Goal: Task Accomplishment & Management: Use online tool/utility

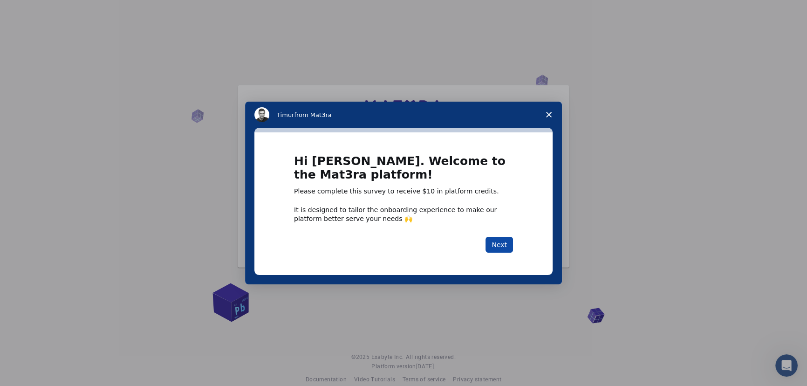
click at [499, 244] on button "Next" at bounding box center [500, 245] width 28 height 16
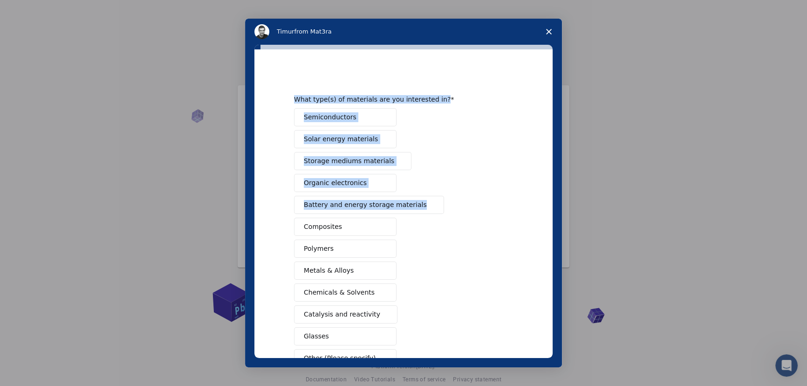
drag, startPoint x: 553, startPoint y: 62, endPoint x: 542, endPoint y: 142, distance: 80.9
click at [542, 142] on div "What type(s) of materials are you interested in? Semiconductors Solar energy ma…" at bounding box center [403, 206] width 317 height 323
click at [473, 118] on div "Semiconductors Solar energy materials Storage mediums materials Organic electro…" at bounding box center [403, 237] width 219 height 259
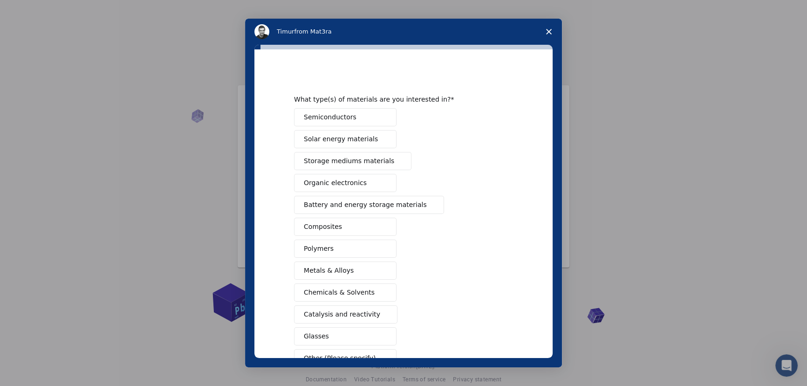
click at [361, 119] on button "Semiconductors" at bounding box center [345, 117] width 103 height 18
click at [346, 138] on span "Solar energy materials" at bounding box center [341, 139] width 74 height 10
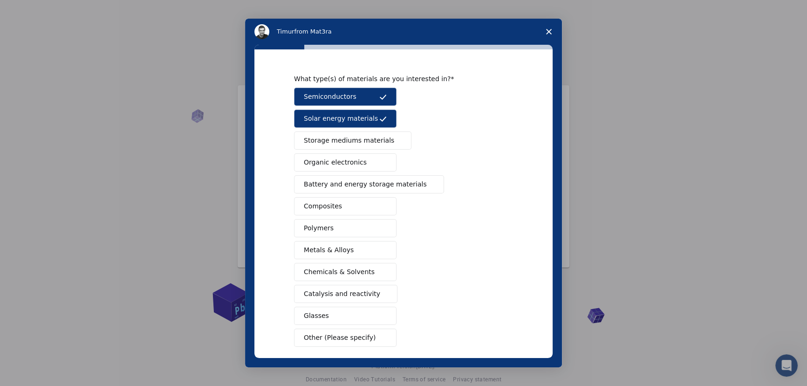
scroll to position [62, 0]
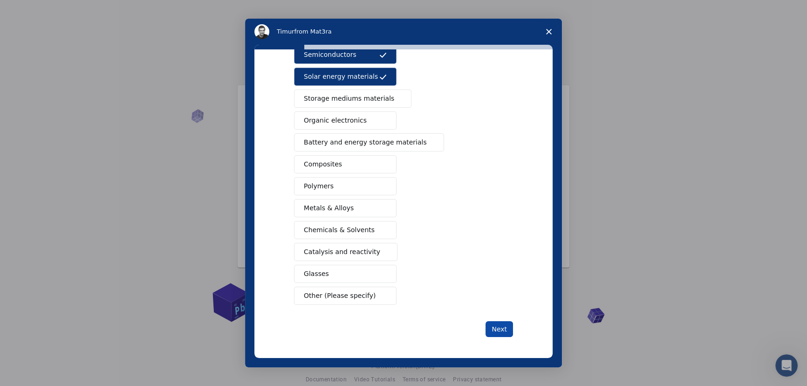
click at [498, 326] on button "Next" at bounding box center [500, 329] width 28 height 16
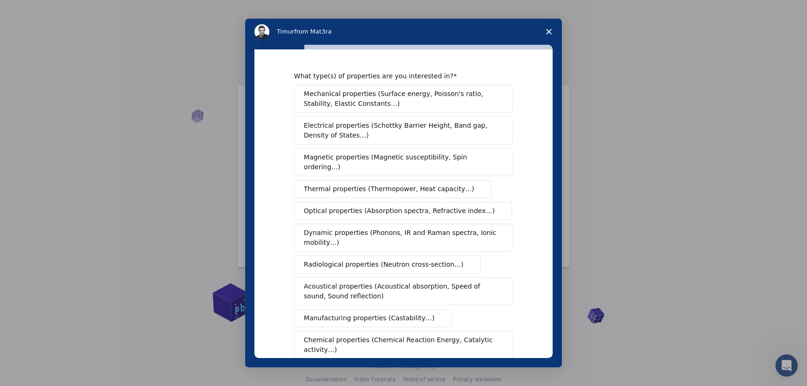
drag, startPoint x: 442, startPoint y: 97, endPoint x: 403, endPoint y: 124, distance: 47.3
click at [442, 98] on span "Mechanical properties (Surface energy, Poisson's ratio, Stability, Elastic Cons…" at bounding box center [401, 99] width 194 height 20
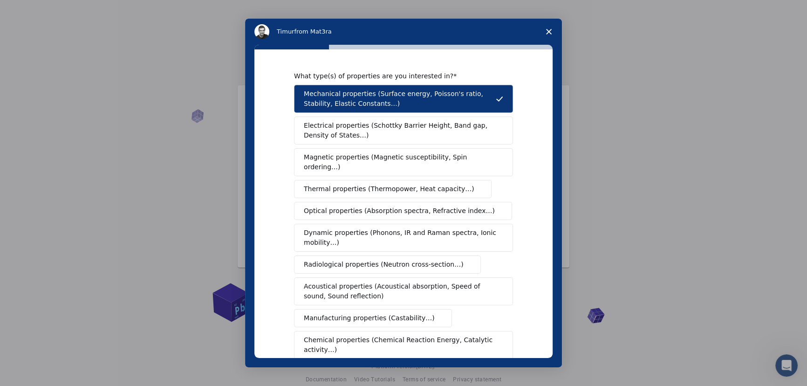
click at [398, 126] on span "Electrical properties (Schottky Barrier Height, Band gap, Density of States…)" at bounding box center [401, 131] width 194 height 20
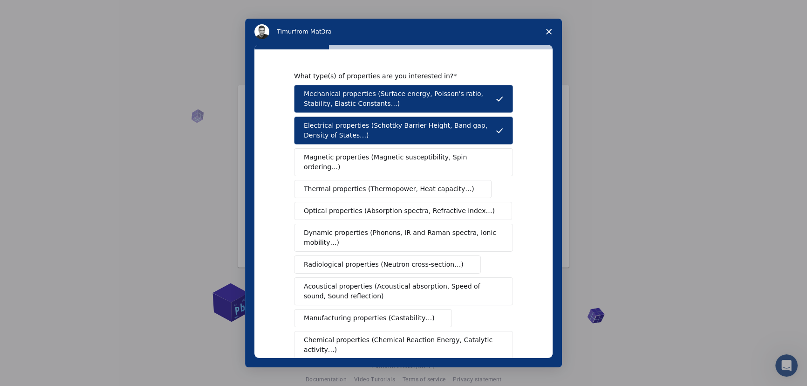
click at [378, 158] on span "Magnetic properties (Magnetic susceptibility, Spin ordering…)" at bounding box center [400, 162] width 193 height 20
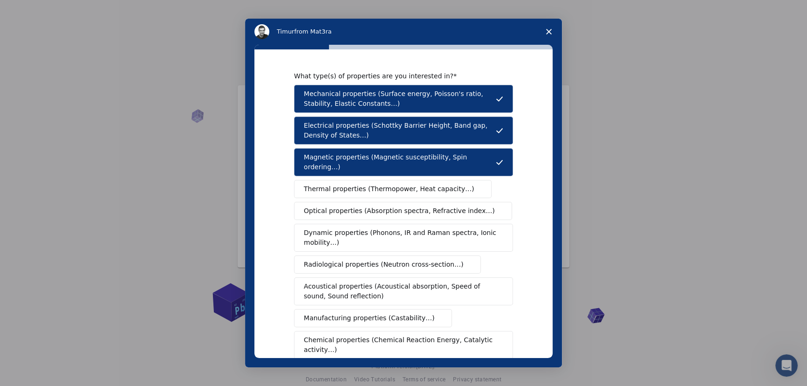
click at [372, 184] on span "Thermal properties (Thermopower, Heat capacity…)" at bounding box center [389, 189] width 171 height 10
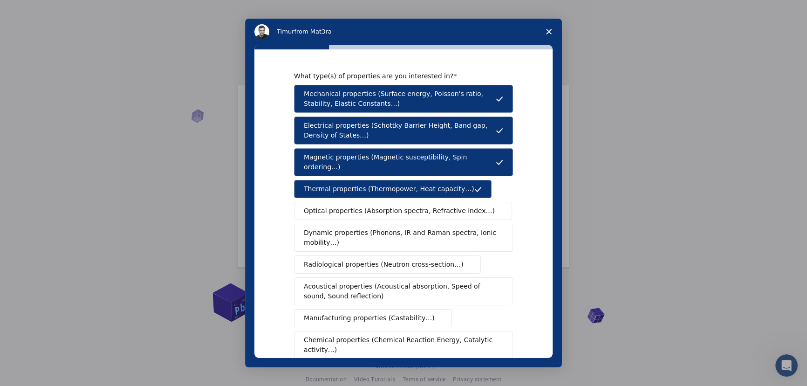
click at [359, 206] on span "Optical properties (Absorption spectra, Refractive index…)" at bounding box center [399, 211] width 191 height 10
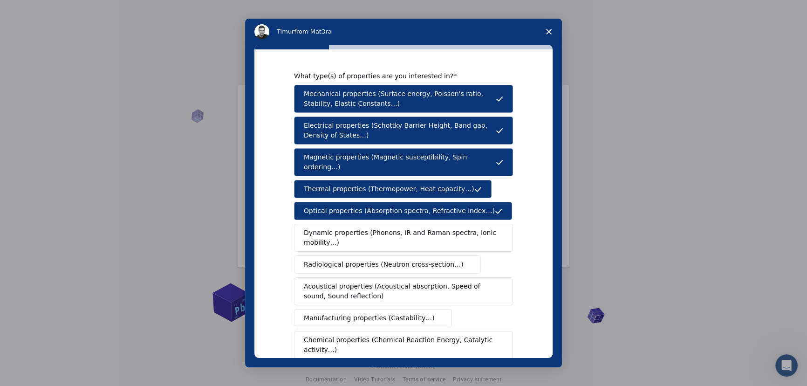
click at [352, 234] on span "Dynamic properties (Phonons, IR and Raman spectra, Ionic mobility…)" at bounding box center [400, 238] width 193 height 20
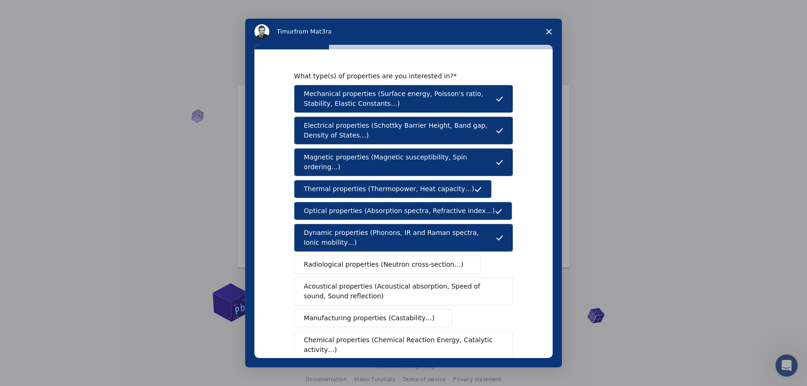
click at [362, 260] on button "Radiological properties (Neutron cross-section…)" at bounding box center [387, 264] width 187 height 18
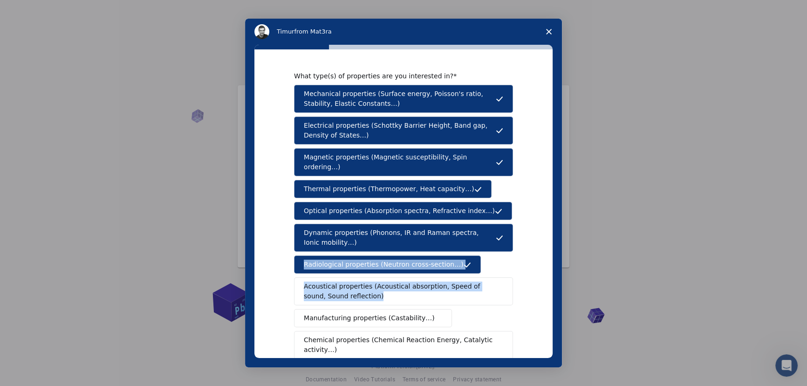
drag, startPoint x: 552, startPoint y: 248, endPoint x: 547, endPoint y: 290, distance: 42.3
click at [548, 293] on div "What type(s) of properties are you interested in? Mechanical properties (Surfac…" at bounding box center [403, 206] width 317 height 323
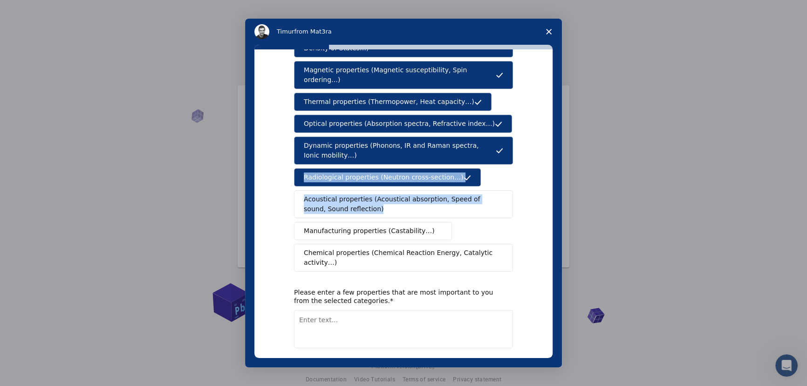
scroll to position [111, 0]
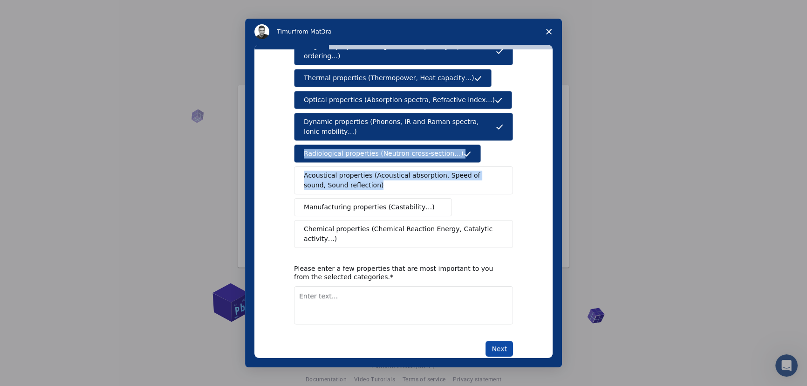
click at [497, 341] on button "Next" at bounding box center [500, 349] width 28 height 16
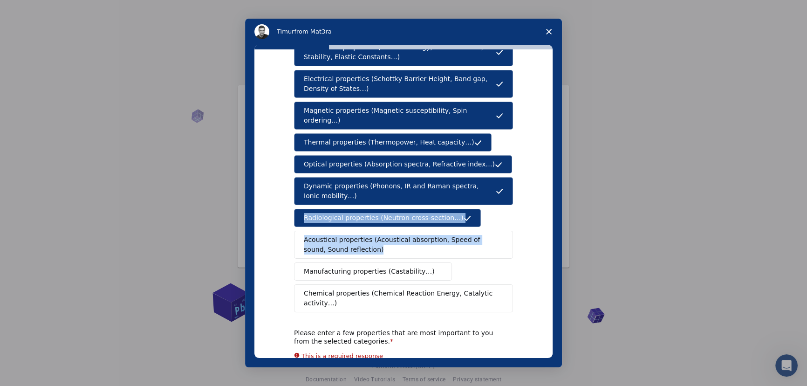
scroll to position [0, 0]
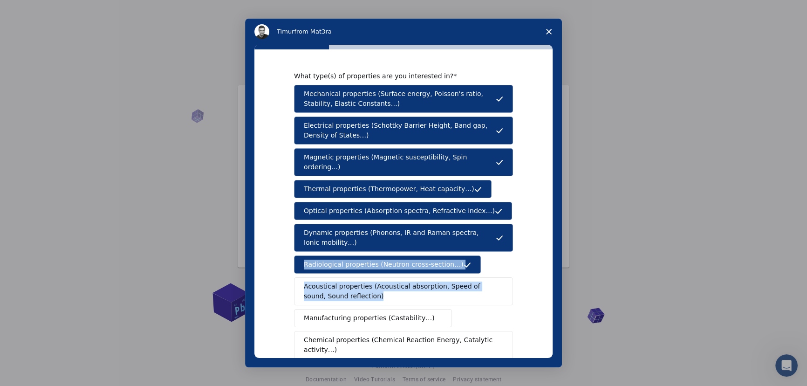
drag, startPoint x: 499, startPoint y: 160, endPoint x: 502, endPoint y: 123, distance: 37.4
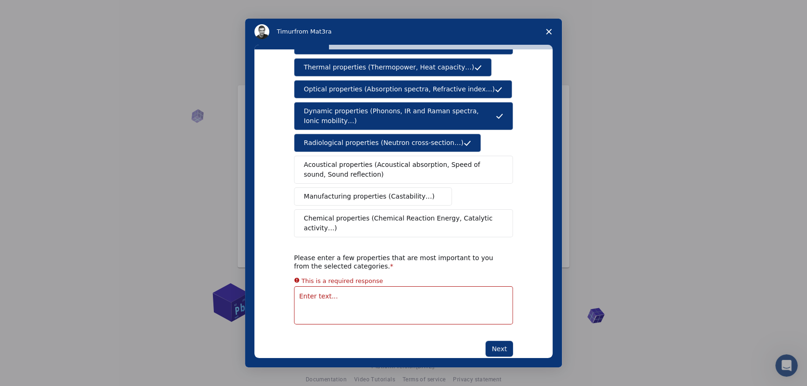
drag, startPoint x: 280, startPoint y: 156, endPoint x: 284, endPoint y: 236, distance: 80.8
click at [326, 286] on textarea "Enter text..." at bounding box center [403, 305] width 219 height 38
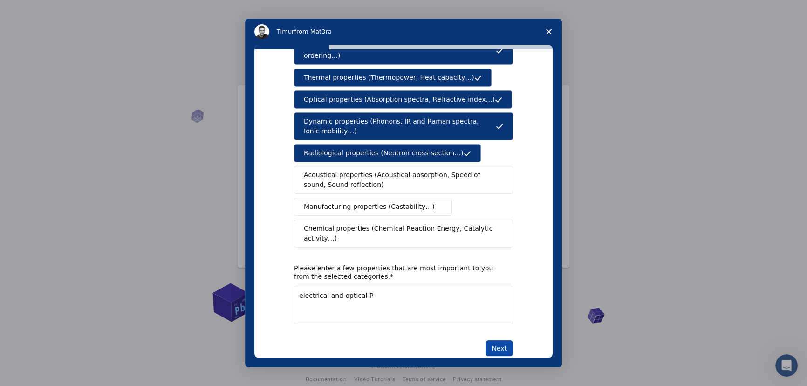
type textarea "electrical and optical P"
click at [509, 340] on button "Next" at bounding box center [500, 348] width 28 height 16
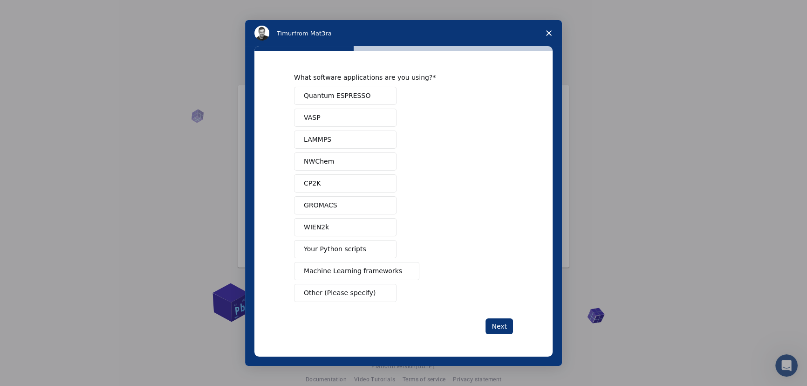
click at [329, 93] on span "Quantum ESPRESSO" at bounding box center [337, 96] width 67 height 10
click at [373, 252] on button "Your Python scripts" at bounding box center [345, 249] width 103 height 18
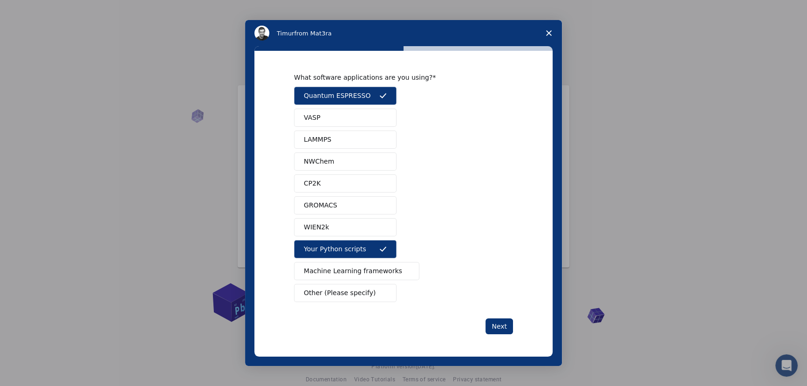
click at [355, 264] on button "Machine Learning frameworks" at bounding box center [356, 271] width 125 height 18
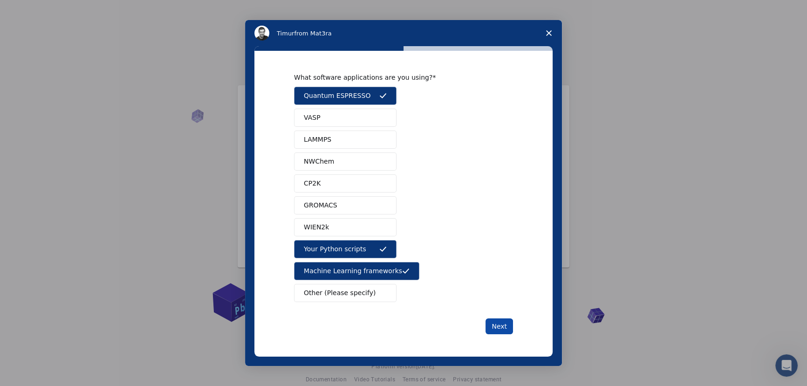
click at [489, 322] on button "Next" at bounding box center [500, 326] width 28 height 16
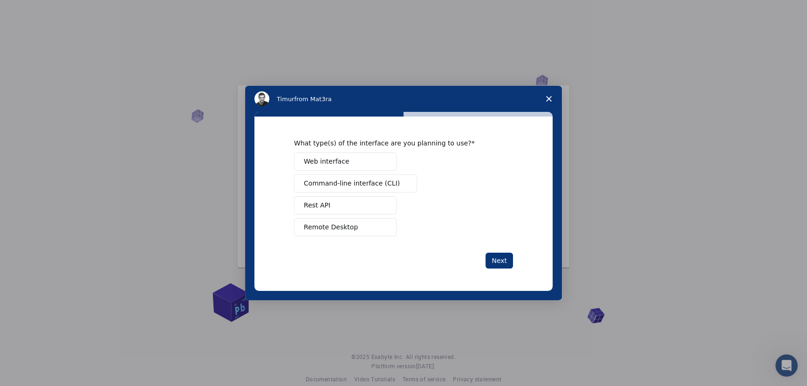
click at [328, 162] on span "Web interface" at bounding box center [326, 162] width 45 height 10
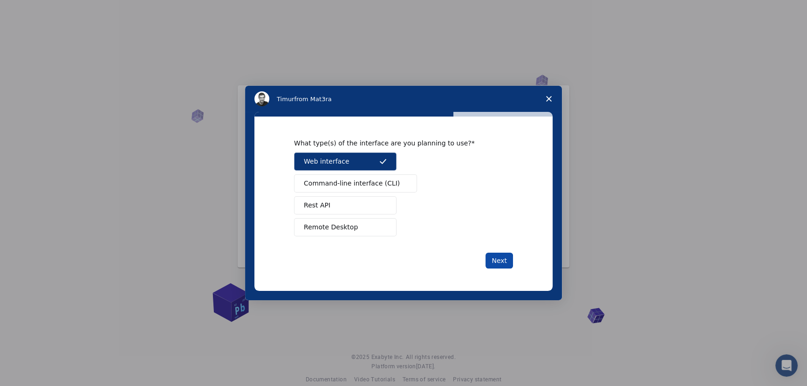
click at [502, 259] on button "Next" at bounding box center [500, 261] width 28 height 16
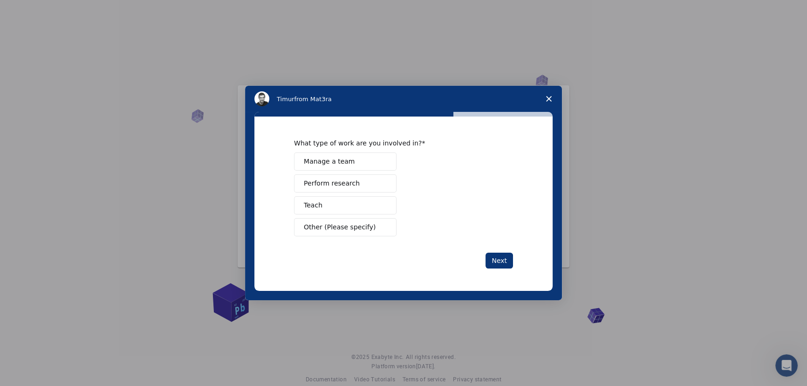
click at [365, 187] on button "Perform research" at bounding box center [345, 183] width 103 height 18
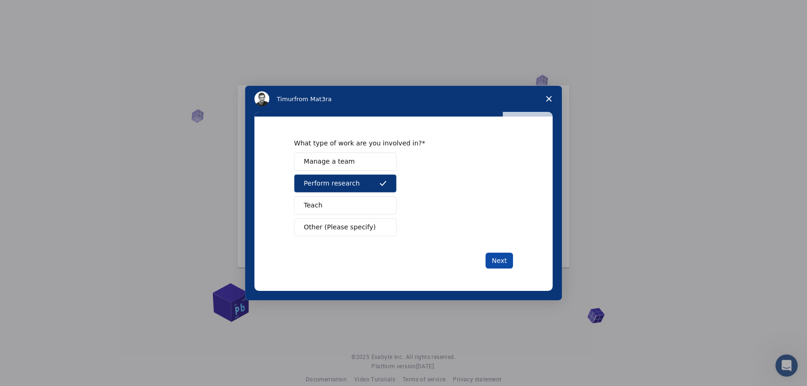
click at [494, 260] on button "Next" at bounding box center [500, 261] width 28 height 16
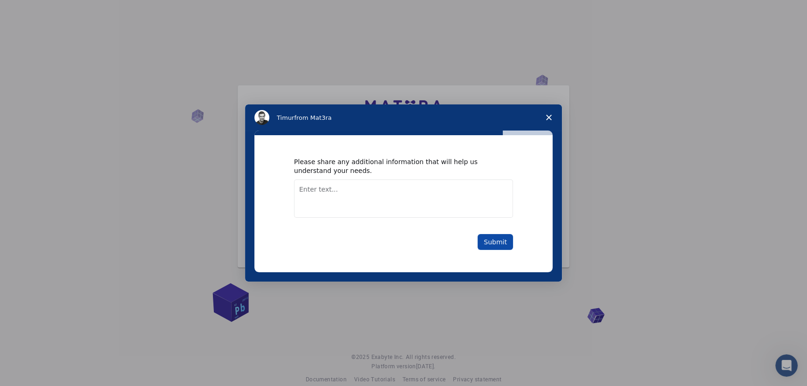
click at [499, 238] on button "Submit" at bounding box center [495, 242] width 35 height 16
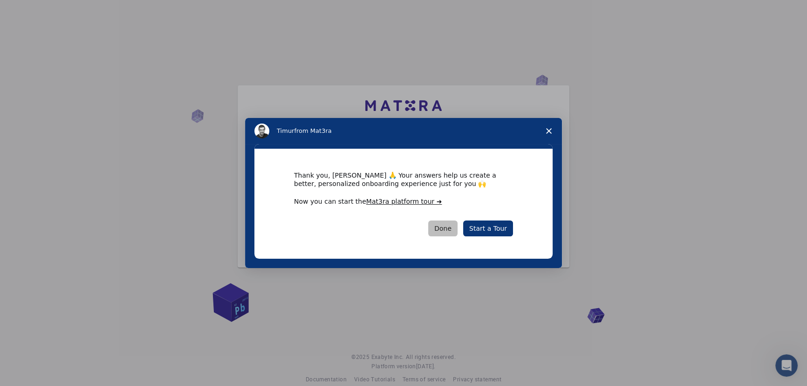
click at [452, 233] on button "Done" at bounding box center [442, 228] width 29 height 16
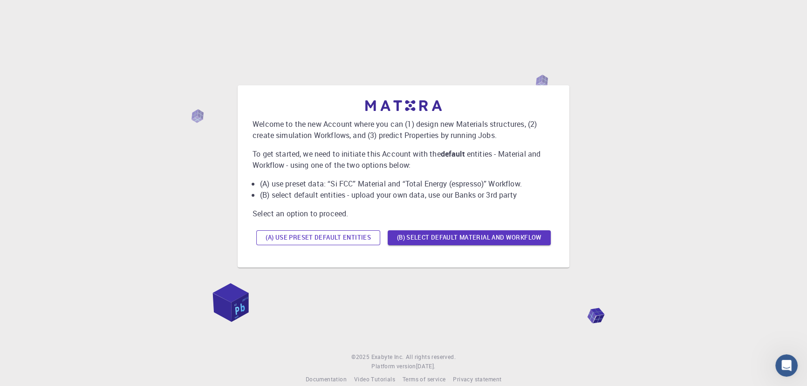
click at [350, 236] on button "(A) Use preset default entities" at bounding box center [318, 237] width 124 height 15
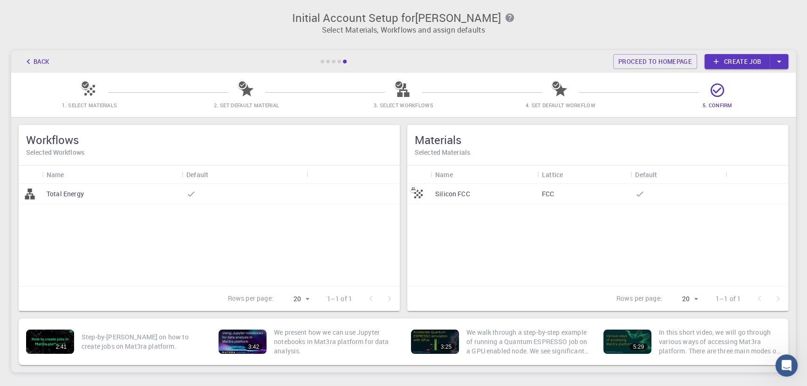
click at [44, 63] on button "Back" at bounding box center [36, 61] width 35 height 15
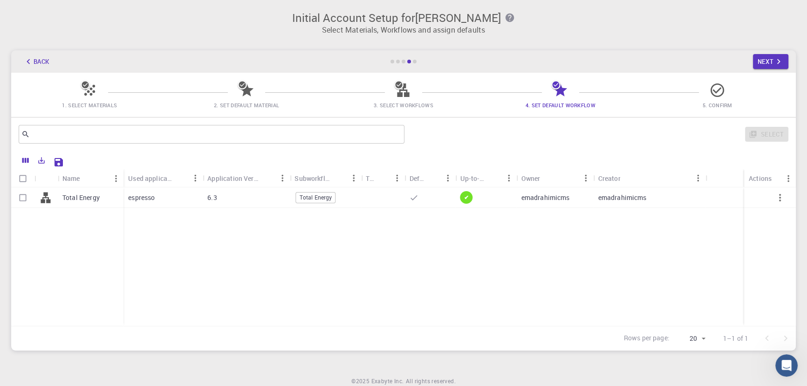
click at [413, 61] on div at bounding box center [415, 62] width 4 height 4
click at [398, 62] on div at bounding box center [398, 62] width 4 height 4
click at [89, 89] on icon at bounding box center [90, 90] width 16 height 16
click at [273, 130] on input "text" at bounding box center [208, 134] width 357 height 13
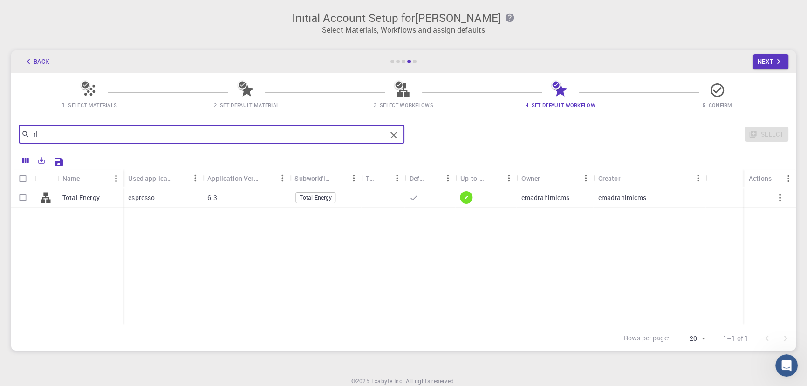
type input "r"
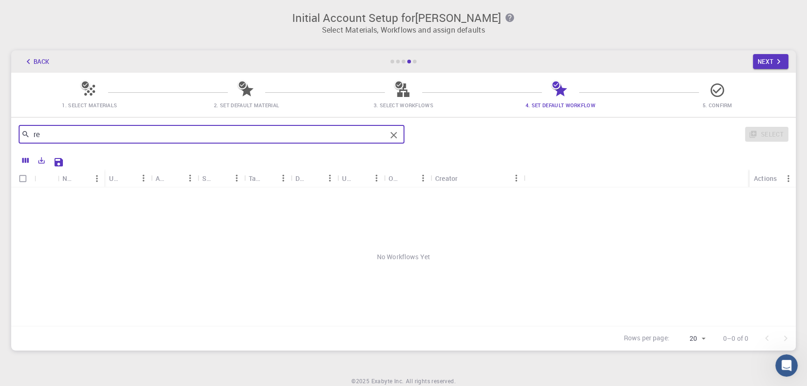
type input "r"
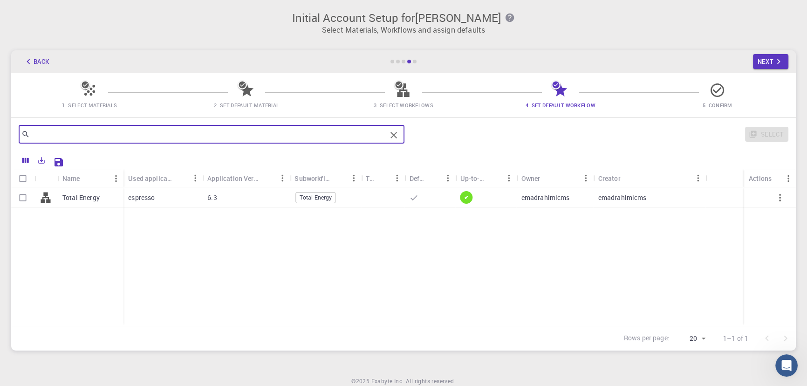
click at [244, 96] on icon at bounding box center [247, 90] width 16 height 16
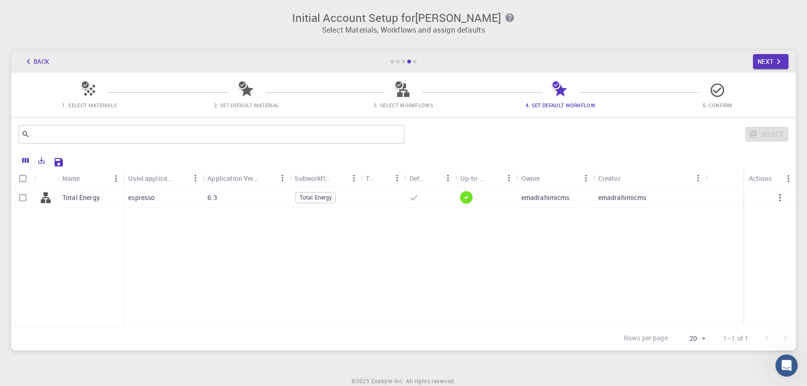
click at [421, 105] on span "3. Select Workflows" at bounding box center [404, 105] width 60 height 7
click at [412, 61] on div at bounding box center [404, 62] width 28 height 4
click at [777, 61] on icon "button" at bounding box center [779, 61] width 10 height 10
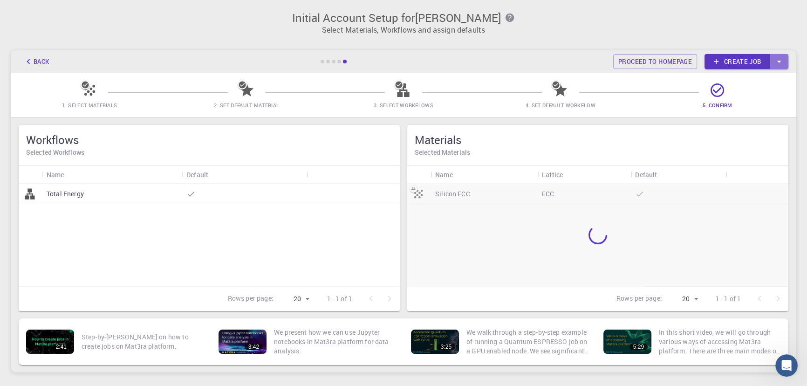
click at [777, 61] on icon "button" at bounding box center [779, 61] width 10 height 10
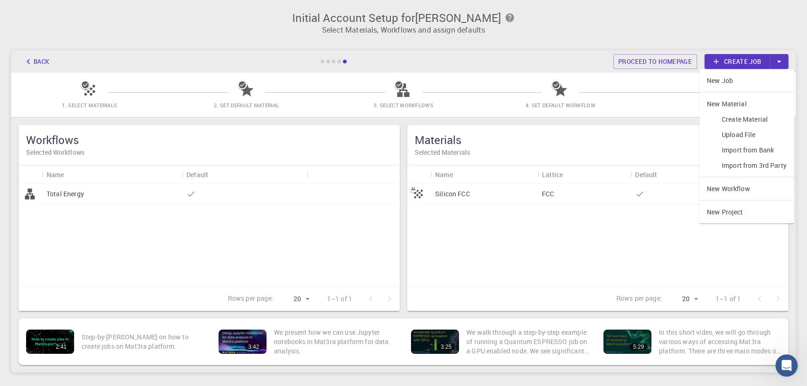
click at [496, 261] on div "Silicon FCC FCC" at bounding box center [597, 235] width 381 height 103
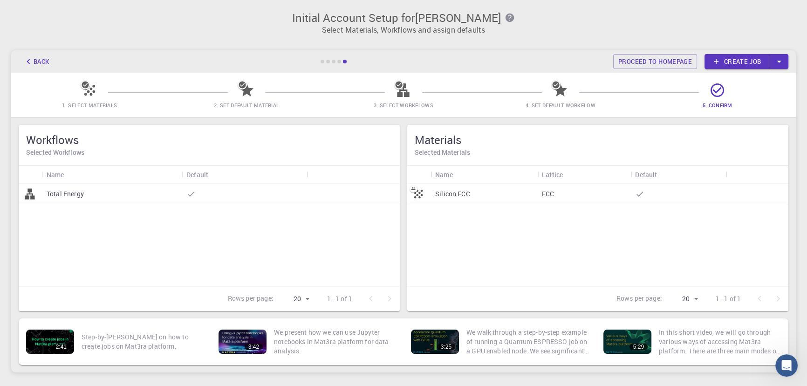
click at [239, 89] on icon at bounding box center [247, 90] width 16 height 16
click at [33, 60] on icon "button" at bounding box center [28, 61] width 10 height 10
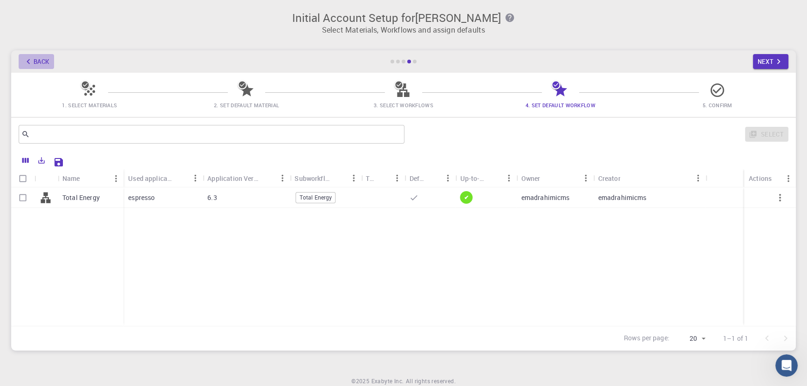
click at [34, 59] on button "Back" at bounding box center [36, 61] width 35 height 15
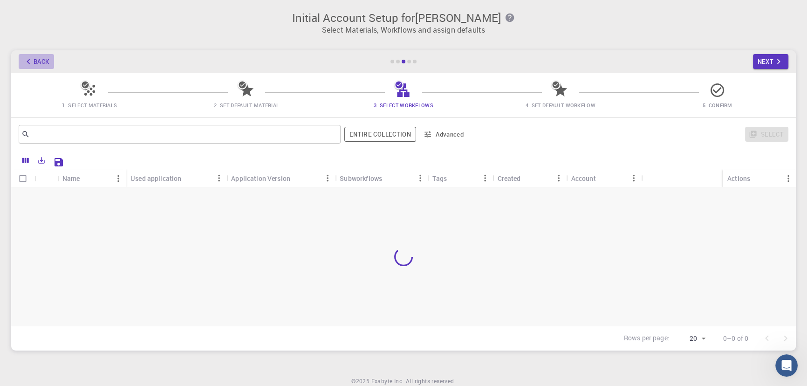
click at [34, 59] on button "Back" at bounding box center [36, 61] width 35 height 15
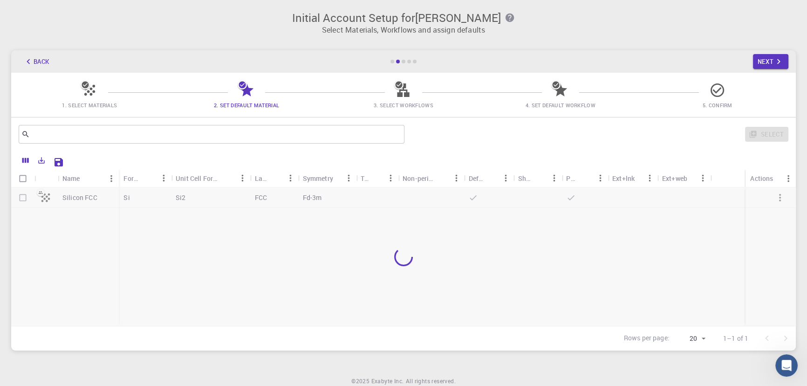
click at [34, 59] on button "Back" at bounding box center [36, 61] width 35 height 15
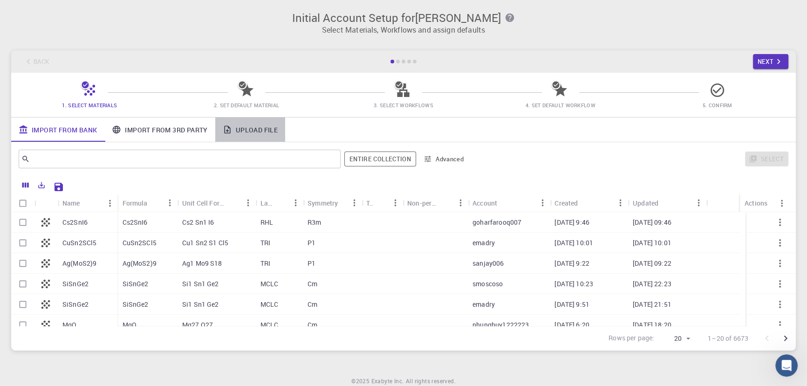
click at [242, 132] on link "Upload File" at bounding box center [250, 129] width 70 height 24
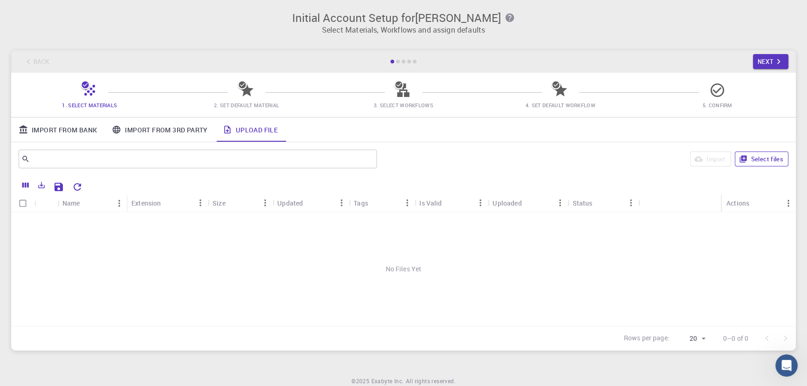
click at [774, 159] on button "Select files" at bounding box center [762, 158] width 54 height 15
click at [32, 226] on div at bounding box center [22, 222] width 23 height 21
click at [23, 225] on input "Select row" at bounding box center [23, 222] width 18 height 18
checkbox input "true"
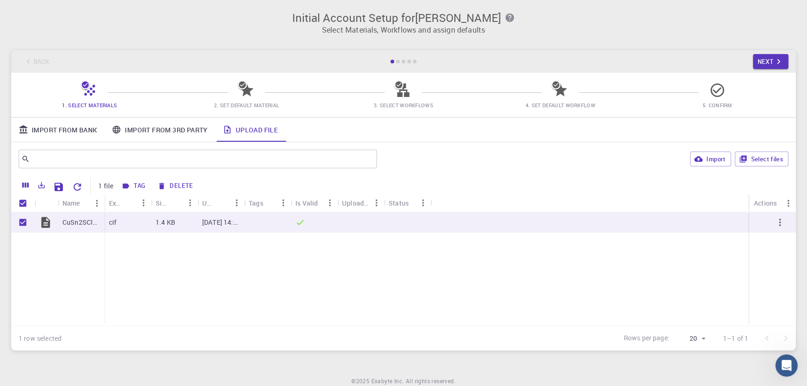
click at [131, 186] on button "Tag" at bounding box center [134, 186] width 30 height 15
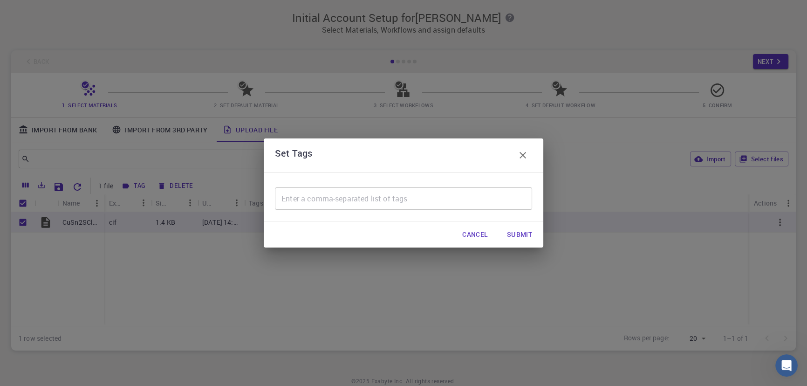
click at [314, 198] on input "text" at bounding box center [403, 198] width 257 height 22
type input "photovoltaic material for article"
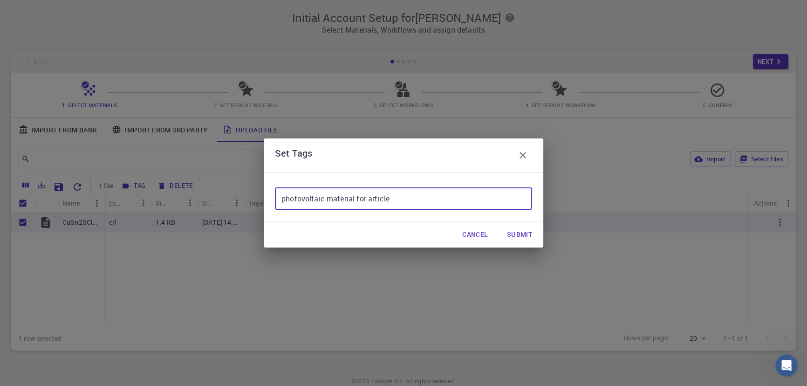
click at [521, 237] on button "Submit" at bounding box center [520, 234] width 40 height 19
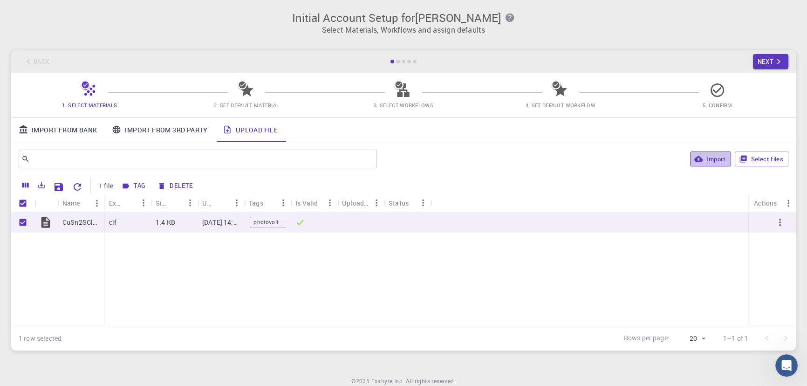
click at [717, 161] on button "Import" at bounding box center [710, 158] width 41 height 15
checkbox input "false"
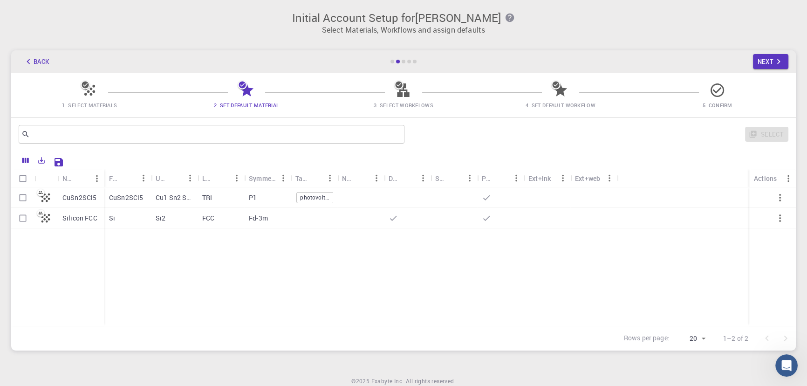
click at [69, 196] on p "CuSn2SCl5" at bounding box center [79, 197] width 34 height 9
checkbox input "true"
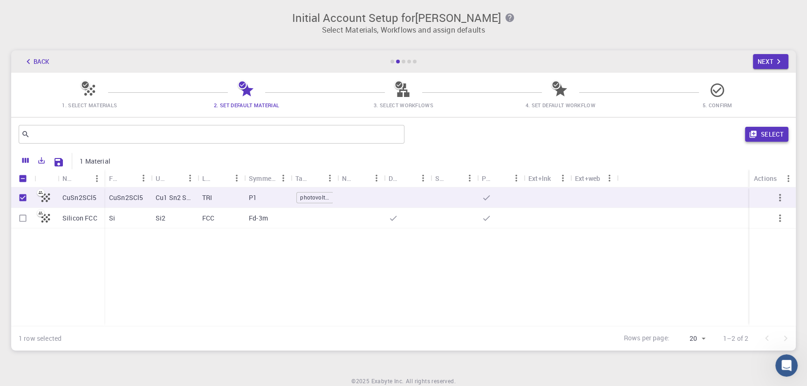
click at [766, 131] on button "Select" at bounding box center [766, 134] width 43 height 15
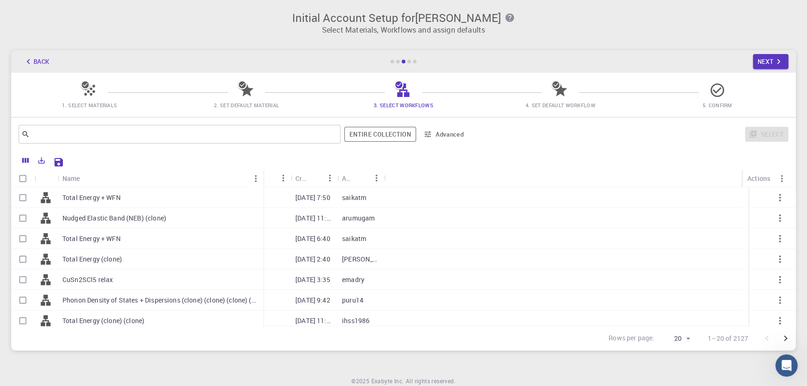
drag, startPoint x: 103, startPoint y: 176, endPoint x: 262, endPoint y: 189, distance: 159.5
click at [262, 189] on div "Name Used application Application Version Subworkflows Tags Created Account Act…" at bounding box center [403, 247] width 785 height 157
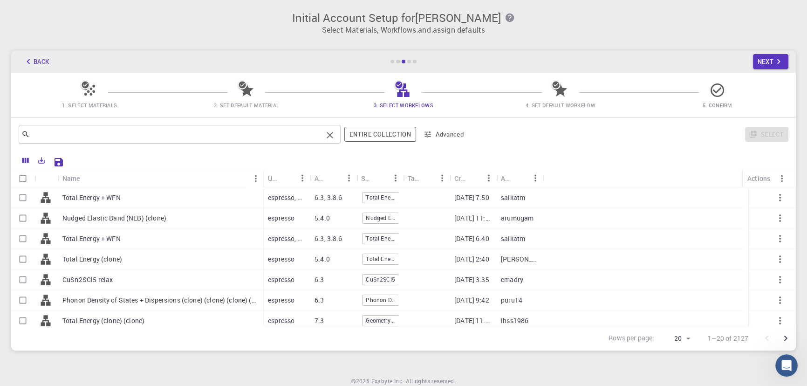
click at [107, 137] on input "text" at bounding box center [176, 134] width 293 height 13
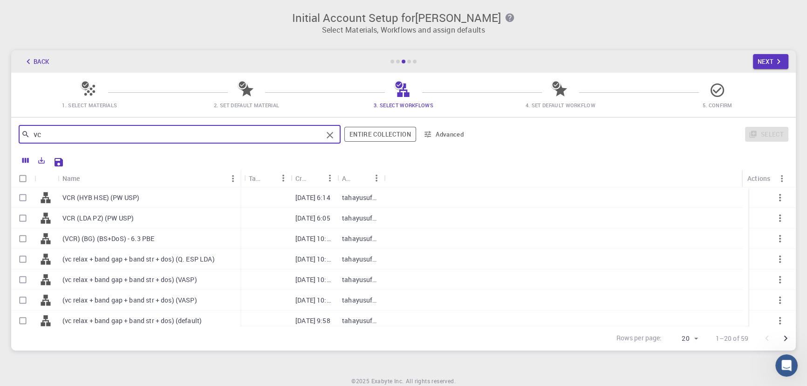
drag, startPoint x: 102, startPoint y: 173, endPoint x: 238, endPoint y: 177, distance: 136.2
click at [238, 177] on div "Name" at bounding box center [241, 178] width 9 height 18
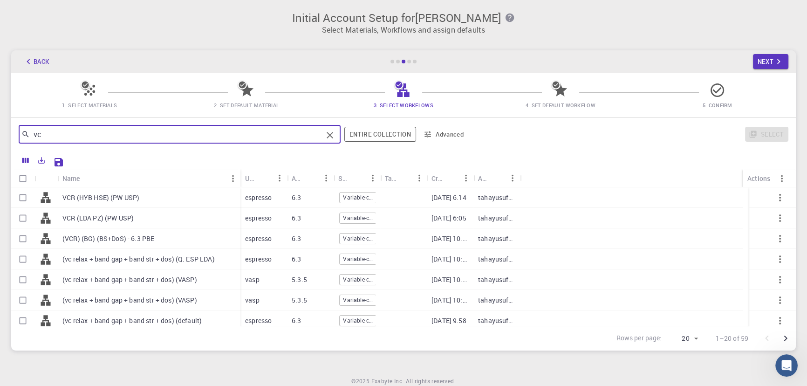
type input "vc"
click at [494, 198] on p "tahayusuf405" at bounding box center [496, 197] width 37 height 9
checkbox input "true"
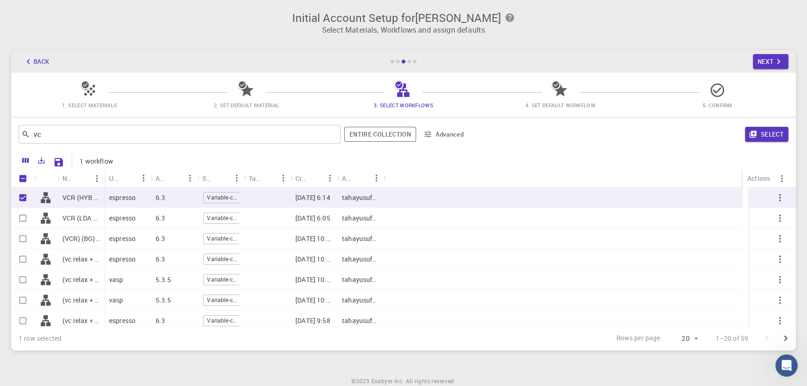
click at [494, 198] on div at bounding box center [563, 197] width 359 height 21
checkbox input "false"
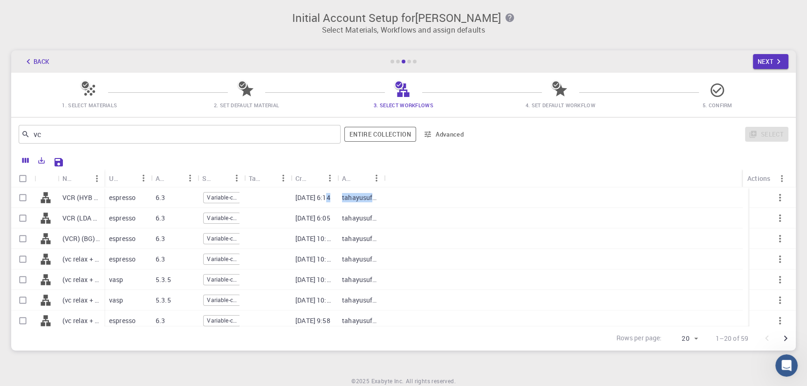
drag, startPoint x: 372, startPoint y: 200, endPoint x: 329, endPoint y: 199, distance: 42.4
click at [329, 199] on div "espresso 6.3 Variable-cell Relaxation 09-04-2025 6:14 tahayusuf405" at bounding box center [423, 197] width 639 height 21
checkbox input "true"
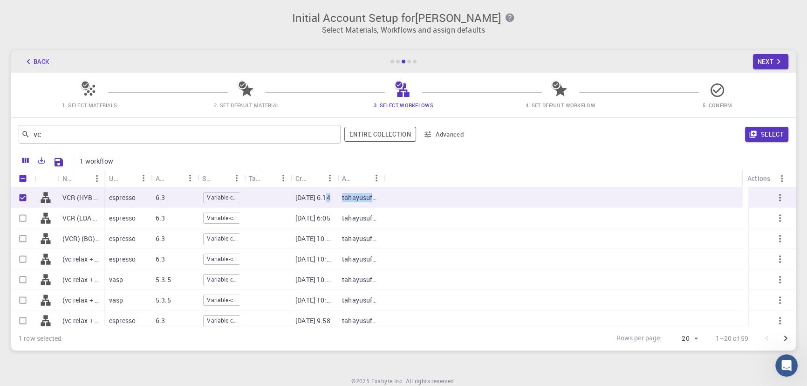
copy div "6:14 tahayusuf"
drag, startPoint x: 103, startPoint y: 183, endPoint x: 180, endPoint y: 186, distance: 77.5
click at [180, 186] on div "Name" at bounding box center [182, 178] width 9 height 18
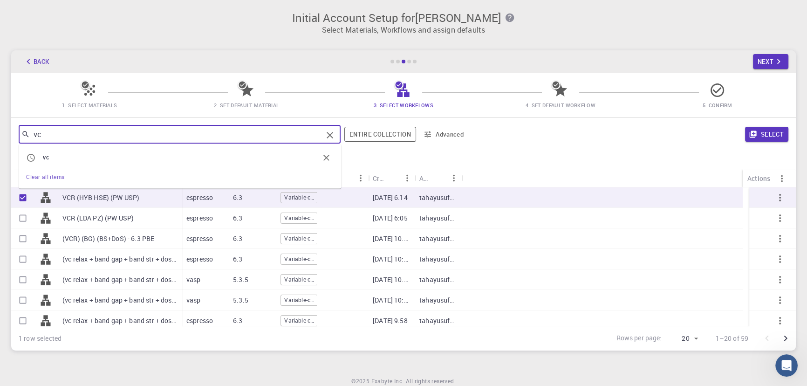
drag, startPoint x: 29, startPoint y: 134, endPoint x: 0, endPoint y: 135, distance: 28.9
click at [0, 135] on div "Initial Account Setup for Emad Rahimi Select Materials, Workflows and assign de…" at bounding box center [403, 181] width 807 height 362
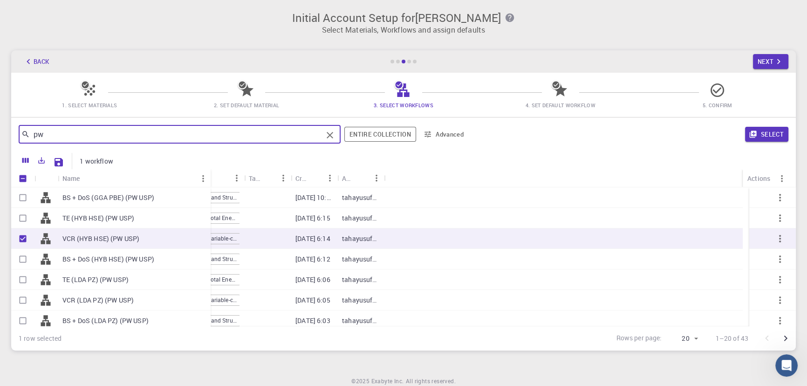
drag, startPoint x: 101, startPoint y: 172, endPoint x: 207, endPoint y: 183, distance: 106.8
click at [207, 183] on div "Name" at bounding box center [211, 178] width 9 height 18
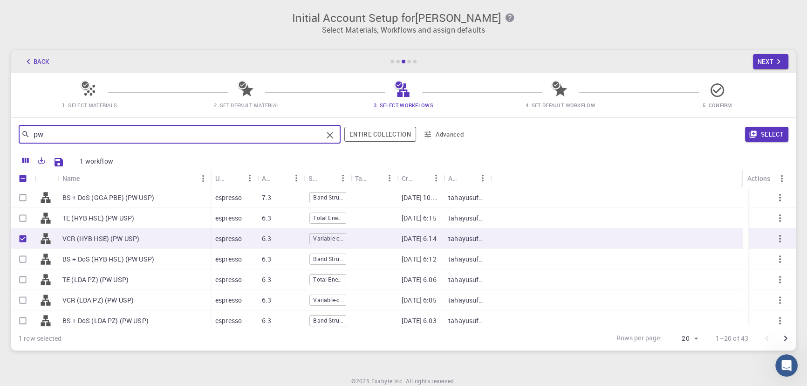
type input "p"
type input "vc"
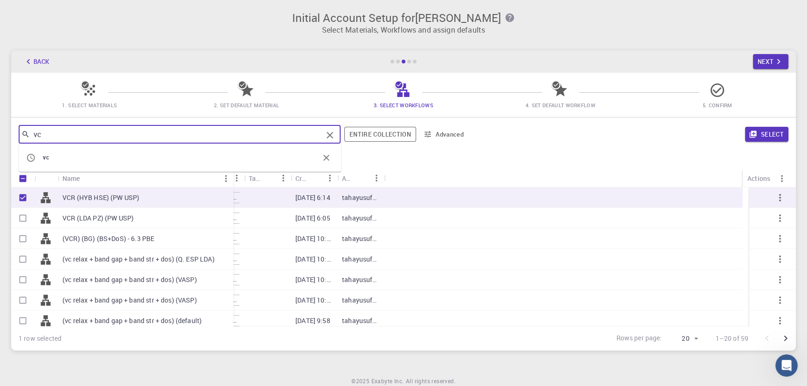
drag, startPoint x: 104, startPoint y: 178, endPoint x: 233, endPoint y: 203, distance: 131.5
click at [233, 203] on div "Name Used application Application Version Subworkflows Tags Created Account Act…" at bounding box center [403, 247] width 785 height 157
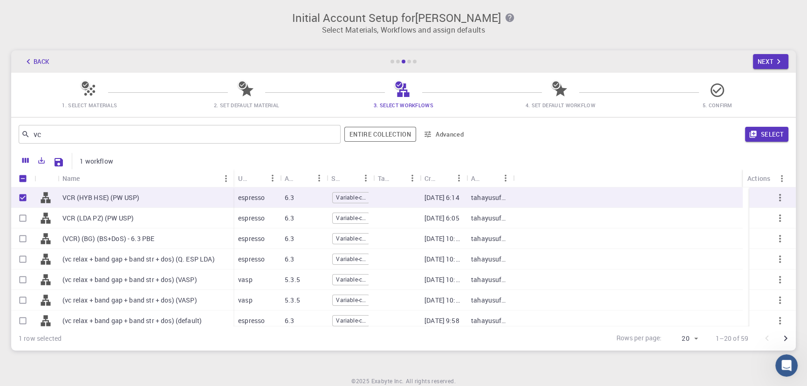
click at [136, 260] on p "(vc relax + band gap + band str + dos) (Q. ESP LDA)" at bounding box center [138, 259] width 152 height 9
checkbox input "true"
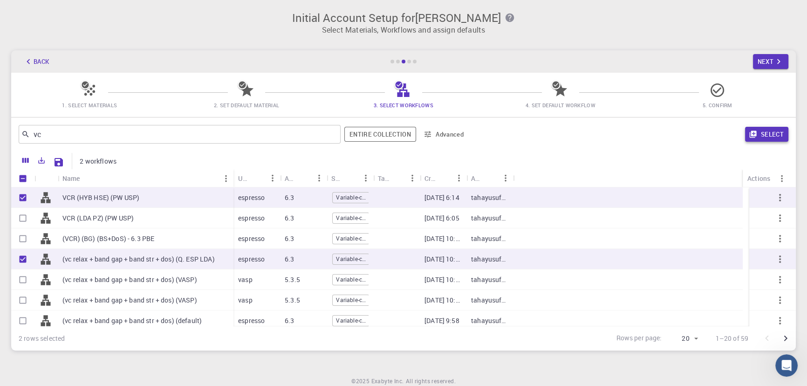
click at [766, 134] on button "Select" at bounding box center [766, 134] width 43 height 15
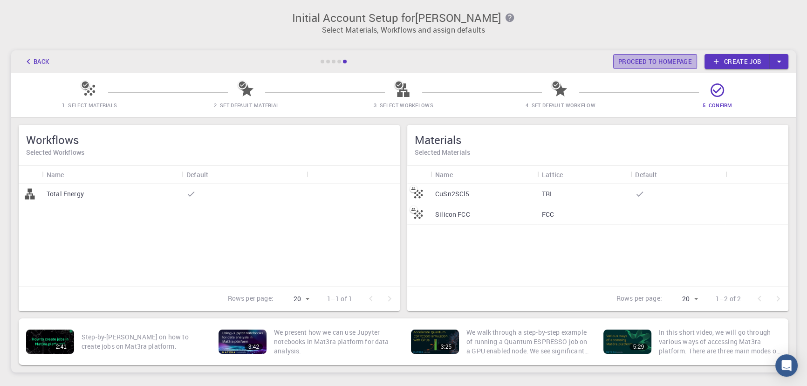
click at [649, 60] on link "Proceed to homepage" at bounding box center [655, 61] width 84 height 15
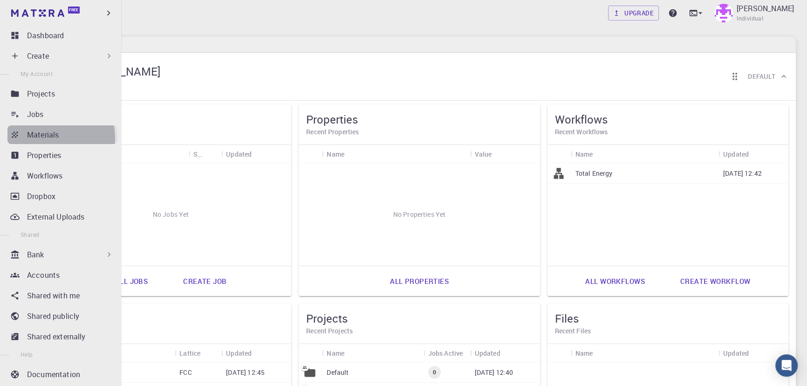
click at [48, 138] on p "Materials" at bounding box center [43, 134] width 32 height 11
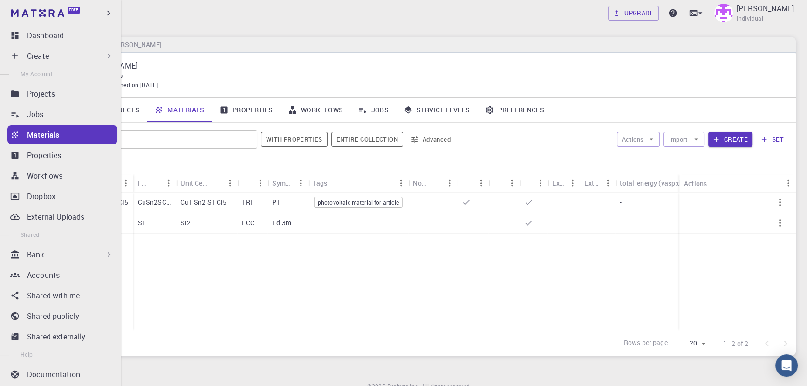
click at [50, 255] on div "Bank" at bounding box center [70, 254] width 87 height 11
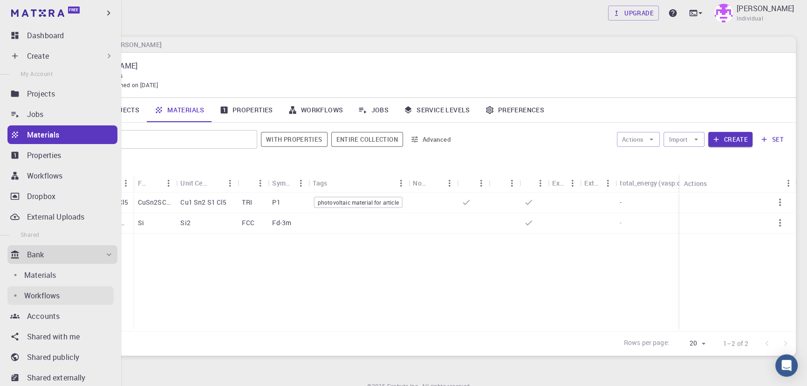
click at [43, 295] on p "Workflows" at bounding box center [41, 295] width 35 height 11
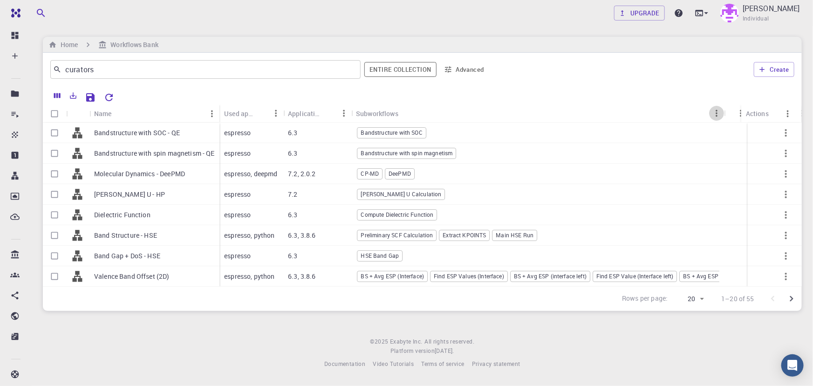
click at [715, 115] on icon "Menu" at bounding box center [717, 113] width 10 height 10
drag, startPoint x: 744, startPoint y: 109, endPoint x: 690, endPoint y: 109, distance: 53.6
click at [699, 109] on div "Actions" at bounding box center [703, 113] width 9 height 18
click at [787, 112] on icon "Menu" at bounding box center [788, 114] width 10 height 10
click at [544, 54] on div "curators ​ Entire collection Advanced Create" at bounding box center [422, 70] width 759 height 34
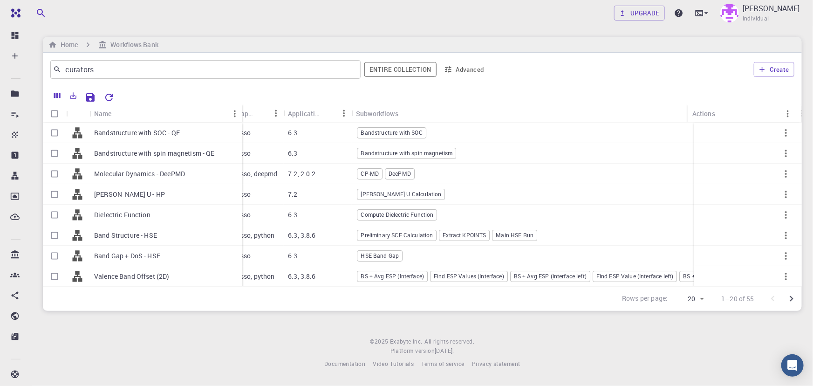
drag, startPoint x: 219, startPoint y: 112, endPoint x: 241, endPoint y: 117, distance: 23.2
click at [241, 117] on div "Name" at bounding box center [243, 113] width 9 height 18
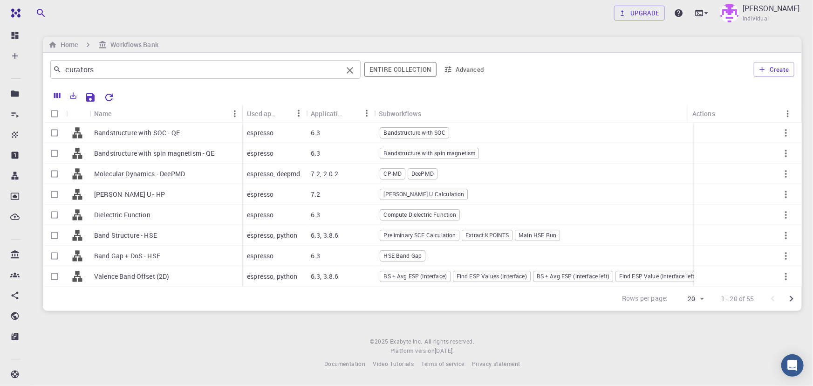
click at [91, 69] on input "curators" at bounding box center [202, 69] width 281 height 13
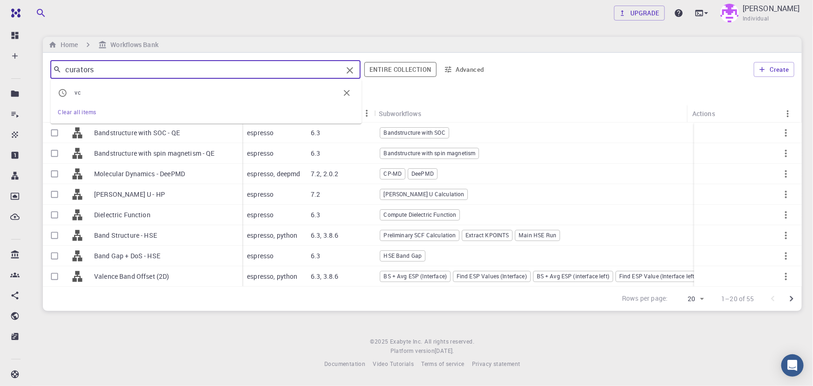
drag, startPoint x: 44, startPoint y: 65, endPoint x: 7, endPoint y: 66, distance: 37.8
click at [7, 66] on div "Free Dashboard Create New Job New Material Create Material Upload File Import f…" at bounding box center [406, 192] width 813 height 384
click at [338, 28] on div "Upgrade Emad Rahimi Individual Home Workflows Bank curators ​ vc Clear all item…" at bounding box center [423, 192] width 782 height 384
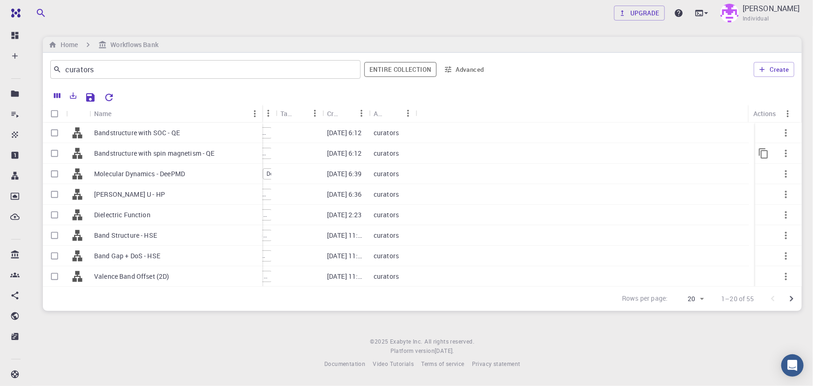
drag, startPoint x: 136, startPoint y: 105, endPoint x: 262, endPoint y: 144, distance: 132.2
click at [262, 144] on div "Name Used application Application Version Subworkflows Tags Created Account Act…" at bounding box center [422, 195] width 759 height 182
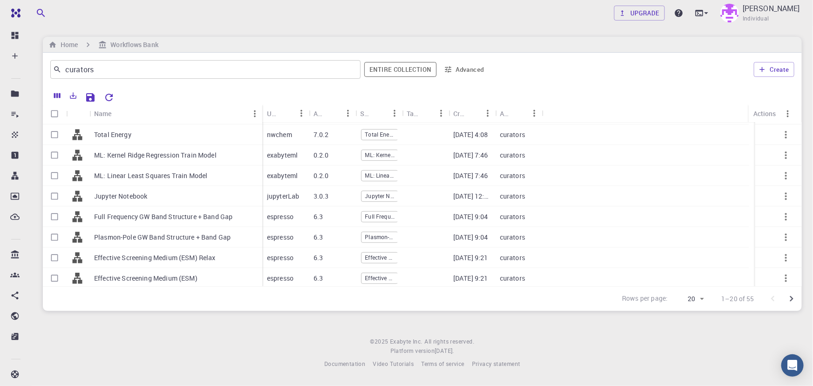
scroll to position [246, 0]
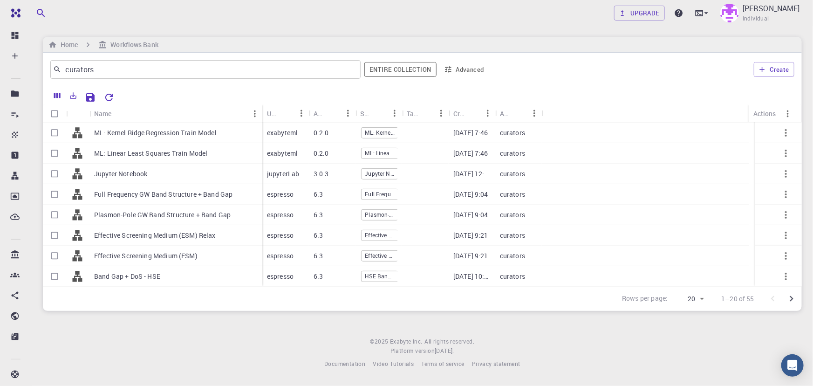
click at [806, 261] on div "Upgrade Emad Rahimi Individual Home Workflows Bank curators ​ Entire collection…" at bounding box center [423, 192] width 782 height 384
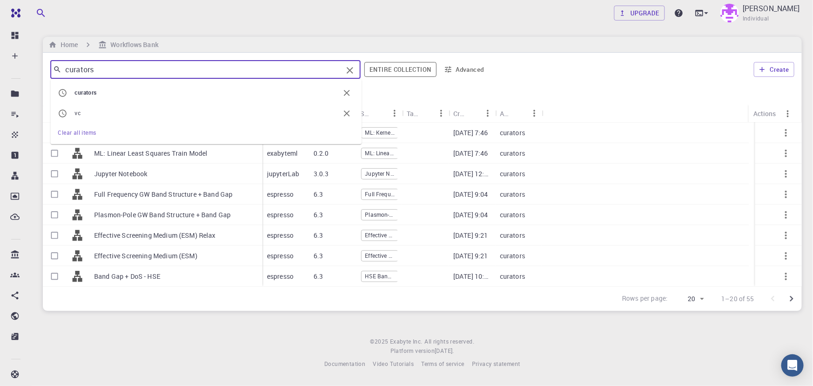
click at [121, 72] on input "curators" at bounding box center [202, 69] width 281 height 13
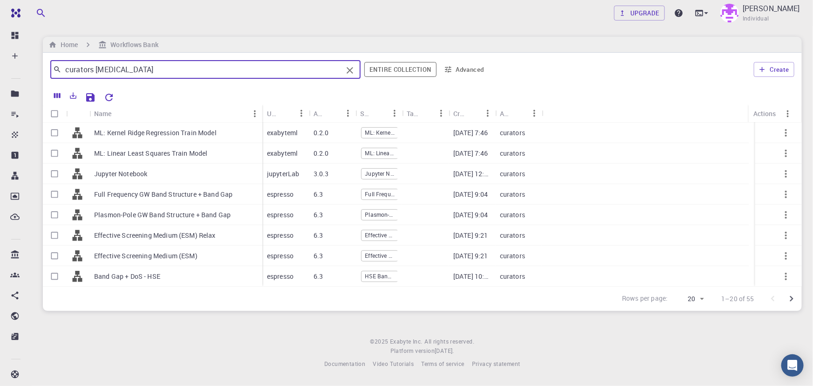
type input "curators relax"
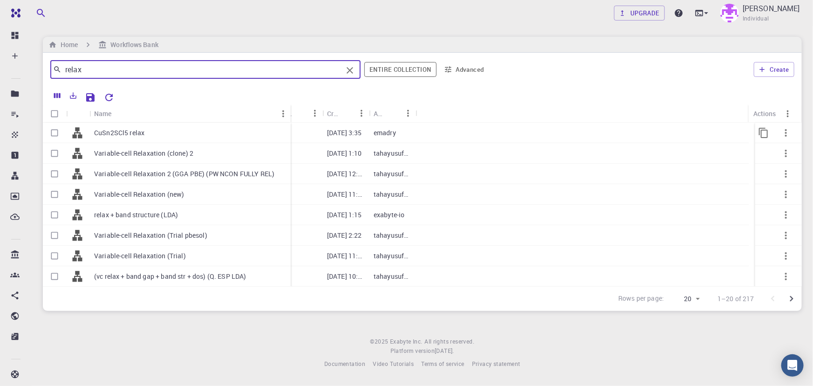
drag, startPoint x: 135, startPoint y: 111, endPoint x: 290, endPoint y: 128, distance: 155.7
click at [290, 128] on div "Name Used application Application Version Subworkflows Tags Created Account Act…" at bounding box center [422, 195] width 759 height 182
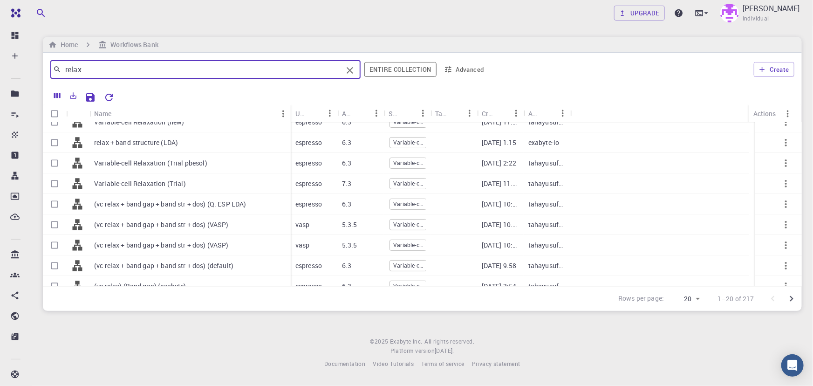
scroll to position [80, 0]
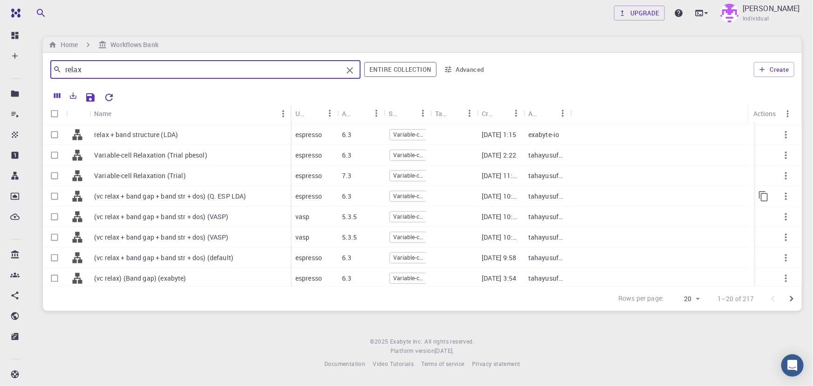
type input "relax"
click at [60, 194] on input "Select row" at bounding box center [55, 196] width 18 height 18
checkbox input "true"
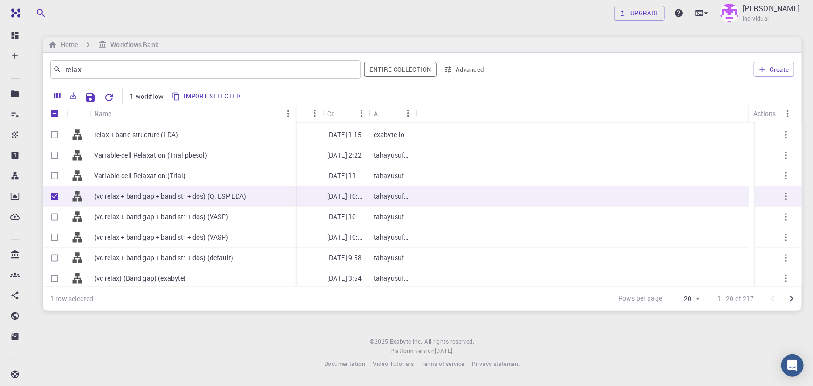
drag, startPoint x: 135, startPoint y: 116, endPoint x: 295, endPoint y: 123, distance: 160.0
click at [295, 123] on div "Name Used application Application Version Subworkflows Tags Created Account Act…" at bounding box center [422, 195] width 759 height 182
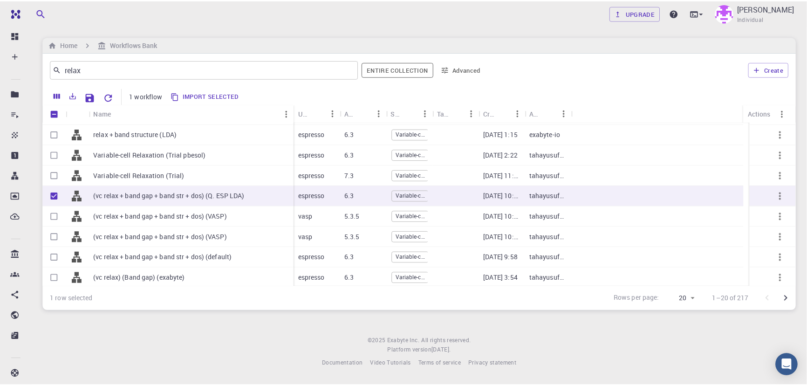
scroll to position [0, 0]
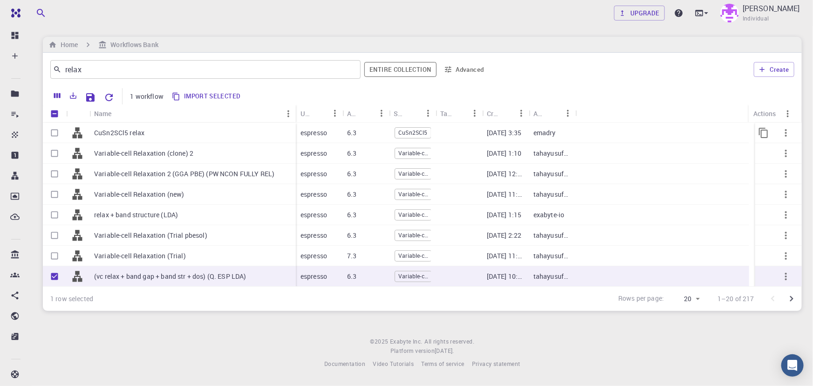
click at [52, 135] on input "Select row" at bounding box center [55, 133] width 18 height 18
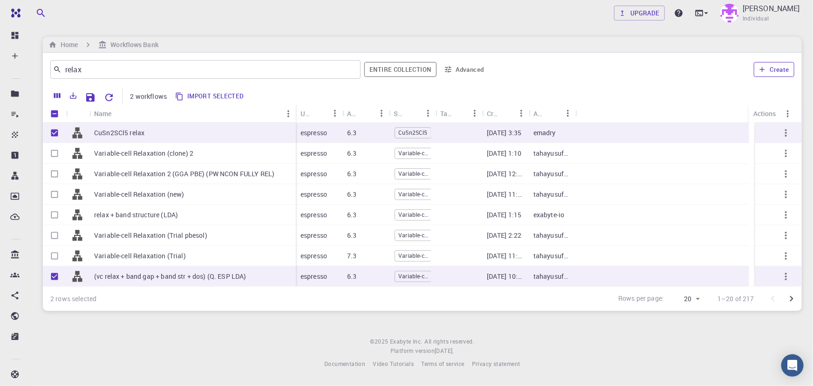
click at [773, 72] on button "Create" at bounding box center [774, 69] width 41 height 15
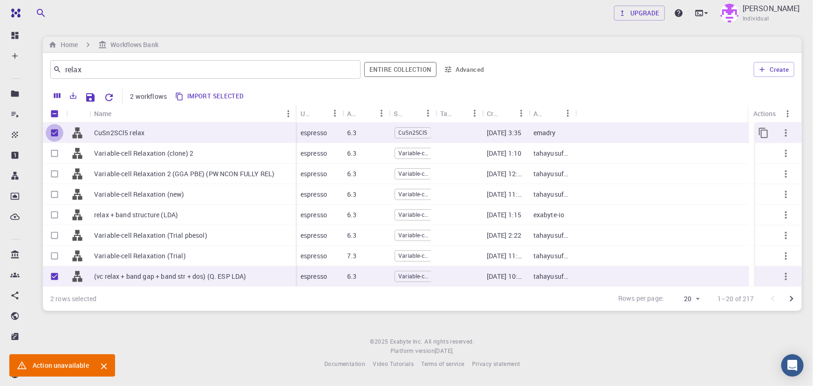
click at [52, 132] on input "Unselect row" at bounding box center [55, 133] width 18 height 18
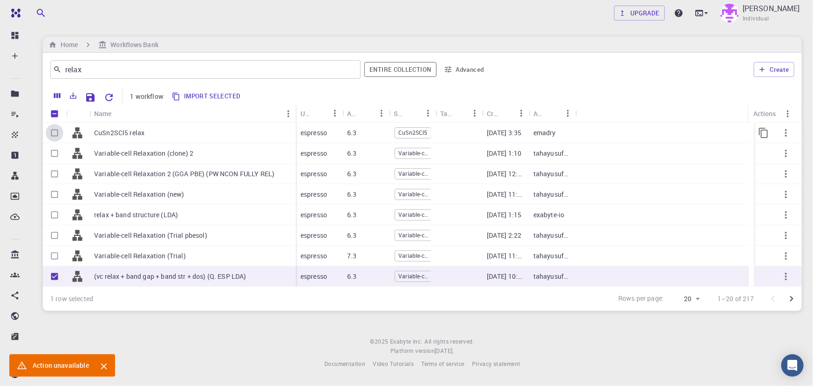
click at [52, 132] on input "Select row" at bounding box center [55, 133] width 18 height 18
checkbox input "true"
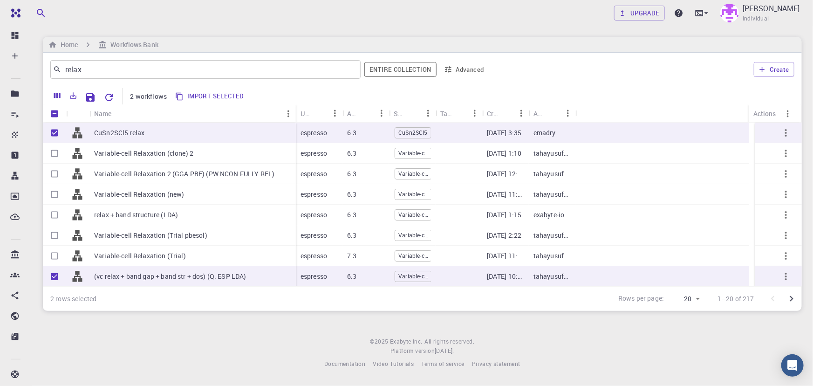
click at [196, 98] on button "Import selected" at bounding box center [210, 96] width 76 height 15
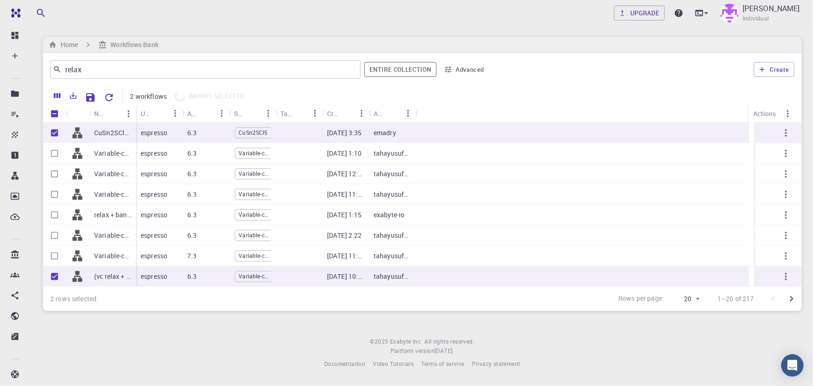
checkbox input "false"
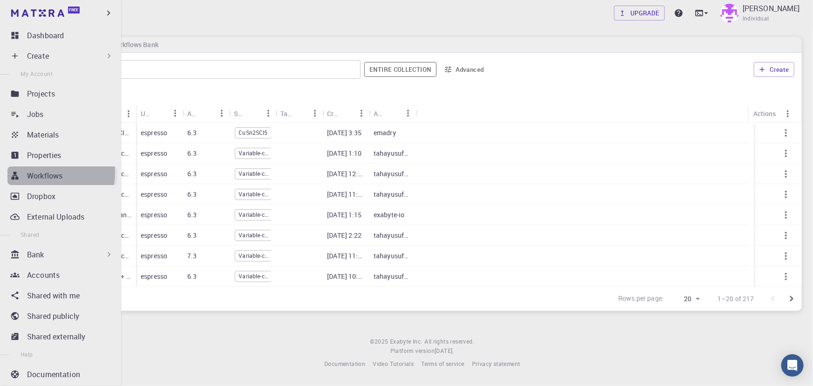
click at [41, 172] on p "Workflows" at bounding box center [44, 175] width 35 height 11
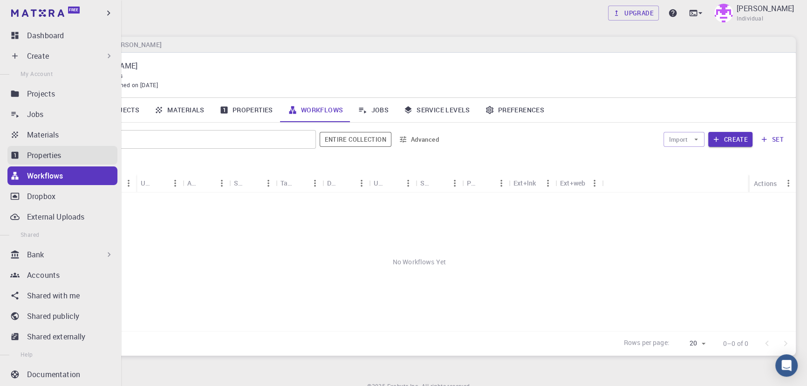
click at [21, 156] on link "Properties" at bounding box center [62, 155] width 110 height 19
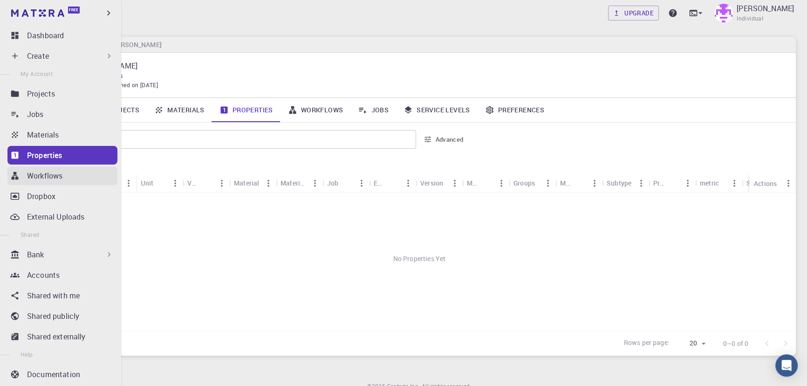
click at [37, 172] on p "Workflows" at bounding box center [44, 175] width 35 height 11
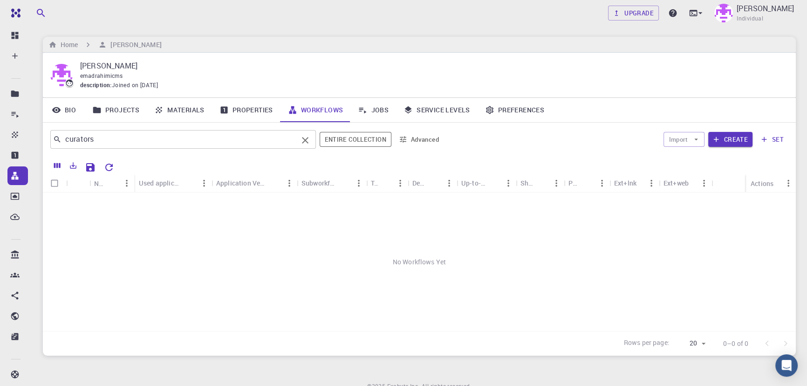
click at [126, 135] on input "curators" at bounding box center [180, 139] width 236 height 13
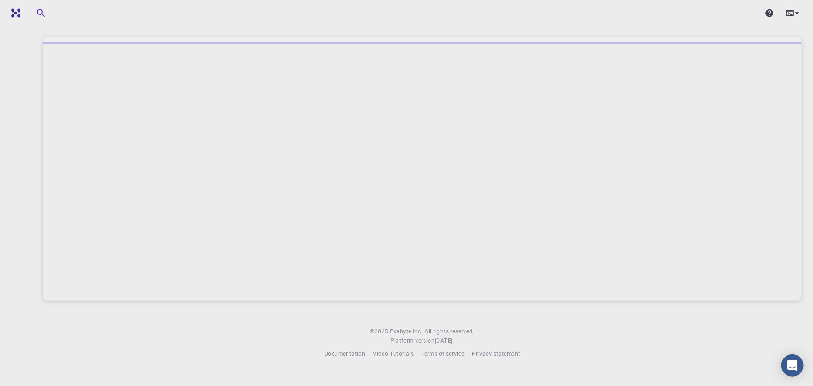
click at [635, 158] on div at bounding box center [422, 171] width 759 height 258
click at [14, 19] on link at bounding box center [36, 13] width 55 height 15
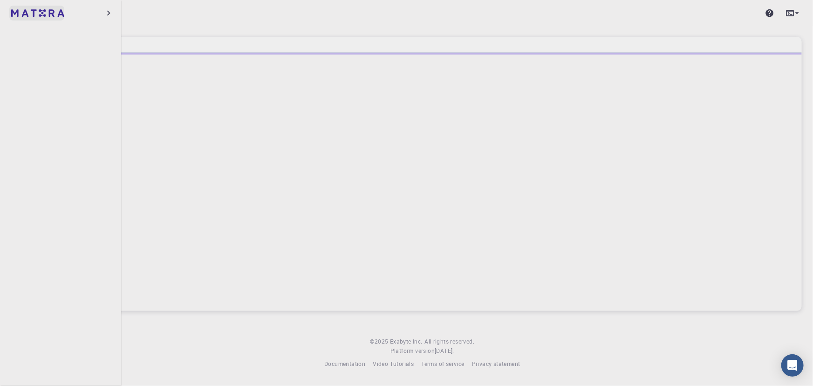
click at [27, 10] on img at bounding box center [37, 12] width 53 height 7
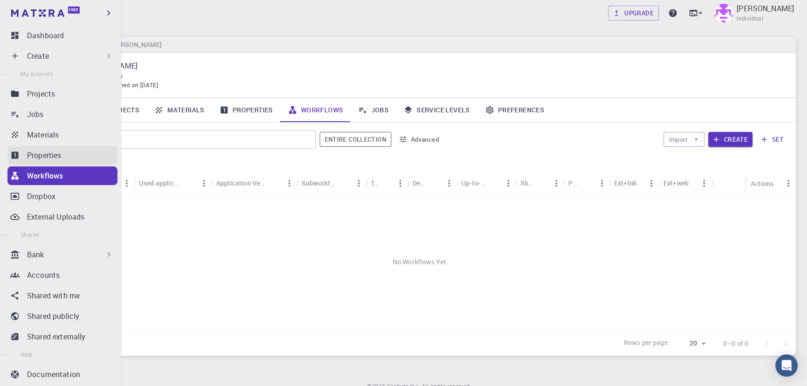
click at [33, 151] on p "Properties" at bounding box center [44, 155] width 34 height 11
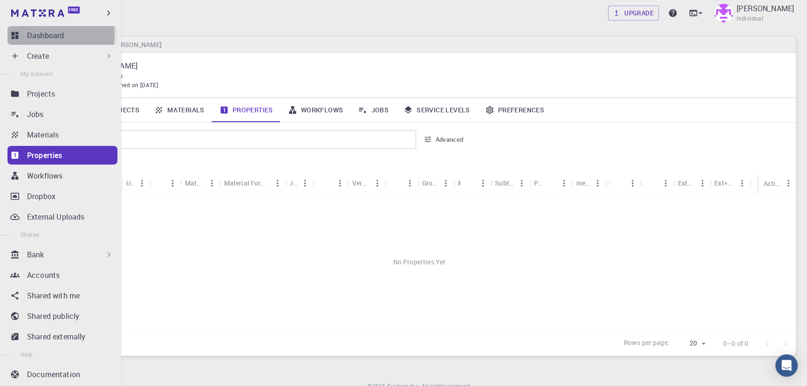
click at [38, 34] on p "Dashboard" at bounding box center [45, 35] width 37 height 11
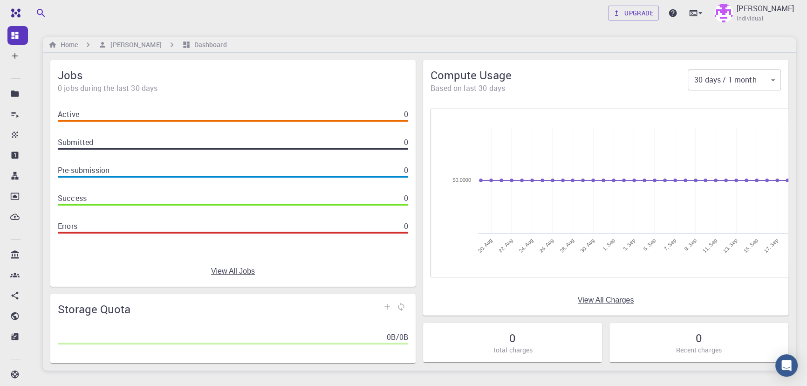
scroll to position [59, 0]
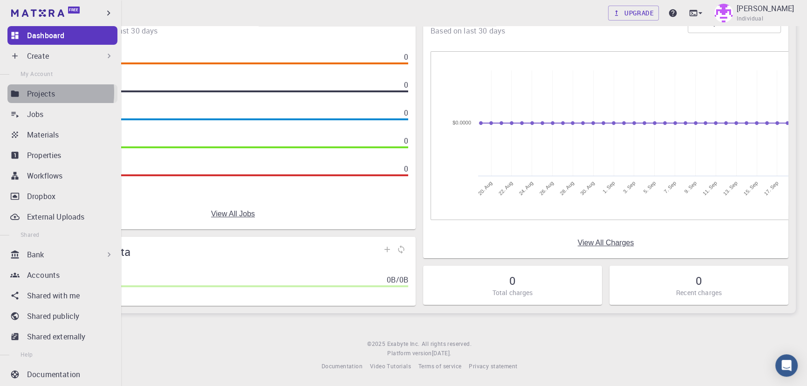
click at [18, 92] on icon at bounding box center [15, 93] width 8 height 6
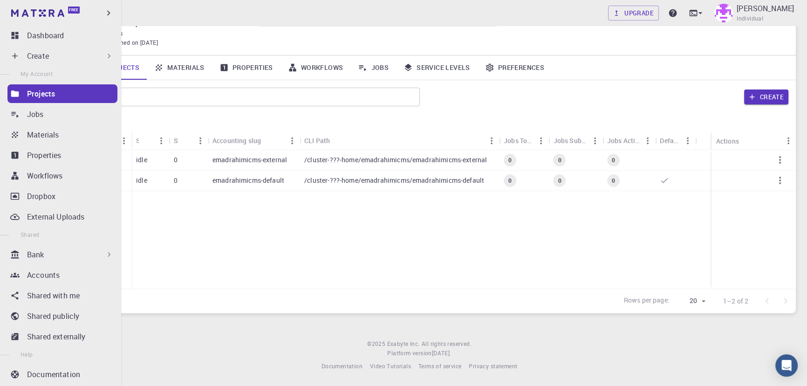
scroll to position [43, 0]
click at [19, 115] on icon at bounding box center [14, 114] width 9 height 9
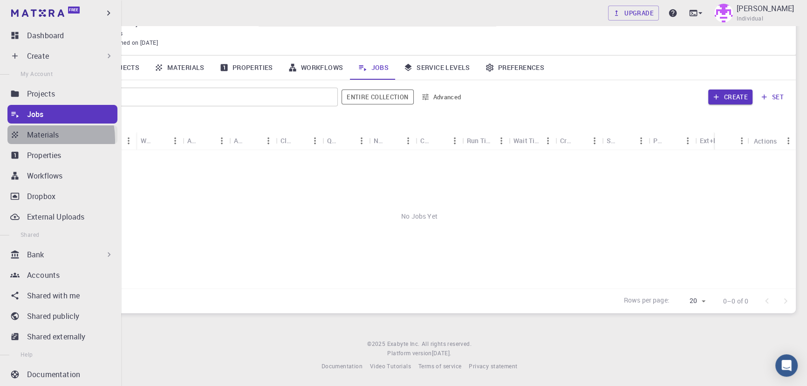
click at [29, 140] on link "Materials" at bounding box center [62, 134] width 110 height 19
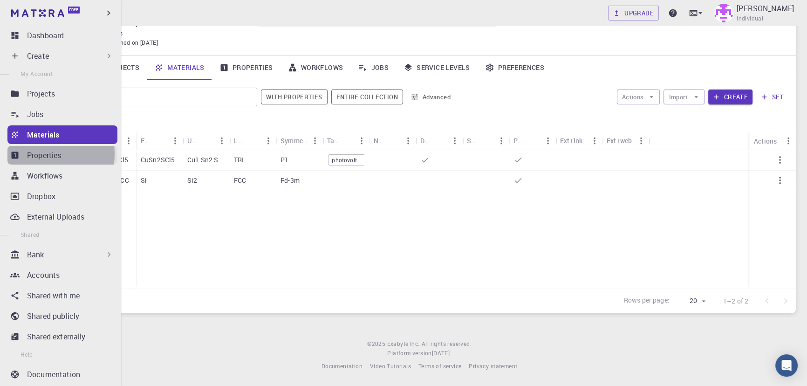
click at [35, 154] on p "Properties" at bounding box center [44, 155] width 34 height 11
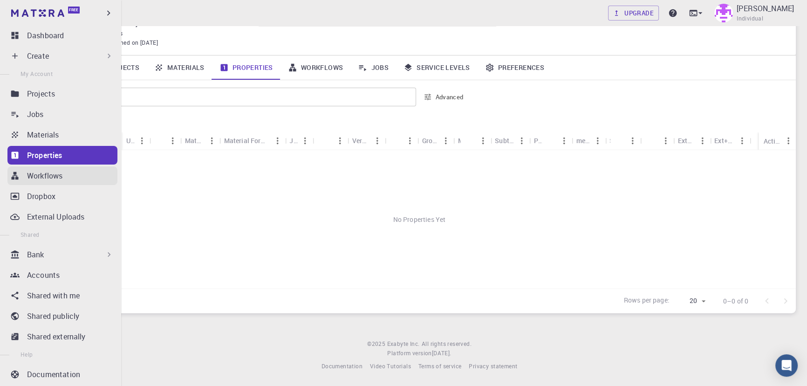
click at [47, 178] on p "Workflows" at bounding box center [44, 175] width 35 height 11
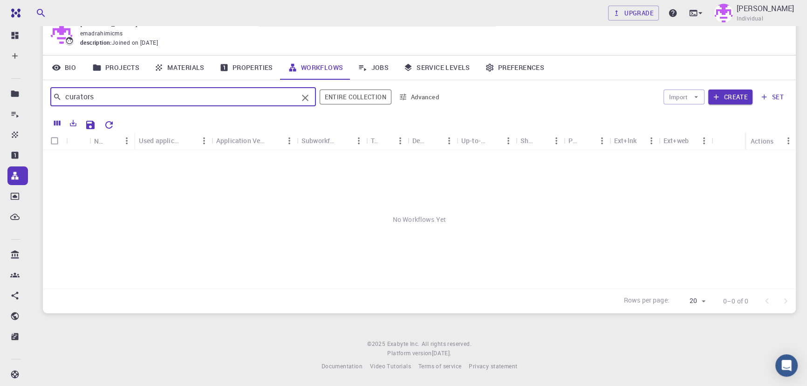
click at [161, 95] on input "curators" at bounding box center [180, 96] width 236 height 13
type input "curators relax"
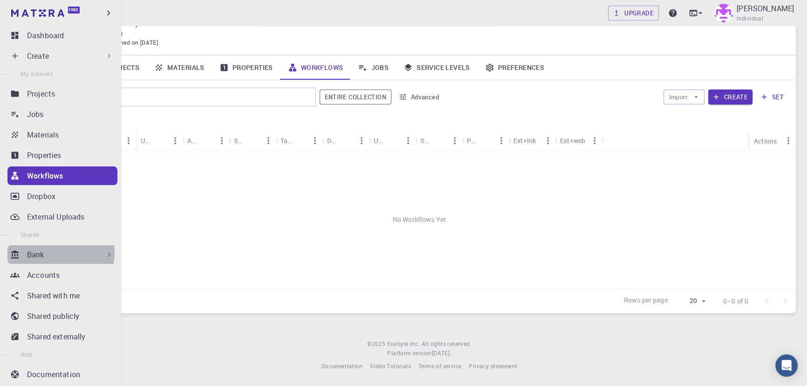
click at [42, 252] on p "Bank" at bounding box center [35, 254] width 17 height 11
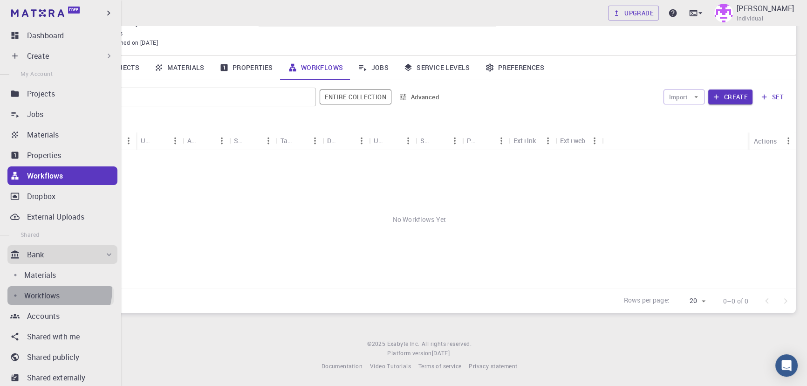
click at [52, 290] on p "Workflows" at bounding box center [41, 295] width 35 height 11
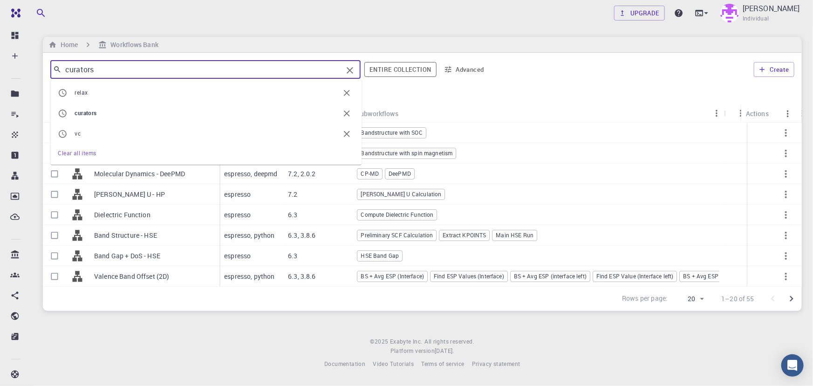
click at [191, 75] on input "curators" at bounding box center [202, 69] width 281 height 13
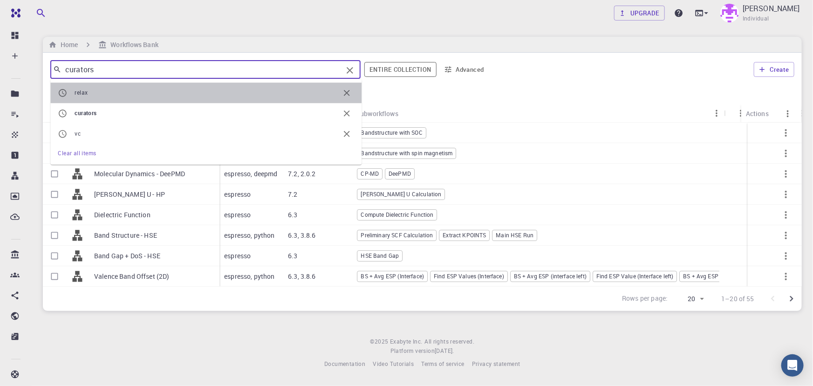
click at [149, 89] on span "relax" at bounding box center [207, 93] width 265 height 9
type input "relax"
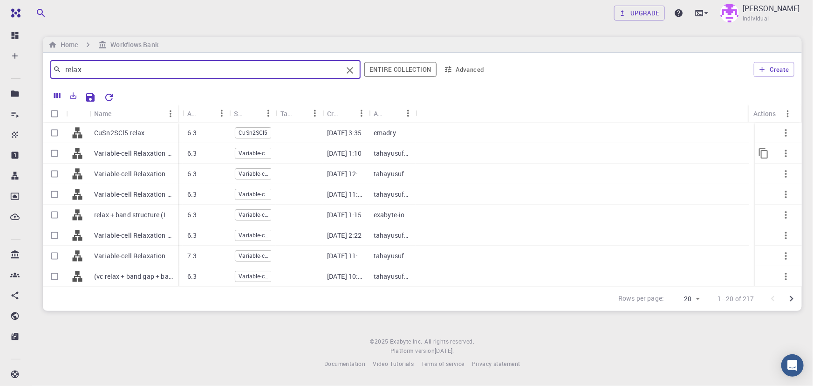
drag, startPoint x: 135, startPoint y: 115, endPoint x: 177, endPoint y: 153, distance: 57.1
click at [177, 153] on div "Name Used application Application Version Subworkflows Tags Created Account Act…" at bounding box center [422, 195] width 759 height 182
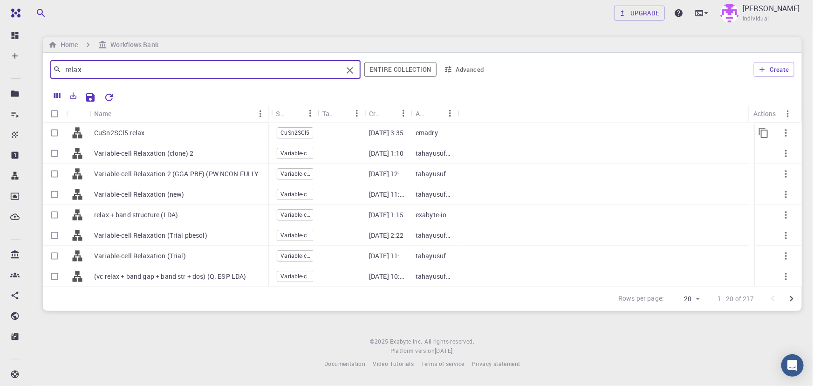
drag, startPoint x: 177, startPoint y: 113, endPoint x: 266, endPoint y: 135, distance: 92.1
click at [266, 135] on div "Name Used application Application Version Subworkflows Tags Created Account Act…" at bounding box center [422, 195] width 759 height 182
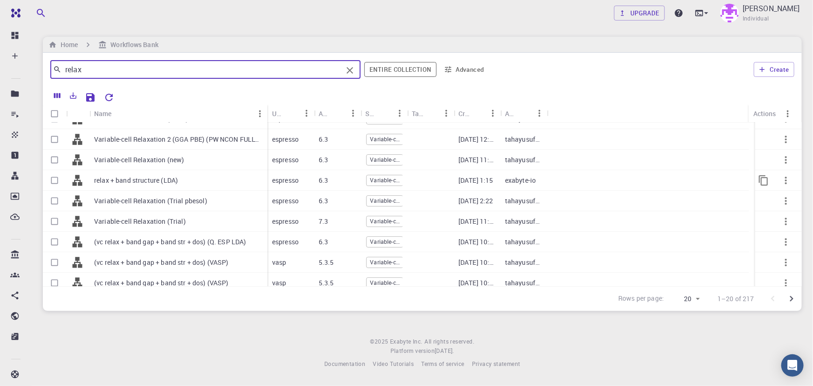
scroll to position [35, 0]
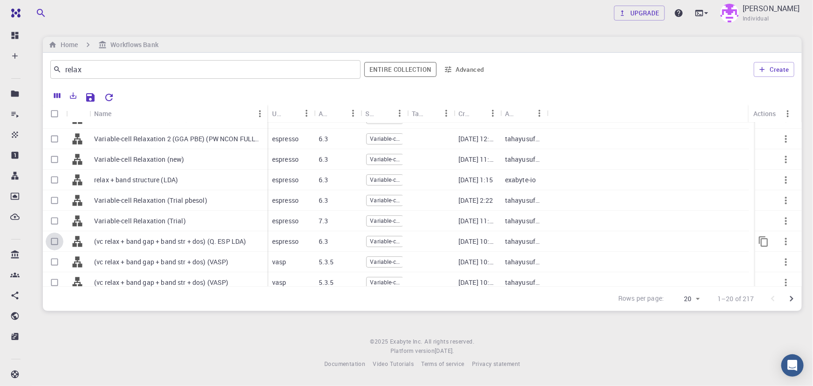
click at [54, 242] on input "Select row" at bounding box center [55, 242] width 18 height 18
checkbox input "true"
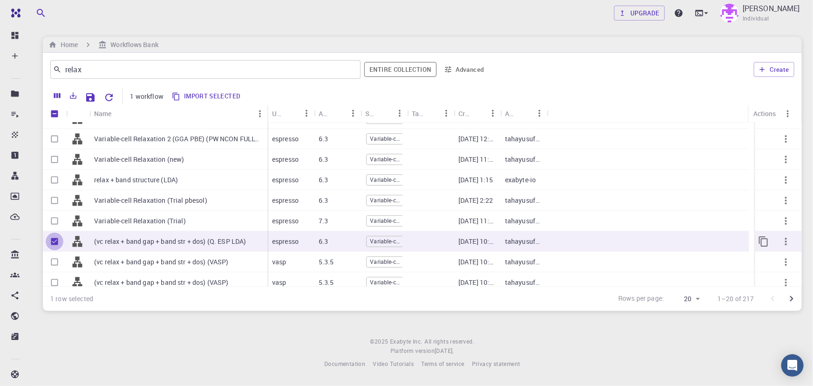
click at [54, 242] on input "Unselect row" at bounding box center [55, 242] width 18 height 18
checkbox input "false"
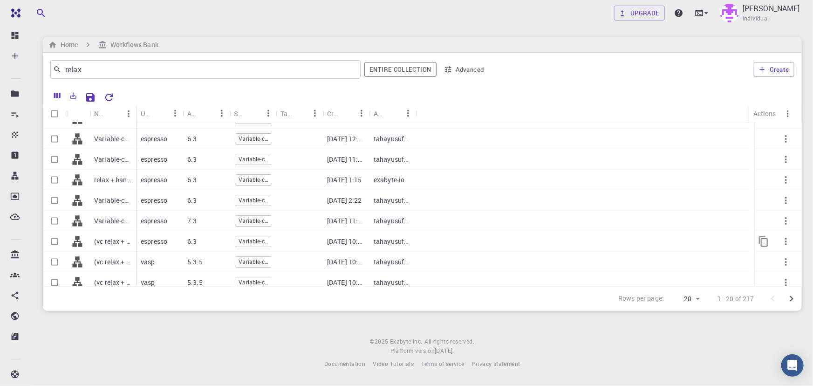
checkbox input "false"
click at [54, 242] on input "Select row" at bounding box center [55, 242] width 18 height 18
checkbox input "true"
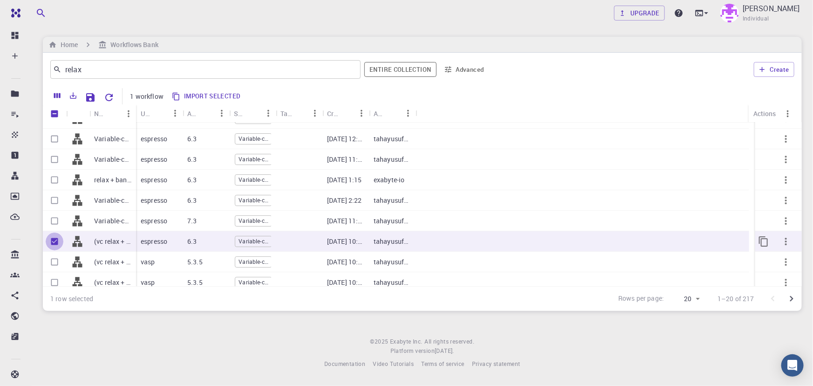
click at [54, 242] on input "Unselect row" at bounding box center [55, 242] width 18 height 18
checkbox input "false"
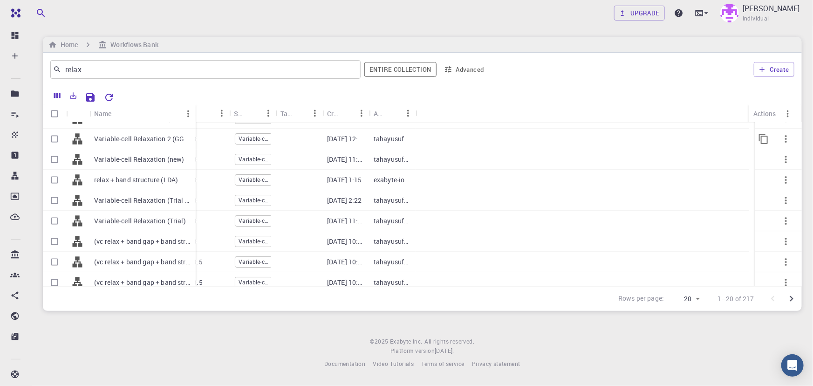
drag, startPoint x: 135, startPoint y: 109, endPoint x: 201, endPoint y: 130, distance: 69.4
click at [200, 129] on div "Name Used application Application Version Subworkflows Tags Created Account Act…" at bounding box center [422, 195] width 759 height 182
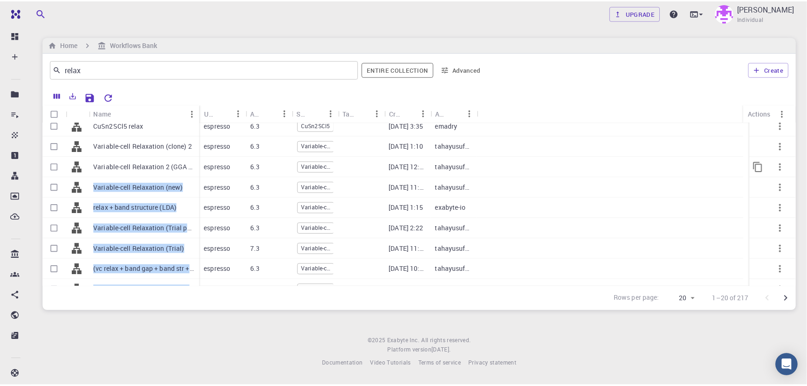
scroll to position [0, 0]
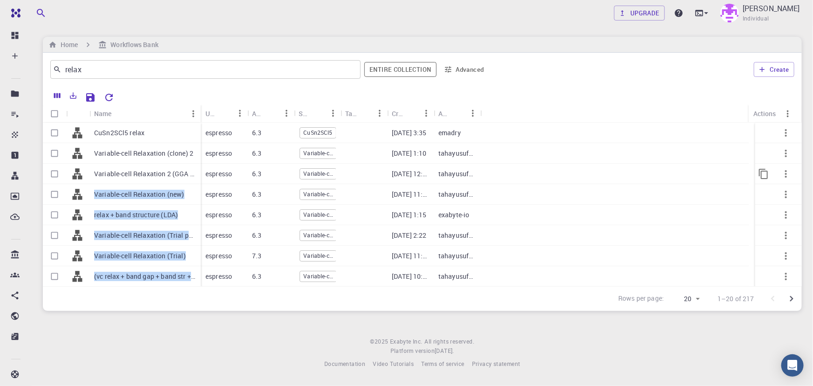
click at [201, 130] on div "CuSn2SCl5 relax Variable-cell Relaxation (clone) 2 Variable-cell Relaxation 2 (…" at bounding box center [422, 328] width 759 height 410
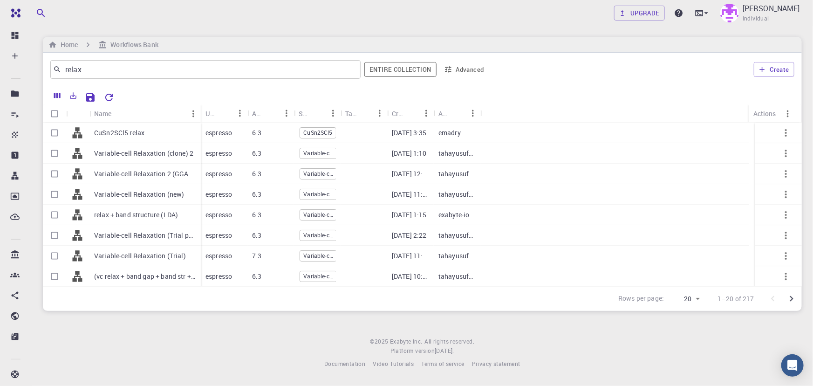
click at [197, 89] on div at bounding box center [456, 96] width 677 height 16
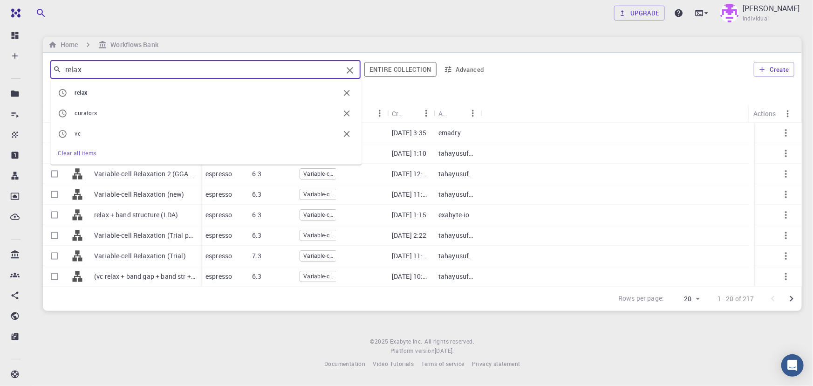
click at [170, 68] on input "relax" at bounding box center [202, 69] width 281 height 13
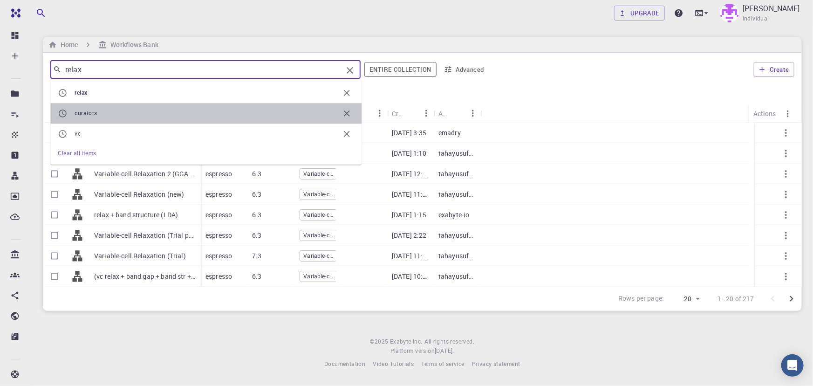
click at [150, 115] on span "curators" at bounding box center [207, 113] width 265 height 9
type input "curators"
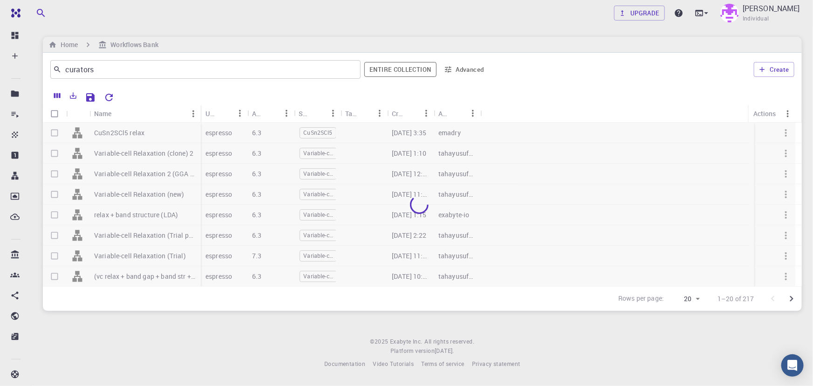
click at [150, 115] on div "Name" at bounding box center [140, 113] width 92 height 18
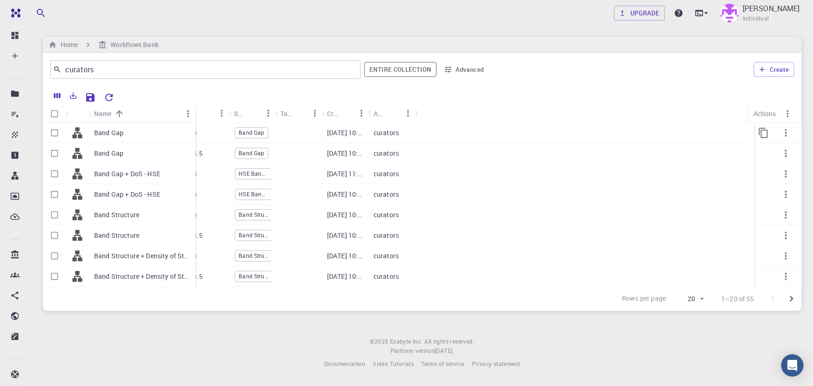
drag, startPoint x: 136, startPoint y: 107, endPoint x: 195, endPoint y: 124, distance: 61.9
click at [195, 124] on div "Name Used application Application Version Subworkflows Tags Created Account Act…" at bounding box center [422, 195] width 759 height 182
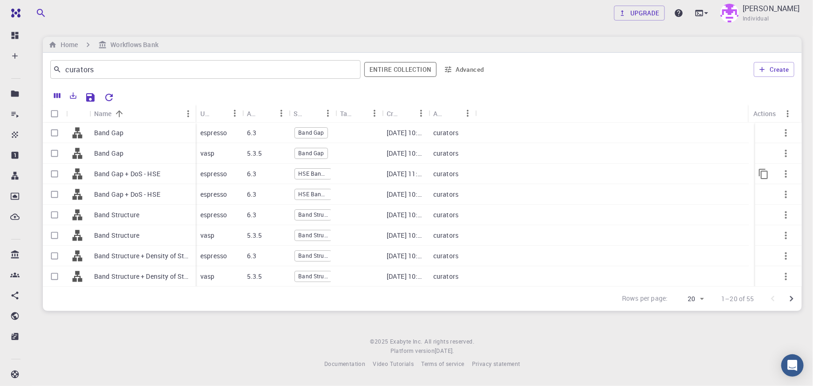
click at [166, 178] on div "Band Gap + DoS - HSE" at bounding box center [142, 174] width 106 height 21
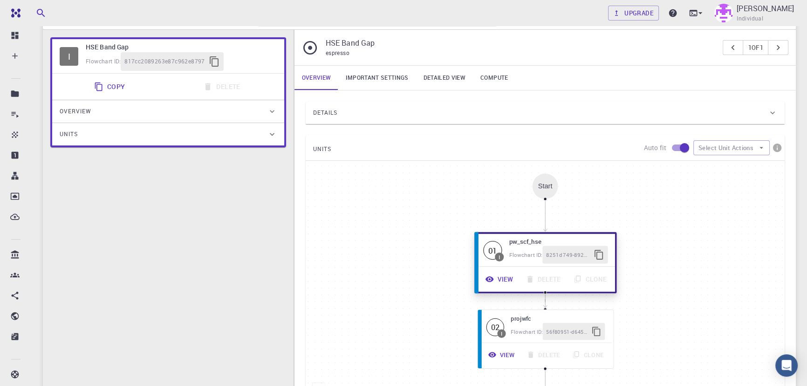
scroll to position [75, 0]
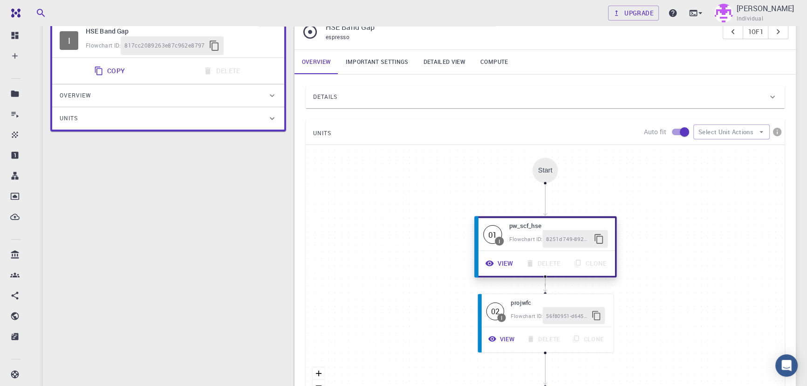
click at [493, 269] on button "View" at bounding box center [500, 264] width 40 height 18
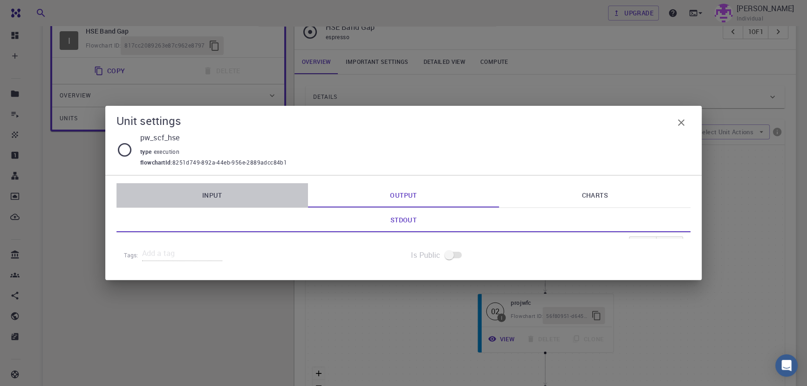
click at [237, 187] on link "Input" at bounding box center [213, 195] width 192 height 24
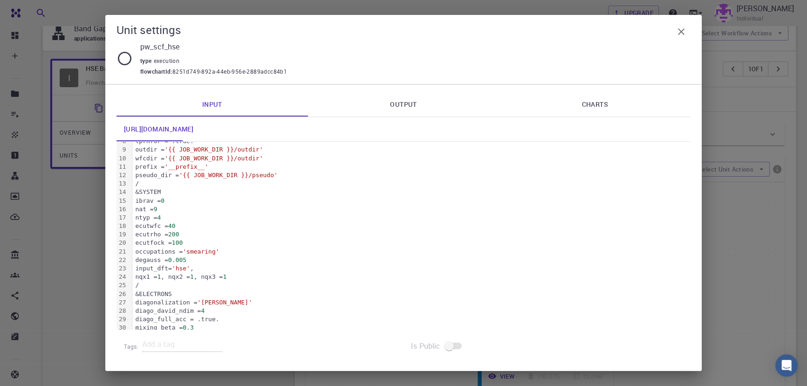
scroll to position [68, 0]
click at [682, 24] on button "button" at bounding box center [681, 31] width 19 height 19
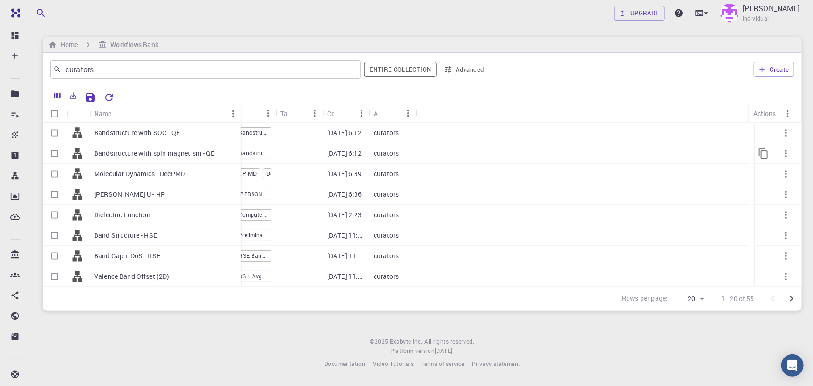
drag, startPoint x: 134, startPoint y: 115, endPoint x: 239, endPoint y: 156, distance: 112.8
click at [239, 156] on div "Name Used application Application Version Subworkflows Tags Created Account Act…" at bounding box center [422, 195] width 759 height 182
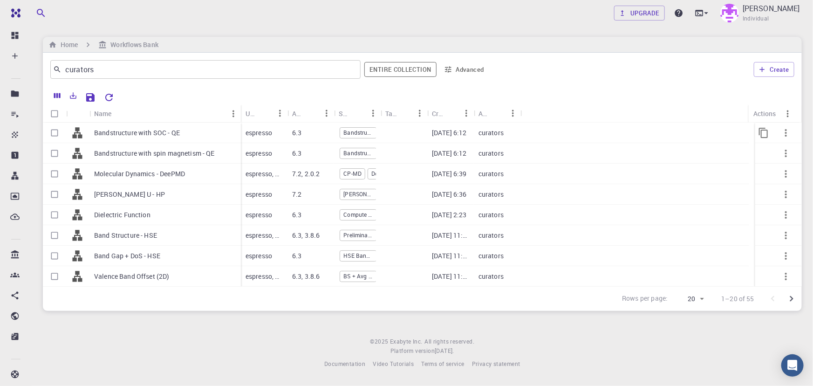
click at [194, 127] on div "Bandstructure with SOC - QE" at bounding box center [164, 133] width 151 height 21
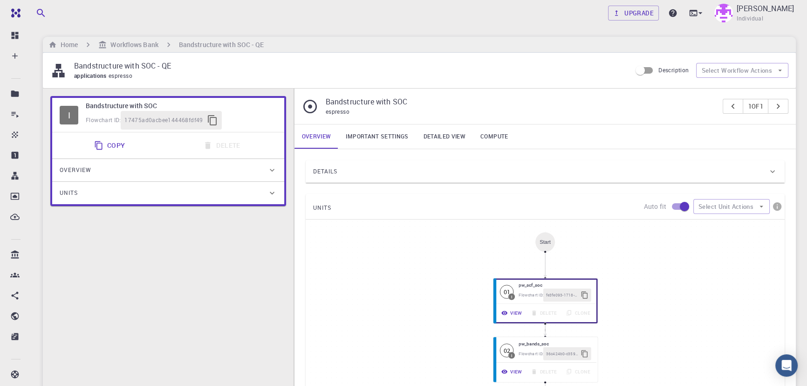
click at [194, 127] on div "17475ad0acbee144468fdf49" at bounding box center [171, 120] width 101 height 19
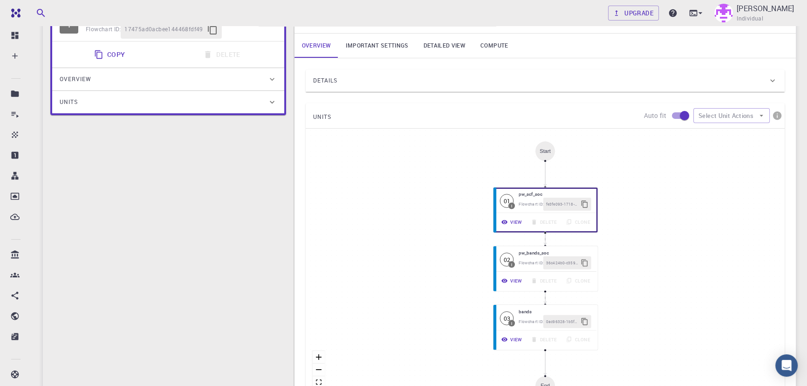
scroll to position [91, 0]
click at [508, 227] on button "View" at bounding box center [510, 222] width 31 height 14
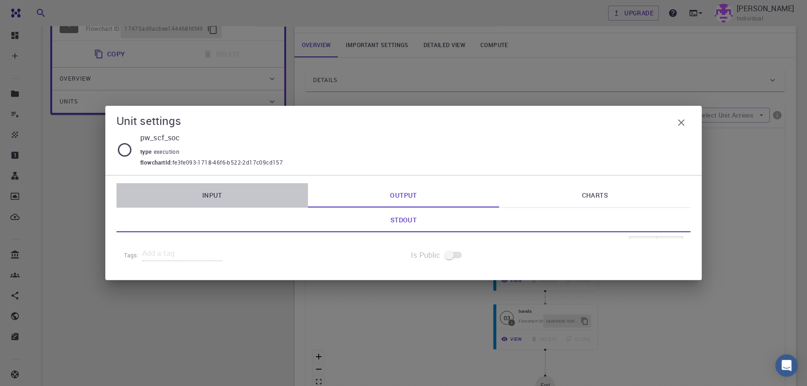
click at [210, 188] on link "Input" at bounding box center [213, 195] width 192 height 24
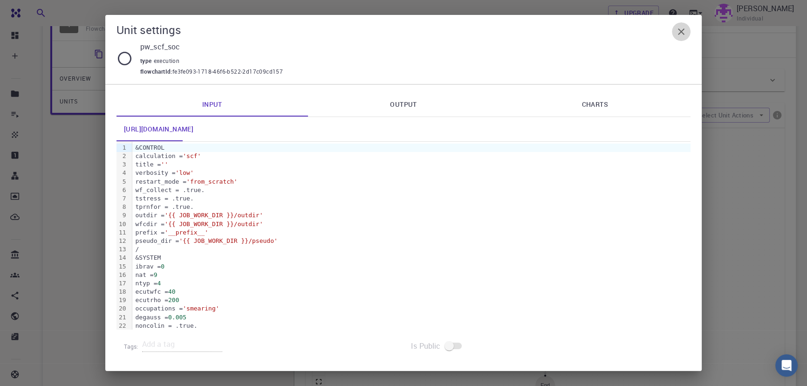
click at [682, 34] on icon "button" at bounding box center [681, 31] width 11 height 11
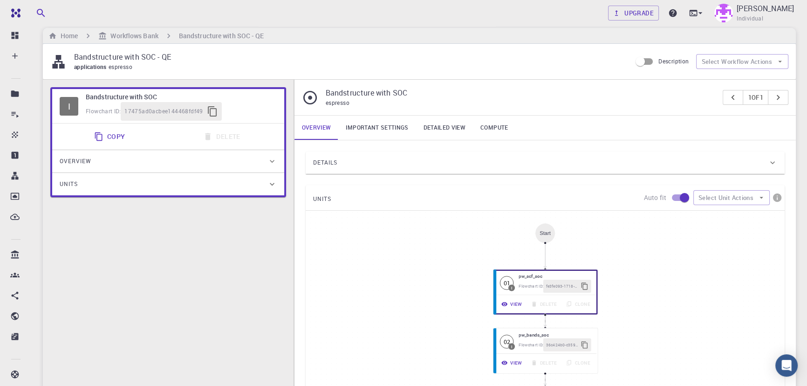
scroll to position [8, 0]
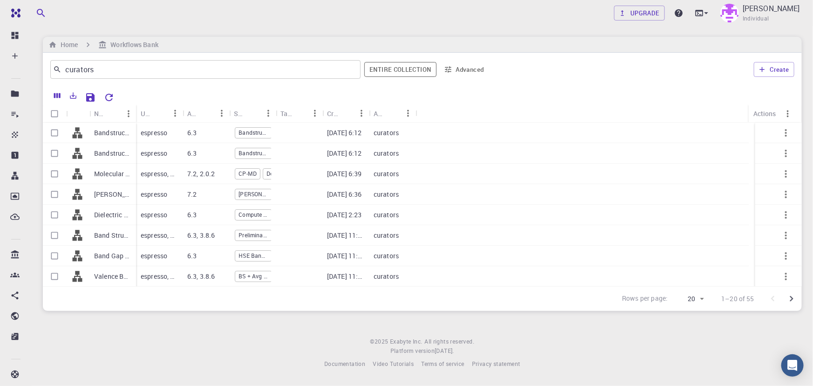
click at [132, 106] on div "Name" at bounding box center [136, 113] width 9 height 18
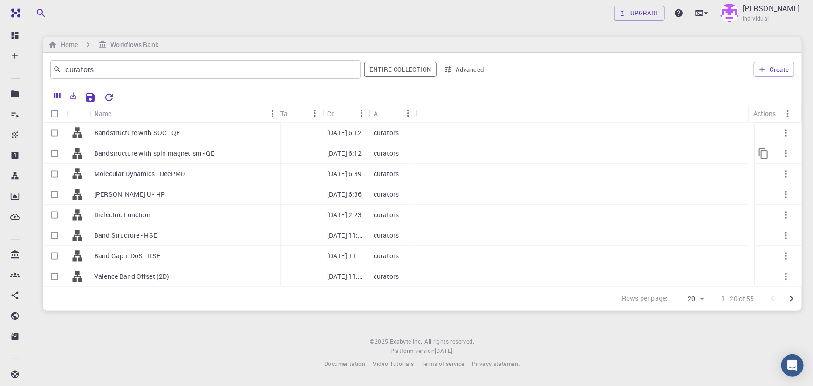
drag, startPoint x: 132, startPoint y: 106, endPoint x: 279, endPoint y: 151, distance: 153.8
click at [279, 151] on div "Name Used application Application Version Subworkflows Tags Created Account Act…" at bounding box center [422, 195] width 759 height 182
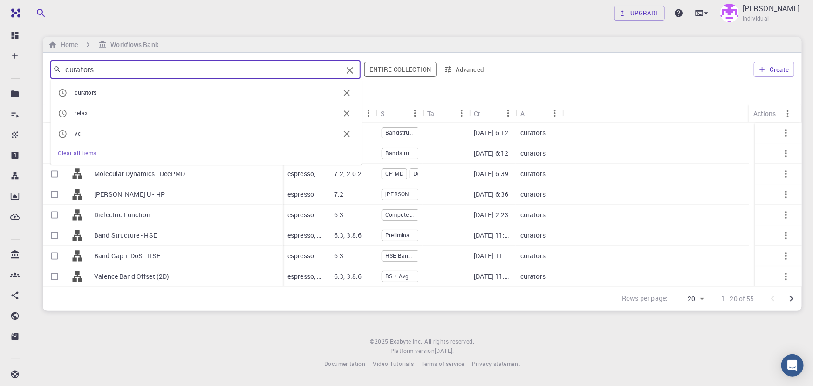
click at [107, 67] on input "curators" at bounding box center [202, 69] width 281 height 13
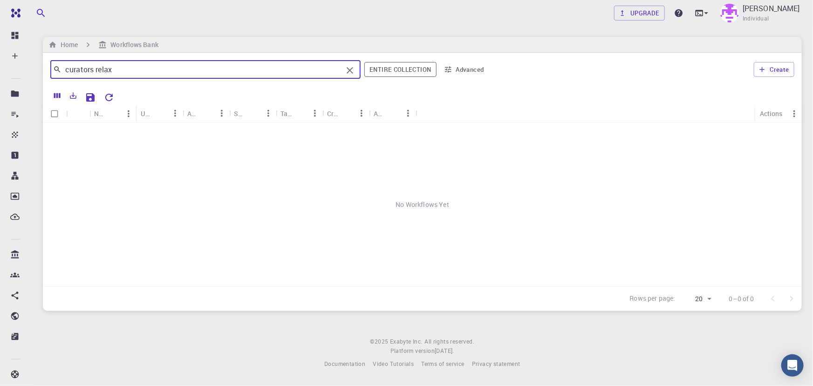
type input "curators rela"
type input "relax"
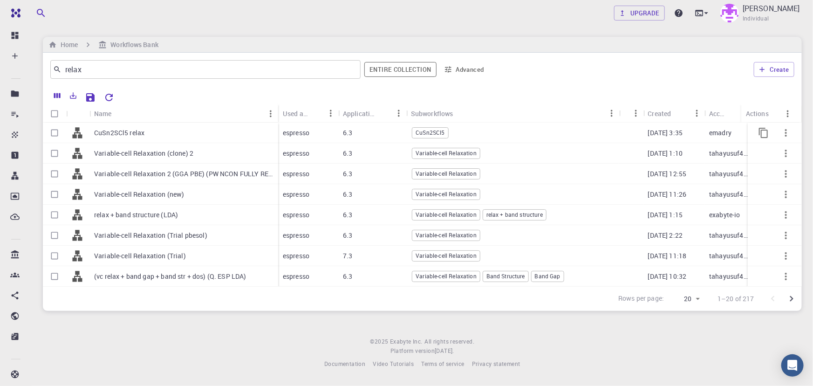
click at [218, 126] on div "CuSn2SCl5 relax" at bounding box center [183, 133] width 189 height 21
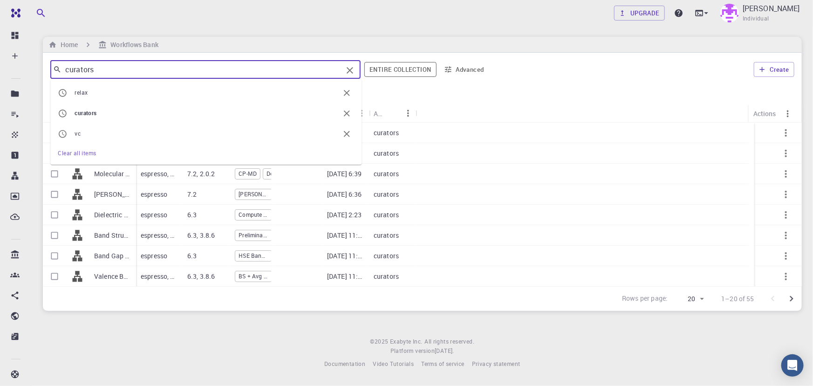
click at [131, 72] on input "curators" at bounding box center [202, 69] width 281 height 13
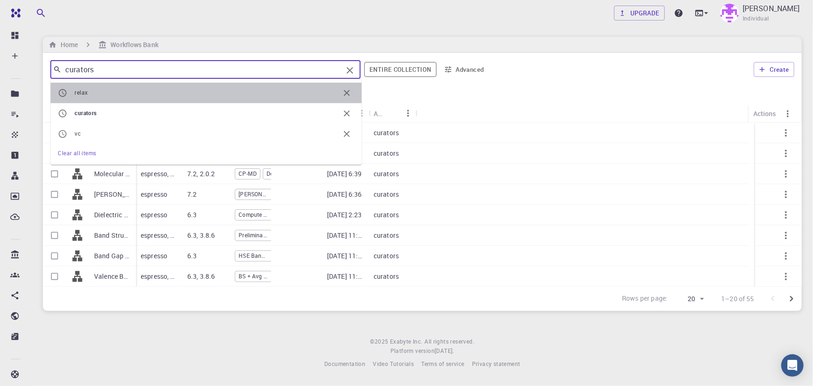
click at [126, 95] on span "relax" at bounding box center [207, 93] width 265 height 9
type input "relax"
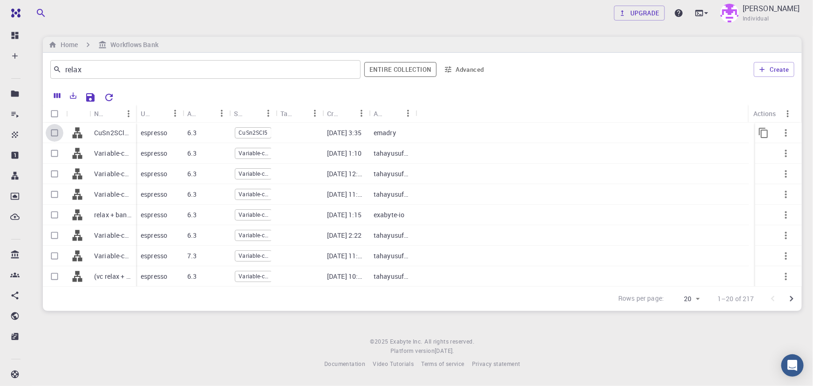
click at [56, 138] on input "Select row" at bounding box center [55, 133] width 18 height 18
checkbox input "true"
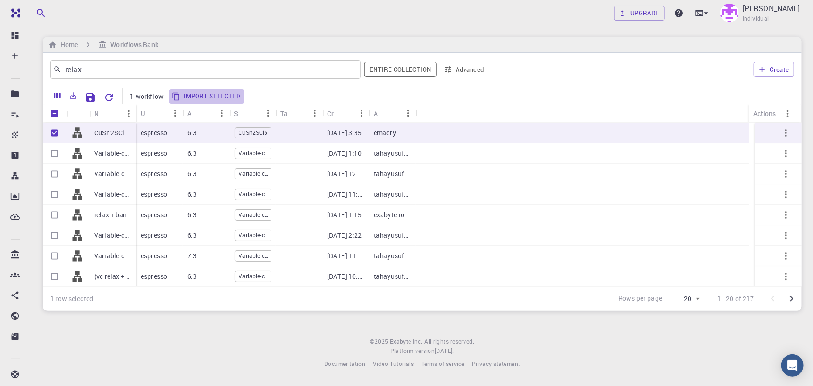
click at [194, 94] on button "Import selected" at bounding box center [207, 96] width 76 height 15
checkbox input "false"
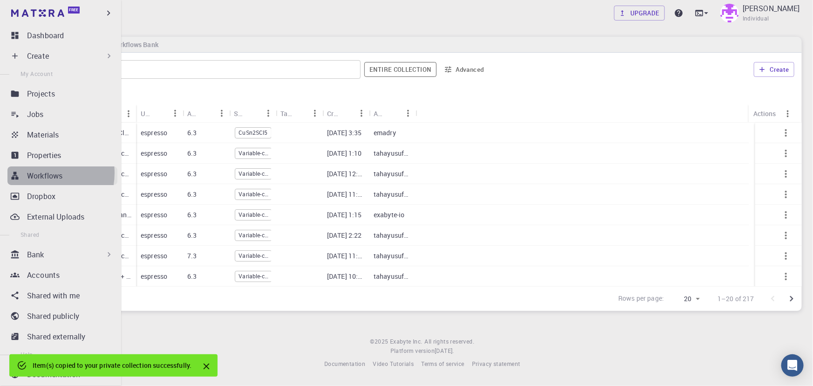
click at [39, 173] on p "Workflows" at bounding box center [44, 175] width 35 height 11
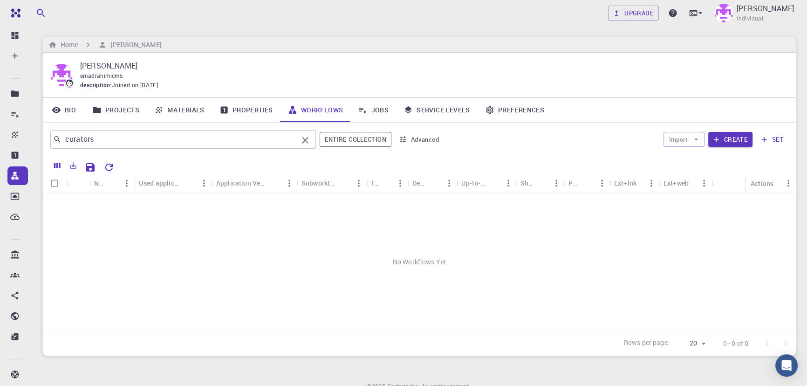
click at [140, 138] on input "curators" at bounding box center [180, 139] width 236 height 13
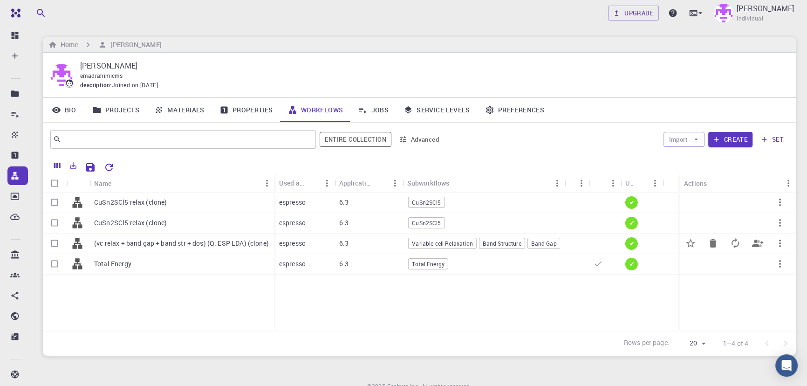
click at [350, 241] on div "6.3" at bounding box center [369, 244] width 68 height 21
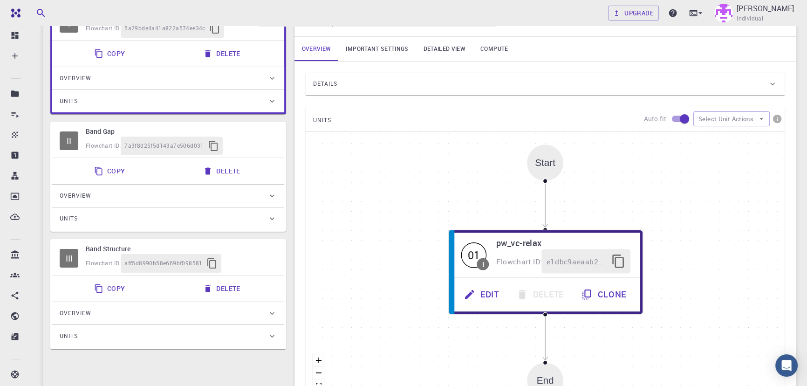
scroll to position [96, 0]
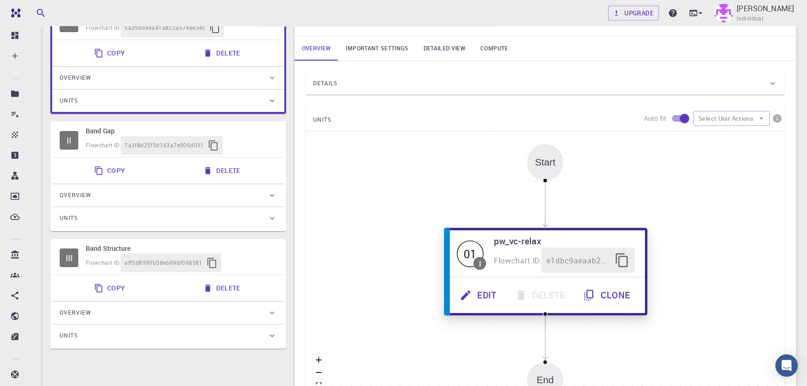
click at [486, 306] on button "Edit" at bounding box center [479, 295] width 55 height 26
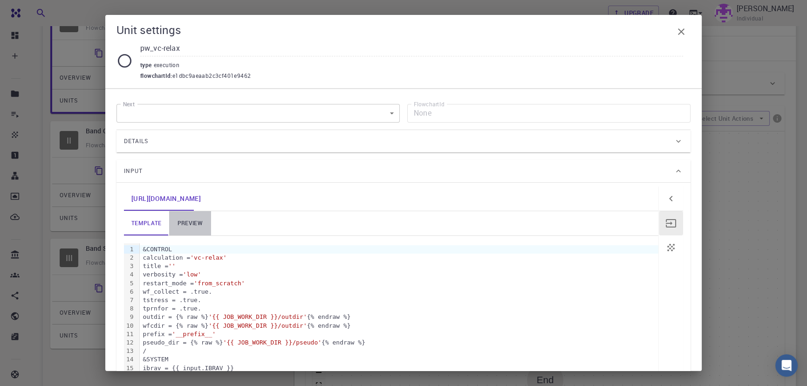
click at [197, 228] on link "preview" at bounding box center [190, 223] width 42 height 24
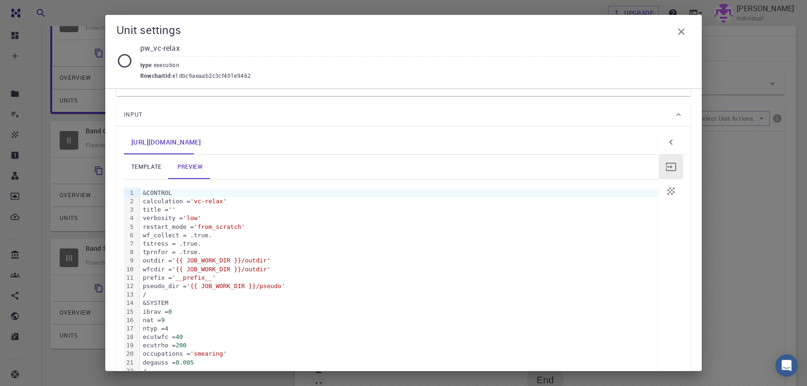
scroll to position [0, 0]
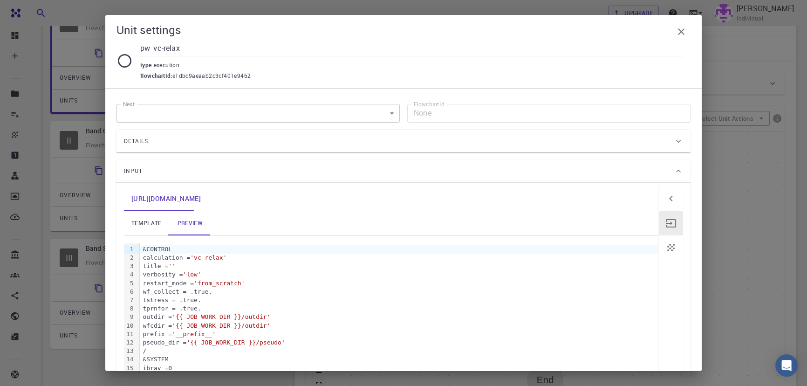
click at [263, 304] on div "tprnfor = .true." at bounding box center [399, 308] width 519 height 8
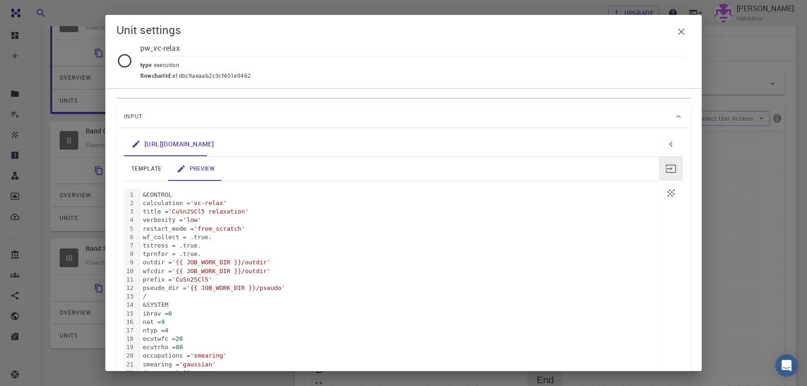
scroll to position [54, 0]
click at [141, 167] on link "template" at bounding box center [146, 169] width 45 height 24
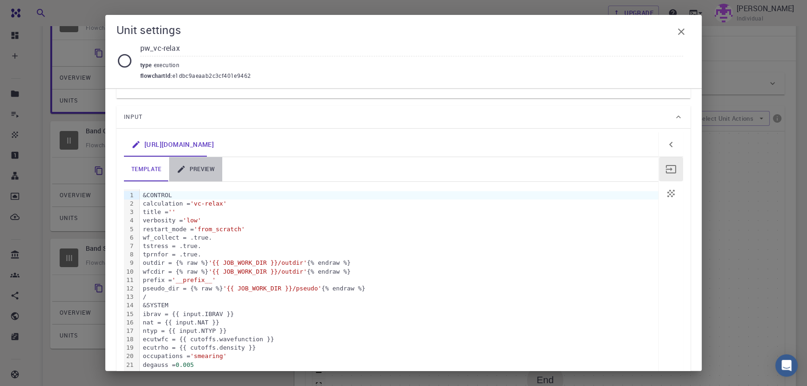
click at [184, 168] on icon at bounding box center [181, 169] width 9 height 9
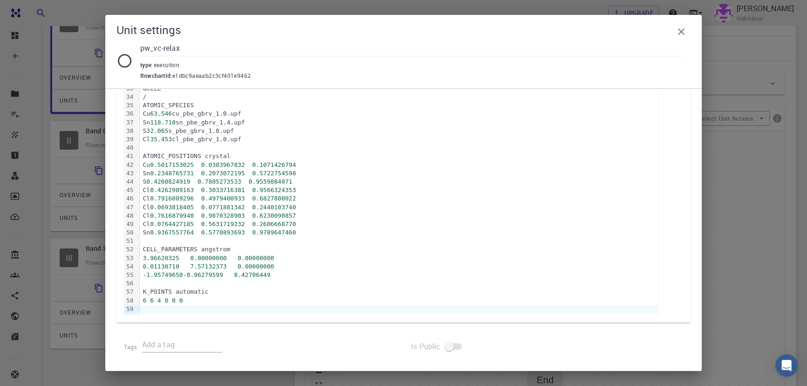
scroll to position [432, 0]
click at [289, 295] on div "K_POINTS automatic" at bounding box center [399, 292] width 519 height 8
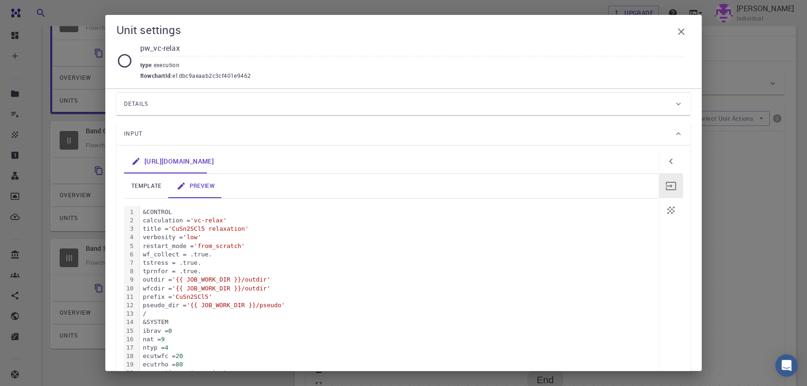
scroll to position [29, 0]
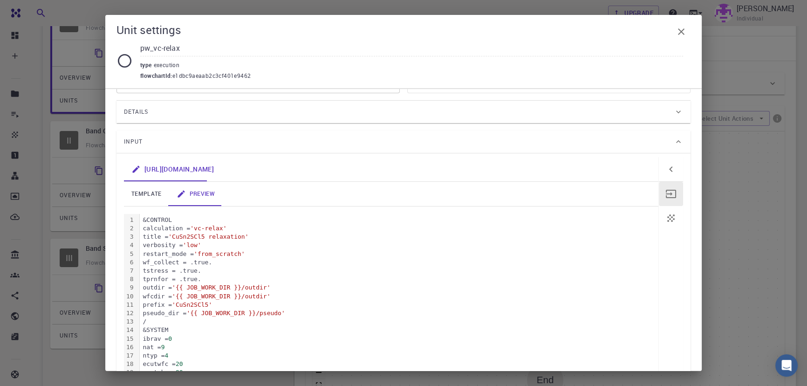
click at [466, 178] on div "[URL][DOMAIN_NAME]" at bounding box center [391, 169] width 535 height 24
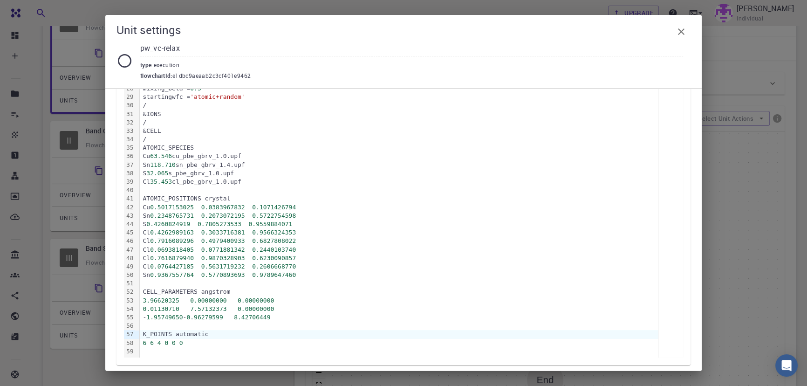
scroll to position [432, 0]
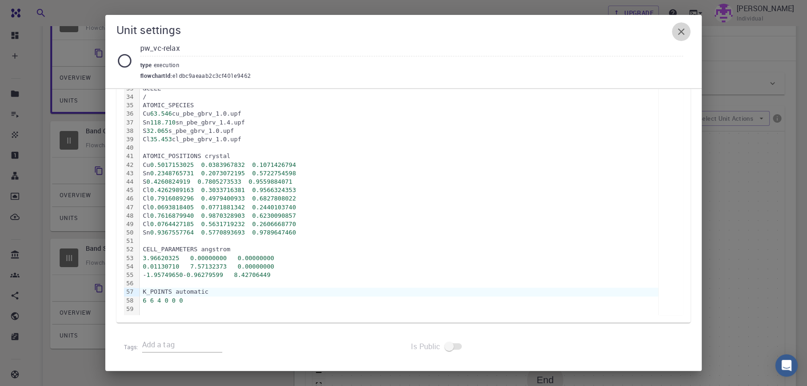
click at [679, 36] on icon "button" at bounding box center [681, 31] width 11 height 11
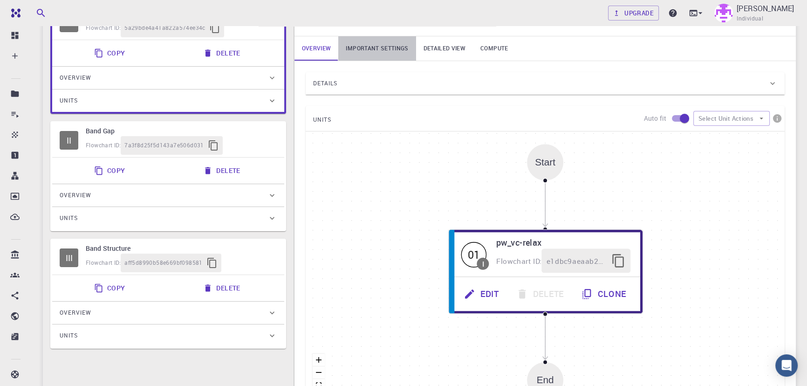
click at [391, 49] on link "Important settings" at bounding box center [376, 48] width 77 height 24
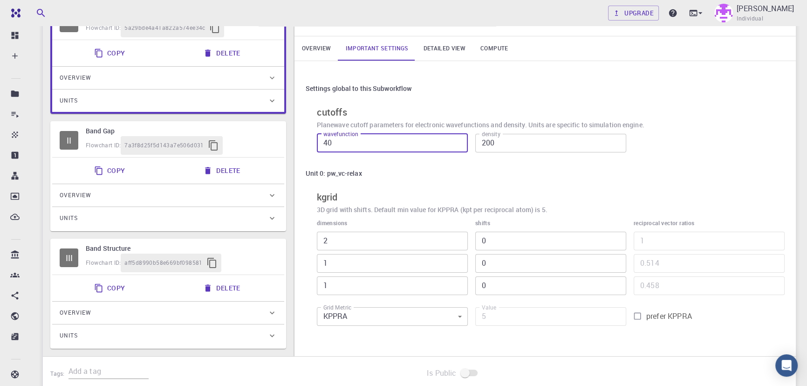
click at [400, 146] on input "40" at bounding box center [392, 143] width 151 height 19
type input "20"
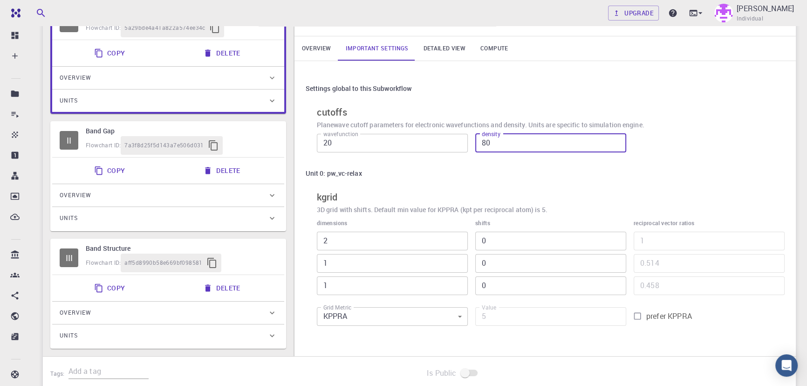
type input "80"
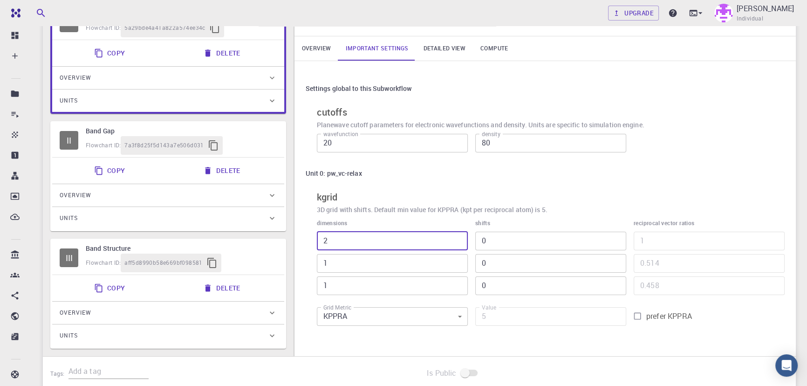
type input "6"
type input "54"
type input "6"
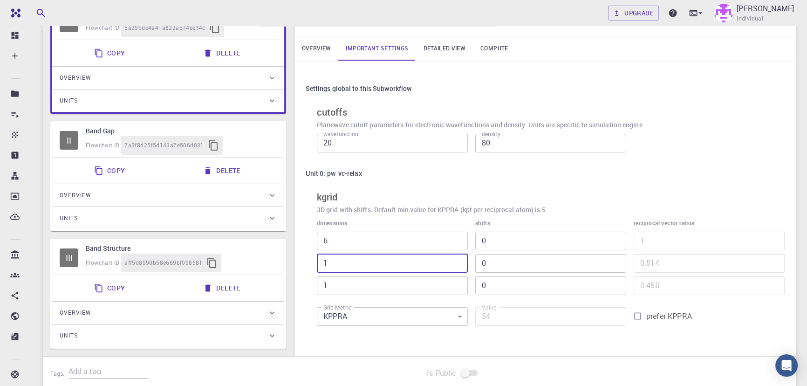
type input "6"
type input "324"
type input "6"
type input "4"
type input "1296"
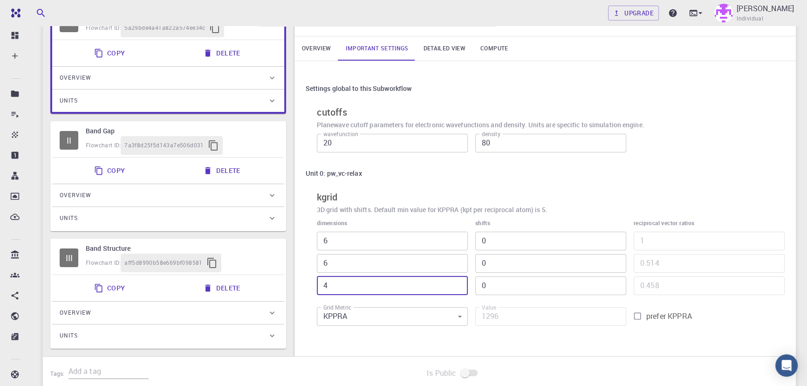
type input "4"
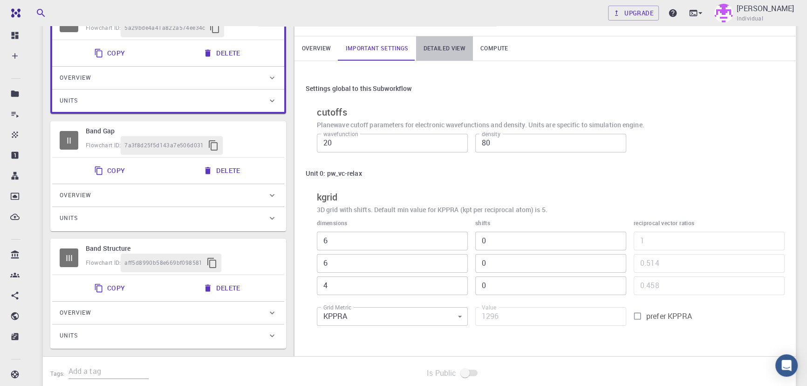
click at [452, 59] on link "Detailed view" at bounding box center [444, 48] width 57 height 24
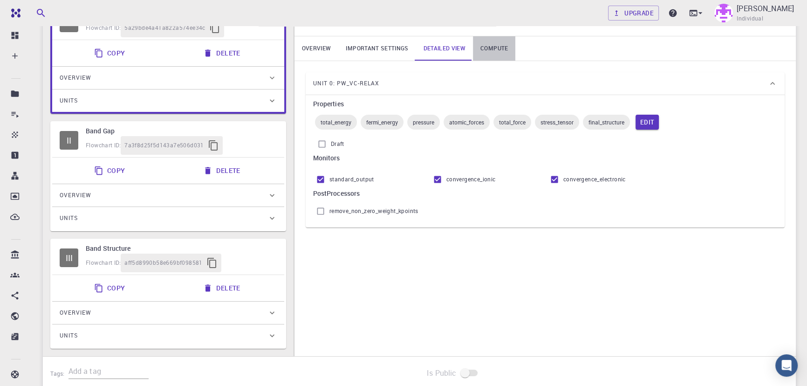
click at [496, 48] on link "Compute" at bounding box center [494, 48] width 42 height 24
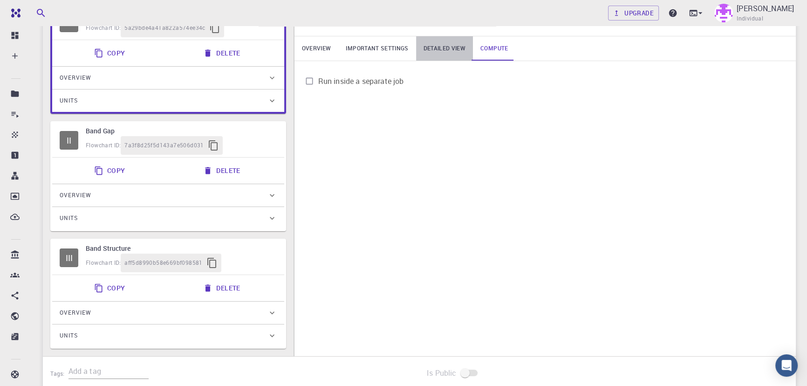
click at [445, 45] on link "Detailed view" at bounding box center [444, 48] width 57 height 24
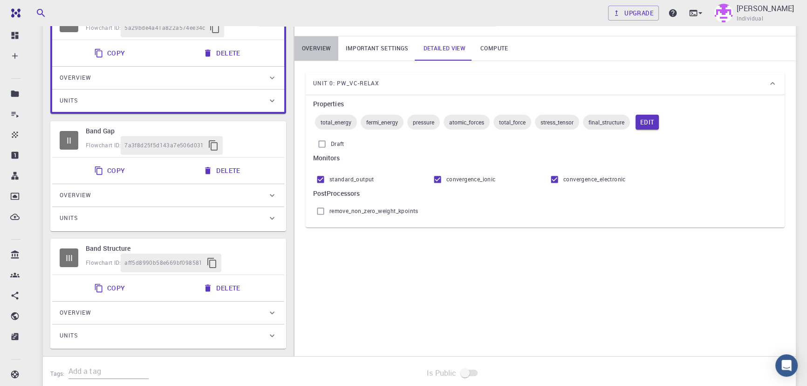
click at [323, 41] on link "Overview" at bounding box center [317, 48] width 44 height 24
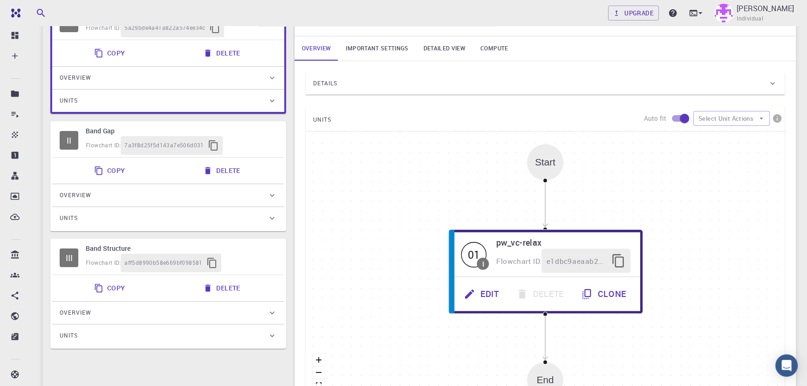
click at [484, 91] on div "Details" at bounding box center [545, 83] width 479 height 22
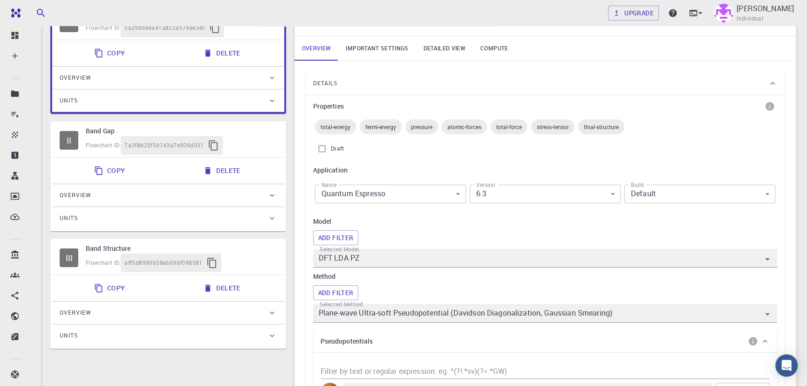
click at [484, 91] on div "Details" at bounding box center [545, 83] width 479 height 22
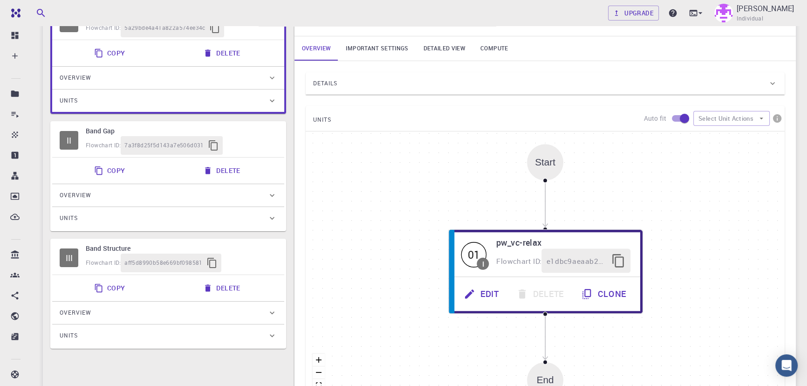
scroll to position [0, 0]
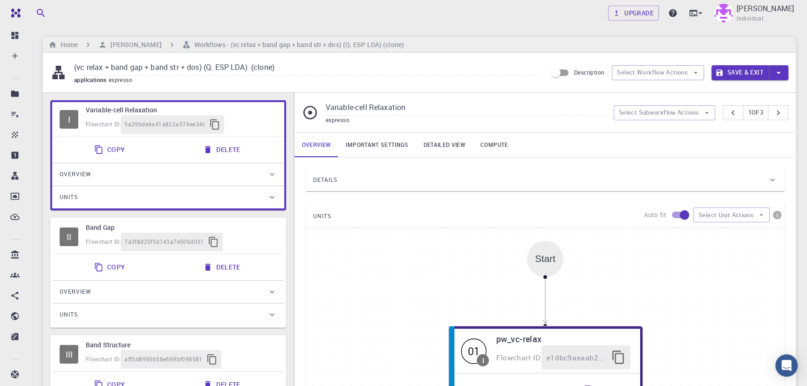
click at [722, 67] on button "Save & Exit" at bounding box center [740, 72] width 57 height 15
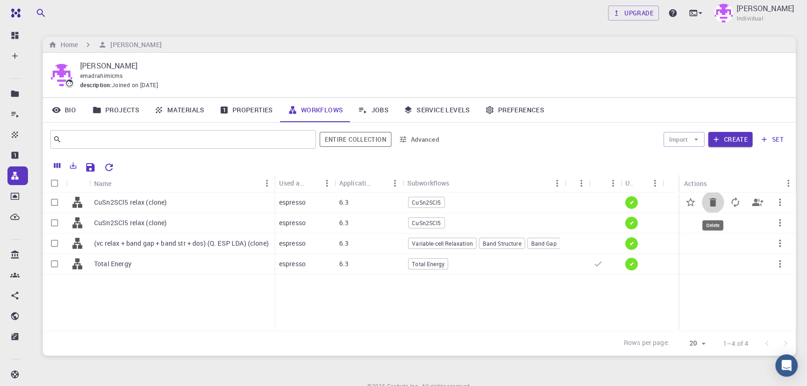
click at [710, 207] on icon "Delete" at bounding box center [713, 202] width 11 height 11
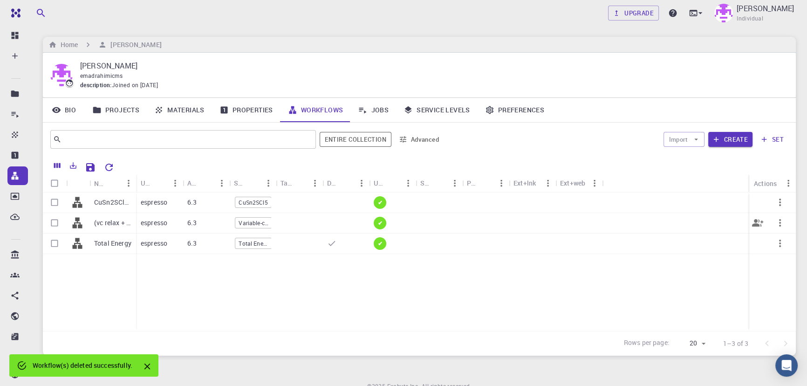
click at [360, 221] on div at bounding box center [346, 223] width 47 height 21
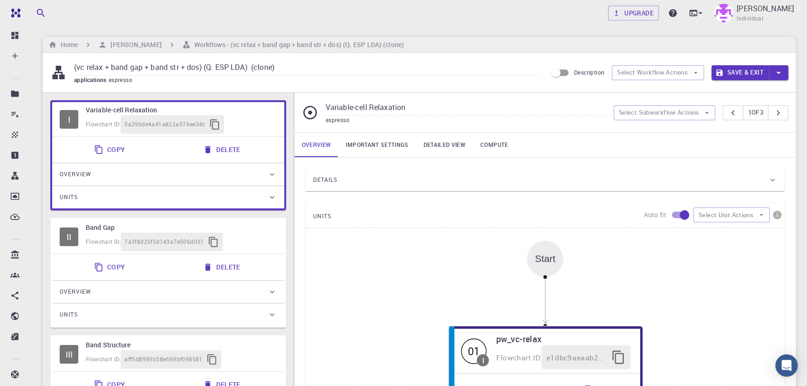
click at [330, 62] on input "(vc relax + band gap + band str + dos) (Q. ESP LDA) (clone)" at bounding box center [307, 67] width 466 height 15
click at [282, 79] on div "applications espresso" at bounding box center [307, 80] width 466 height 9
click at [248, 64] on input "(vc relax + band gap + band str + dos)" at bounding box center [307, 67] width 466 height 15
paste input "CuSn2SCl5"
type input "(vc relax + band gap + band str + dos) CuSn2SCl5"
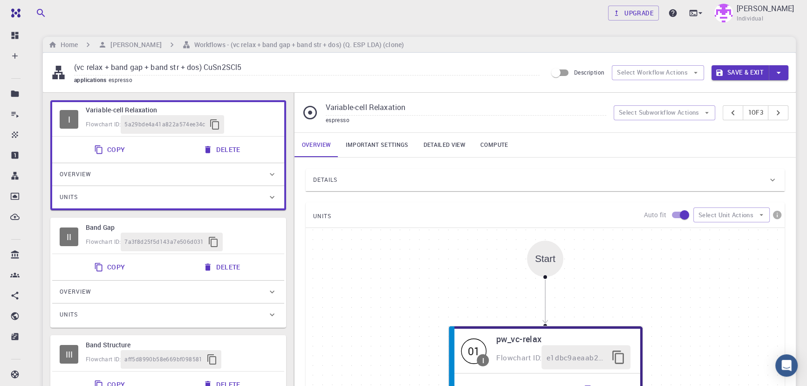
click at [770, 181] on icon at bounding box center [772, 179] width 9 height 9
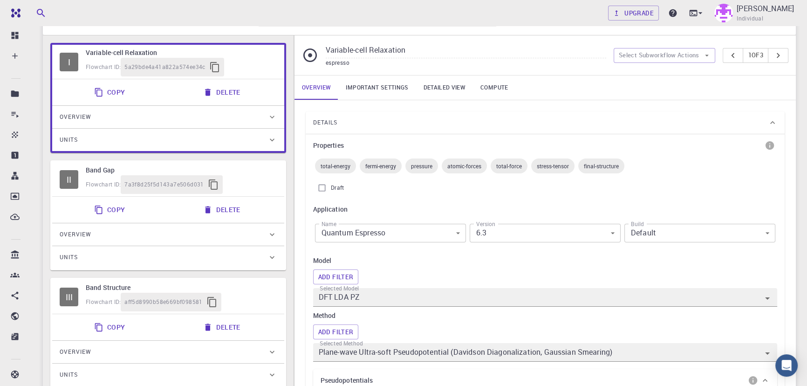
scroll to position [56, 0]
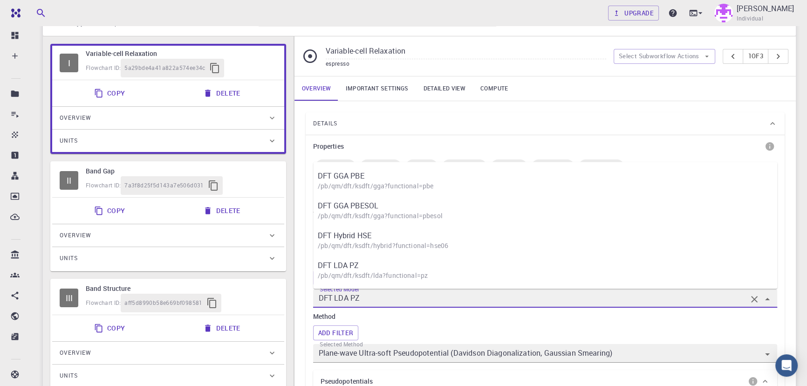
click at [536, 293] on input "DFT LDA PZ" at bounding box center [532, 298] width 430 height 13
drag, startPoint x: 361, startPoint y: 259, endPoint x: 333, endPoint y: 257, distance: 28.0
click at [333, 260] on p "DFT LDA PZ" at bounding box center [550, 265] width 464 height 11
click at [365, 298] on input "DFT LDA PZ" at bounding box center [532, 298] width 430 height 13
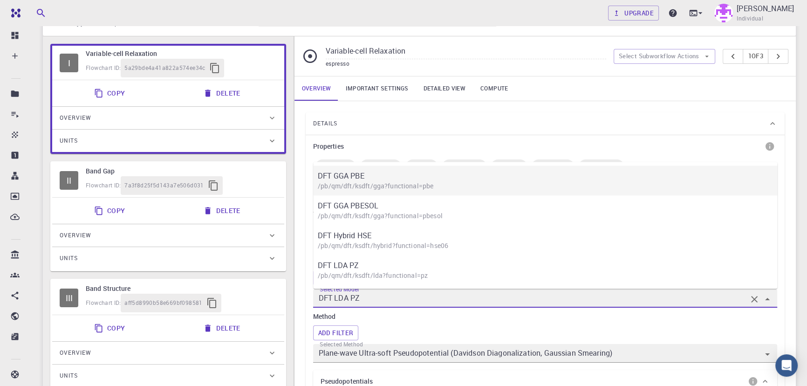
click at [405, 181] on p "/pb/qm/dft/ksdft/gga?functional=pbe" at bounding box center [550, 185] width 464 height 9
type input "DFT GGA PBE"
type input "/export/share/pseudo/cu/gga/pbe/gbrv/1.2/us/cu_pbe_gbrv_1.2.upf"
type input "/export/share/pseudo/sn/gga/pbe/gbrv/1.4/us/sn_pbe_gbrv_1.4.upf"
type input "/export/share/pseudo/s/gga/pbe/gbrv/1.4/us/s_pbe_gbrv_1.4.upf"
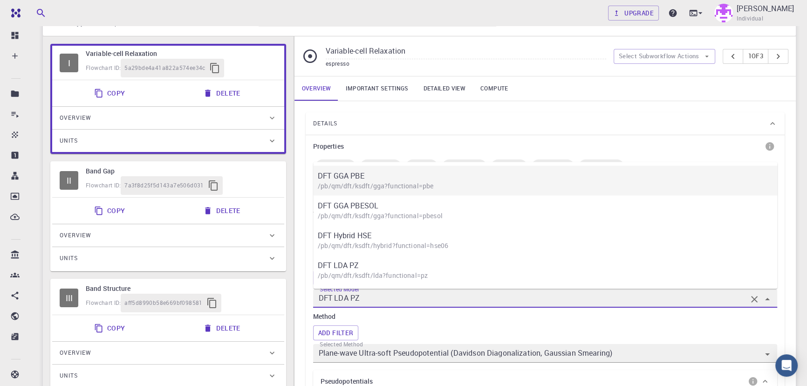
type input "/export/share/pseudo/cl/gga/pbe/gbrv/1.4/us/cl_pbe_gbrv_1.4.upf"
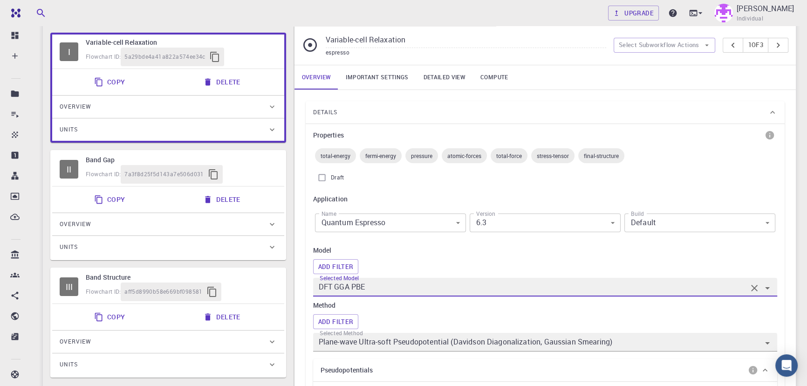
scroll to position [0, 0]
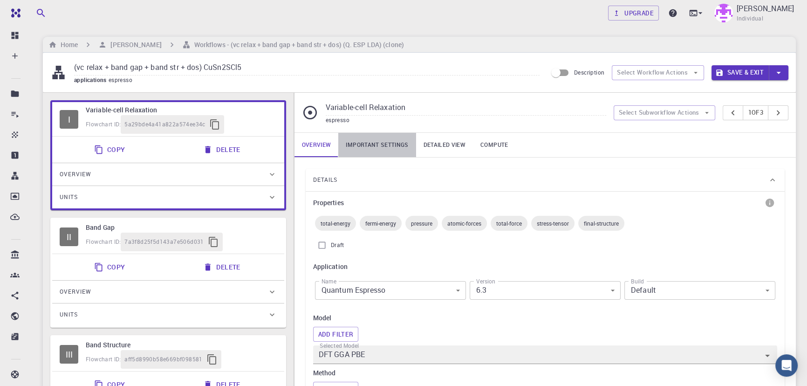
click at [393, 147] on link "Important settings" at bounding box center [376, 145] width 77 height 24
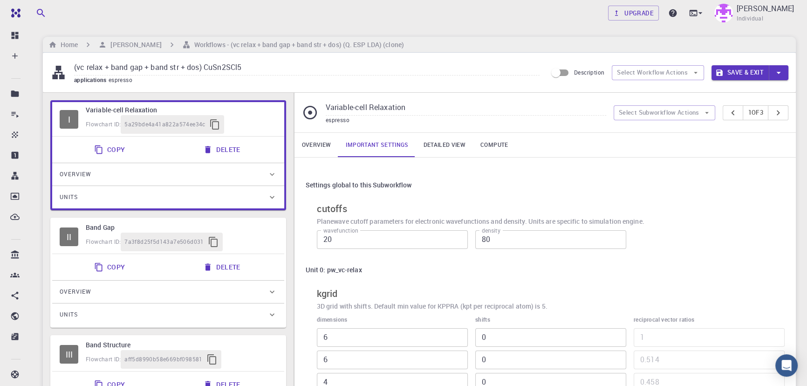
click at [331, 147] on link "Overview" at bounding box center [317, 145] width 44 height 24
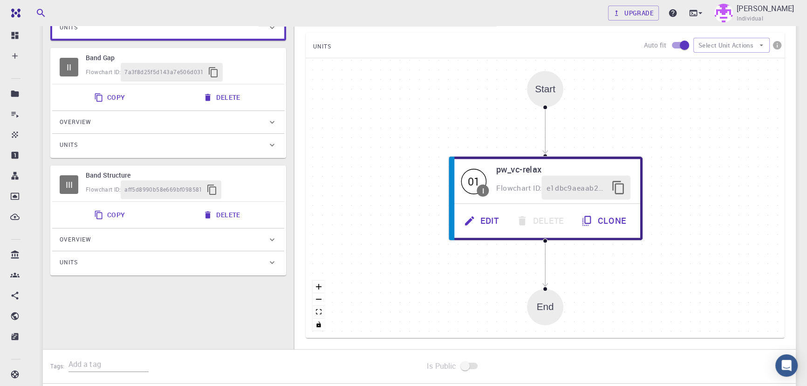
scroll to position [171, 0]
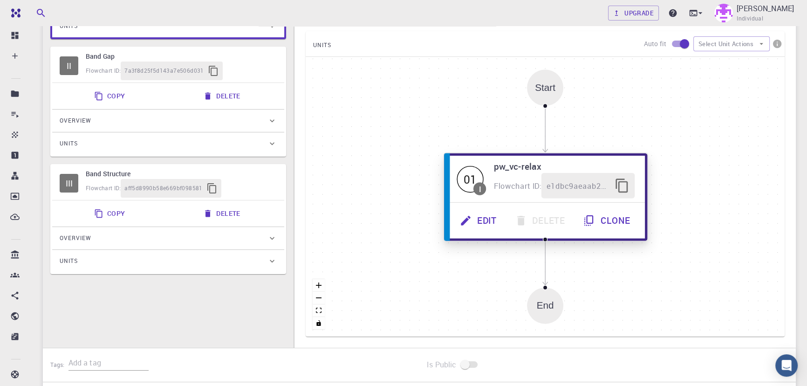
click at [487, 220] on button "Edit" at bounding box center [479, 221] width 55 height 26
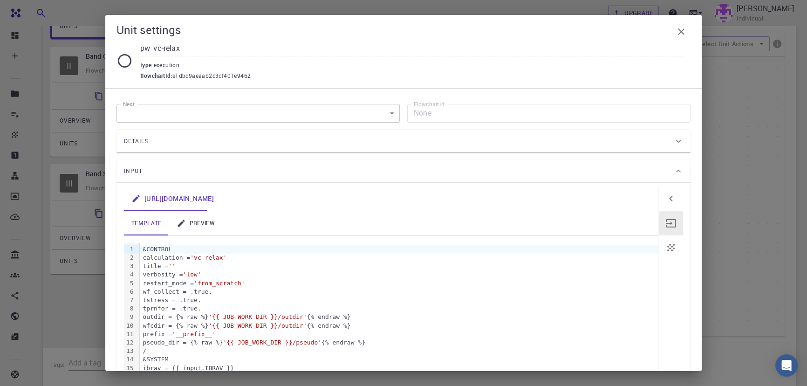
drag, startPoint x: 189, startPoint y: 220, endPoint x: 304, endPoint y: 351, distance: 174.4
click at [194, 218] on link "preview" at bounding box center [195, 223] width 53 height 24
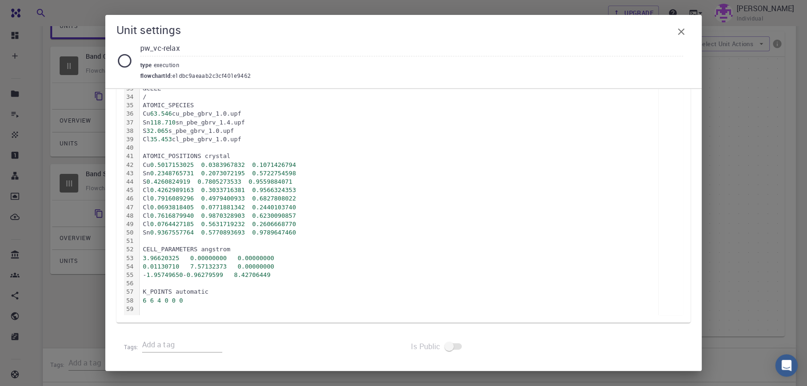
scroll to position [266, 0]
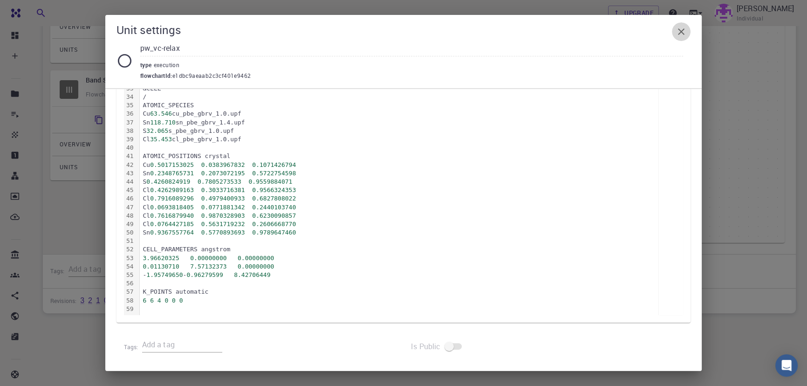
click at [684, 35] on icon "button" at bounding box center [681, 31] width 11 height 11
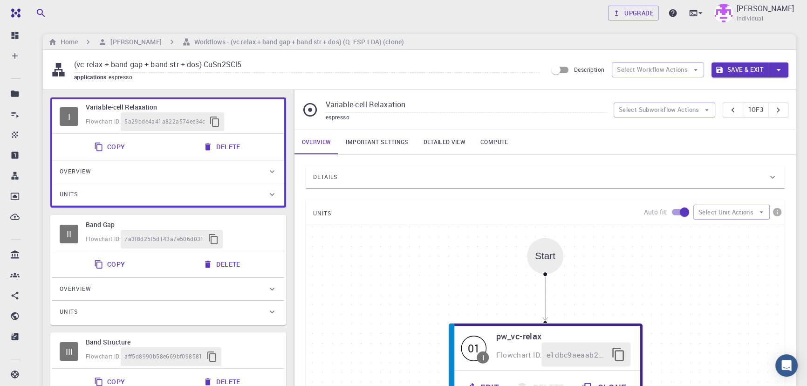
scroll to position [0, 0]
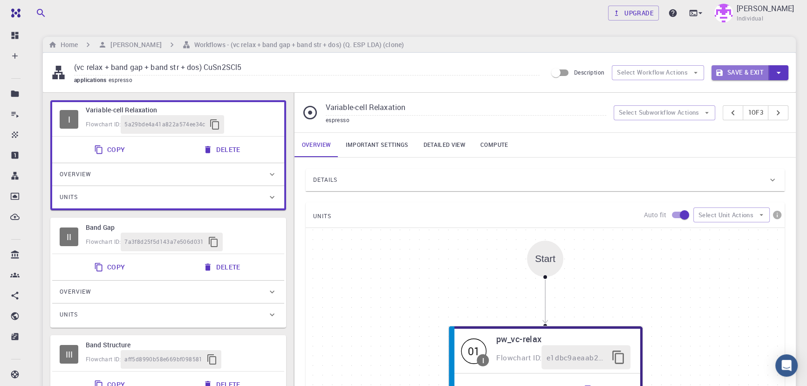
click at [729, 66] on button "Save & Exit" at bounding box center [740, 72] width 57 height 15
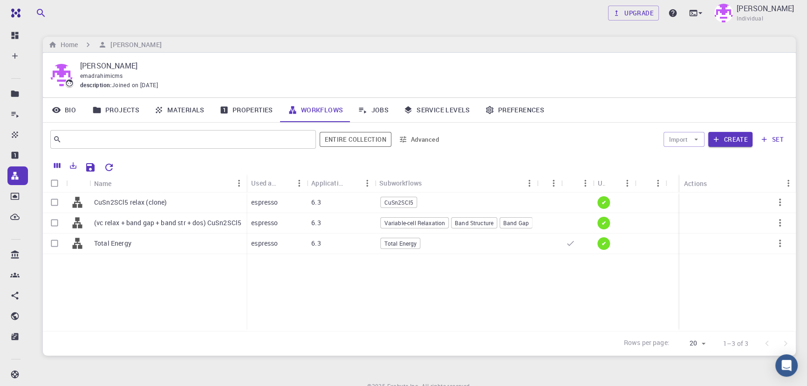
click at [347, 309] on div "CuSn2SCl5 relax (clone) (vc relax + band gap + band str + dos) CuSn2SCl5 Total …" at bounding box center [461, 262] width 836 height 138
click at [336, 219] on div "6.3" at bounding box center [341, 223] width 68 height 21
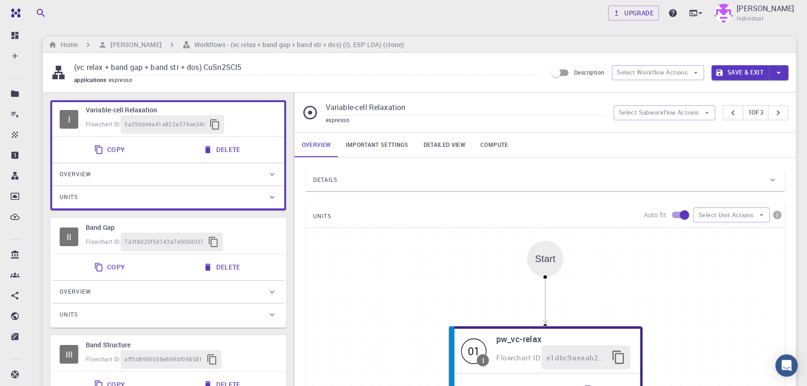
click at [104, 235] on div "Flowchart ID: 7a3f8d25f5d143a7e506d031" at bounding box center [181, 242] width 191 height 19
type input "Band Gap"
type input "DFT LDA PZ"
type input "/export/share/pseudo/cu/lda/pz/gbrv/1.2/us/cu_pz_gbrv_1.2.upf"
type input "/export/share/pseudo/sn/lda/pz/gbrv/1.4/us/sn_pz_gbrv_1.4.upf"
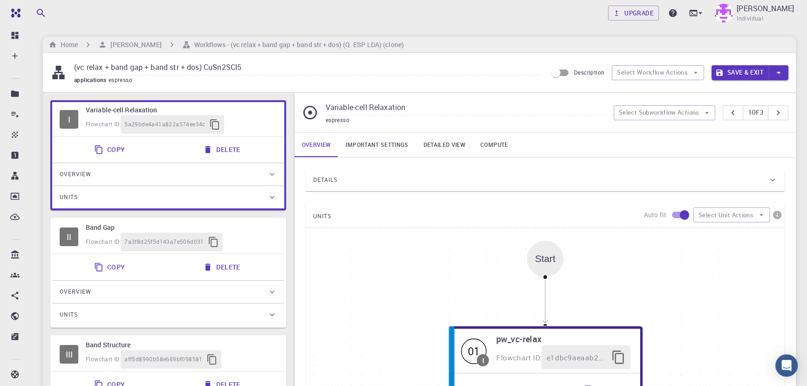
type input "/export/share/pseudo/s/lda/pz/gbrv/1.4/us/s_pz_gbrv_1.4.upf"
type input "/export/share/pseudo/cl/lda/pz/gbrv/1.4/us/cl_pz_gbrv_1.4.upf"
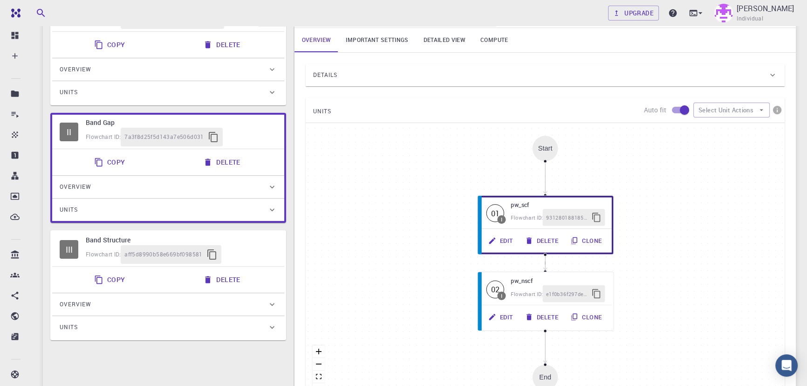
scroll to position [105, 0]
click at [503, 245] on button "Edit" at bounding box center [499, 242] width 39 height 18
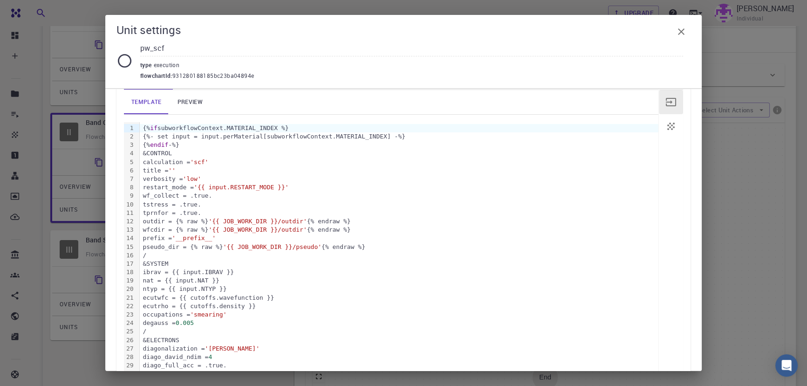
scroll to position [0, 0]
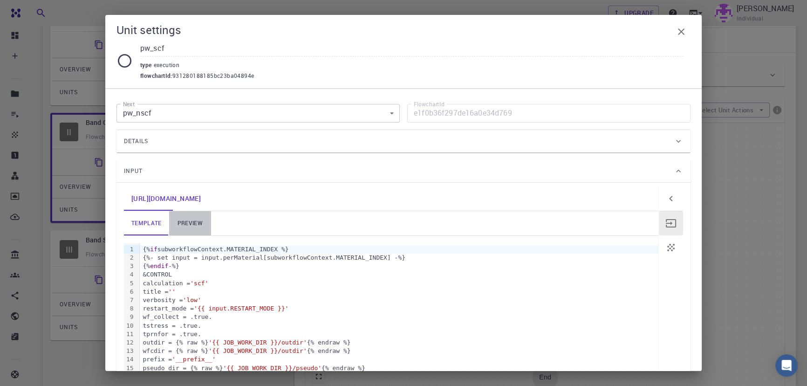
click at [199, 220] on link "preview" at bounding box center [190, 223] width 42 height 24
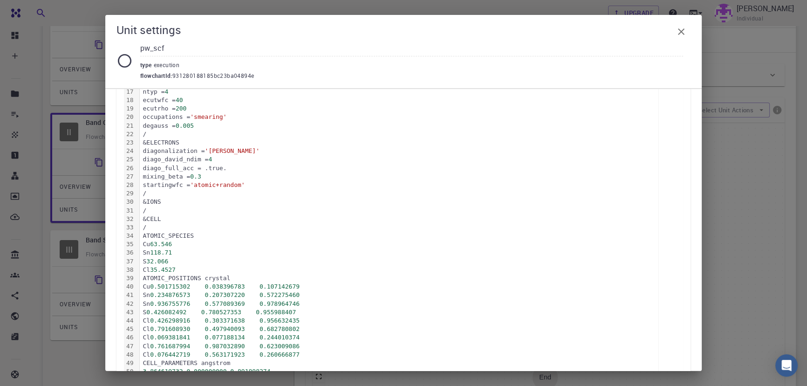
scroll to position [390, 0]
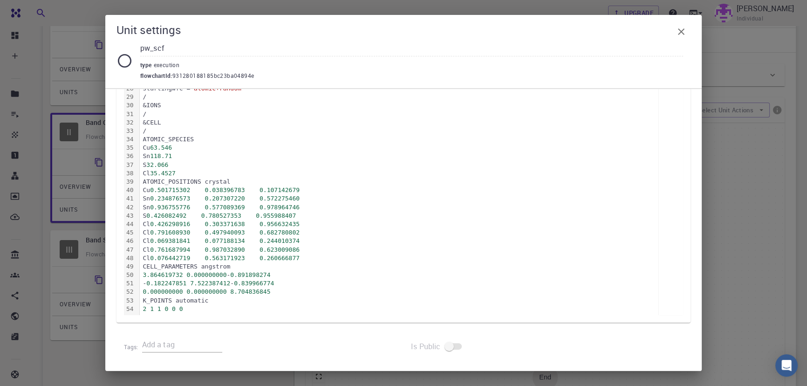
click at [680, 35] on icon "button" at bounding box center [681, 31] width 11 height 11
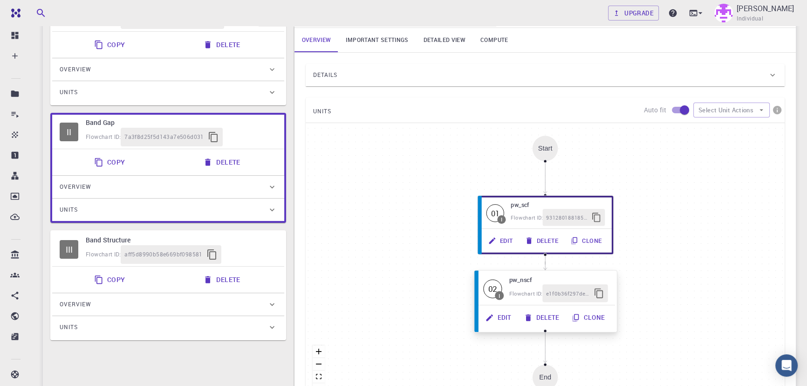
click at [499, 319] on button "Edit" at bounding box center [499, 318] width 39 height 18
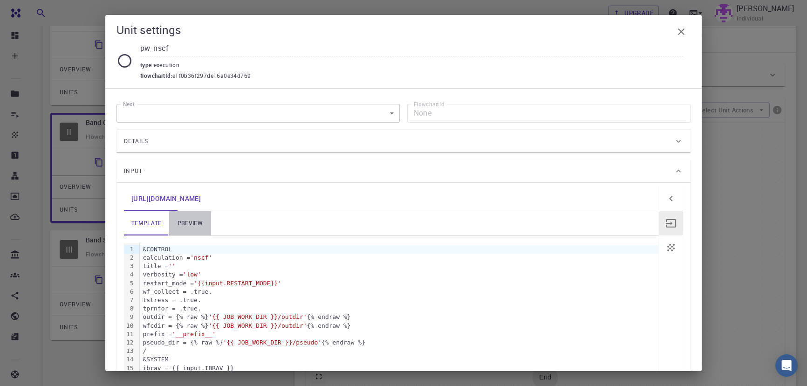
click at [182, 217] on link "preview" at bounding box center [190, 223] width 42 height 24
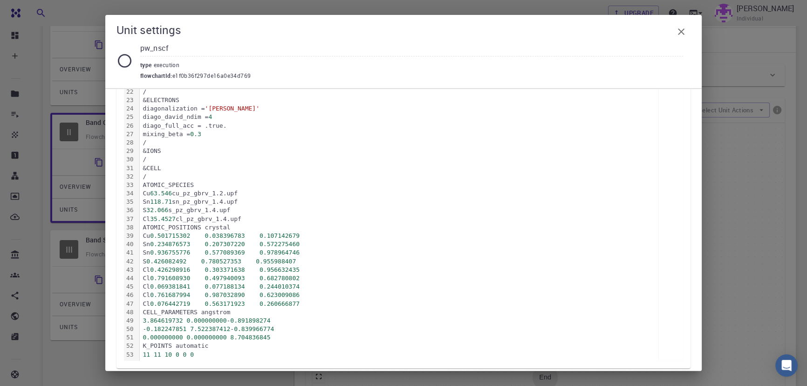
scroll to position [337, 0]
click at [681, 31] on icon "button" at bounding box center [681, 31] width 7 height 7
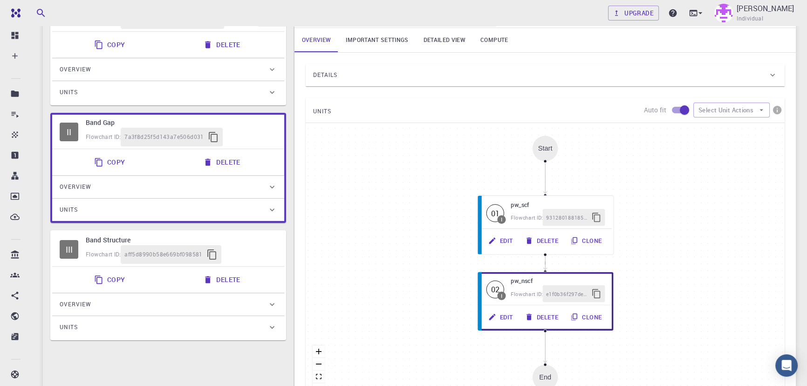
click at [70, 250] on div "III" at bounding box center [69, 249] width 19 height 19
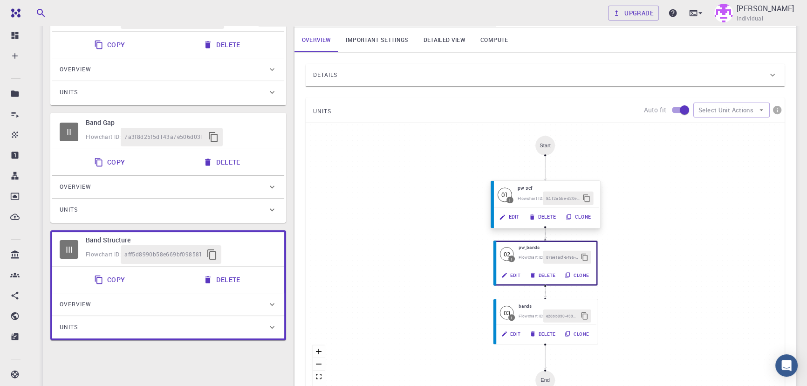
click at [502, 213] on icon "button" at bounding box center [502, 216] width 7 height 7
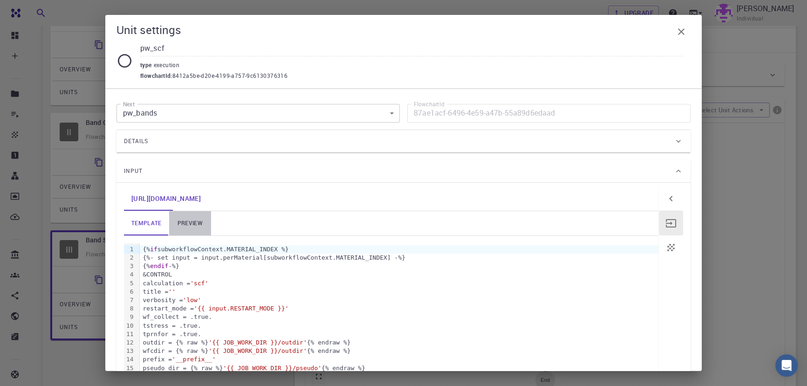
click at [196, 220] on link "preview" at bounding box center [190, 223] width 42 height 24
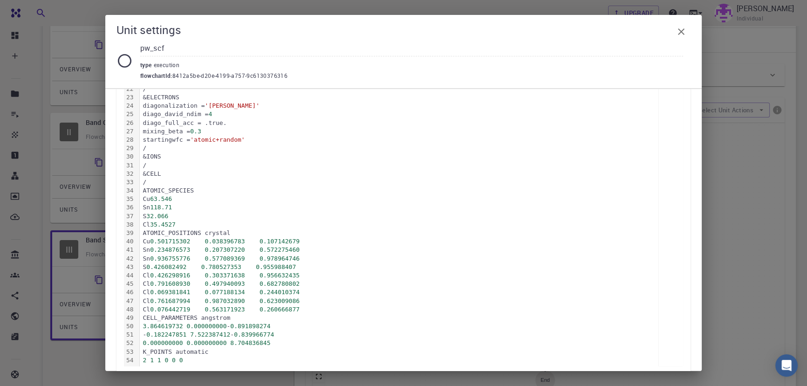
scroll to position [341, 0]
click at [677, 28] on icon "button" at bounding box center [681, 31] width 11 height 11
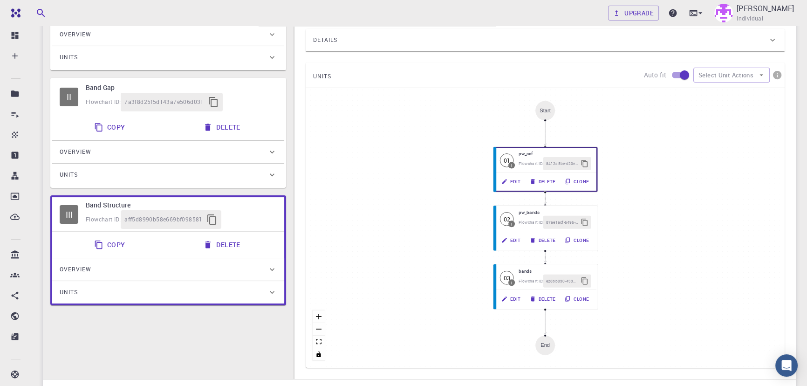
scroll to position [140, 0]
click at [504, 238] on icon "button" at bounding box center [502, 240] width 5 height 5
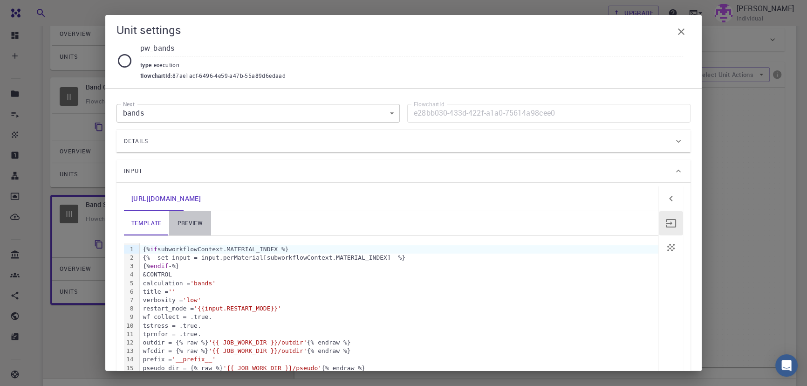
click at [192, 224] on link "preview" at bounding box center [190, 223] width 42 height 24
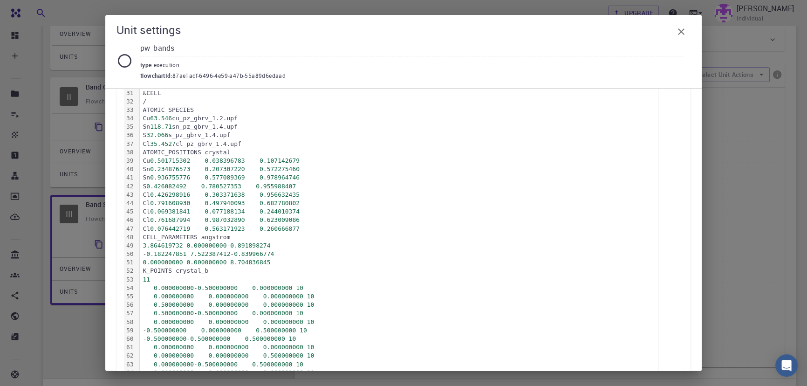
scroll to position [483, 0]
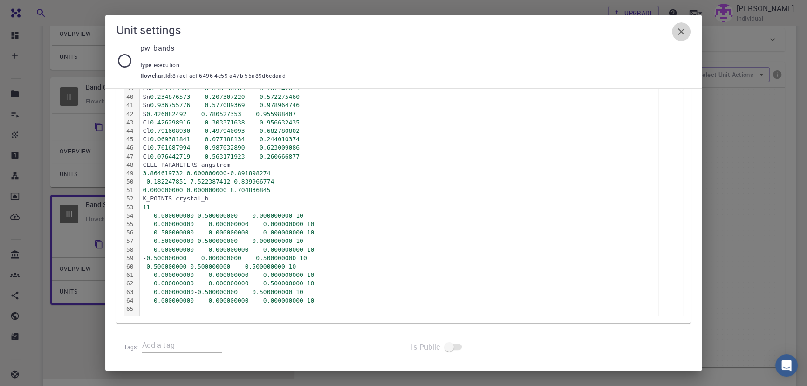
click at [681, 26] on icon "button" at bounding box center [681, 31] width 11 height 11
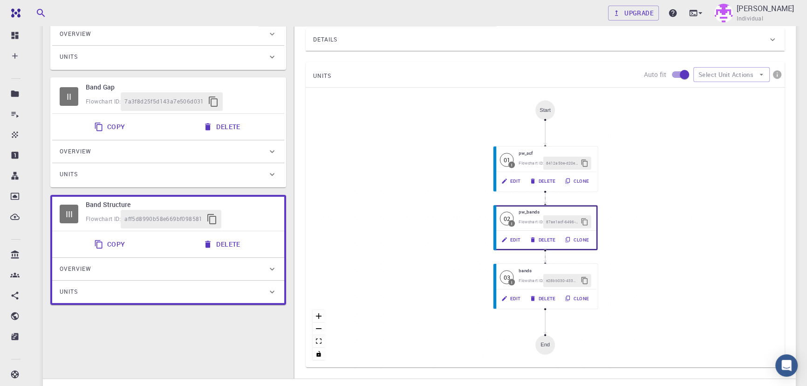
scroll to position [0, 0]
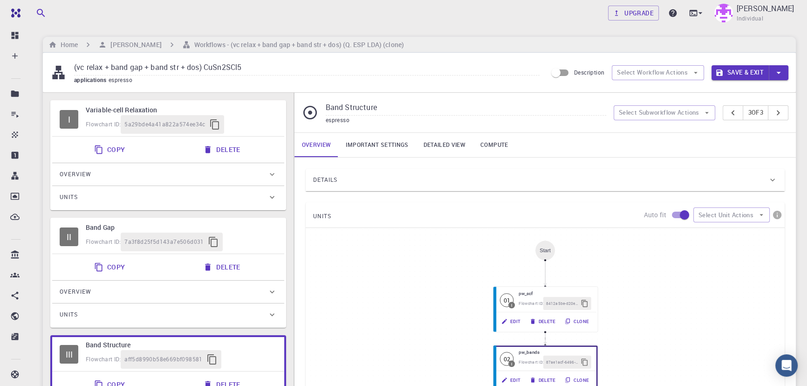
click at [110, 131] on div "Flowchart ID: 5a29bde4a41a822a574ee34c" at bounding box center [181, 124] width 191 height 19
type input "Variable-cell Relaxation"
type input "DFT GGA PBE"
type input "/export/share/pseudo/cu/gga/pbe/gbrv/1.2/us/cu_pbe_gbrv_1.2.upf"
type input "/export/share/pseudo/sn/gga/pbe/gbrv/1.4/us/sn_pbe_gbrv_1.4.upf"
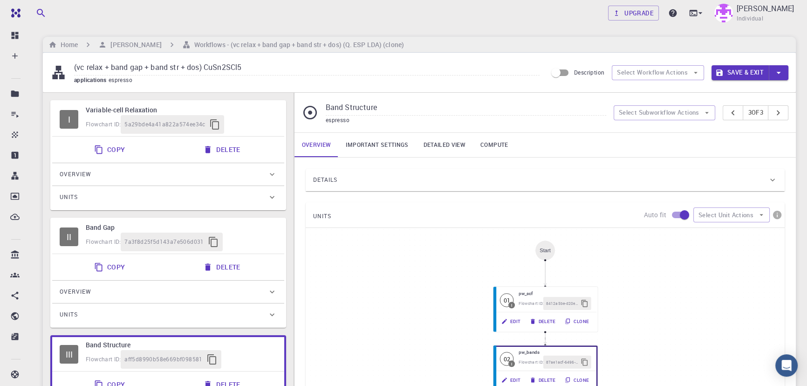
type input "/export/share/pseudo/s/gga/pbe/gbrv/1.4/us/s_pbe_gbrv_1.4.upf"
type input "/export/share/pseudo/cl/gga/pbe/gbrv/1.4/us/cl_pbe_gbrv_1.4.upf"
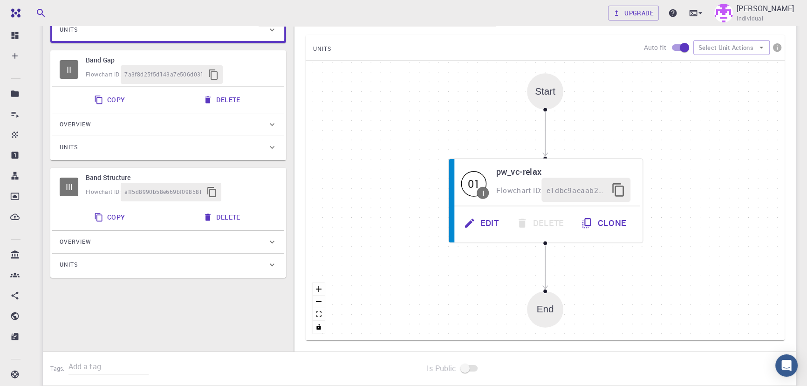
scroll to position [169, 0]
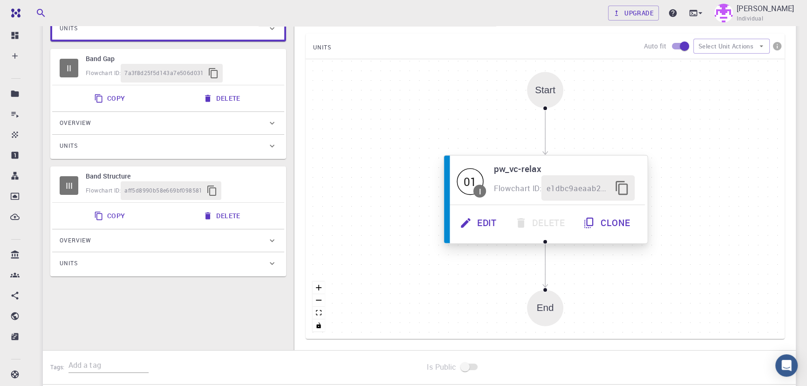
click at [479, 231] on button "Edit" at bounding box center [479, 223] width 55 height 26
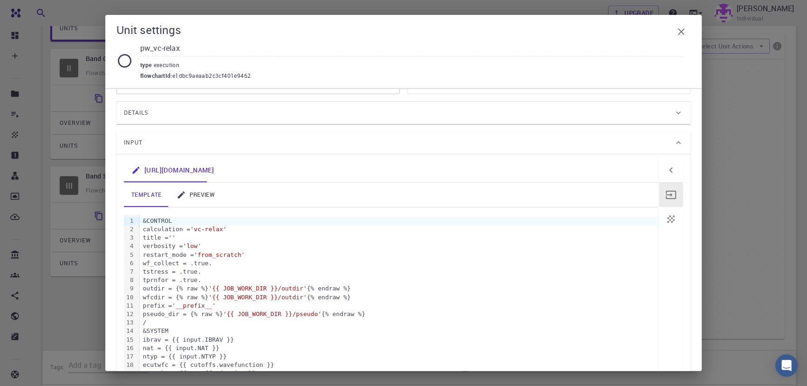
scroll to position [0, 0]
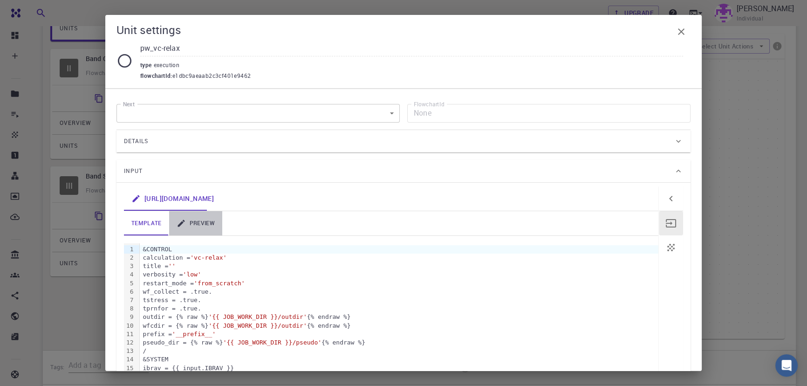
click at [205, 222] on link "preview" at bounding box center [195, 223] width 53 height 24
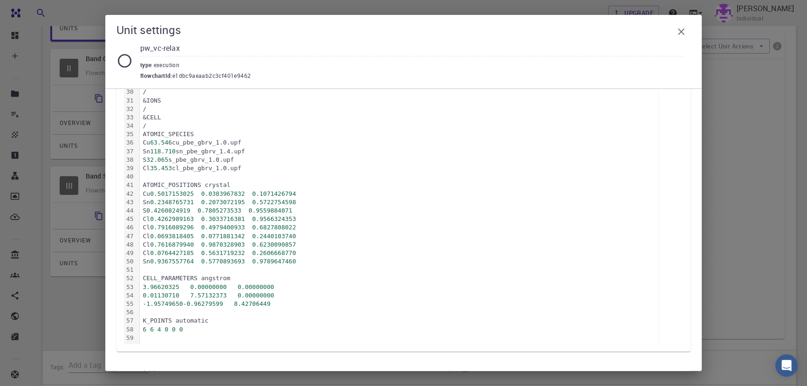
scroll to position [412, 0]
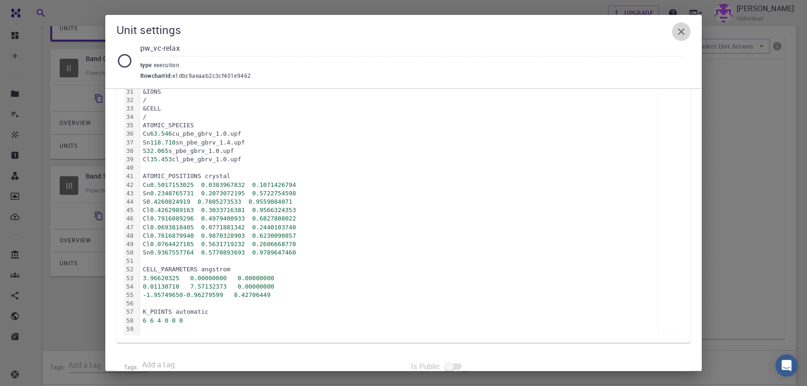
click at [681, 35] on icon "button" at bounding box center [681, 31] width 11 height 11
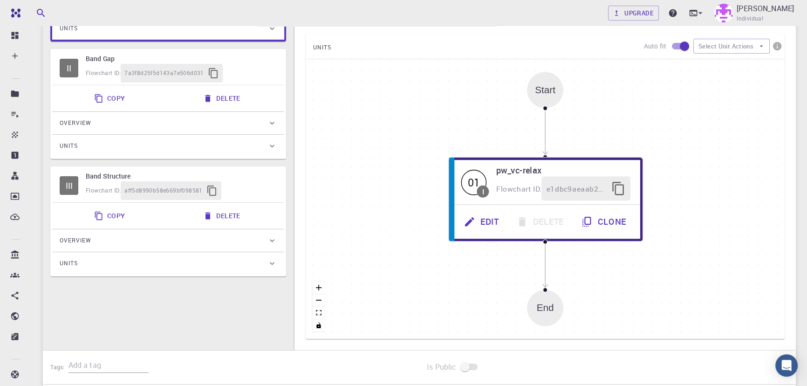
click at [110, 176] on h6 "Band Structure" at bounding box center [181, 176] width 191 height 10
type input "Band Structure"
type input "DFT LDA PZ"
type input "/export/share/pseudo/cu/lda/pz/gbrv/1.2/us/cu_pz_gbrv_1.2.upf"
type input "/export/share/pseudo/sn/lda/pz/gbrv/1.4/us/sn_pz_gbrv_1.4.upf"
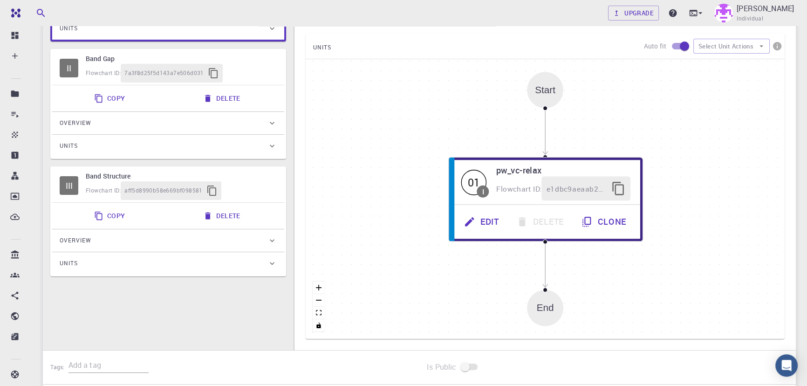
type input "/export/share/pseudo/s/lda/pz/gbrv/1.4/us/s_pz_gbrv_1.4.upf"
type input "/export/share/pseudo/cl/lda/pz/gbrv/1.4/us/cl_pz_gbrv_1.4.upf"
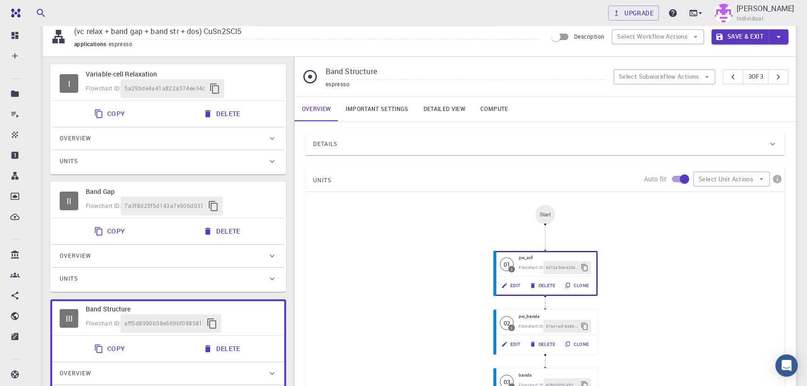
scroll to position [32, 0]
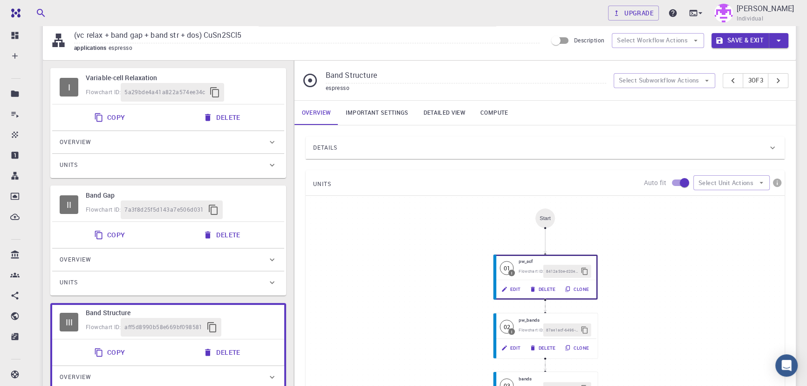
click at [126, 90] on span "5a29bde4a41a822a574ee34c" at bounding box center [164, 92] width 81 height 9
type input "Variable-cell Relaxation"
type input "DFT GGA PBE"
type input "/export/share/pseudo/cu/gga/pbe/gbrv/1.2/us/cu_pbe_gbrv_1.2.upf"
type input "/export/share/pseudo/sn/gga/pbe/gbrv/1.4/us/sn_pbe_gbrv_1.4.upf"
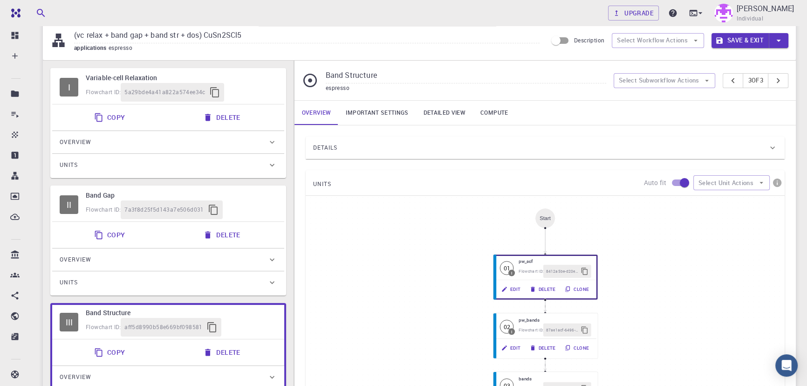
type input "/export/share/pseudo/s/gga/pbe/gbrv/1.4/us/s_pbe_gbrv_1.4.upf"
type input "/export/share/pseudo/cl/gga/pbe/gbrv/1.4/us/cl_pbe_gbrv_1.4.upf"
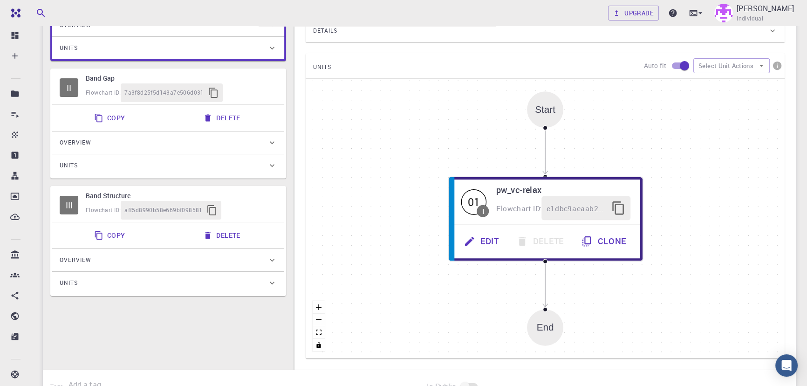
scroll to position [150, 0]
click at [111, 208] on span "Flowchart ID:" at bounding box center [103, 209] width 35 height 7
type input "Band Structure"
type input "DFT LDA PZ"
type input "/export/share/pseudo/cu/lda/pz/gbrv/1.2/us/cu_pz_gbrv_1.2.upf"
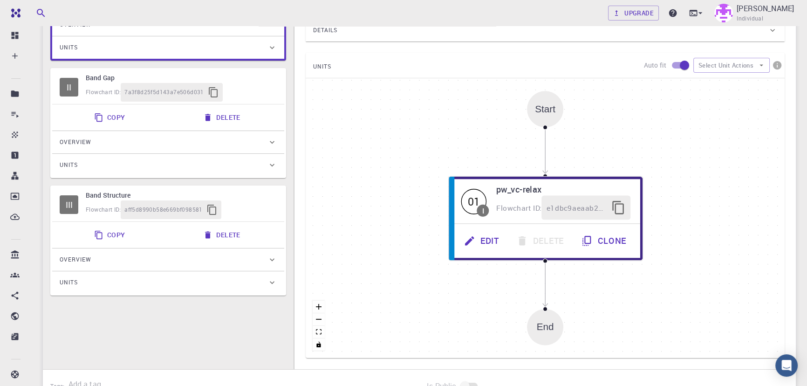
type input "/export/share/pseudo/sn/lda/pz/gbrv/1.4/us/sn_pz_gbrv_1.4.upf"
type input "/export/share/pseudo/s/lda/pz/gbrv/1.4/us/s_pz_gbrv_1.4.upf"
type input "/export/share/pseudo/cl/lda/pz/gbrv/1.4/us/cl_pz_gbrv_1.4.upf"
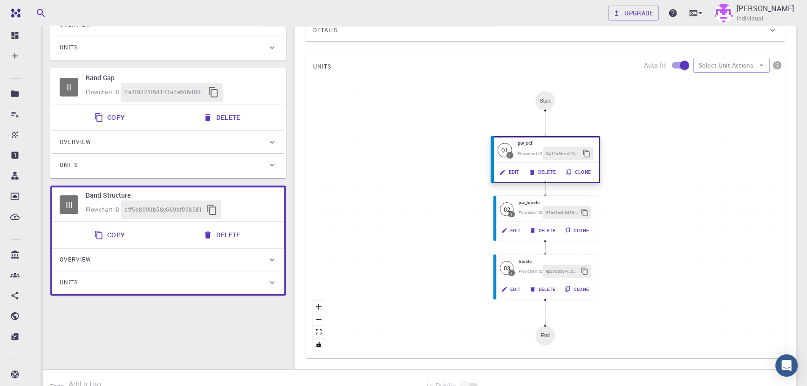
click at [515, 175] on button "Edit" at bounding box center [510, 172] width 30 height 14
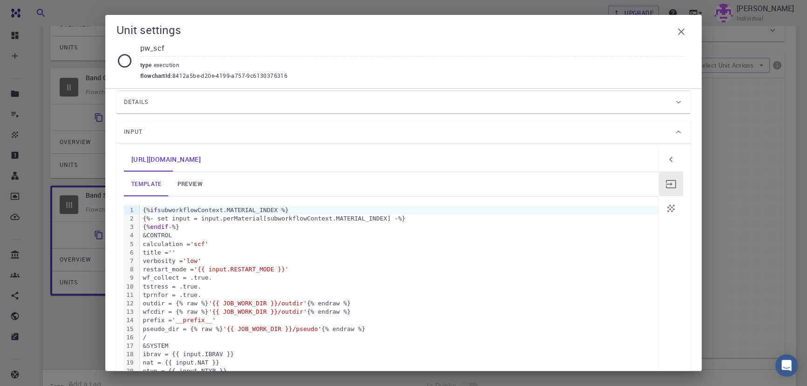
scroll to position [0, 0]
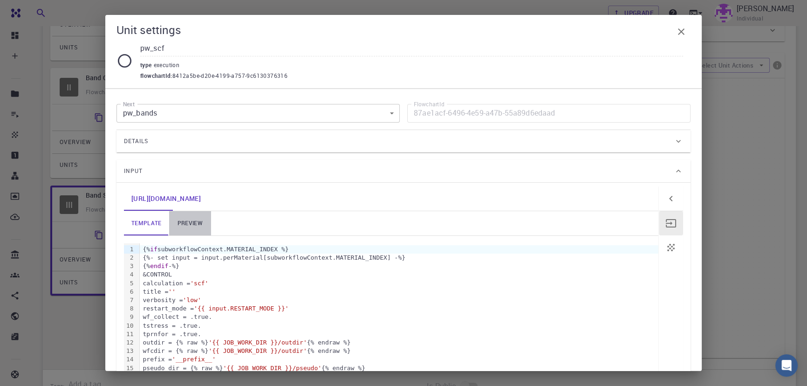
click at [192, 214] on link "preview" at bounding box center [190, 223] width 42 height 24
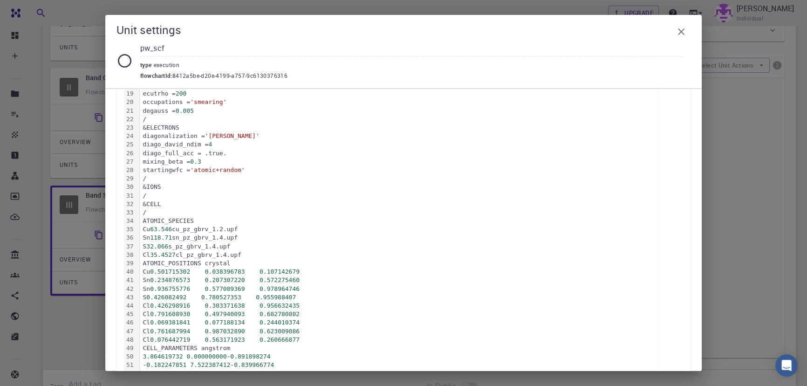
scroll to position [356, 0]
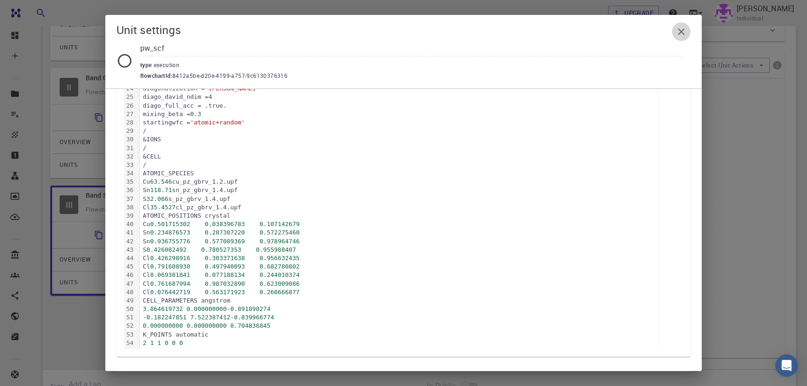
click at [681, 26] on icon "button" at bounding box center [681, 31] width 11 height 11
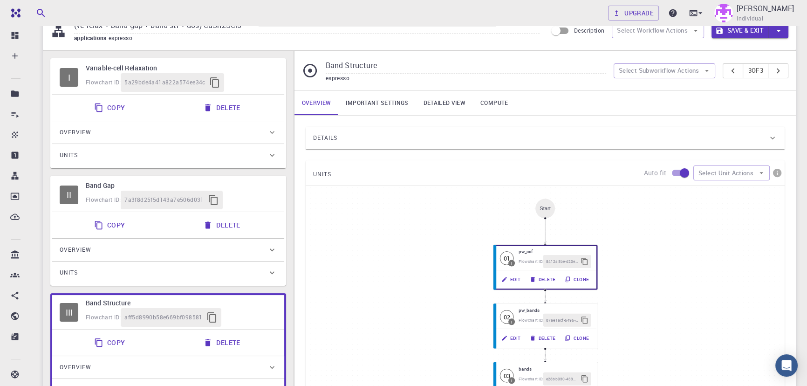
scroll to position [41, 0]
click at [101, 75] on div "Flowchart ID: 5a29bde4a41a822a574ee34c" at bounding box center [181, 83] width 191 height 19
type input "Variable-cell Relaxation"
type input "DFT GGA PBE"
type input "/export/share/pseudo/cu/gga/pbe/gbrv/1.2/us/cu_pbe_gbrv_1.2.upf"
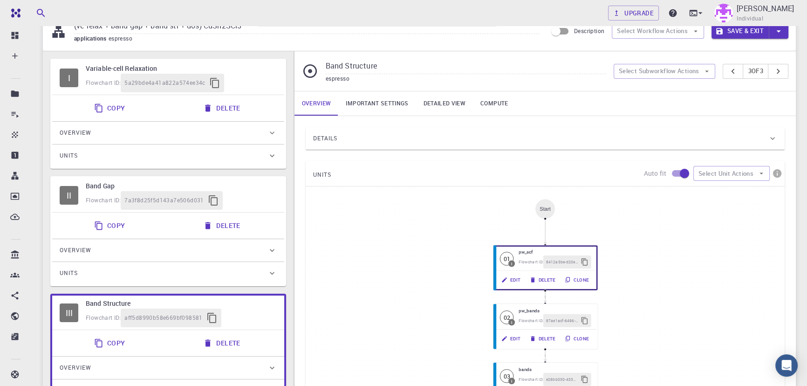
type input "/export/share/pseudo/sn/gga/pbe/gbrv/1.4/us/sn_pbe_gbrv_1.4.upf"
type input "/export/share/pseudo/s/gga/pbe/gbrv/1.4/us/s_pbe_gbrv_1.4.upf"
type input "/export/share/pseudo/cl/gga/pbe/gbrv/1.4/us/cl_pbe_gbrv_1.4.upf"
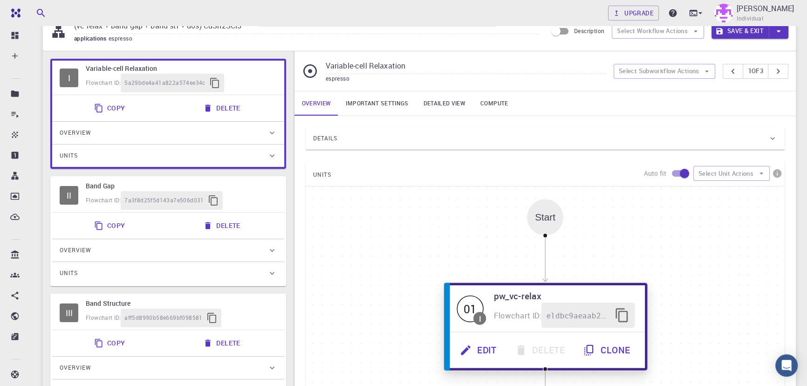
click at [485, 346] on button "Edit" at bounding box center [479, 350] width 55 height 26
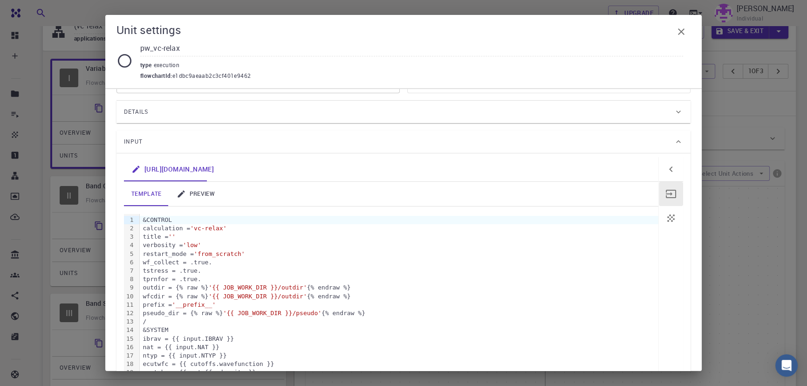
scroll to position [28, 0]
click at [198, 186] on link "preview" at bounding box center [195, 195] width 53 height 24
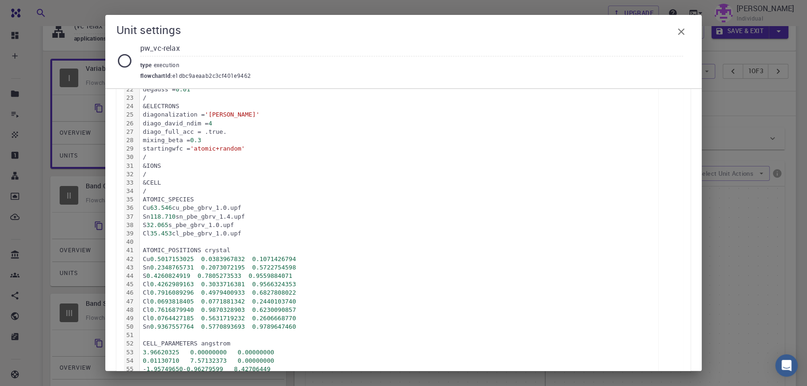
scroll to position [338, 0]
click at [686, 29] on icon "button" at bounding box center [681, 31] width 11 height 11
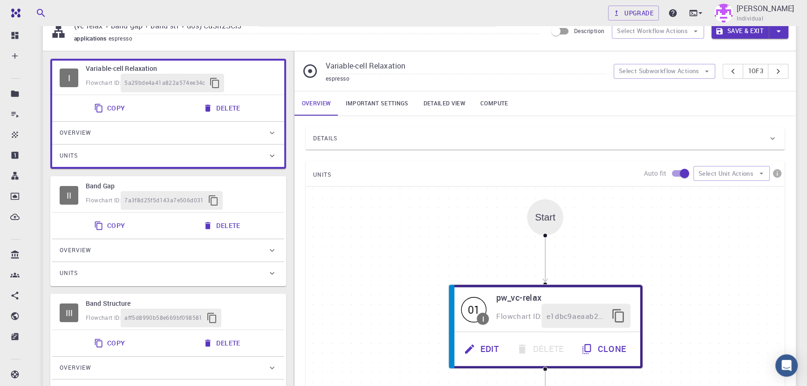
click at [112, 305] on h6 "Band Structure" at bounding box center [181, 303] width 191 height 10
type input "Band Structure"
type input "DFT LDA PZ"
type input "/export/share/pseudo/cu/lda/pz/gbrv/1.2/us/cu_pz_gbrv_1.2.upf"
type input "/export/share/pseudo/sn/lda/pz/gbrv/1.4/us/sn_pz_gbrv_1.4.upf"
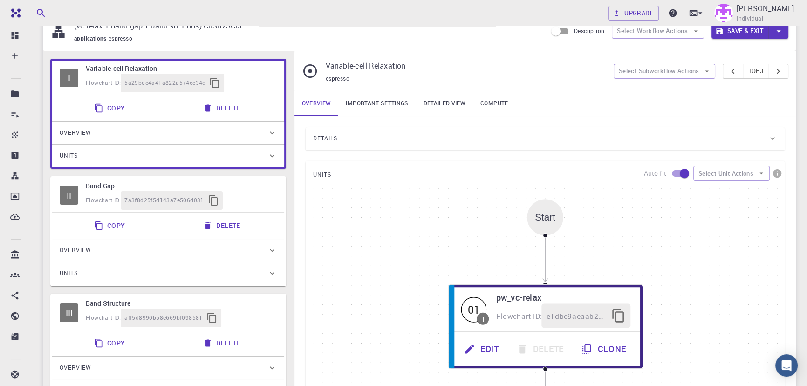
type input "/export/share/pseudo/s/lda/pz/gbrv/1.4/us/s_pz_gbrv_1.4.upf"
type input "/export/share/pseudo/cl/lda/pz/gbrv/1.4/us/cl_pz_gbrv_1.4.upf"
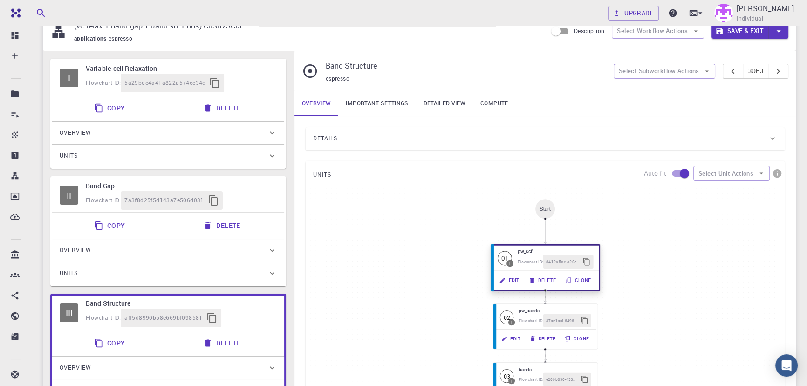
click at [513, 285] on button "Edit" at bounding box center [510, 281] width 30 height 14
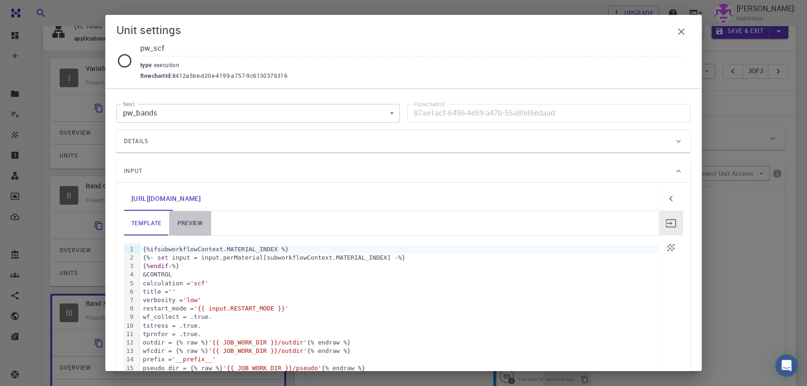
click at [194, 225] on link "preview" at bounding box center [190, 223] width 42 height 24
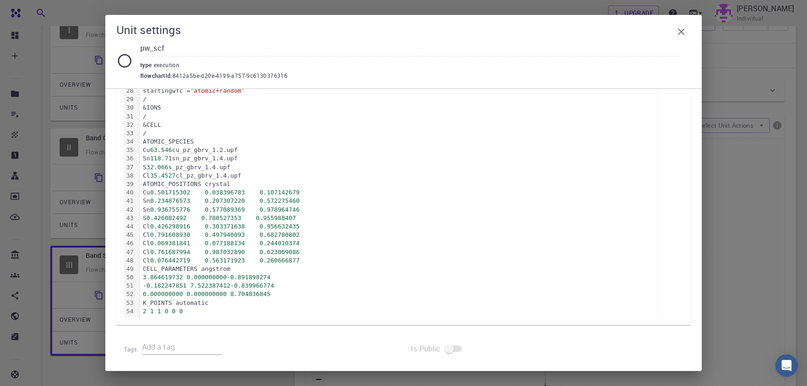
scroll to position [390, 0]
click at [684, 29] on icon "button" at bounding box center [681, 31] width 7 height 7
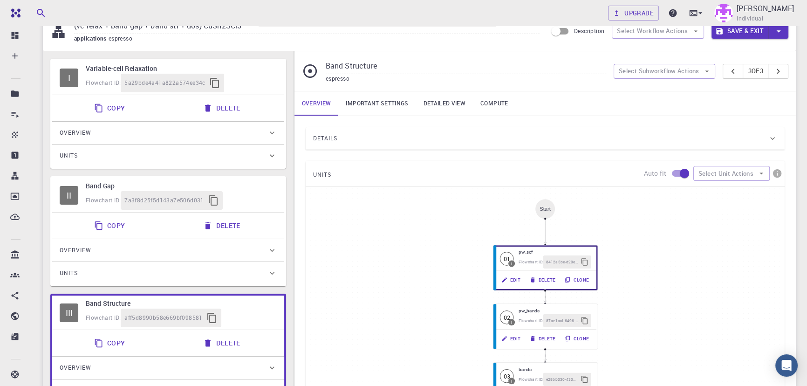
scroll to position [41, 0]
click at [79, 63] on div "I Variable-cell Relaxation Flowchart ID: 5a29bde4a41a822a574ee34c" at bounding box center [168, 78] width 232 height 34
type input "Variable-cell Relaxation"
type input "DFT GGA PBE"
type input "/export/share/pseudo/cu/gga/pbe/gbrv/1.2/us/cu_pbe_gbrv_1.2.upf"
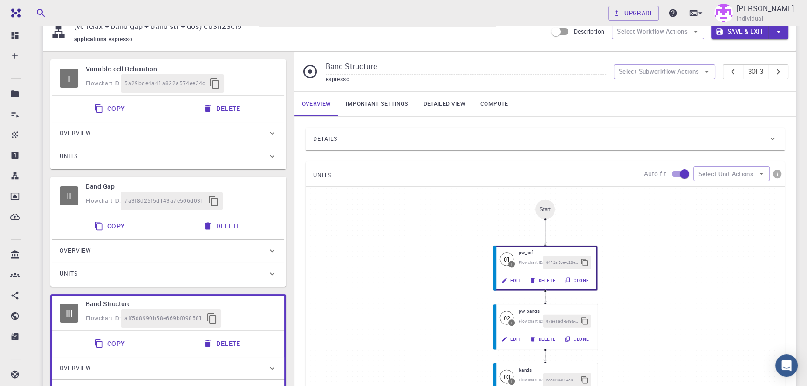
type input "/export/share/pseudo/sn/gga/pbe/gbrv/1.4/us/sn_pbe_gbrv_1.4.upf"
type input "/export/share/pseudo/s/gga/pbe/gbrv/1.4/us/s_pbe_gbrv_1.4.upf"
type input "/export/share/pseudo/cl/gga/pbe/gbrv/1.4/us/cl_pbe_gbrv_1.4.upf"
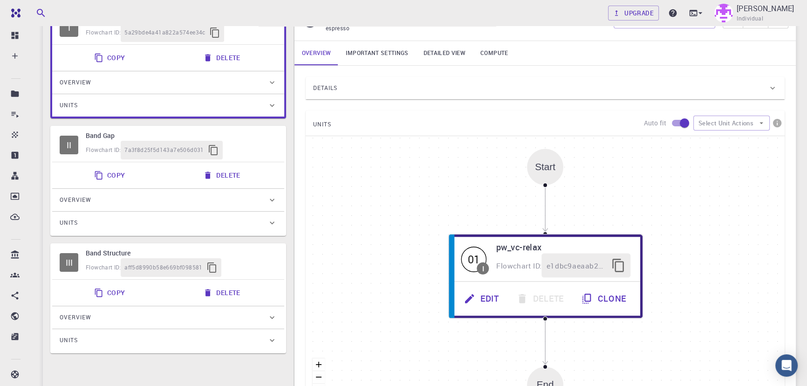
scroll to position [92, 0]
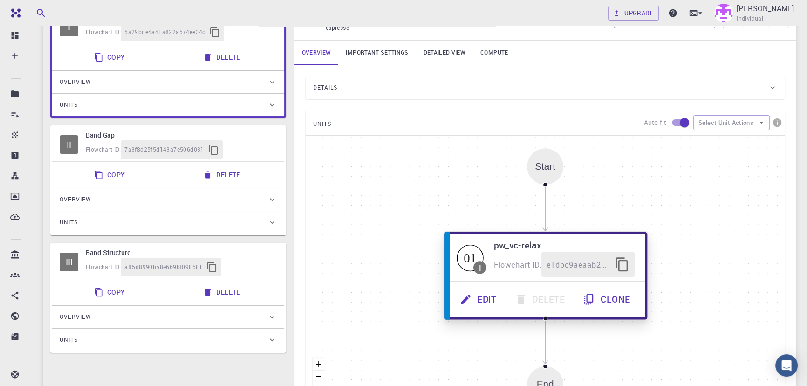
click at [483, 301] on button "Edit" at bounding box center [479, 300] width 55 height 26
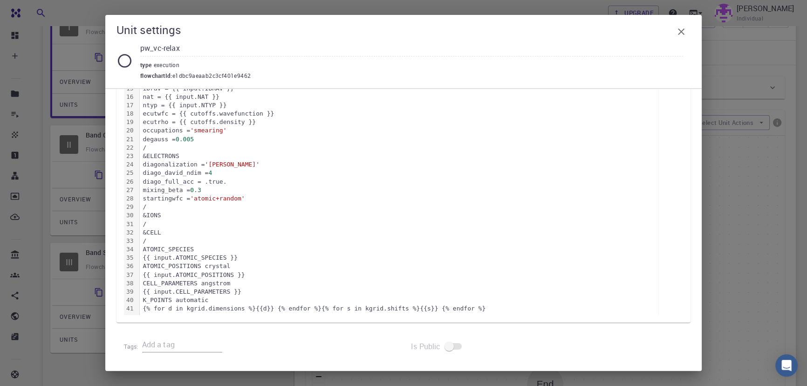
scroll to position [0, 0]
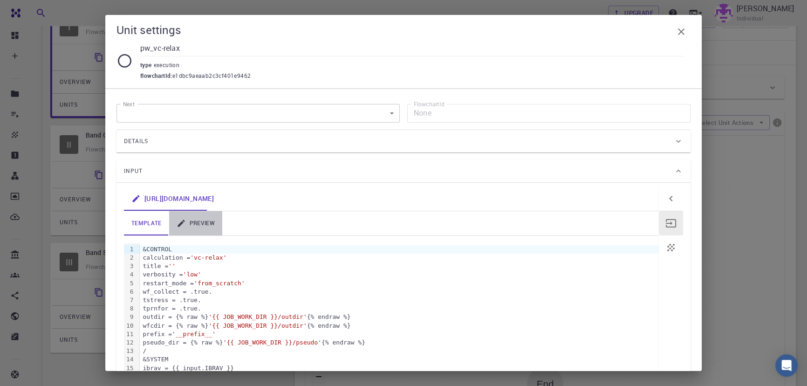
click at [191, 218] on link "preview" at bounding box center [195, 223] width 53 height 24
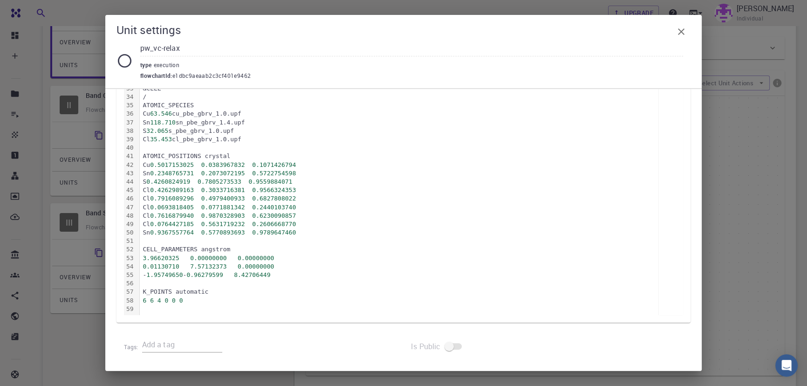
scroll to position [130, 0]
click at [681, 36] on icon "button" at bounding box center [681, 31] width 11 height 11
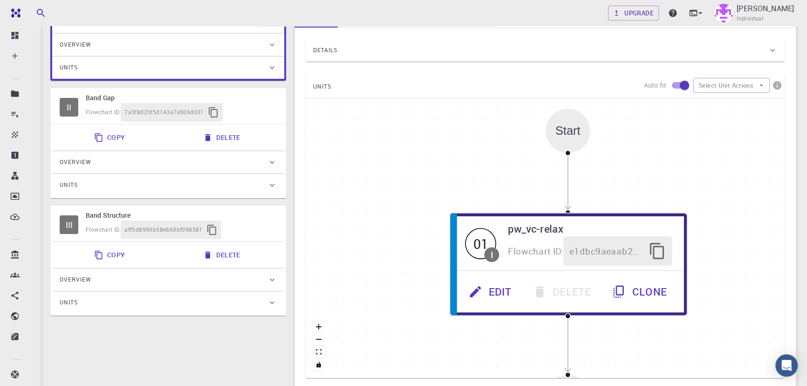
click at [89, 108] on span "Flowchart ID:" at bounding box center [103, 111] width 35 height 7
type input "Band Gap"
type input "DFT LDA PZ"
type input "/export/share/pseudo/cu/lda/pz/gbrv/1.2/us/cu_pz_gbrv_1.2.upf"
type input "/export/share/pseudo/sn/lda/pz/gbrv/1.4/us/sn_pz_gbrv_1.4.upf"
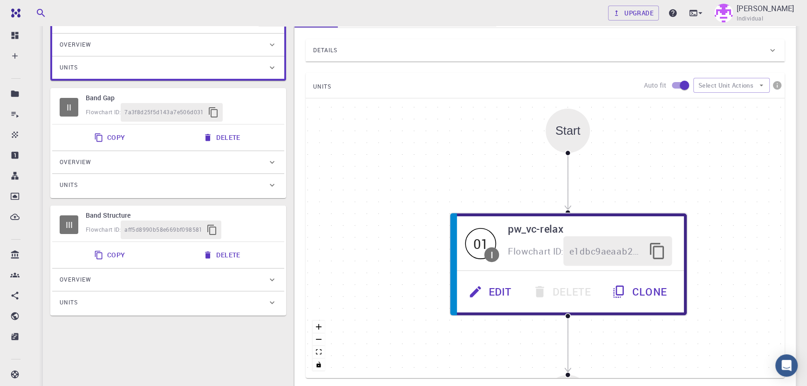
type input "/export/share/pseudo/s/lda/pz/gbrv/1.4/us/s_pz_gbrv_1.4.upf"
type input "/export/share/pseudo/cl/lda/pz/gbrv/1.4/us/cl_pz_gbrv_1.4.upf"
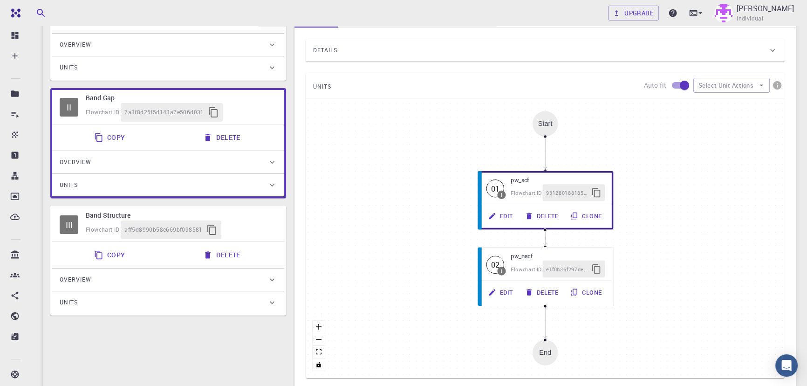
click at [92, 217] on h6 "Band Structure" at bounding box center [181, 215] width 191 height 10
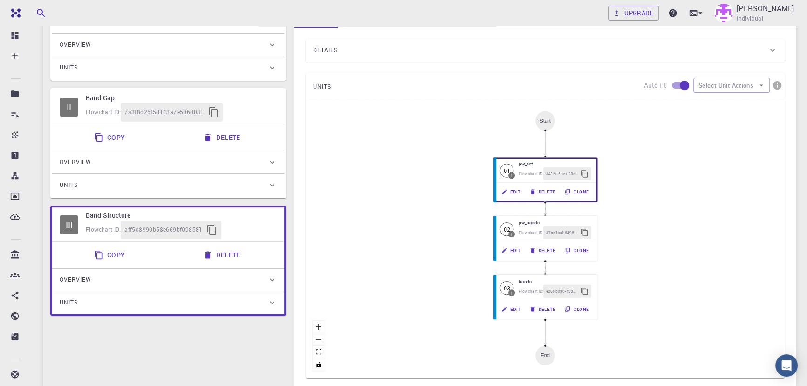
click at [88, 105] on div "Flowchart ID: 7a3f8d25f5d143a7e506d031" at bounding box center [181, 112] width 191 height 19
type input "Band Gap"
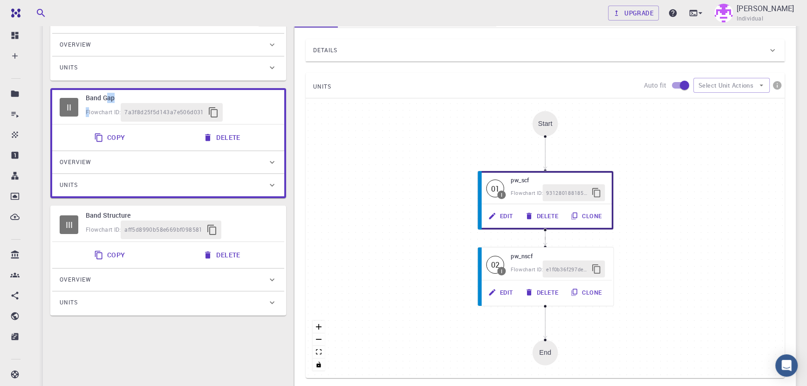
drag, startPoint x: 88, startPoint y: 105, endPoint x: 105, endPoint y: 98, distance: 18.6
click at [105, 98] on div "Band Gap Flowchart ID: 7a3f8d25f5d143a7e506d031" at bounding box center [181, 107] width 191 height 29
click at [131, 356] on div "I Variable-cell Relaxation Flowchart ID: 5a29bde4a41a822a574ee34c Copy Delete O…" at bounding box center [168, 183] width 251 height 441
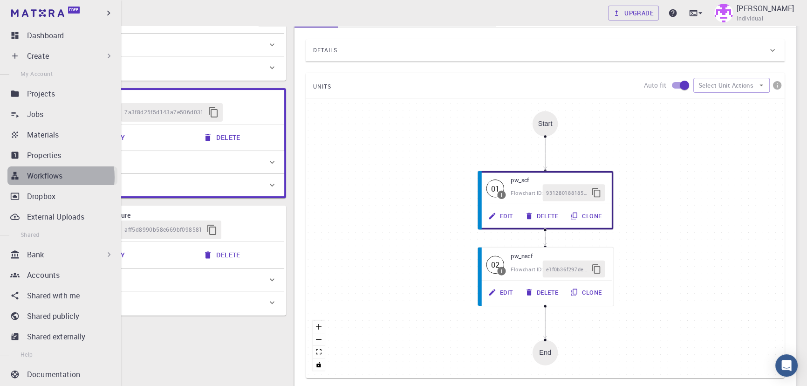
click at [49, 177] on p "Workflows" at bounding box center [44, 175] width 35 height 11
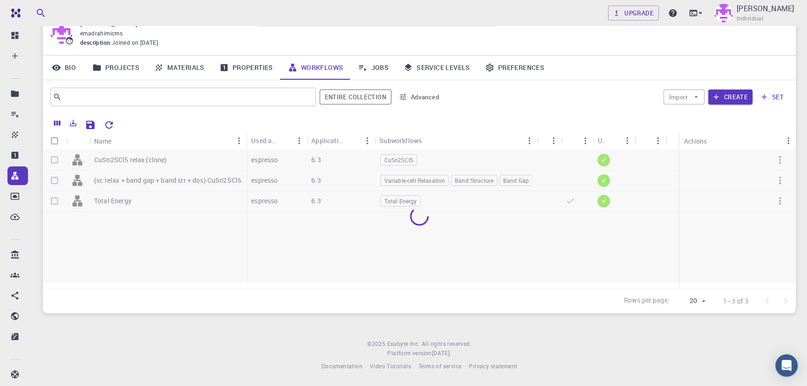
scroll to position [43, 0]
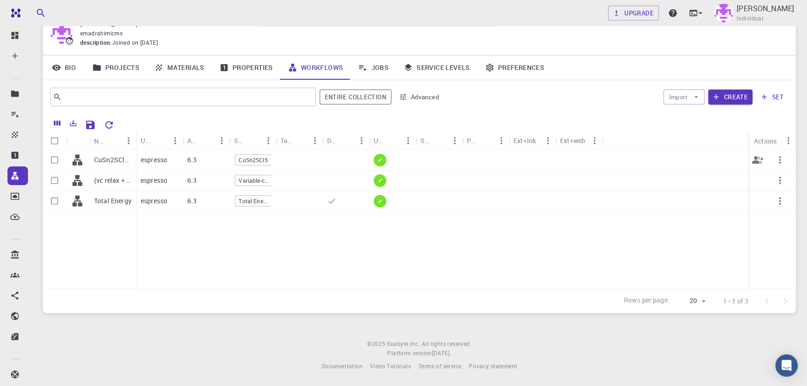
click at [193, 153] on div "6.3" at bounding box center [206, 160] width 47 height 21
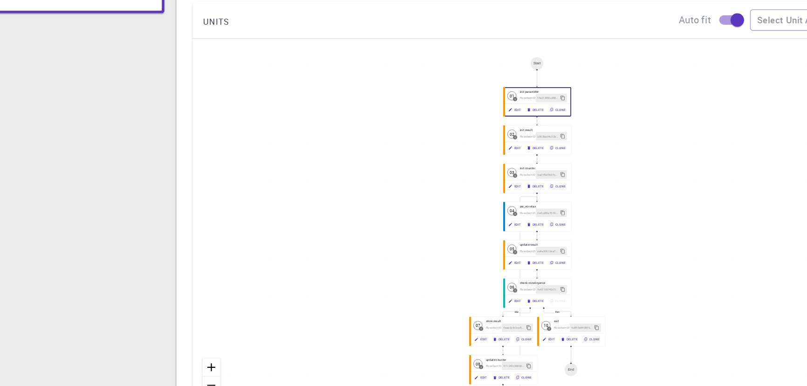
scroll to position [130, 0]
click at [528, 228] on button "Edit" at bounding box center [530, 227] width 14 height 6
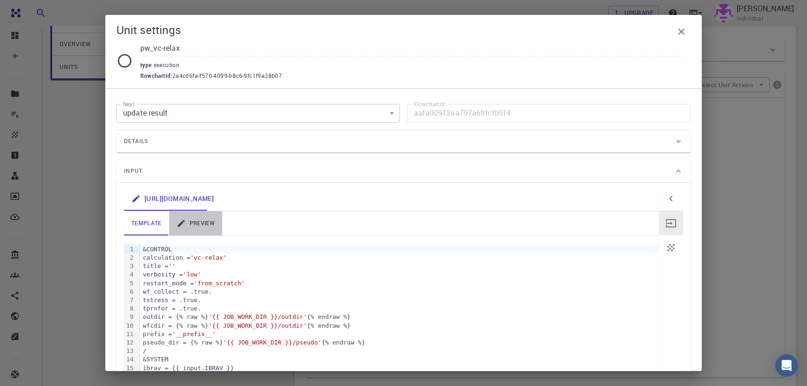
click at [195, 225] on link "preview" at bounding box center [195, 223] width 53 height 24
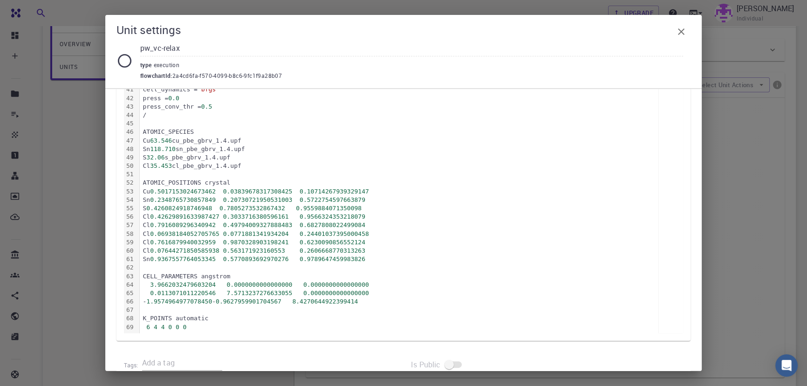
scroll to position [517, 0]
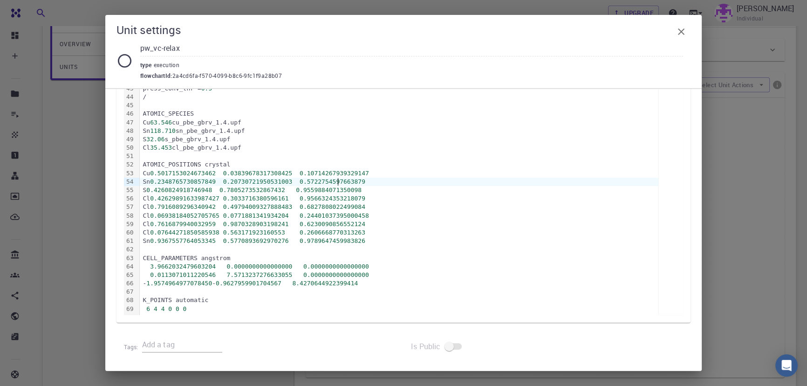
click at [339, 181] on span "0.5722754597663879" at bounding box center [333, 181] width 66 height 7
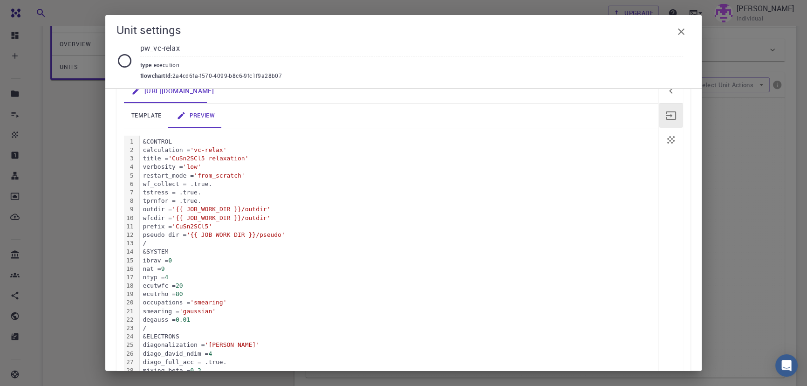
scroll to position [0, 0]
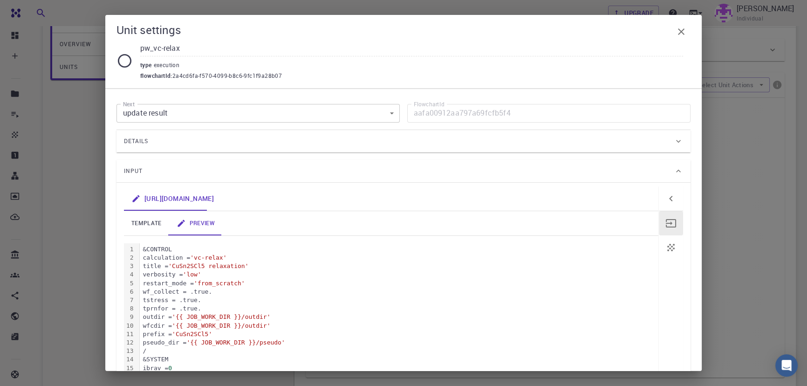
click at [681, 37] on button "button" at bounding box center [681, 31] width 19 height 19
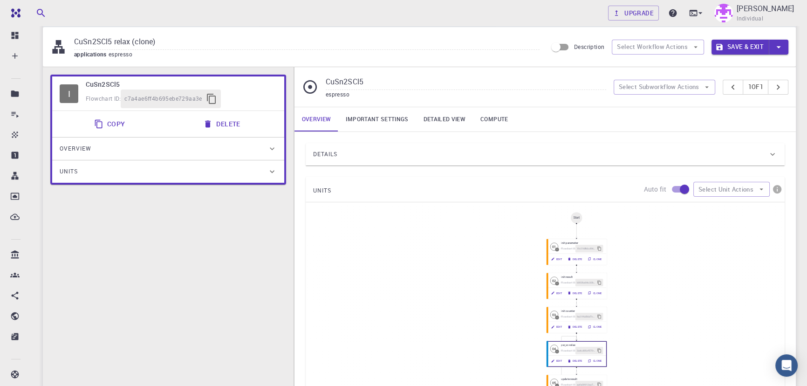
scroll to position [24, 0]
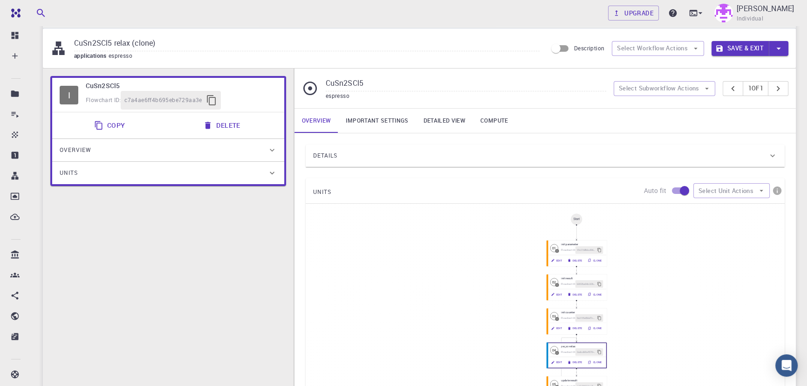
click at [374, 161] on div "Details" at bounding box center [540, 155] width 455 height 15
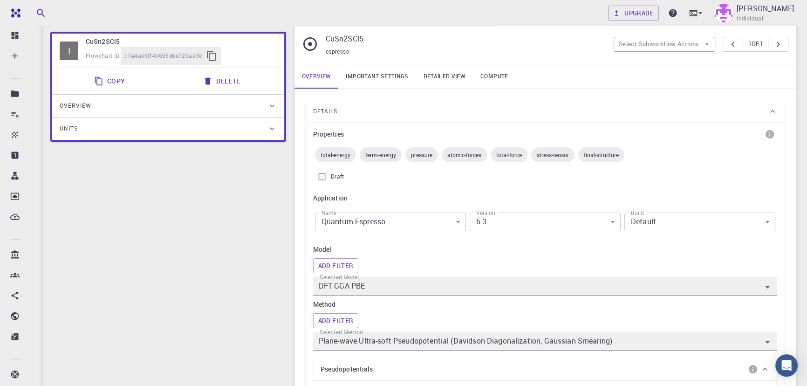
scroll to position [68, 0]
click at [379, 80] on link "Important settings" at bounding box center [376, 77] width 77 height 24
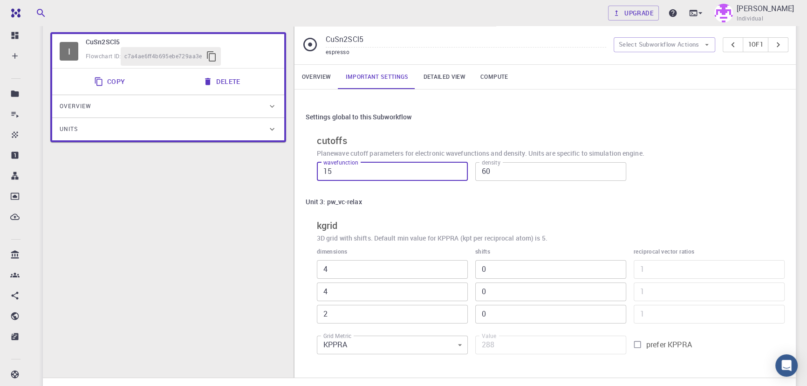
click at [356, 171] on input "15" at bounding box center [392, 171] width 151 height 19
type input "20"
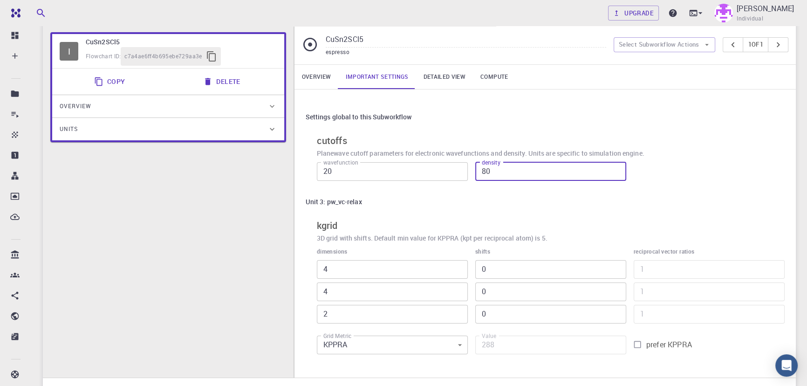
type input "80"
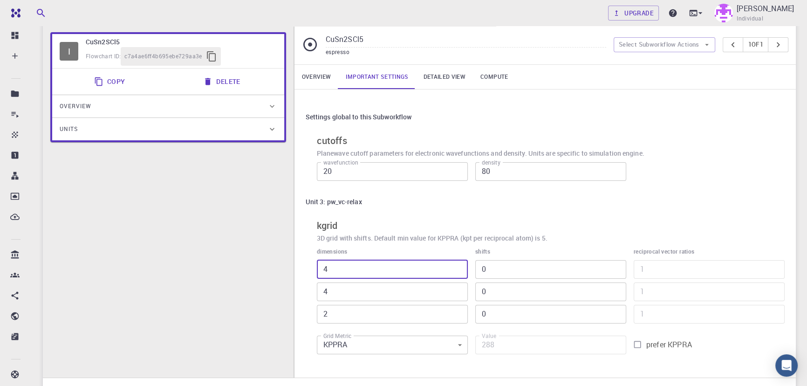
type input "6"
type input "432"
type input "6"
type input "648"
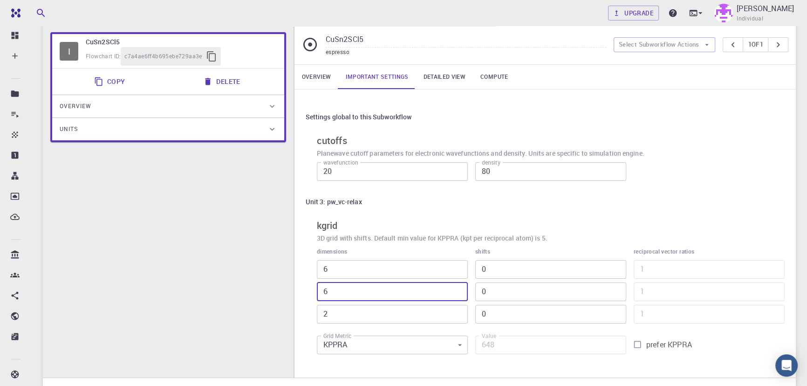
type input "6"
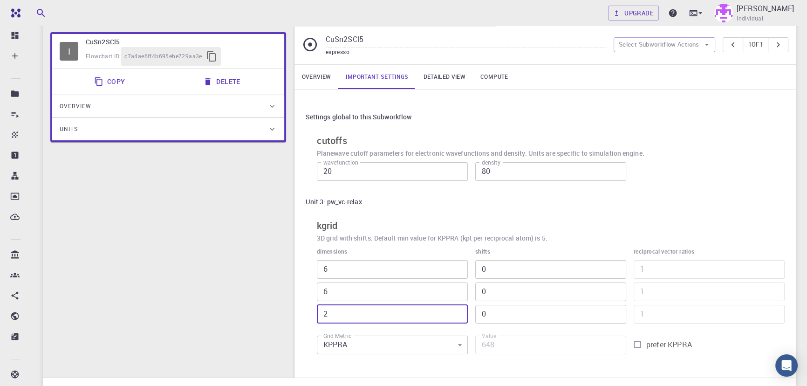
type input "4"
type input "1296"
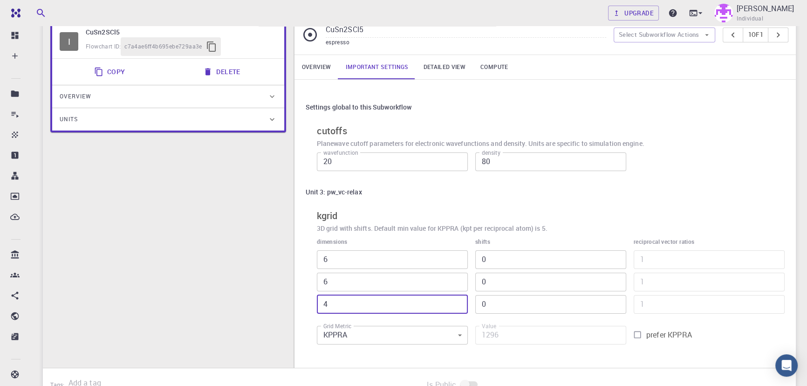
scroll to position [78, 0]
type input "4"
click at [319, 61] on link "Overview" at bounding box center [317, 67] width 44 height 24
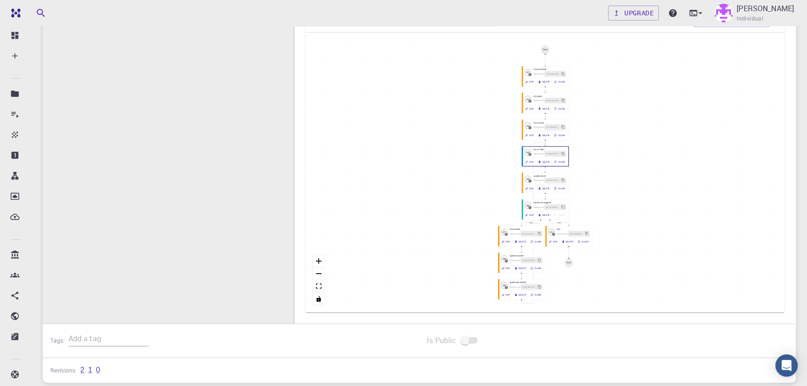
scroll to position [196, 0]
click at [529, 160] on button "Edit" at bounding box center [530, 161] width 14 height 6
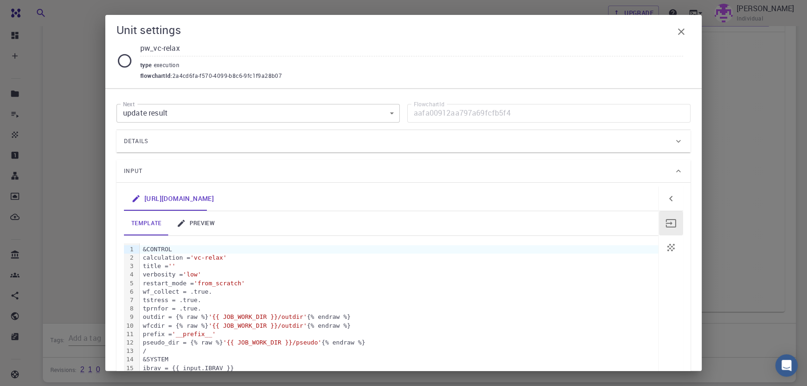
scroll to position [0, 0]
click at [215, 222] on link "preview" at bounding box center [195, 223] width 53 height 24
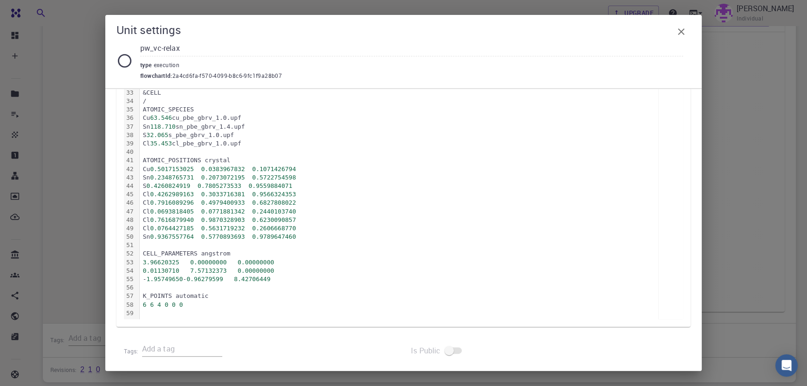
scroll to position [432, 0]
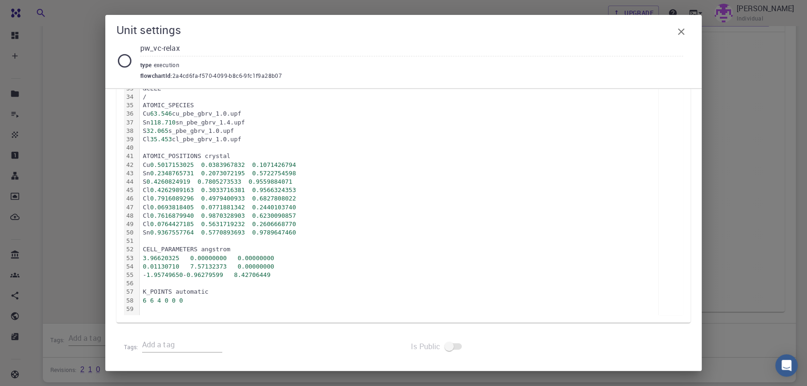
click at [683, 33] on icon "button" at bounding box center [681, 31] width 7 height 7
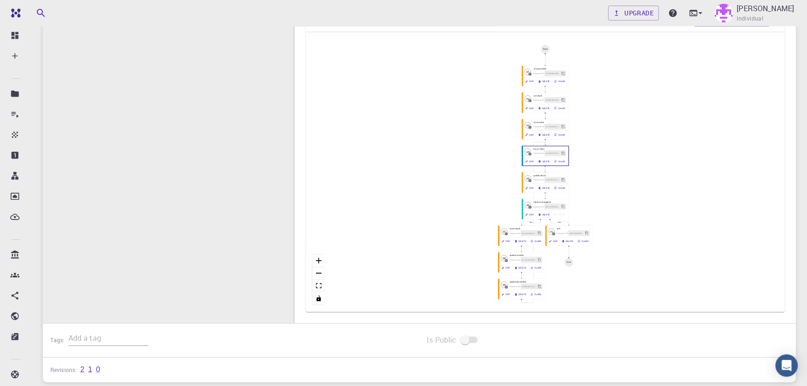
scroll to position [0, 0]
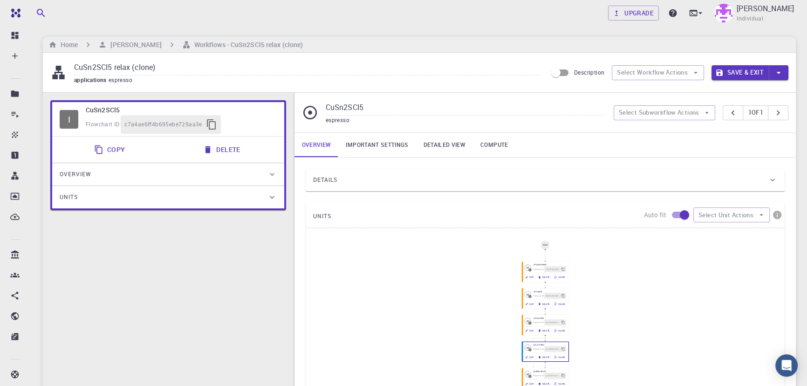
click at [157, 71] on input "CuSn2SCl5 relax (clone)" at bounding box center [307, 67] width 466 height 15
type input "CuSn2SCl5 relax 18 sep"
click at [384, 144] on link "Important settings" at bounding box center [376, 145] width 77 height 24
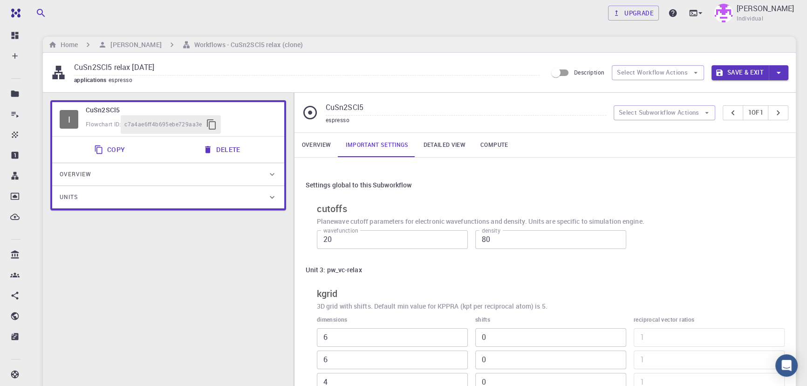
click at [445, 146] on link "Detailed view" at bounding box center [444, 145] width 57 height 24
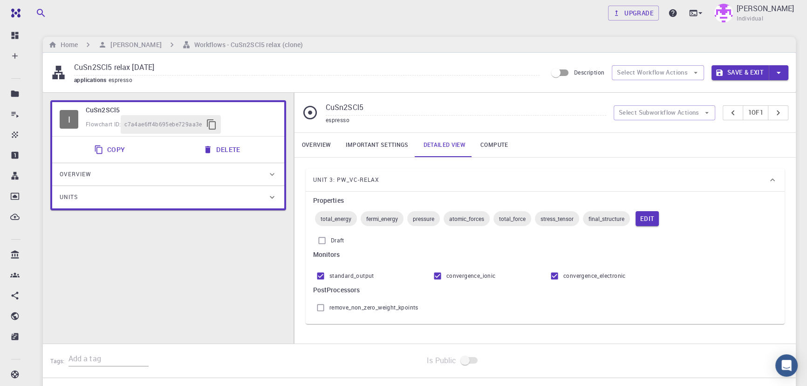
click at [388, 144] on link "Important settings" at bounding box center [376, 145] width 77 height 24
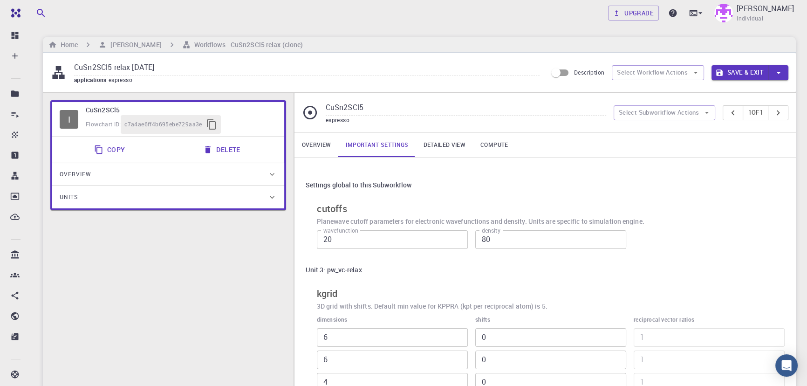
click at [475, 138] on link "Compute" at bounding box center [494, 145] width 42 height 24
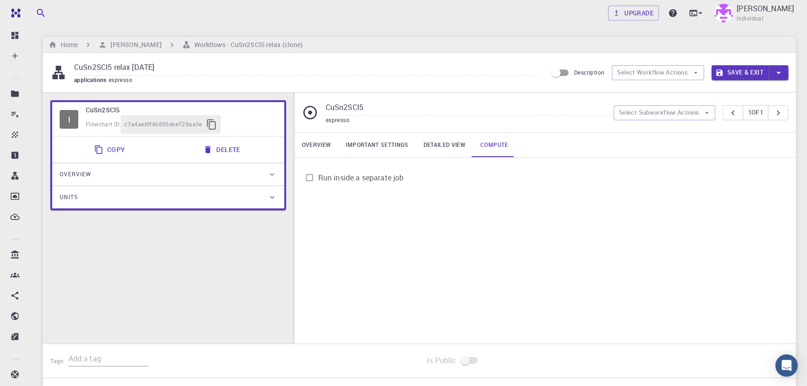
click at [323, 144] on link "Overview" at bounding box center [317, 145] width 44 height 24
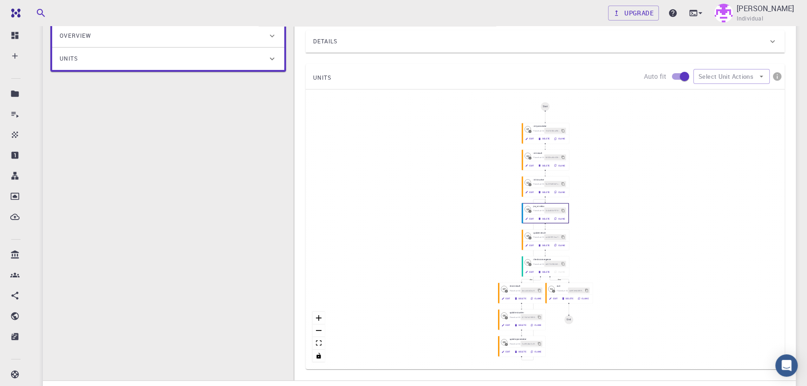
scroll to position [149, 0]
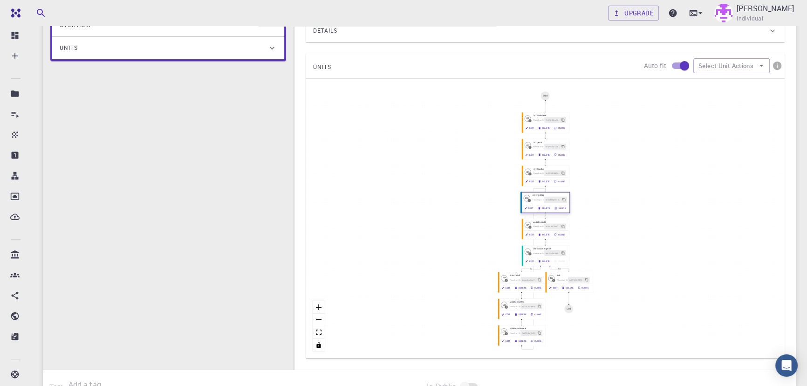
click at [528, 207] on button "Edit" at bounding box center [530, 208] width 14 height 6
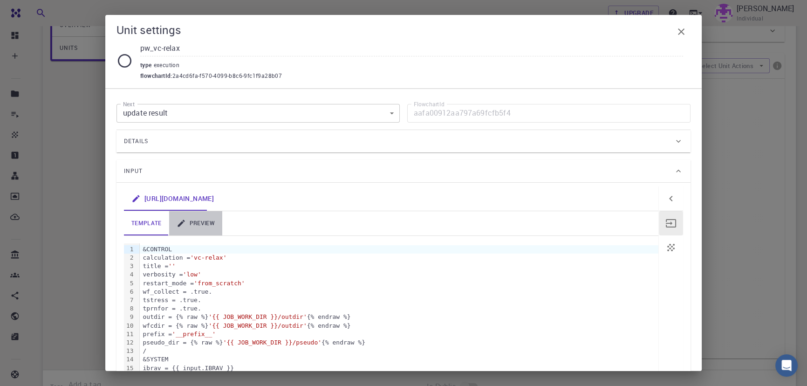
click at [198, 222] on link "preview" at bounding box center [195, 223] width 53 height 24
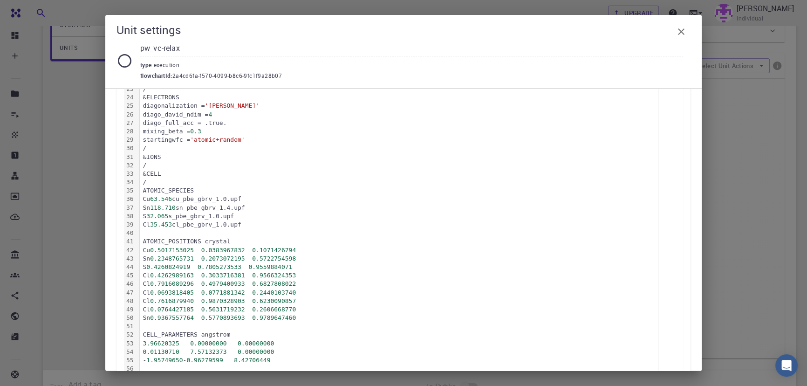
scroll to position [0, 0]
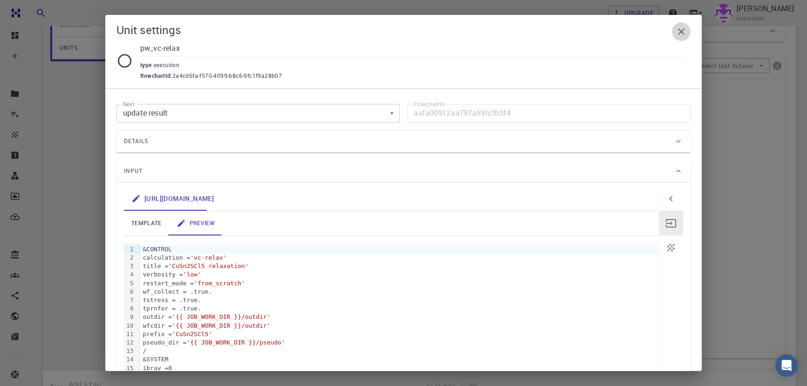
click at [682, 31] on icon "button" at bounding box center [681, 31] width 11 height 11
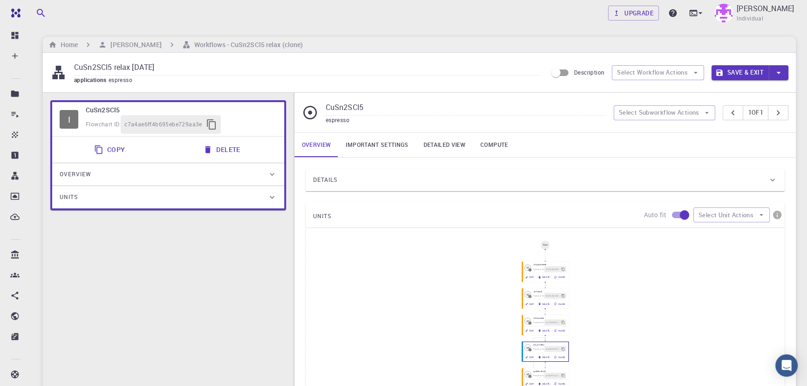
click at [726, 74] on button "Save & Exit" at bounding box center [740, 72] width 57 height 15
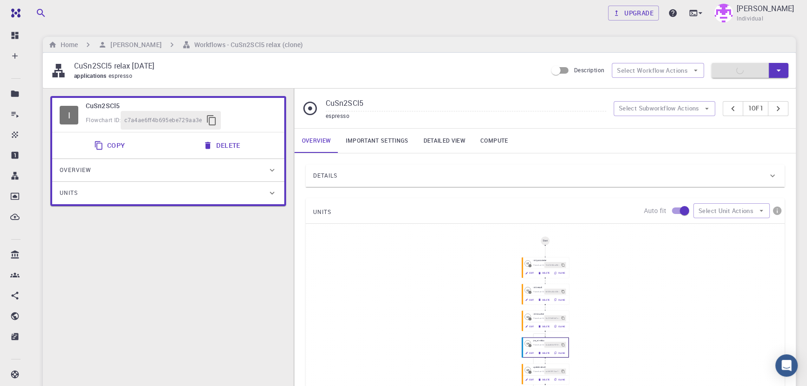
click at [243, 331] on div "I CuSn2SCl5 Flowchart ID: c7a4ae6ff4b695ebe729aa3e Copy Delete Overview Propert…" at bounding box center [168, 309] width 251 height 441
click at [448, 145] on link "Detailed view" at bounding box center [444, 141] width 57 height 24
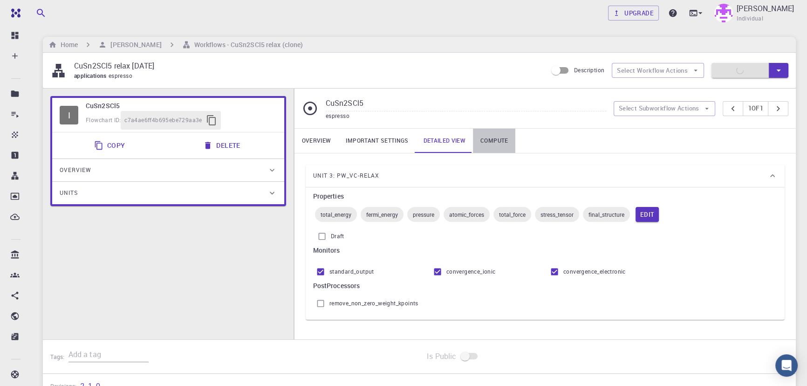
click at [489, 143] on link "Compute" at bounding box center [494, 141] width 42 height 24
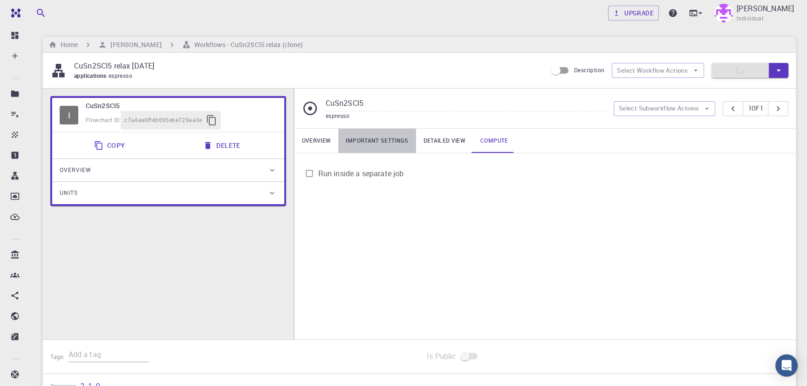
click at [392, 141] on link "Important settings" at bounding box center [376, 141] width 77 height 24
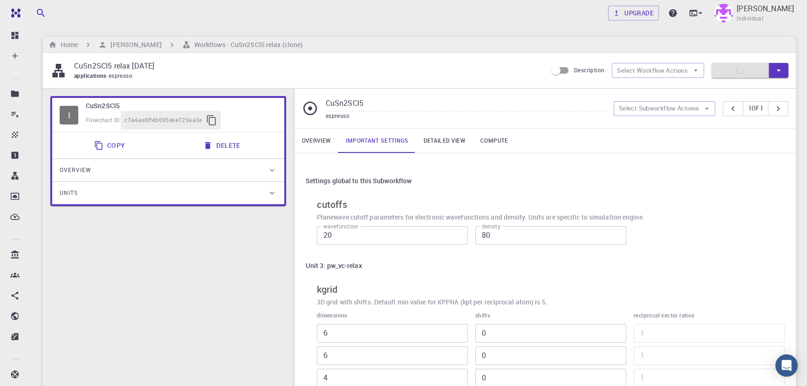
click at [107, 281] on div "I CuSn2SCl5 Flowchart ID: c7a4ae6ff4b695ebe729aa3e Copy Delete Overview Propert…" at bounding box center [168, 273] width 251 height 368
click at [739, 61] on div "CuSn2SCl5 relax 18 sep applications espresso Description Select Workflow Action…" at bounding box center [419, 70] width 753 height 35
drag, startPoint x: 739, startPoint y: 61, endPoint x: 738, endPoint y: 88, distance: 27.1
click at [738, 88] on div "CuSn2SCl5 relax 18 sep applications espresso Description Select Workflow Action…" at bounding box center [419, 70] width 753 height 35
drag, startPoint x: 738, startPoint y: 88, endPoint x: 746, endPoint y: 60, distance: 28.6
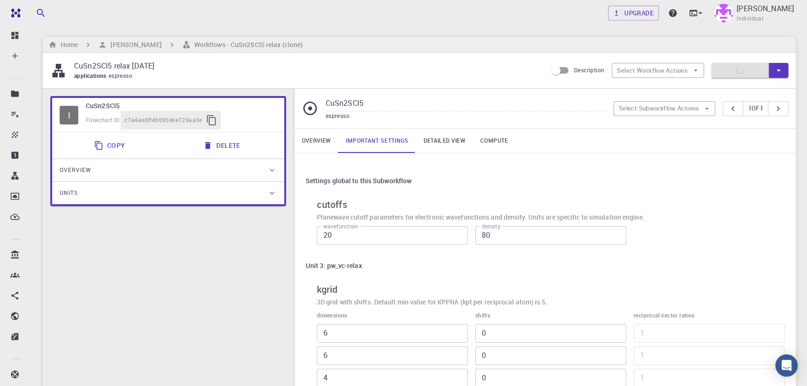
click at [746, 60] on div "CuSn2SCl5 relax 18 sep applications espresso Description Select Workflow Action…" at bounding box center [419, 70] width 753 height 35
click at [705, 15] on icon at bounding box center [700, 12] width 9 height 9
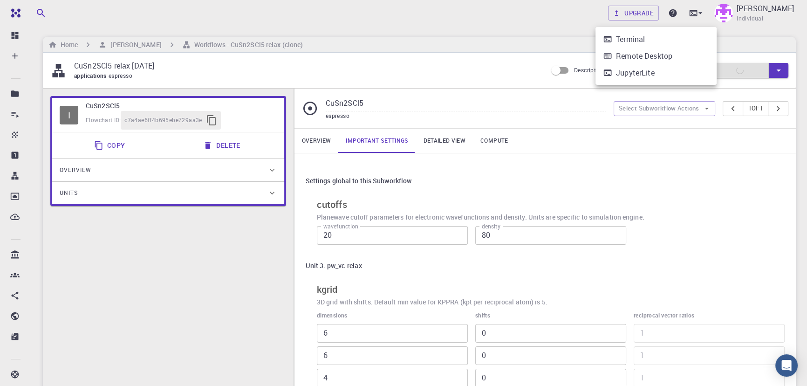
click at [560, 32] on div at bounding box center [403, 193] width 807 height 386
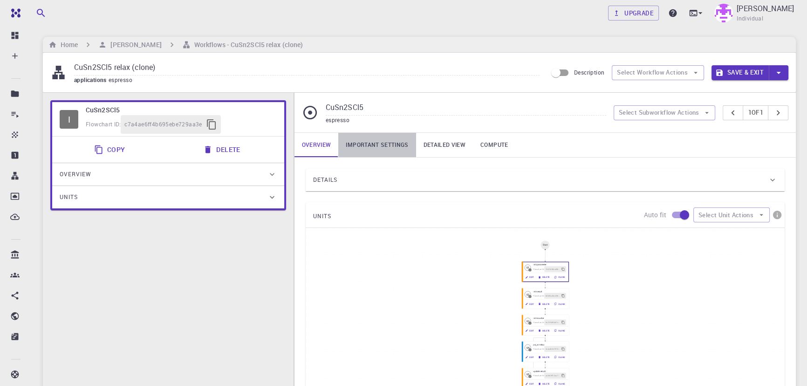
click at [365, 142] on link "Important settings" at bounding box center [376, 145] width 77 height 24
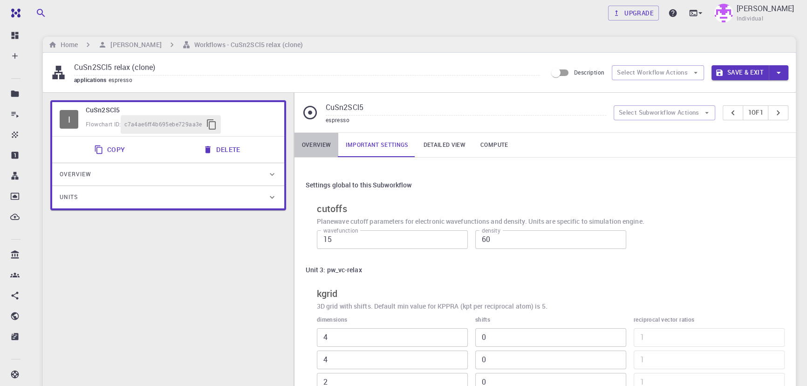
click at [327, 144] on link "Overview" at bounding box center [317, 145] width 44 height 24
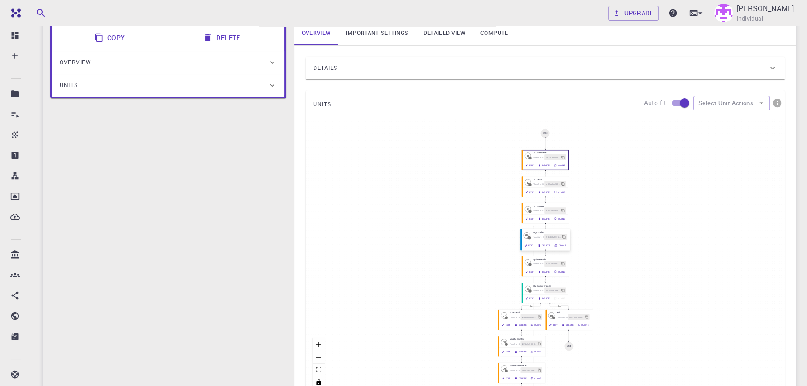
click at [531, 248] on button "Edit" at bounding box center [530, 245] width 14 height 6
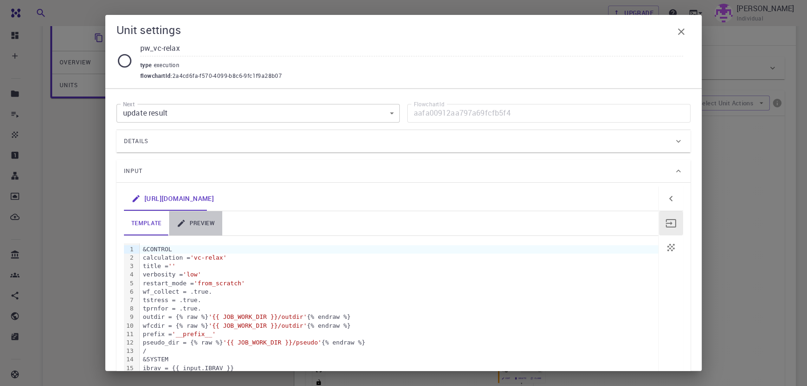
click at [198, 220] on link "preview" at bounding box center [195, 223] width 53 height 24
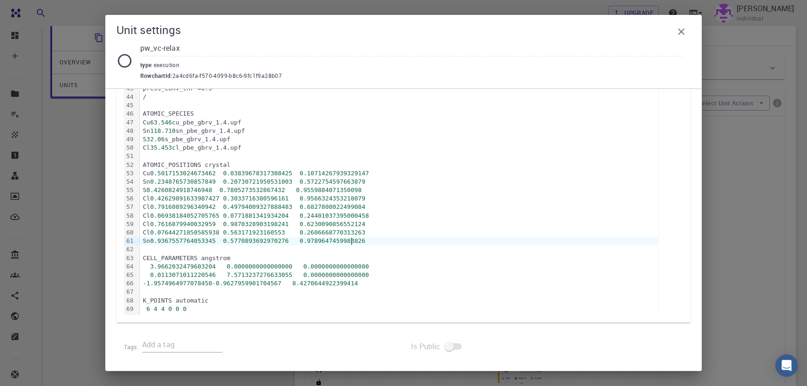
click at [408, 237] on div "Sn 0.9367557764053345 0.5770893692970276 0.9789647459983826" at bounding box center [399, 241] width 519 height 8
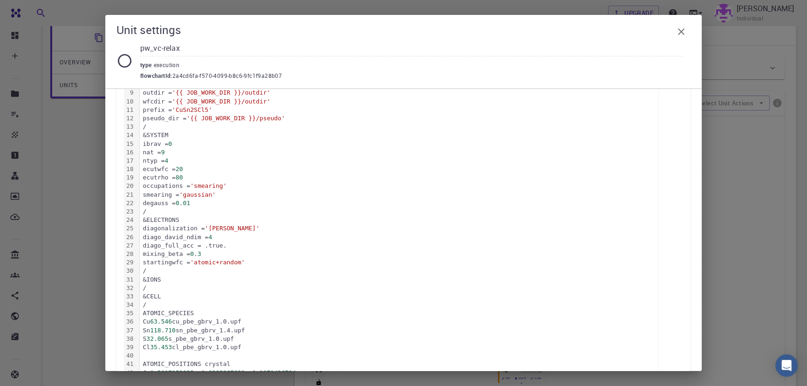
scroll to position [225, 0]
click at [677, 33] on icon "button" at bounding box center [681, 31] width 11 height 11
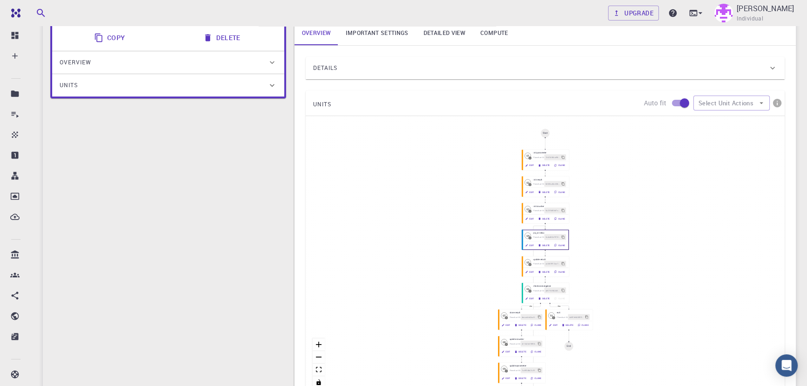
click at [349, 34] on link "Important settings" at bounding box center [376, 33] width 77 height 24
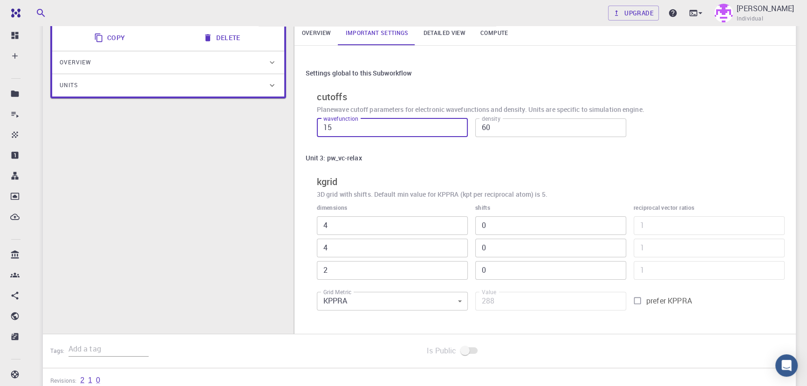
click at [340, 129] on input "15" at bounding box center [392, 127] width 151 height 19
type input "20"
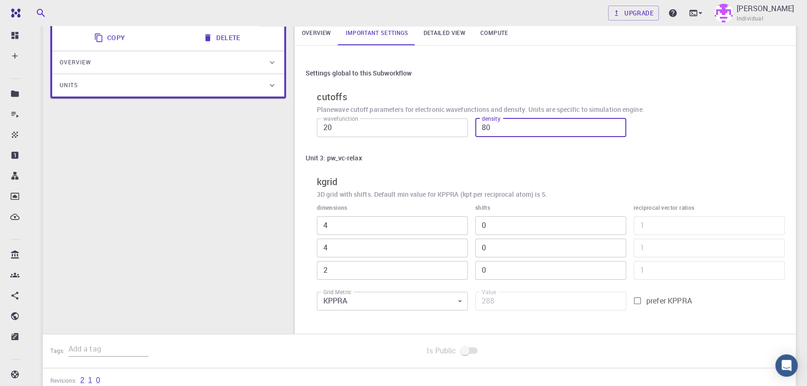
type input "80"
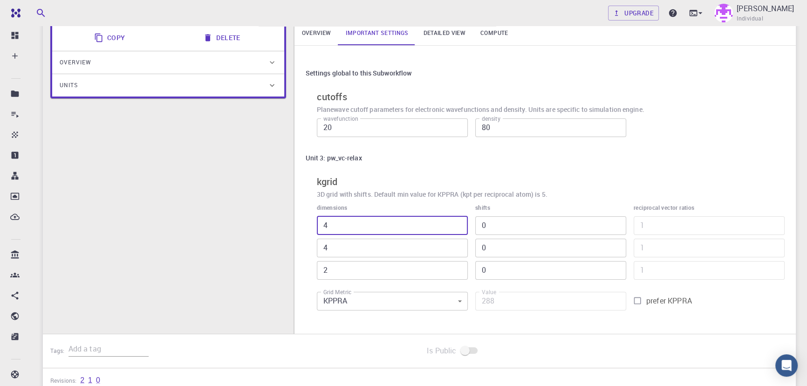
type input "6"
type input "432"
type input "6"
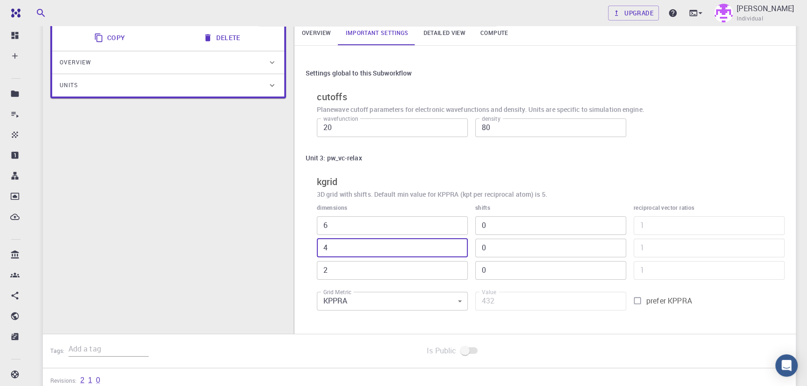
type input "6"
type input "648"
type input "6"
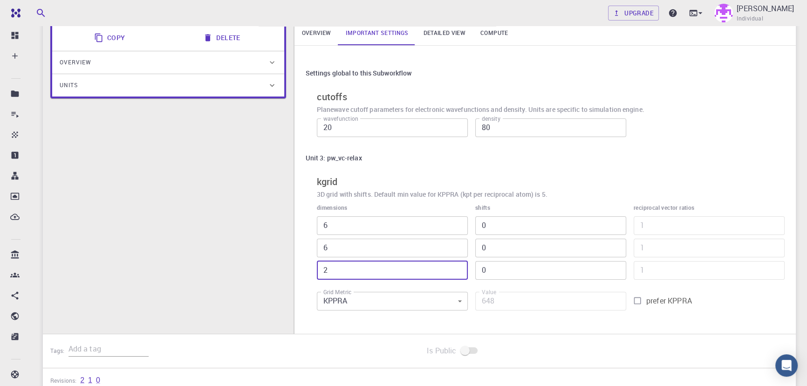
type input "4"
type input "1296"
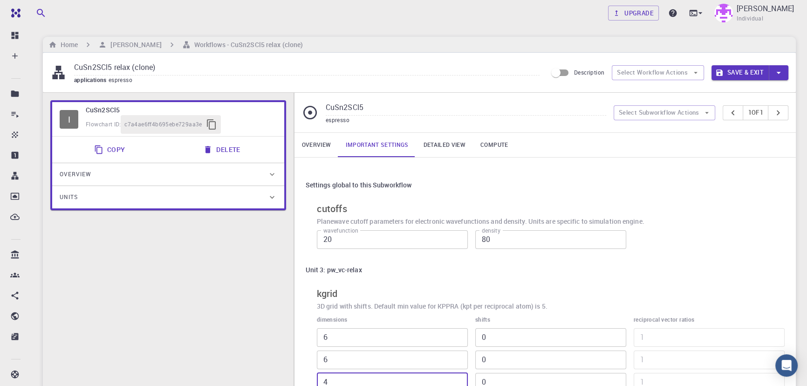
type input "4"
click at [316, 144] on link "Overview" at bounding box center [317, 145] width 44 height 24
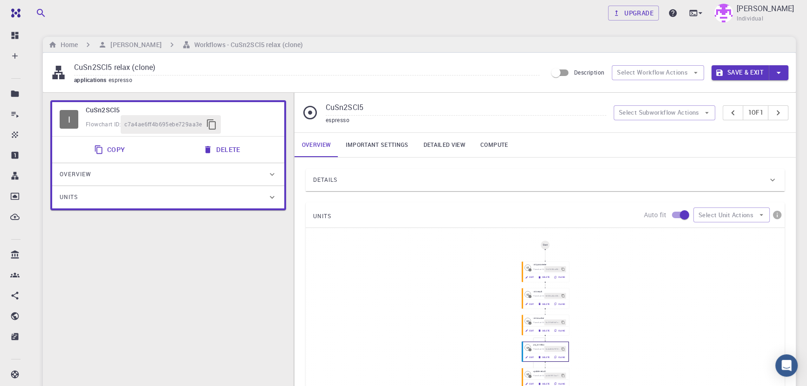
click at [532, 186] on div "Details" at bounding box center [540, 179] width 455 height 15
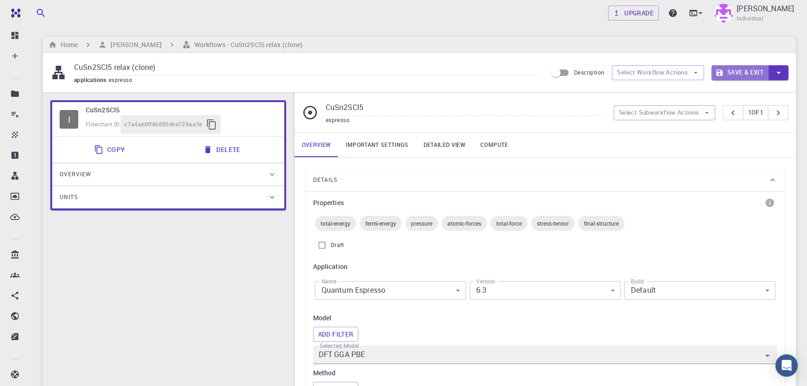
click at [747, 75] on button "Save & Exit" at bounding box center [740, 72] width 57 height 15
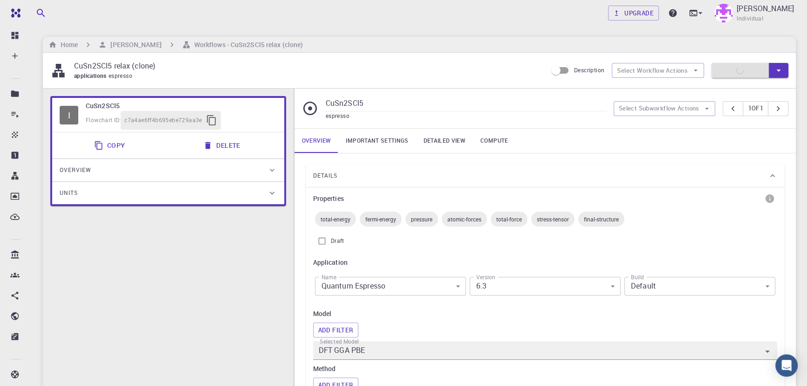
click at [745, 72] on div "Save & Exit" at bounding box center [750, 70] width 77 height 15
click at [739, 76] on div "Save & Exit" at bounding box center [750, 70] width 77 height 15
click at [737, 75] on div "Save & Exit" at bounding box center [750, 70] width 77 height 15
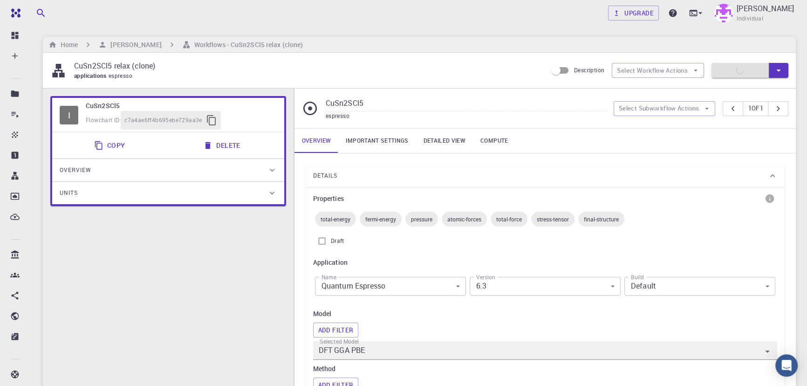
click at [737, 75] on div "Save & Exit" at bounding box center [750, 70] width 77 height 15
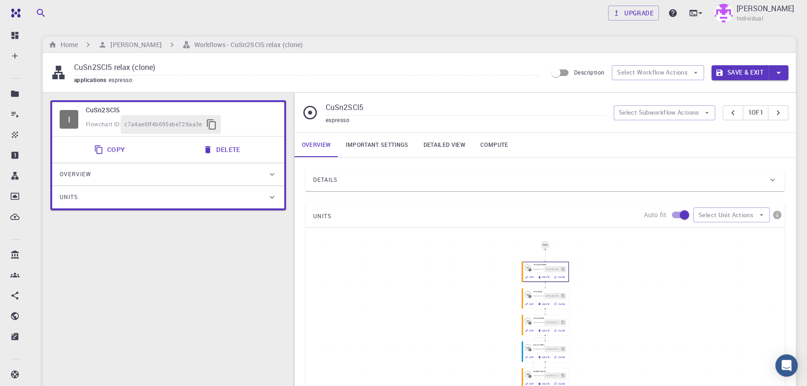
click at [226, 294] on div "I CuSn2SCl5 Flowchart ID: c7a4ae6ff4b695ebe729aa3e Copy Delete Overview Propert…" at bounding box center [168, 313] width 251 height 441
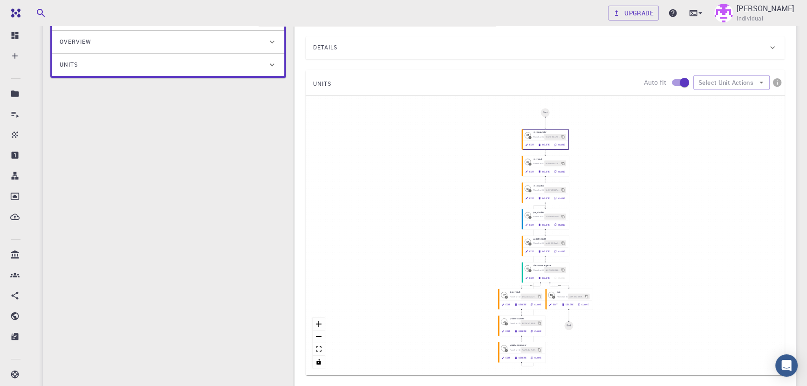
scroll to position [151, 0]
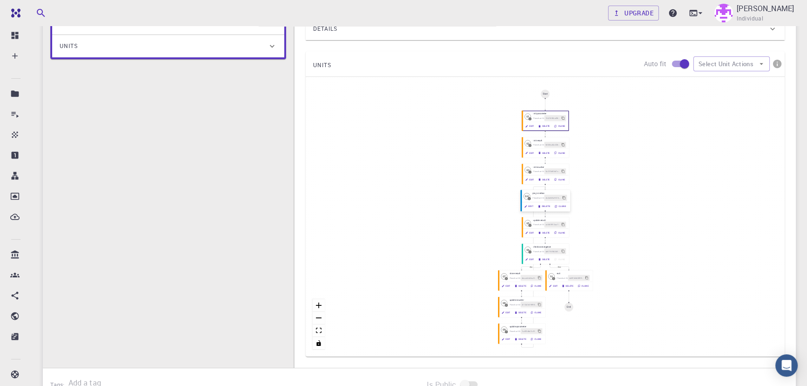
click at [525, 205] on icon "button" at bounding box center [525, 206] width 3 height 3
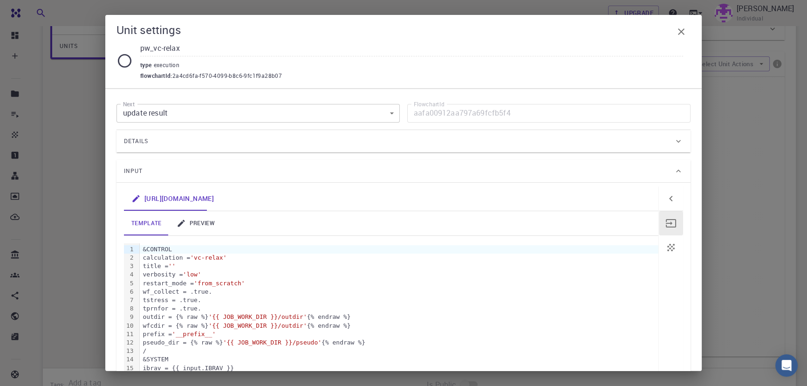
click at [206, 221] on link "preview" at bounding box center [195, 223] width 53 height 24
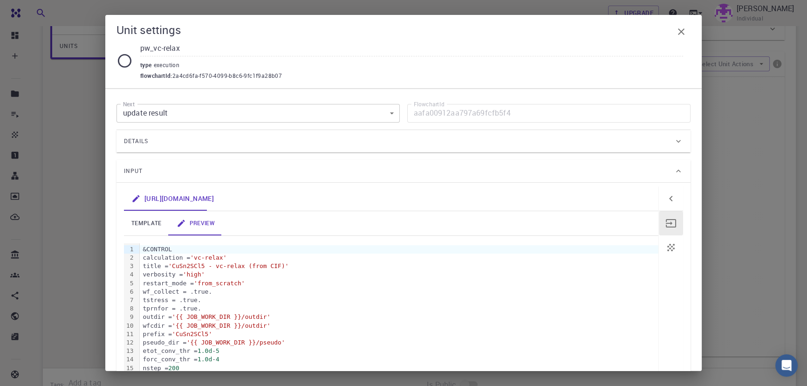
click at [289, 291] on div "wf_collect = .true." at bounding box center [399, 292] width 519 height 8
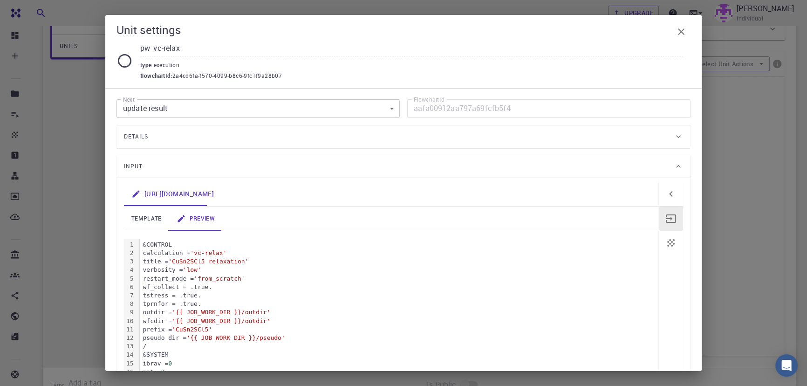
scroll to position [0, 0]
click at [679, 36] on icon "button" at bounding box center [681, 31] width 11 height 11
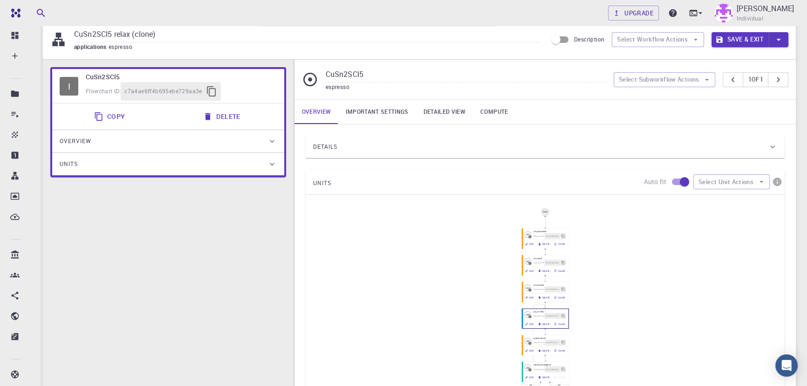
scroll to position [3, 0]
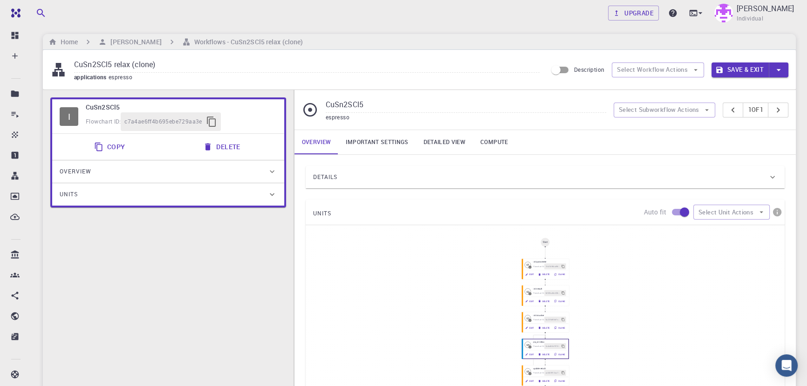
click at [370, 144] on link "Important settings" at bounding box center [376, 142] width 77 height 24
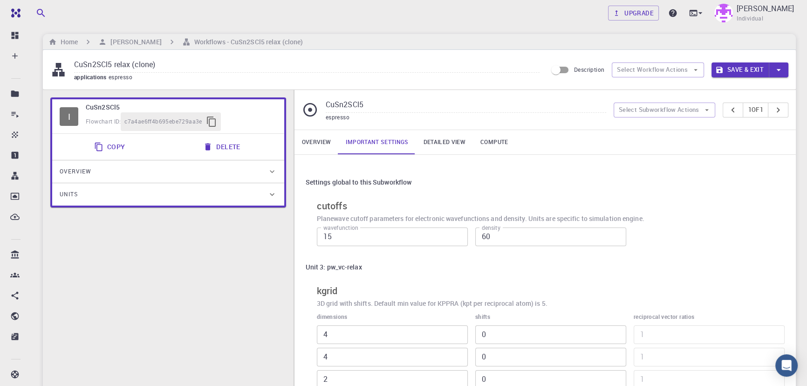
click at [339, 242] on input "15" at bounding box center [392, 236] width 151 height 19
type input "20"
type input "80"
type input "6"
type input "432"
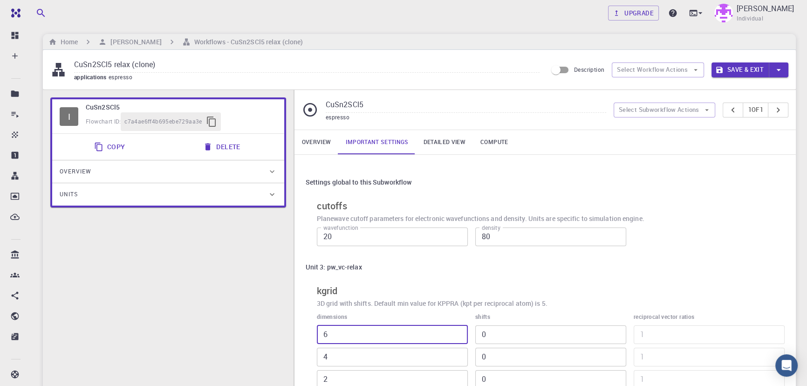
type input "6"
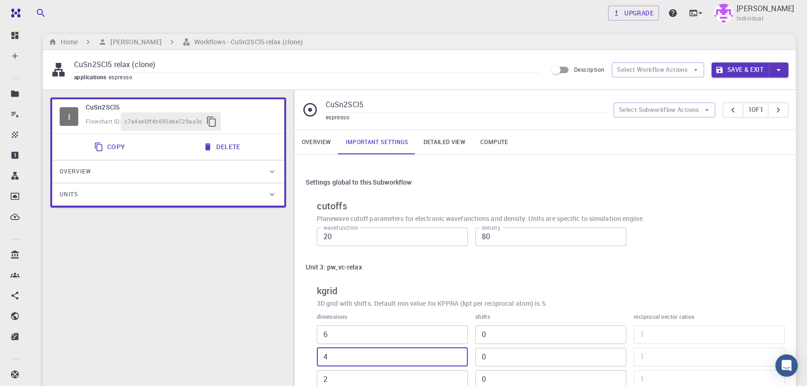
type input "6"
type input "648"
type input "6"
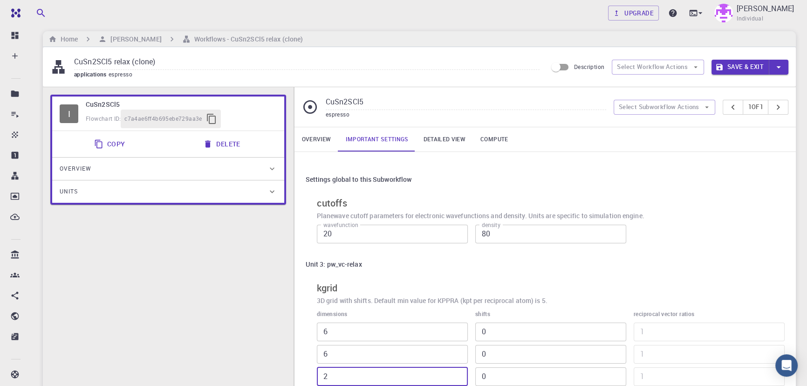
type input "4"
type input "1296"
type input "4"
click at [728, 68] on button "Save & Exit" at bounding box center [740, 67] width 57 height 15
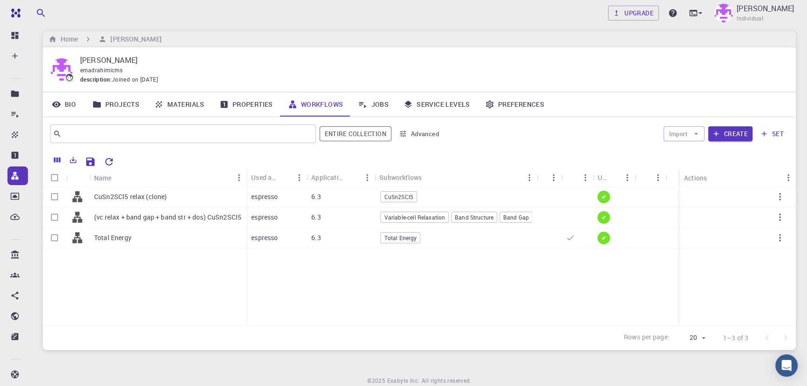
click at [112, 272] on div "CuSn2SCl5 relax (clone) (vc relax + band gap + band str + dos) CuSn2SCl5 Total …" at bounding box center [145, 256] width 204 height 138
click at [267, 198] on p "espresso" at bounding box center [264, 196] width 27 height 9
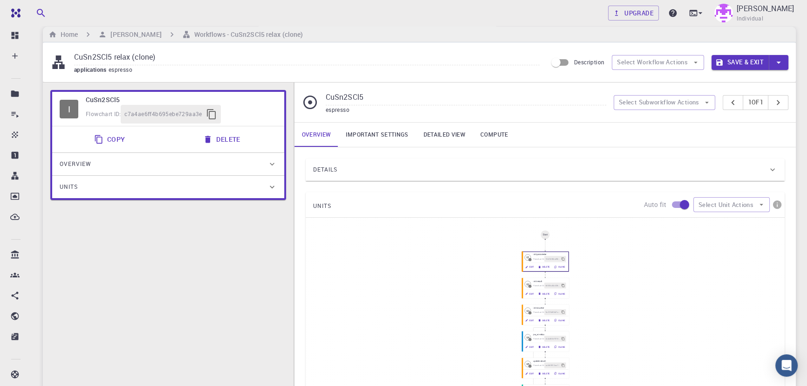
scroll to position [9, 0]
click at [451, 166] on div "Details" at bounding box center [540, 170] width 455 height 15
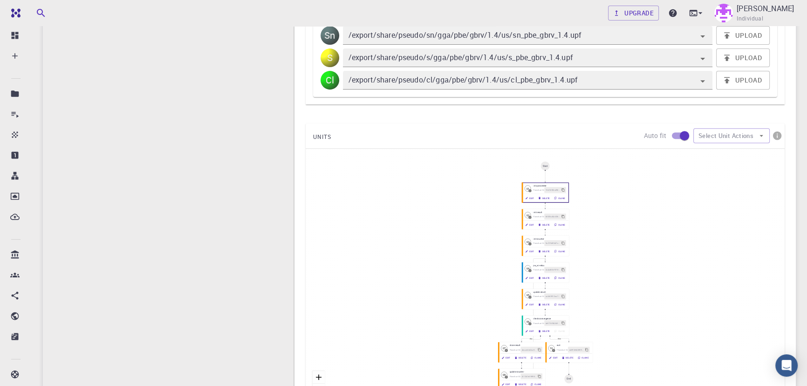
scroll to position [491, 0]
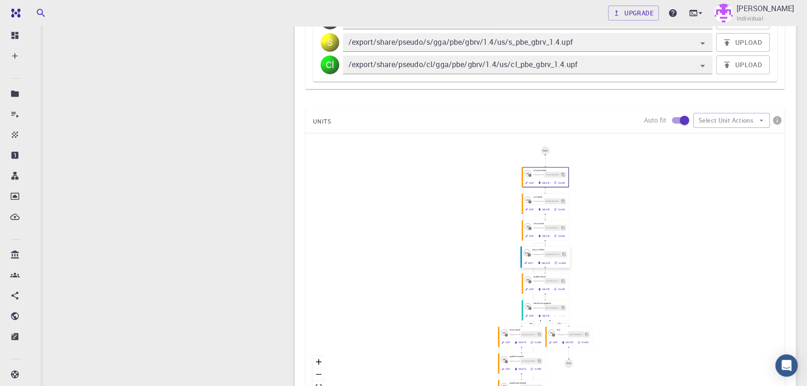
click at [527, 261] on button "Edit" at bounding box center [530, 263] width 14 height 6
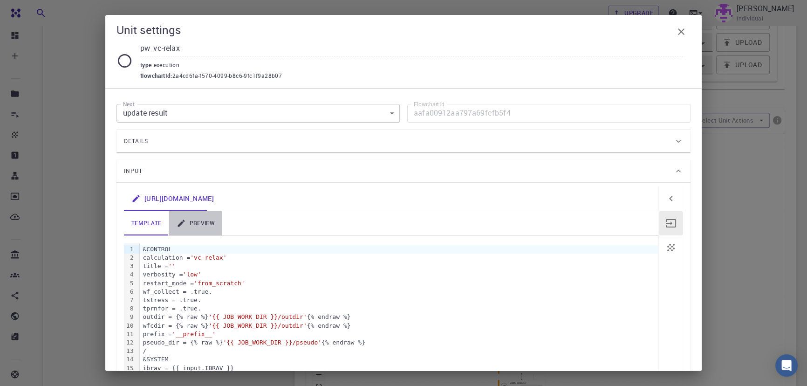
click at [205, 215] on link "preview" at bounding box center [195, 223] width 53 height 24
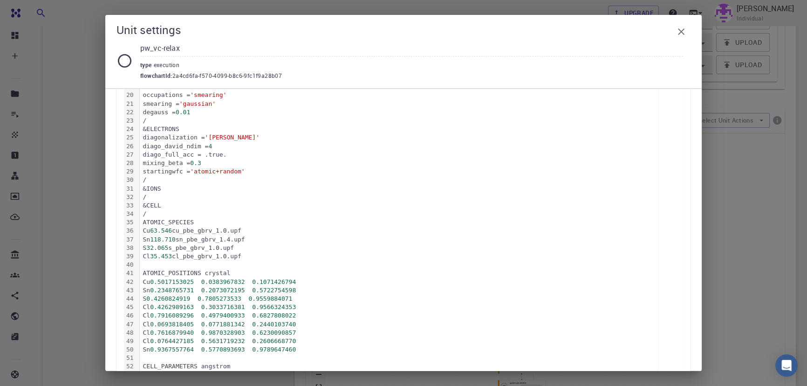
scroll to position [320, 0]
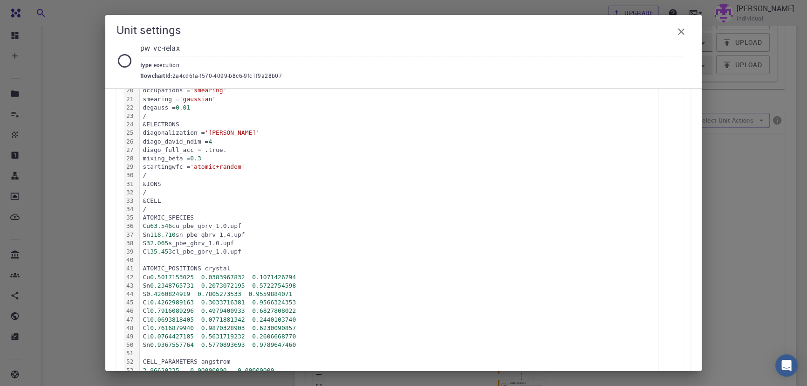
click at [231, 242] on div "S 32.065 s_pbe_gbrv_1.0.upf" at bounding box center [399, 243] width 519 height 8
click at [687, 33] on button "button" at bounding box center [681, 31] width 19 height 19
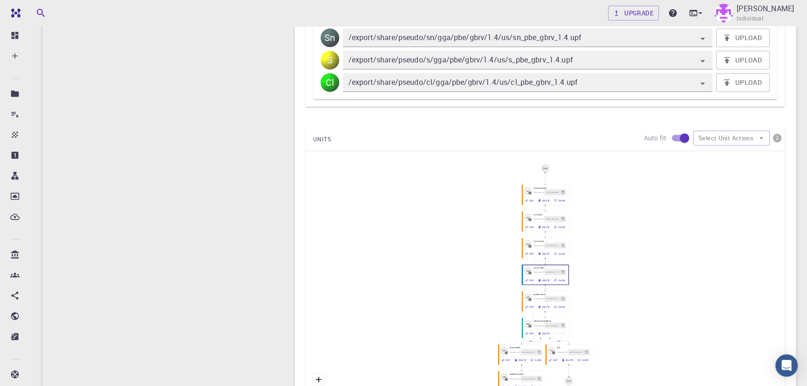
scroll to position [549, 0]
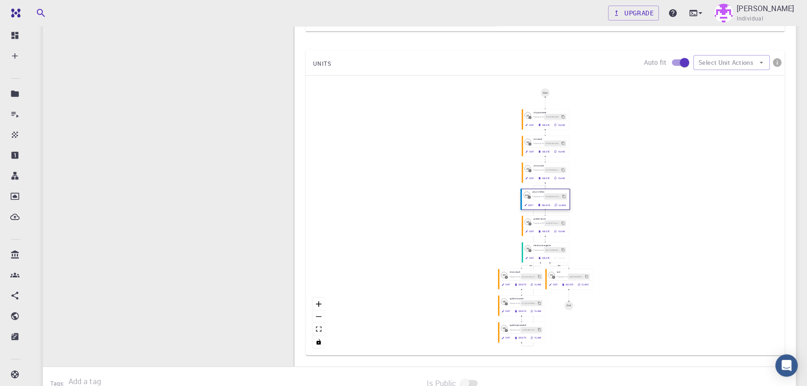
click at [527, 204] on icon "button" at bounding box center [525, 204] width 3 height 3
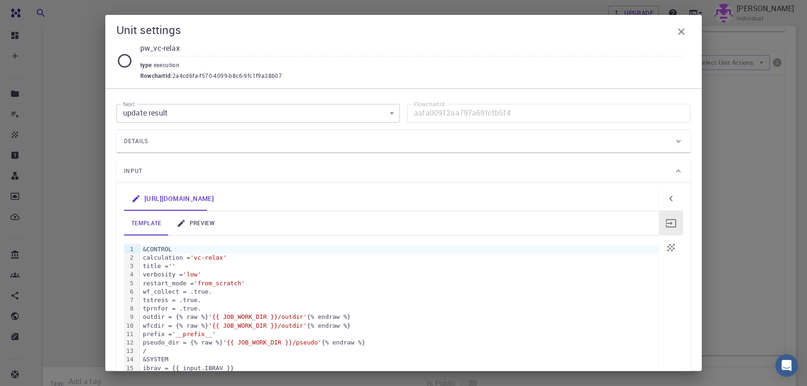
click at [191, 224] on link "preview" at bounding box center [195, 223] width 53 height 24
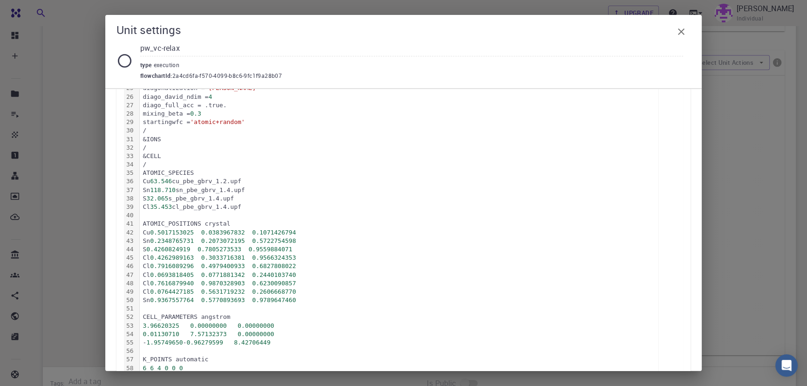
scroll to position [365, 0]
click at [685, 30] on icon "button" at bounding box center [681, 31] width 11 height 11
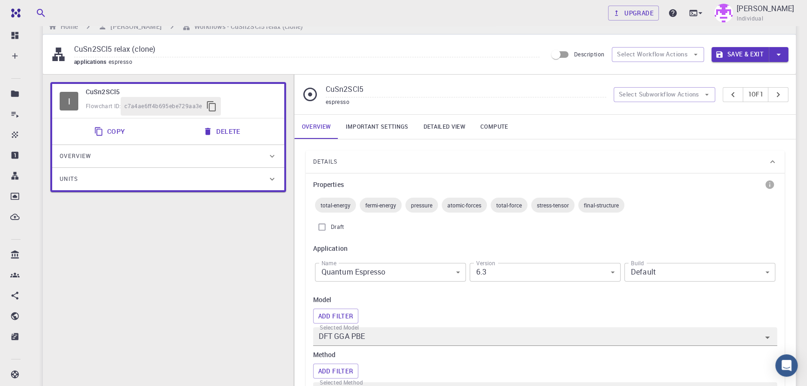
scroll to position [0, 0]
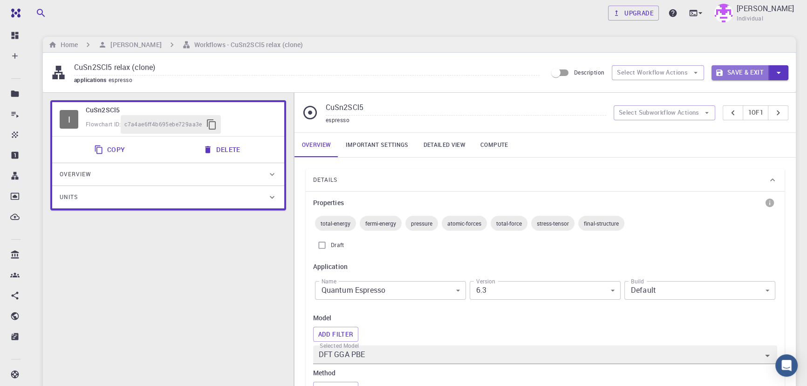
click at [745, 69] on button "Save & Exit" at bounding box center [740, 72] width 57 height 15
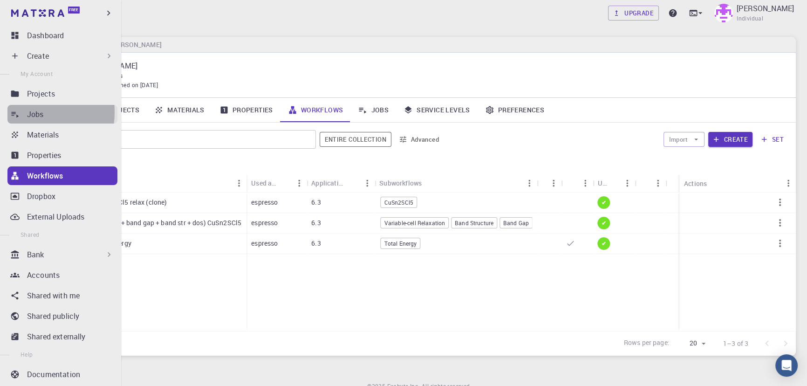
click at [19, 112] on icon at bounding box center [14, 114] width 9 height 9
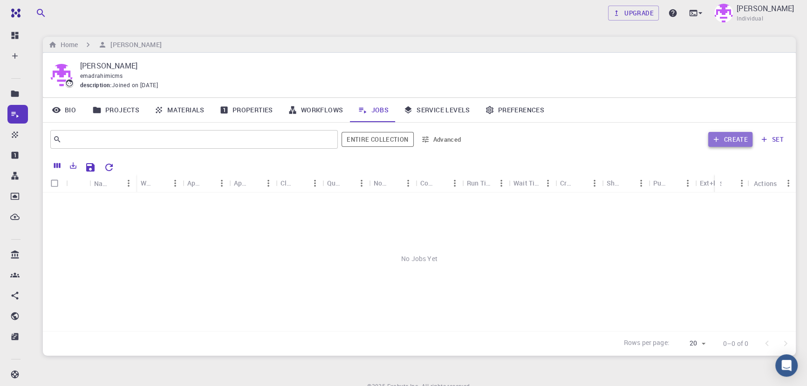
click at [726, 138] on button "Create" at bounding box center [731, 139] width 44 height 15
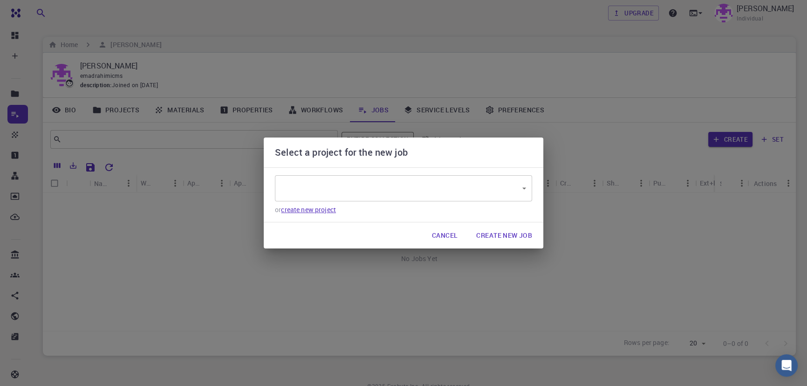
type input "7wPm3KtQbPh9HrzhB"
click at [484, 241] on button "Create New Job" at bounding box center [504, 235] width 71 height 19
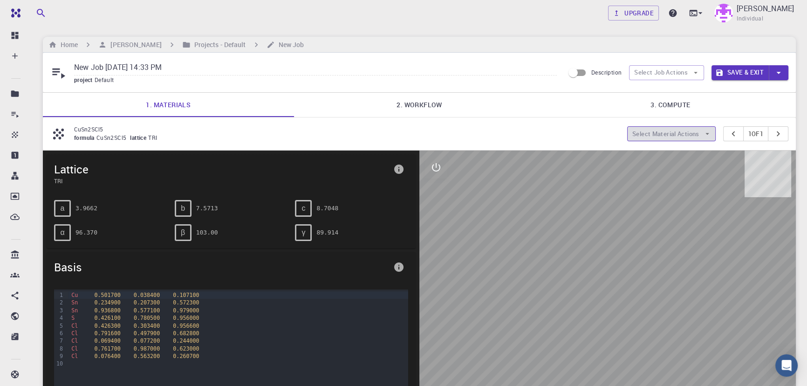
click at [668, 133] on button "Select Material Actions" at bounding box center [671, 133] width 89 height 15
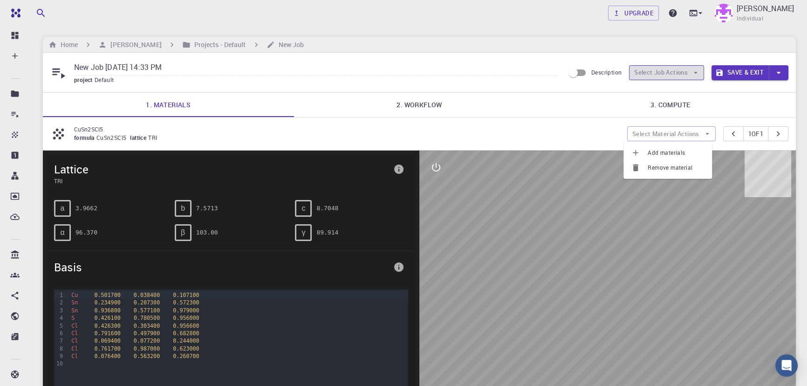
click at [674, 74] on button "Select Job Actions" at bounding box center [666, 72] width 75 height 15
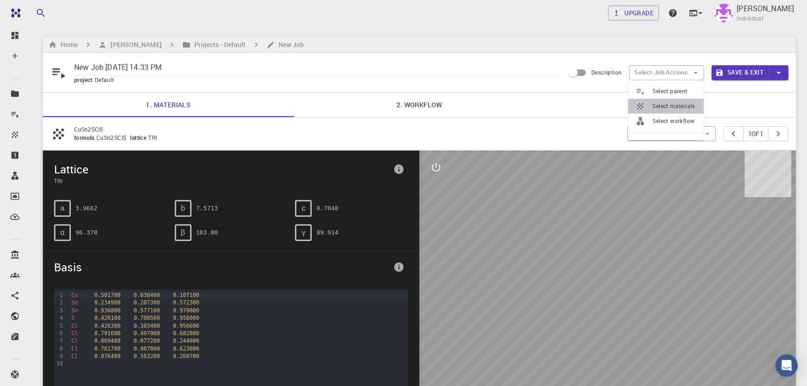
click at [668, 111] on li "Select materials" at bounding box center [666, 106] width 76 height 15
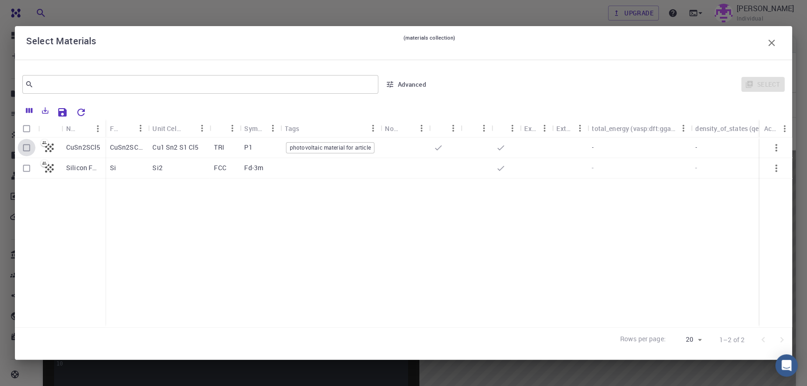
click at [26, 145] on input "Select row" at bounding box center [27, 148] width 18 height 18
checkbox input "true"
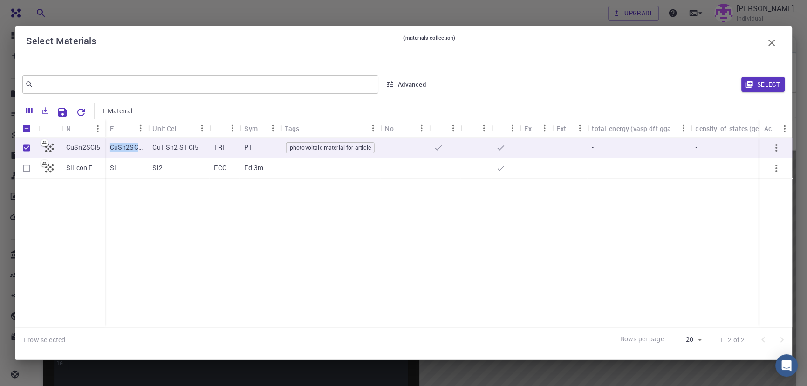
drag, startPoint x: 144, startPoint y: 148, endPoint x: 109, endPoint y: 153, distance: 35.3
click at [109, 153] on div "CuSn2SCl5" at bounding box center [126, 148] width 43 height 21
checkbox input "false"
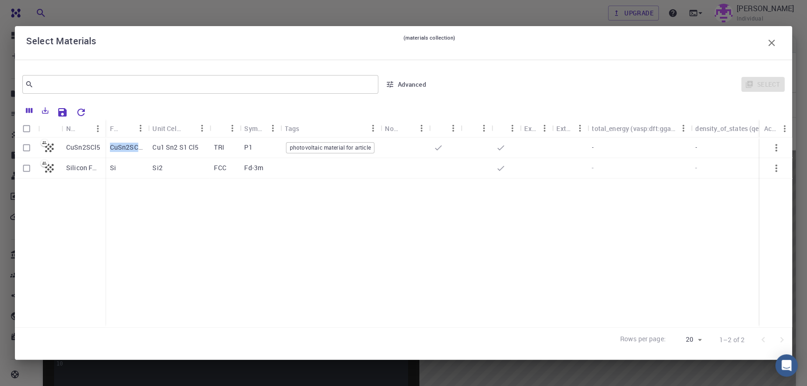
copy p "CuSn2SCl5"
click at [98, 150] on p "CuSn2SCl5" at bounding box center [83, 147] width 34 height 9
checkbox input "true"
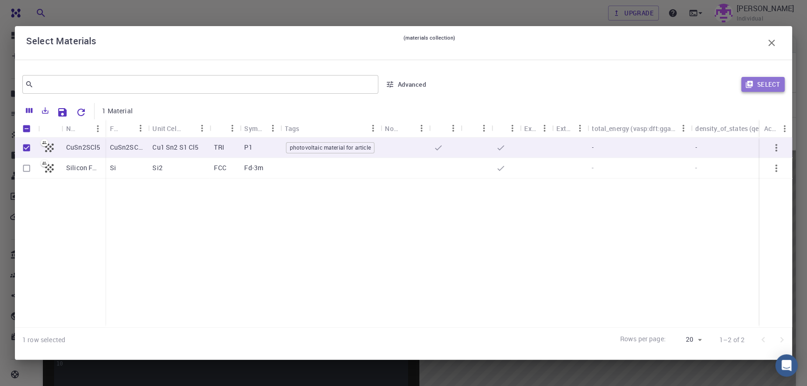
click at [764, 85] on button "Select" at bounding box center [763, 84] width 43 height 15
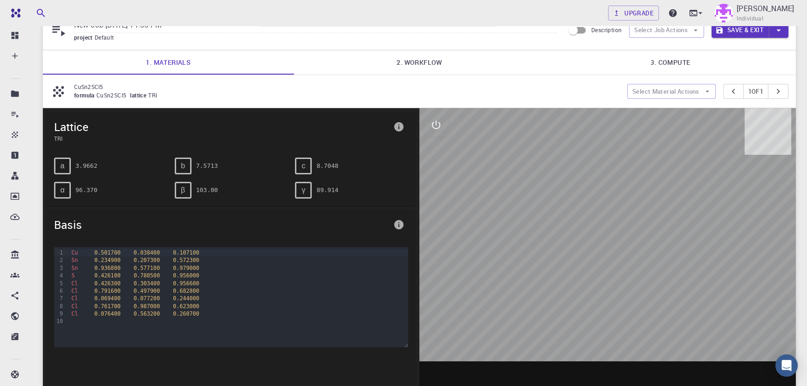
scroll to position [45, 0]
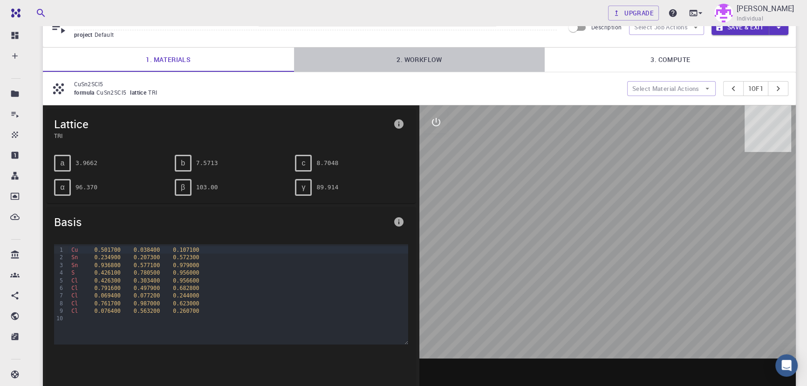
click at [410, 65] on link "2. Workflow" at bounding box center [419, 60] width 251 height 24
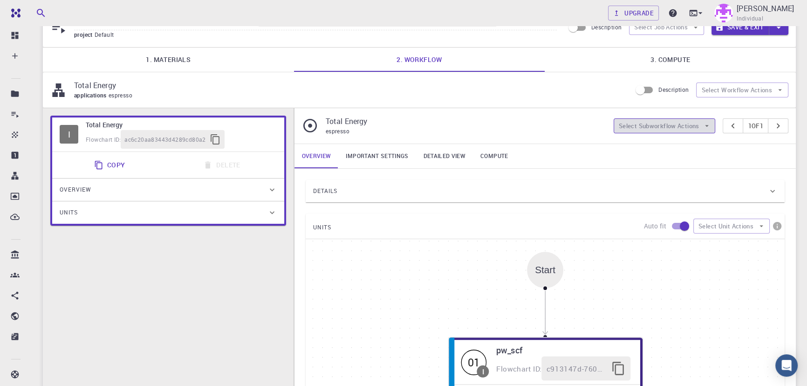
click at [657, 128] on button "Select Subworkflow Actions" at bounding box center [665, 125] width 102 height 15
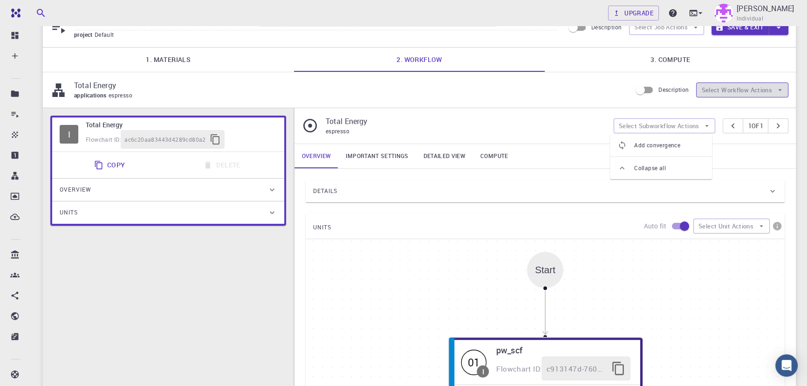
click at [718, 89] on button "Select Workflow Actions" at bounding box center [742, 90] width 92 height 15
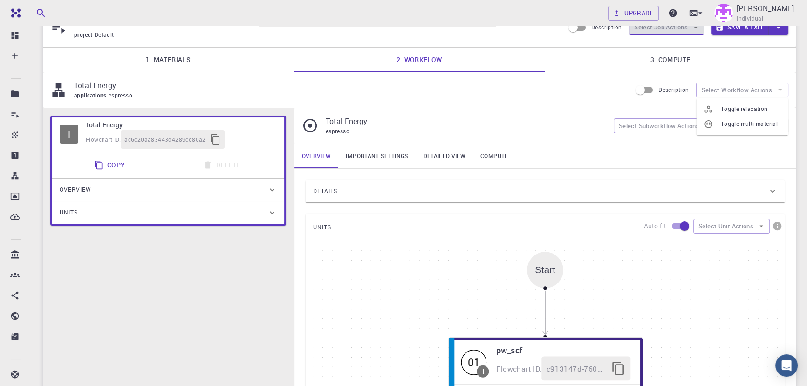
click at [685, 31] on button "Select Job Actions" at bounding box center [666, 27] width 75 height 15
click at [672, 71] on span "Select workflow" at bounding box center [675, 75] width 44 height 9
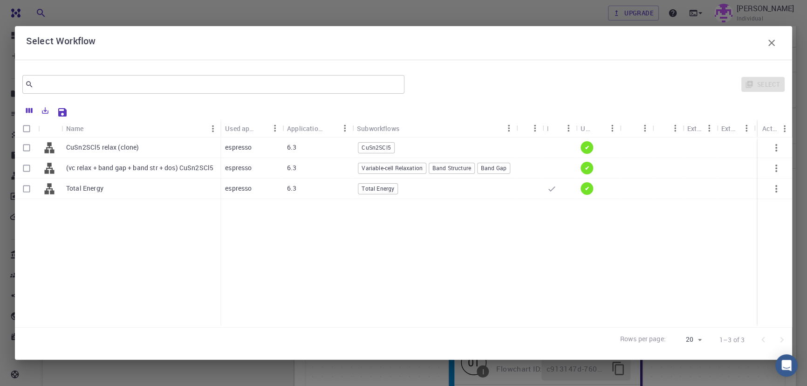
click at [110, 147] on p "CuSn2SCl5 relax (clone)" at bounding box center [102, 147] width 73 height 9
checkbox input "true"
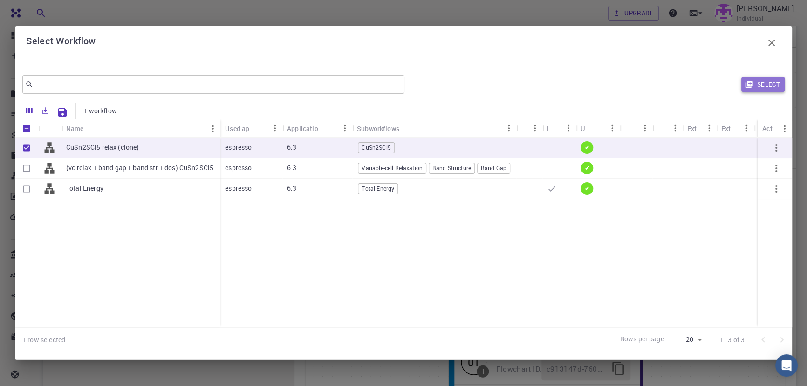
click at [766, 86] on button "Select" at bounding box center [763, 84] width 43 height 15
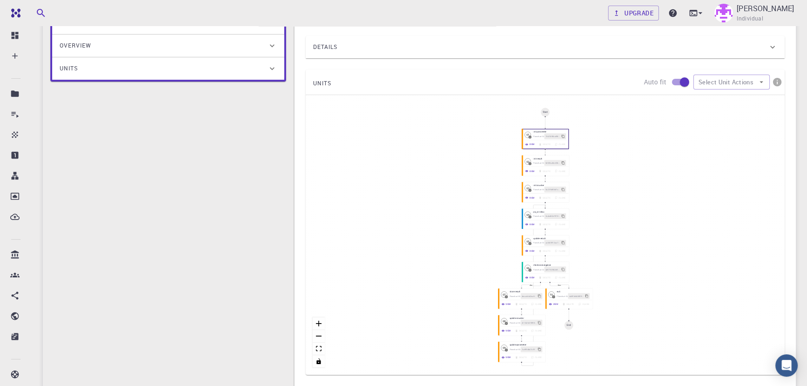
scroll to position [109, 0]
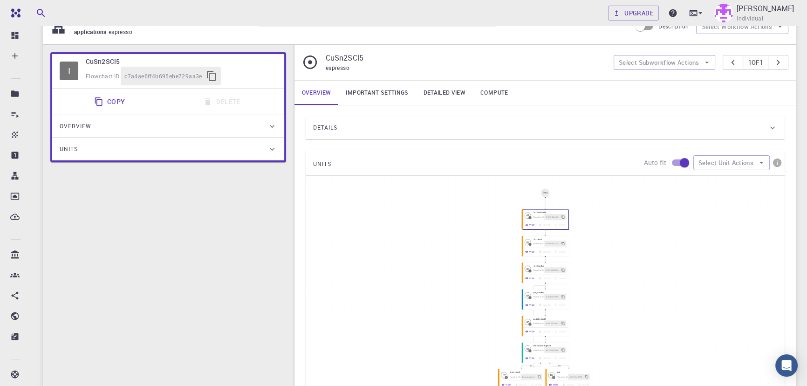
click at [653, 133] on div "Details" at bounding box center [540, 127] width 455 height 15
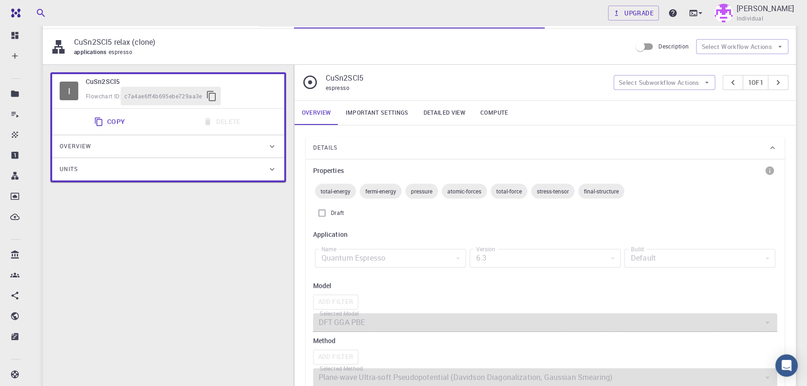
scroll to position [88, 0]
click at [630, 149] on div "Details" at bounding box center [540, 148] width 455 height 15
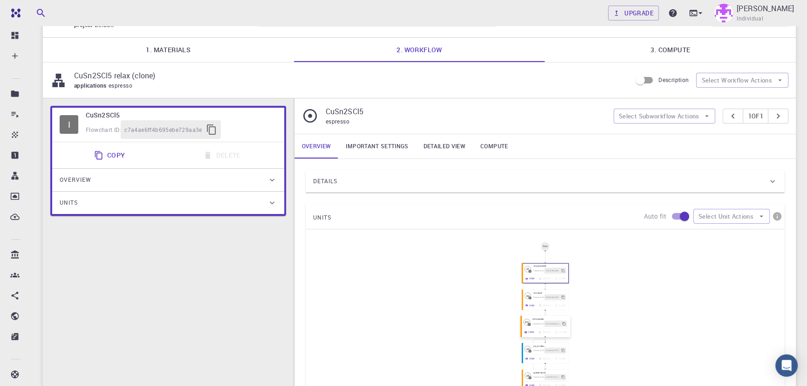
scroll to position [0, 0]
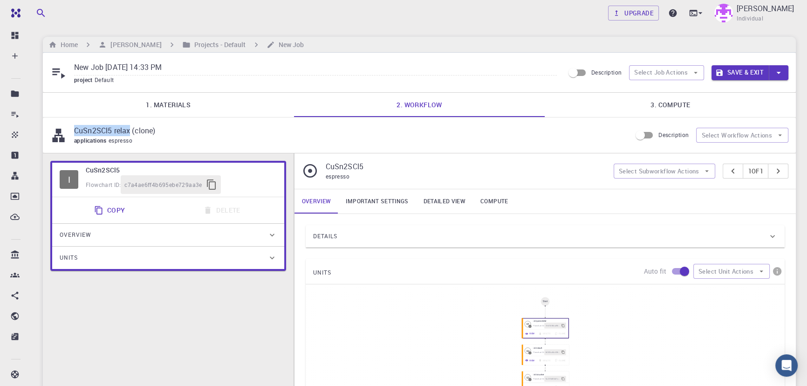
drag, startPoint x: 131, startPoint y: 131, endPoint x: 74, endPoint y: 131, distance: 56.4
click at [74, 131] on p "CuSn2SCl5 relax (clone)" at bounding box center [349, 130] width 550 height 11
copy p "CuSn2SCl5 relax"
click at [159, 63] on input "New Job Sep 18, 2025, 14:33 PM" at bounding box center [315, 67] width 483 height 15
paste input "CuSn2SCl5 relax"
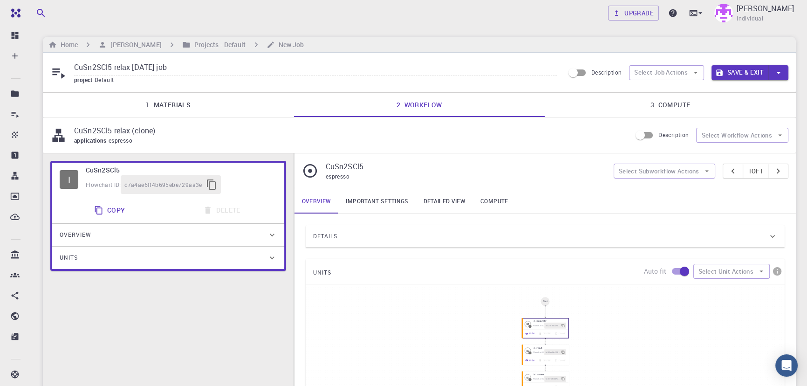
type input "CuSn2SCl5 relax 18 Sep job"
click at [670, 112] on link "3. Compute" at bounding box center [670, 105] width 251 height 24
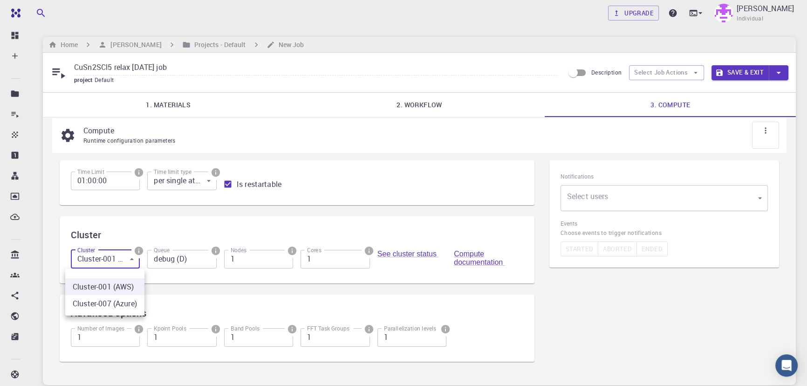
click at [107, 258] on body "Free Dashboard Create New Job New Material Create Material Upload File Import f…" at bounding box center [403, 229] width 807 height 458
click at [112, 305] on li "Cluster-007 (Azure)" at bounding box center [104, 303] width 79 height 17
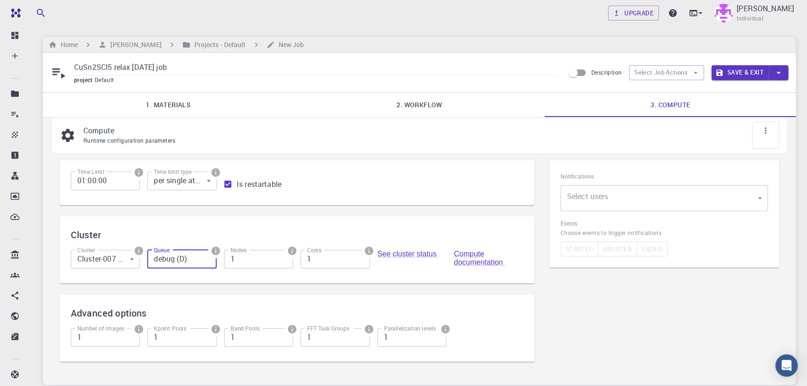
click at [184, 266] on input "debug (D)" at bounding box center [181, 259] width 69 height 19
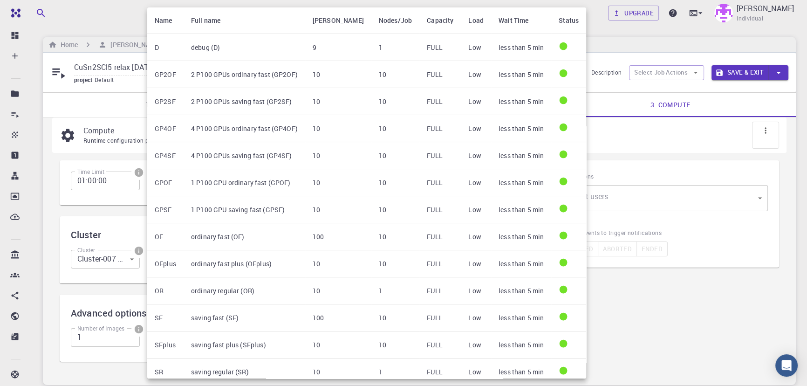
click at [112, 267] on div at bounding box center [403, 193] width 807 height 386
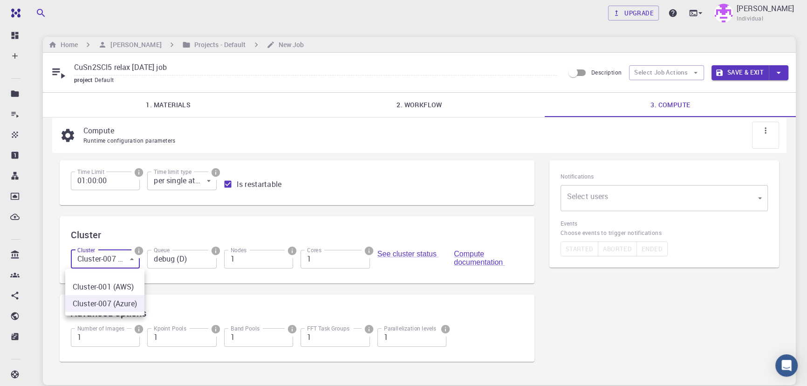
click at [112, 267] on body "Free Dashboard Create New Job New Material Create Material Upload File Import f…" at bounding box center [403, 229] width 807 height 458
click at [109, 280] on li "Cluster-001 (AWS)" at bounding box center [104, 286] width 79 height 17
type input "0"
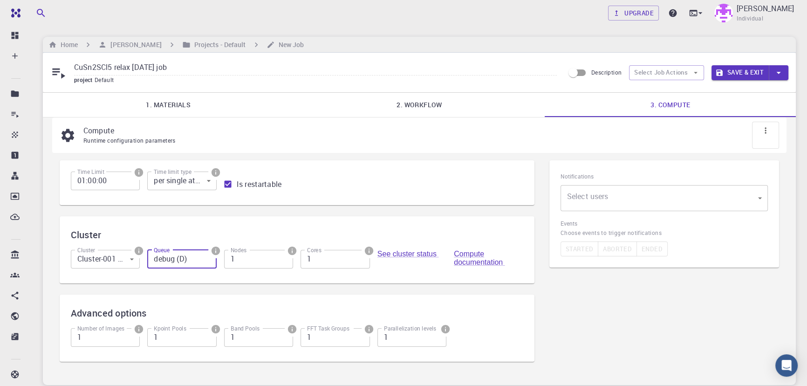
click at [176, 261] on input "debug (D)" at bounding box center [181, 259] width 69 height 19
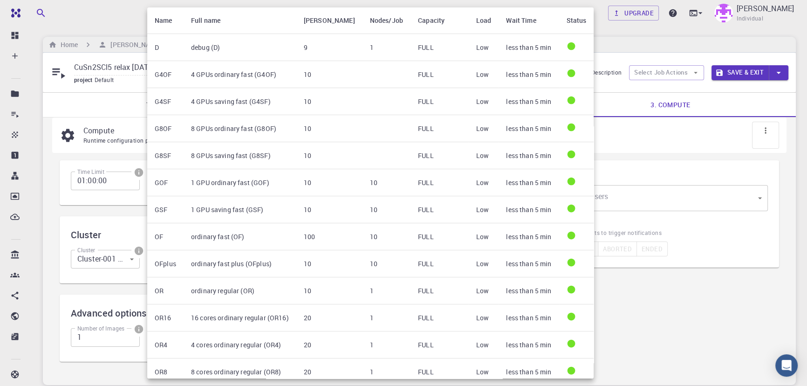
click at [124, 214] on div at bounding box center [403, 193] width 807 height 386
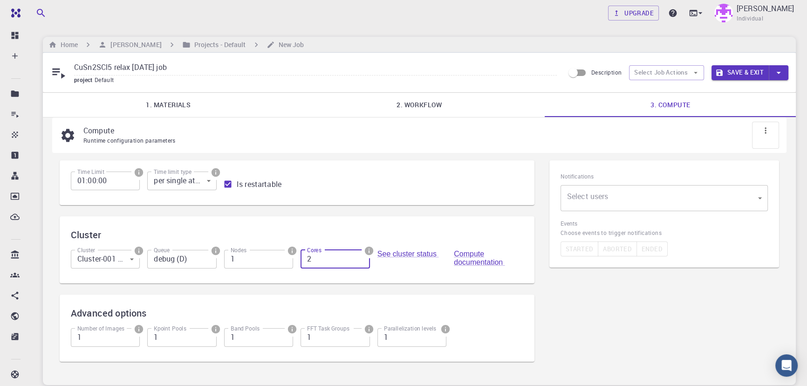
type input "2"
click at [360, 255] on input "2" at bounding box center [335, 259] width 69 height 19
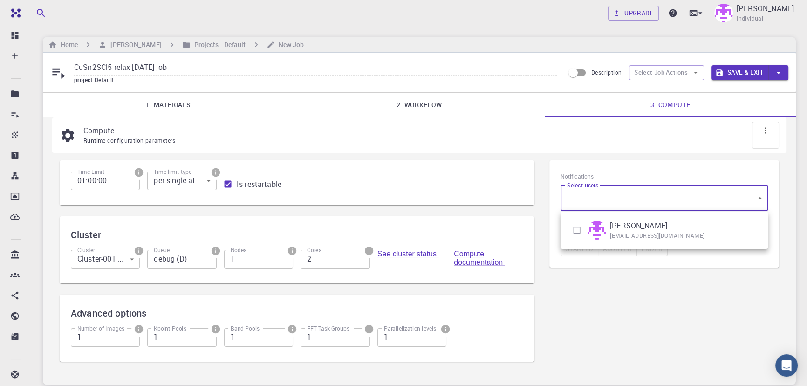
click at [597, 206] on body "Free Dashboard Create New Job New Material Create Material Upload File Import f…" at bounding box center [403, 229] width 807 height 458
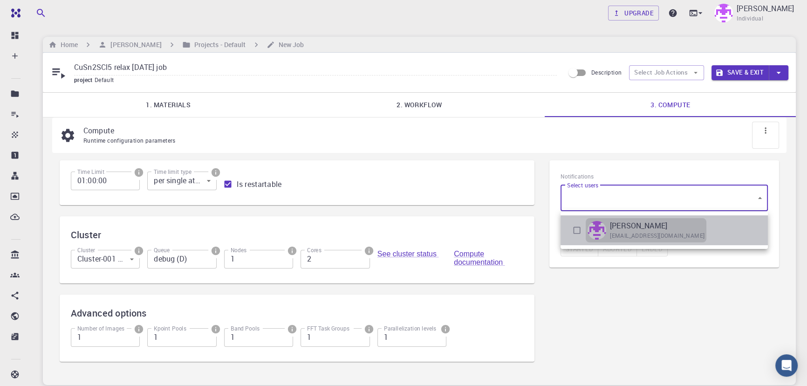
click at [612, 232] on span "[EMAIL_ADDRESS][DOMAIN_NAME]" at bounding box center [657, 235] width 95 height 9
type input "[object Object]"
checkbox input "true"
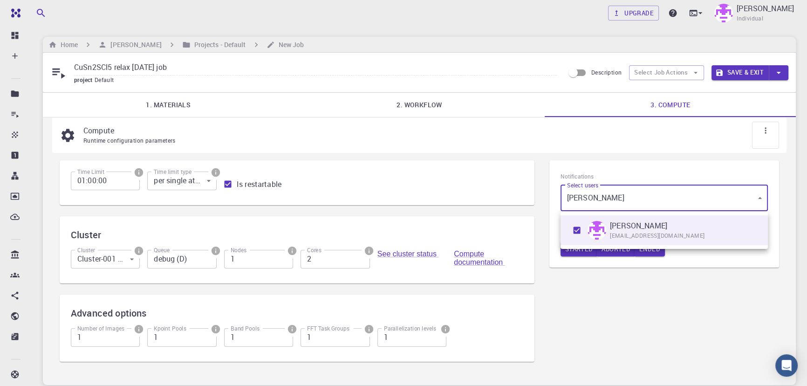
click at [638, 260] on div at bounding box center [403, 193] width 807 height 386
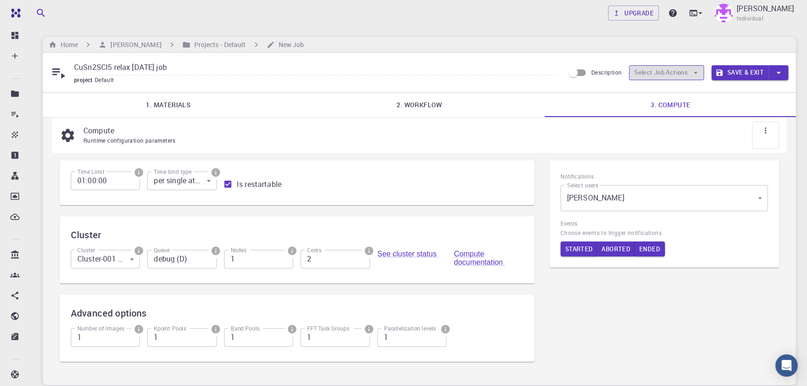
click at [675, 71] on button "Select Job Actions" at bounding box center [666, 72] width 75 height 15
click at [733, 77] on button "Save & Exit" at bounding box center [740, 72] width 57 height 15
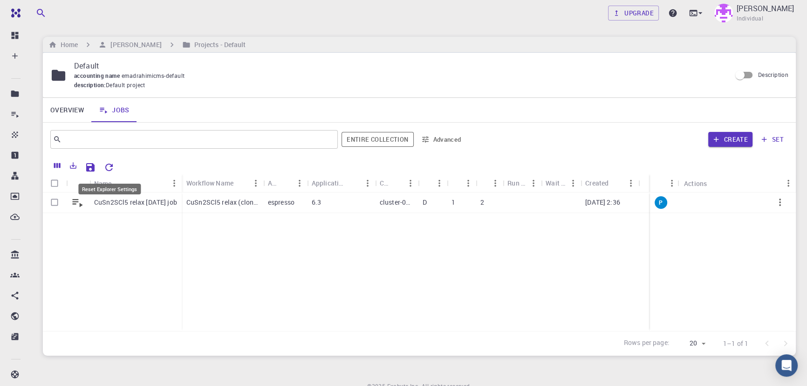
click at [114, 162] on icon "Reset Explorer Settings" at bounding box center [108, 167] width 11 height 11
drag, startPoint x: 652, startPoint y: 181, endPoint x: 546, endPoint y: 184, distance: 105.4
click at [549, 184] on div "Status" at bounding box center [553, 183] width 9 height 18
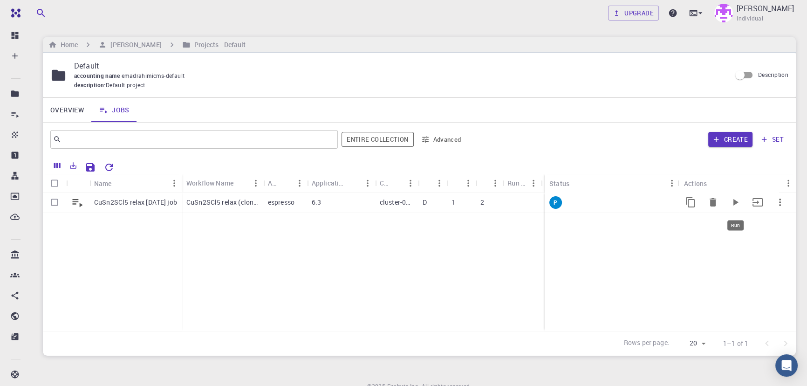
click at [740, 203] on icon "Run" at bounding box center [735, 202] width 11 height 11
click at [698, 9] on icon at bounding box center [693, 12] width 9 height 9
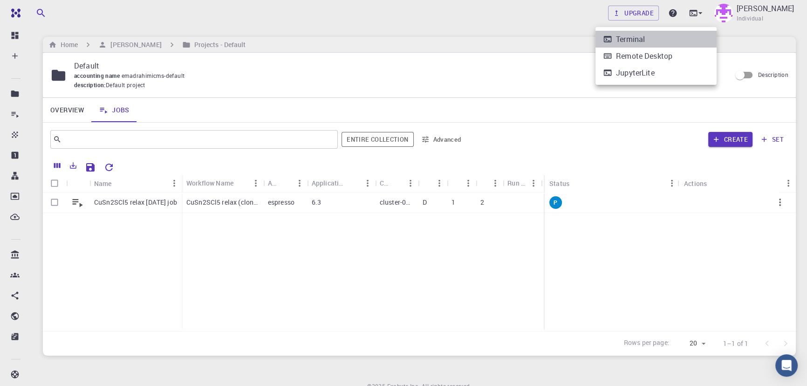
click at [655, 41] on li "Terminal" at bounding box center [656, 39] width 121 height 17
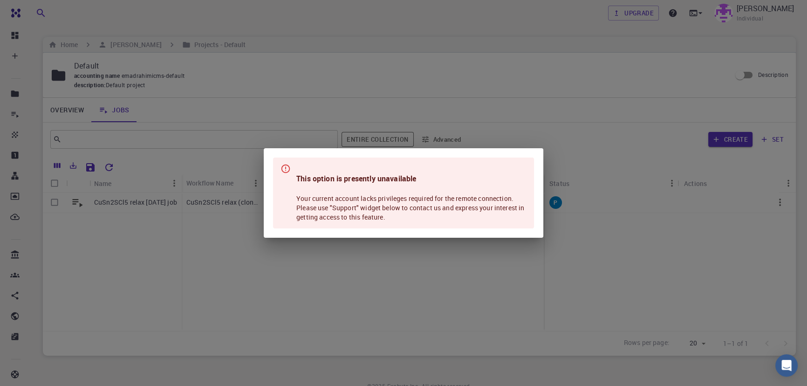
click at [275, 282] on div "This option is presently unavailable Your current account lacks privileges requ…" at bounding box center [403, 193] width 807 height 386
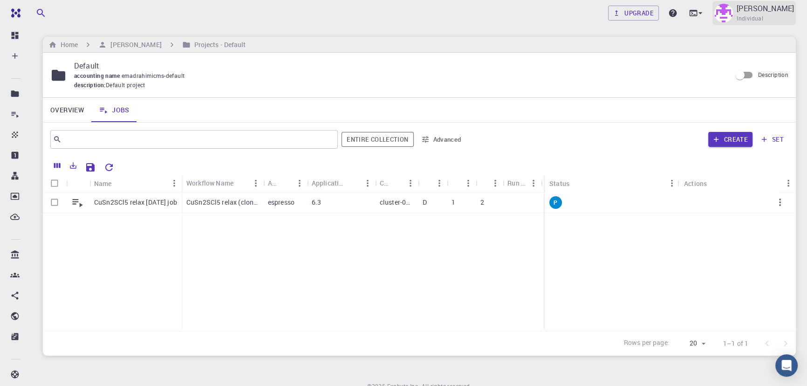
click at [777, 16] on div "Emad Rahimi Individual" at bounding box center [765, 13] width 57 height 21
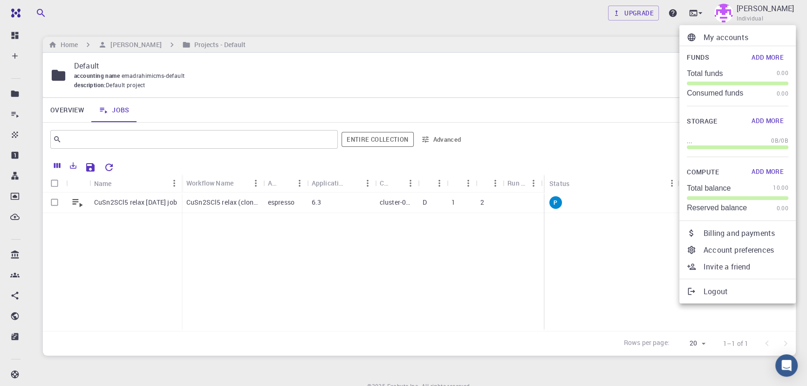
click at [468, 235] on div at bounding box center [403, 193] width 807 height 386
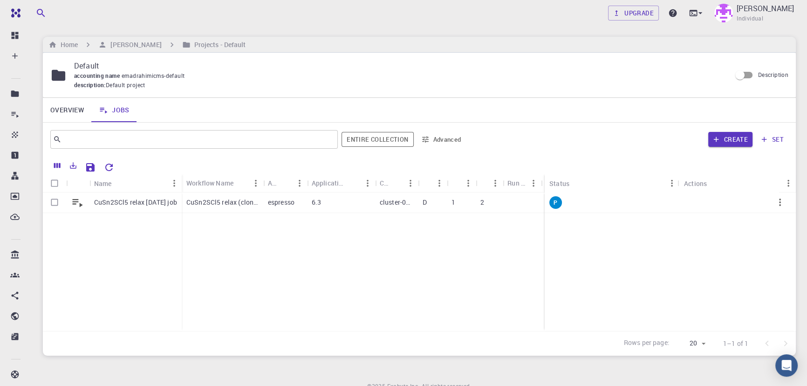
click at [480, 199] on div "2" at bounding box center [489, 203] width 27 height 21
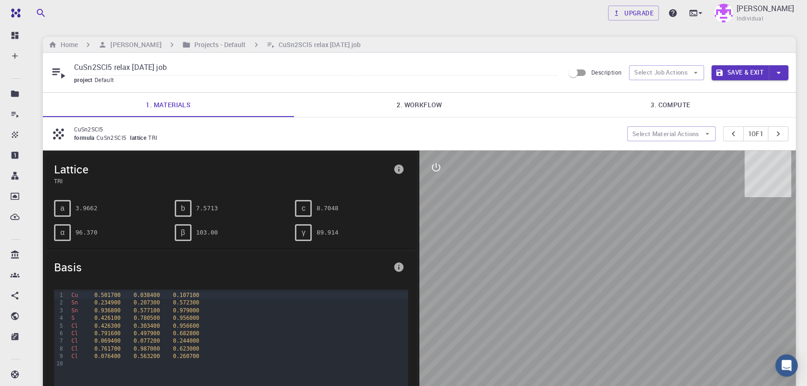
click at [426, 103] on link "2. Workflow" at bounding box center [419, 105] width 251 height 24
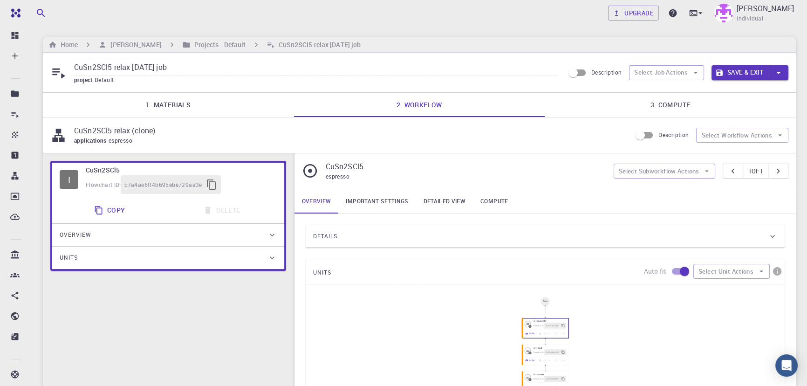
click at [657, 103] on link "3. Compute" at bounding box center [670, 105] width 251 height 24
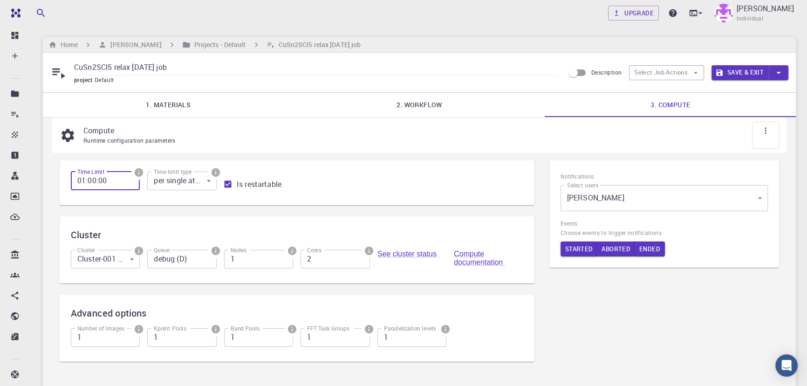
drag, startPoint x: 84, startPoint y: 184, endPoint x: 79, endPoint y: 184, distance: 4.7
click at [79, 184] on input "01:00:00" at bounding box center [105, 181] width 69 height 19
type input "12:00:00"
click at [184, 266] on input "debug (D)" at bounding box center [181, 259] width 69 height 19
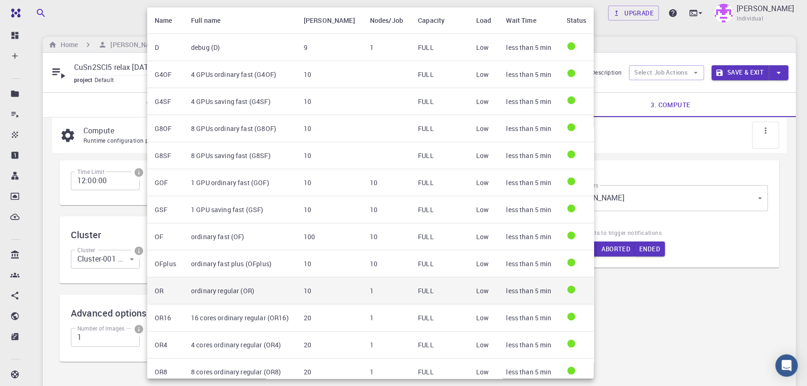
click at [213, 292] on td "ordinary regular (OR)" at bounding box center [240, 290] width 113 height 27
type input "ordinary regular (OR)"
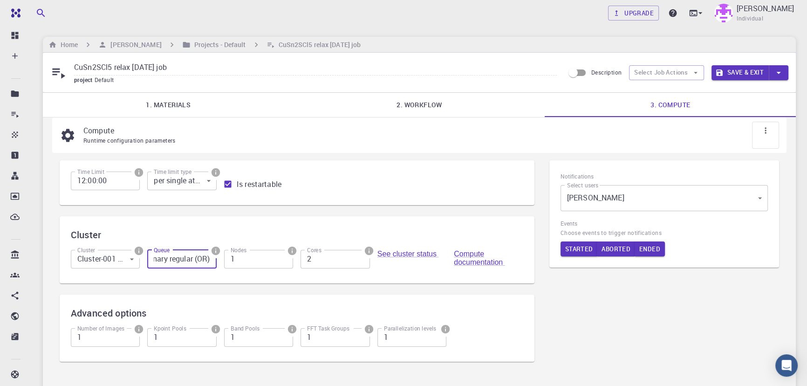
click at [312, 256] on input "2" at bounding box center [335, 259] width 69 height 19
click at [729, 76] on button "Save & Exit" at bounding box center [740, 72] width 57 height 15
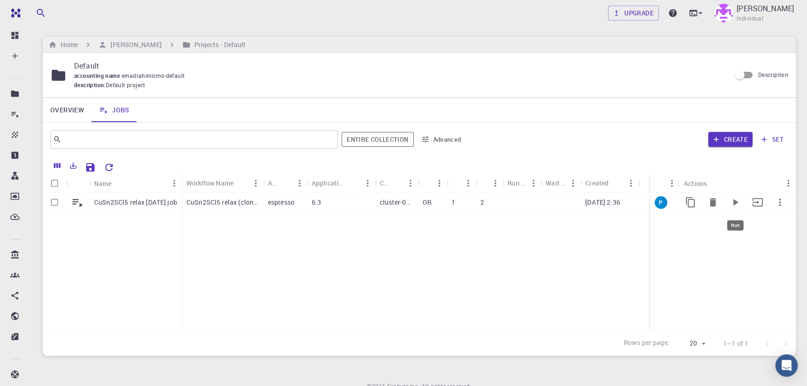
click at [737, 204] on icon "Run" at bounding box center [735, 202] width 11 height 11
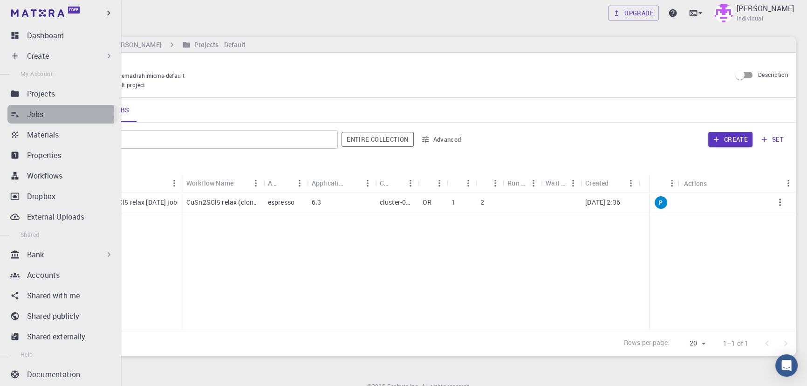
click at [36, 114] on p "Jobs" at bounding box center [35, 114] width 17 height 11
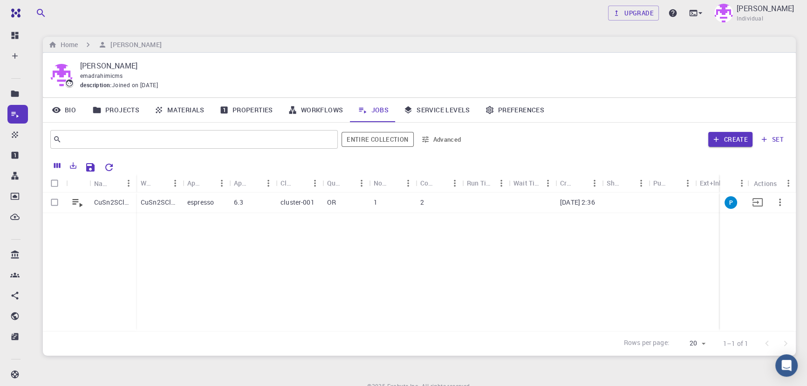
click at [777, 203] on icon "button" at bounding box center [780, 202] width 11 height 11
click at [786, 246] on span "Delete" at bounding box center [783, 241] width 16 height 9
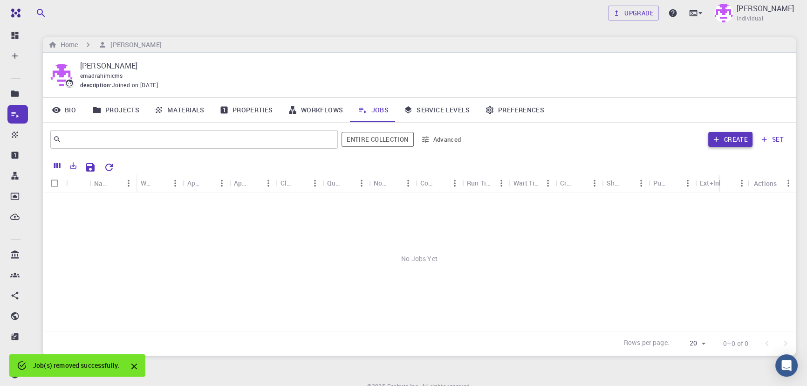
click at [738, 142] on button "Create" at bounding box center [731, 139] width 44 height 15
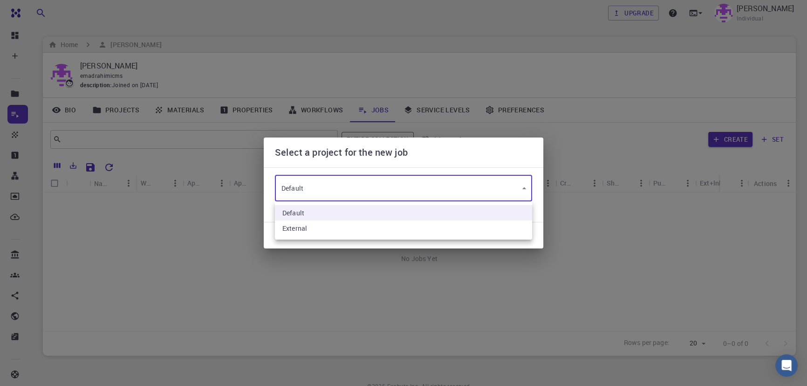
click at [345, 189] on body "Free Dashboard Create New Job New Material Create Material Upload File Import f…" at bounding box center [403, 214] width 807 height 428
click at [345, 189] on div at bounding box center [403, 193] width 807 height 386
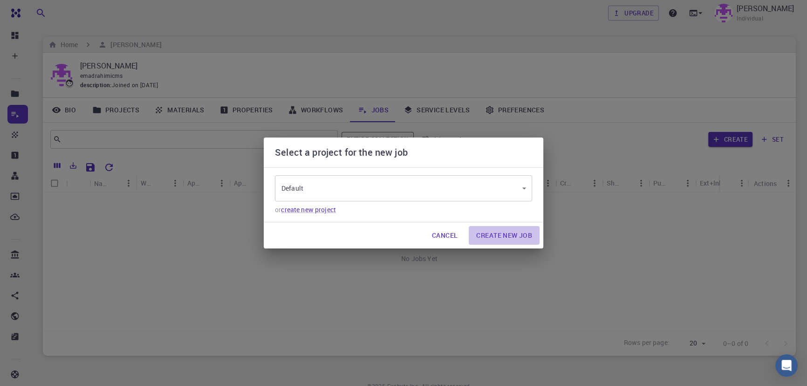
click at [511, 240] on button "Create New Job" at bounding box center [504, 235] width 71 height 19
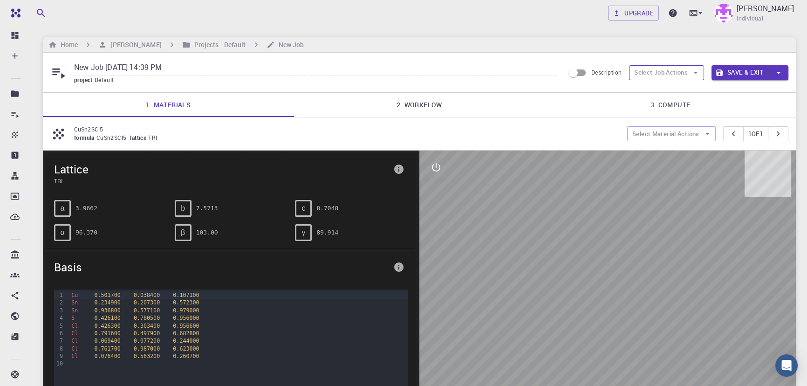
click at [678, 76] on button "Select Job Actions" at bounding box center [666, 72] width 75 height 15
click at [661, 106] on span "Select materials" at bounding box center [675, 106] width 44 height 9
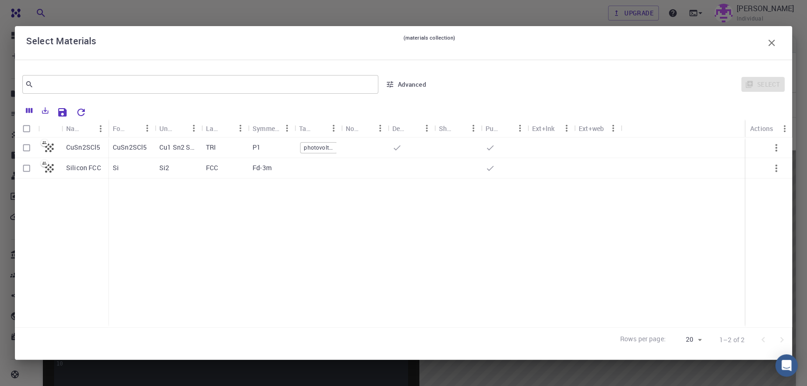
click at [31, 147] on input "Select row" at bounding box center [27, 148] width 18 height 18
checkbox input "true"
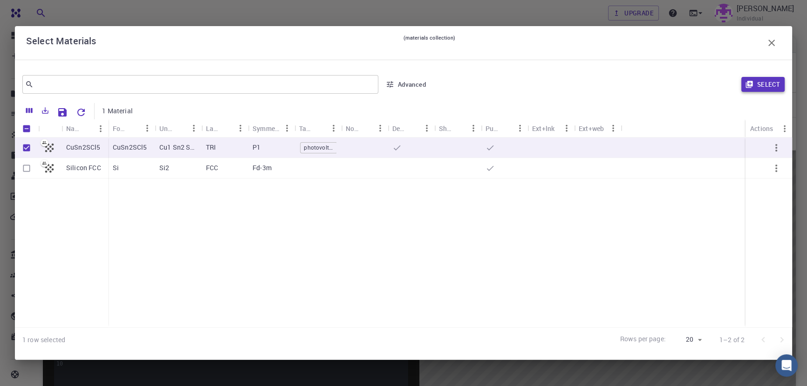
click at [755, 89] on button "Select" at bounding box center [763, 84] width 43 height 15
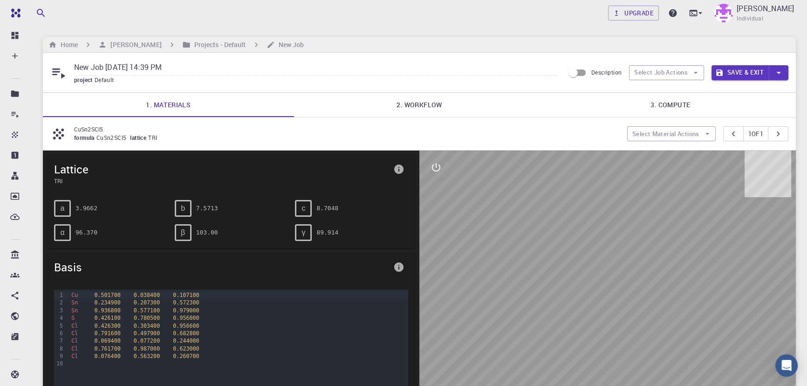
click at [398, 109] on link "2. Workflow" at bounding box center [419, 105] width 251 height 24
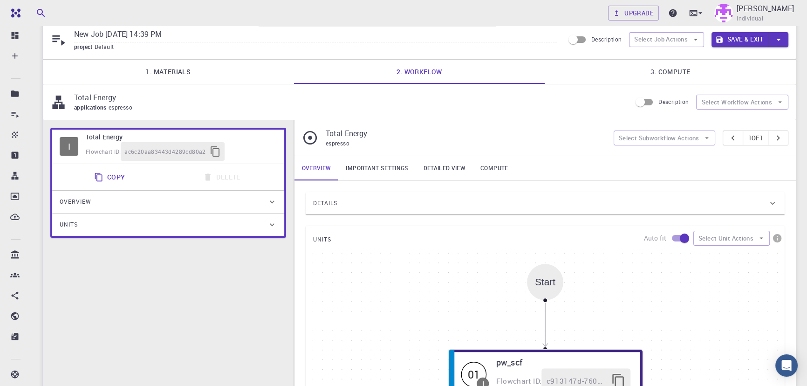
scroll to position [19, 0]
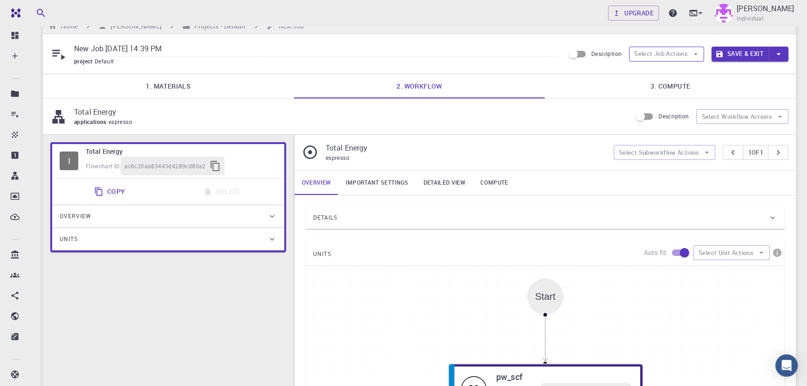
click at [670, 50] on button "Select Job Actions" at bounding box center [666, 54] width 75 height 15
click at [663, 101] on span "Select workflow" at bounding box center [675, 102] width 44 height 9
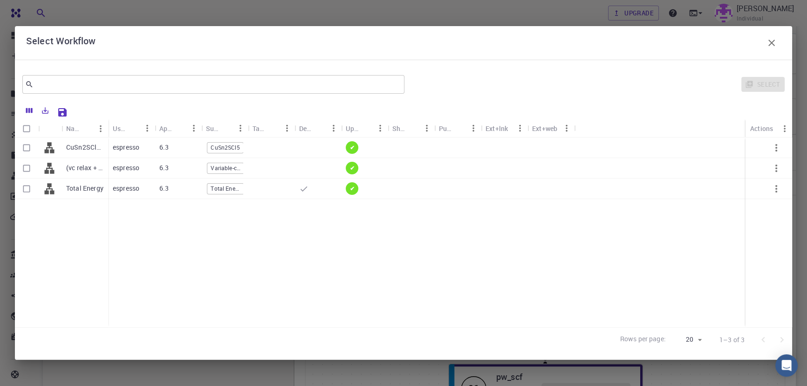
click at [28, 147] on input "Select row" at bounding box center [27, 148] width 18 height 18
checkbox input "true"
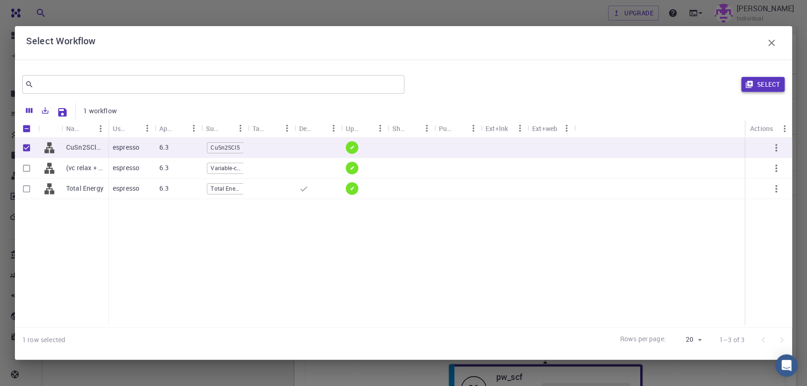
click at [757, 88] on button "Select" at bounding box center [763, 84] width 43 height 15
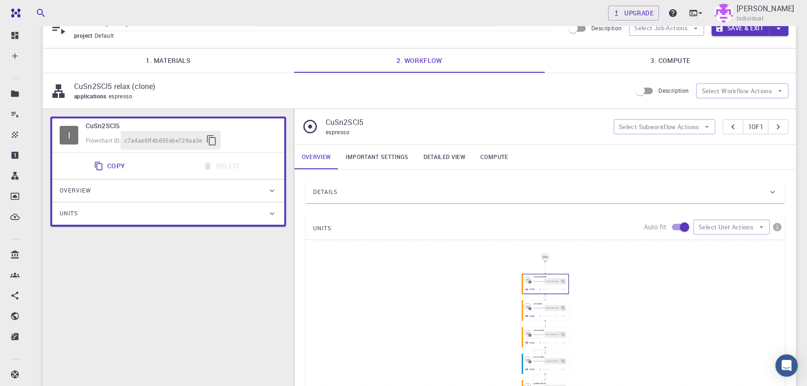
scroll to position [23, 0]
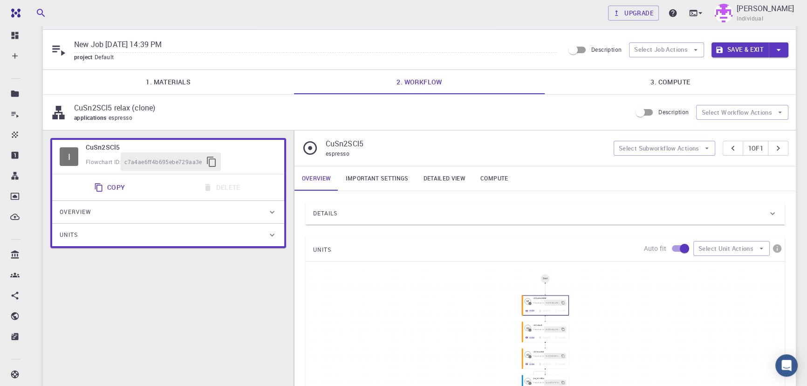
click at [671, 82] on link "3. Compute" at bounding box center [670, 82] width 251 height 24
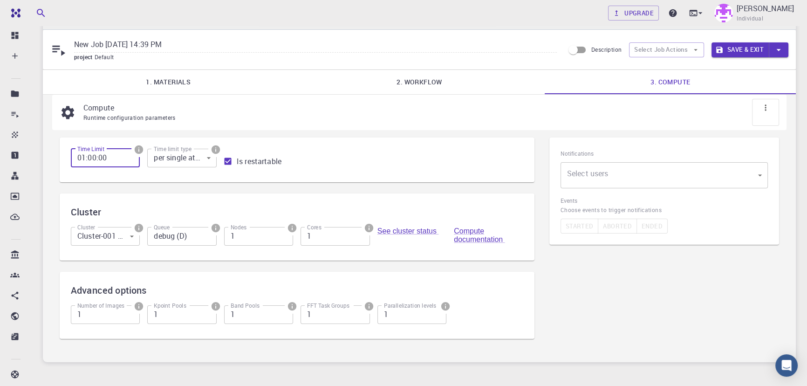
drag, startPoint x: 84, startPoint y: 157, endPoint x: 69, endPoint y: 157, distance: 14.9
click at [69, 157] on div "Time Limit 01:00:00 Time Limit" at bounding box center [101, 156] width 76 height 30
type input "5:00:00"
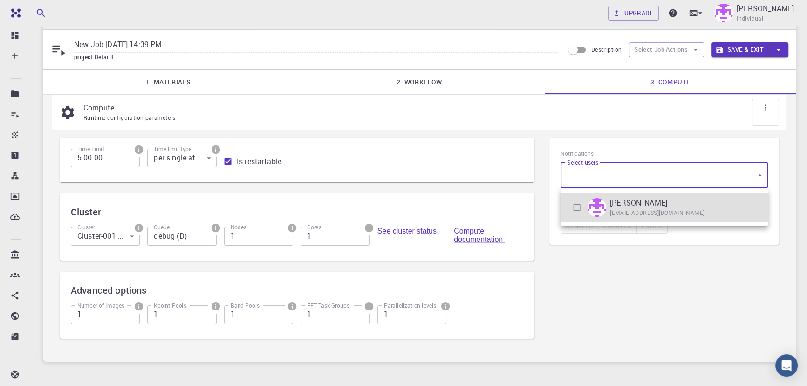
click at [608, 186] on body "Free Dashboard Create New Job New Material Create Material Upload File Import f…" at bounding box center [403, 206] width 807 height 458
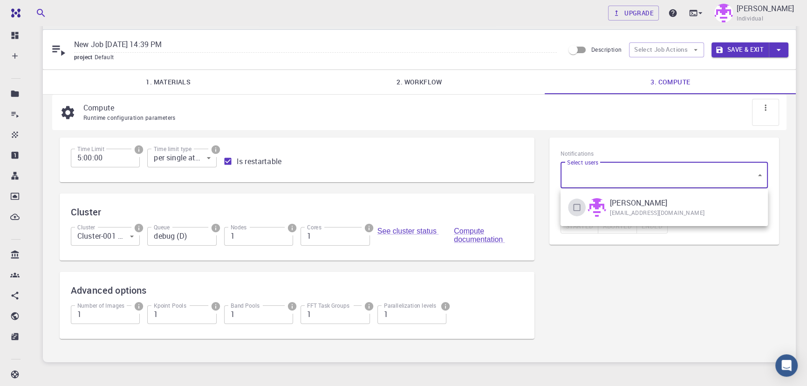
click at [575, 207] on input "checkbox" at bounding box center [577, 208] width 18 height 18
checkbox input "true"
type input "[object Object]"
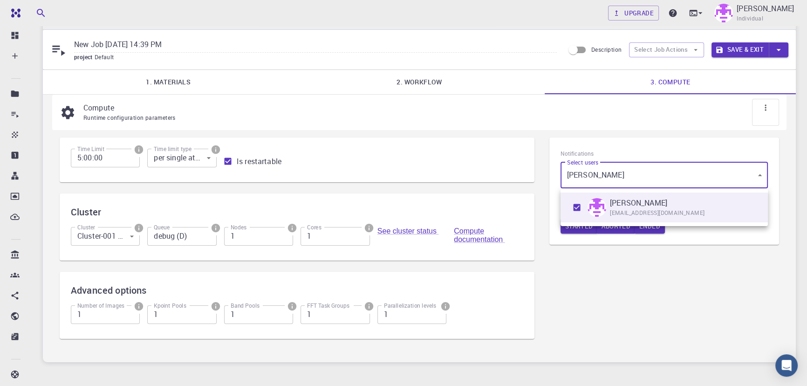
click at [619, 242] on div at bounding box center [403, 193] width 807 height 386
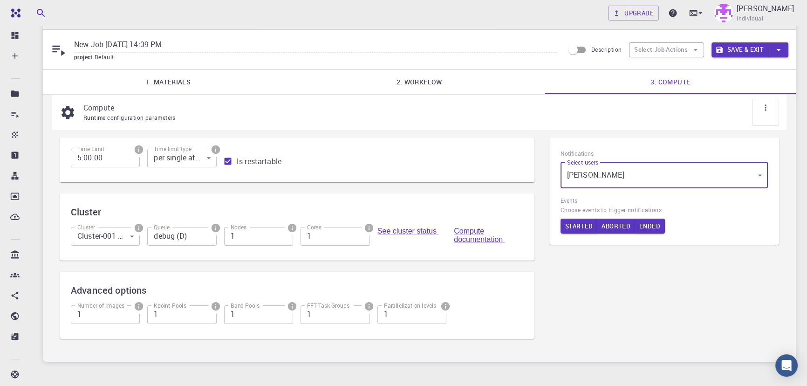
click at [748, 51] on button "Save & Exit" at bounding box center [740, 49] width 57 height 15
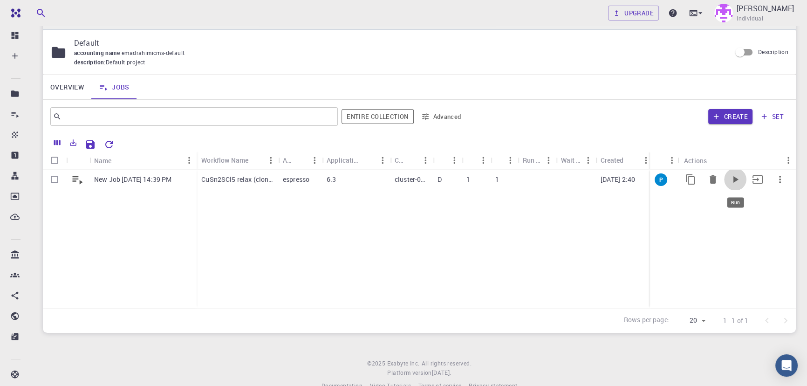
click at [737, 181] on icon "Run" at bounding box center [735, 179] width 11 height 11
click at [738, 184] on icon "Run" at bounding box center [735, 179] width 11 height 11
click at [483, 185] on div "1" at bounding box center [476, 180] width 29 height 21
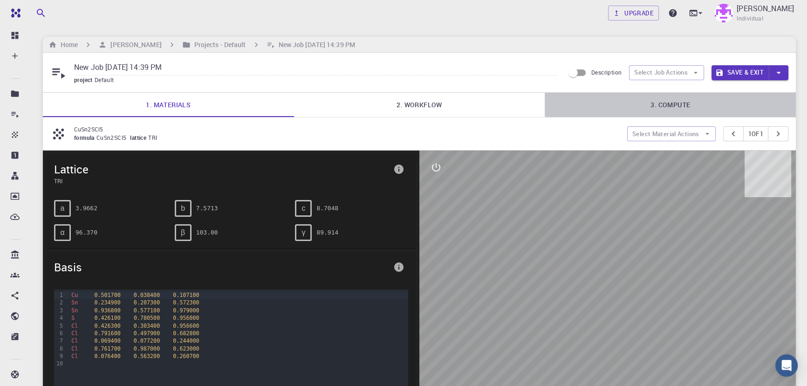
click at [645, 98] on link "3. Compute" at bounding box center [670, 105] width 251 height 24
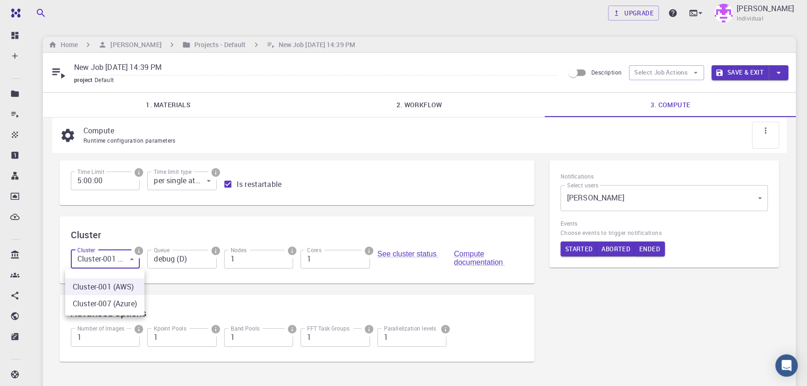
click at [117, 262] on body "Free Dashboard Create New Job New Material Create Material Upload File Import f…" at bounding box center [403, 252] width 807 height 505
click at [103, 304] on li "Cluster-007 (Azure)" at bounding box center [104, 303] width 79 height 17
type input "1"
click at [191, 259] on input "debug (D)" at bounding box center [181, 259] width 69 height 19
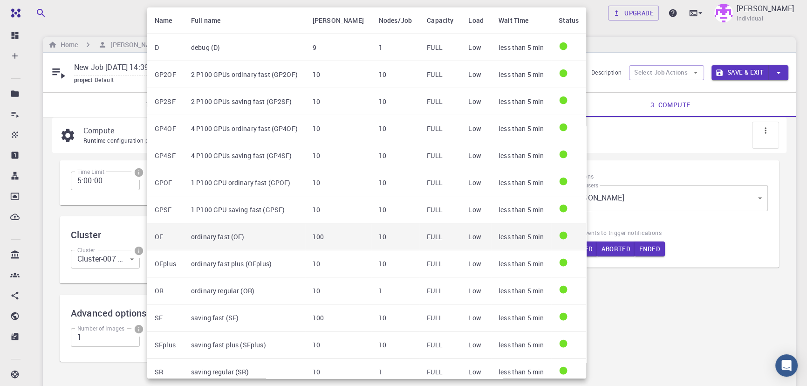
click at [239, 236] on td "ordinary fast (OF)" at bounding box center [245, 236] width 122 height 27
type input "ordinary fast (OF)"
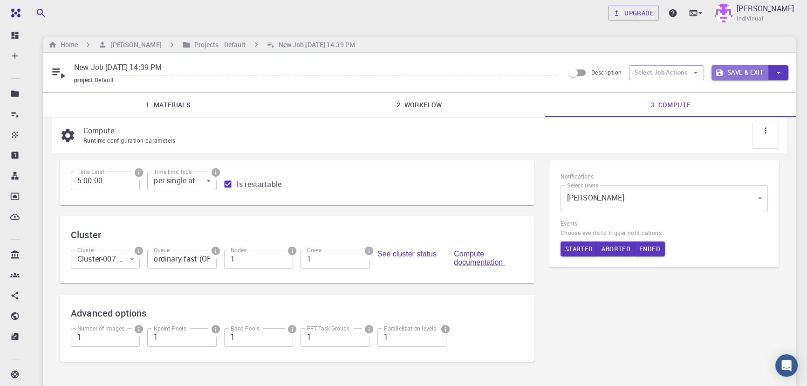
click at [739, 72] on button "Save & Exit" at bounding box center [740, 72] width 57 height 15
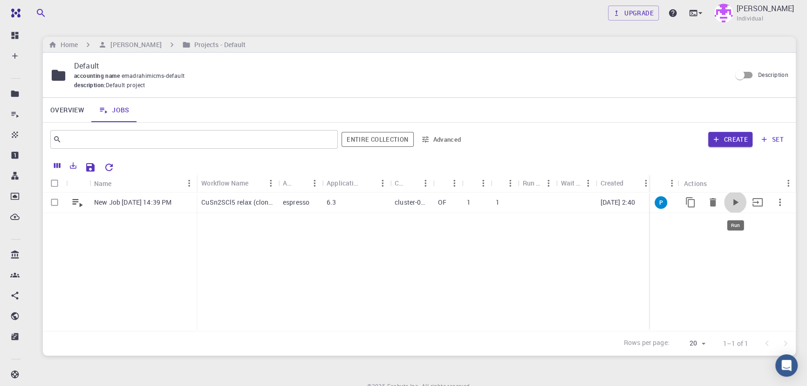
click at [732, 199] on icon "Run" at bounding box center [735, 202] width 11 height 11
click at [705, 12] on icon at bounding box center [700, 12] width 9 height 9
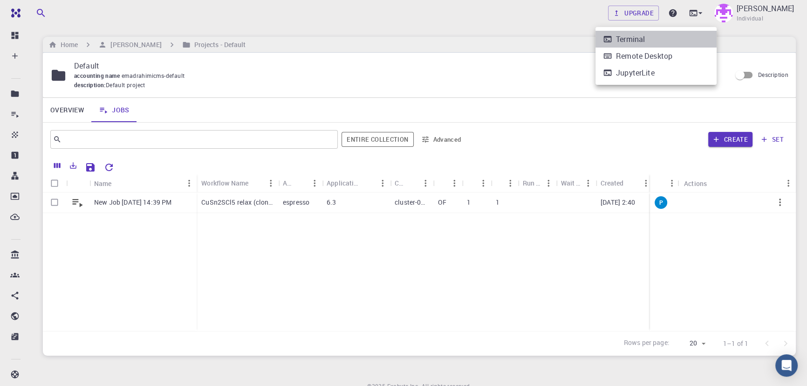
click at [642, 41] on div "Terminal" at bounding box center [630, 39] width 29 height 11
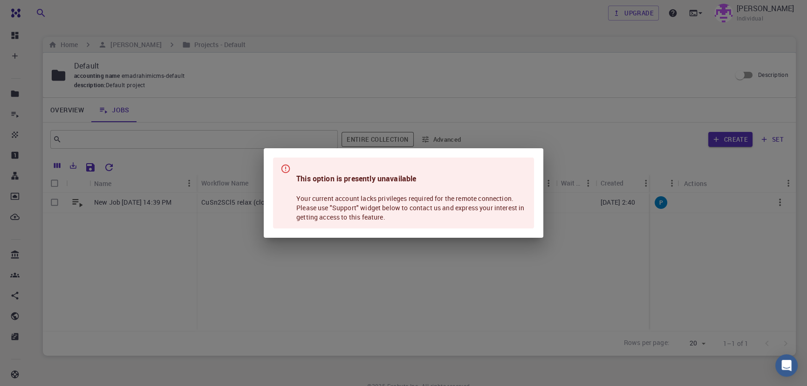
click at [523, 31] on div "This option is presently unavailable Your current account lacks privileges requ…" at bounding box center [403, 193] width 807 height 386
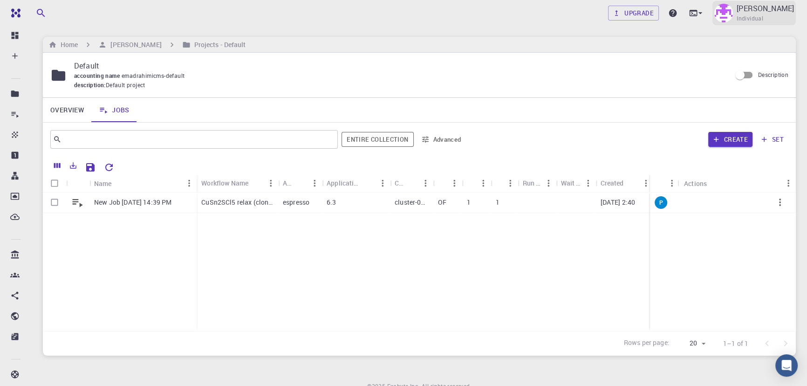
click at [764, 21] on span "Individual" at bounding box center [750, 18] width 27 height 9
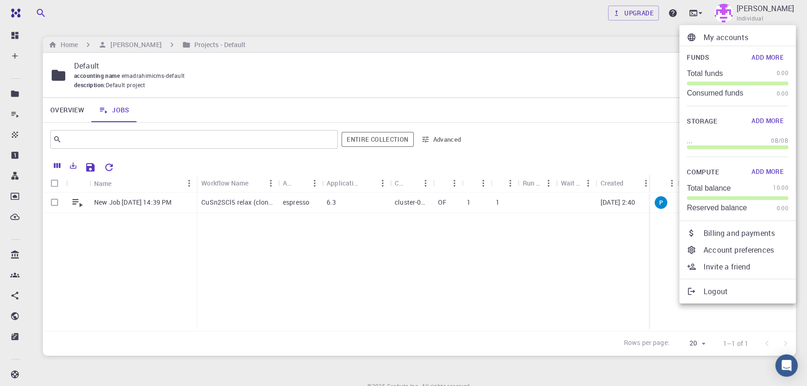
click at [704, 252] on p "Account preferences" at bounding box center [746, 249] width 85 height 11
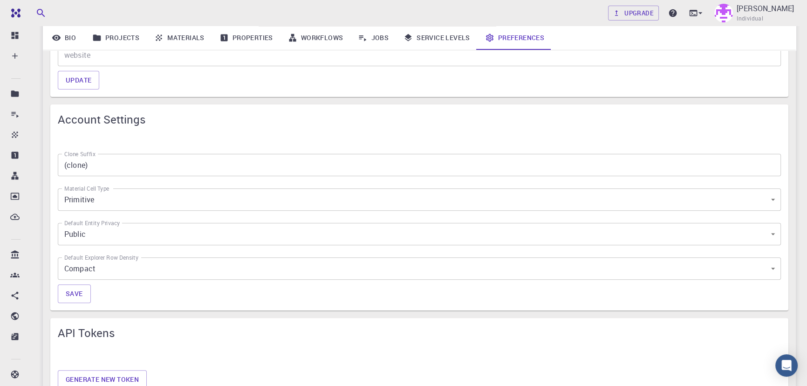
scroll to position [381, 0]
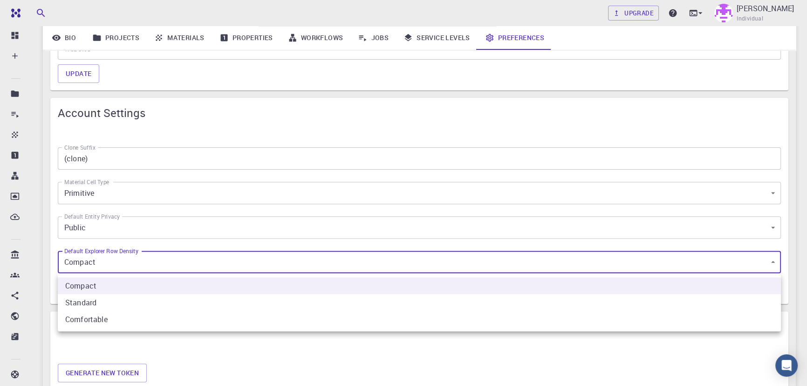
click at [191, 266] on body "Free Dashboard Create New Job New Material Create Material Upload File Import f…" at bounding box center [403, 186] width 807 height 1134
click at [103, 229] on div at bounding box center [403, 193] width 807 height 386
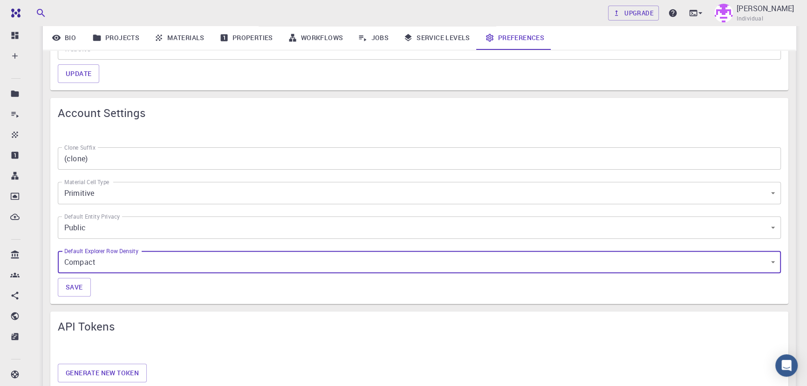
click at [136, 231] on body "Free Dashboard Create New Job New Material Create Material Upload File Import f…" at bounding box center [403, 186] width 807 height 1134
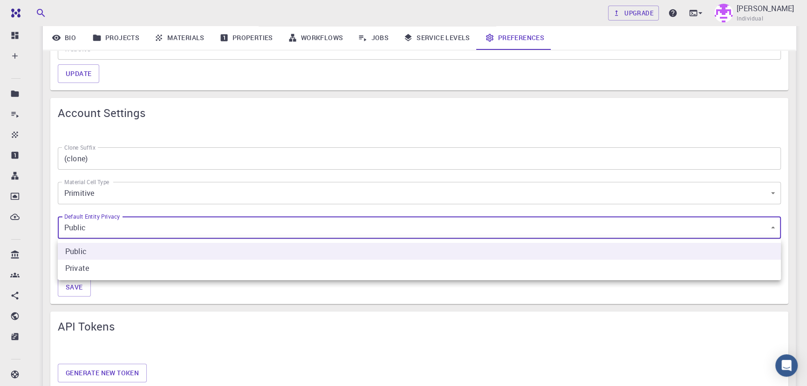
click at [138, 229] on div at bounding box center [403, 193] width 807 height 386
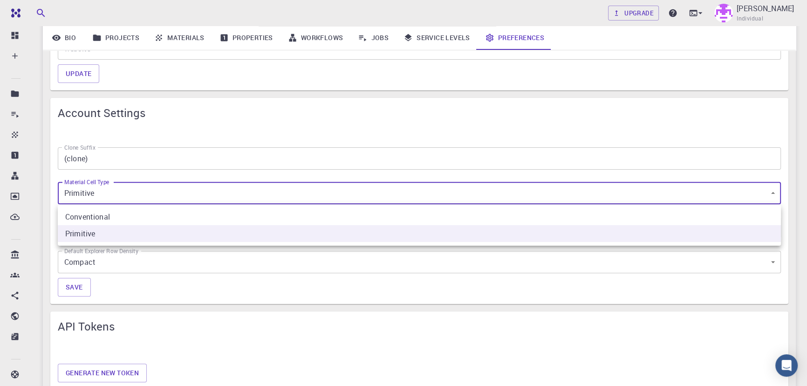
click at [112, 193] on body "Free Dashboard Create New Job New Material Create Material Upload File Import f…" at bounding box center [403, 186] width 807 height 1134
click at [112, 193] on div at bounding box center [403, 193] width 807 height 386
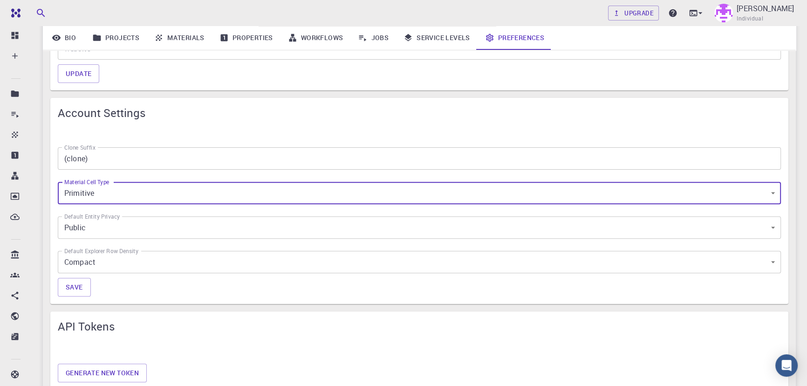
click at [118, 161] on input "(clone)" at bounding box center [419, 158] width 723 height 22
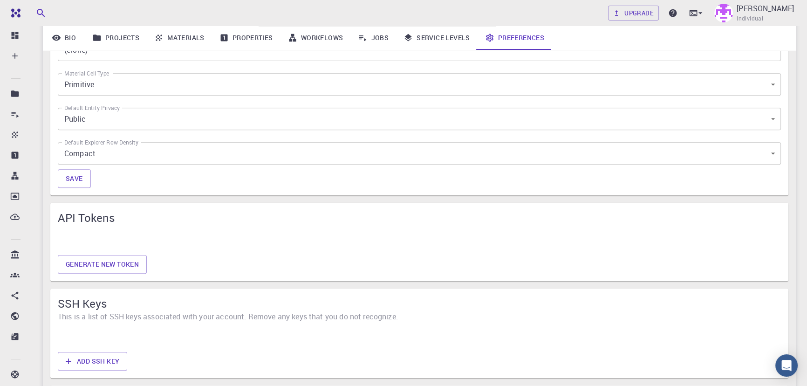
scroll to position [537, 0]
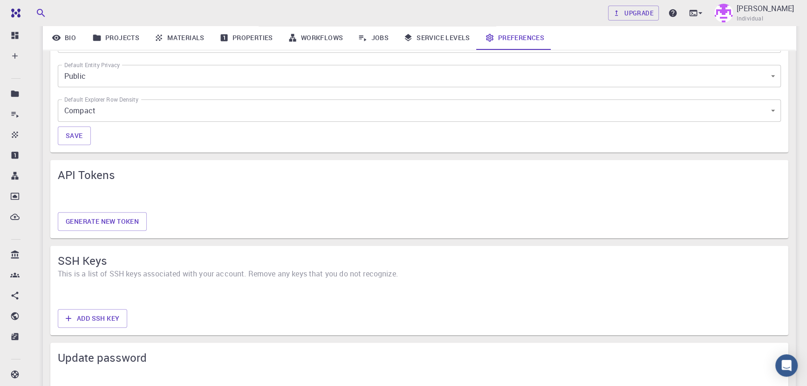
drag, startPoint x: 200, startPoint y: 112, endPoint x: 208, endPoint y: 158, distance: 47.3
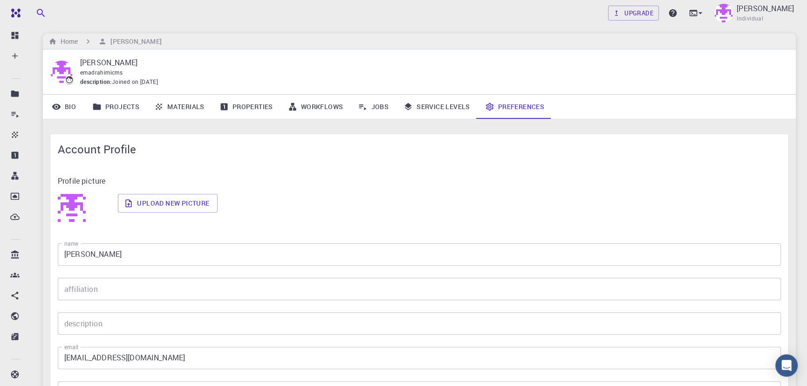
scroll to position [0, 0]
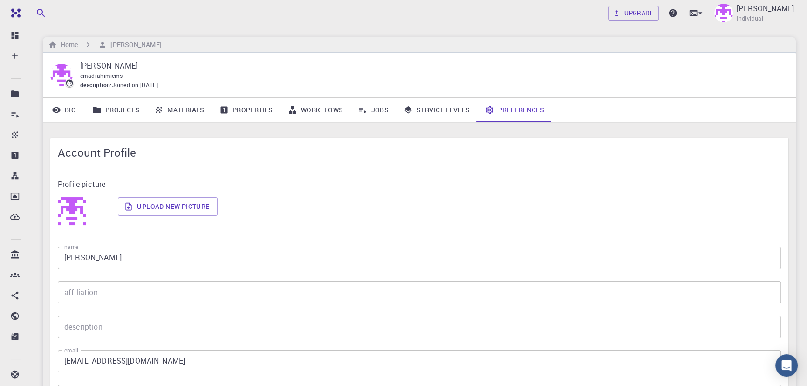
drag, startPoint x: 266, startPoint y: 278, endPoint x: 284, endPoint y: 204, distance: 76.0
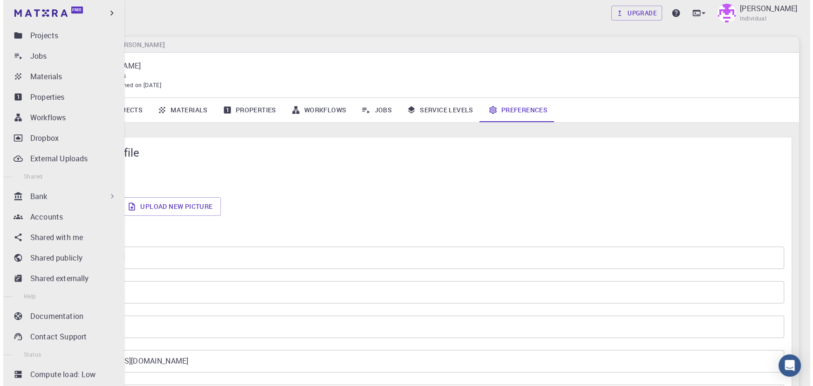
scroll to position [78, 0]
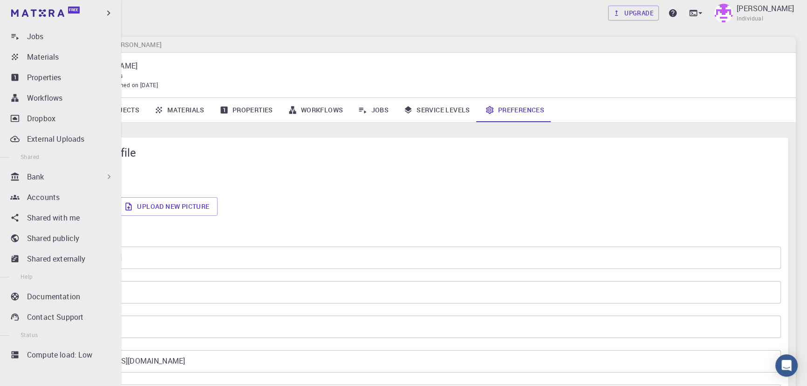
click at [63, 179] on div "Bank" at bounding box center [70, 176] width 87 height 11
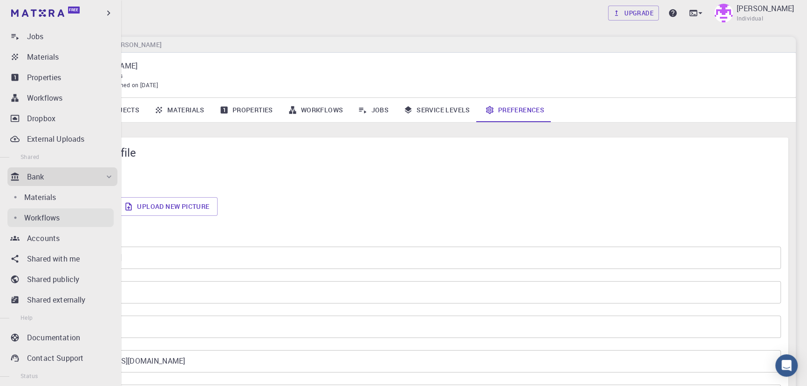
click at [34, 219] on p "Workflows" at bounding box center [41, 217] width 35 height 11
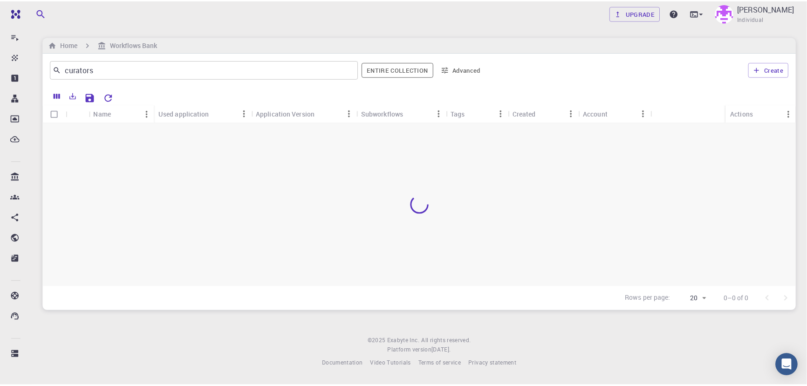
scroll to position [77, 0]
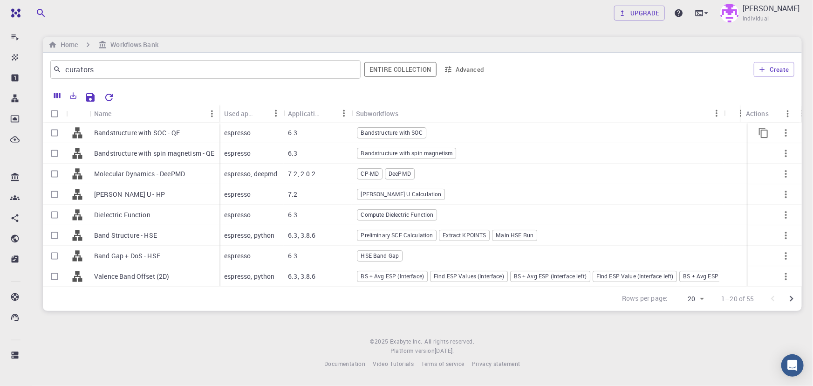
click at [113, 132] on p "Bandstructure with SOC - QE" at bounding box center [137, 132] width 86 height 9
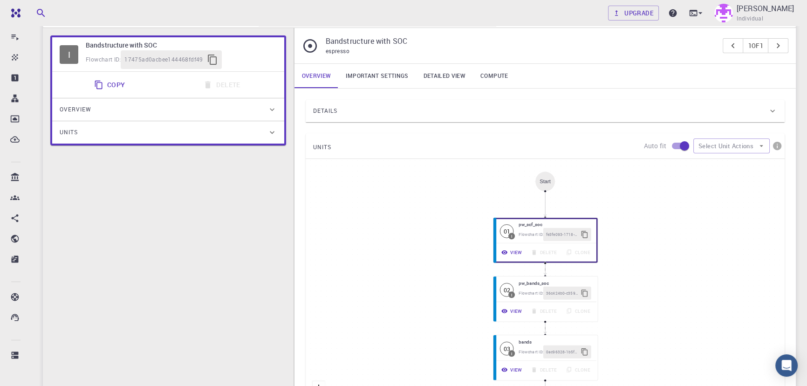
scroll to position [61, 0]
click at [516, 248] on button "View" at bounding box center [510, 253] width 31 height 14
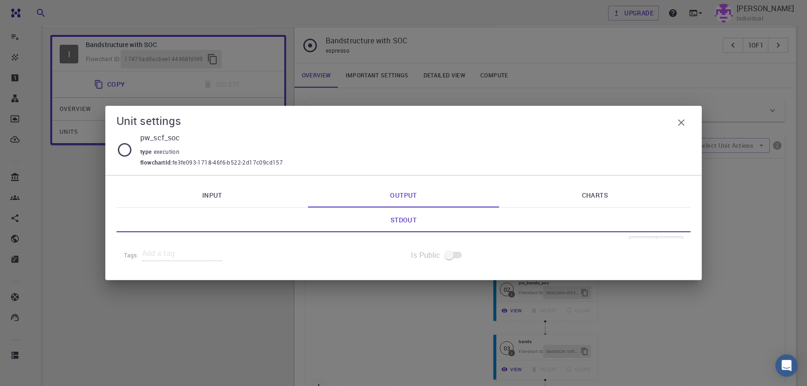
click at [219, 195] on link "Input" at bounding box center [213, 195] width 192 height 24
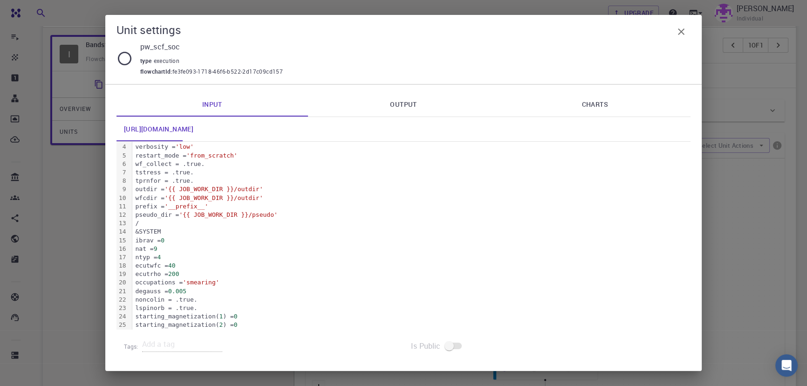
scroll to position [0, 0]
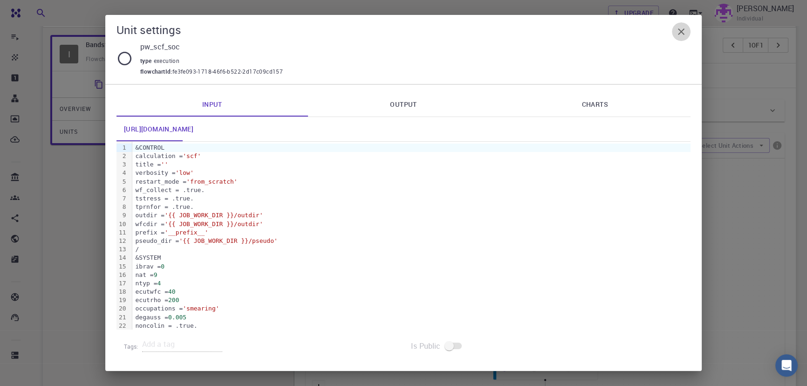
click at [680, 34] on icon "button" at bounding box center [681, 31] width 11 height 11
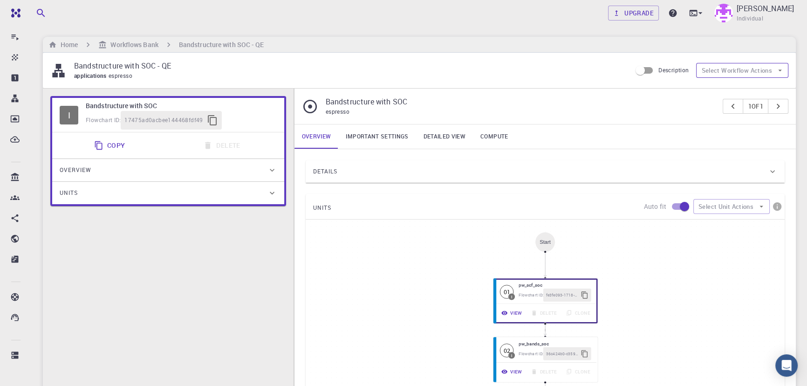
click at [738, 67] on button "Select Workflow Actions" at bounding box center [742, 70] width 92 height 15
click at [733, 87] on span "Copy To My Account" at bounding box center [751, 88] width 60 height 9
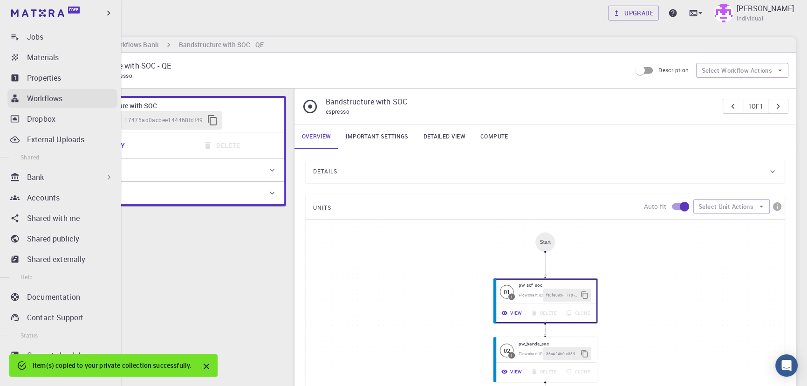
click at [67, 100] on div "Workflows" at bounding box center [72, 98] width 90 height 11
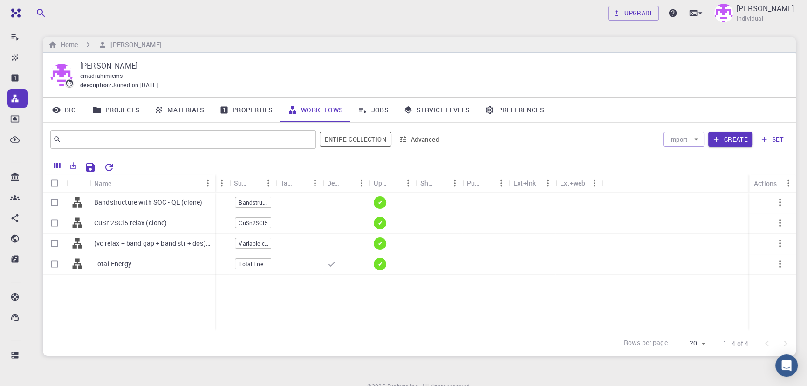
drag, startPoint x: 134, startPoint y: 184, endPoint x: 213, endPoint y: 179, distance: 79.4
click at [213, 179] on div "Name" at bounding box center [216, 183] width 9 height 18
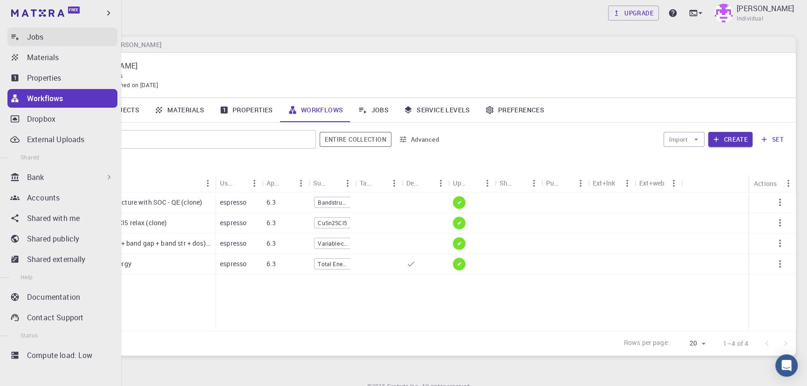
click at [42, 41] on p "Jobs" at bounding box center [35, 36] width 17 height 11
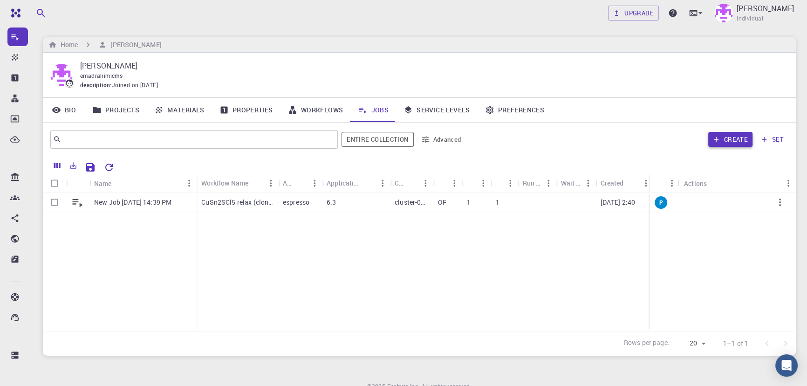
click at [732, 140] on button "Create" at bounding box center [731, 139] width 44 height 15
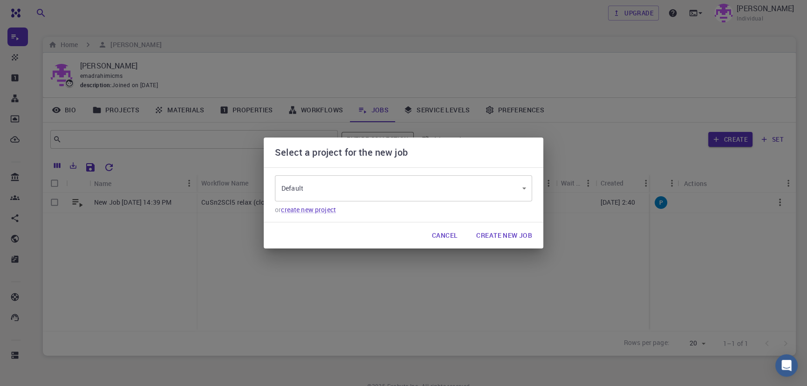
click at [423, 186] on body "Free Dashboard Create New Job New Material Create Material Upload File Import f…" at bounding box center [403, 214] width 807 height 428
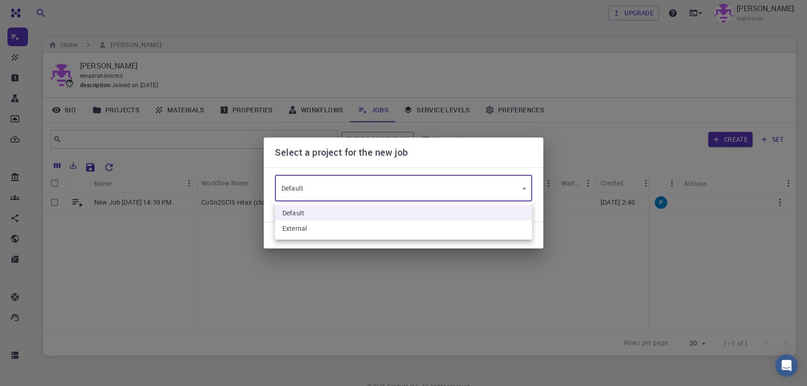
click at [322, 214] on li "Default" at bounding box center [403, 212] width 257 height 15
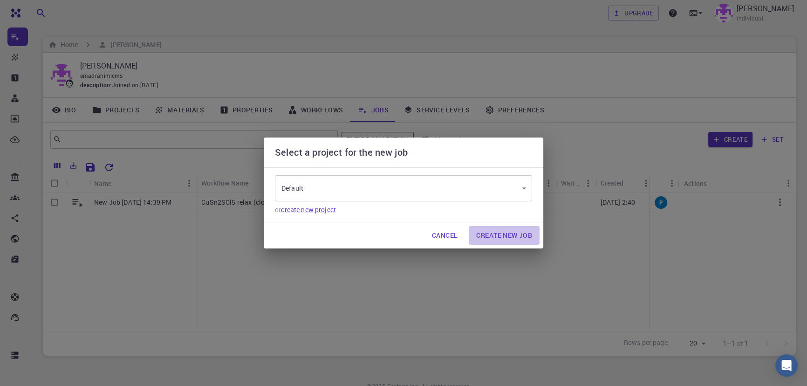
click at [516, 238] on button "Create New Job" at bounding box center [504, 235] width 71 height 19
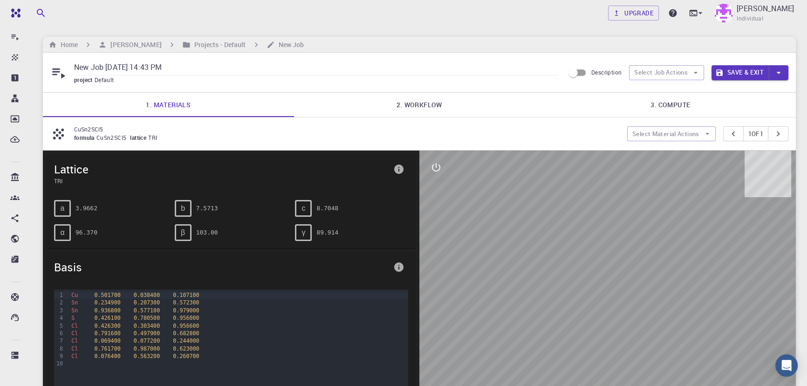
click at [422, 106] on link "2. Workflow" at bounding box center [419, 105] width 251 height 24
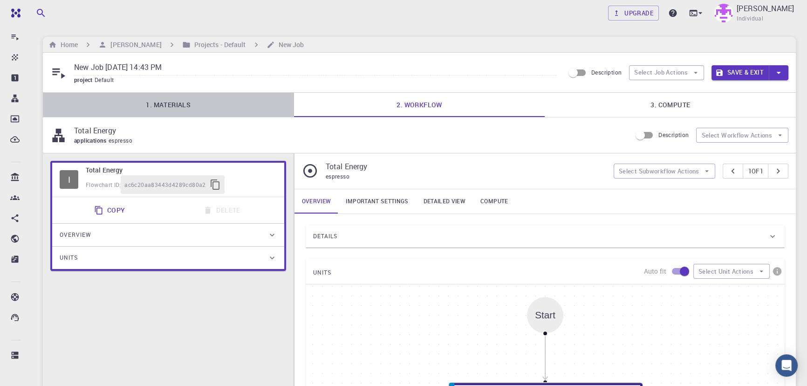
click at [165, 105] on link "1. Materials" at bounding box center [168, 105] width 251 height 24
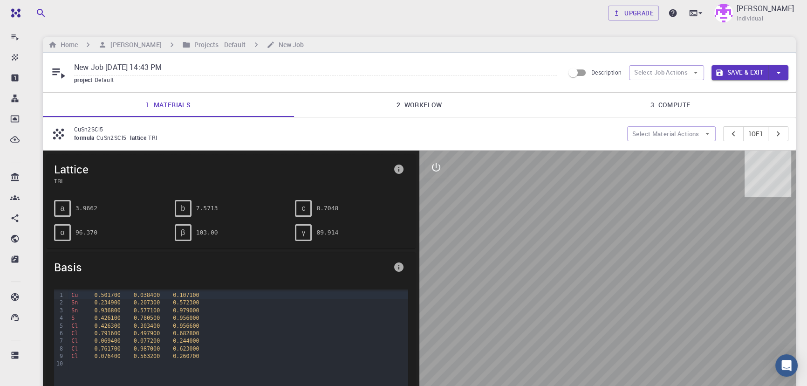
click at [413, 102] on link "2. Workflow" at bounding box center [419, 105] width 251 height 24
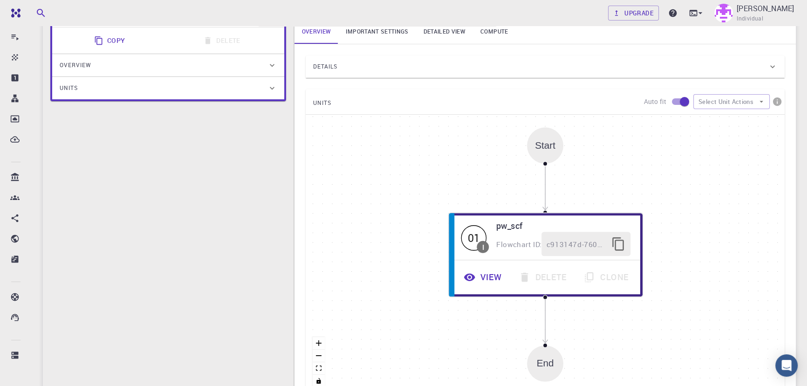
scroll to position [172, 0]
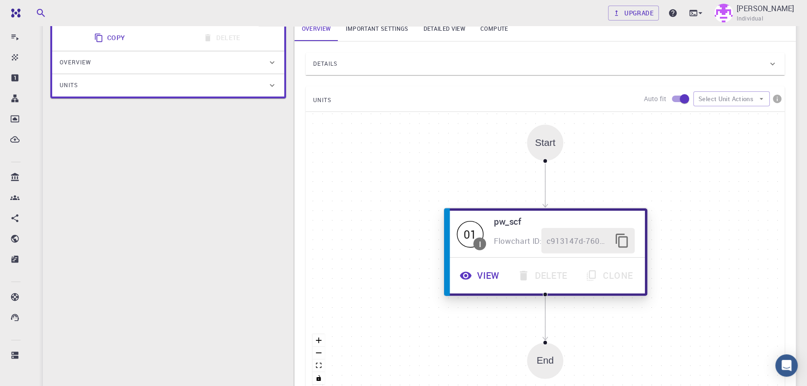
click at [475, 280] on button "View" at bounding box center [481, 276] width 58 height 26
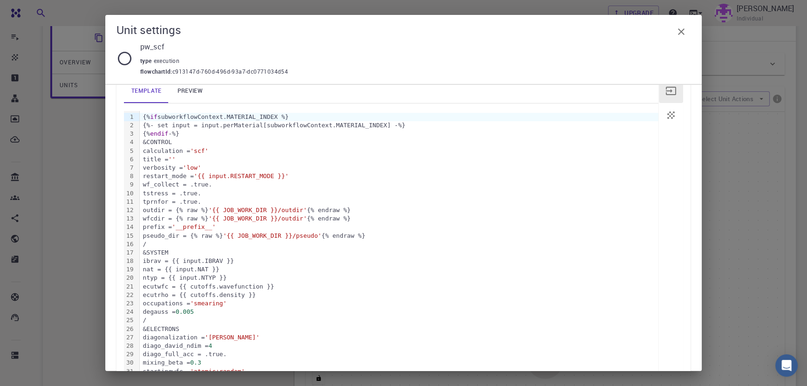
scroll to position [43, 0]
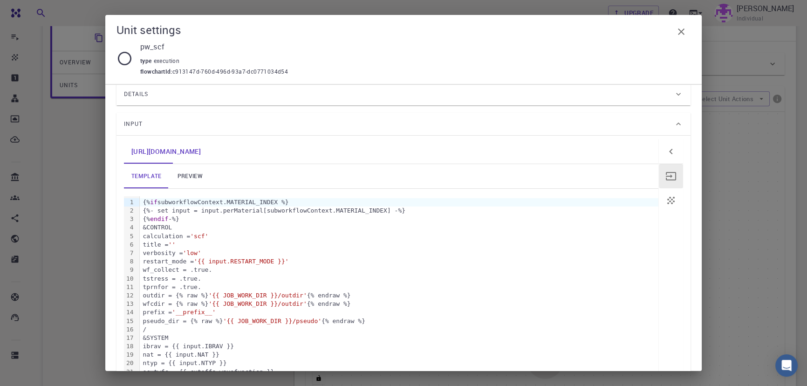
click at [200, 178] on link "preview" at bounding box center [190, 176] width 42 height 24
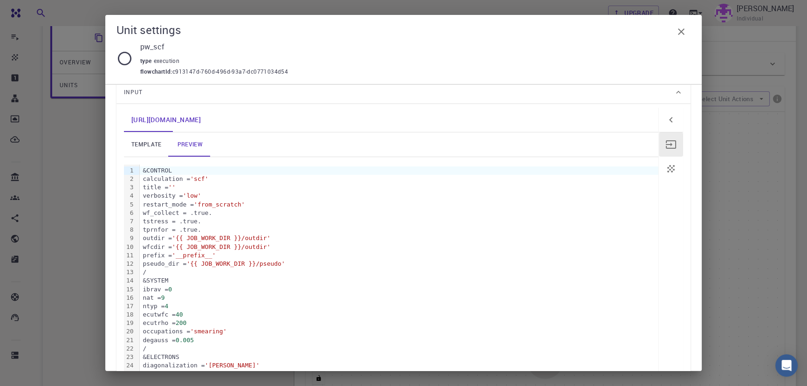
scroll to position [0, 0]
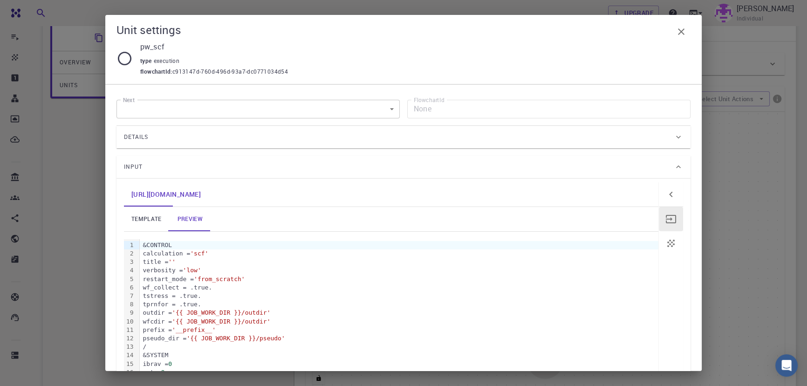
click at [687, 28] on icon "button" at bounding box center [681, 31] width 11 height 11
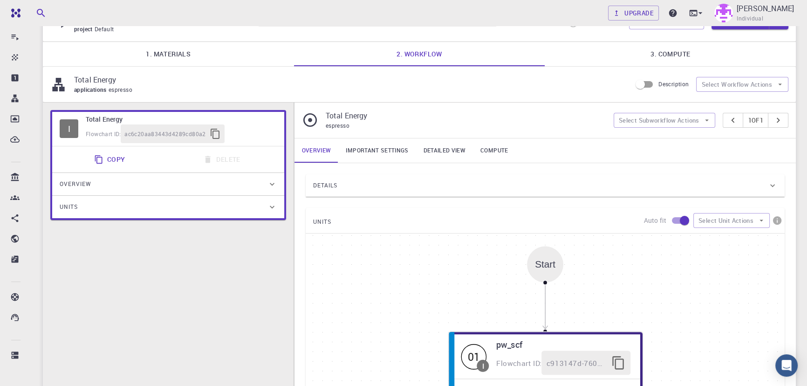
scroll to position [48, 0]
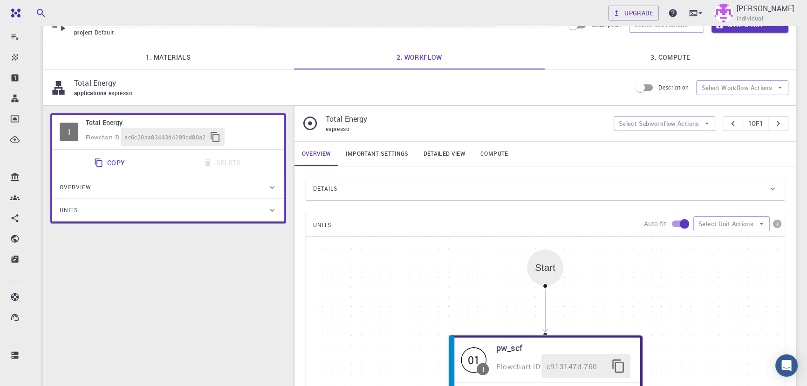
click at [365, 154] on link "Important settings" at bounding box center [376, 154] width 77 height 24
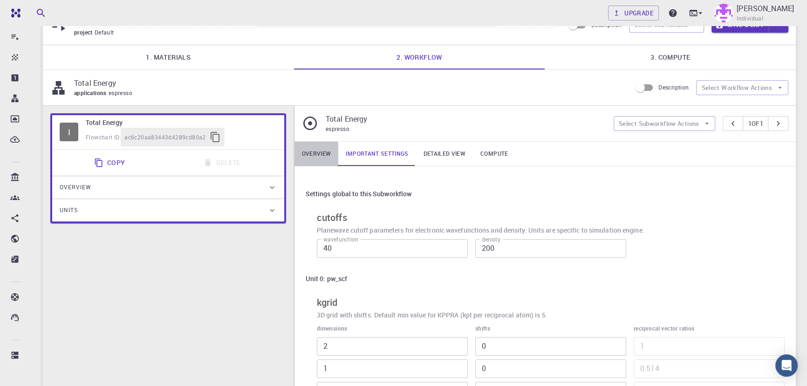
click at [322, 153] on link "Overview" at bounding box center [317, 154] width 44 height 24
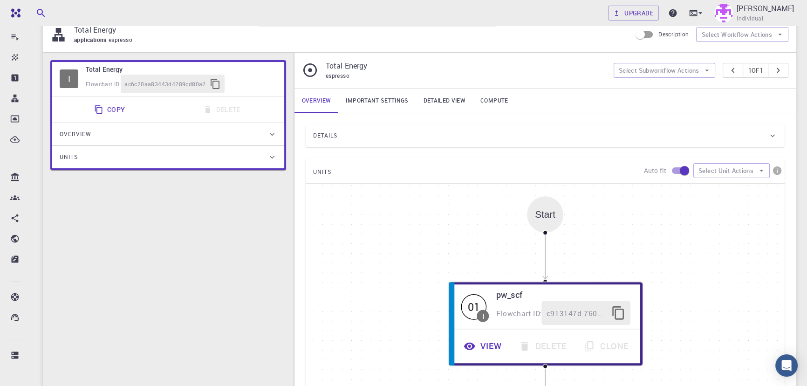
scroll to position [131, 0]
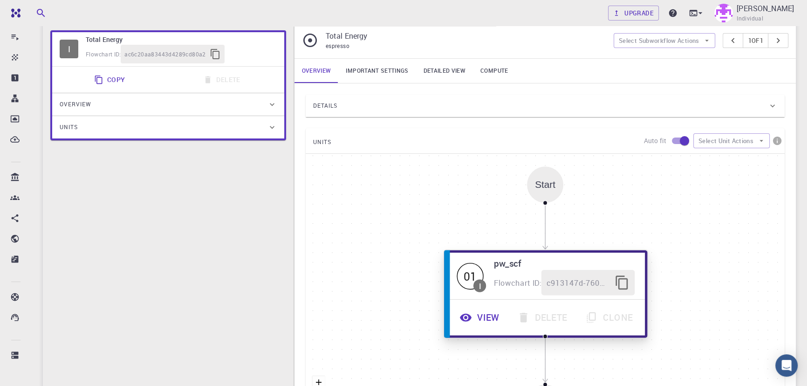
click at [488, 317] on button "View" at bounding box center [481, 318] width 58 height 26
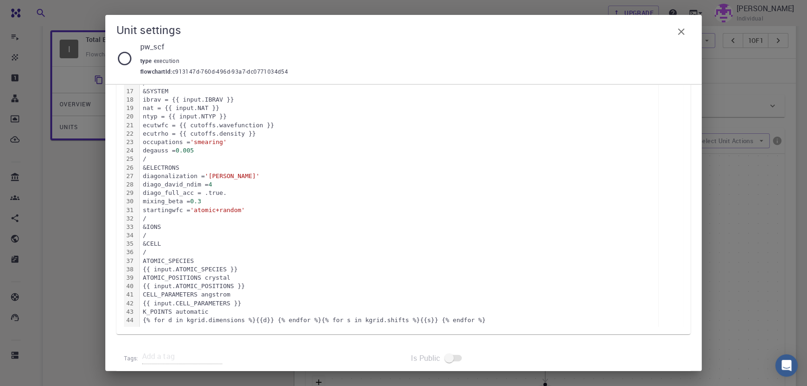
scroll to position [0, 0]
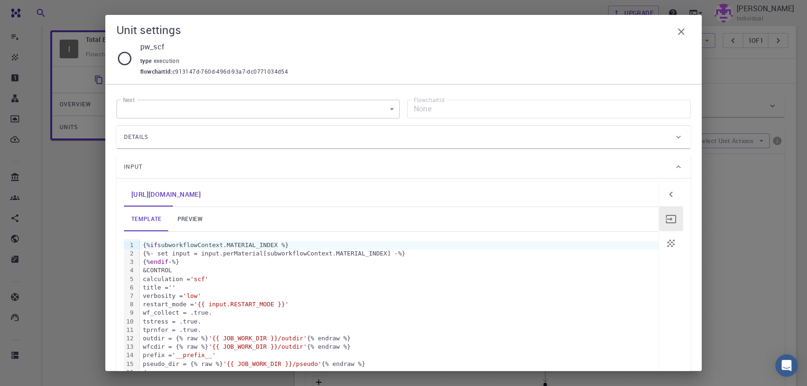
click at [209, 221] on link "preview" at bounding box center [190, 219] width 42 height 24
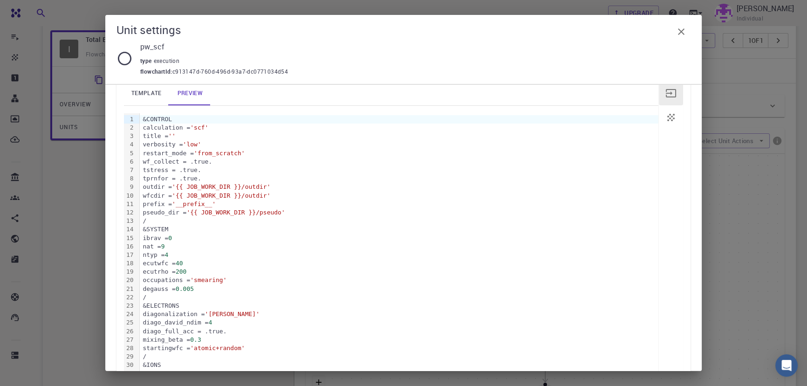
scroll to position [173, 0]
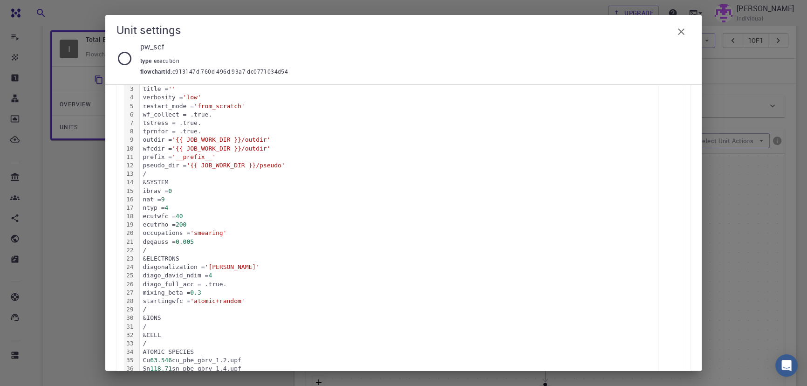
click at [196, 214] on div "ecutwfc = 40" at bounding box center [399, 216] width 519 height 8
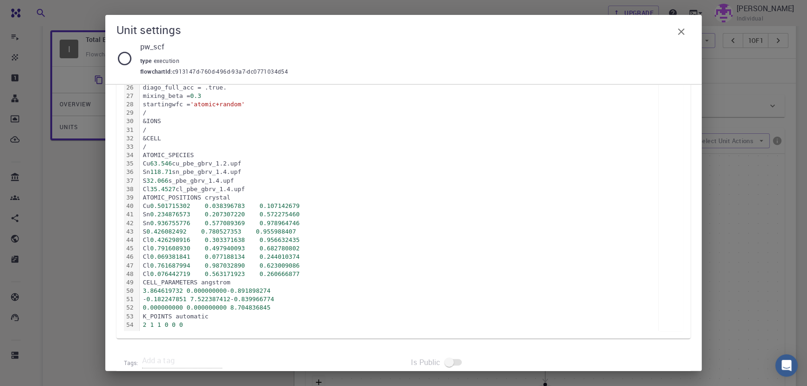
scroll to position [0, 0]
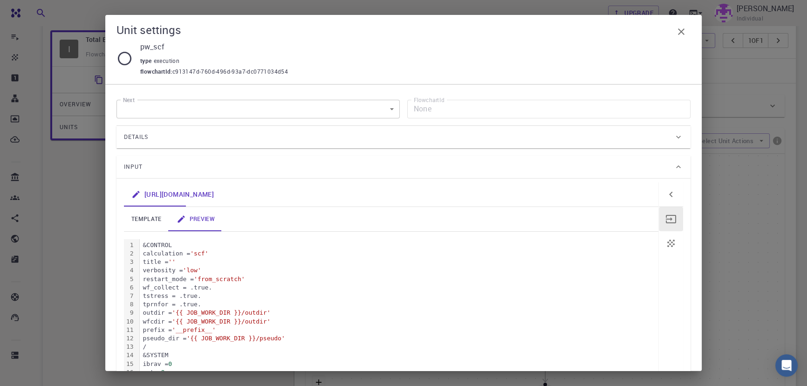
click at [681, 28] on icon "button" at bounding box center [681, 31] width 11 height 11
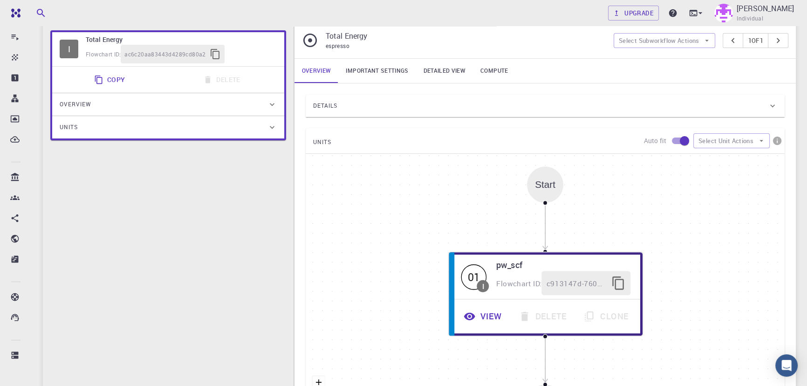
click at [386, 75] on link "Important settings" at bounding box center [376, 71] width 77 height 24
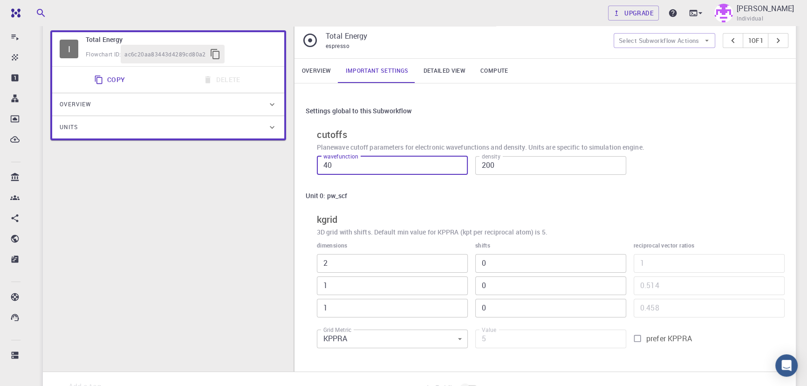
drag, startPoint x: 339, startPoint y: 168, endPoint x: 269, endPoint y: 168, distance: 69.9
click at [269, 168] on div "I Total Energy Flowchart ID: ac6c20aa83443d4289cd80a2 Copy Delete Overview Prop…" at bounding box center [419, 197] width 753 height 349
type input "20"
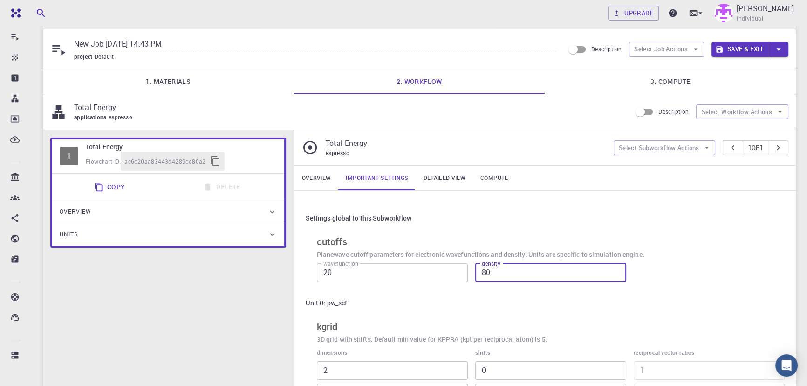
scroll to position [14, 0]
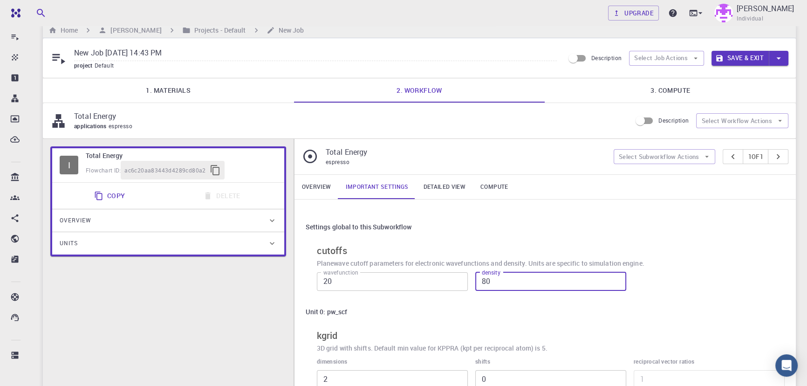
type input "80"
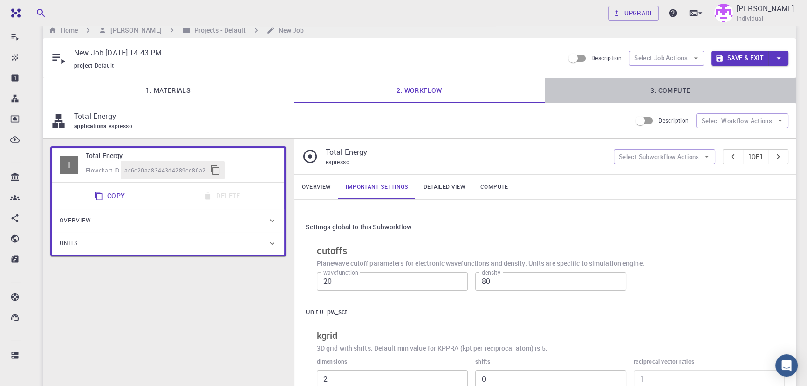
click at [650, 93] on link "3. Compute" at bounding box center [670, 90] width 251 height 24
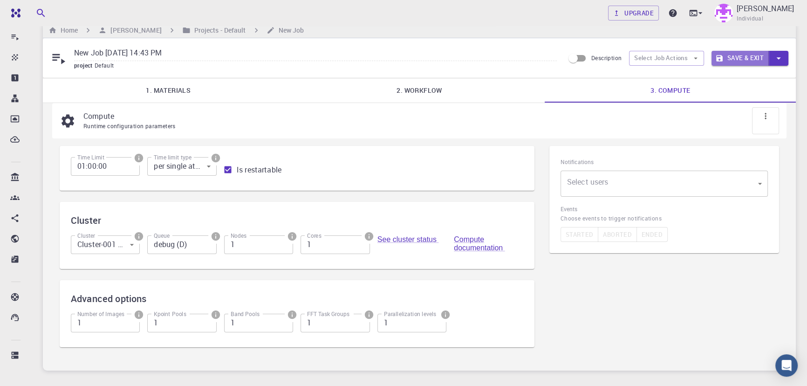
click at [743, 51] on button "Save & Exit" at bounding box center [740, 58] width 57 height 15
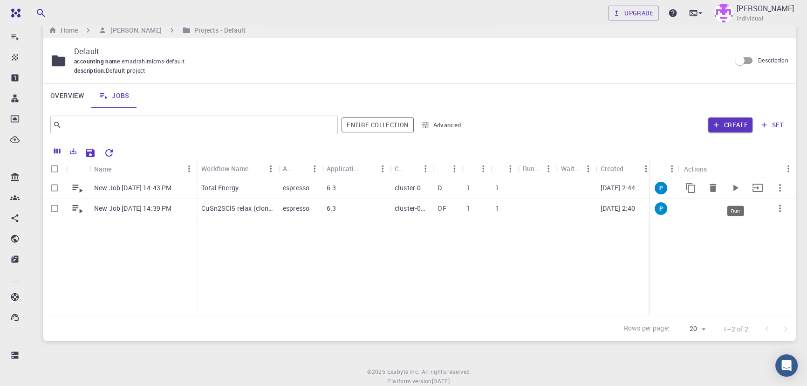
click at [732, 184] on icon "Run" at bounding box center [735, 187] width 11 height 11
click at [737, 206] on icon "Run" at bounding box center [735, 208] width 11 height 11
click at [414, 186] on p "cluster-001" at bounding box center [412, 187] width 34 height 9
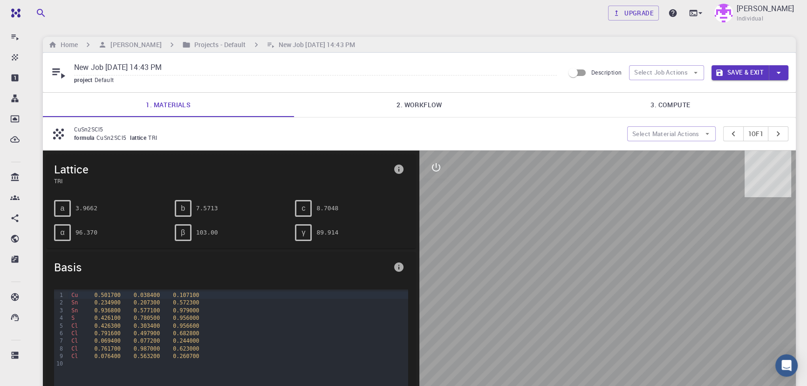
click at [418, 106] on link "2. Workflow" at bounding box center [419, 105] width 251 height 24
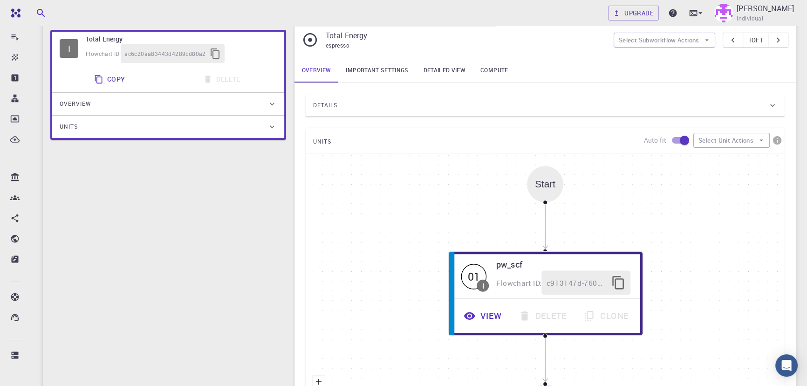
scroll to position [120, 0]
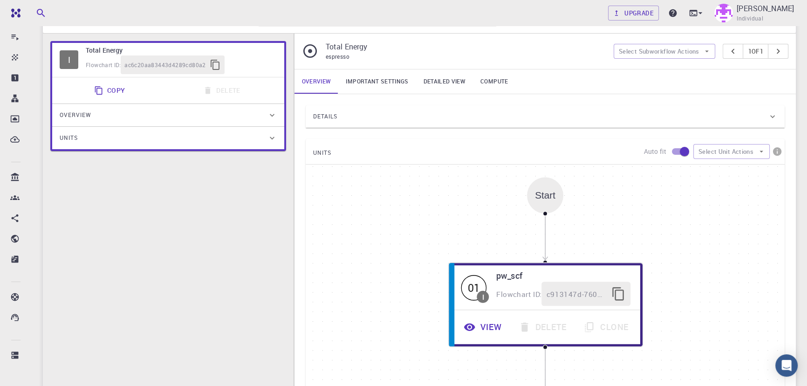
click at [355, 109] on div "Details" at bounding box center [545, 116] width 479 height 22
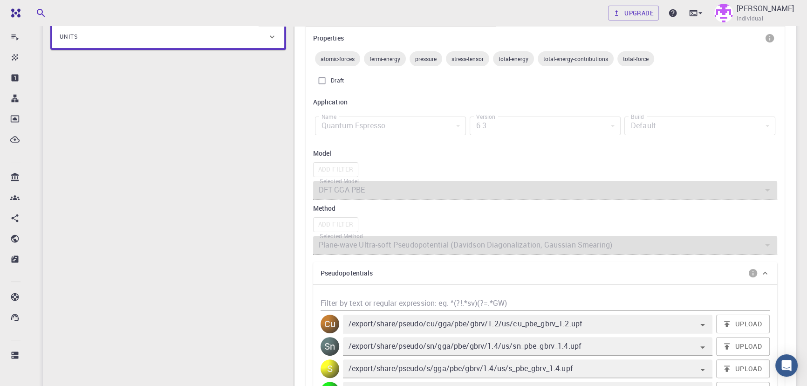
scroll to position [145, 0]
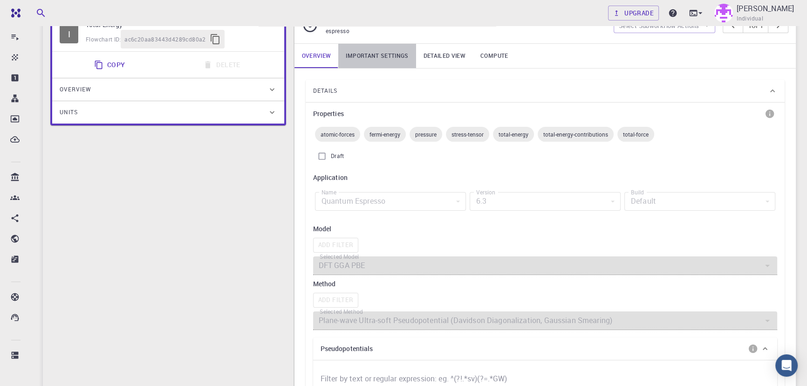
click at [396, 59] on link "Important settings" at bounding box center [376, 56] width 77 height 24
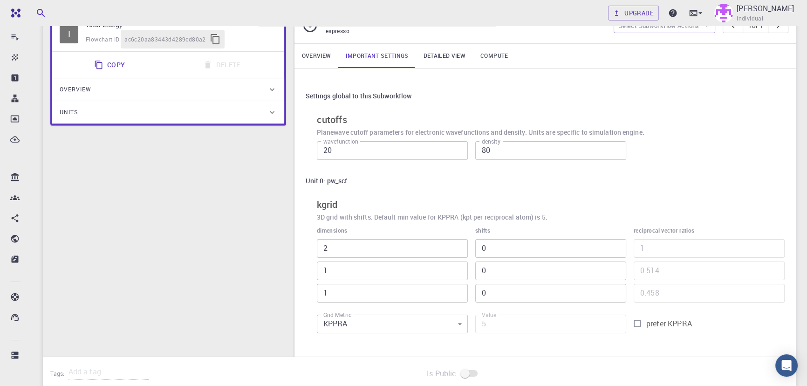
scroll to position [0, 0]
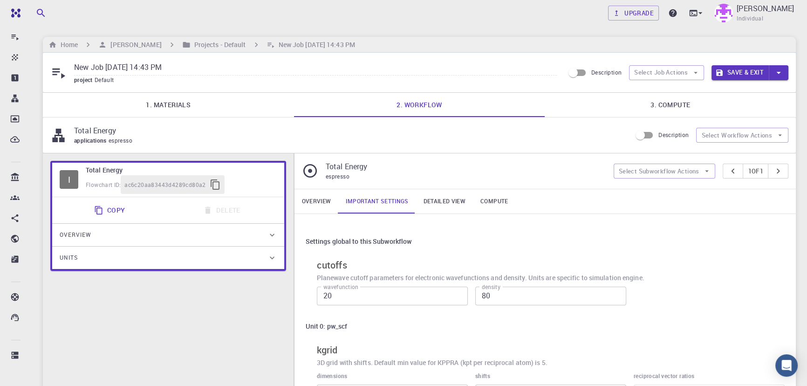
click at [423, 200] on link "Detailed view" at bounding box center [444, 201] width 57 height 24
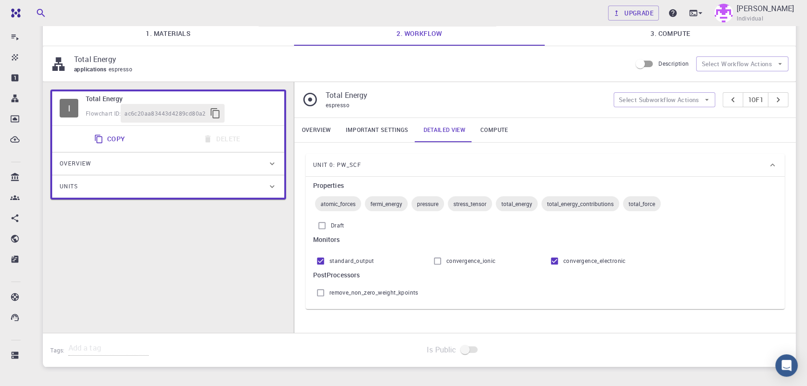
scroll to position [7, 0]
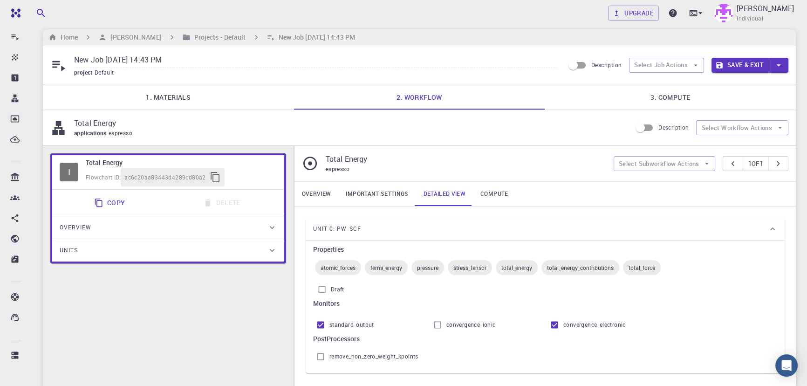
click at [485, 191] on link "Compute" at bounding box center [494, 194] width 42 height 24
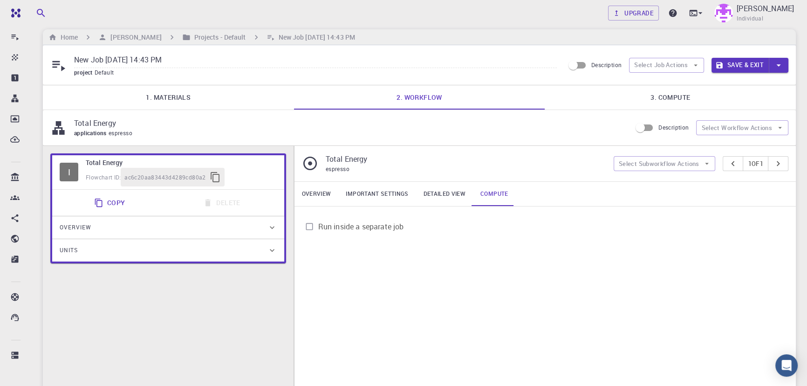
click at [325, 182] on link "Overview" at bounding box center [317, 194] width 44 height 24
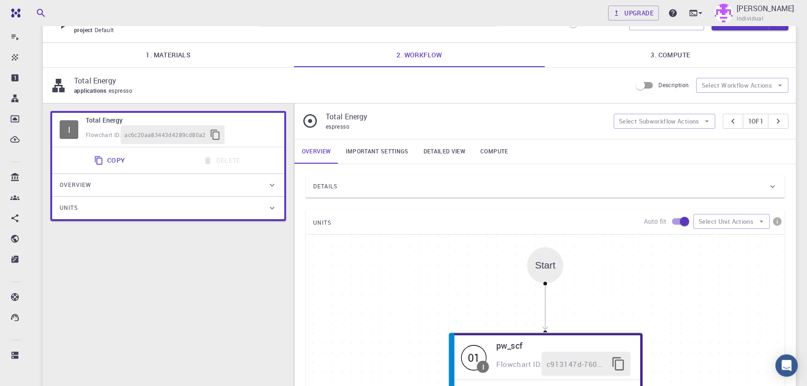
scroll to position [39, 0]
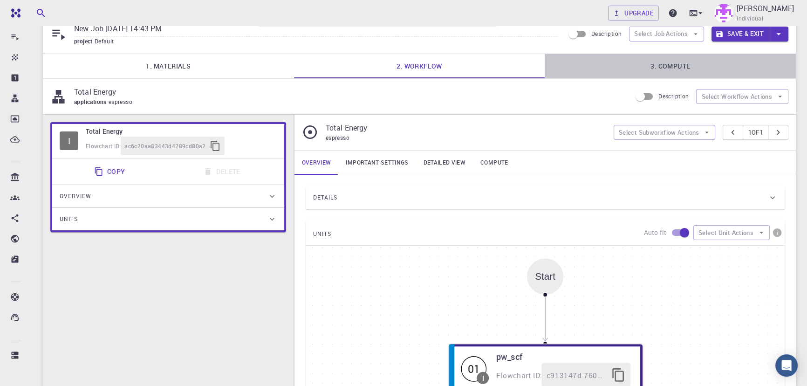
click at [657, 69] on link "3. Compute" at bounding box center [670, 66] width 251 height 24
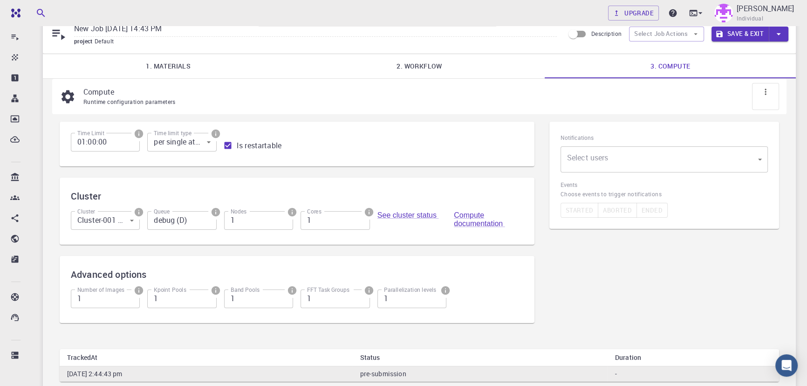
click at [113, 223] on body "Free Dashboard Create New Job New Material Create Material Upload File Import f…" at bounding box center [403, 213] width 807 height 505
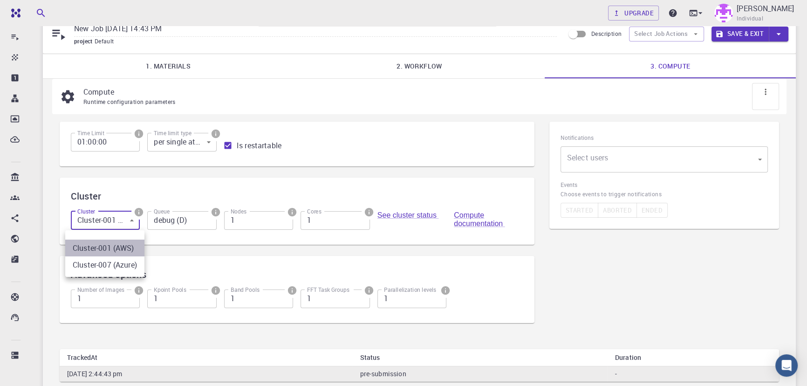
click at [100, 245] on li "Cluster-001 (AWS)" at bounding box center [104, 248] width 79 height 17
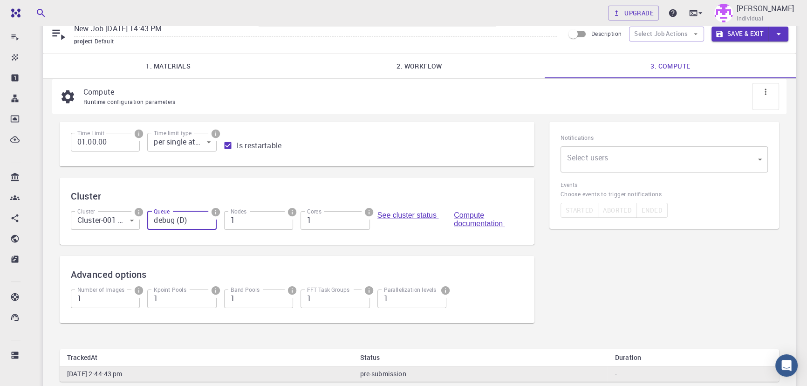
click at [178, 224] on input "debug (D)" at bounding box center [181, 220] width 69 height 19
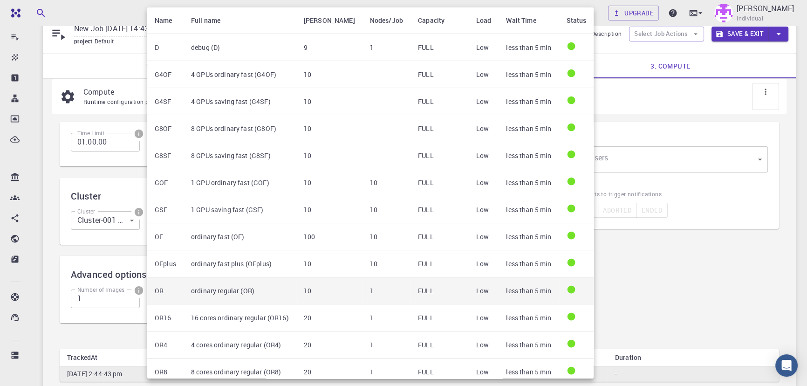
click at [213, 286] on td "ordinary regular (OR)" at bounding box center [240, 290] width 113 height 27
type input "ordinary regular (OR)"
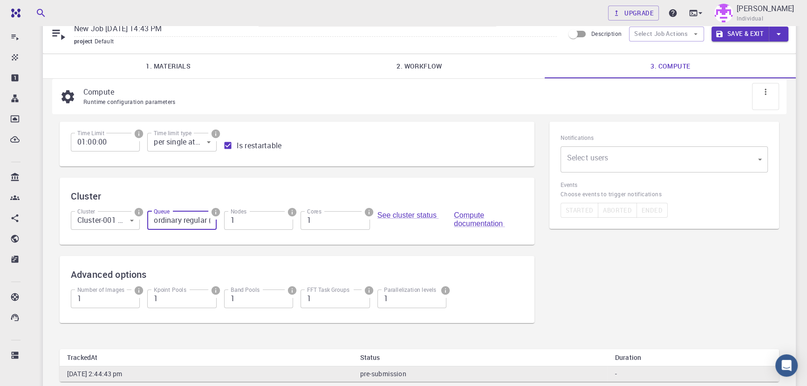
scroll to position [0, 15]
click at [227, 148] on input "Is restartable" at bounding box center [228, 146] width 18 height 18
checkbox input "false"
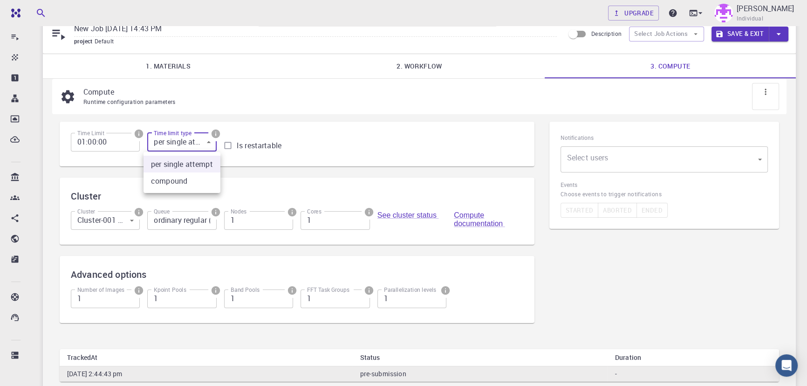
click at [184, 145] on body "Free Dashboard Create New Job New Material Create Material Upload File Import f…" at bounding box center [403, 213] width 807 height 505
click at [184, 143] on div at bounding box center [403, 193] width 807 height 386
click at [750, 31] on button "Save & Exit" at bounding box center [740, 34] width 57 height 15
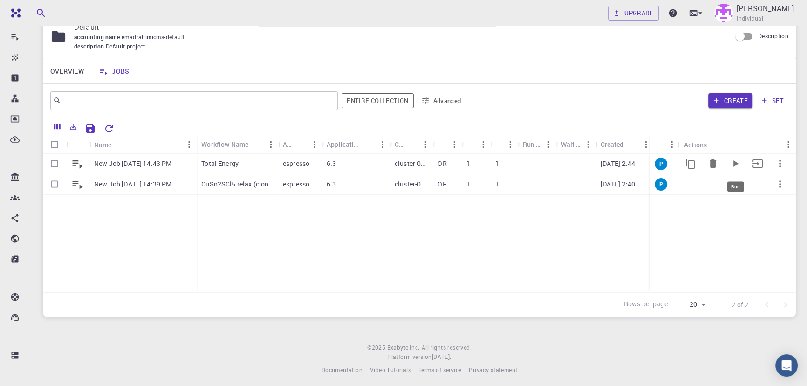
click at [735, 163] on icon "Run" at bounding box center [736, 163] width 5 height 7
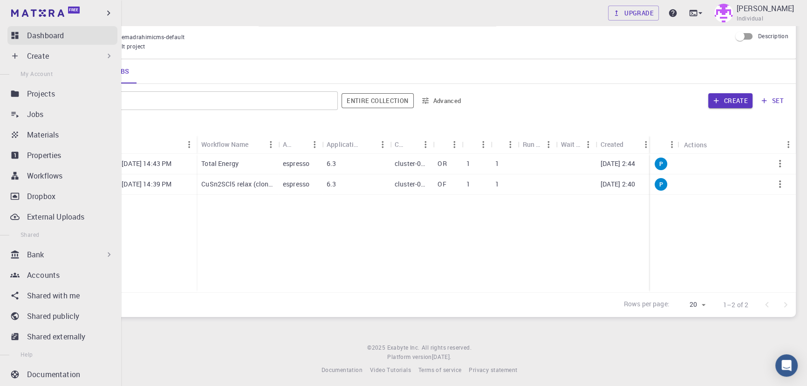
click at [59, 37] on p "Dashboard" at bounding box center [45, 35] width 37 height 11
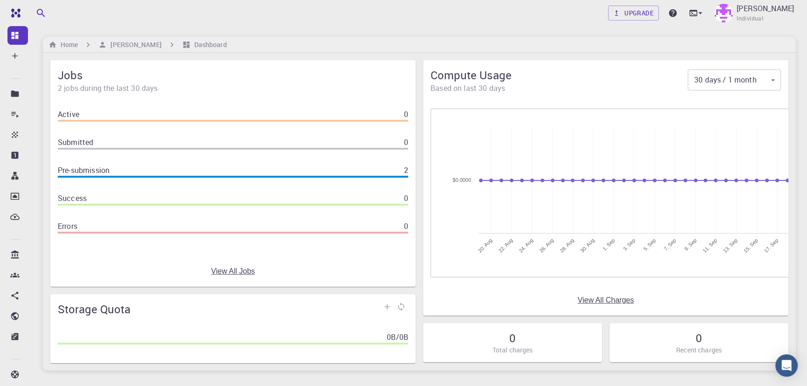
click at [230, 270] on link "View All Jobs" at bounding box center [233, 271] width 44 height 8
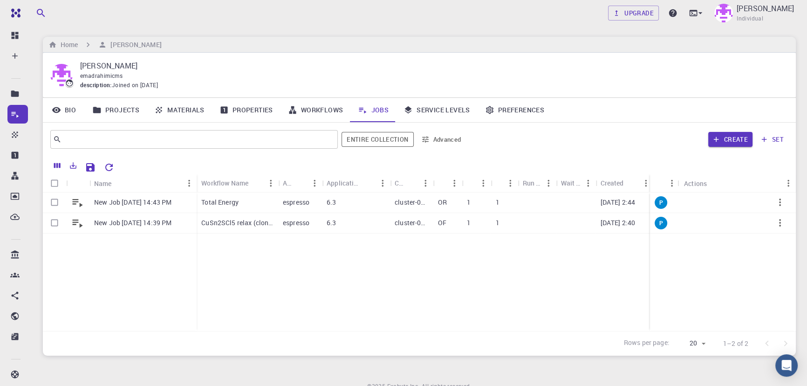
click at [778, 142] on button "set" at bounding box center [773, 139] width 32 height 15
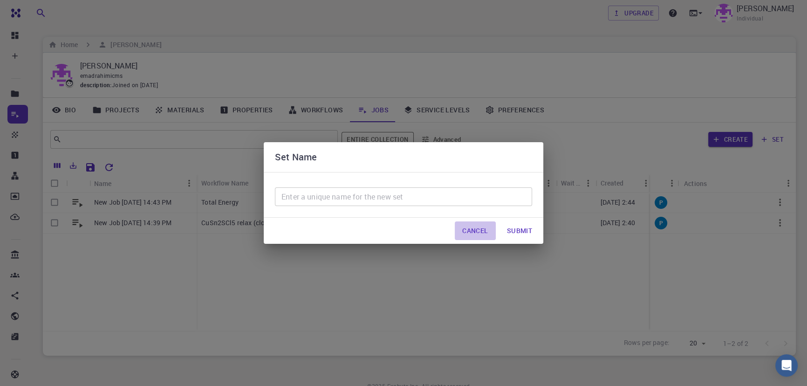
click at [469, 231] on button "Cancel" at bounding box center [475, 230] width 41 height 19
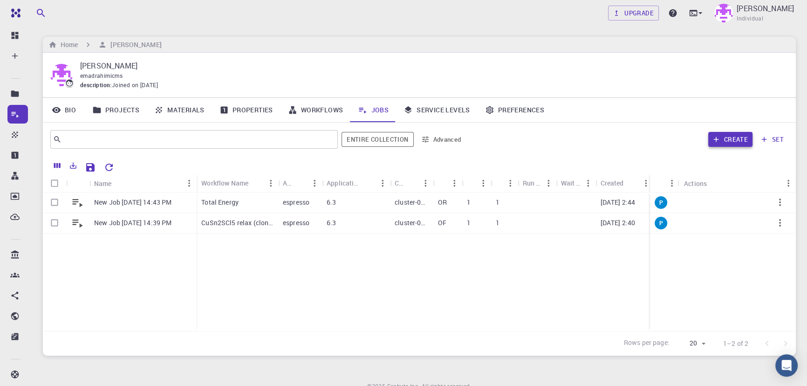
click at [729, 144] on button "Create" at bounding box center [731, 139] width 44 height 15
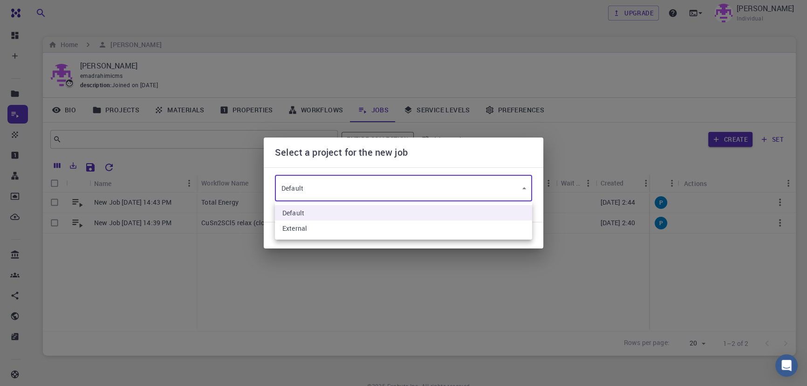
click at [362, 191] on body "Free Dashboard Create New Job New Material Create Material Upload File Import f…" at bounding box center [403, 214] width 807 height 428
click at [319, 229] on li "External" at bounding box center [403, 227] width 257 height 15
type input "vHhr9LnMh8SmPn5ek"
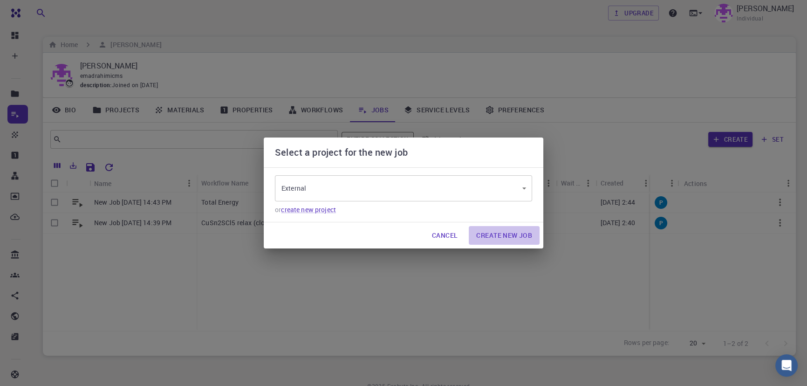
click at [513, 240] on button "Create New Job" at bounding box center [504, 235] width 71 height 19
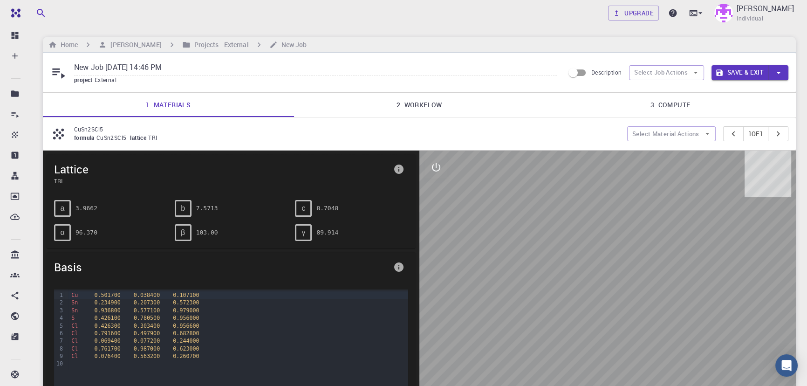
click at [430, 111] on link "2. Workflow" at bounding box center [419, 105] width 251 height 24
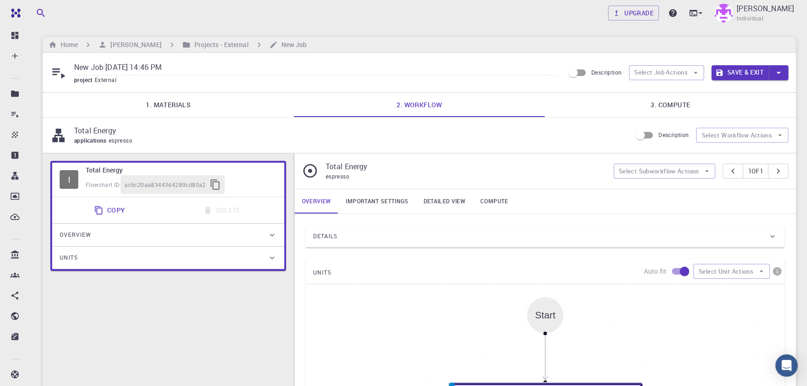
click at [681, 100] on link "3. Compute" at bounding box center [670, 105] width 251 height 24
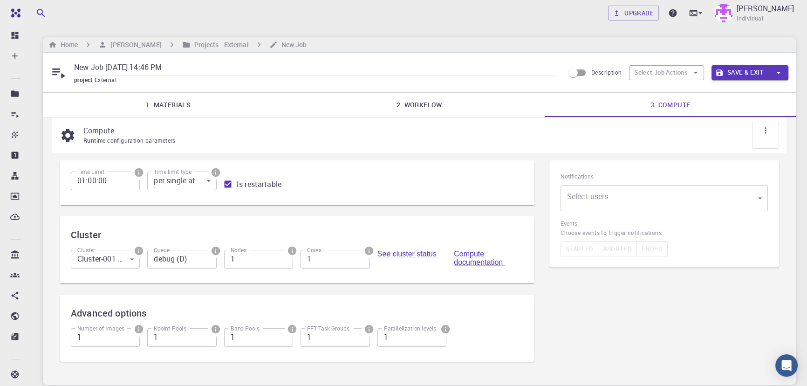
click at [613, 200] on body "Free Dashboard Create New Job New Material Create Material Upload File Import f…" at bounding box center [403, 229] width 807 height 458
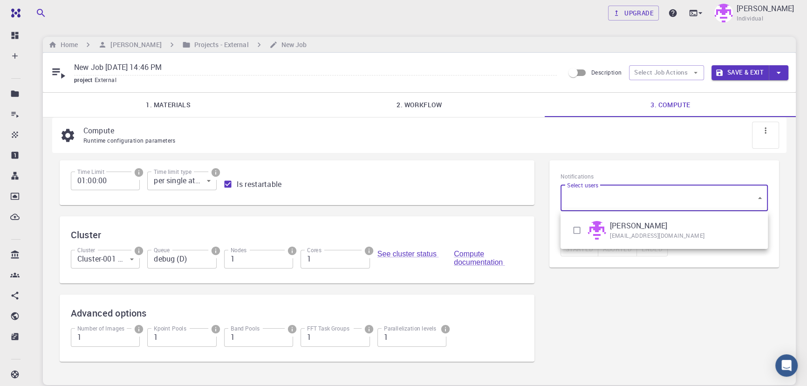
click at [571, 226] on input "checkbox" at bounding box center [577, 230] width 18 height 18
checkbox input "true"
type input "[object Object]"
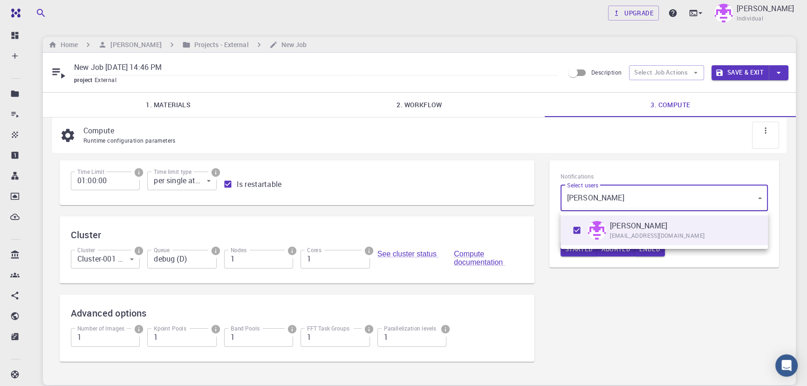
click at [619, 280] on div at bounding box center [403, 193] width 807 height 386
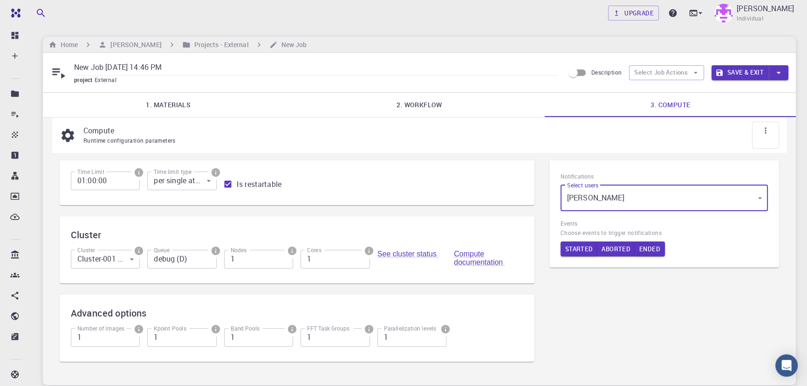
click at [731, 73] on button "Save & Exit" at bounding box center [740, 72] width 57 height 15
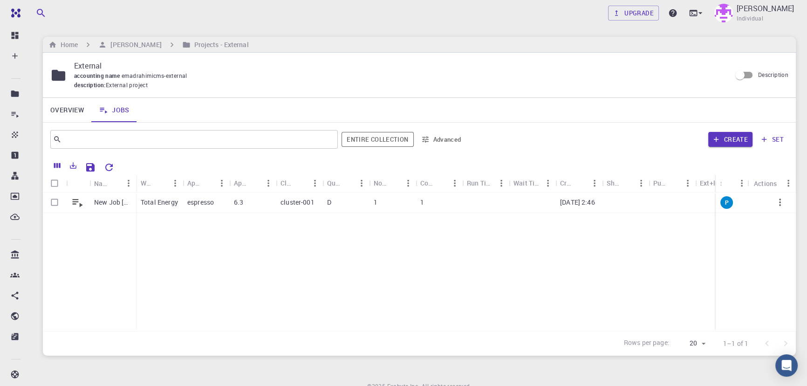
drag, startPoint x: 718, startPoint y: 179, endPoint x: 679, endPoint y: 194, distance: 42.1
click at [710, 184] on div "Status" at bounding box center [714, 183] width 9 height 18
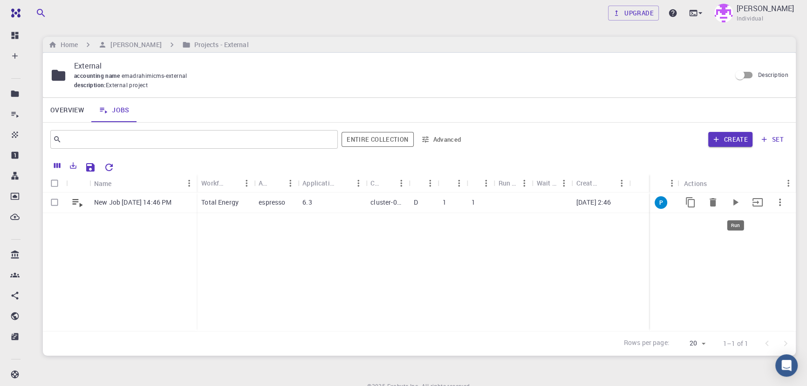
click at [738, 203] on icon "Run" at bounding box center [735, 202] width 11 height 11
click at [326, 204] on div "6.3" at bounding box center [332, 203] width 68 height 21
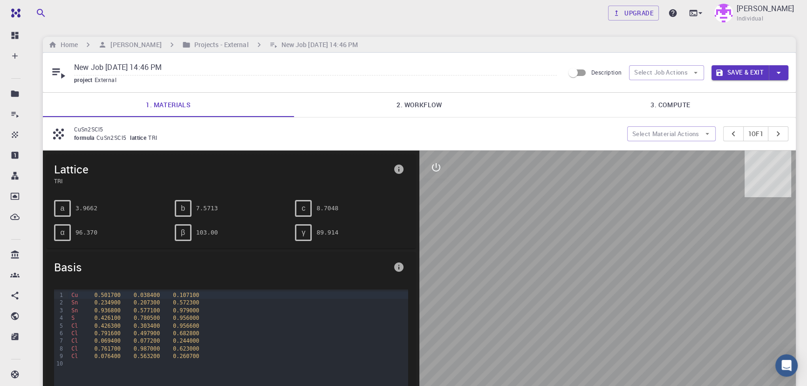
click at [680, 96] on link "3. Compute" at bounding box center [670, 105] width 251 height 24
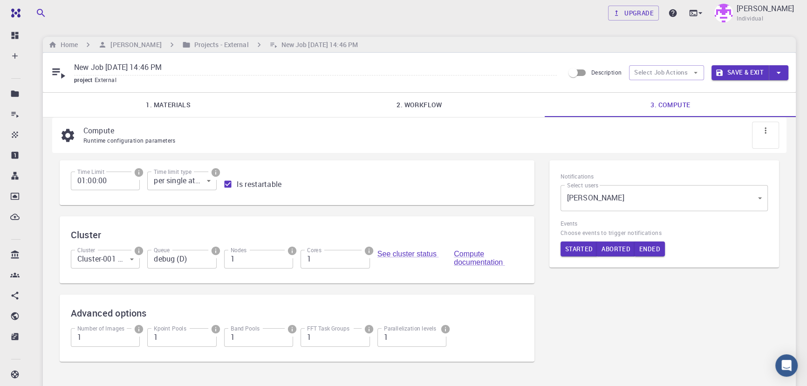
click at [114, 260] on body "Free Dashboard Create New Job New Material Create Material Upload File Import f…" at bounding box center [403, 252] width 807 height 505
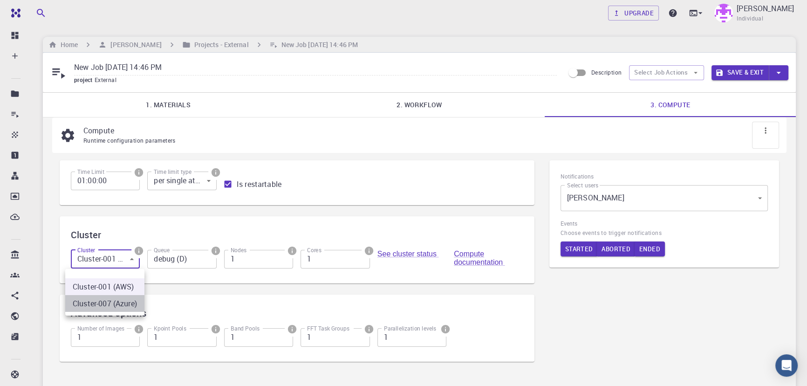
click at [116, 298] on li "Cluster-007 (Azure)" at bounding box center [104, 303] width 79 height 17
type input "1"
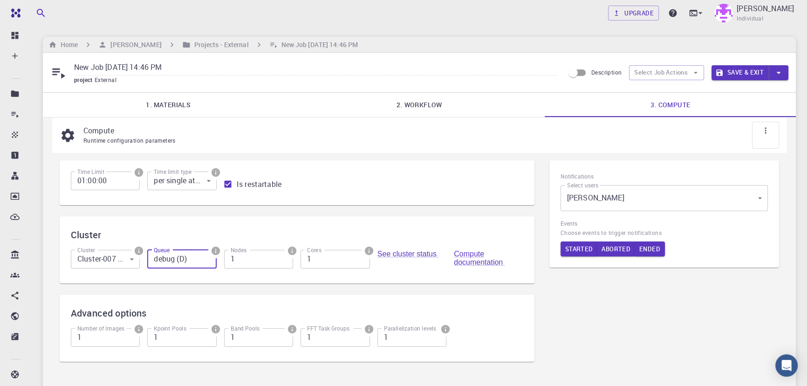
click at [180, 268] on input "debug (D)" at bounding box center [181, 259] width 69 height 19
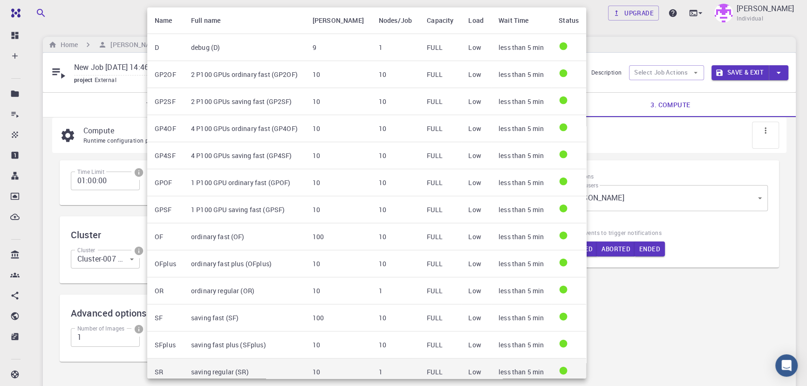
click at [205, 367] on td "saving regular (SR)" at bounding box center [245, 371] width 122 height 27
type input "saving regular (SR)"
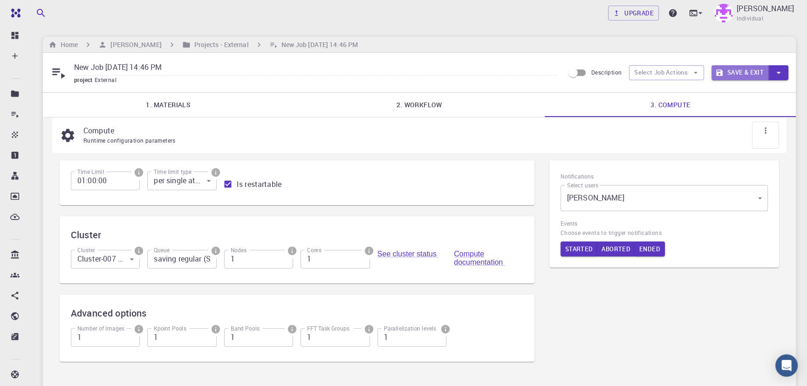
click at [736, 75] on button "Save & Exit" at bounding box center [740, 72] width 57 height 15
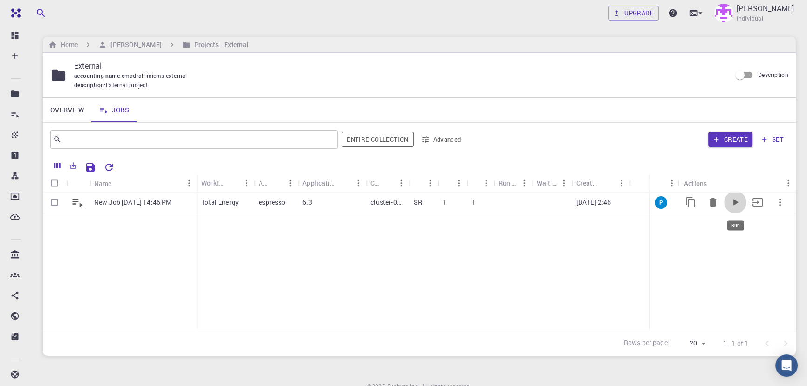
click at [737, 201] on icon "Run" at bounding box center [735, 202] width 11 height 11
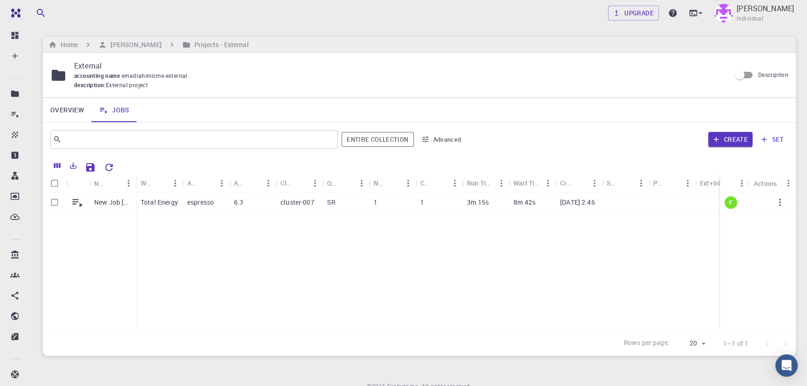
click at [310, 267] on div "New Job [DATE] 14:46 PM Total Energy espresso 6.3 cluster-007 SR 1 1 3m 15s 8m …" at bounding box center [454, 262] width 822 height 138
click at [471, 201] on p "3m 15s" at bounding box center [478, 202] width 22 height 9
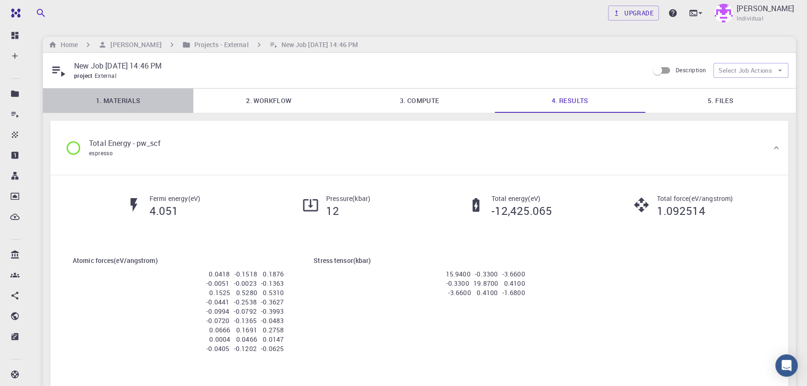
click at [105, 101] on link "1. Materials" at bounding box center [118, 101] width 151 height 24
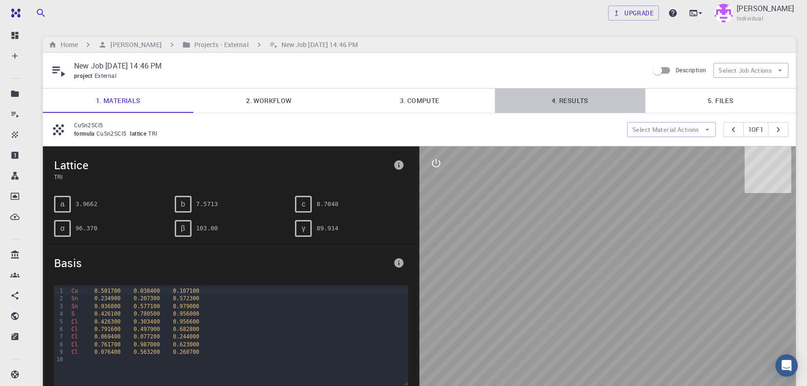
click at [575, 98] on link "4. Results" at bounding box center [570, 101] width 151 height 24
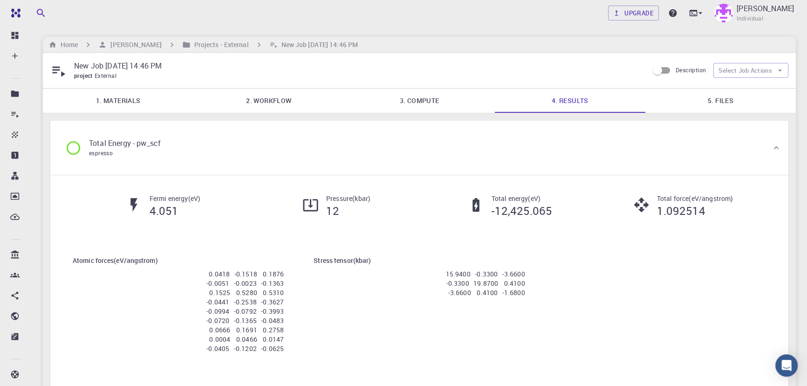
click at [261, 95] on link "2. Workflow" at bounding box center [268, 101] width 151 height 24
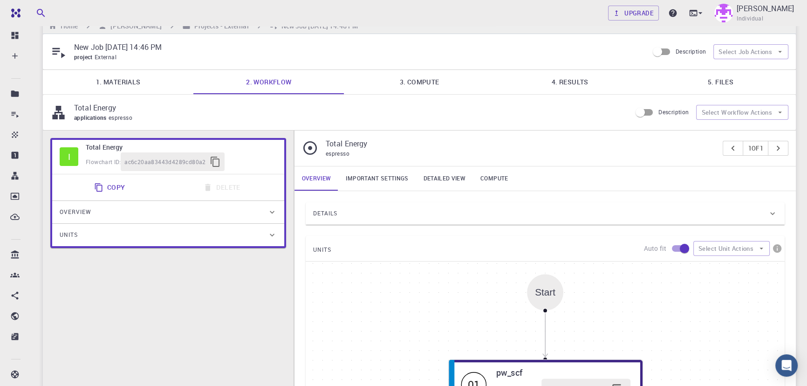
scroll to position [12, 0]
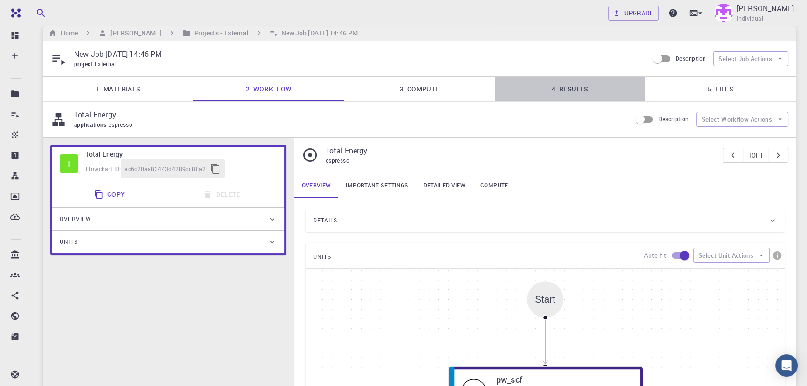
click at [590, 89] on link "4. Results" at bounding box center [570, 89] width 151 height 24
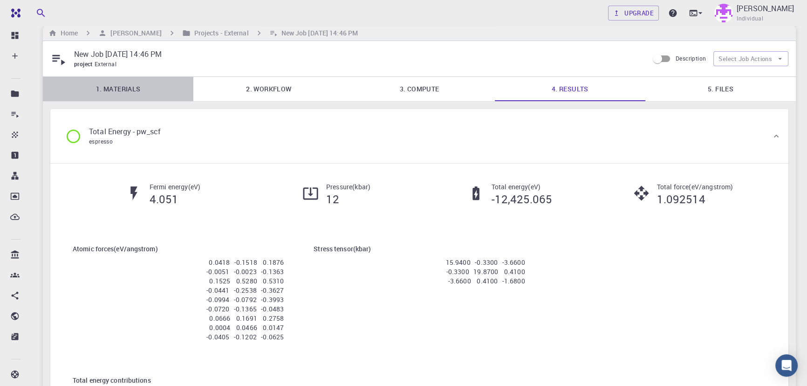
click at [123, 82] on link "1. Materials" at bounding box center [118, 89] width 151 height 24
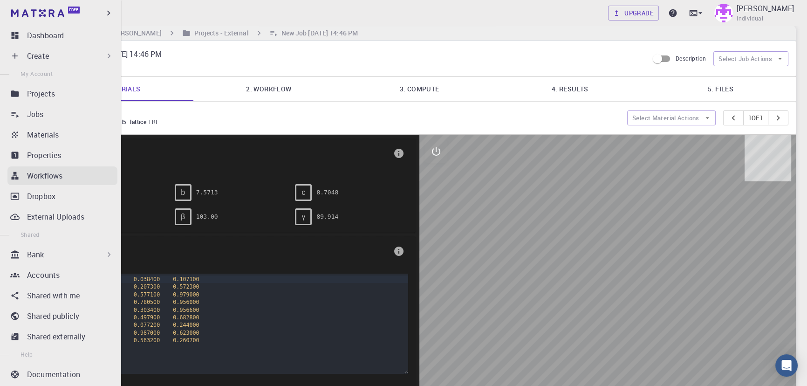
click at [36, 172] on p "Workflows" at bounding box center [44, 175] width 35 height 11
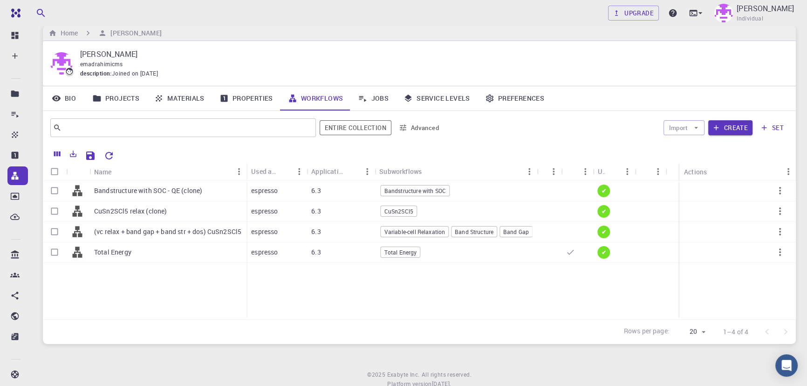
click at [208, 310] on div "Bandstructure with SOC - QE (clone) CuSn2SCl5 relax (clone) (vc relax + band ga…" at bounding box center [145, 250] width 204 height 138
click at [156, 209] on p "CuSn2SCl5 relax (clone)" at bounding box center [130, 210] width 73 height 9
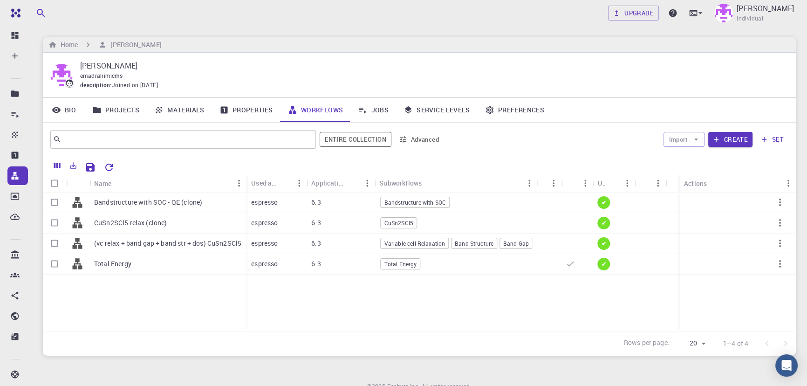
scroll to position [12, 0]
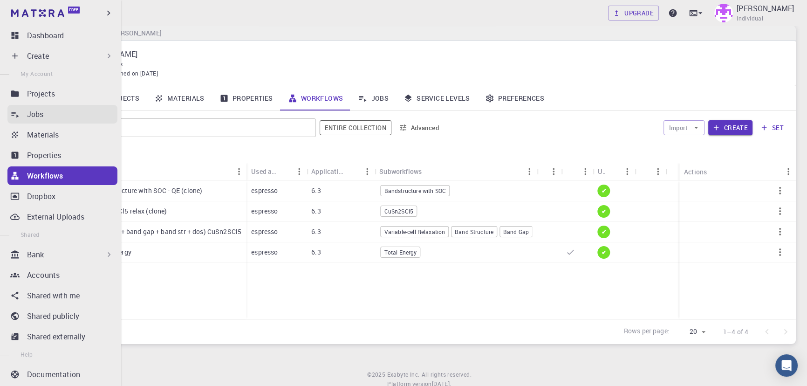
click at [48, 119] on div "Jobs" at bounding box center [72, 114] width 90 height 11
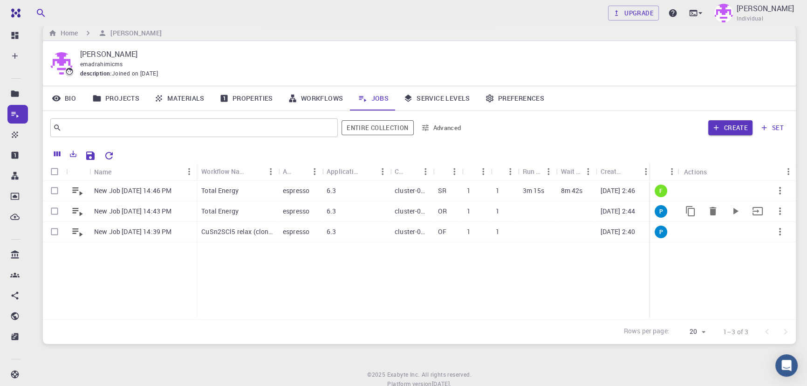
click at [772, 212] on button "button" at bounding box center [780, 211] width 22 height 22
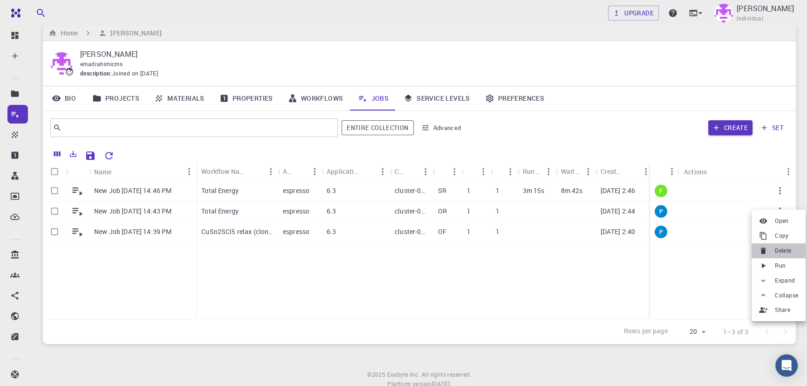
click at [768, 252] on div at bounding box center [765, 251] width 12 height 8
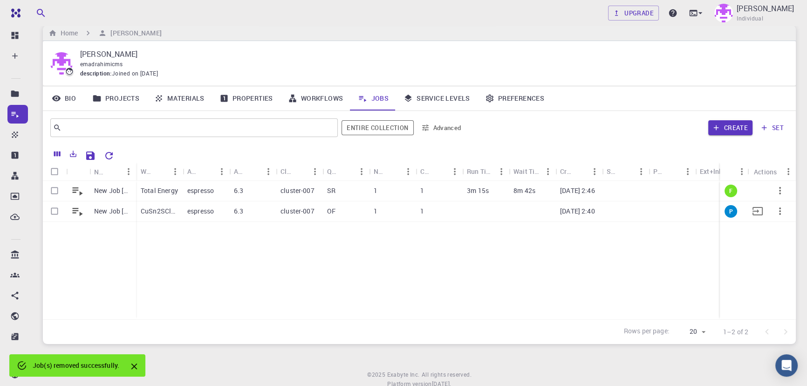
click at [303, 214] on p "cluster-007" at bounding box center [298, 210] width 34 height 9
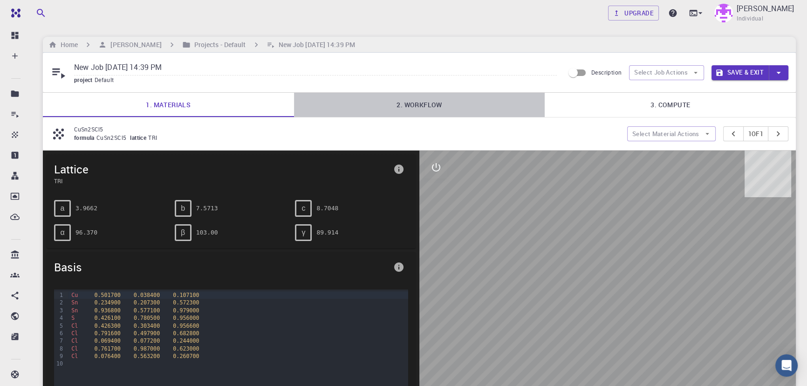
click at [405, 111] on link "2. Workflow" at bounding box center [419, 105] width 251 height 24
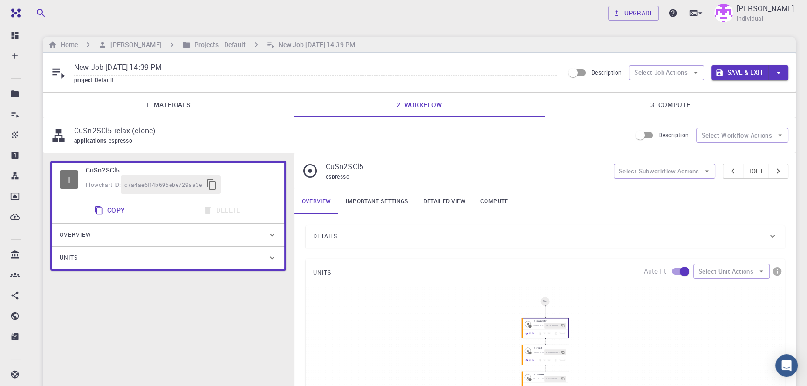
click at [182, 101] on link "1. Materials" at bounding box center [168, 105] width 251 height 24
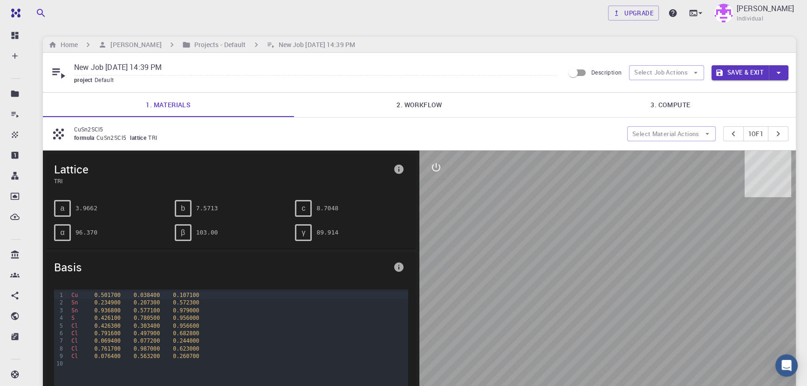
click at [422, 107] on link "2. Workflow" at bounding box center [419, 105] width 251 height 24
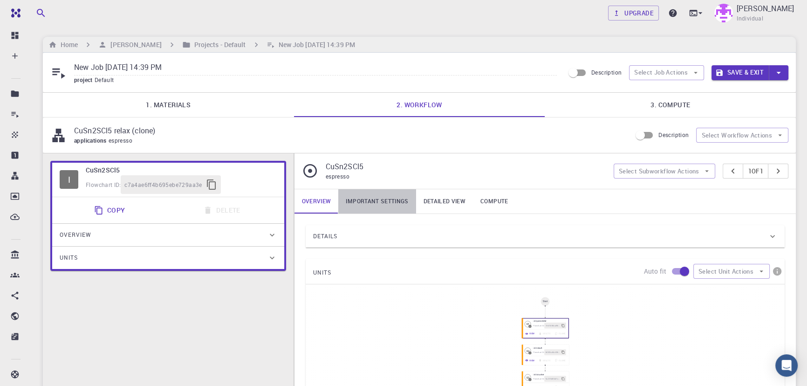
click at [365, 205] on link "Important settings" at bounding box center [376, 201] width 77 height 24
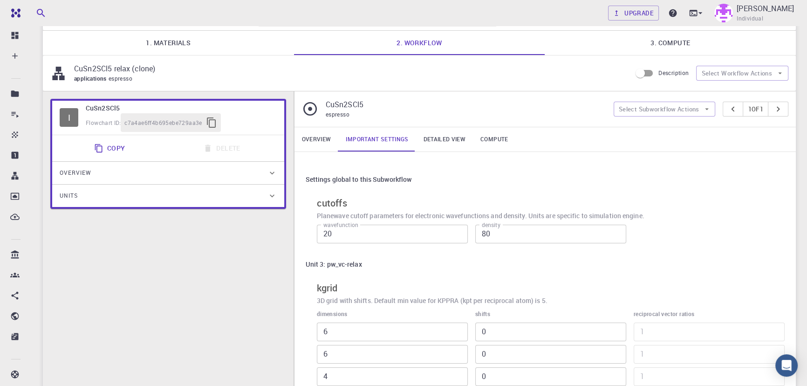
scroll to position [49, 0]
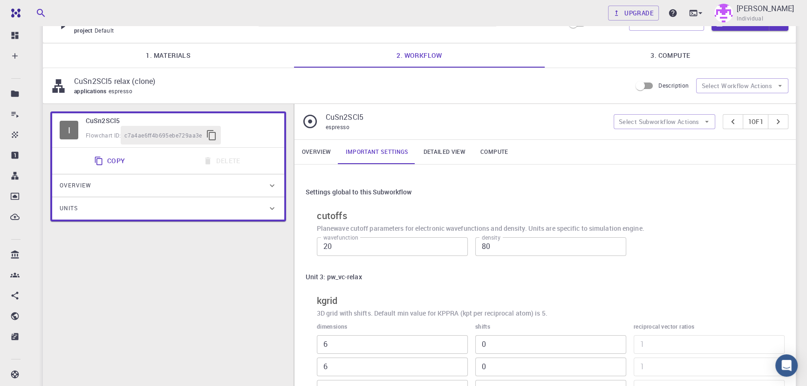
click at [323, 157] on link "Overview" at bounding box center [317, 152] width 44 height 24
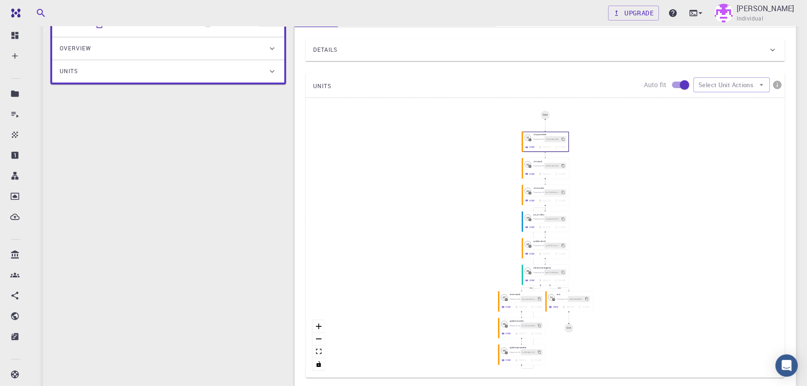
scroll to position [187, 0]
click at [526, 227] on icon "button" at bounding box center [525, 227] width 3 height 2
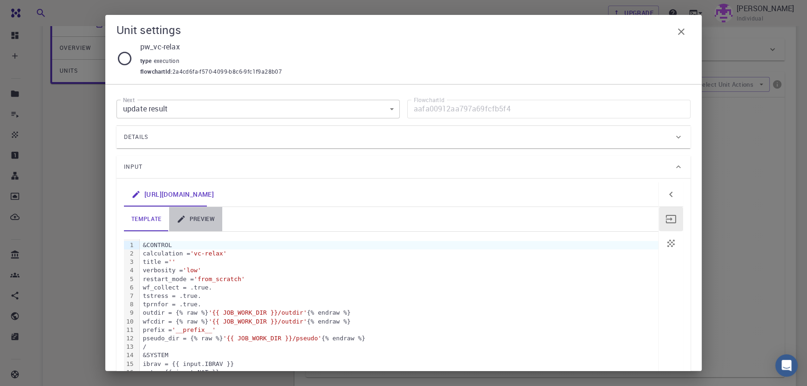
click at [193, 220] on link "preview" at bounding box center [195, 219] width 53 height 24
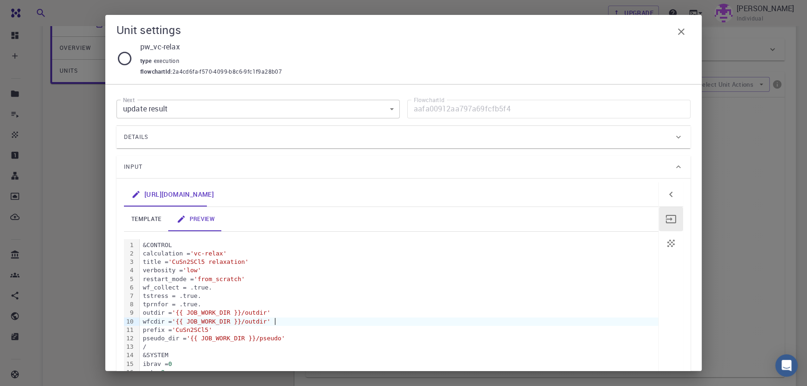
click at [296, 322] on div "wfcdir = '{{ JOB_WORK_DIR }}/outdir'" at bounding box center [399, 321] width 519 height 8
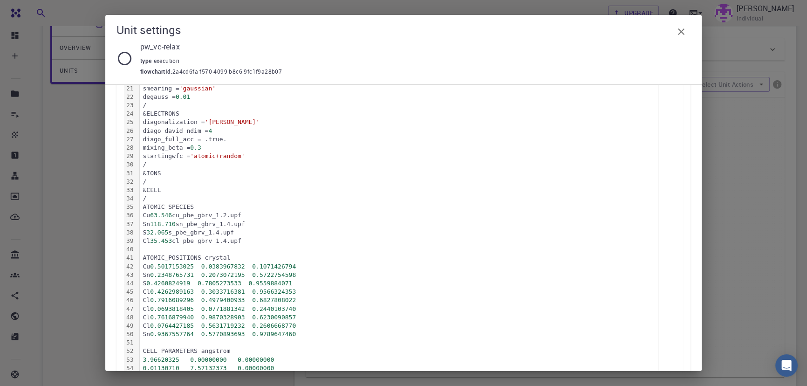
scroll to position [327, 0]
click at [683, 28] on icon "button" at bounding box center [681, 31] width 11 height 11
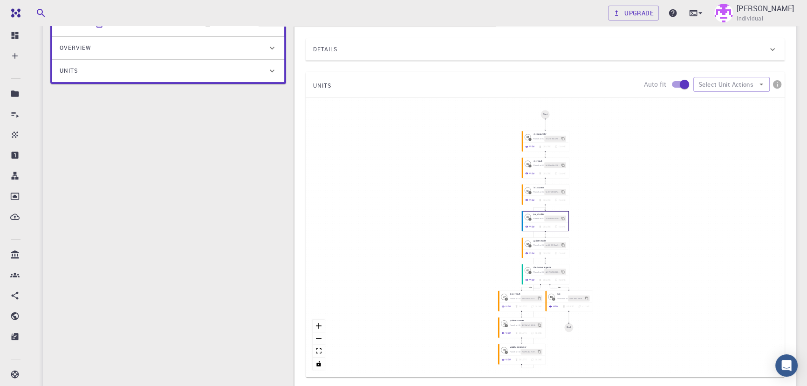
scroll to position [0, 0]
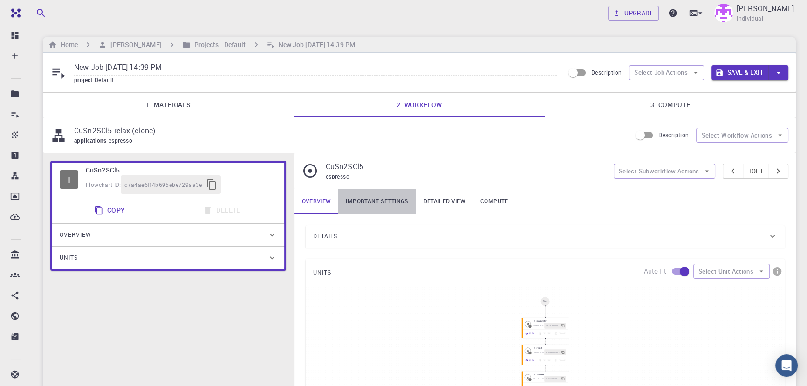
click at [394, 199] on link "Important settings" at bounding box center [376, 201] width 77 height 24
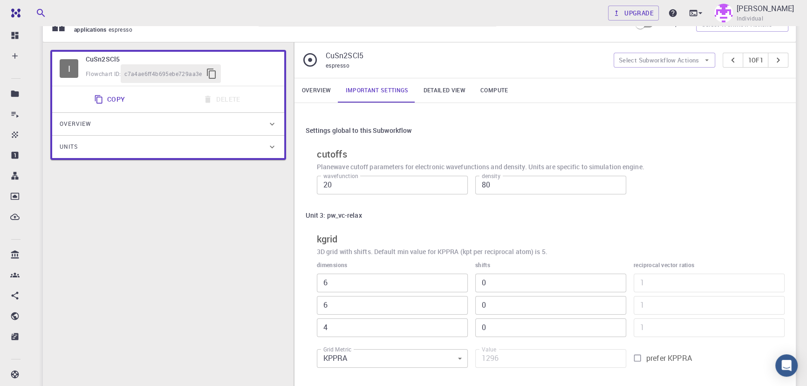
scroll to position [111, 0]
click at [146, 272] on div "I CuSn2SCl5 Flowchart ID: c7a4ae6ff4b695ebe729aa3e Copy Delete Overview Propert…" at bounding box center [168, 224] width 251 height 364
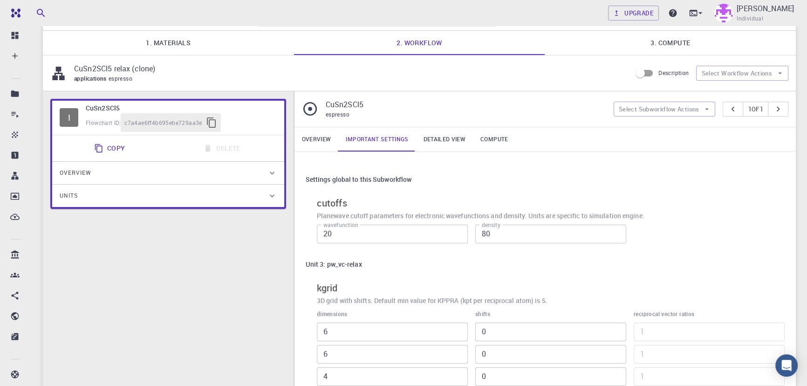
scroll to position [62, 0]
click at [308, 140] on link "Overview" at bounding box center [317, 139] width 44 height 24
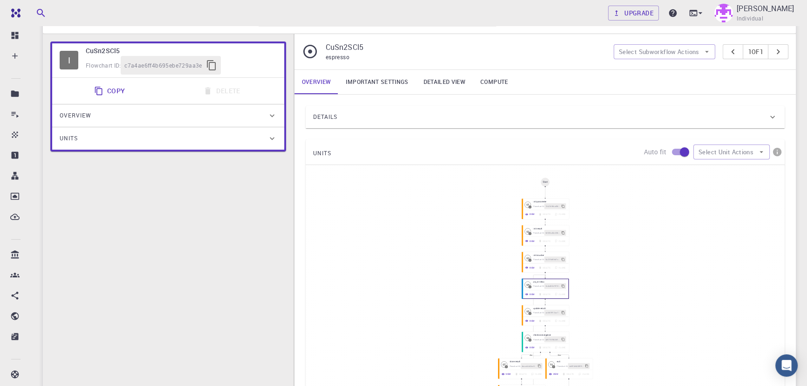
scroll to position [120, 0]
click at [527, 293] on button "View" at bounding box center [530, 294] width 14 height 6
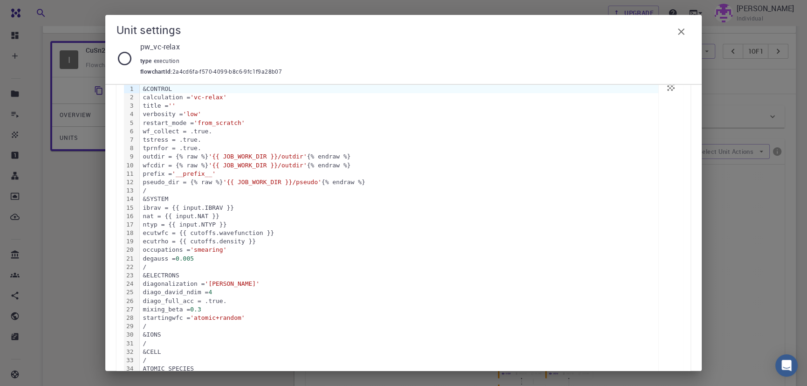
scroll to position [0, 0]
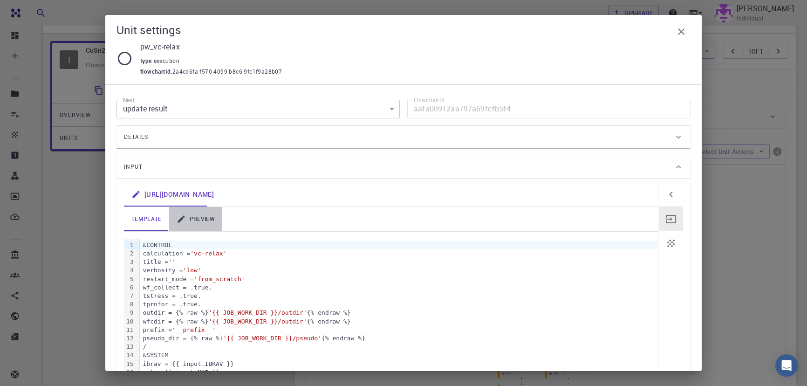
click at [187, 214] on link "preview" at bounding box center [195, 219] width 53 height 24
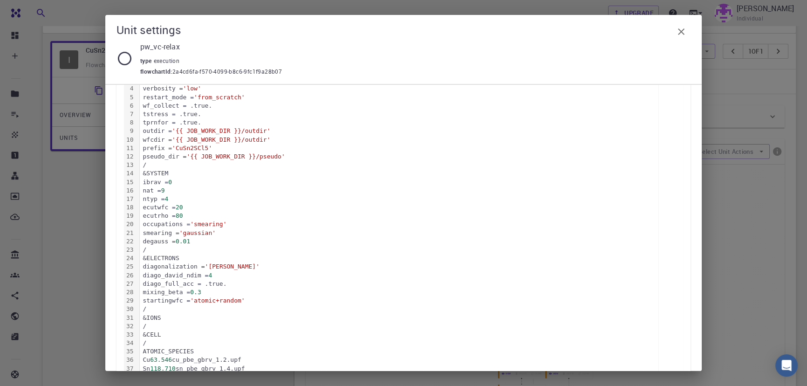
scroll to position [182, 0]
click at [190, 240] on span "0.01" at bounding box center [183, 240] width 14 height 7
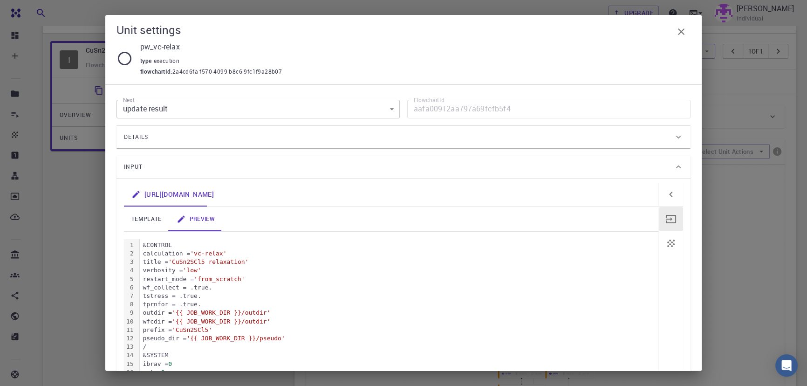
scroll to position [104, 0]
click at [677, 28] on icon "button" at bounding box center [681, 31] width 11 height 11
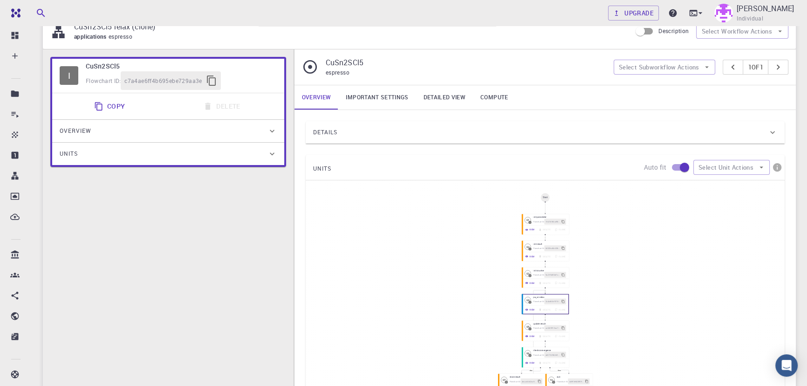
click at [577, 126] on div "Details" at bounding box center [540, 132] width 455 height 15
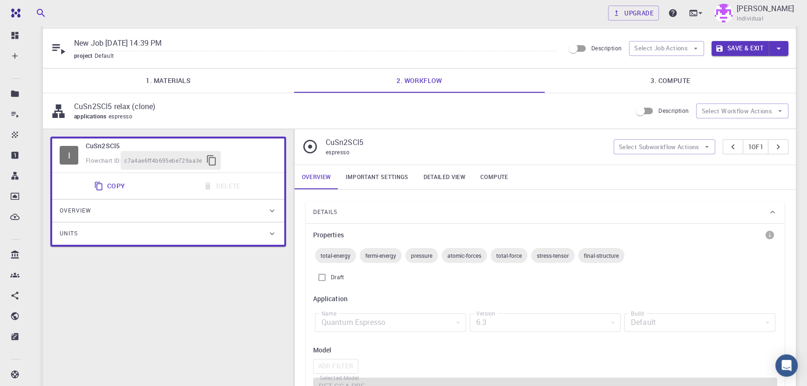
scroll to position [0, 0]
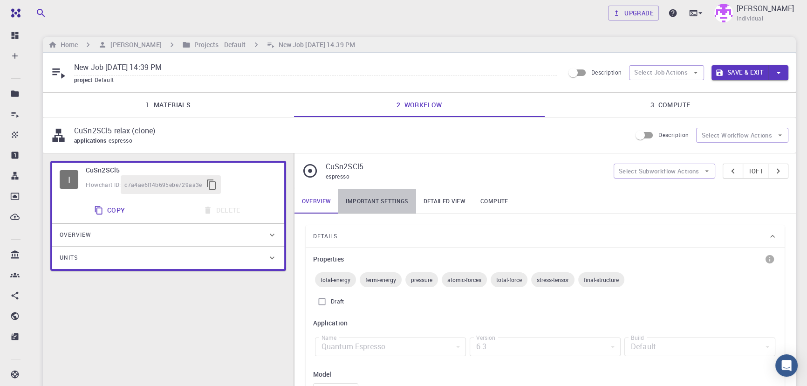
click at [378, 211] on link "Important settings" at bounding box center [376, 201] width 77 height 24
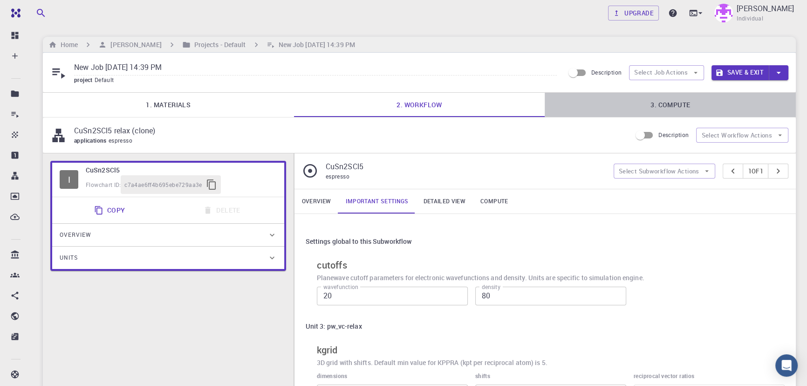
click at [677, 105] on link "3. Compute" at bounding box center [670, 105] width 251 height 24
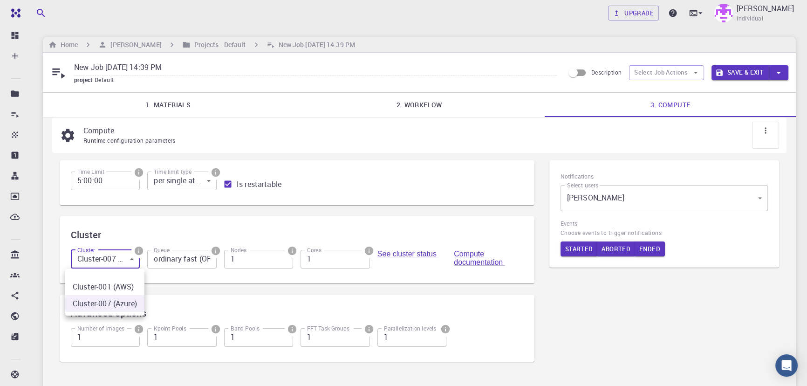
click at [92, 268] on body "Free Dashboard Create New Job New Material Create Material Upload File Import f…" at bounding box center [403, 252] width 807 height 505
click at [89, 289] on li "Cluster-001 (AWS)" at bounding box center [104, 286] width 79 height 17
type input "0"
click at [172, 265] on input "ordinary fast (OF)" at bounding box center [181, 259] width 69 height 19
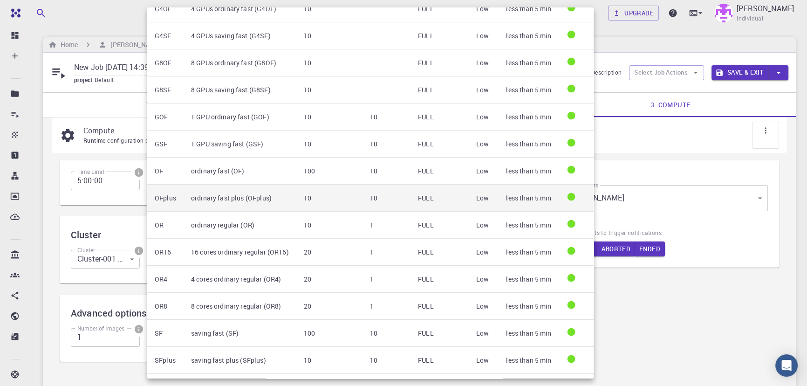
scroll to position [65, 0]
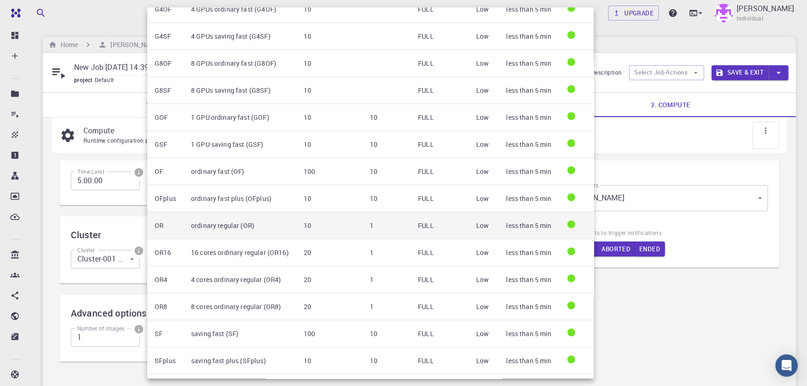
click at [220, 223] on td "ordinary regular (OR)" at bounding box center [240, 225] width 113 height 27
type input "ordinary regular (OR)"
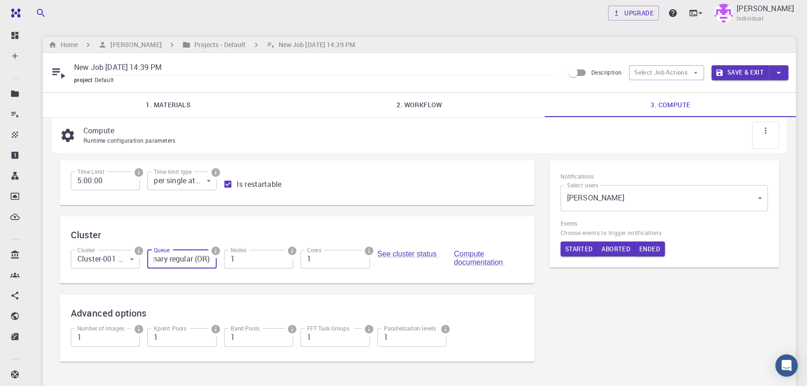
scroll to position [0, 0]
click at [750, 70] on button "Save & Exit" at bounding box center [740, 72] width 57 height 15
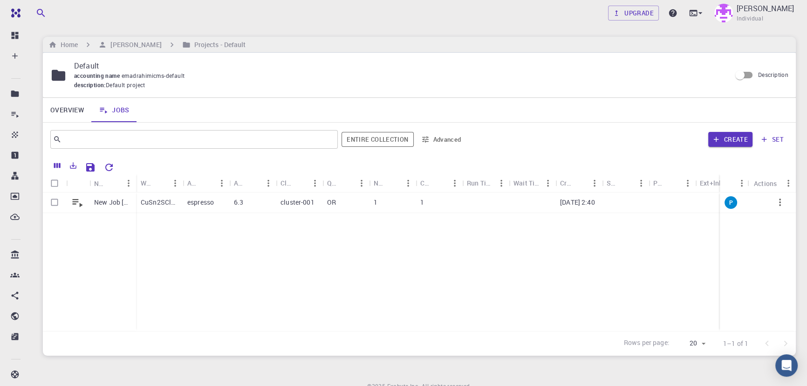
click at [336, 237] on div "New Job [DATE] 14:39 PM CuSn2SCl5 relax (clone) espresso 6.3 cluster-001 OR 1 1…" at bounding box center [454, 262] width 822 height 138
drag, startPoint x: 720, startPoint y: 176, endPoint x: 651, endPoint y: 176, distance: 69.5
click at [651, 176] on div "Status" at bounding box center [650, 183] width 9 height 18
click at [114, 165] on icon "Reset Explorer Settings" at bounding box center [108, 167] width 11 height 11
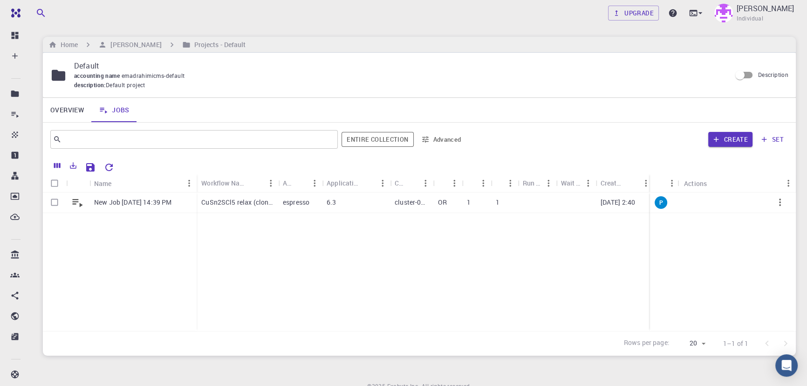
click at [322, 270] on div "New Job [DATE] 14:39 PM CuSn2SCl5 relax (clone) espresso 6.3 cluster-001 OR 1 1…" at bounding box center [484, 262] width 883 height 138
click at [740, 205] on icon "Run" at bounding box center [735, 202] width 11 height 11
click at [158, 211] on div "New Job [DATE] 14:39 PM" at bounding box center [142, 203] width 107 height 21
click at [756, 204] on icon "Move to set" at bounding box center [757, 202] width 11 height 11
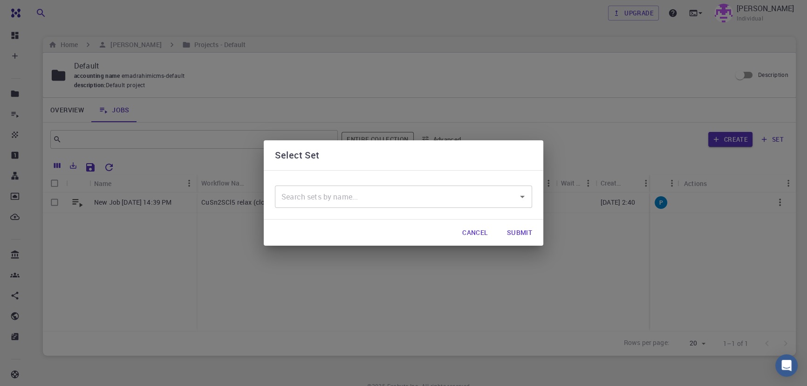
drag, startPoint x: 538, startPoint y: 194, endPoint x: 527, endPoint y: 194, distance: 11.2
click at [527, 194] on div "​" at bounding box center [404, 194] width 280 height 49
click at [527, 194] on icon "Open" at bounding box center [522, 196] width 11 height 11
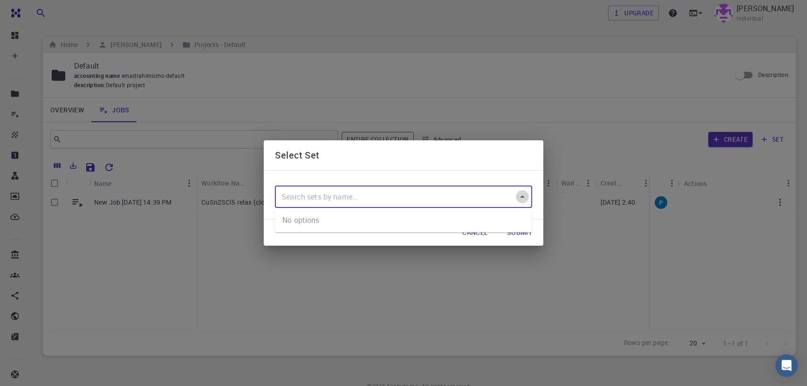
click at [522, 194] on icon "Close" at bounding box center [522, 196] width 11 height 11
click at [479, 227] on button "Cancel" at bounding box center [475, 232] width 41 height 19
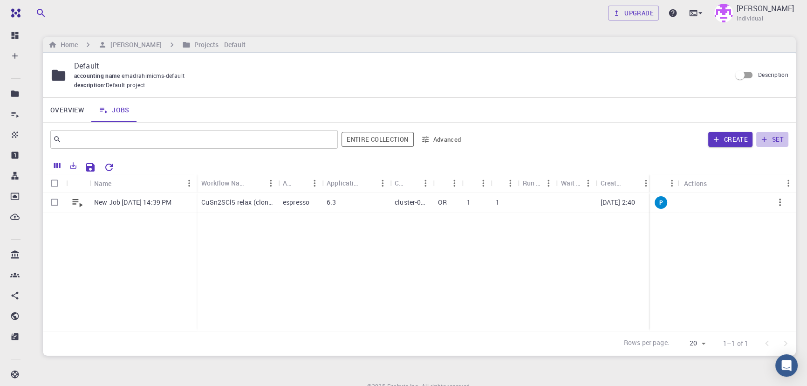
click at [768, 142] on icon "button" at bounding box center [764, 139] width 8 height 8
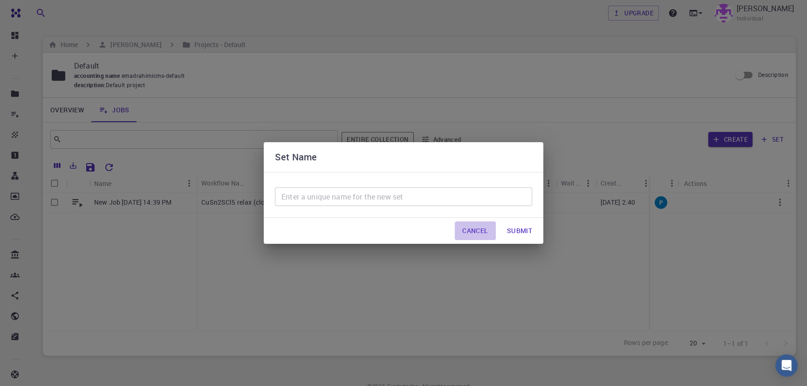
click at [470, 237] on button "Cancel" at bounding box center [475, 230] width 41 height 19
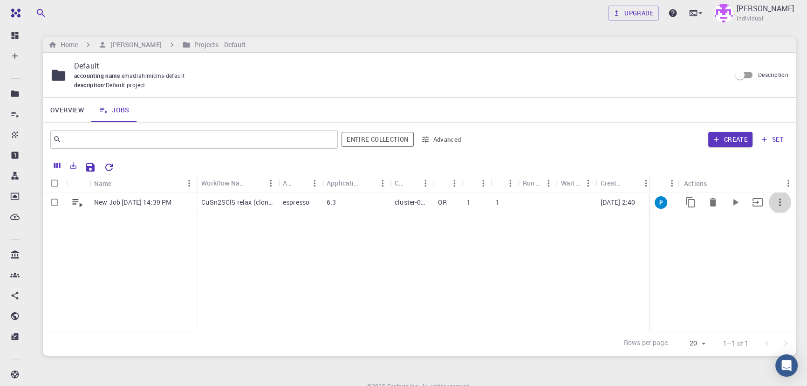
click at [779, 210] on button "button" at bounding box center [780, 202] width 22 height 22
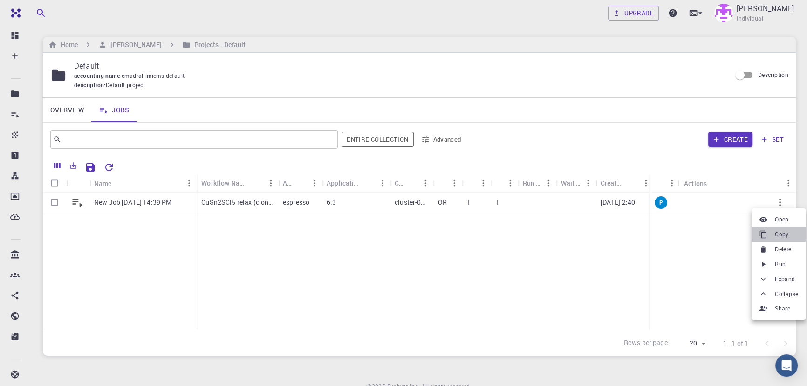
click at [768, 236] on div at bounding box center [765, 234] width 12 height 8
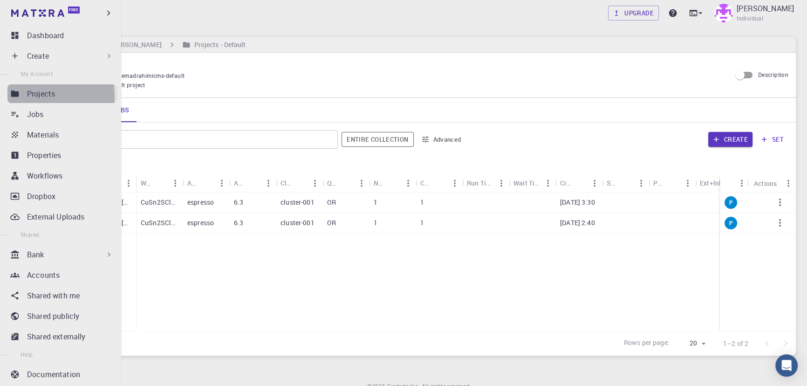
click at [18, 96] on icon at bounding box center [15, 93] width 8 height 6
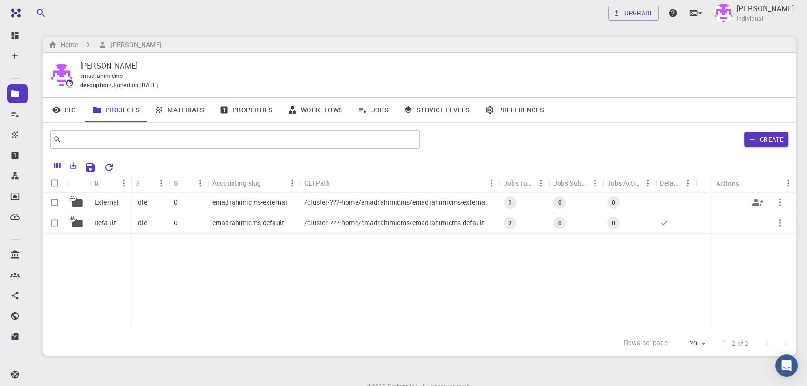
click at [214, 196] on div "emadrahimicms-external" at bounding box center [254, 203] width 92 height 21
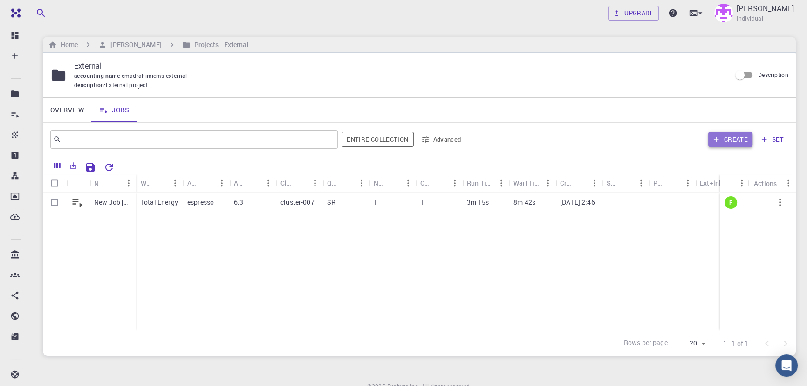
click at [731, 141] on button "Create" at bounding box center [731, 139] width 44 height 15
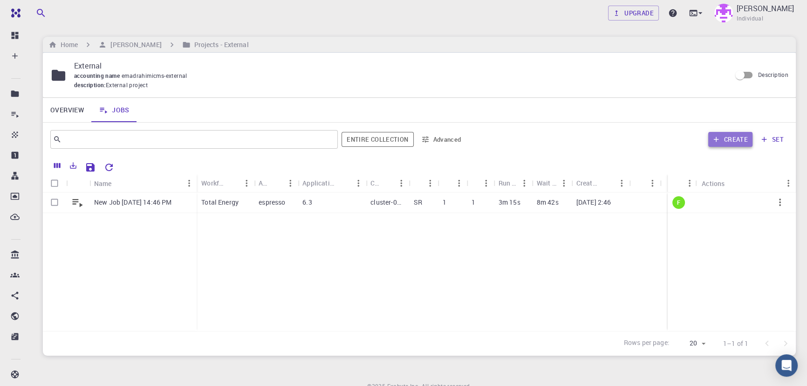
click at [729, 143] on button "Create" at bounding box center [731, 139] width 44 height 15
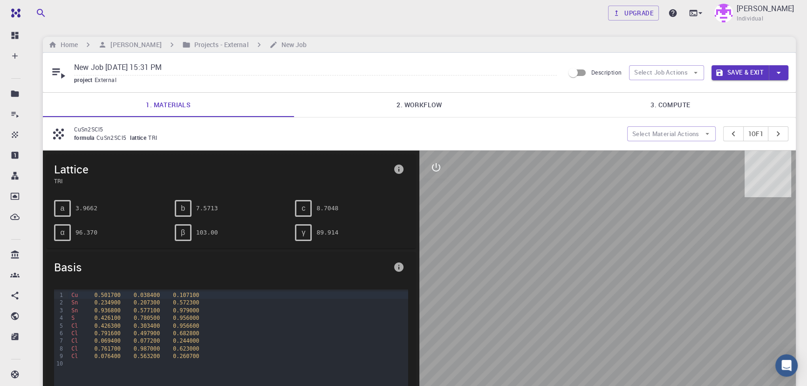
click at [357, 127] on p "CuSn2SCl5" at bounding box center [347, 129] width 546 height 8
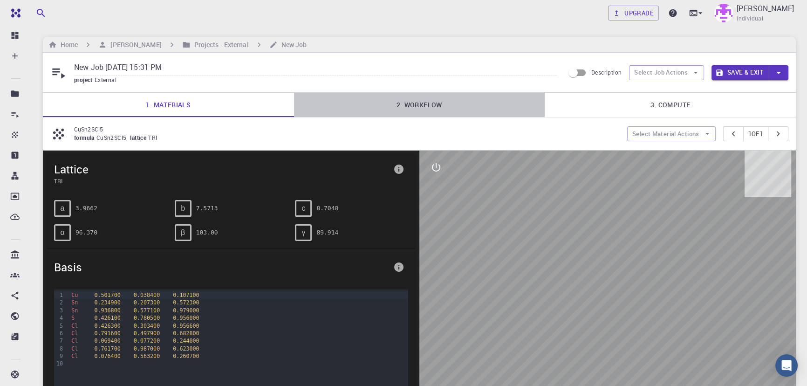
click at [436, 97] on link "2. Workflow" at bounding box center [419, 105] width 251 height 24
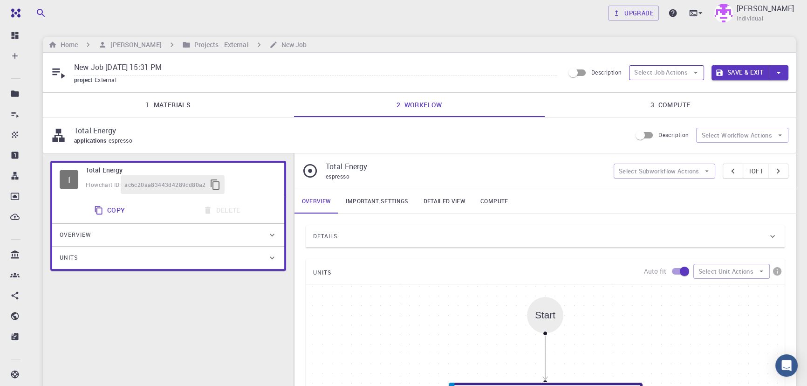
drag, startPoint x: 669, startPoint y: 81, endPoint x: 674, endPoint y: 72, distance: 10.6
click at [674, 72] on div "Description Select Job Actions Save & Exit" at bounding box center [676, 73] width 224 height 18
click at [674, 72] on button "Select Job Actions" at bounding box center [666, 72] width 75 height 15
click at [661, 122] on span "Select workflow" at bounding box center [675, 121] width 44 height 9
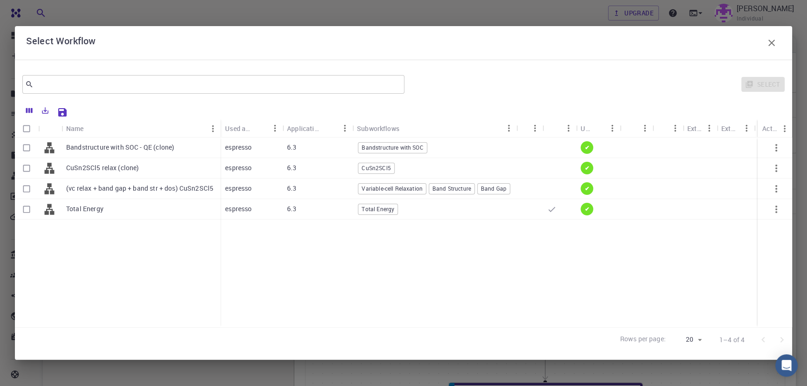
click at [342, 159] on div "6.3" at bounding box center [317, 168] width 70 height 21
checkbox input "true"
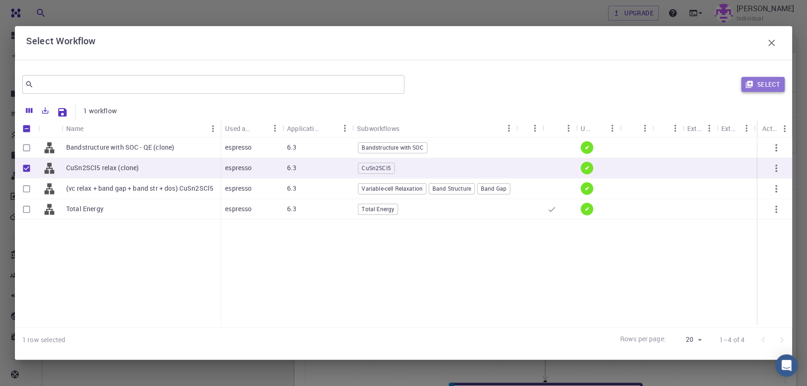
click at [771, 83] on button "Select" at bounding box center [763, 84] width 43 height 15
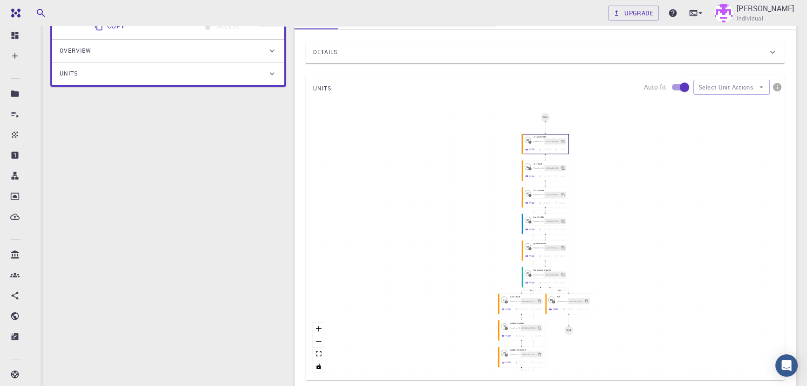
scroll to position [185, 0]
click at [530, 230] on button "View" at bounding box center [530, 229] width 14 height 6
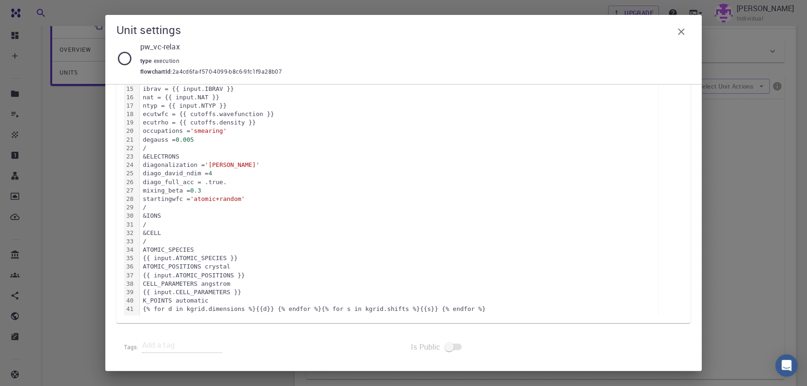
scroll to position [0, 0]
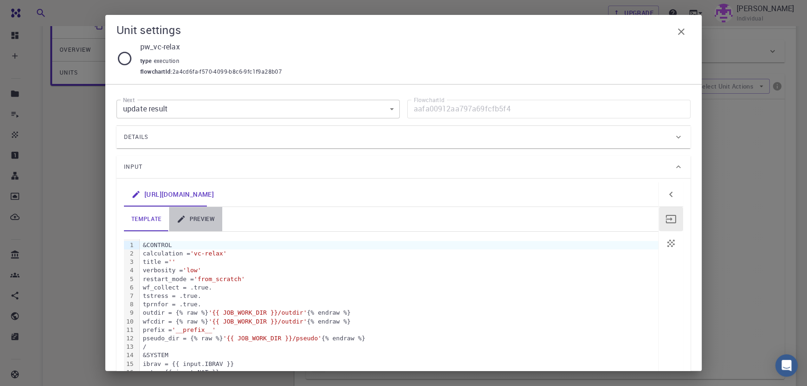
click at [194, 215] on link "preview" at bounding box center [195, 219] width 53 height 24
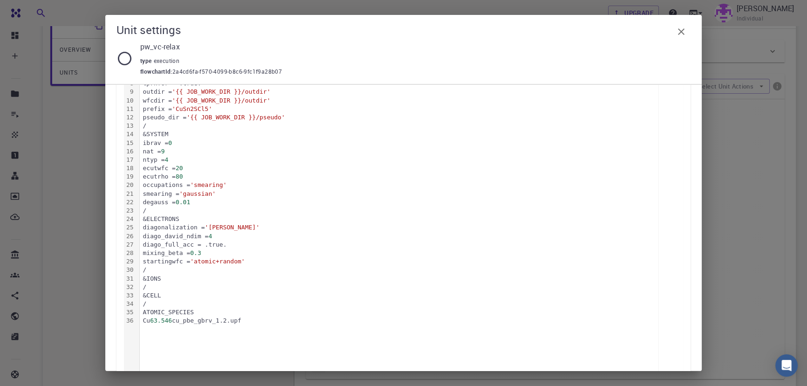
scroll to position [221, 0]
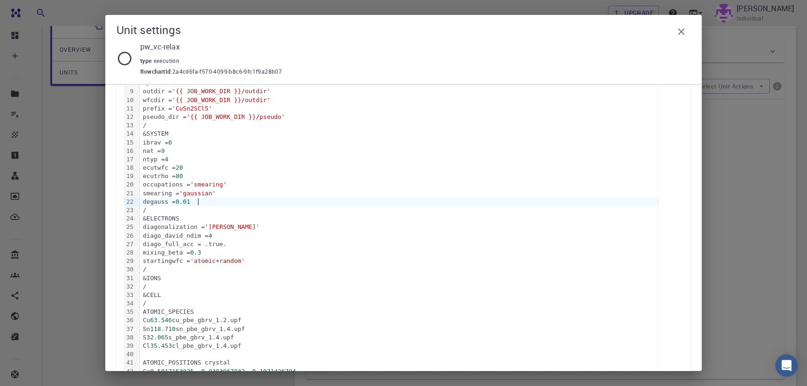
click at [190, 202] on span "0.01" at bounding box center [183, 201] width 14 height 7
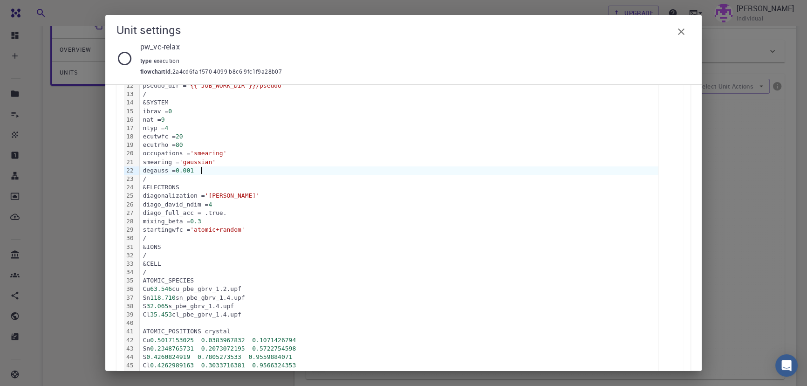
scroll to position [253, 0]
click at [685, 28] on icon "button" at bounding box center [681, 31] width 11 height 11
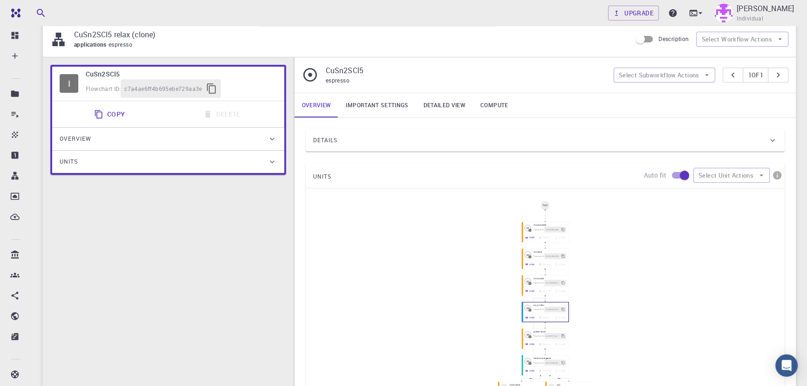
scroll to position [96, 0]
click at [387, 140] on div "Details" at bounding box center [540, 140] width 455 height 15
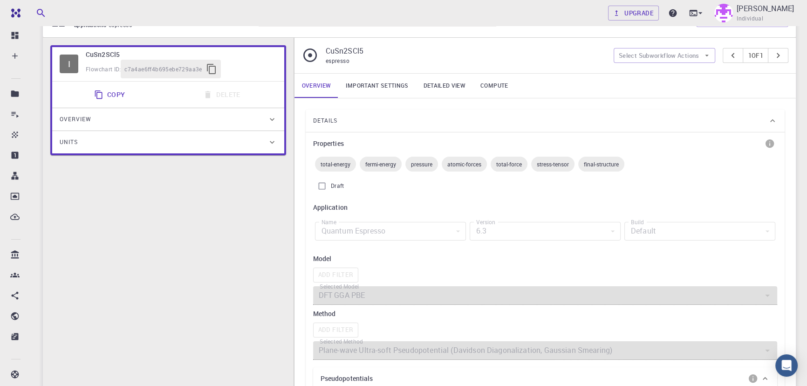
scroll to position [127, 0]
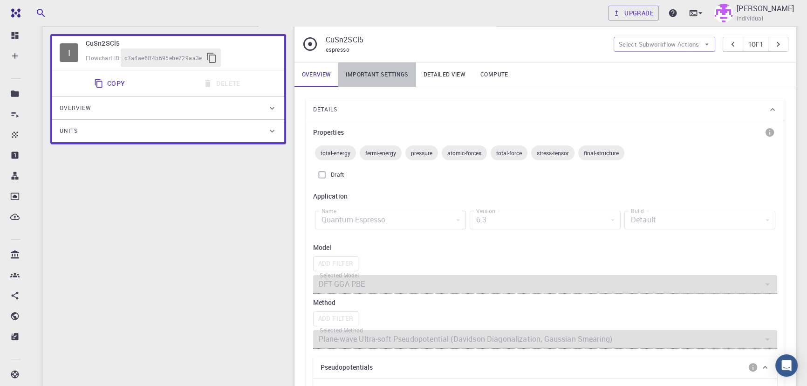
click at [406, 79] on link "Important settings" at bounding box center [376, 74] width 77 height 24
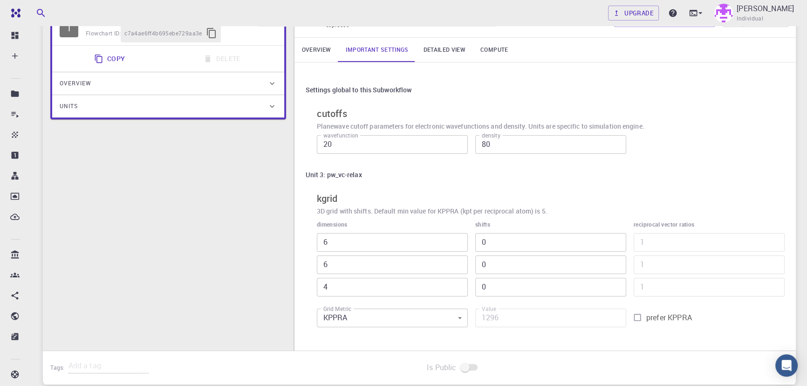
scroll to position [152, 0]
click at [460, 55] on link "Detailed view" at bounding box center [444, 49] width 57 height 24
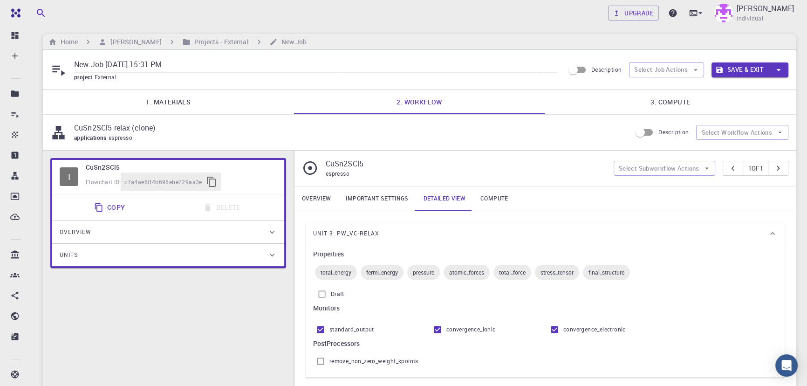
scroll to position [3, 0]
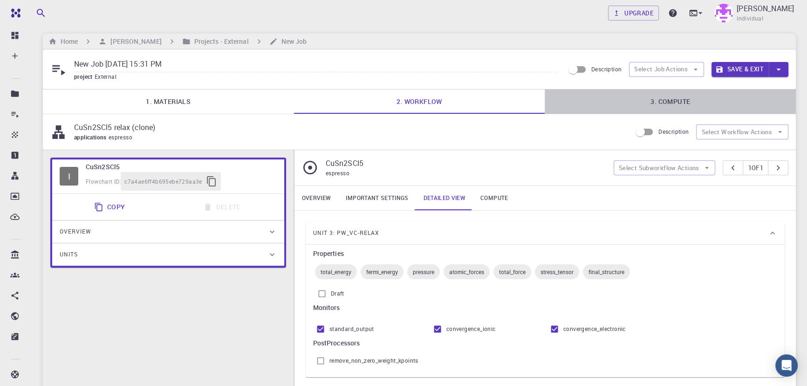
click at [700, 97] on link "3. Compute" at bounding box center [670, 101] width 251 height 24
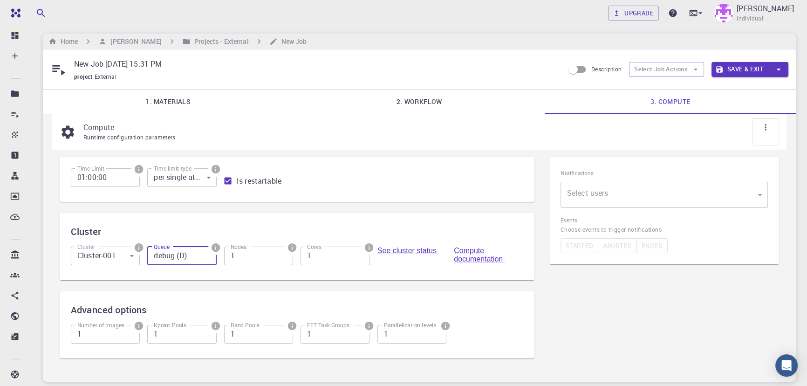
click at [172, 261] on input "debug (D)" at bounding box center [181, 256] width 69 height 19
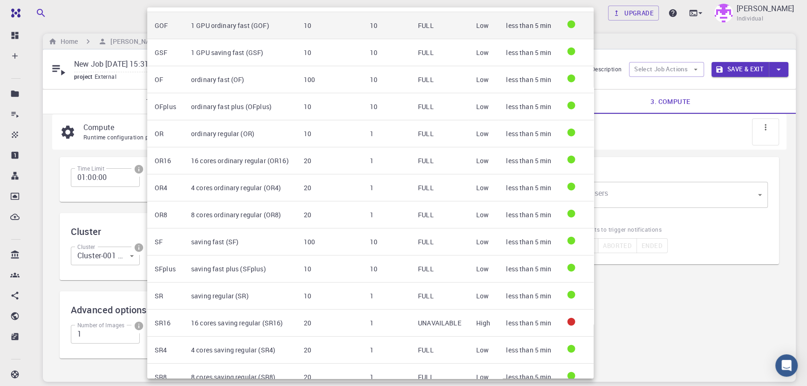
scroll to position [163, 0]
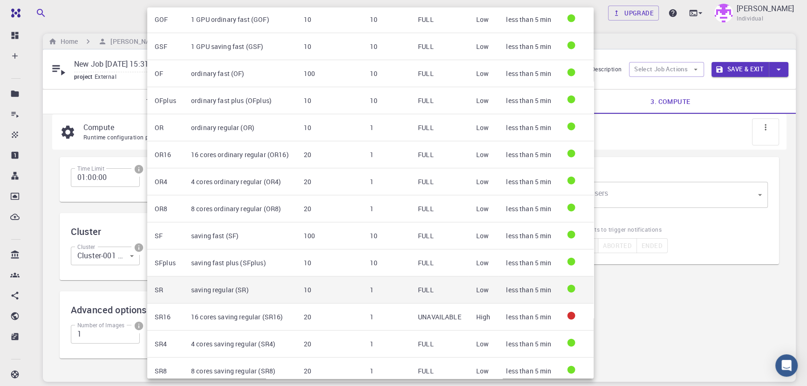
click at [289, 285] on td "saving regular (SR)" at bounding box center [240, 289] width 113 height 27
type input "saving regular (SR)"
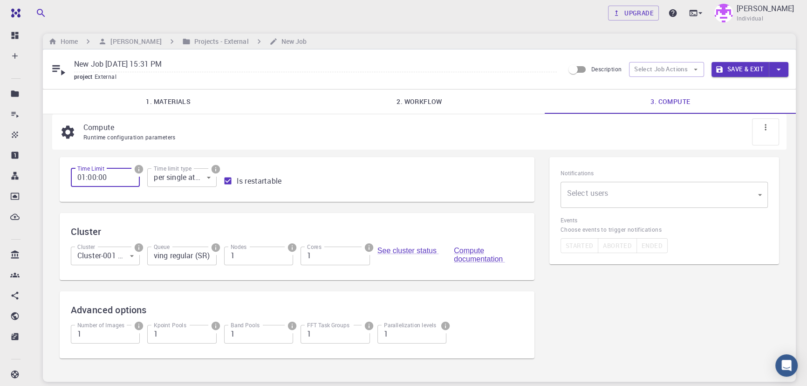
scroll to position [0, 0]
click at [83, 182] on input "01:00:00" at bounding box center [105, 177] width 69 height 19
type input "5:00:00"
click at [744, 69] on button "Save & Exit" at bounding box center [740, 69] width 57 height 15
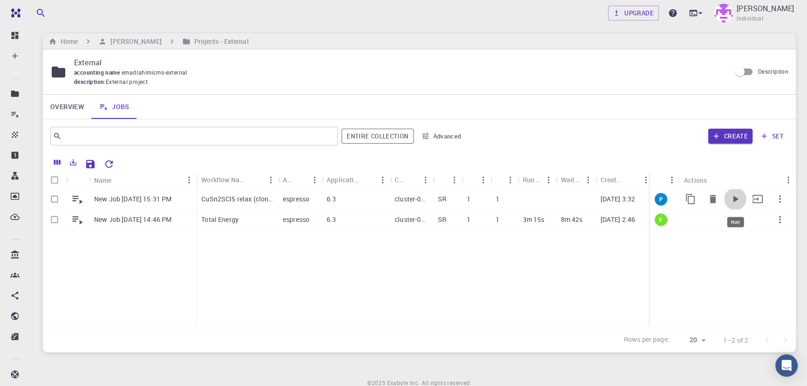
click at [736, 196] on icon "Run" at bounding box center [735, 198] width 11 height 11
click at [592, 226] on div "8m 42s" at bounding box center [576, 220] width 40 height 21
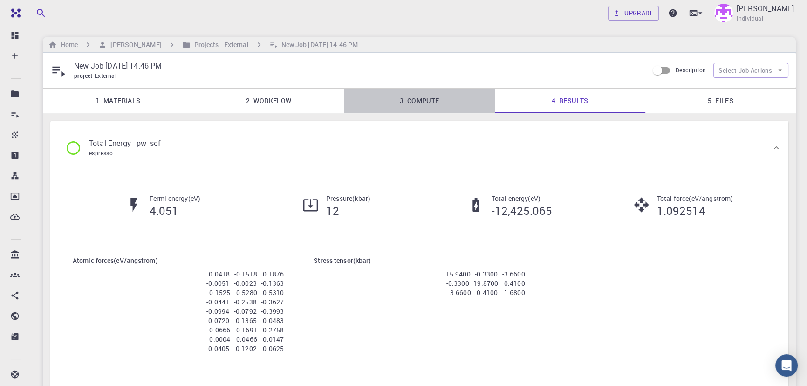
click at [438, 97] on link "3. Compute" at bounding box center [419, 101] width 151 height 24
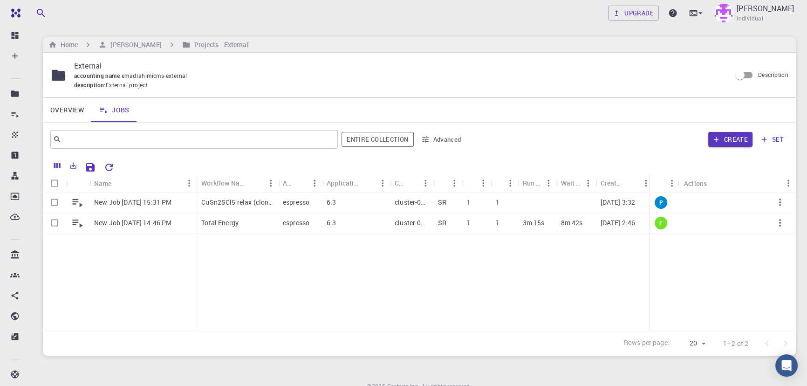
scroll to position [3, 0]
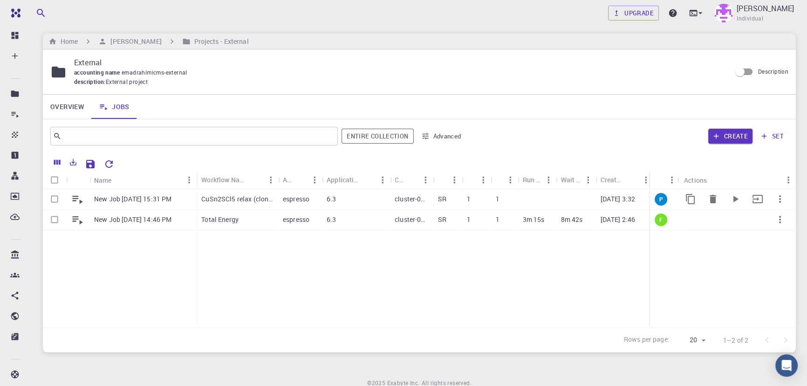
click at [469, 203] on p "1" at bounding box center [469, 198] width 4 height 9
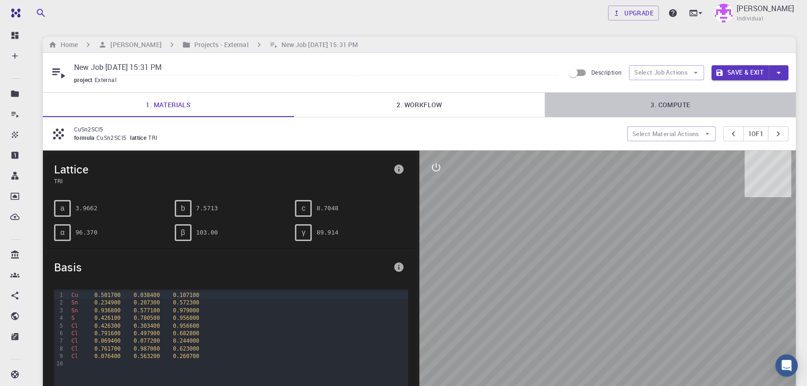
click at [669, 107] on link "3. Compute" at bounding box center [670, 105] width 251 height 24
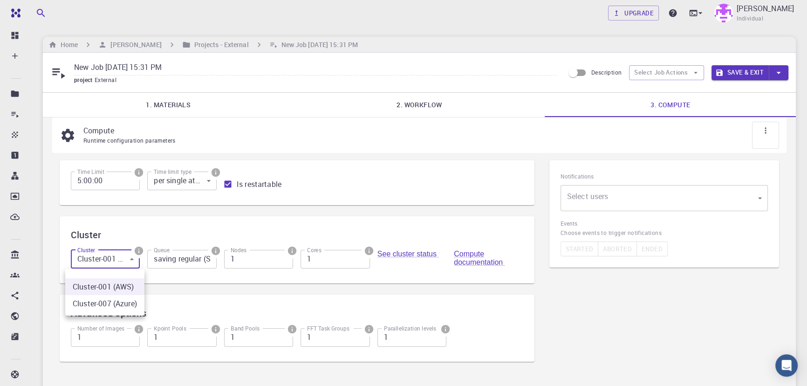
click at [111, 251] on body "Free Dashboard Create New Job New Material Create Material Upload File Import f…" at bounding box center [403, 252] width 807 height 505
click at [101, 299] on li "Cluster-007 (Azure)" at bounding box center [104, 303] width 79 height 17
type input "1"
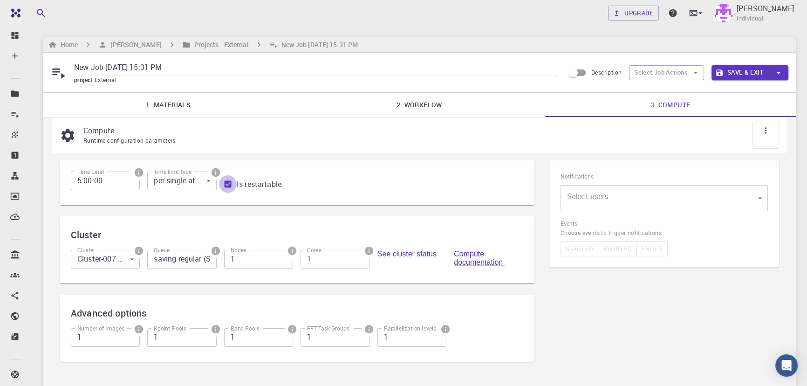
click at [228, 186] on input "Is restartable" at bounding box center [228, 184] width 18 height 18
checkbox input "false"
click at [741, 66] on button "Save & Exit" at bounding box center [740, 72] width 57 height 15
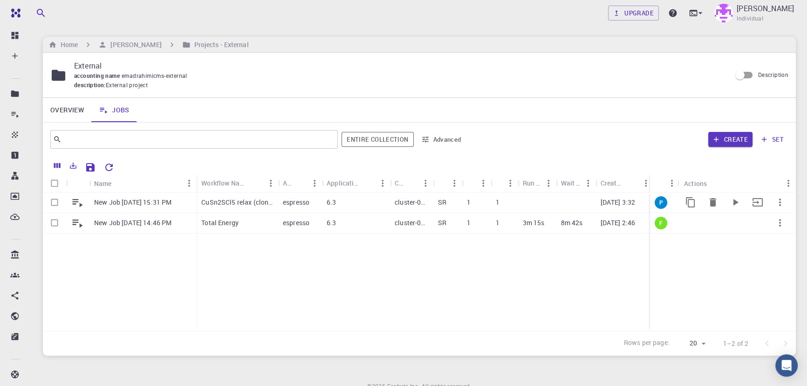
click at [611, 202] on p "[DATE] 3:32" at bounding box center [617, 202] width 35 height 9
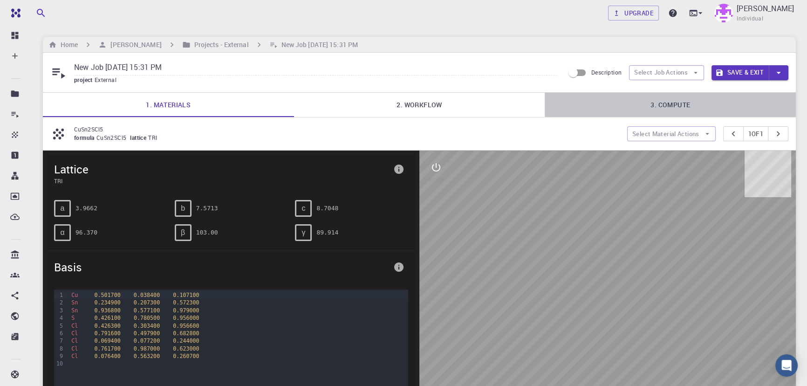
click at [677, 100] on link "3. Compute" at bounding box center [670, 105] width 251 height 24
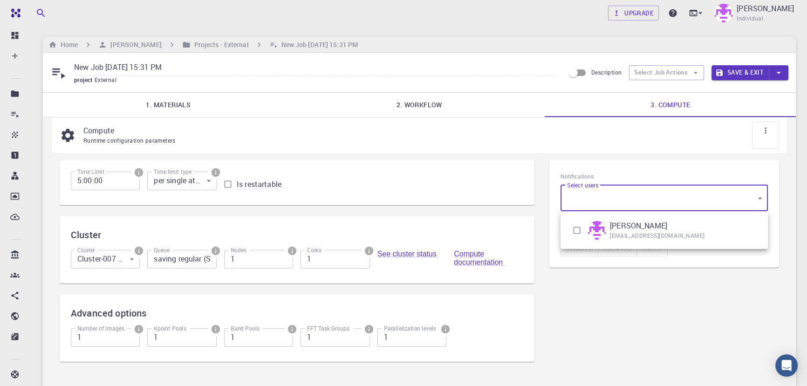
click at [655, 207] on body "Free Dashboard Create New Job New Material Create Material Upload File Import f…" at bounding box center [403, 252] width 807 height 505
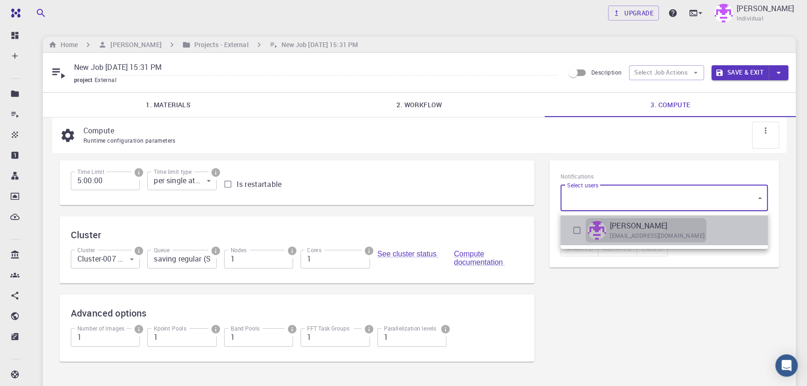
click at [637, 231] on span "emadrahimicms@gmail.com" at bounding box center [657, 235] width 95 height 9
type input "[object Object]"
checkbox input "true"
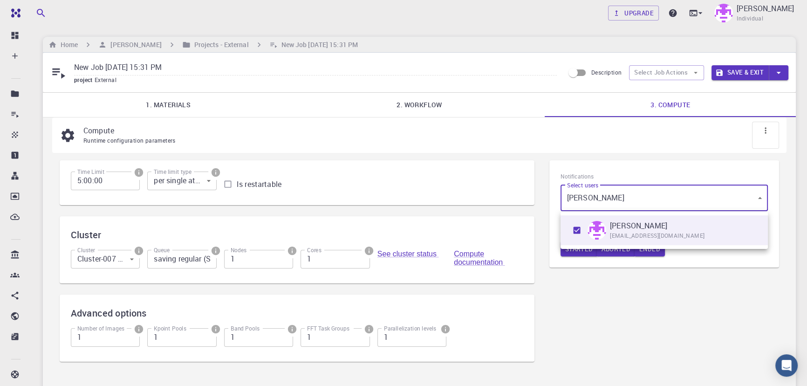
click at [749, 74] on div at bounding box center [403, 193] width 807 height 386
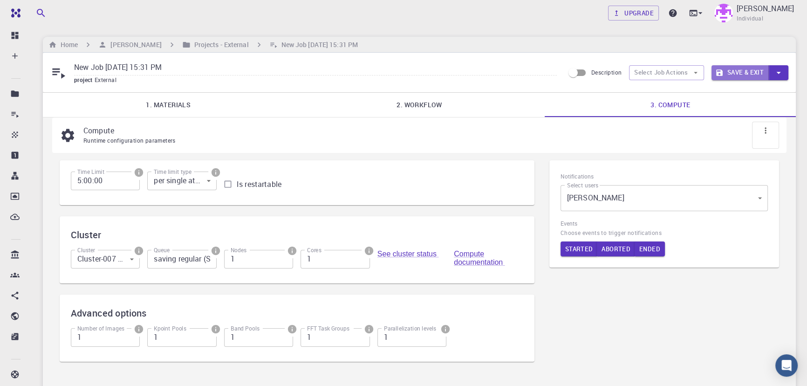
click at [747, 73] on button "Save & Exit" at bounding box center [740, 72] width 57 height 15
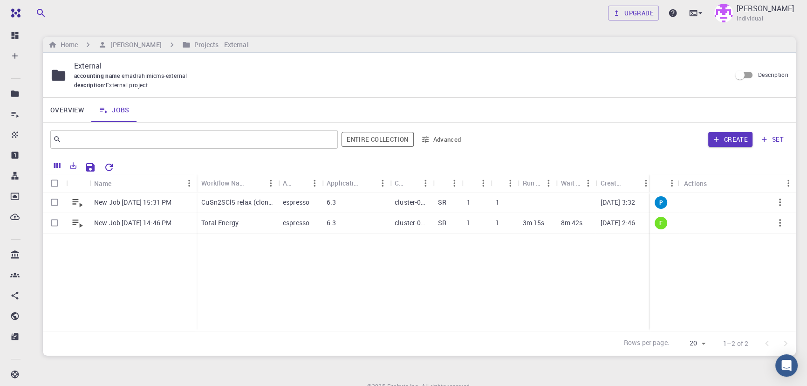
click at [328, 308] on div "New Job Sep 18, 2025, 15:31 PM New Job Sep 18, 2025, 14:46 PM CuSn2SCl5 relax (…" at bounding box center [484, 262] width 883 height 138
click at [741, 200] on button "Run" at bounding box center [735, 202] width 22 height 22
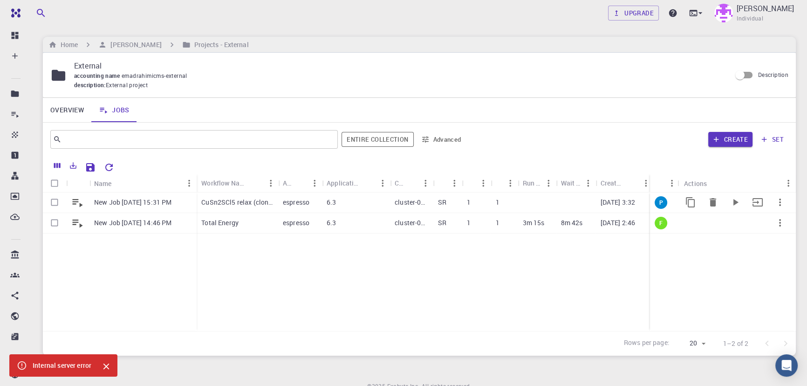
click at [420, 197] on div "cluster-007" at bounding box center [411, 203] width 43 height 21
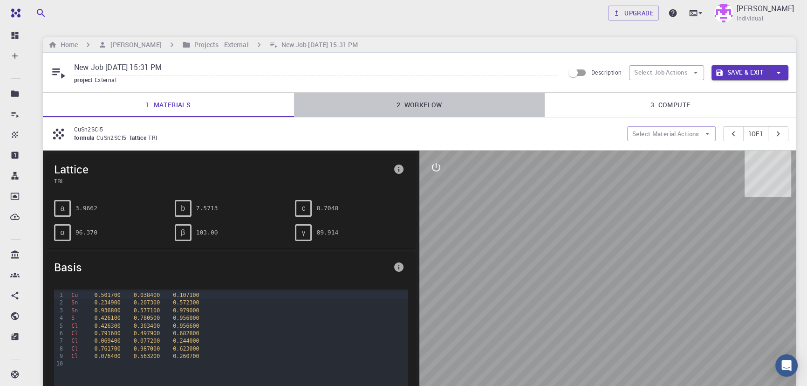
click at [428, 102] on link "2. Workflow" at bounding box center [419, 105] width 251 height 24
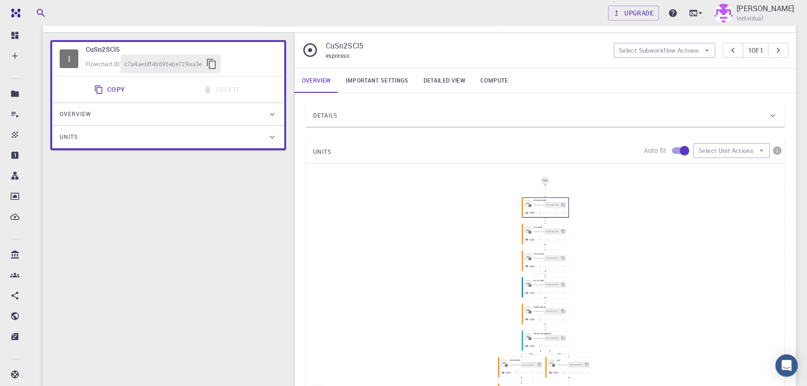
scroll to position [33, 0]
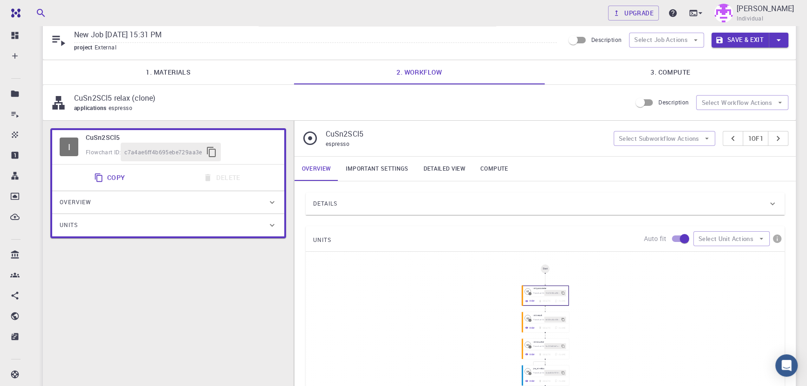
click at [498, 206] on div "Details" at bounding box center [540, 203] width 455 height 15
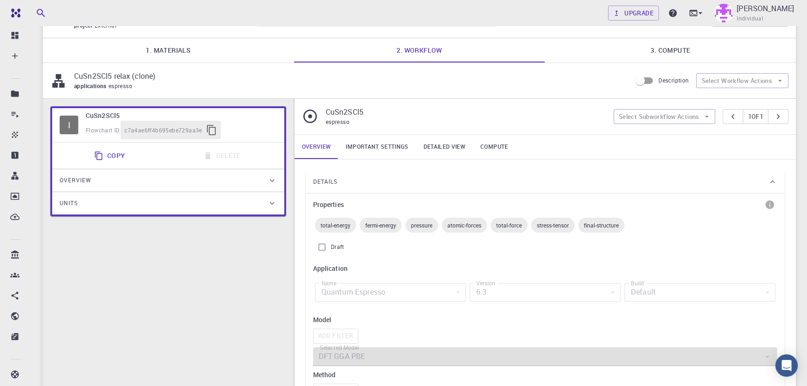
scroll to position [55, 0]
click at [519, 186] on div "Details" at bounding box center [540, 181] width 455 height 15
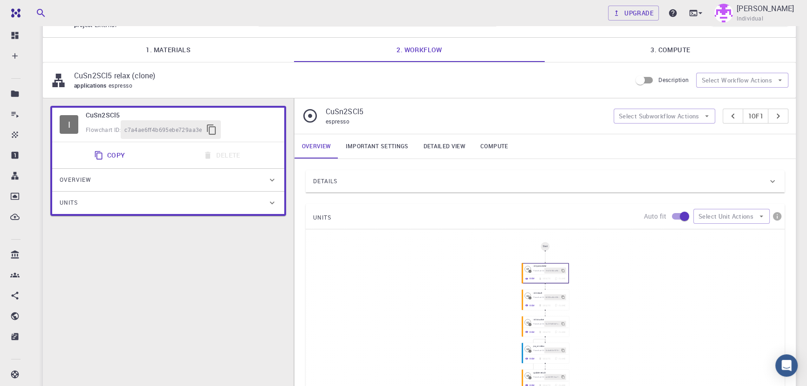
click at [670, 56] on link "3. Compute" at bounding box center [670, 50] width 251 height 24
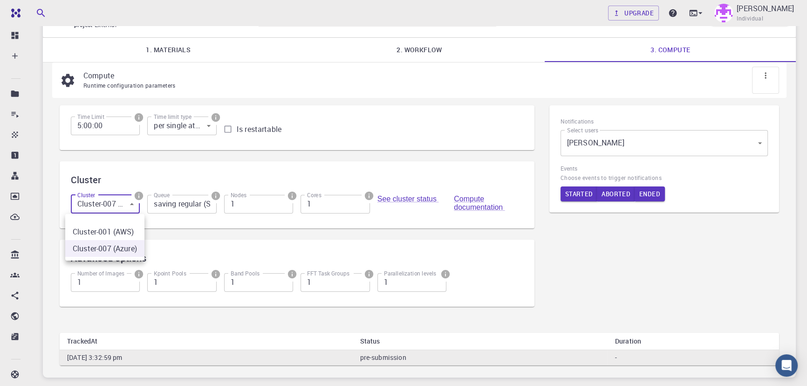
click at [95, 208] on body "Free Dashboard Create New Job New Material Create Material Upload File Import f…" at bounding box center [403, 197] width 807 height 505
click at [98, 233] on li "Cluster-001 (AWS)" at bounding box center [104, 231] width 79 height 17
type input "0"
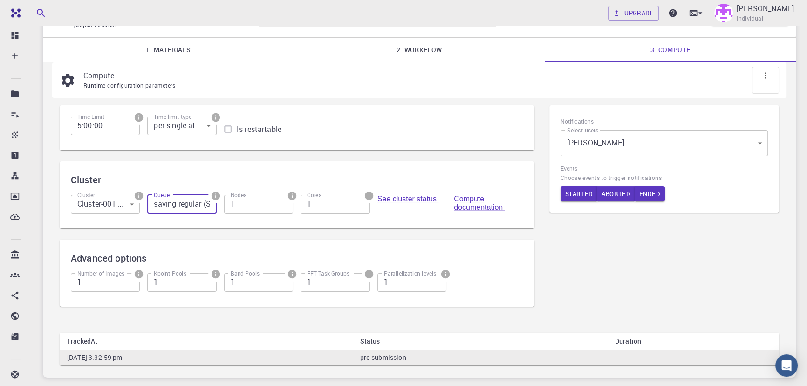
click at [174, 204] on input "saving regular (SR)" at bounding box center [181, 204] width 69 height 19
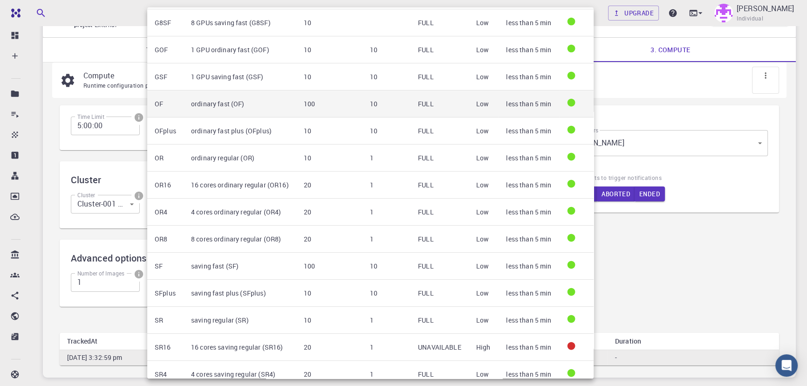
scroll to position [133, 0]
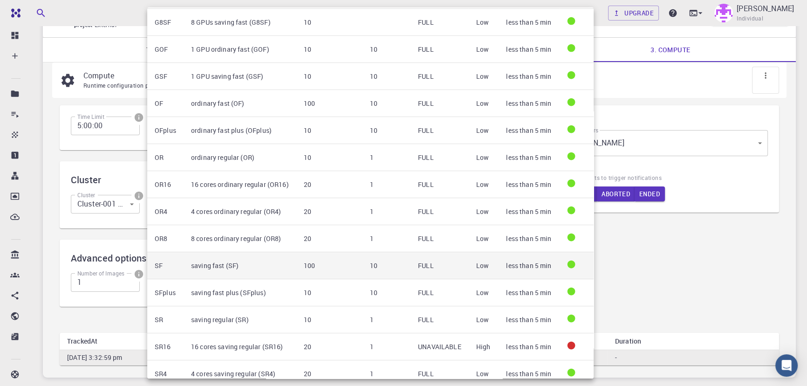
click at [225, 267] on td "saving fast (SF)" at bounding box center [240, 265] width 113 height 27
type input "saving fast (SF)"
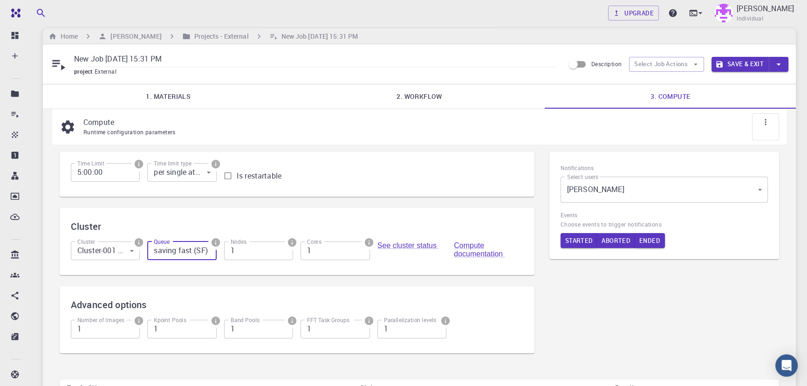
scroll to position [8, 0]
click at [733, 66] on button "Save & Exit" at bounding box center [740, 64] width 57 height 15
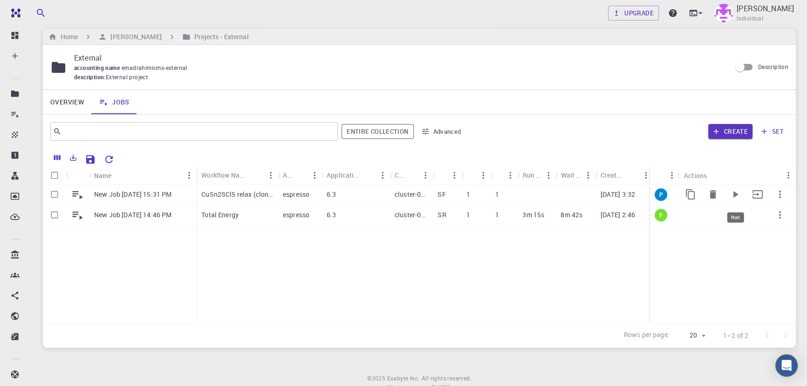
click at [736, 199] on icon "Run" at bounding box center [735, 194] width 11 height 11
click at [433, 189] on div "SF" at bounding box center [447, 195] width 29 height 21
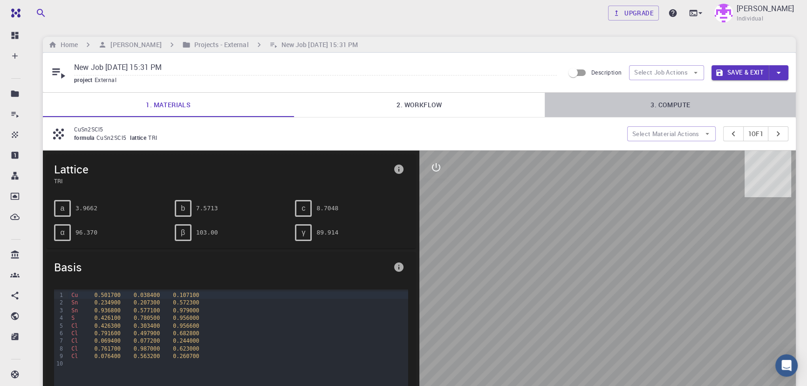
click at [679, 104] on link "3. Compute" at bounding box center [670, 105] width 251 height 24
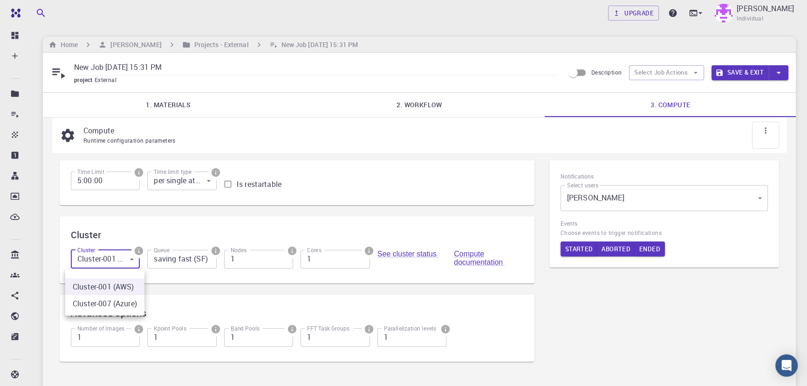
click at [115, 255] on body "Free Dashboard Create New Job New Material Create Material Upload File Import f…" at bounding box center [403, 252] width 807 height 505
click at [110, 305] on li "Cluster-007 (Azure)" at bounding box center [104, 303] width 79 height 17
type input "1"
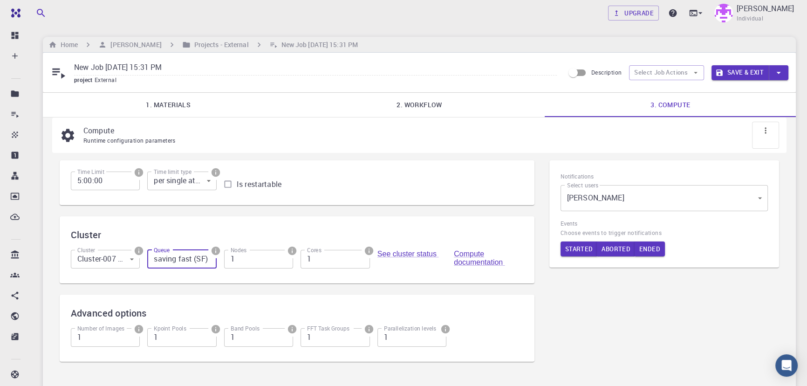
click at [192, 260] on input "saving fast (SF)" at bounding box center [181, 259] width 69 height 19
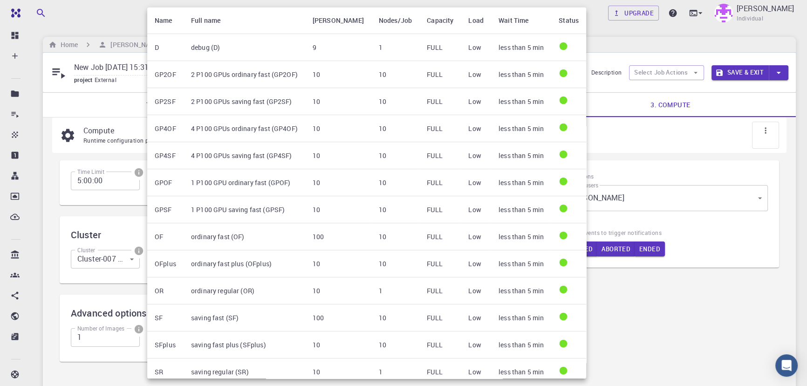
scroll to position [3, 0]
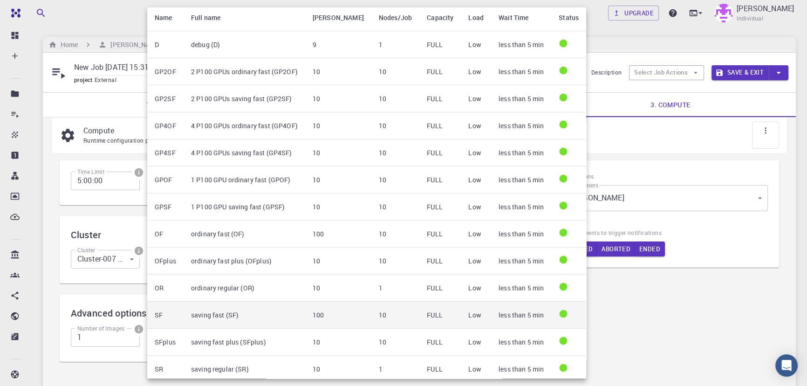
click at [196, 313] on td "saving fast (SF)" at bounding box center [245, 315] width 122 height 27
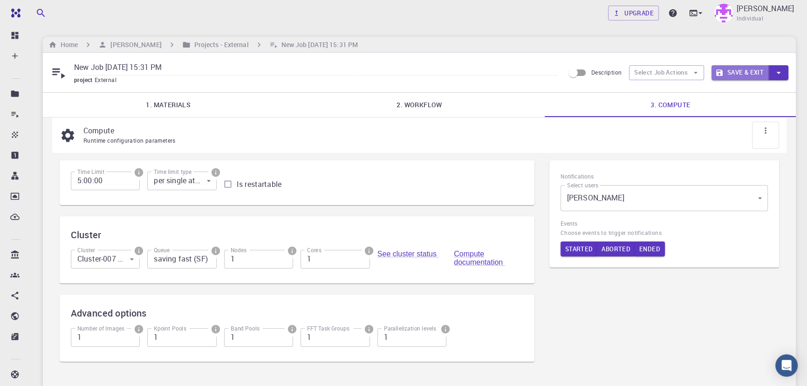
click at [738, 69] on button "Save & Exit" at bounding box center [740, 72] width 57 height 15
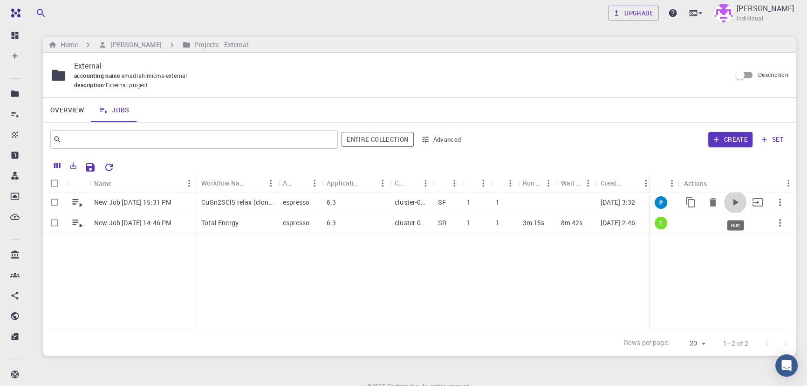
click at [730, 200] on icon "Run" at bounding box center [735, 202] width 11 height 11
click at [436, 206] on div "SF" at bounding box center [447, 203] width 29 height 21
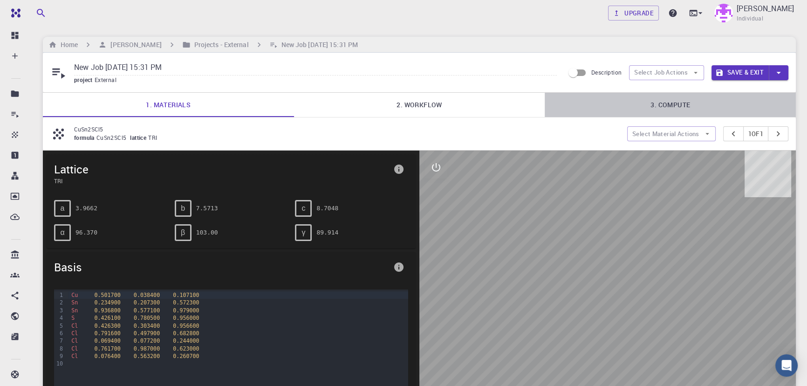
click at [676, 102] on link "3. Compute" at bounding box center [670, 105] width 251 height 24
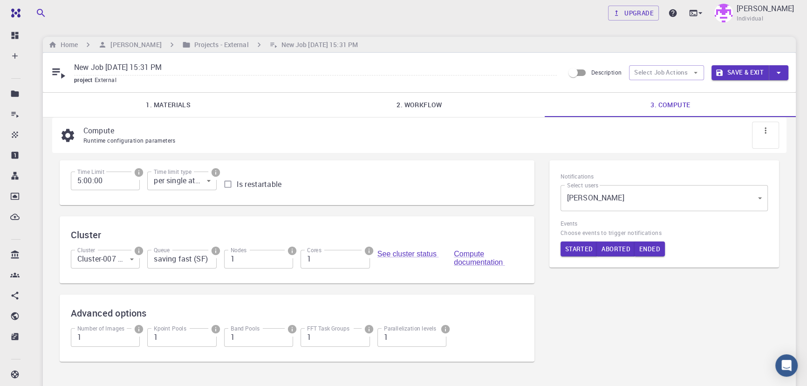
click at [196, 260] on input "saving fast (SF)" at bounding box center [181, 259] width 69 height 19
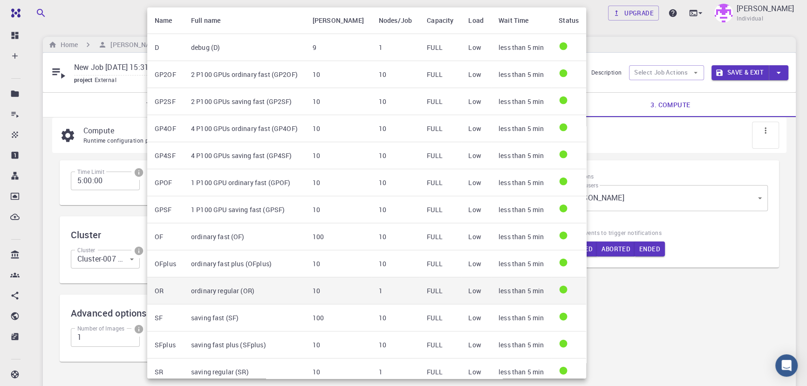
click at [184, 289] on td "ordinary regular (OR)" at bounding box center [245, 290] width 122 height 27
type input "ordinary regular (OR)"
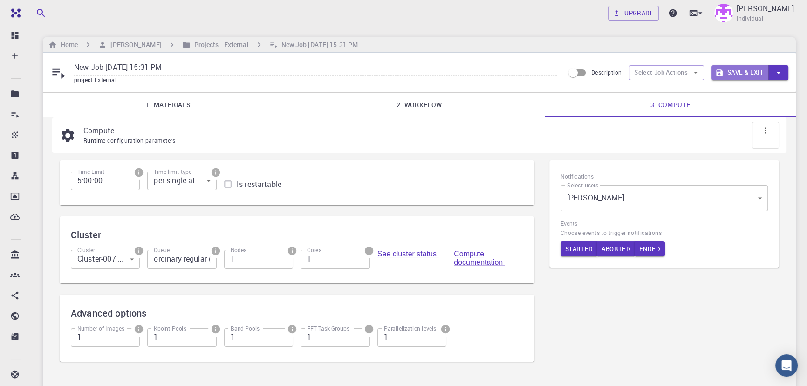
click at [732, 73] on button "Save & Exit" at bounding box center [740, 72] width 57 height 15
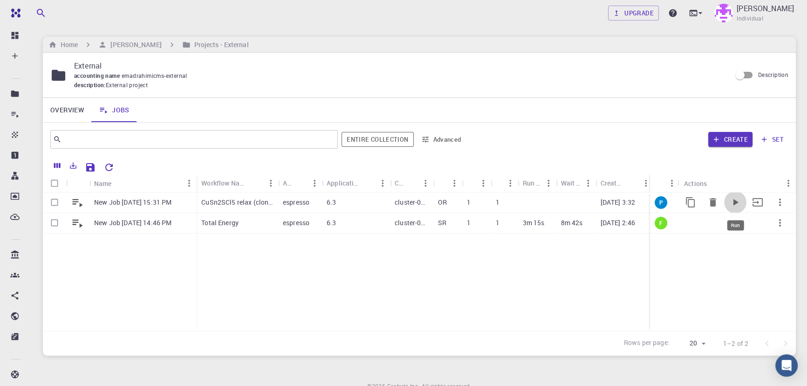
click at [734, 200] on icon "Run" at bounding box center [736, 202] width 5 height 7
click at [188, 95] on div "External accounting name emadrahimicms-external description : External project …" at bounding box center [419, 75] width 753 height 45
click at [91, 72] on span "accounting name" at bounding box center [98, 75] width 48 height 7
click at [56, 72] on icon at bounding box center [59, 74] width 14 height 11
click at [59, 76] on icon at bounding box center [59, 74] width 14 height 11
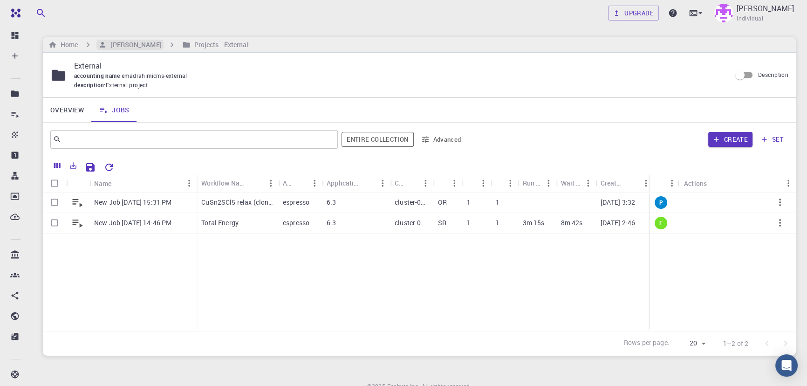
click at [121, 42] on h6 "[PERSON_NAME]" at bounding box center [134, 45] width 55 height 10
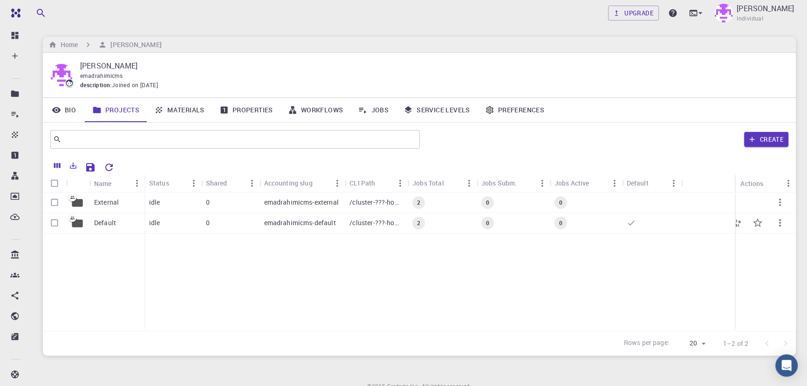
click at [315, 223] on p "emadrahimicms-default" at bounding box center [300, 222] width 72 height 9
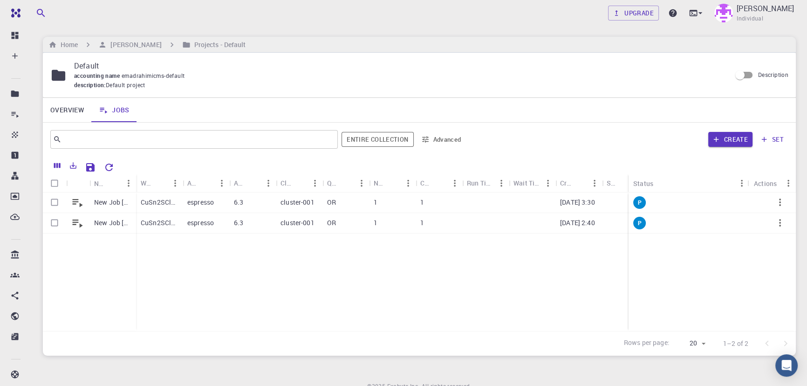
drag, startPoint x: 720, startPoint y: 175, endPoint x: 629, endPoint y: 176, distance: 91.4
click at [629, 176] on div "Status" at bounding box center [627, 183] width 9 height 18
click at [111, 169] on icon "Reset Explorer Settings" at bounding box center [108, 167] width 11 height 11
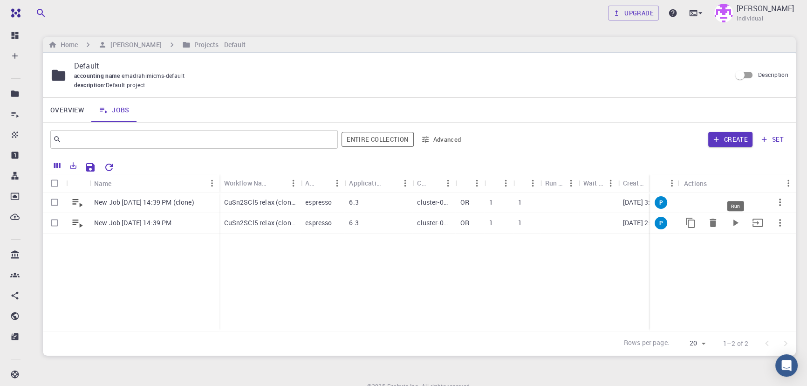
click at [737, 223] on icon "Run" at bounding box center [736, 223] width 5 height 7
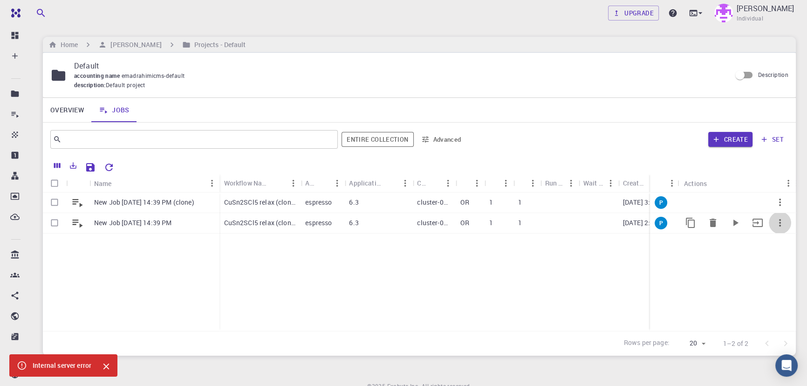
click at [778, 227] on icon "button" at bounding box center [780, 222] width 11 height 11
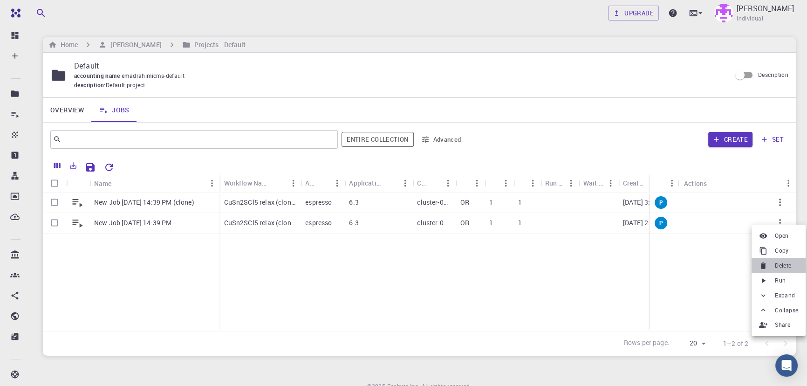
click at [767, 264] on icon at bounding box center [763, 265] width 8 height 8
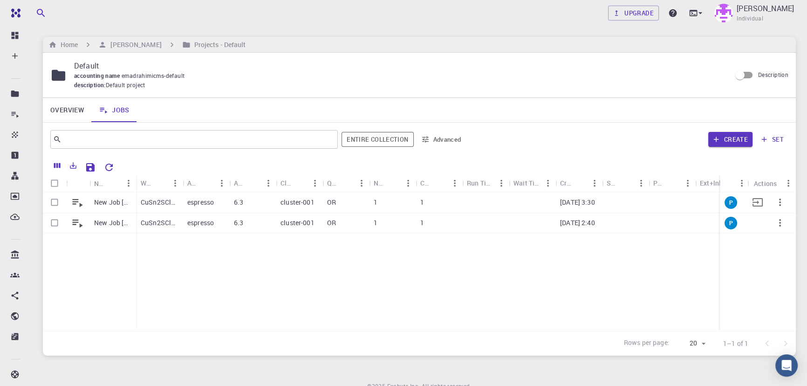
click at [778, 203] on icon "button" at bounding box center [780, 202] width 11 height 11
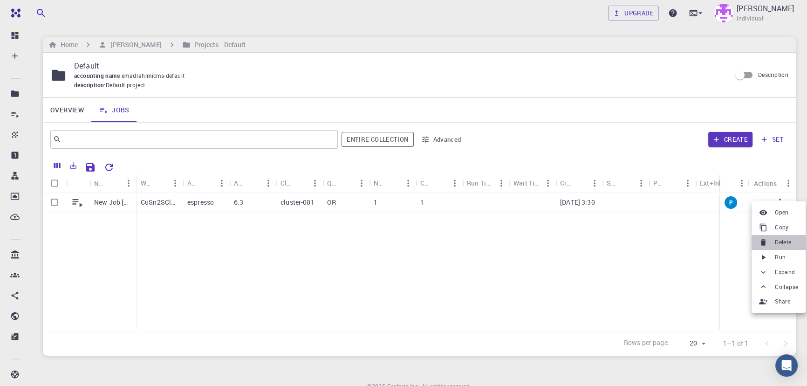
click at [771, 241] on li "Delete" at bounding box center [779, 242] width 54 height 15
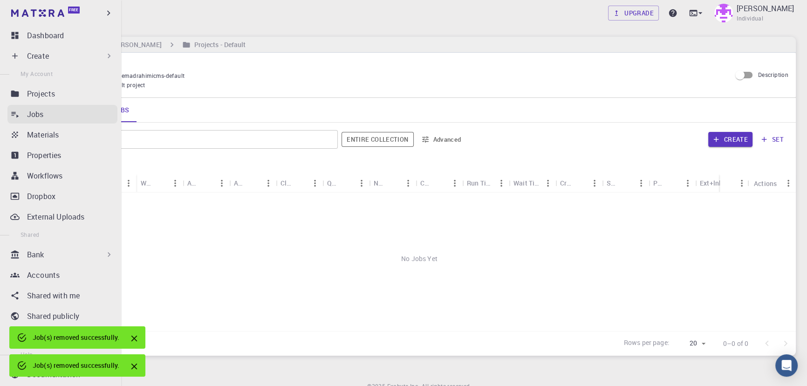
click at [31, 113] on p "Jobs" at bounding box center [35, 114] width 17 height 11
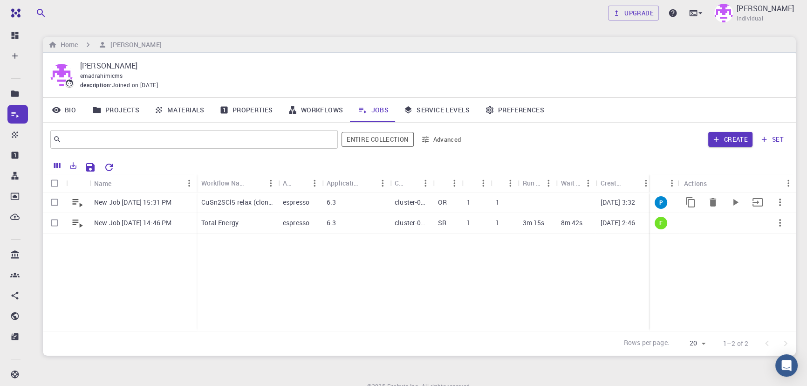
click at [416, 202] on p "cluster-007" at bounding box center [412, 202] width 34 height 9
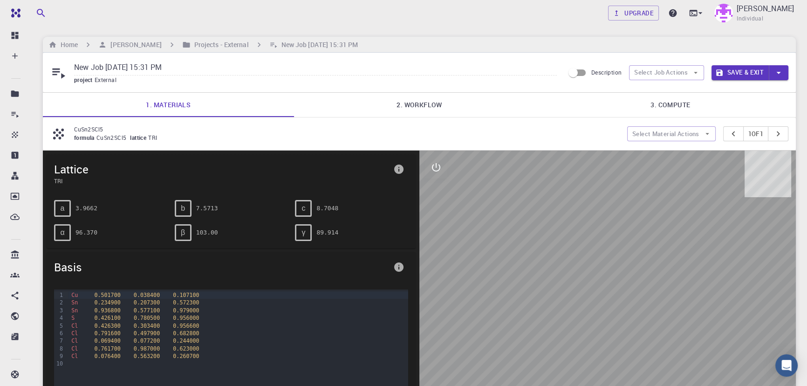
click at [653, 110] on link "3. Compute" at bounding box center [670, 105] width 251 height 24
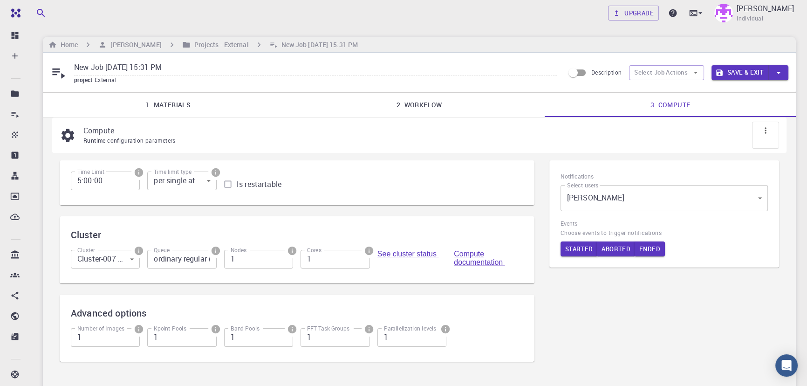
click at [109, 261] on body "Free Dashboard Create New Job New Material Create Material Upload File Import f…" at bounding box center [403, 252] width 807 height 505
click at [110, 303] on li "Cluster-007 (Azure)" at bounding box center [104, 303] width 79 height 17
click at [188, 261] on input "ordinary regular (OR)" at bounding box center [181, 259] width 69 height 19
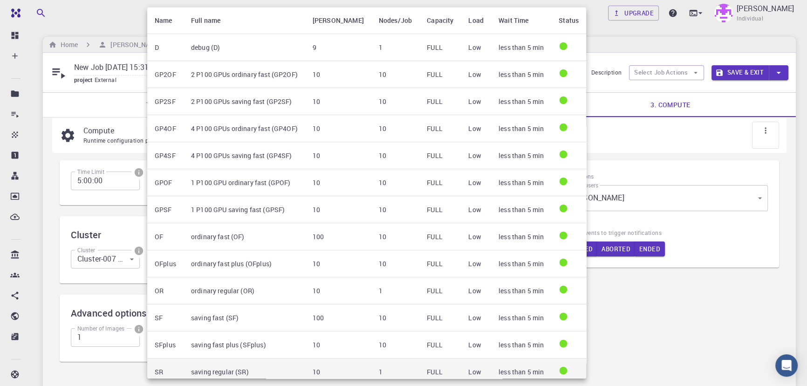
click at [255, 362] on td "saving regular (SR)" at bounding box center [245, 371] width 122 height 27
type input "saving regular (SR)"
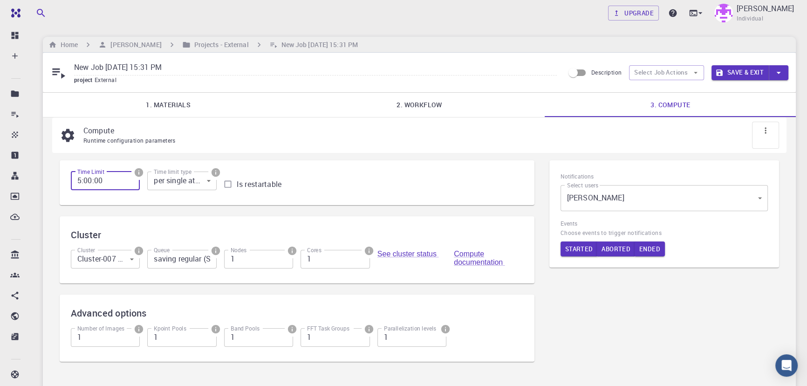
click at [78, 182] on input "5:00:00" at bounding box center [105, 181] width 69 height 19
type input "1:00:00"
click at [732, 71] on button "Save & Exit" at bounding box center [740, 72] width 57 height 15
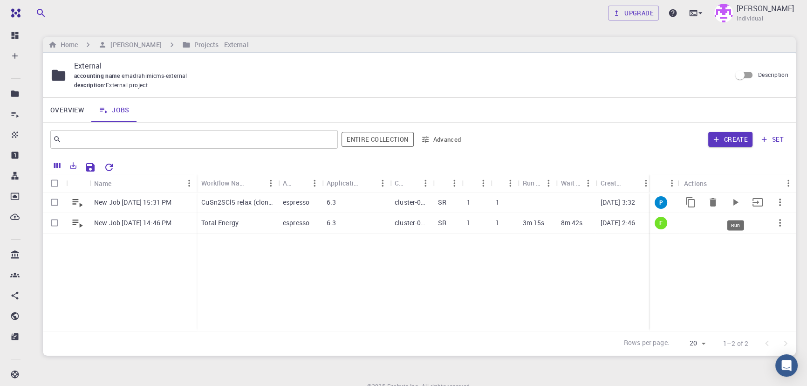
click at [738, 205] on icon "Run" at bounding box center [735, 202] width 11 height 11
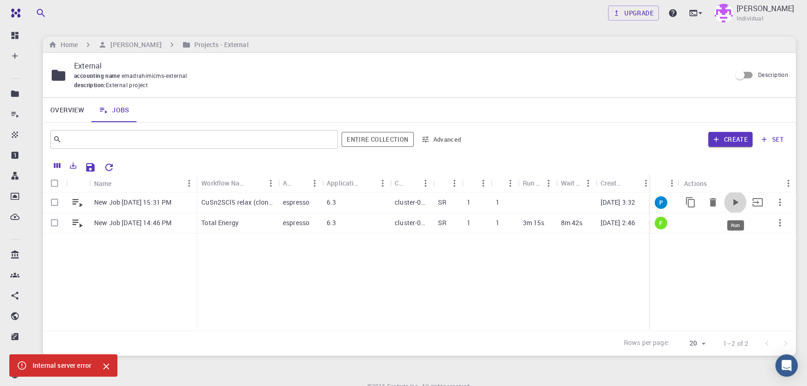
click at [738, 204] on icon "Run" at bounding box center [735, 202] width 11 height 11
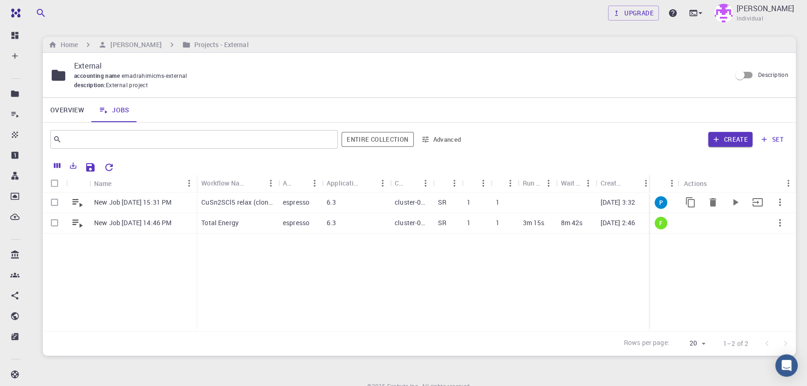
click at [428, 206] on p "cluster-007" at bounding box center [412, 202] width 34 height 9
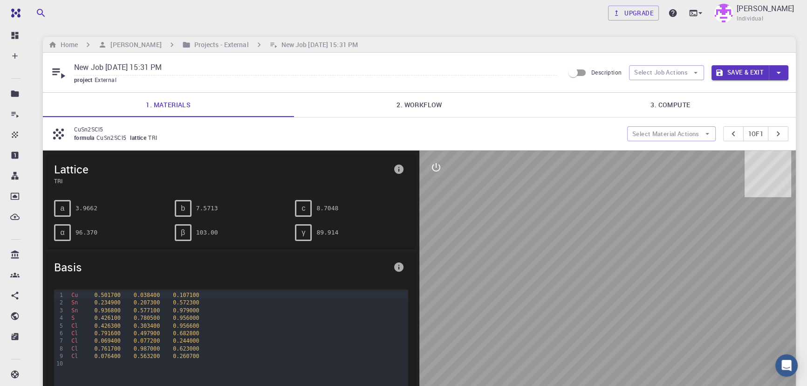
click at [671, 102] on link "3. Compute" at bounding box center [670, 105] width 251 height 24
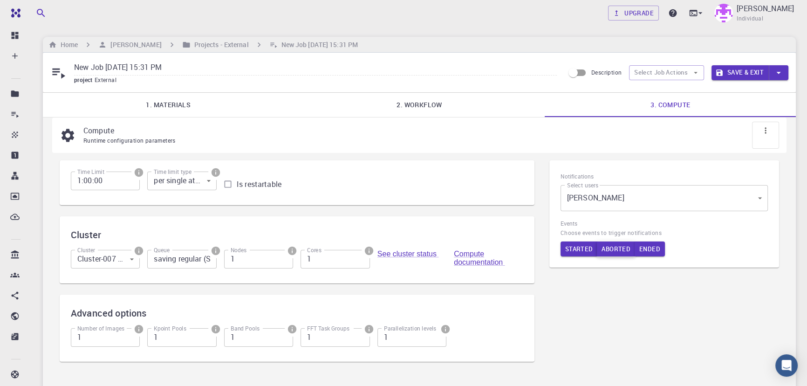
click at [607, 250] on button "Aborted" at bounding box center [616, 248] width 38 height 15
click at [416, 112] on link "2. Workflow" at bounding box center [419, 105] width 251 height 24
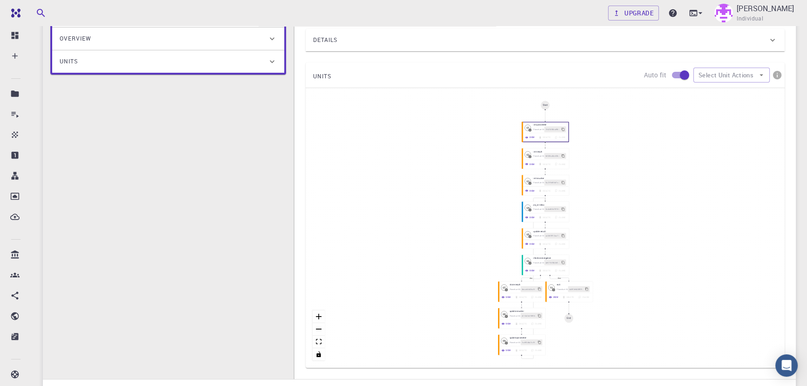
scroll to position [203, 0]
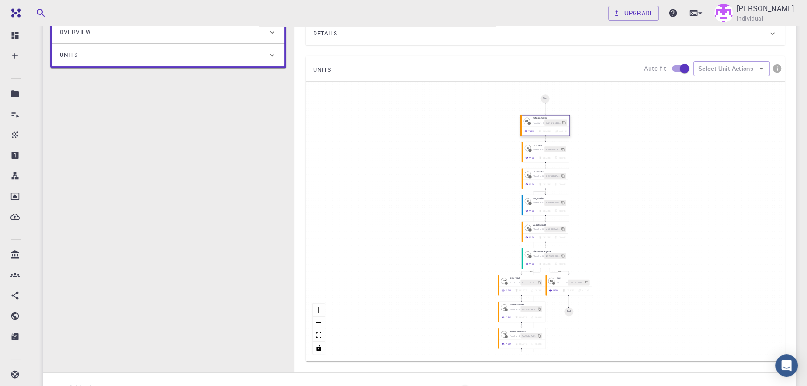
click at [534, 130] on button "View" at bounding box center [530, 131] width 14 height 6
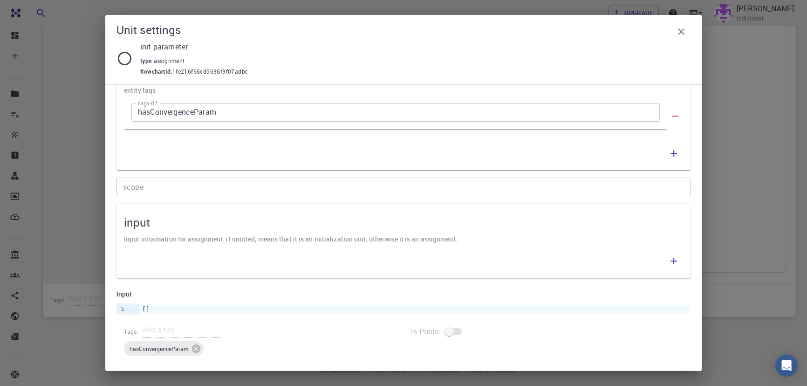
scroll to position [293, 0]
click at [682, 32] on icon "button" at bounding box center [681, 31] width 7 height 7
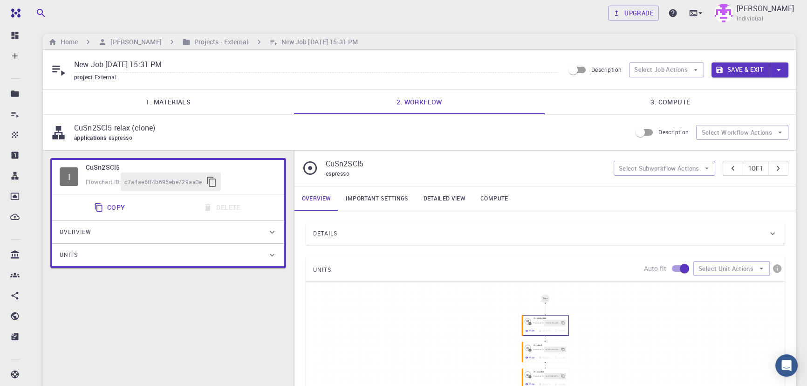
scroll to position [0, 0]
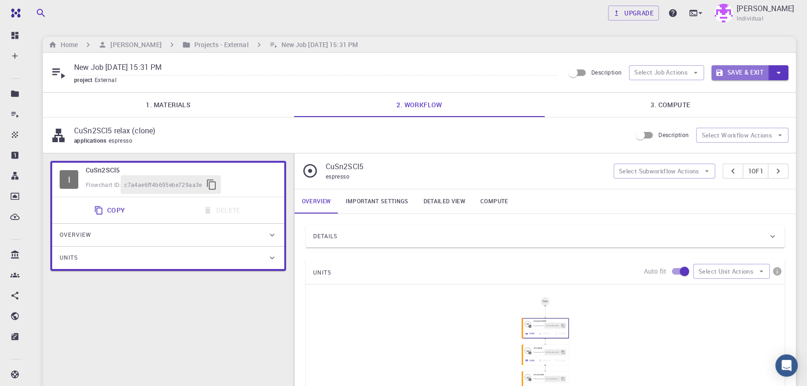
click at [723, 75] on button "Save & Exit" at bounding box center [740, 72] width 57 height 15
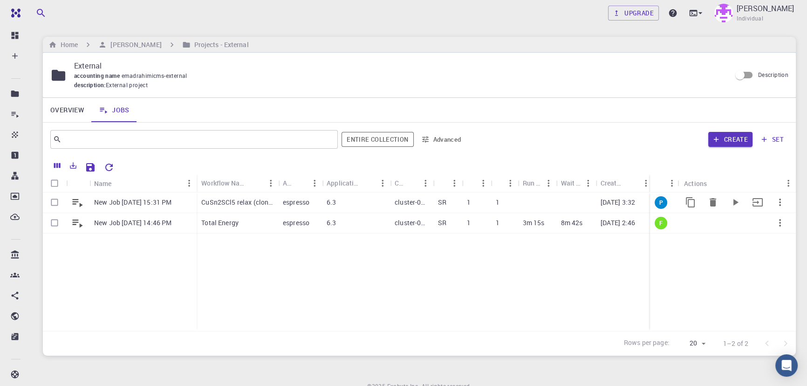
click at [250, 204] on p "CuSn2SCl5 relax (clone)" at bounding box center [237, 202] width 72 height 9
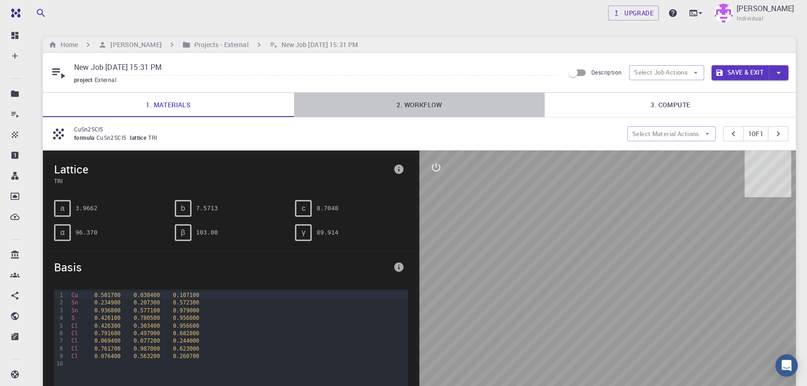
click at [436, 104] on link "2. Workflow" at bounding box center [419, 105] width 251 height 24
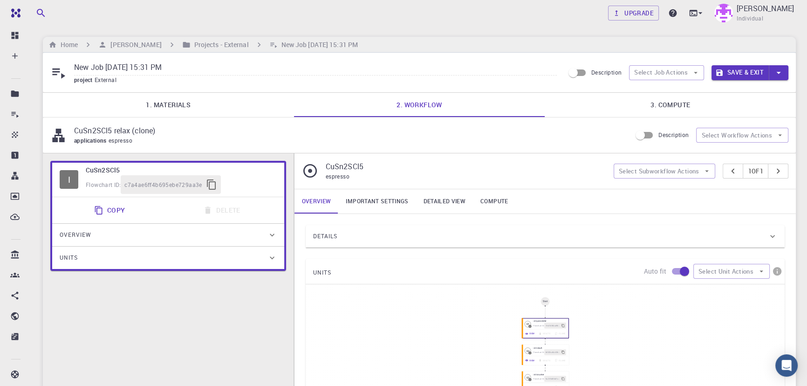
drag, startPoint x: 165, startPoint y: 131, endPoint x: 155, endPoint y: 130, distance: 10.3
click at [155, 131] on p "CuSn2SCl5 relax (clone)" at bounding box center [349, 130] width 550 height 11
drag, startPoint x: 155, startPoint y: 130, endPoint x: 50, endPoint y: 128, distance: 104.9
click at [50, 128] on div "CuSn2SCl5 relax (clone) applications espresso" at bounding box center [340, 135] width 581 height 21
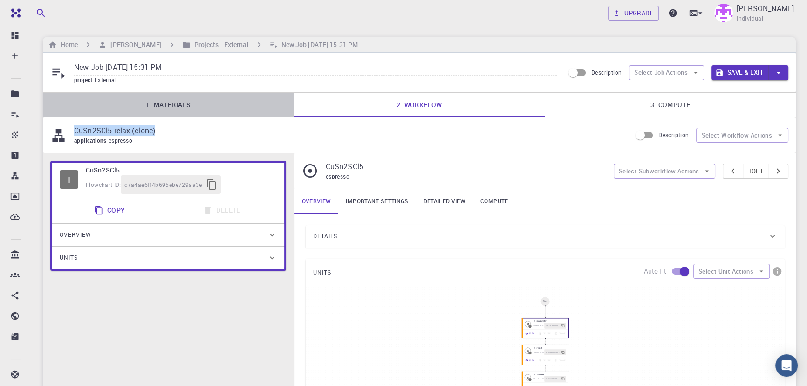
click at [148, 107] on link "1. Materials" at bounding box center [168, 105] width 251 height 24
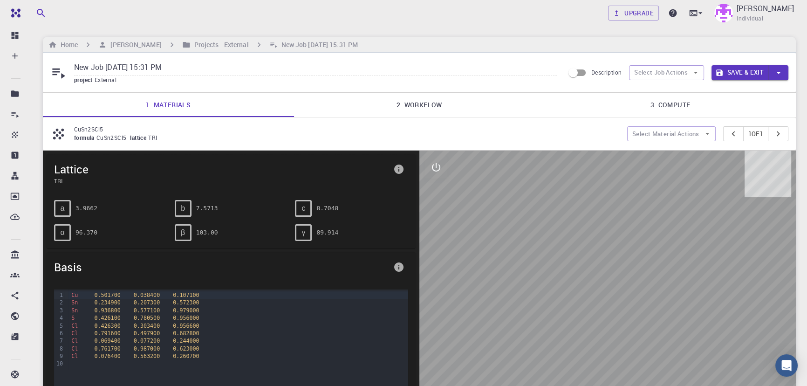
click at [456, 107] on link "2. Workflow" at bounding box center [419, 105] width 251 height 24
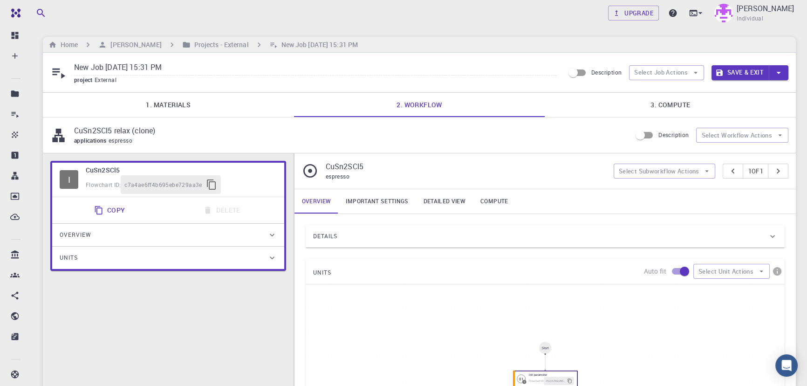
click at [646, 107] on link "3. Compute" at bounding box center [670, 105] width 251 height 24
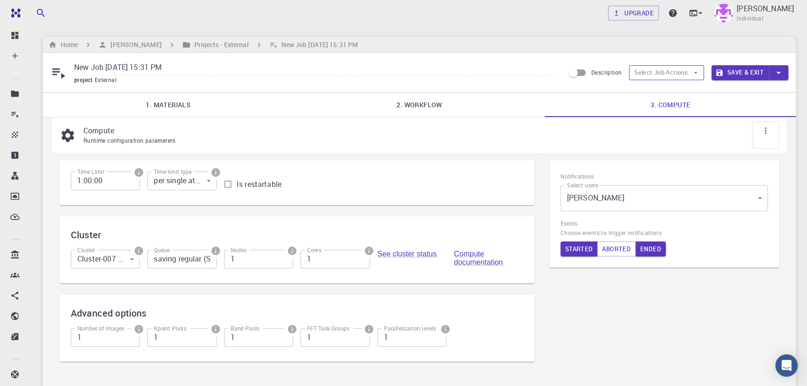
click at [652, 76] on button "Select Job Actions" at bounding box center [666, 72] width 75 height 15
click at [646, 94] on div at bounding box center [644, 91] width 17 height 9
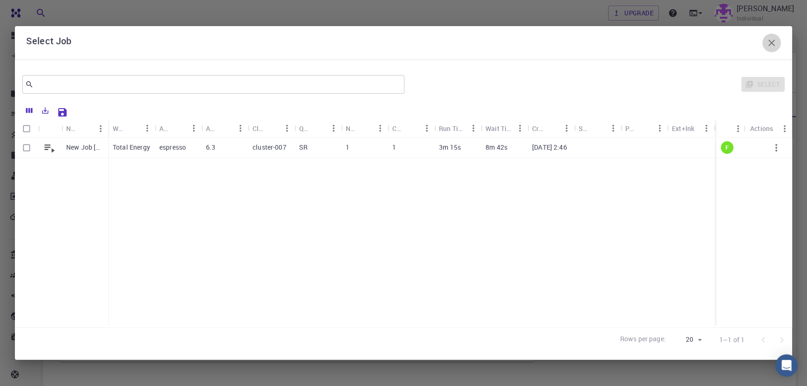
click at [771, 40] on icon "button" at bounding box center [771, 42] width 11 height 11
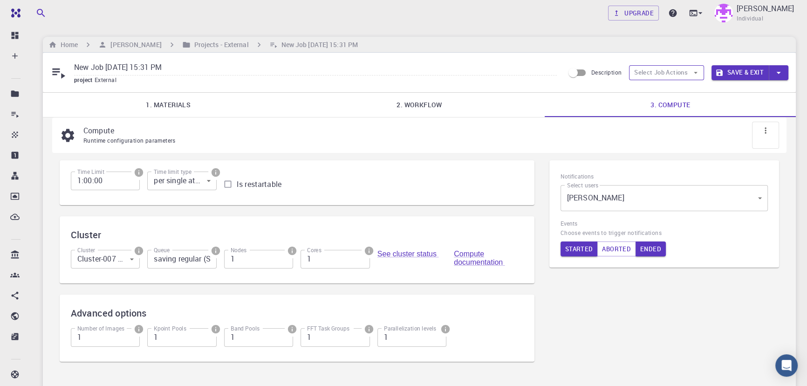
click at [667, 78] on button "Select Job Actions" at bounding box center [666, 72] width 75 height 15
click at [656, 139] on span "Submit" at bounding box center [675, 135] width 44 height 9
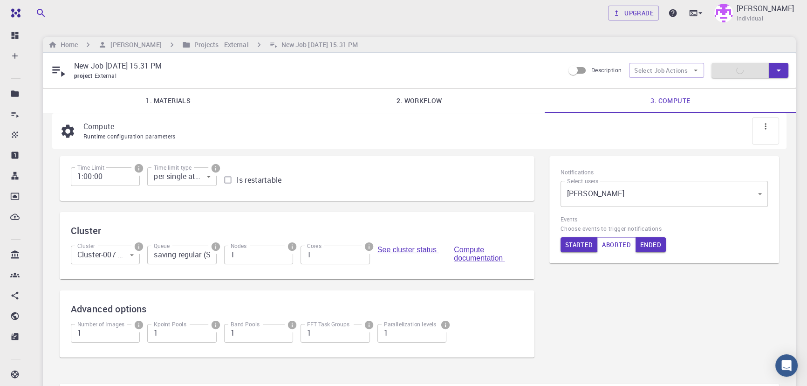
click at [741, 74] on div "Save & Exit" at bounding box center [750, 70] width 77 height 15
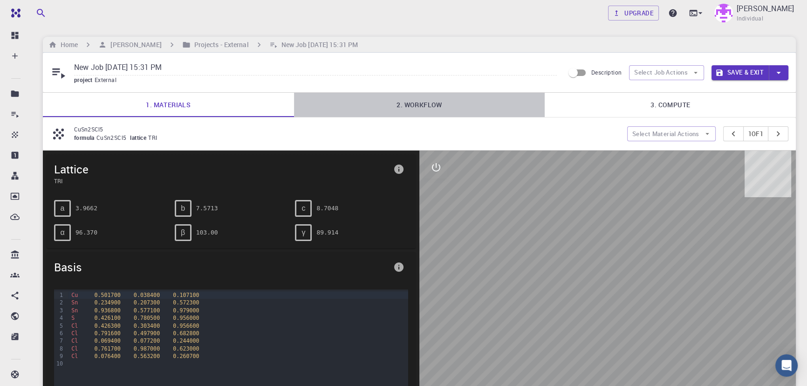
click at [410, 106] on link "2. Workflow" at bounding box center [419, 105] width 251 height 24
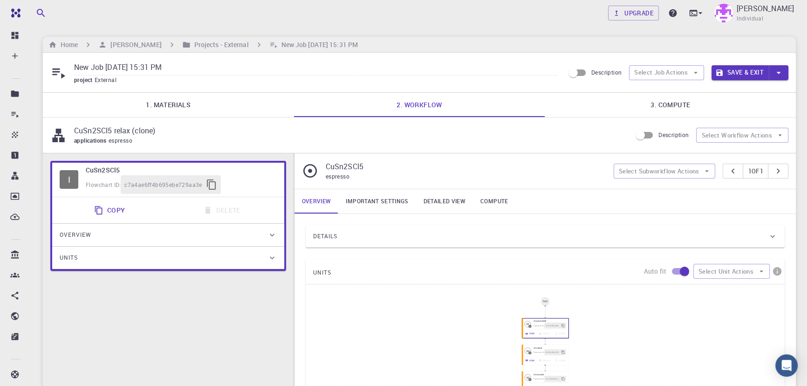
click at [168, 101] on link "1. Materials" at bounding box center [168, 105] width 251 height 24
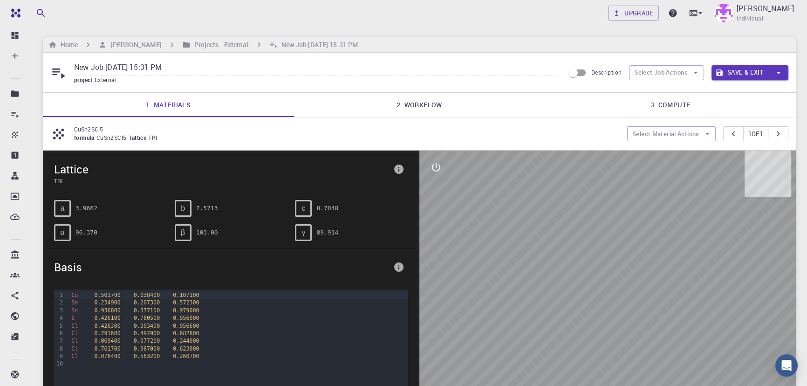
click at [408, 99] on link "2. Workflow" at bounding box center [419, 105] width 251 height 24
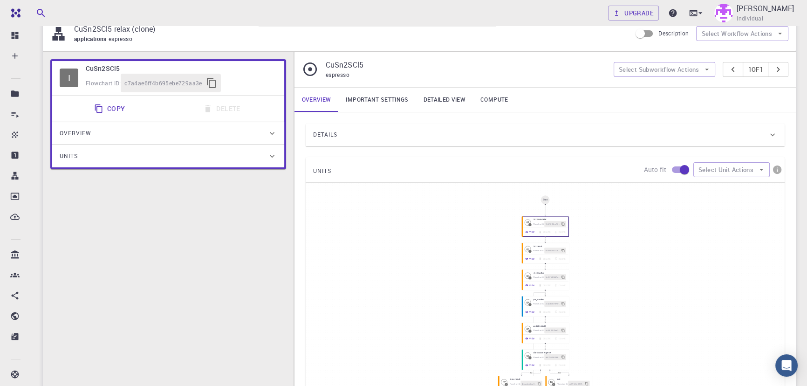
scroll to position [28, 0]
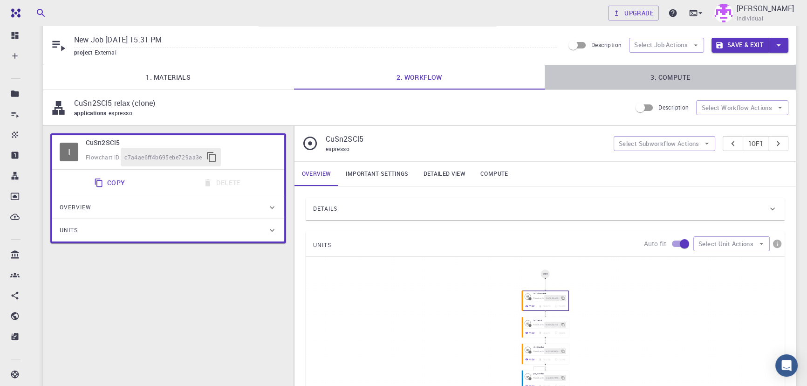
click at [666, 78] on link "3. Compute" at bounding box center [670, 77] width 251 height 24
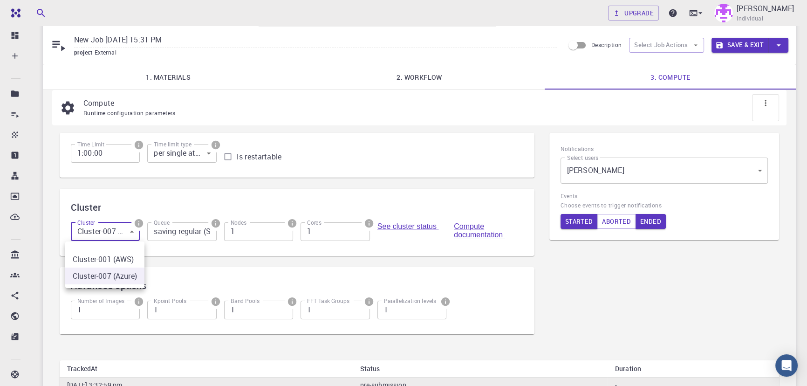
click at [101, 234] on body "Free Dashboard Create New Job New Material Create Material Upload File Import f…" at bounding box center [403, 224] width 807 height 505
click at [95, 273] on li "Cluster-007 (Azure)" at bounding box center [104, 276] width 79 height 17
click at [179, 237] on input "saving regular (SR)" at bounding box center [181, 231] width 69 height 19
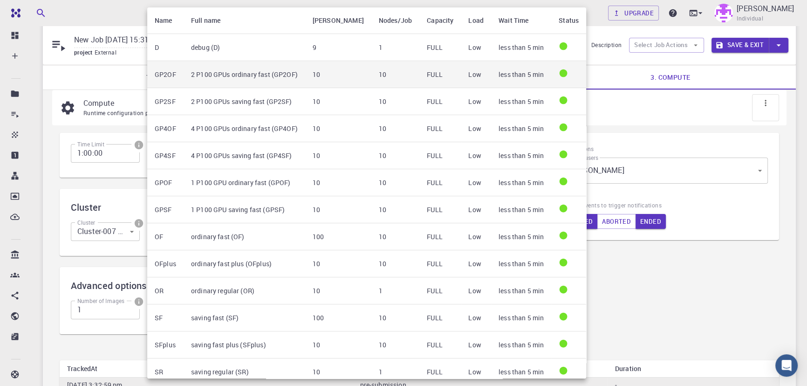
click at [208, 78] on td "2 P100 GPUs ordinary fast (GP2OF)" at bounding box center [245, 74] width 122 height 27
type input "2 P100 GPUs ordinary fast (GP2OF)"
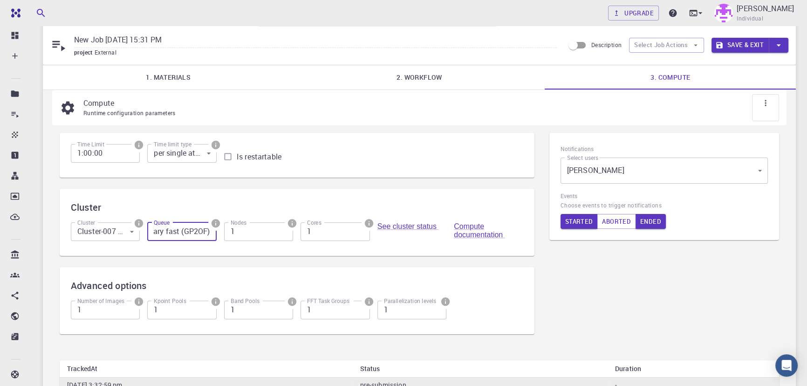
scroll to position [0, 0]
click at [727, 38] on button "Save & Exit" at bounding box center [740, 45] width 57 height 15
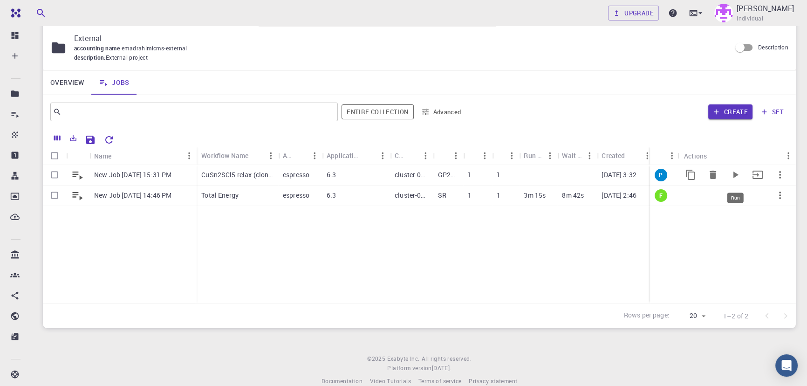
click at [736, 173] on icon "Run" at bounding box center [735, 174] width 11 height 11
click at [712, 197] on icon "Copy" at bounding box center [713, 195] width 11 height 11
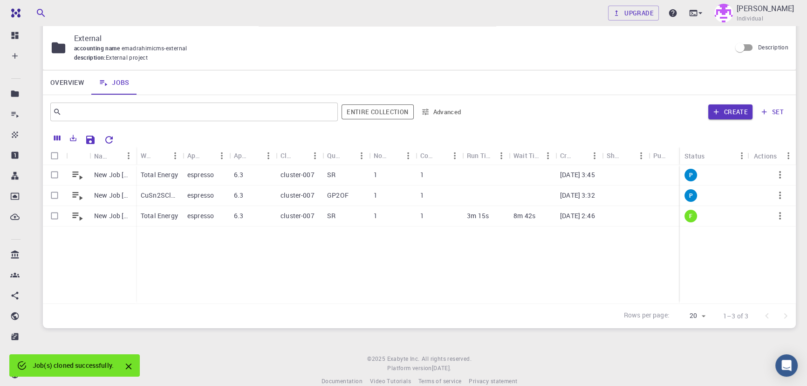
drag, startPoint x: 722, startPoint y: 158, endPoint x: 681, endPoint y: 160, distance: 41.5
click at [681, 158] on div "Status" at bounding box center [678, 156] width 9 height 18
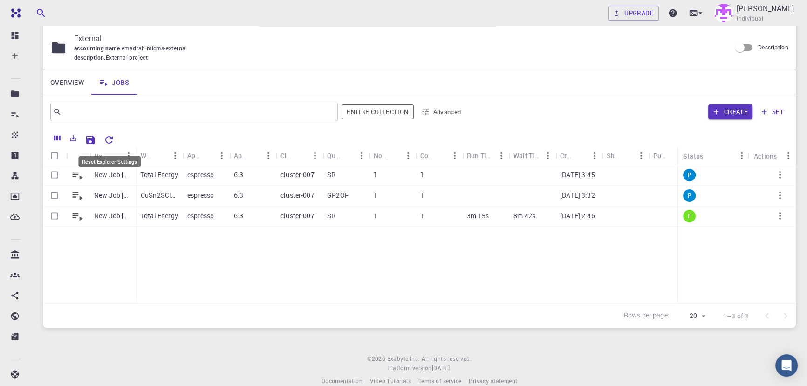
click at [108, 139] on icon "Reset Explorer Settings" at bounding box center [108, 139] width 11 height 11
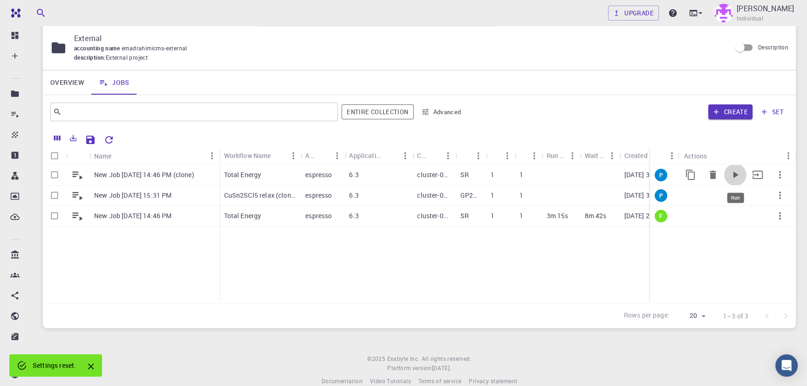
click at [736, 173] on icon "Run" at bounding box center [735, 174] width 11 height 11
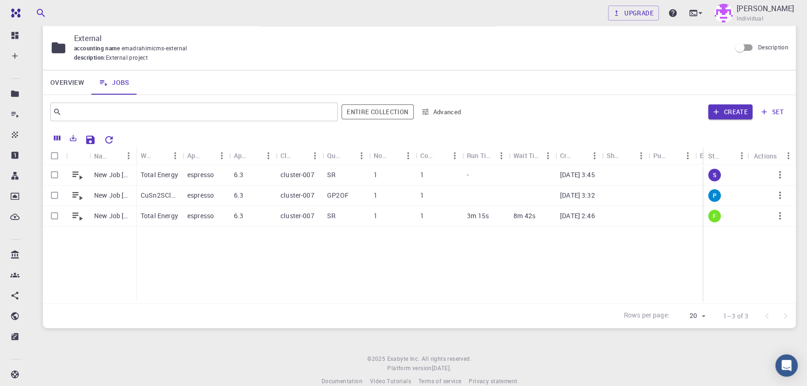
drag, startPoint x: 720, startPoint y: 155, endPoint x: 703, endPoint y: 156, distance: 16.3
click at [703, 156] on div "Status" at bounding box center [702, 156] width 9 height 18
click at [778, 173] on icon "button" at bounding box center [780, 174] width 11 height 11
click at [714, 176] on div at bounding box center [403, 193] width 807 height 386
drag, startPoint x: 706, startPoint y: 151, endPoint x: 669, endPoint y: 155, distance: 37.0
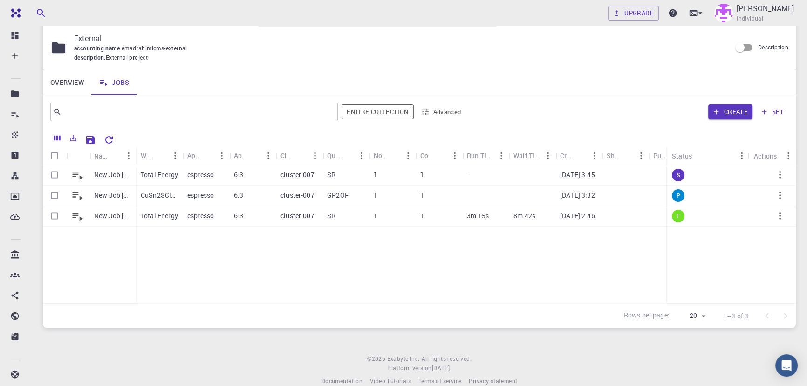
click at [669, 155] on div "Status" at bounding box center [666, 156] width 9 height 18
click at [109, 137] on icon "Reset Explorer Settings" at bounding box center [108, 139] width 7 height 7
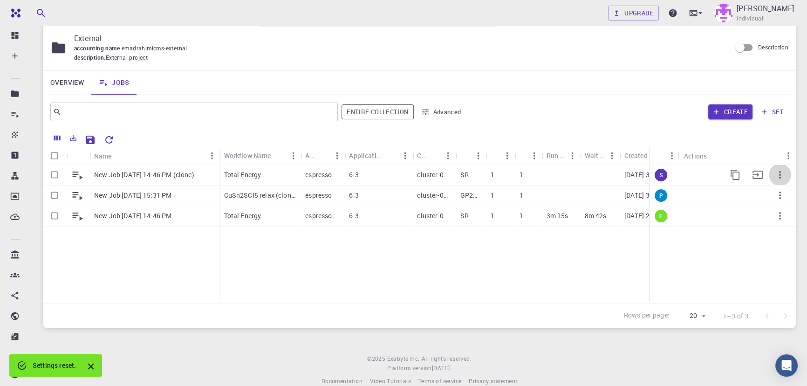
click at [785, 179] on icon "button" at bounding box center [780, 174] width 11 height 11
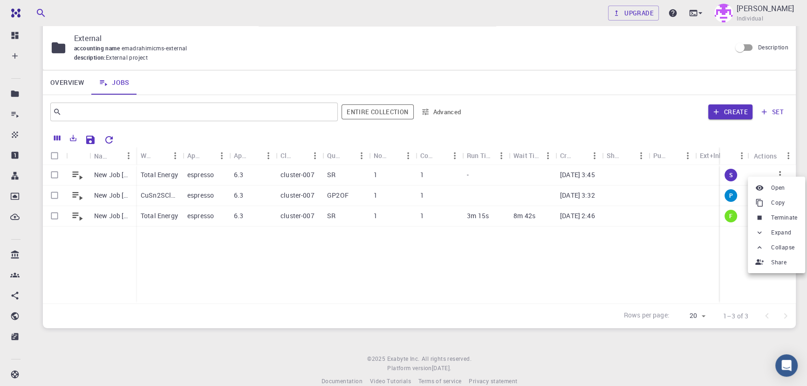
click at [333, 195] on div at bounding box center [403, 193] width 807 height 386
click at [304, 196] on p "cluster-007" at bounding box center [298, 195] width 34 height 9
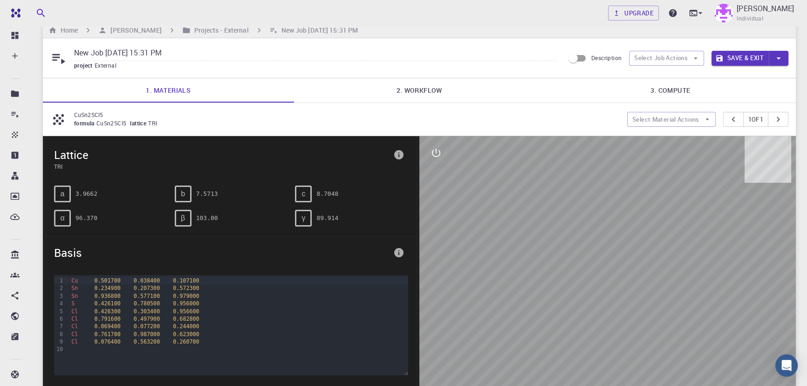
scroll to position [13, 0]
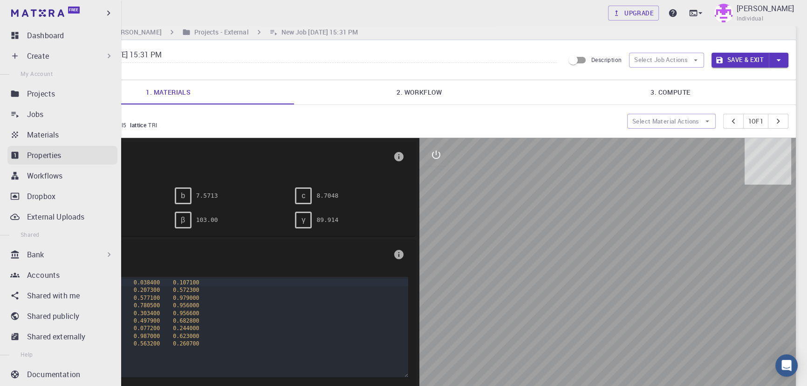
drag, startPoint x: 52, startPoint y: 174, endPoint x: 86, endPoint y: 156, distance: 38.6
click at [52, 174] on p "Workflows" at bounding box center [44, 175] width 35 height 11
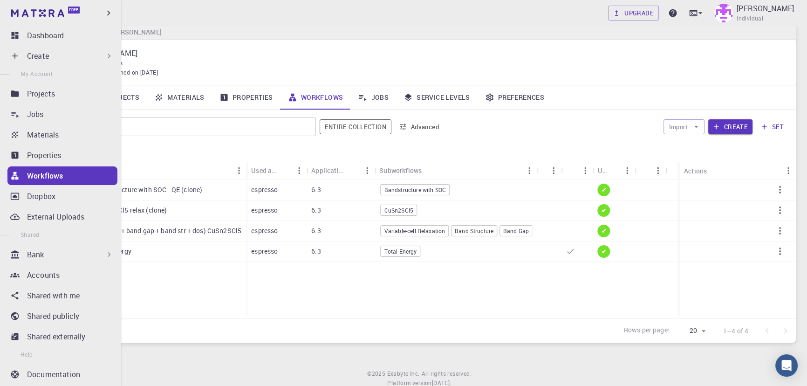
click at [56, 251] on div "Bank" at bounding box center [70, 254] width 87 height 11
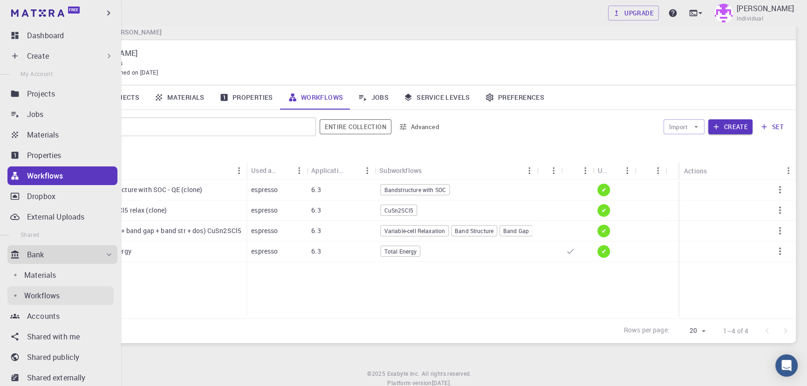
click at [41, 296] on p "Workflows" at bounding box center [41, 295] width 35 height 11
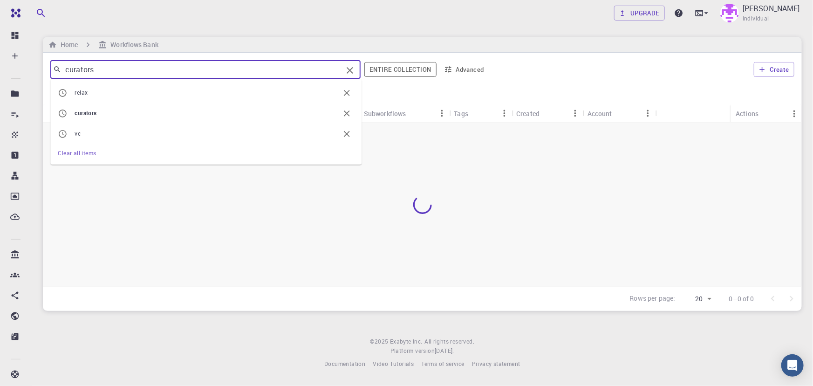
click at [140, 70] on input "curators" at bounding box center [202, 69] width 281 height 13
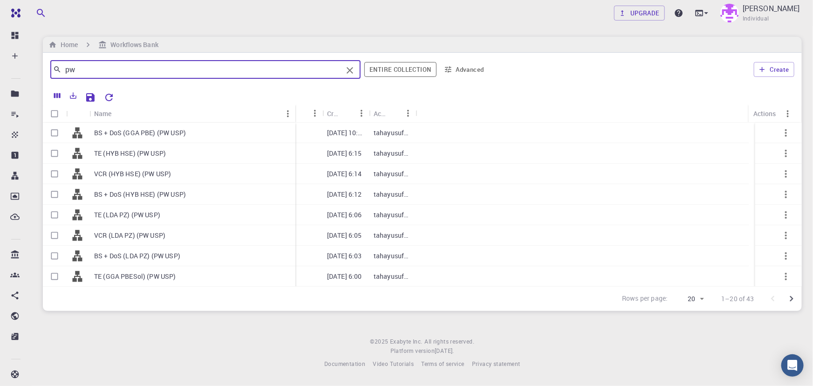
drag, startPoint x: 134, startPoint y: 107, endPoint x: 294, endPoint y: 115, distance: 159.6
click at [294, 115] on div "Name" at bounding box center [296, 113] width 9 height 18
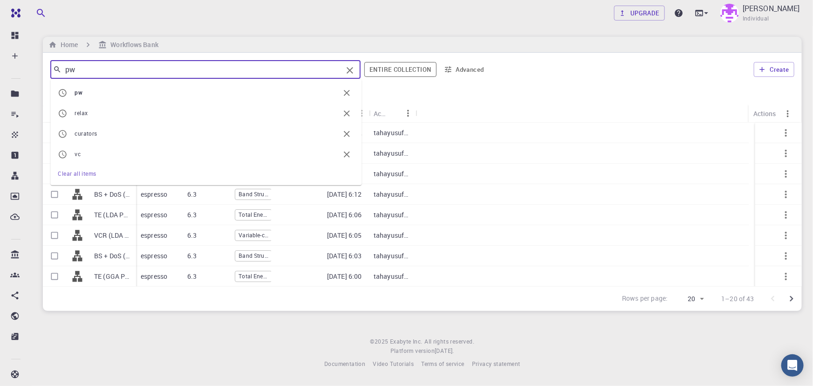
click at [43, 68] on div "pw ​ pw relax curators vc Clear all items Entire collection Advanced Create" at bounding box center [422, 70] width 759 height 34
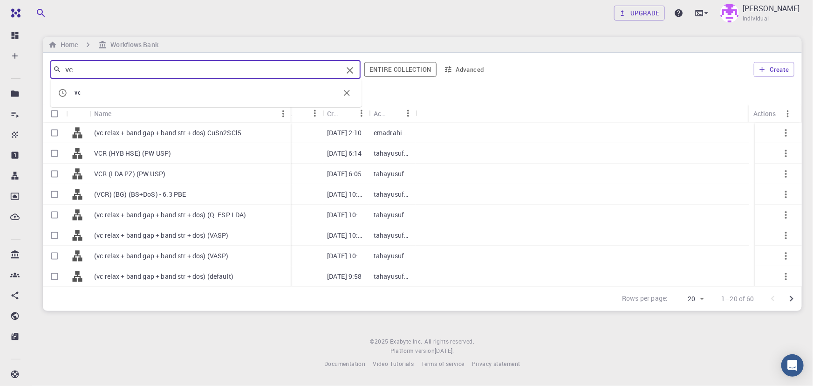
drag, startPoint x: 134, startPoint y: 114, endPoint x: 289, endPoint y: 115, distance: 154.8
click at [289, 115] on div "Name" at bounding box center [291, 113] width 9 height 18
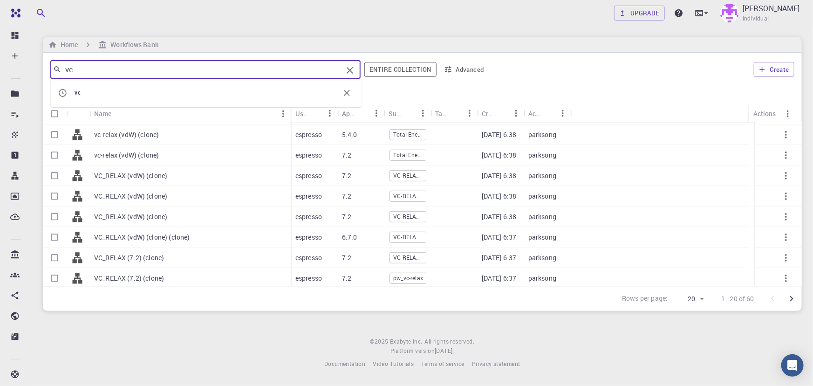
scroll to position [246, 0]
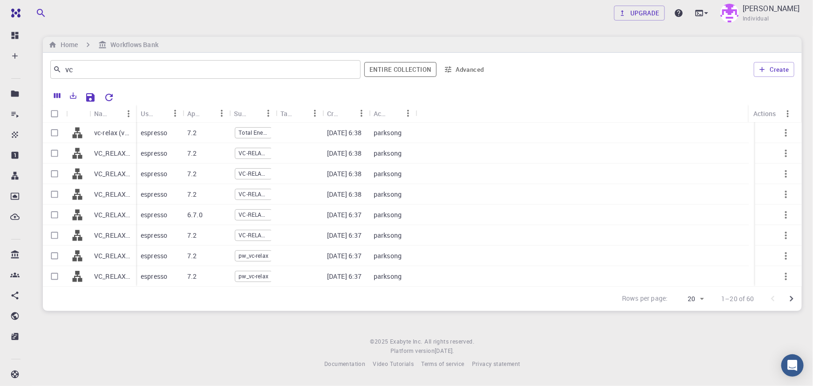
drag, startPoint x: 183, startPoint y: 365, endPoint x: 189, endPoint y: 341, distance: 25.0
click at [183, 365] on footer "© 2025 Exabyte Inc. All rights reserved. Platform version 2025.7.24 . Documenta…" at bounding box center [423, 353] width 782 height 32
drag, startPoint x: 134, startPoint y: 107, endPoint x: 211, endPoint y: 112, distance: 76.6
click at [211, 112] on div "Name" at bounding box center [213, 113] width 9 height 18
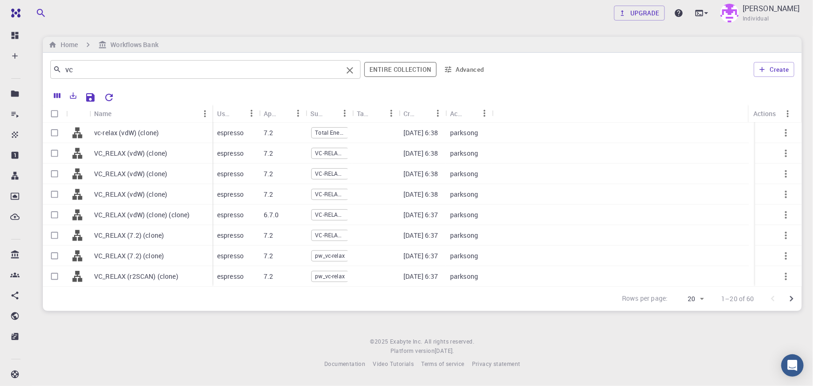
drag, startPoint x: 100, startPoint y: 77, endPoint x: 64, endPoint y: 75, distance: 36.0
click at [64, 75] on div "vc ​" at bounding box center [205, 69] width 310 height 19
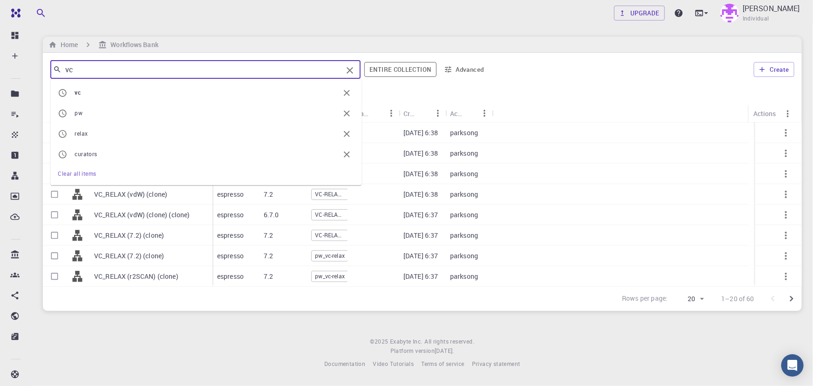
drag, startPoint x: 65, startPoint y: 72, endPoint x: 47, endPoint y: 71, distance: 18.2
click at [47, 71] on div "vc ​ vc pw relax curators Clear all items Entire collection Advanced Create" at bounding box center [422, 70] width 759 height 34
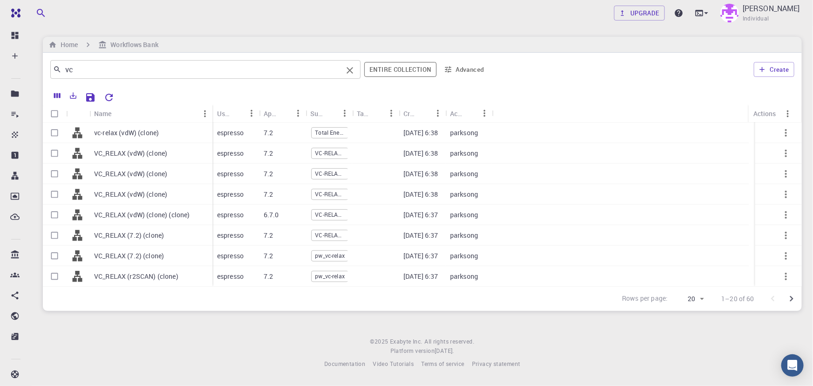
click at [150, 70] on input "vc" at bounding box center [202, 69] width 281 height 13
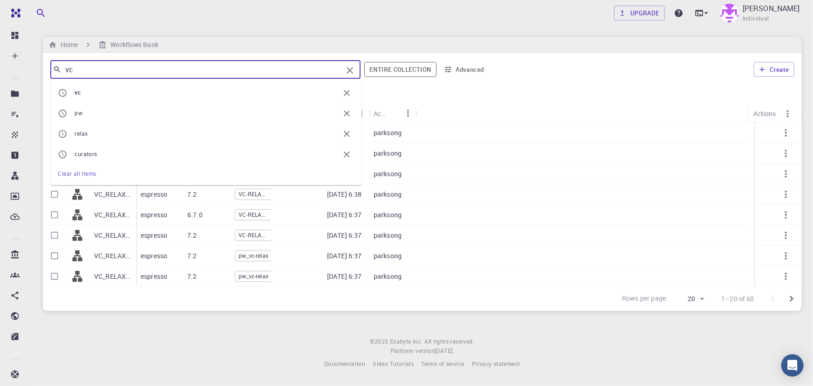
type input "v"
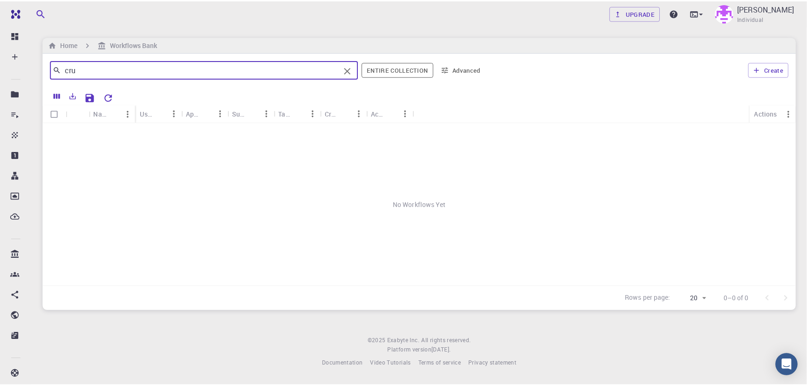
scroll to position [0, 0]
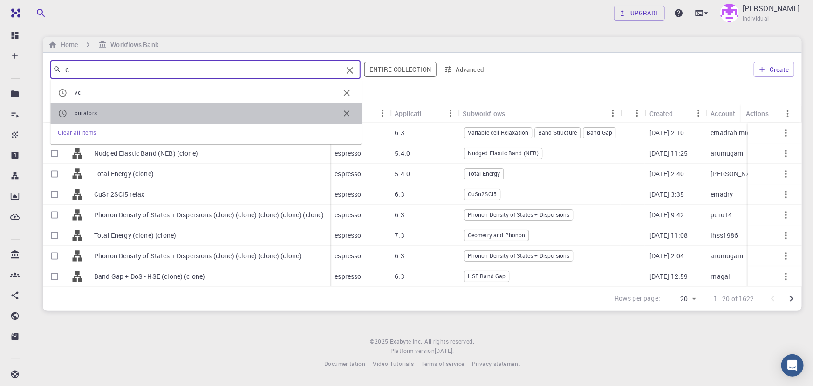
click at [91, 116] on span "urators" at bounding box center [88, 113] width 20 height 7
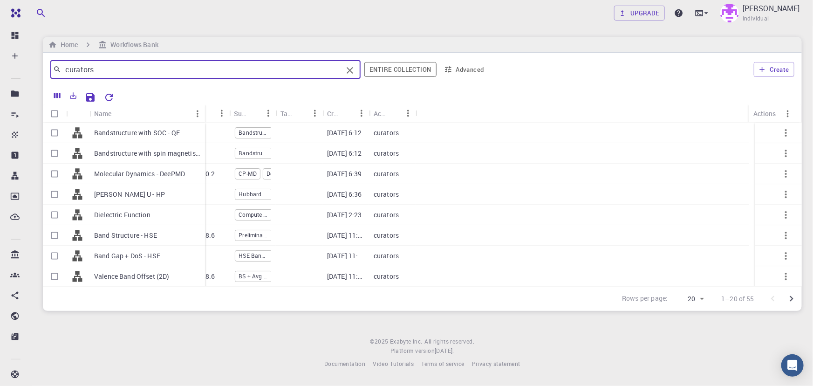
drag, startPoint x: 135, startPoint y: 106, endPoint x: 204, endPoint y: 113, distance: 69.3
click at [204, 113] on div "Name" at bounding box center [205, 113] width 9 height 18
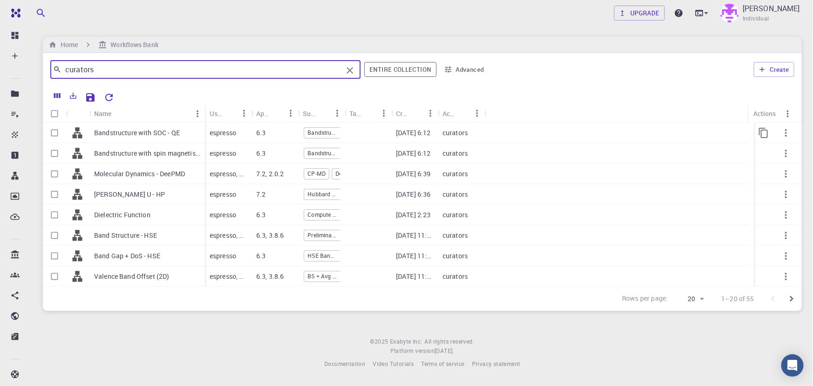
type input "curators"
click at [156, 129] on p "Bandstructure with SOC - QE" at bounding box center [137, 132] width 86 height 9
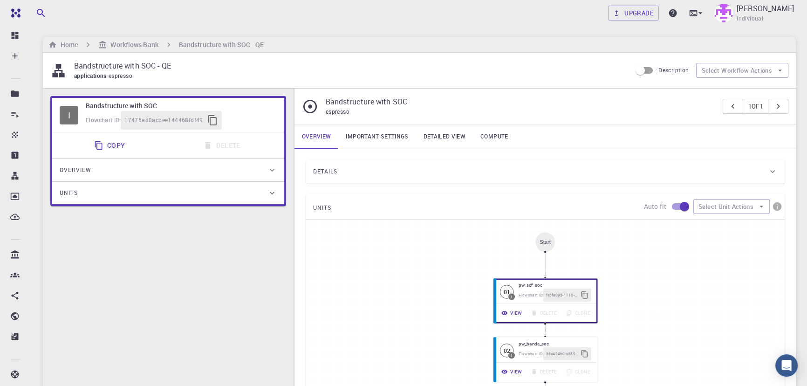
click at [439, 168] on div "Details" at bounding box center [540, 171] width 455 height 15
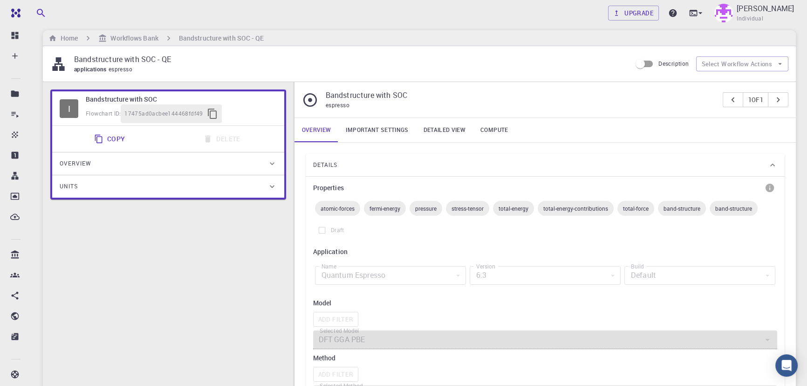
scroll to position [6, 0]
click at [373, 132] on link "Important settings" at bounding box center [376, 131] width 77 height 24
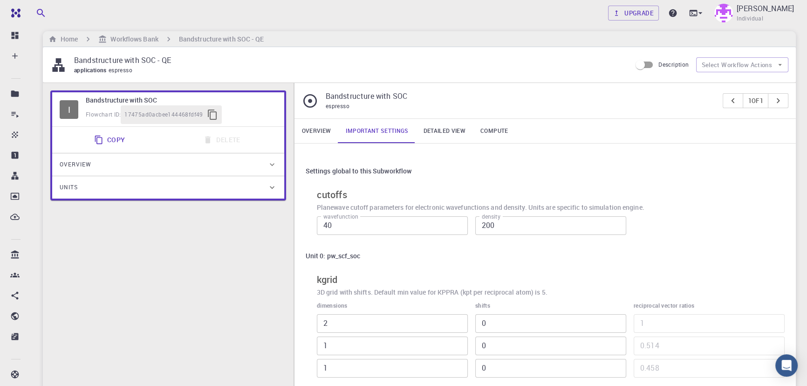
click at [339, 126] on link "Important settings" at bounding box center [376, 131] width 77 height 24
click at [317, 130] on link "Overview" at bounding box center [317, 131] width 44 height 24
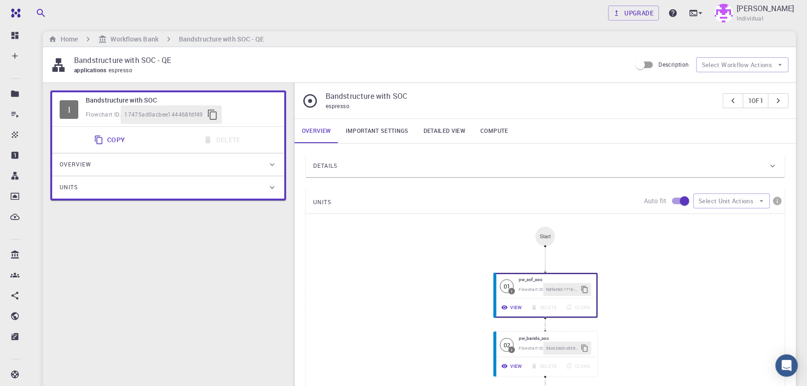
scroll to position [75, 0]
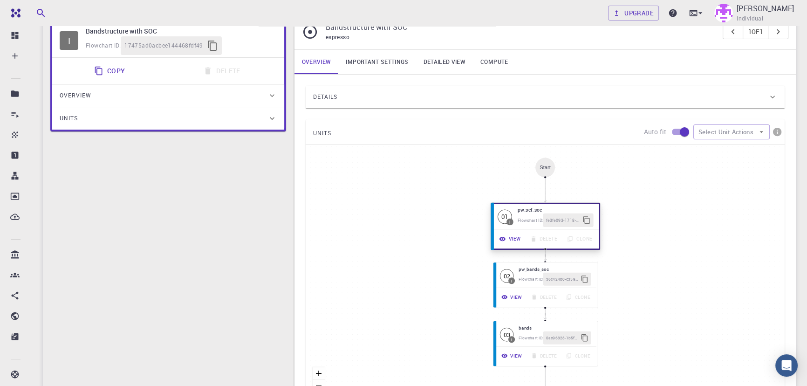
click at [504, 238] on icon "button" at bounding box center [502, 238] width 7 height 7
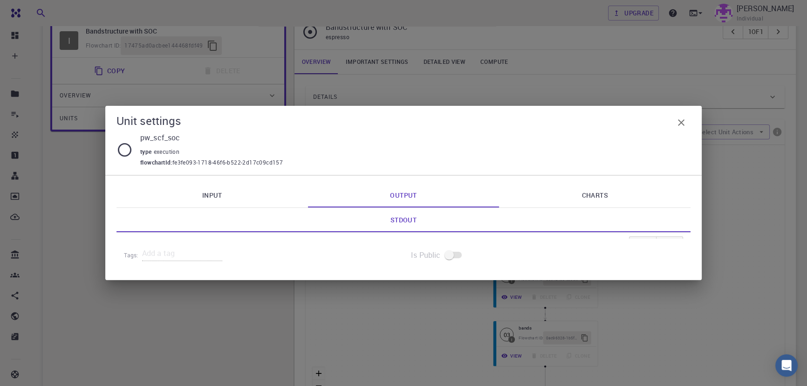
click at [230, 184] on link "Input" at bounding box center [213, 195] width 192 height 24
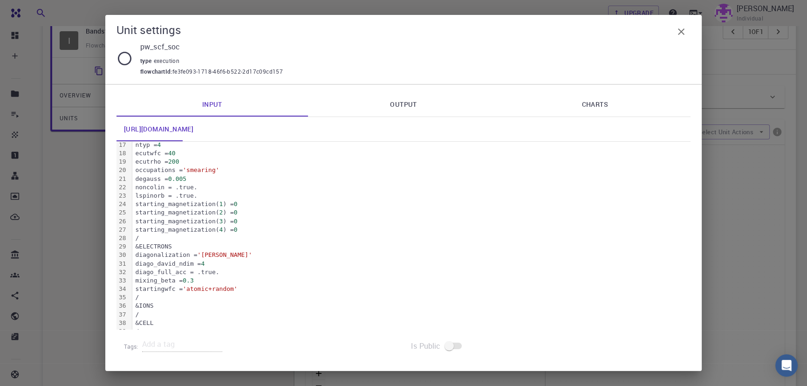
scroll to position [0, 0]
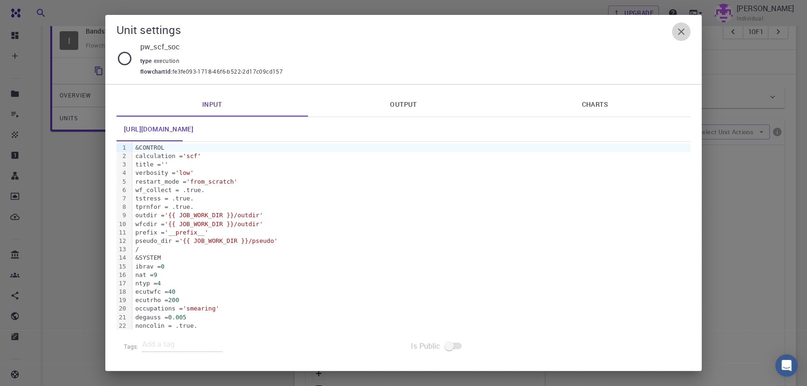
click at [681, 25] on button "button" at bounding box center [681, 31] width 19 height 19
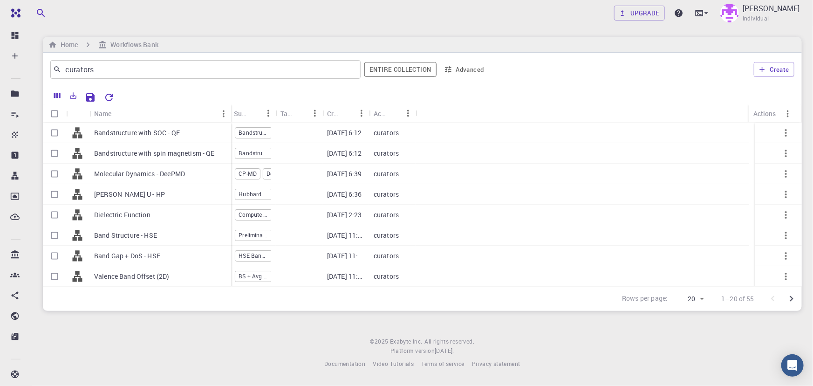
drag, startPoint x: 135, startPoint y: 110, endPoint x: 230, endPoint y: 113, distance: 95.1
click at [230, 113] on div "Name" at bounding box center [231, 113] width 9 height 18
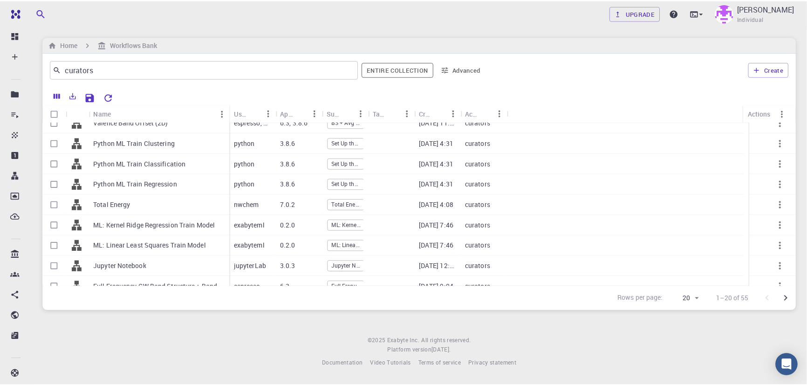
scroll to position [140, 0]
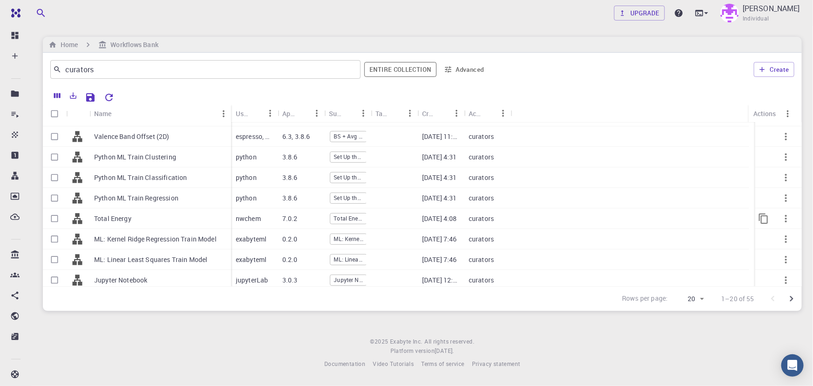
click at [118, 221] on p "Total Energy" at bounding box center [112, 218] width 37 height 9
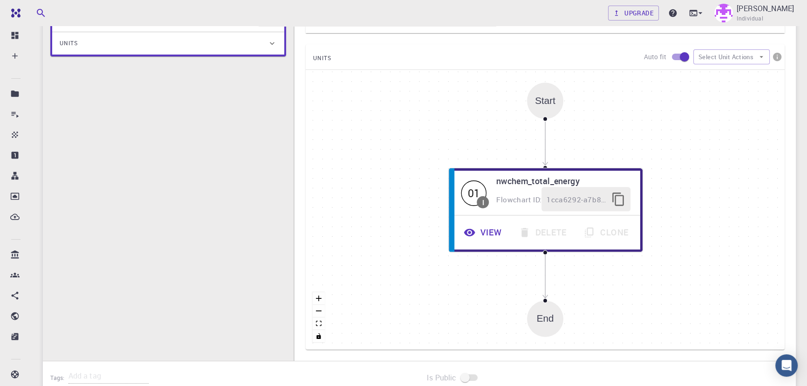
scroll to position [97, 0]
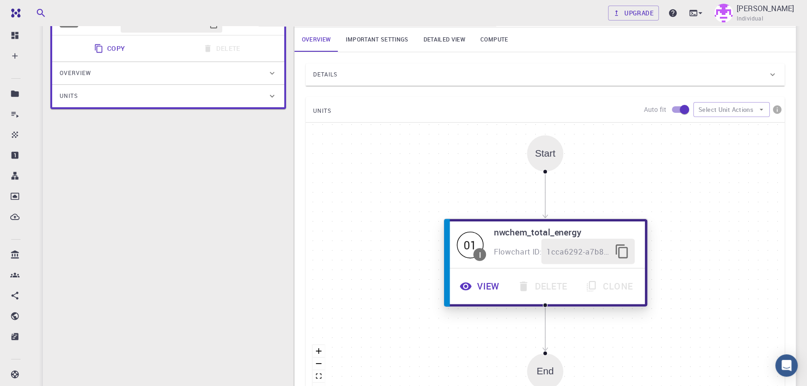
click at [475, 289] on button "View" at bounding box center [481, 287] width 58 height 26
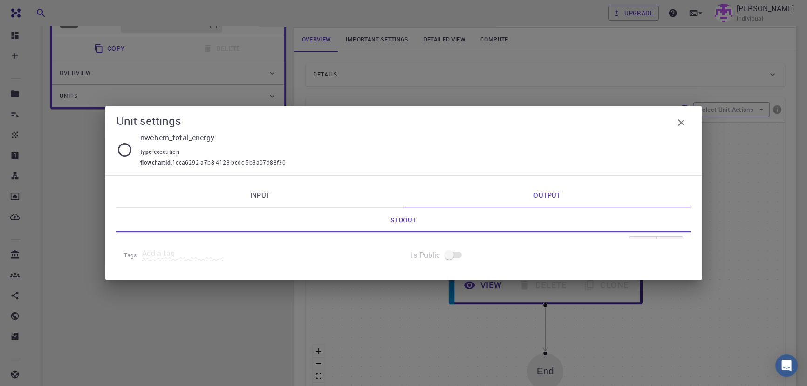
click at [260, 206] on link "Input" at bounding box center [260, 195] width 287 height 24
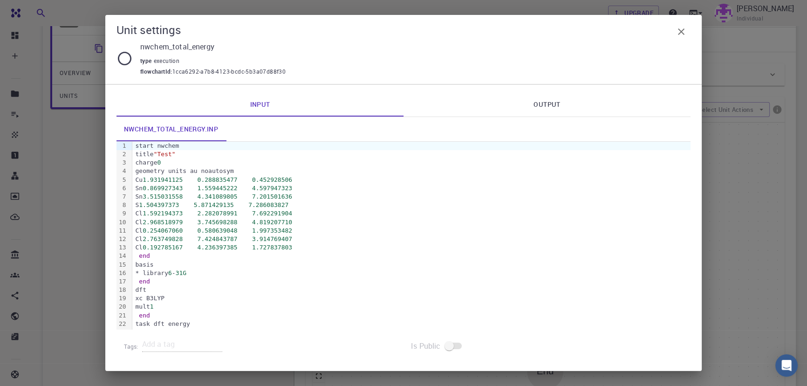
scroll to position [0, 0]
click at [686, 29] on icon "button" at bounding box center [681, 31] width 11 height 11
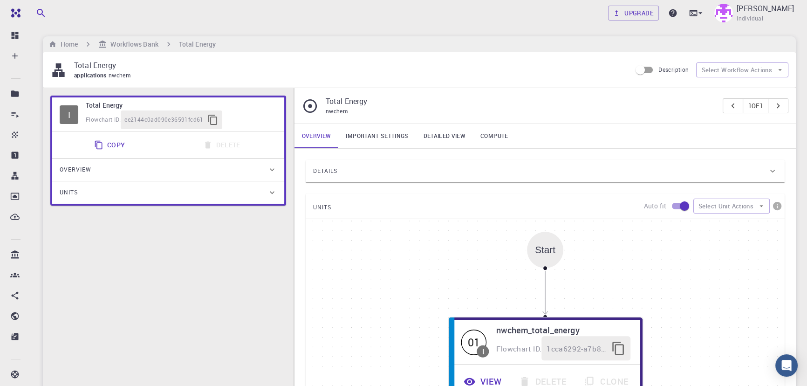
drag, startPoint x: 218, startPoint y: 172, endPoint x: 228, endPoint y: 111, distance: 60.9
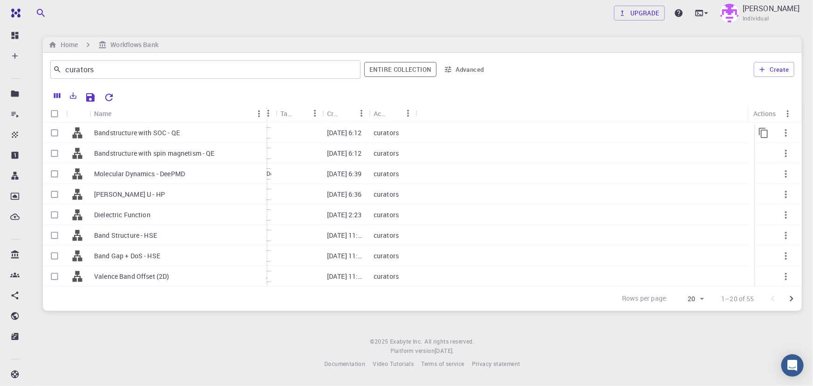
drag, startPoint x: 135, startPoint y: 111, endPoint x: 265, endPoint y: 130, distance: 131.8
click at [265, 130] on div "Name Used application Application Version Subworkflows Tags Created Account Act…" at bounding box center [422, 195] width 759 height 182
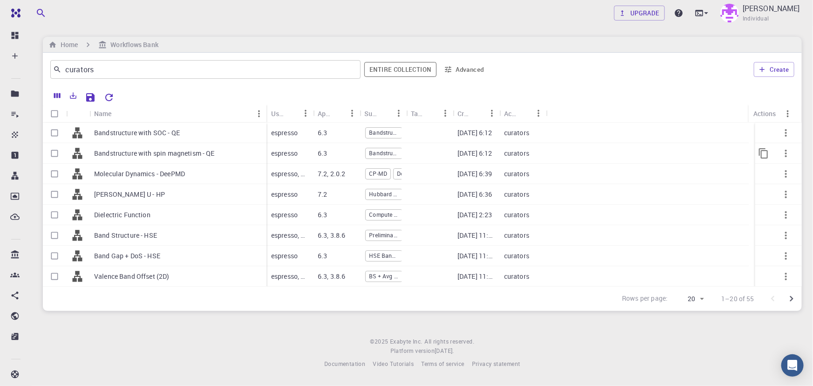
click at [158, 160] on div "Bandstructure with spin magnetism - QE" at bounding box center [177, 153] width 177 height 21
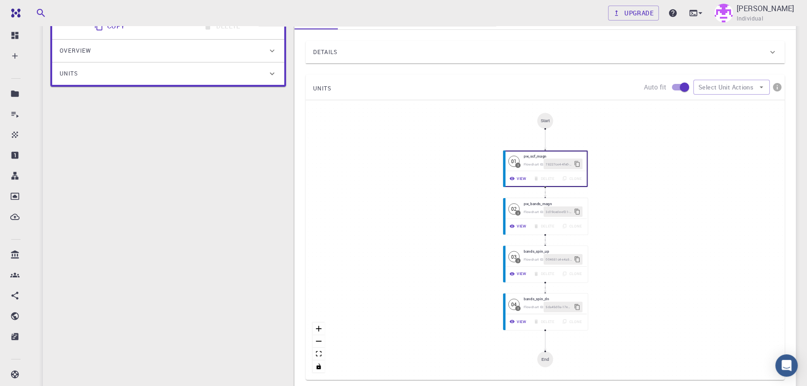
scroll to position [120, 0]
click at [517, 181] on button "View" at bounding box center [516, 178] width 25 height 11
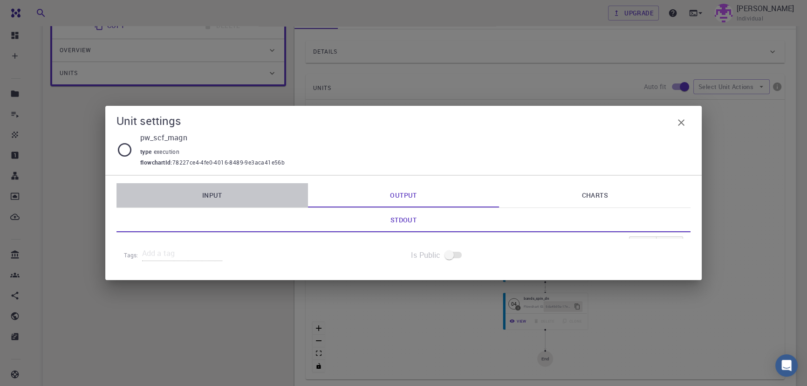
click at [225, 194] on link "Input" at bounding box center [213, 195] width 192 height 24
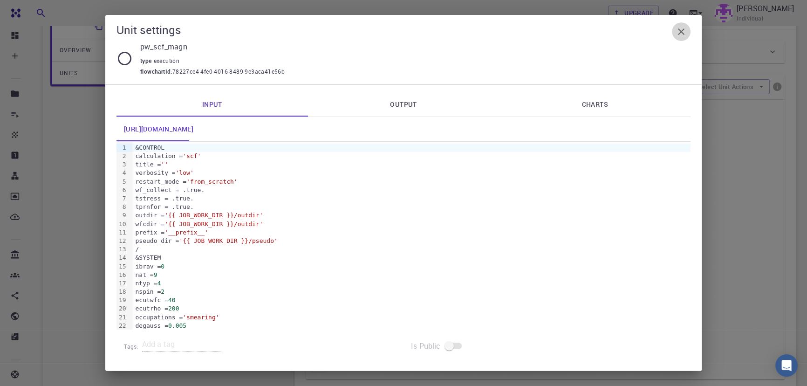
click at [684, 33] on icon "button" at bounding box center [681, 31] width 11 height 11
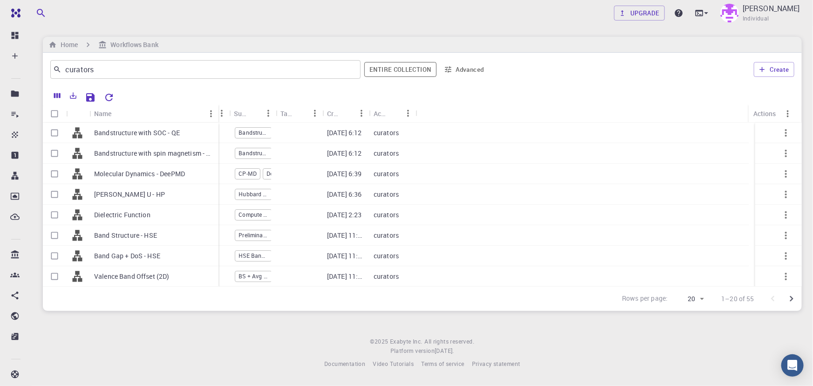
drag, startPoint x: 135, startPoint y: 116, endPoint x: 218, endPoint y: 118, distance: 82.6
click at [218, 118] on div "Name" at bounding box center [219, 113] width 9 height 18
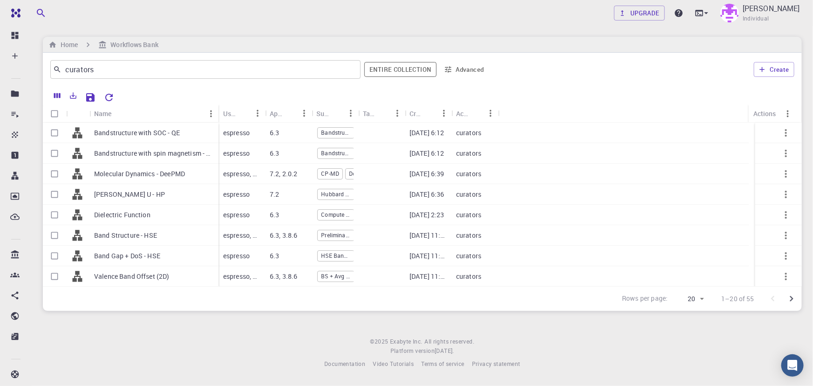
click at [193, 347] on footer "© 2025 Exabyte Inc. All rights reserved. Platform version 2025.7.24 . Documenta…" at bounding box center [423, 353] width 782 height 32
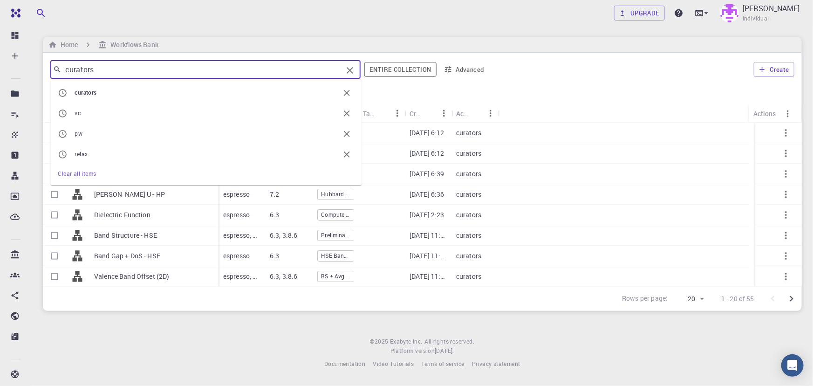
click at [147, 74] on input "curators" at bounding box center [202, 69] width 281 height 13
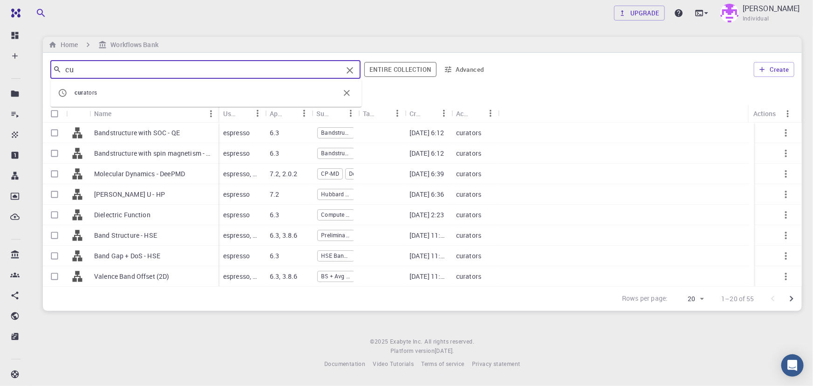
type input "c"
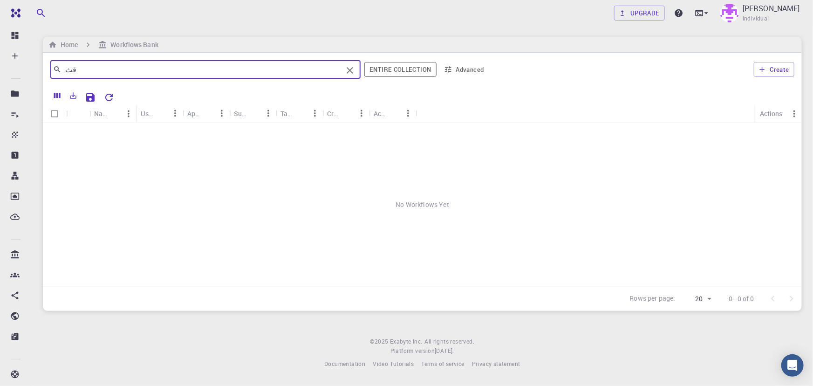
type input "ق"
type input "relax"
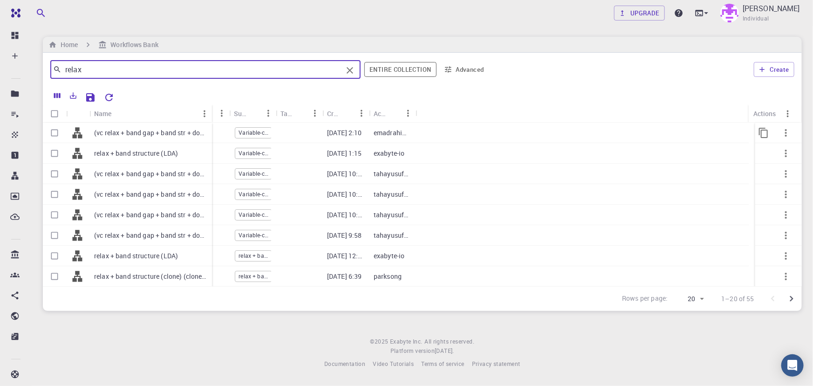
drag, startPoint x: 135, startPoint y: 109, endPoint x: 211, endPoint y: 128, distance: 78.3
click at [211, 128] on div "Name Used application Application Version Subworkflows Tags Created Account Act…" at bounding box center [422, 195] width 759 height 182
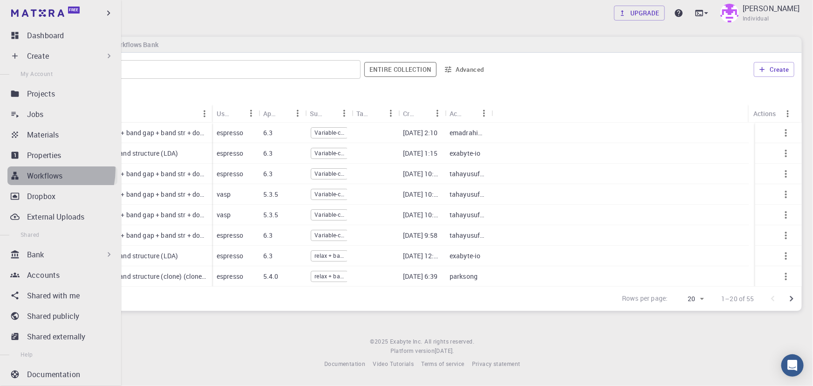
click at [41, 170] on p "Workflows" at bounding box center [44, 175] width 35 height 11
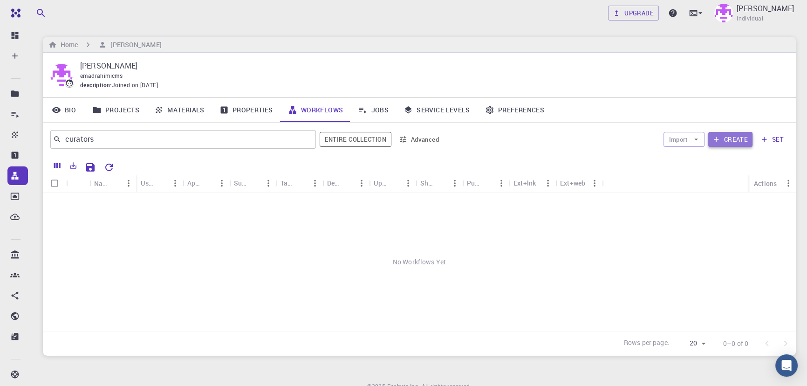
click at [719, 133] on button "Create" at bounding box center [731, 139] width 44 height 15
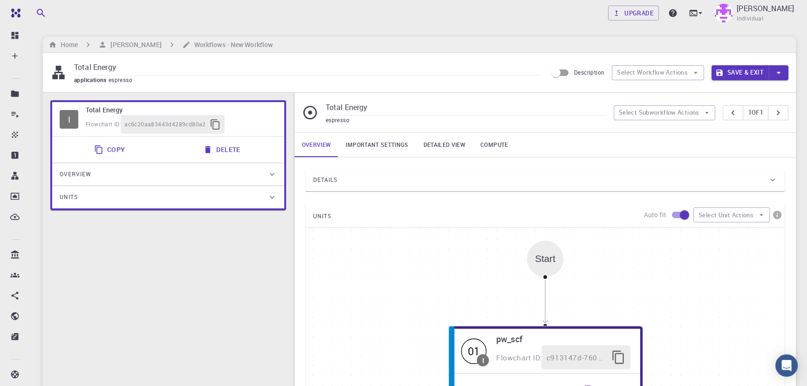
click at [274, 173] on icon at bounding box center [272, 174] width 5 height 3
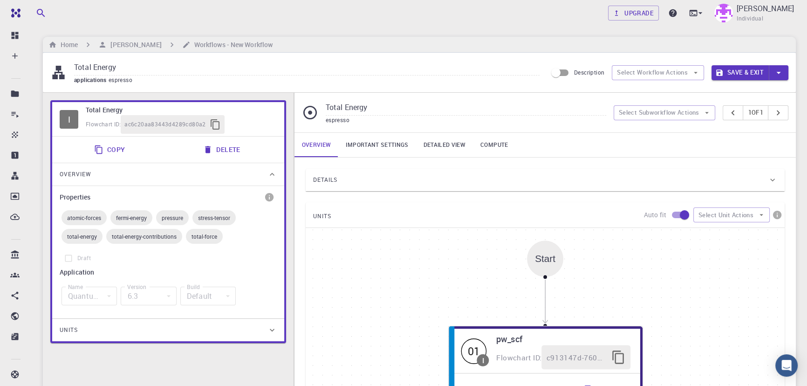
click at [274, 173] on icon at bounding box center [272, 174] width 9 height 9
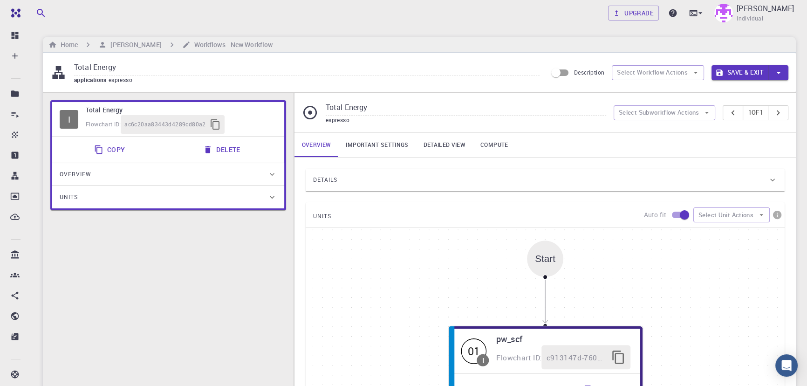
click at [266, 195] on div "Units" at bounding box center [164, 197] width 208 height 15
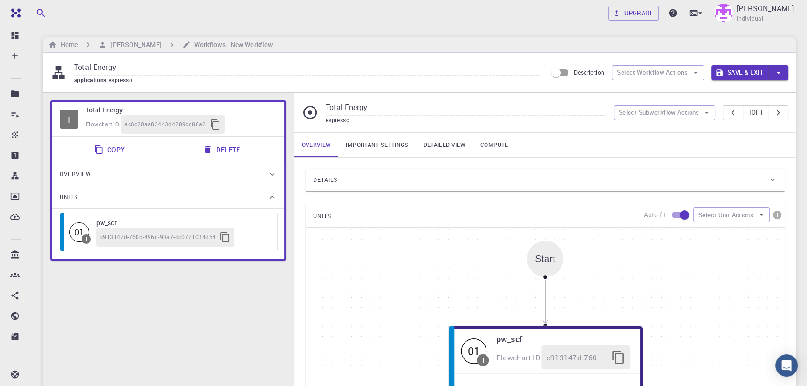
click at [266, 195] on div "Units" at bounding box center [164, 197] width 208 height 15
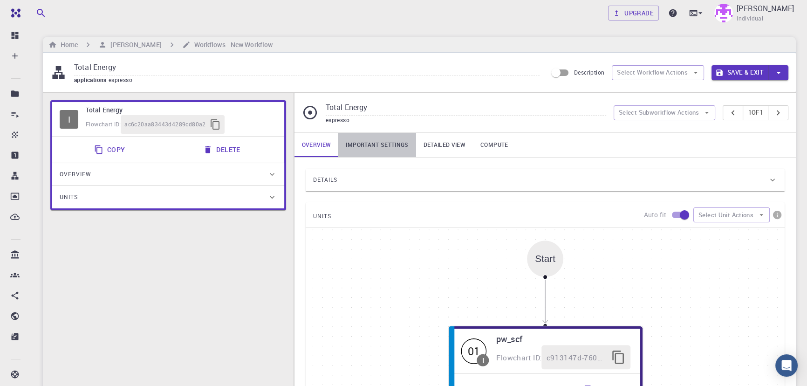
click at [382, 146] on link "Important settings" at bounding box center [376, 145] width 77 height 24
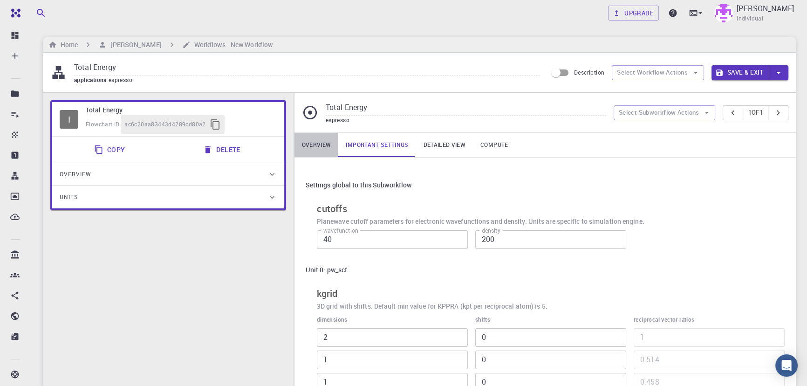
click at [336, 145] on link "Overview" at bounding box center [317, 145] width 44 height 24
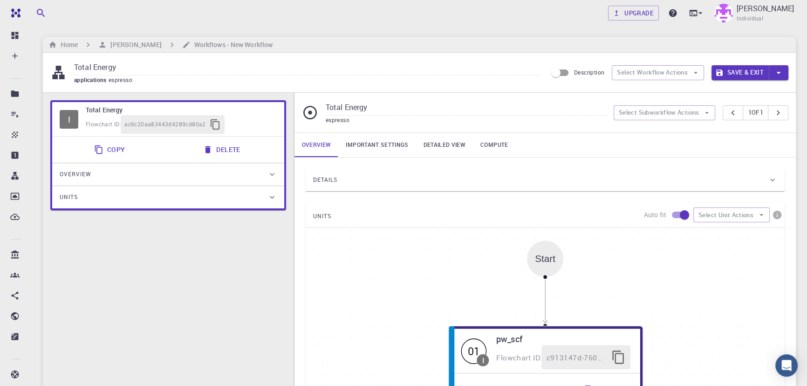
click at [438, 75] on input "Total Energy" at bounding box center [307, 67] width 466 height 15
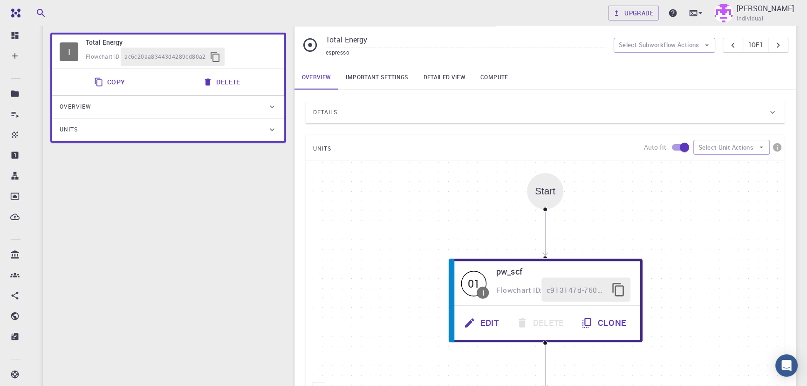
scroll to position [75, 0]
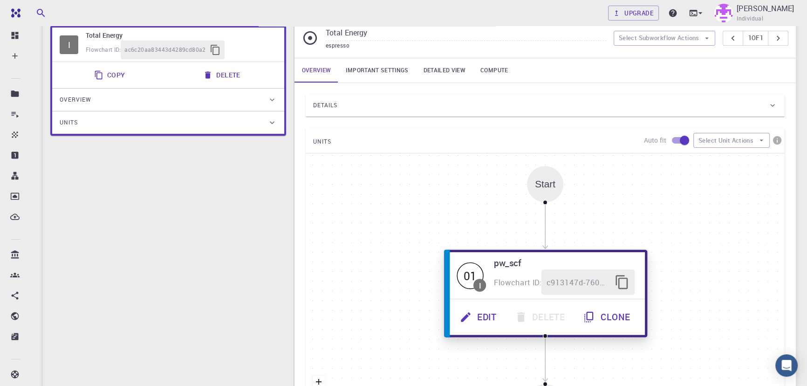
click at [623, 278] on icon "button" at bounding box center [622, 282] width 12 height 14
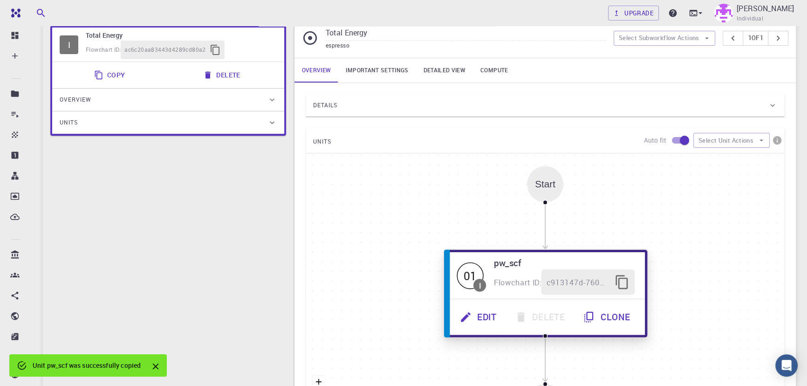
click at [460, 318] on icon "button" at bounding box center [466, 316] width 13 height 13
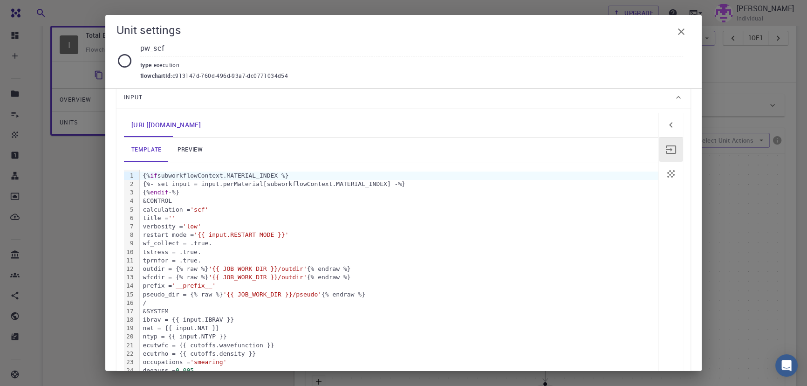
scroll to position [75, 0]
click at [189, 154] on link "preview" at bounding box center [190, 148] width 42 height 24
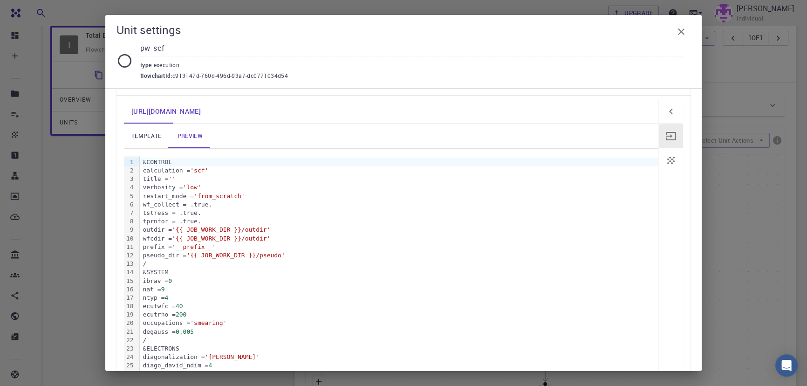
scroll to position [0, 0]
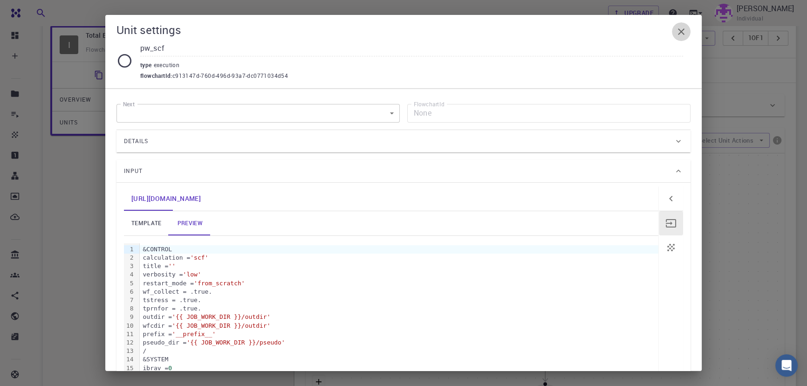
click at [684, 36] on icon "button" at bounding box center [681, 31] width 11 height 11
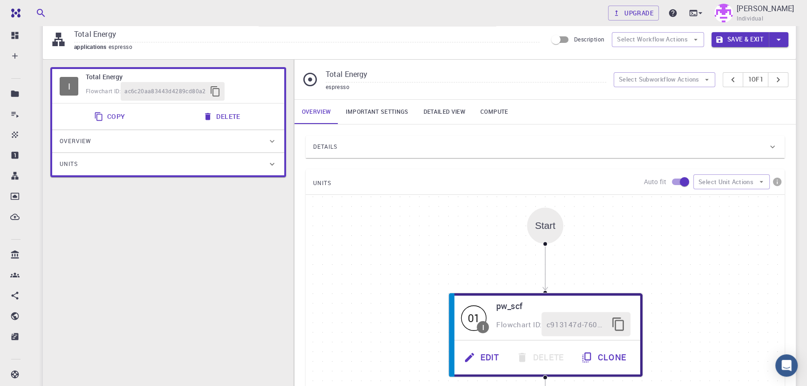
scroll to position [33, 0]
click at [368, 111] on link "Important settings" at bounding box center [376, 112] width 77 height 24
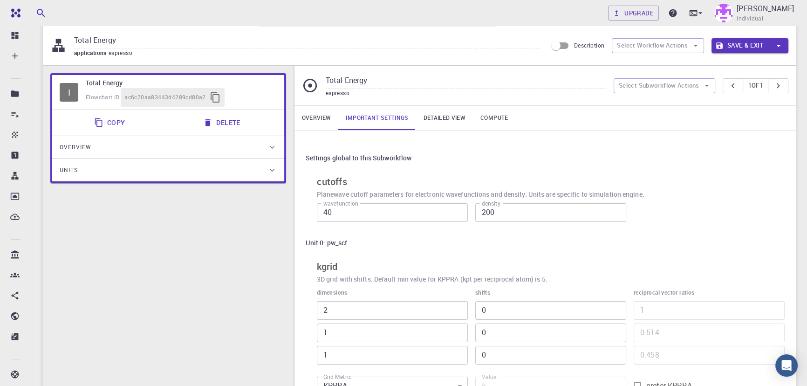
scroll to position [27, 0]
click at [310, 128] on link "Overview" at bounding box center [317, 118] width 44 height 24
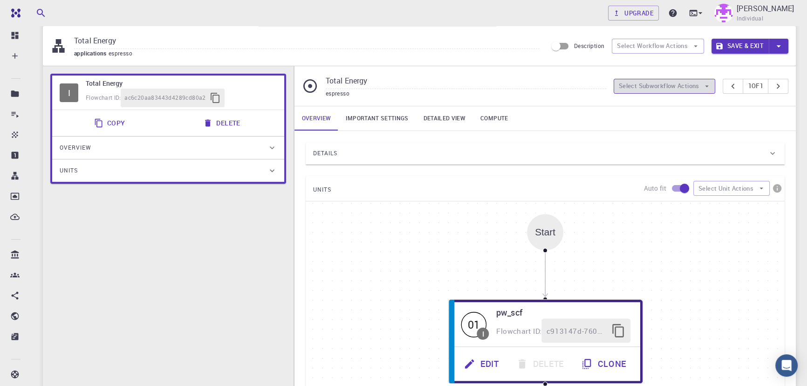
click at [626, 90] on button "Select Subworkflow Actions" at bounding box center [665, 86] width 102 height 15
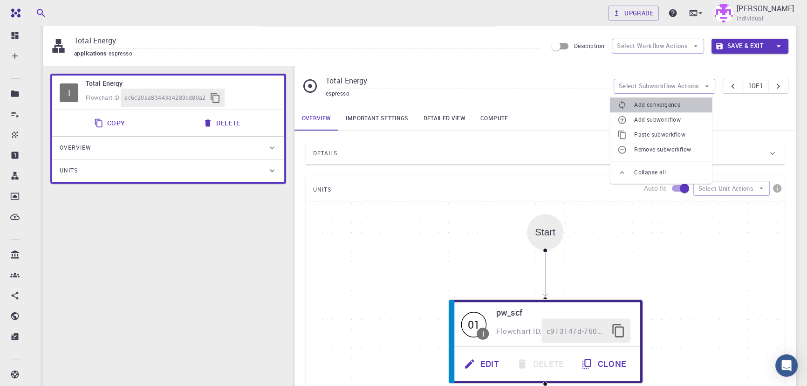
click at [626, 98] on li "Add convergence" at bounding box center [661, 104] width 102 height 15
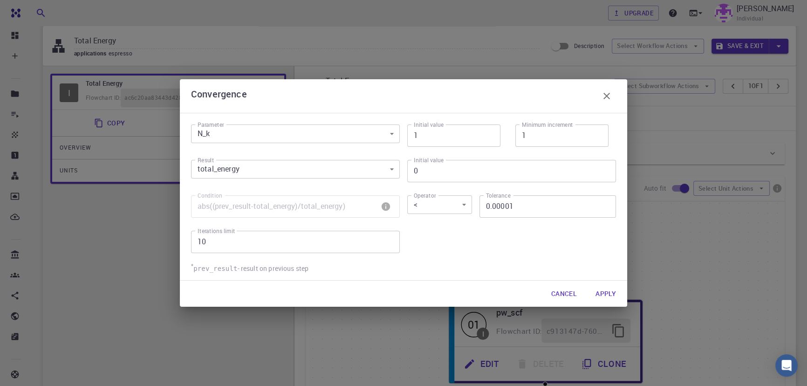
click at [382, 168] on body "Free Dashboard Create New Job New Material Create Material Upload File Import f…" at bounding box center [403, 298] width 807 height 651
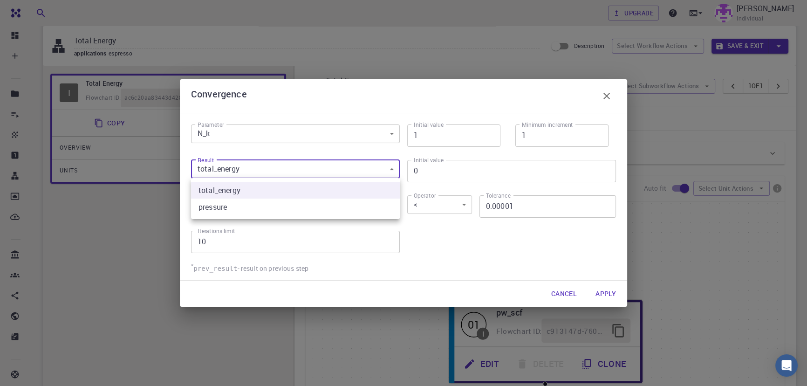
click at [382, 168] on div at bounding box center [403, 193] width 807 height 386
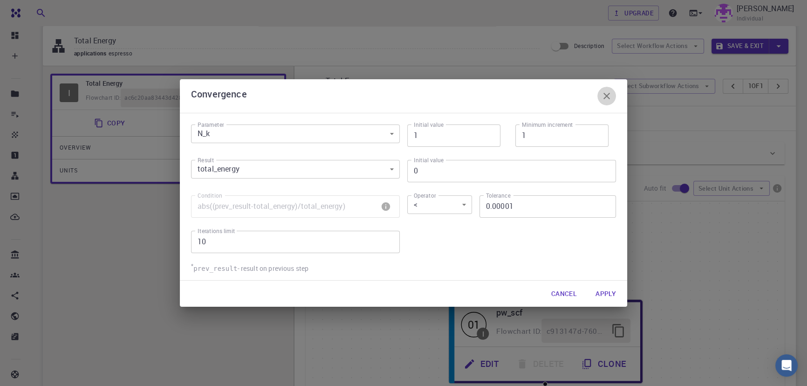
click at [608, 92] on icon "button" at bounding box center [606, 95] width 11 height 11
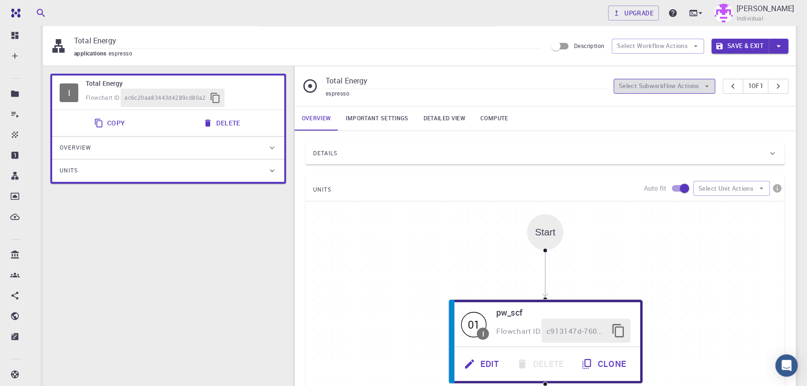
click at [654, 82] on button "Select Subworkflow Actions" at bounding box center [665, 86] width 102 height 15
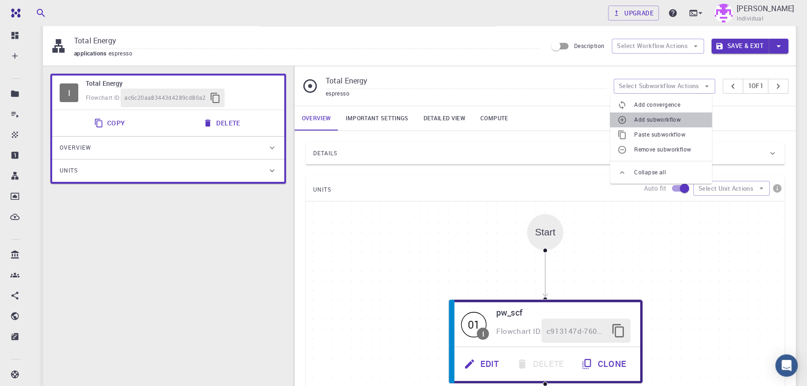
click at [643, 114] on li "Add subworkflow" at bounding box center [661, 119] width 102 height 15
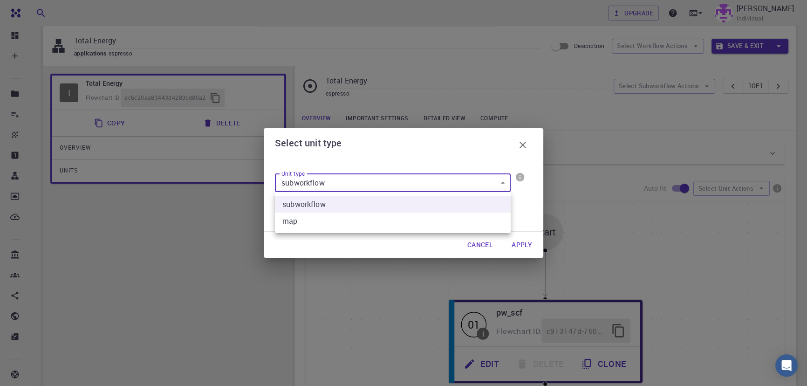
click at [428, 176] on body "Free Dashboard Create New Job New Material Create Material Upload File Import f…" at bounding box center [403, 298] width 807 height 651
click at [428, 176] on div at bounding box center [403, 193] width 807 height 386
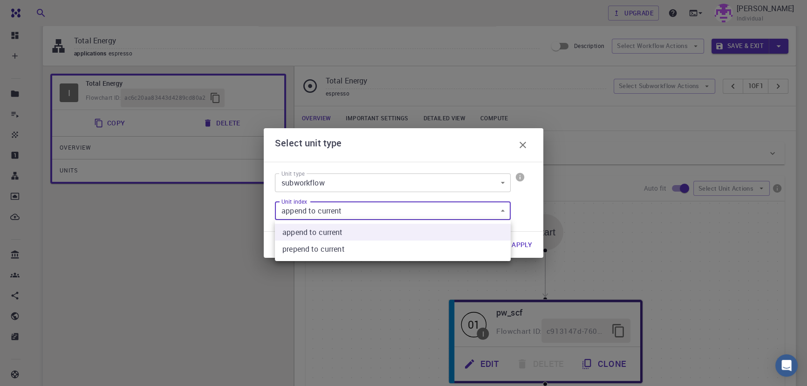
click at [411, 214] on body "Free Dashboard Create New Job New Material Create Material Upload File Import f…" at bounding box center [403, 298] width 807 height 651
click at [411, 214] on div at bounding box center [403, 193] width 807 height 386
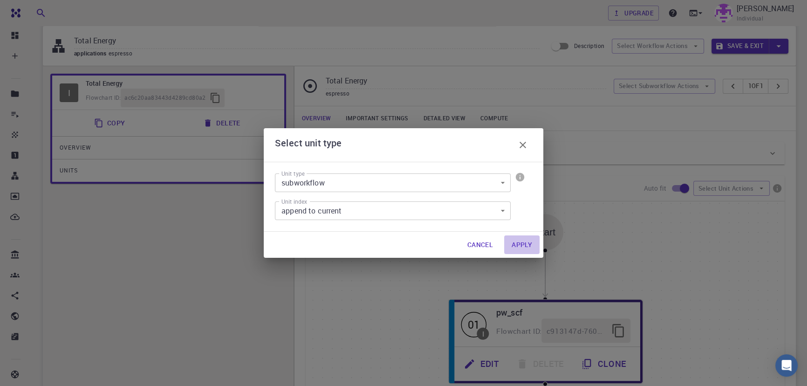
click at [513, 252] on button "Apply" at bounding box center [521, 244] width 35 height 19
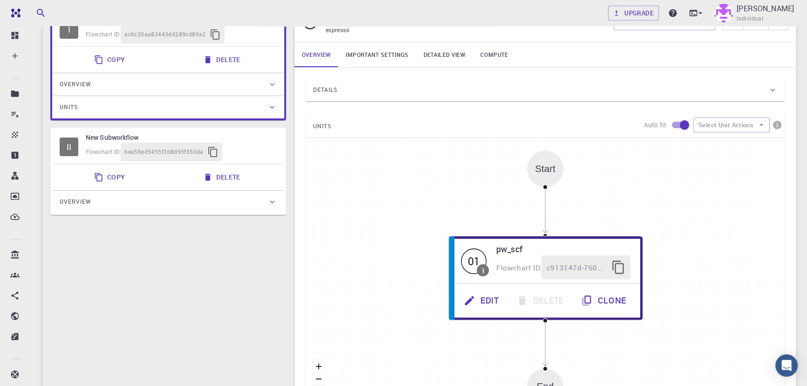
scroll to position [90, 0]
click at [140, 138] on h6 "New Subworkflow" at bounding box center [181, 137] width 191 height 10
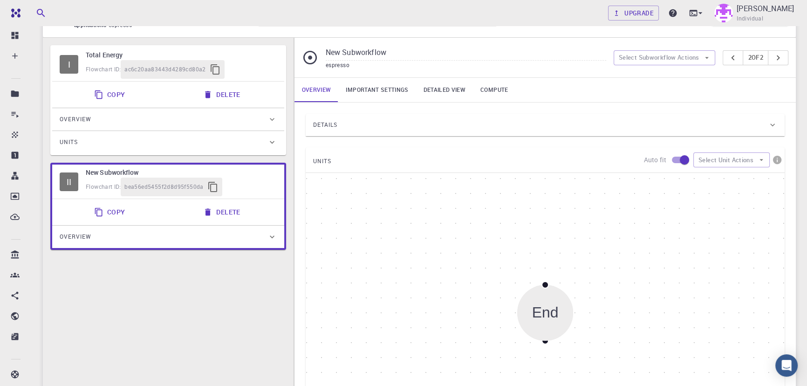
scroll to position [55, 0]
click at [234, 216] on button "Delete" at bounding box center [223, 212] width 50 height 19
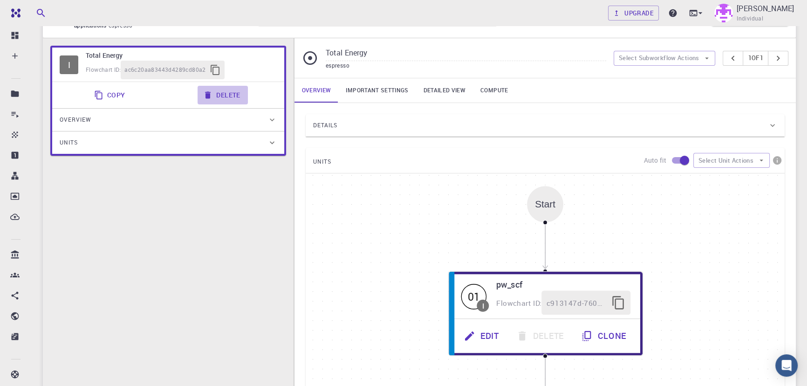
click at [230, 96] on button "Delete" at bounding box center [223, 95] width 50 height 19
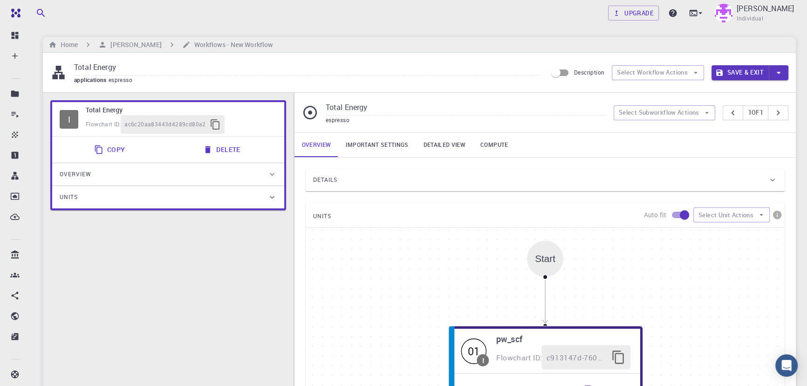
click at [61, 76] on icon at bounding box center [58, 73] width 12 height 14
click at [654, 67] on button "Select Workflow Actions" at bounding box center [658, 72] width 92 height 15
click at [642, 90] on span "Toggle relaxation" at bounding box center [667, 91] width 60 height 9
type input "Variable-cell Relaxation"
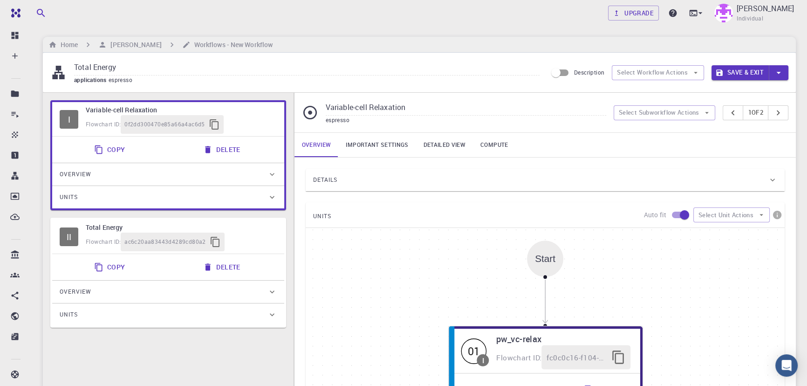
scroll to position [74, 0]
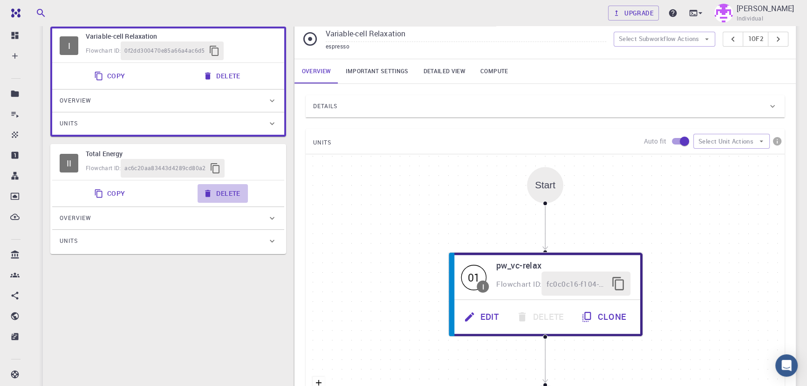
click at [221, 185] on button "Delete" at bounding box center [223, 193] width 50 height 19
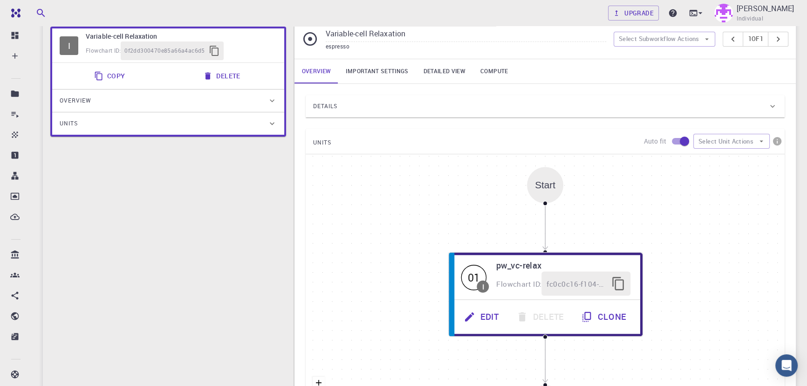
scroll to position [118, 0]
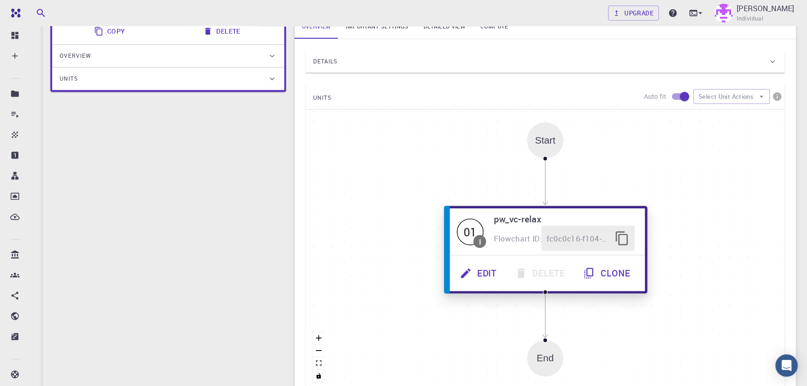
click at [472, 280] on button "Edit" at bounding box center [479, 274] width 55 height 26
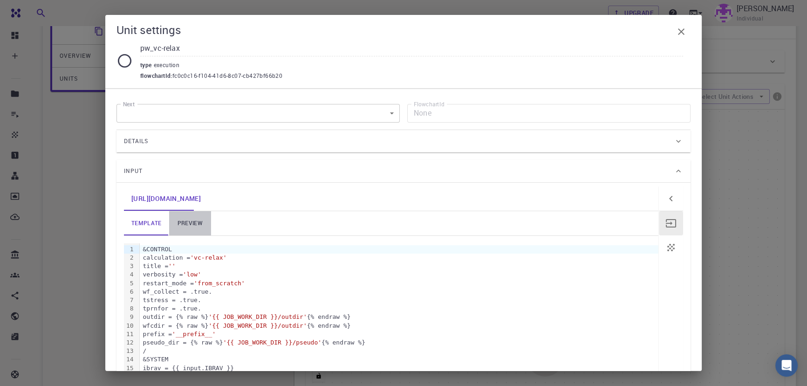
click at [191, 222] on link "preview" at bounding box center [190, 223] width 42 height 24
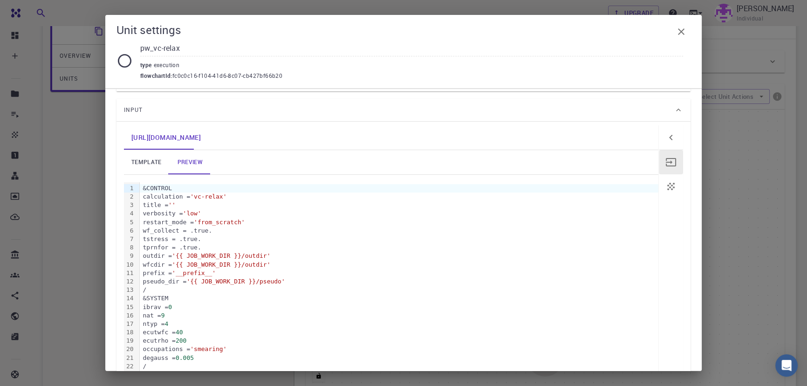
scroll to position [62, 0]
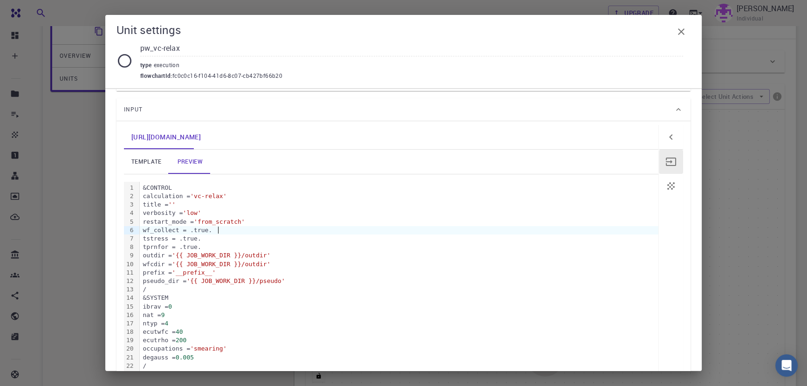
click at [287, 232] on div "wf_collect = .true." at bounding box center [399, 230] width 519 height 8
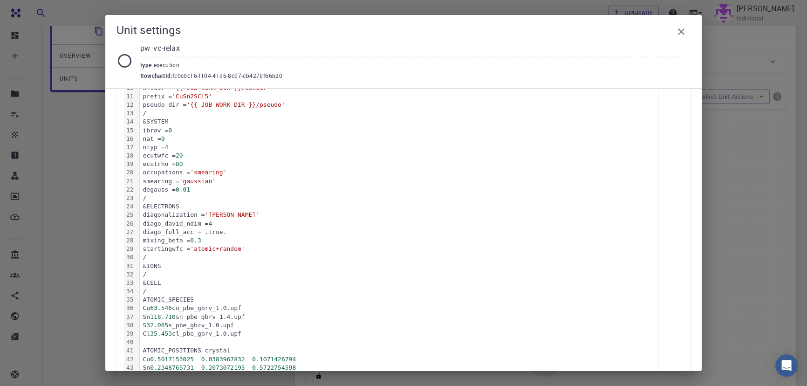
scroll to position [238, 0]
click at [685, 33] on icon "button" at bounding box center [681, 31] width 11 height 11
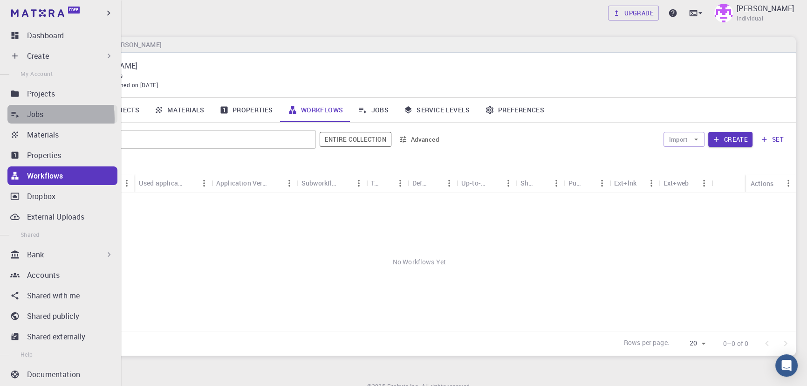
click at [24, 118] on link "Jobs" at bounding box center [62, 114] width 110 height 19
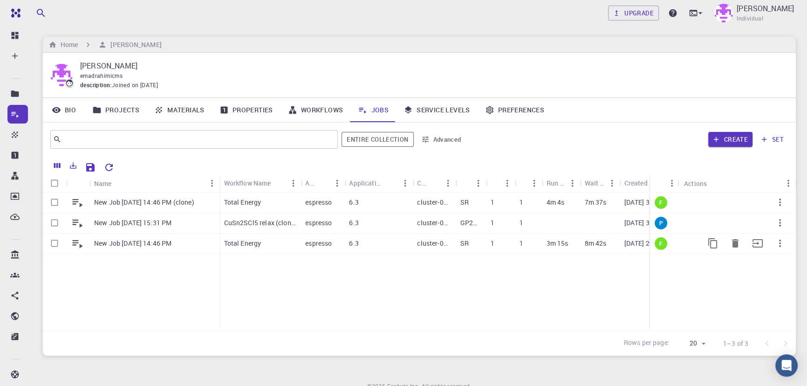
click at [583, 242] on div "8m 42s" at bounding box center [600, 244] width 40 height 21
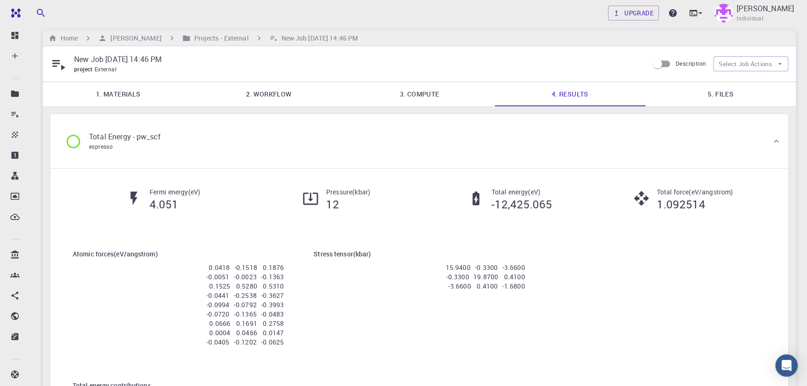
scroll to position [6, 0]
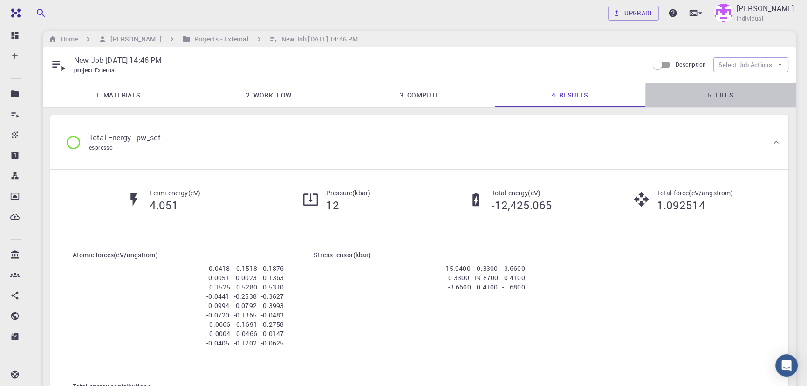
click at [716, 94] on link "5. Files" at bounding box center [721, 95] width 151 height 24
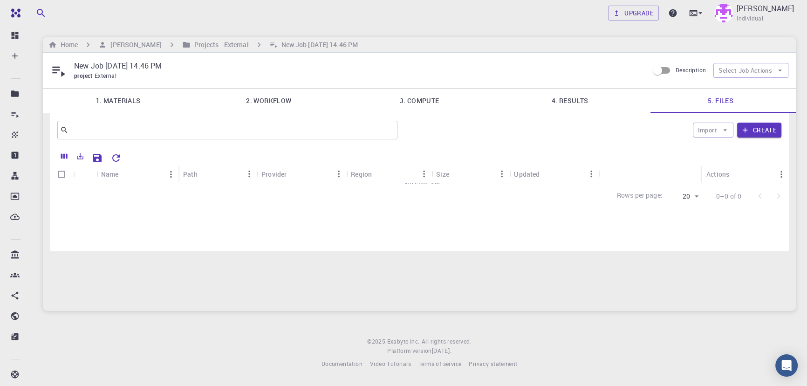
scroll to position [0, 0]
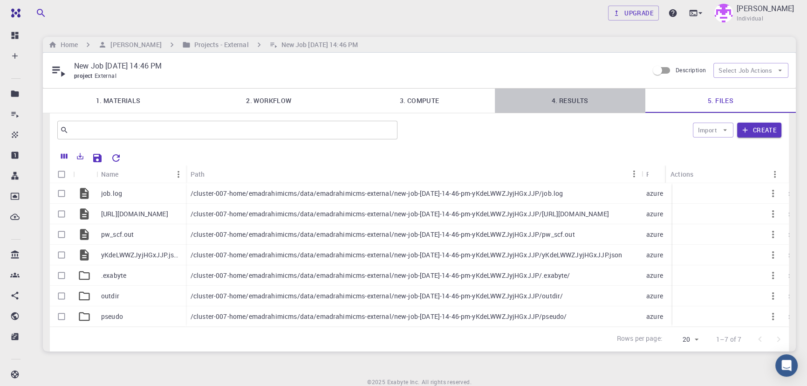
click at [581, 96] on link "4. Results" at bounding box center [570, 101] width 151 height 24
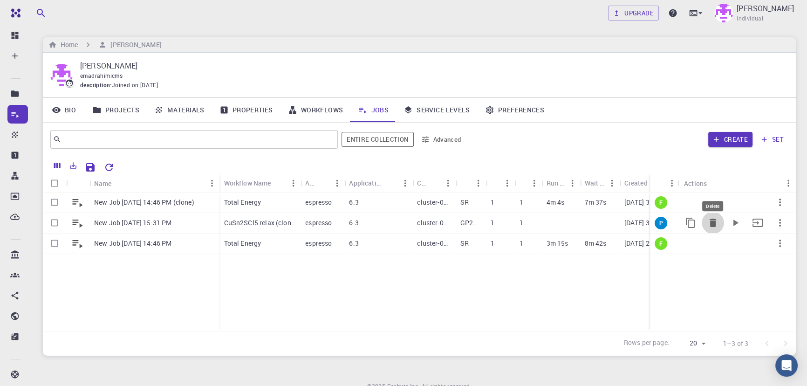
click at [720, 222] on button "Delete" at bounding box center [713, 223] width 22 height 22
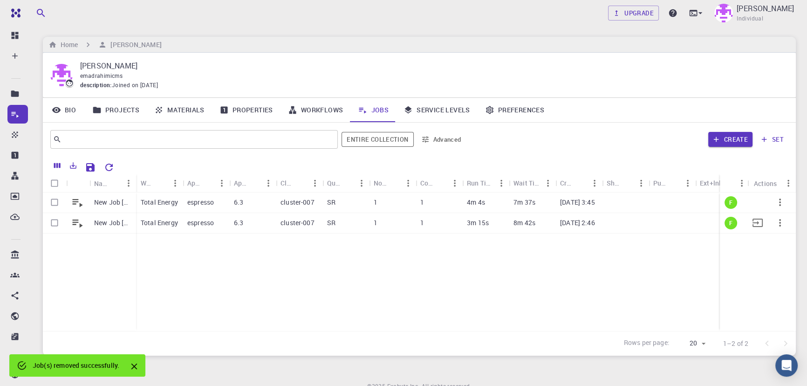
click at [685, 215] on div at bounding box center [672, 223] width 47 height 21
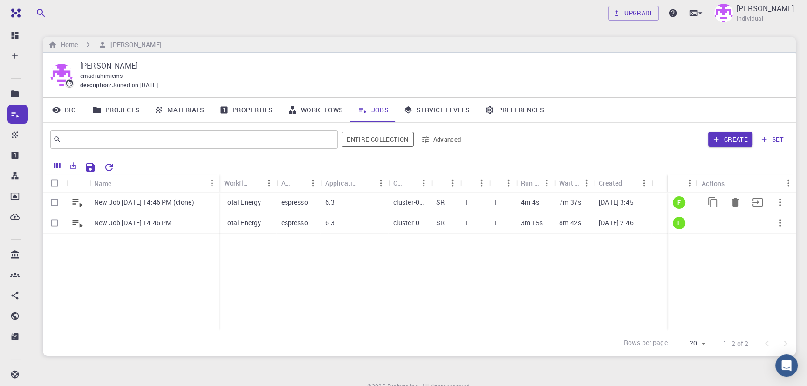
click at [599, 206] on p "09-18-2025 3:45" at bounding box center [616, 202] width 35 height 9
click at [548, 206] on div "4m 4s" at bounding box center [535, 203] width 38 height 21
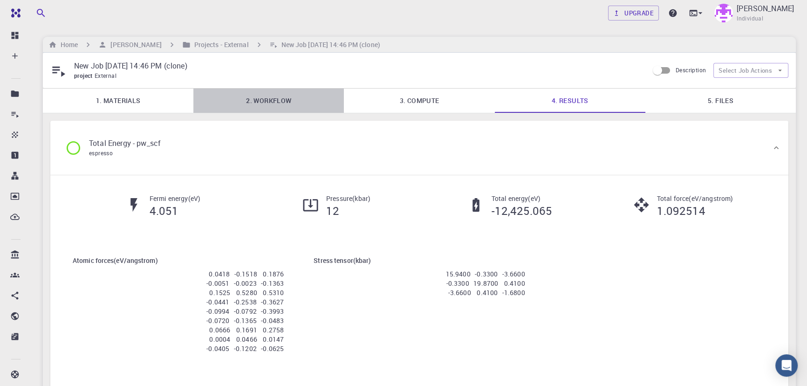
click at [242, 107] on link "2. Workflow" at bounding box center [268, 101] width 151 height 24
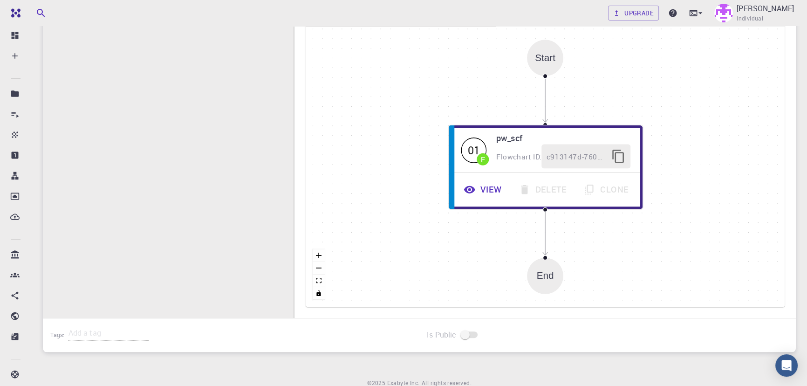
scroll to position [246, 0]
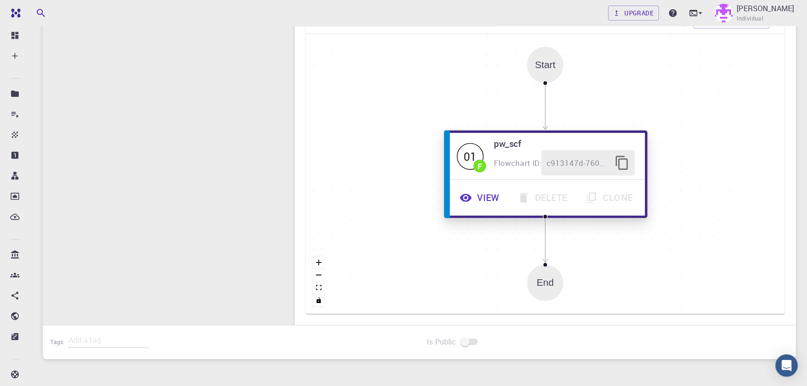
click at [480, 194] on button "View" at bounding box center [481, 198] width 58 height 26
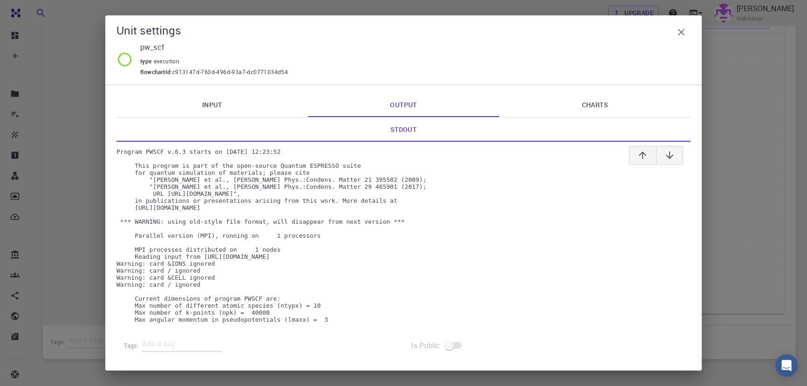
scroll to position [660, 0]
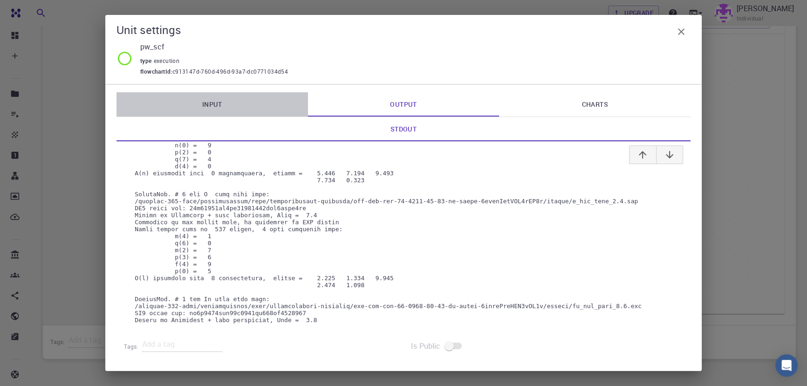
click at [213, 108] on link "Input" at bounding box center [213, 104] width 192 height 24
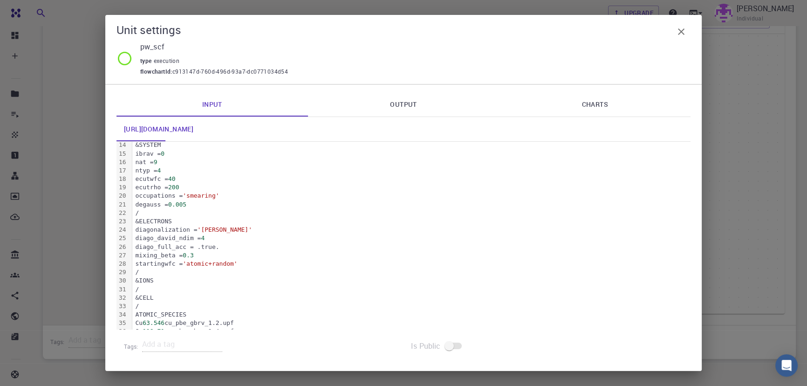
scroll to position [273, 0]
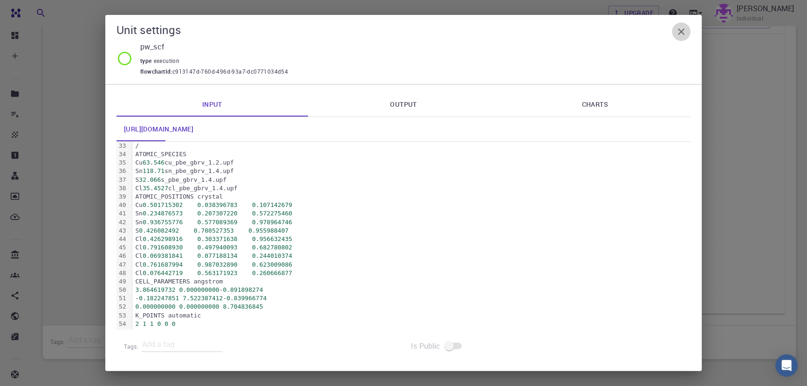
click at [682, 32] on icon "button" at bounding box center [681, 31] width 11 height 11
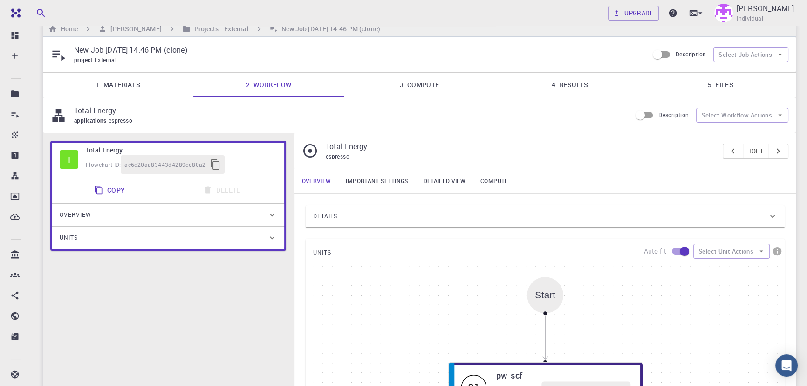
scroll to position [0, 0]
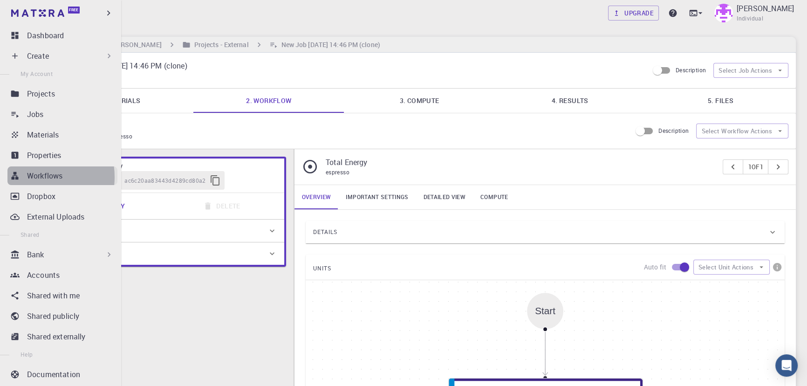
click at [33, 177] on p "Workflows" at bounding box center [44, 175] width 35 height 11
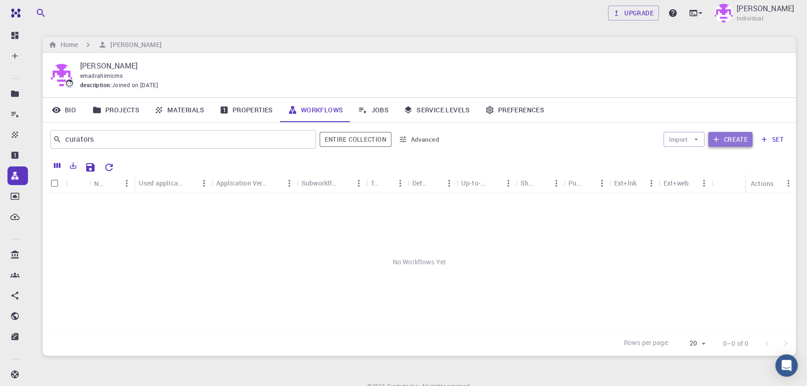
click at [738, 139] on button "Create" at bounding box center [731, 139] width 44 height 15
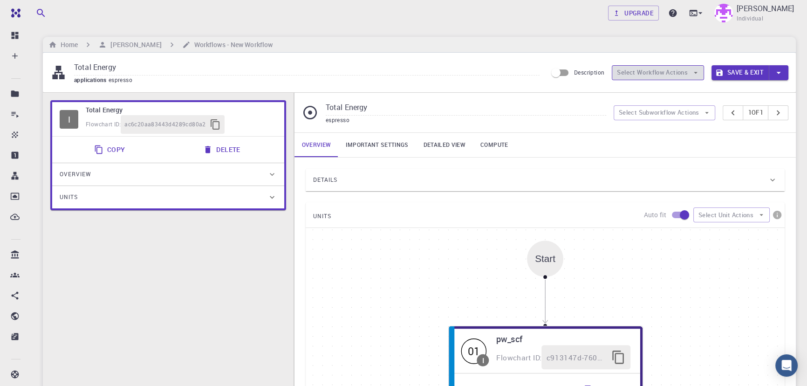
click at [657, 76] on button "Select Workflow Actions" at bounding box center [658, 72] width 92 height 15
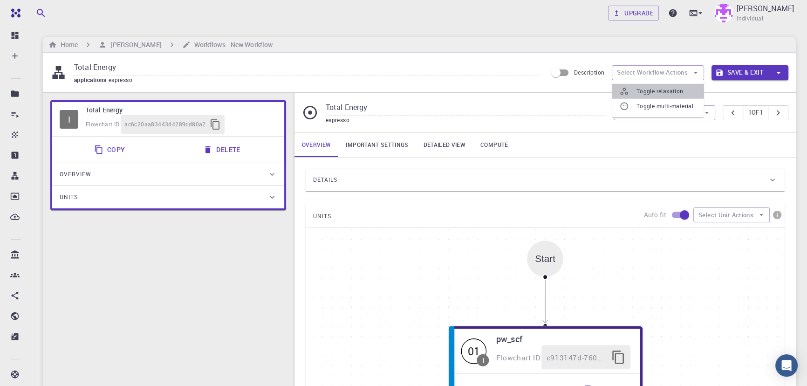
click at [643, 87] on span "Toggle relaxation" at bounding box center [667, 91] width 60 height 9
type input "Variable-cell Relaxation"
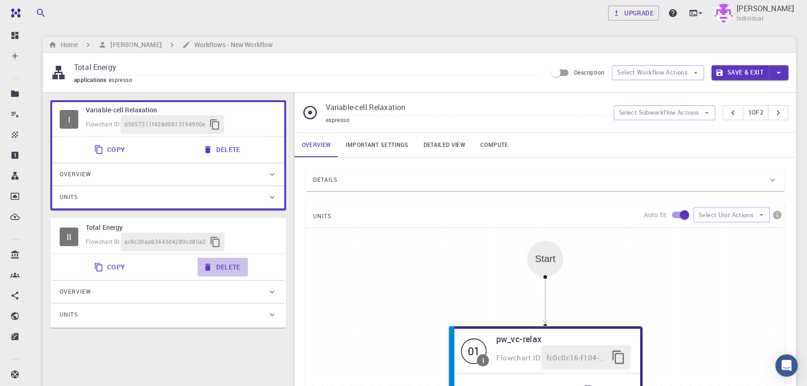
click at [210, 266] on icon "button" at bounding box center [207, 266] width 9 height 9
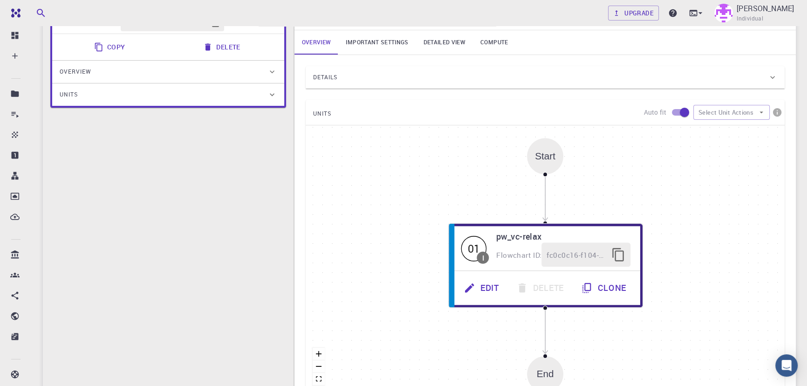
scroll to position [103, 0]
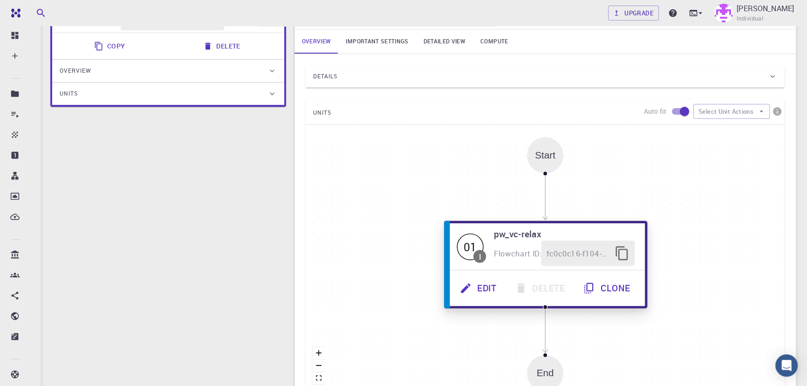
click at [470, 291] on icon "button" at bounding box center [466, 288] width 13 height 13
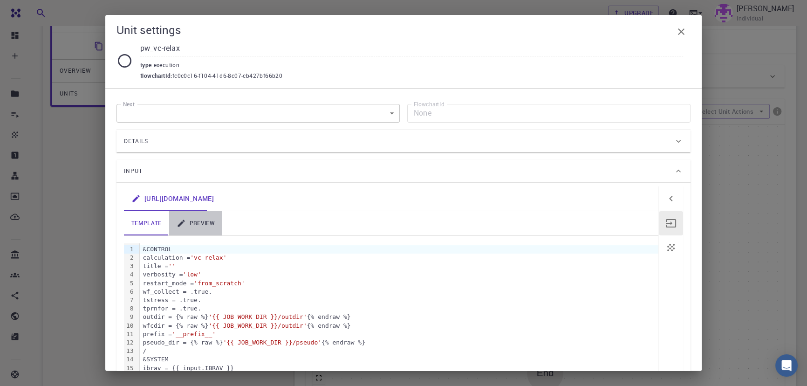
click at [200, 218] on link "preview" at bounding box center [195, 223] width 53 height 24
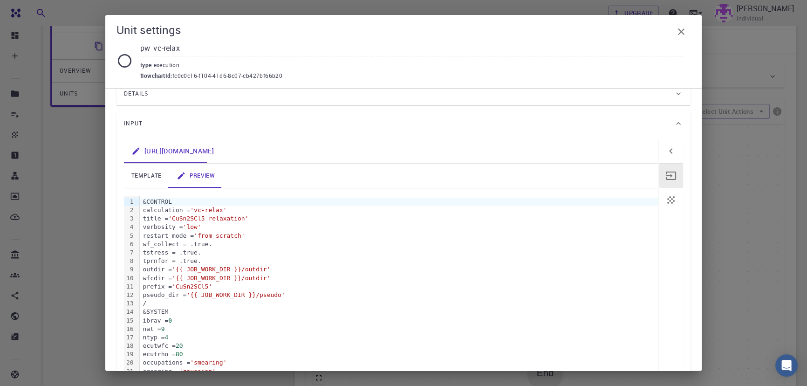
scroll to position [0, 0]
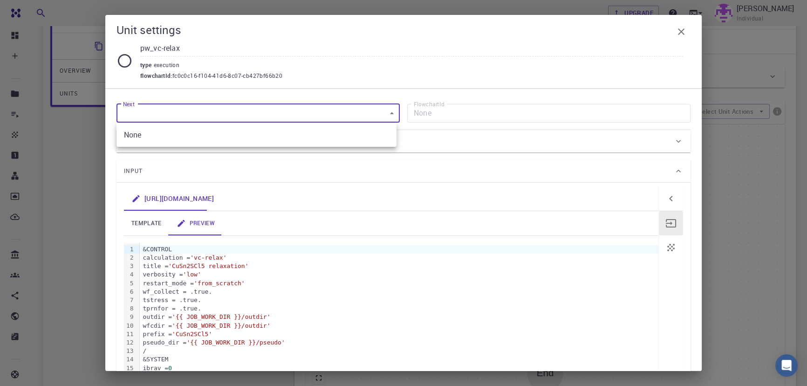
click at [256, 108] on body "Free Dashboard Create New Job New Material Create Material Upload File Import f…" at bounding box center [403, 222] width 807 height 651
click at [256, 108] on div at bounding box center [403, 193] width 807 height 386
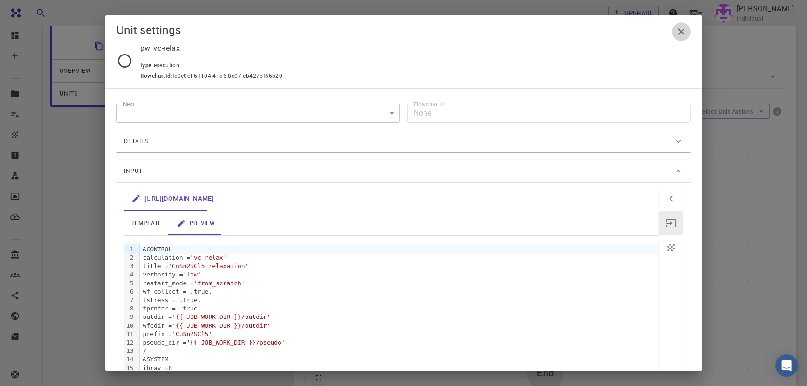
click at [680, 26] on icon "button" at bounding box center [681, 31] width 11 height 11
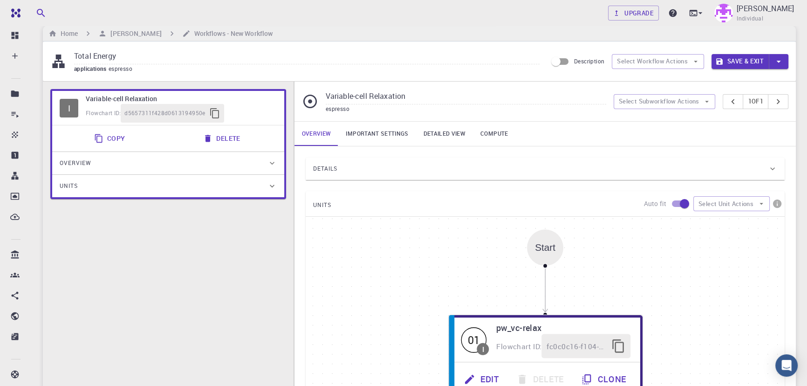
scroll to position [11, 0]
click at [391, 142] on link "Important settings" at bounding box center [376, 134] width 77 height 24
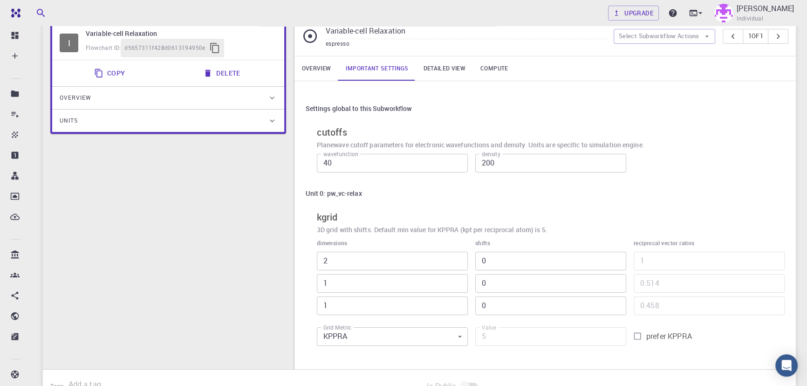
scroll to position [77, 0]
click at [351, 169] on input "40" at bounding box center [392, 162] width 151 height 19
type input "20"
type input "80"
type input "6"
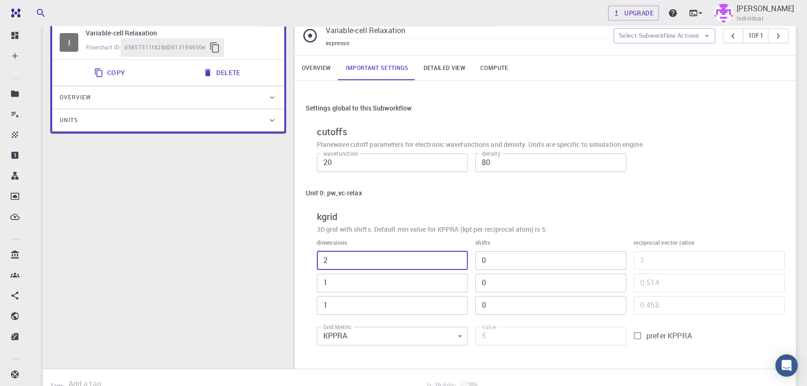
type input "54"
type input "6"
type input "324"
type input "6"
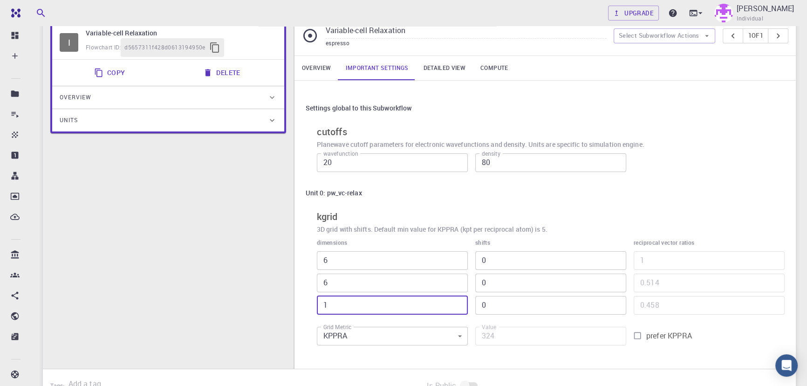
type input "4"
type input "1296"
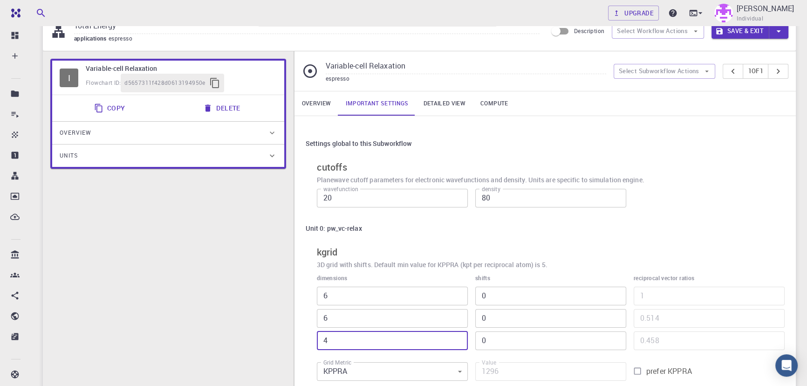
scroll to position [41, 0]
type input "4"
click at [322, 99] on link "Overview" at bounding box center [317, 104] width 44 height 24
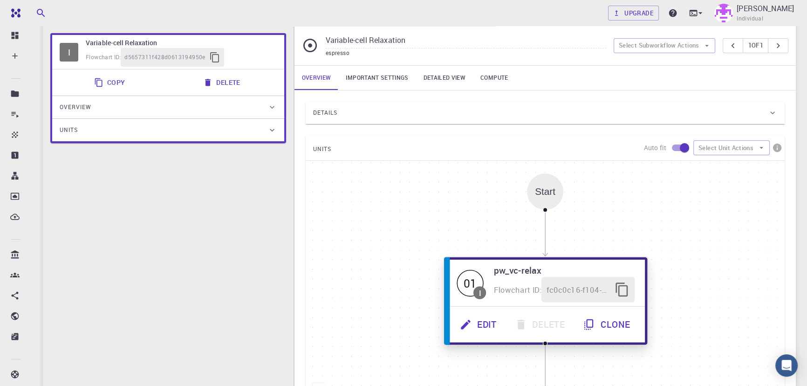
scroll to position [66, 0]
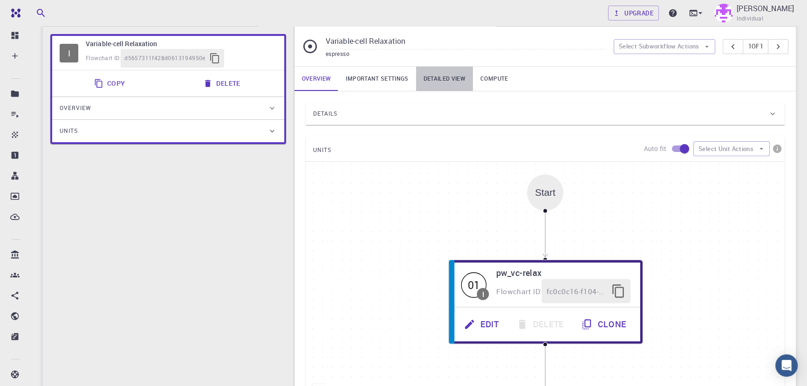
click at [444, 84] on link "Detailed view" at bounding box center [444, 79] width 57 height 24
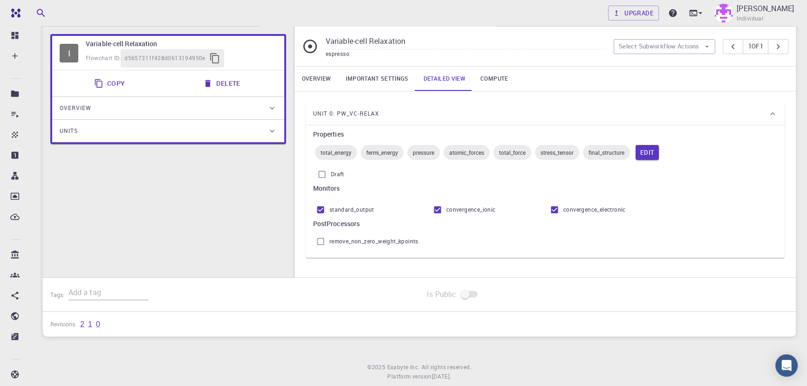
click at [328, 83] on link "Overview" at bounding box center [317, 79] width 44 height 24
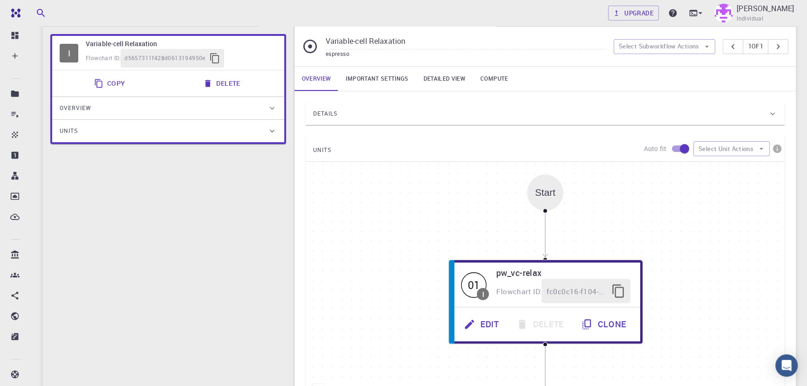
click at [265, 269] on div "I Variable-cell Relaxation Flowchart ID: d5657311f428d0613194950e Copy Delete O…" at bounding box center [168, 247] width 251 height 441
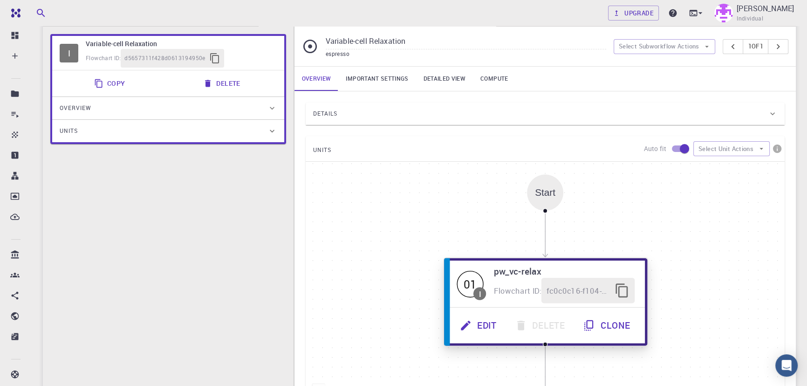
click at [470, 329] on icon "button" at bounding box center [466, 325] width 13 height 13
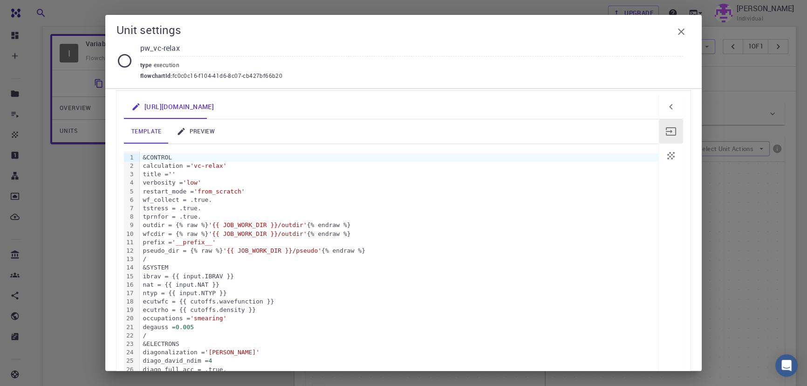
scroll to position [92, 0]
click at [228, 340] on div "&ELECTRONS" at bounding box center [399, 343] width 519 height 8
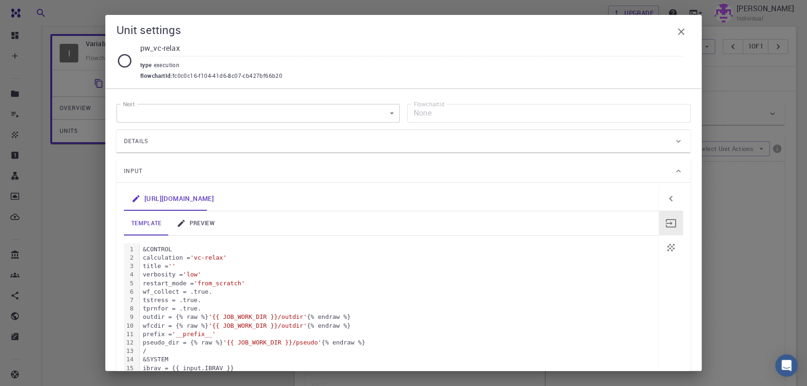
click at [197, 218] on link "preview" at bounding box center [195, 223] width 53 height 24
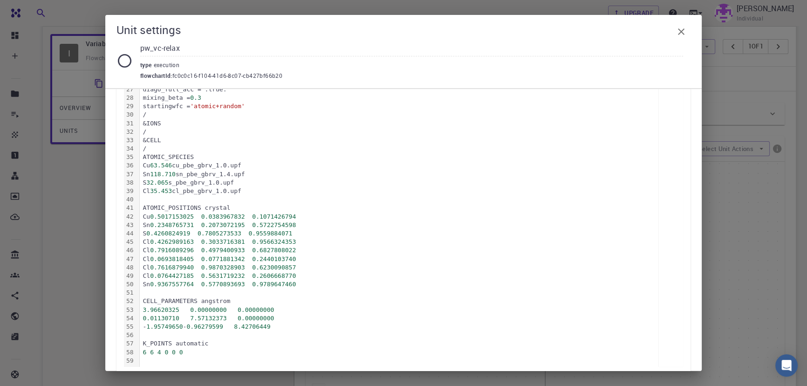
scroll to position [381, 0]
click at [677, 36] on icon "button" at bounding box center [681, 31] width 11 height 11
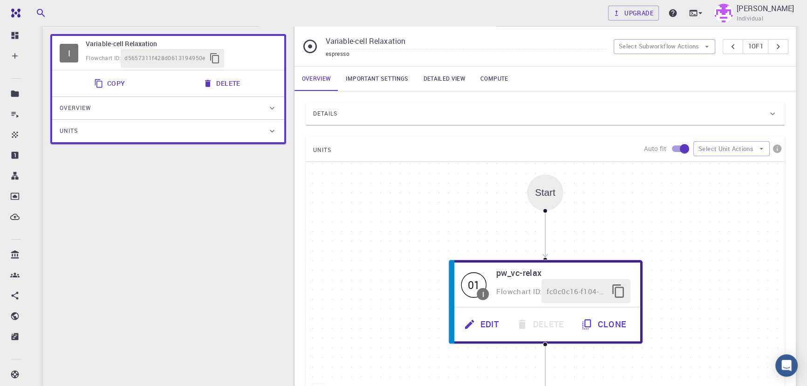
scroll to position [0, 0]
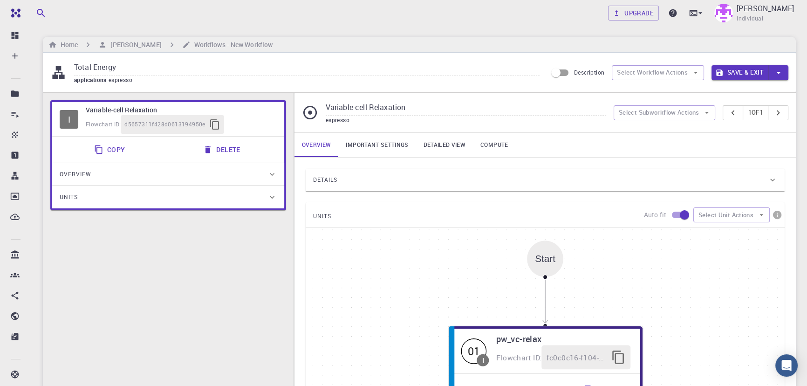
click at [126, 73] on input "Total Energy" at bounding box center [307, 67] width 466 height 15
type input "vc relax"
click at [732, 73] on button "Save & Exit" at bounding box center [740, 72] width 57 height 15
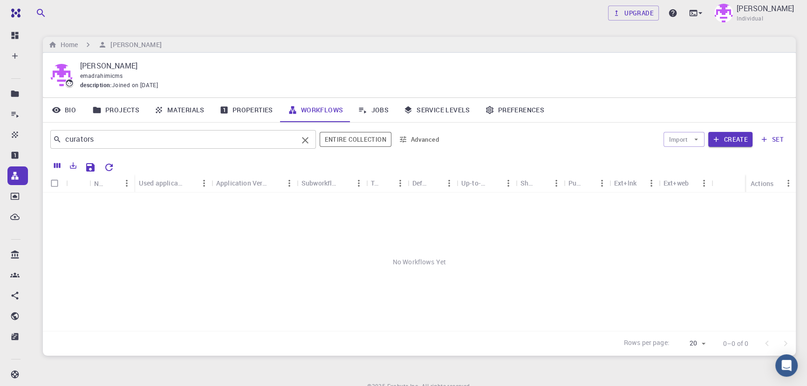
click at [308, 141] on icon "Clear" at bounding box center [305, 140] width 11 height 11
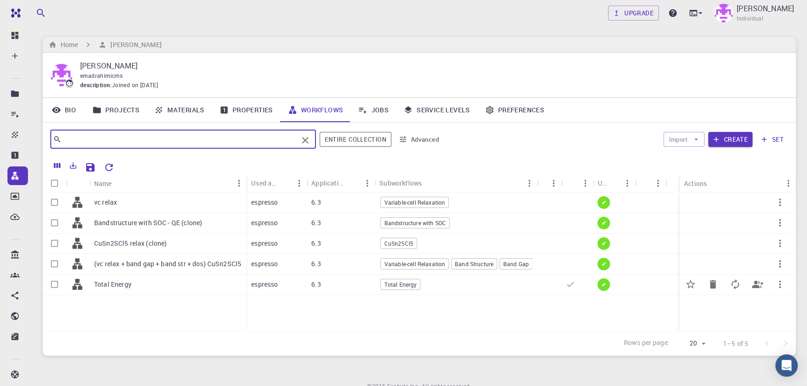
click at [264, 285] on p "espresso" at bounding box center [264, 284] width 27 height 9
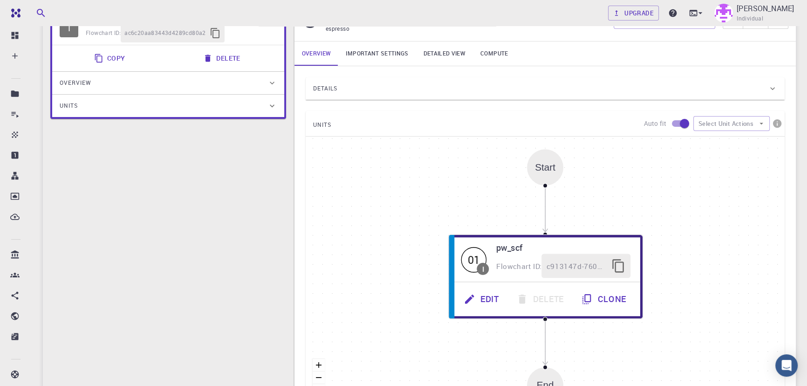
drag, startPoint x: 279, startPoint y: 320, endPoint x: 279, endPoint y: 342, distance: 21.9
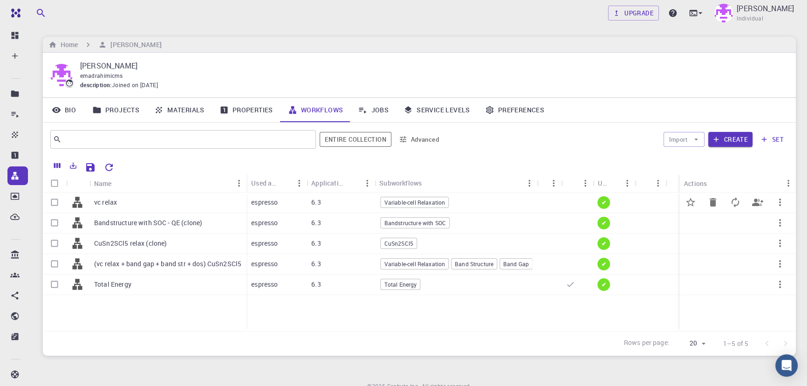
click at [144, 203] on div "vc relax" at bounding box center [167, 203] width 157 height 21
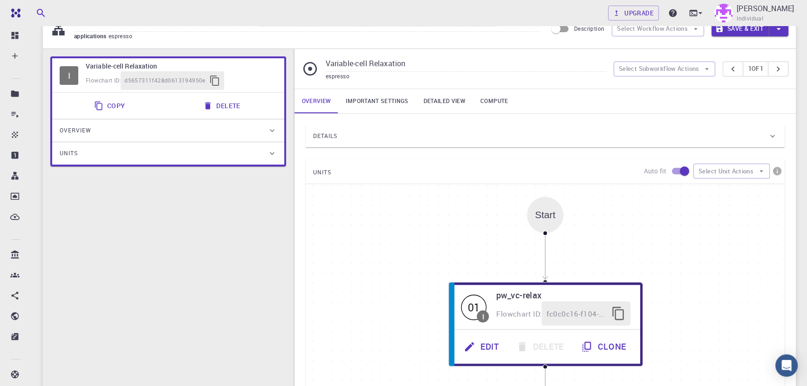
drag, startPoint x: 196, startPoint y: 247, endPoint x: 197, endPoint y: 280, distance: 33.1
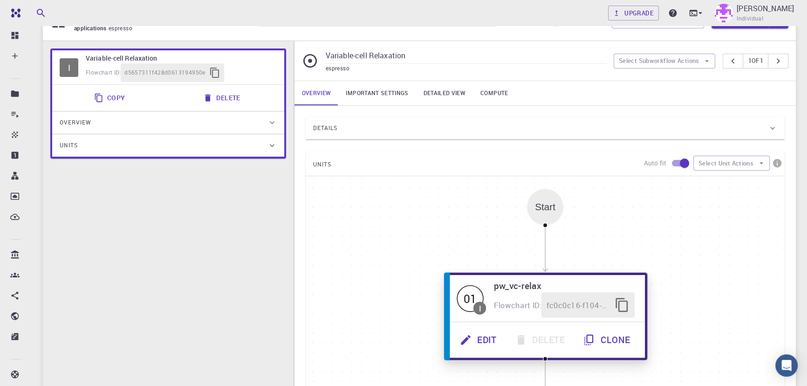
click at [491, 337] on button "Edit" at bounding box center [479, 340] width 55 height 26
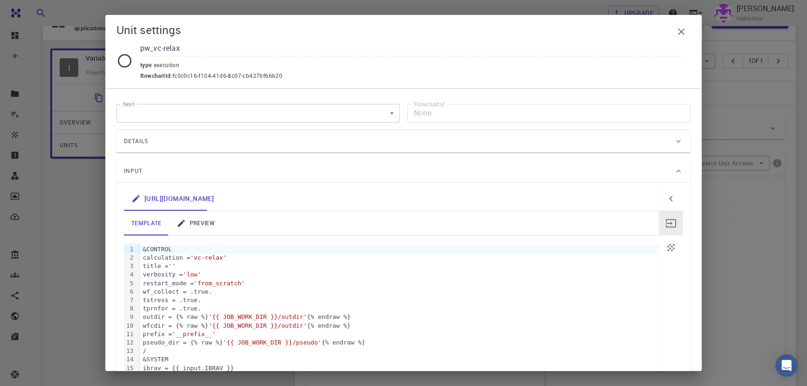
click at [193, 228] on link "preview" at bounding box center [195, 223] width 53 height 24
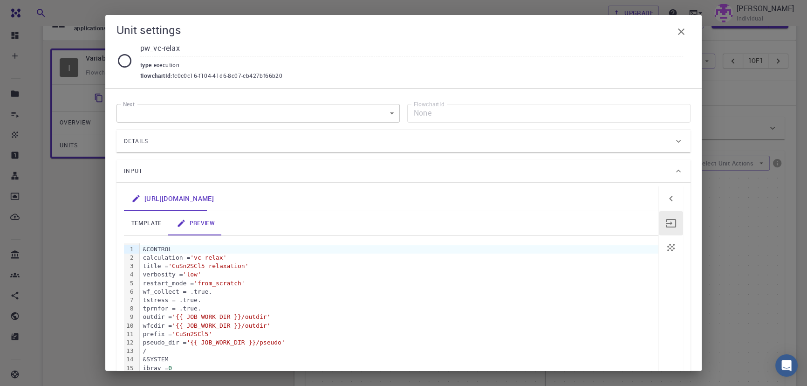
click at [247, 290] on div "wf_collect = .true." at bounding box center [399, 292] width 519 height 8
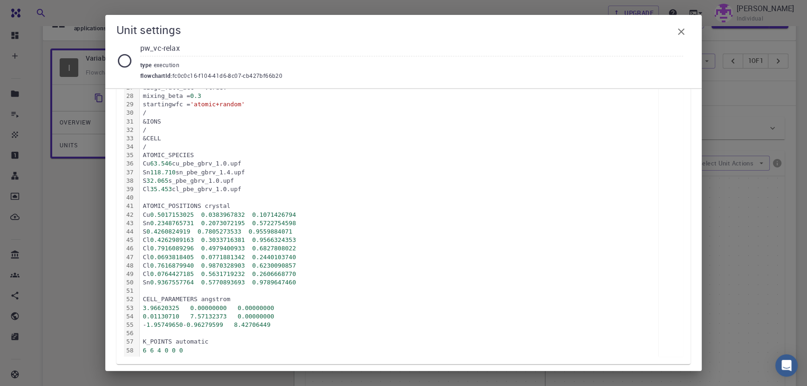
scroll to position [396, 0]
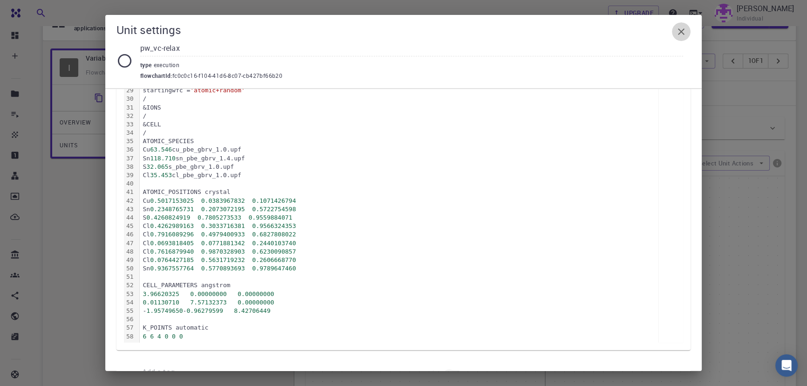
click at [677, 33] on icon "button" at bounding box center [681, 31] width 11 height 11
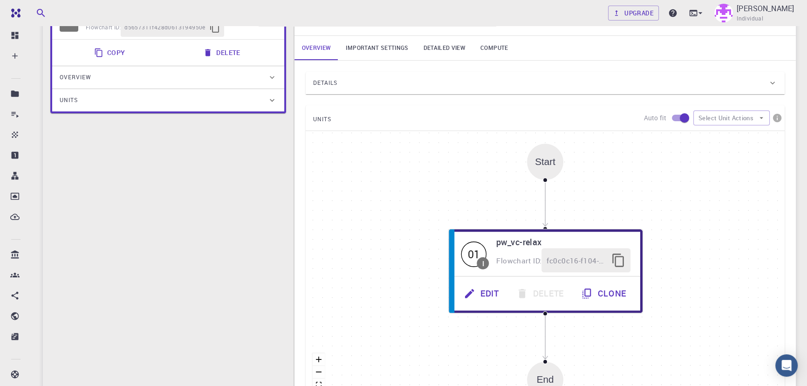
scroll to position [96, 0]
click at [181, 194] on div "I Variable-cell Relaxation Flowchart ID: d5657311f428d0613194950e Copy Delete O…" at bounding box center [168, 217] width 251 height 441
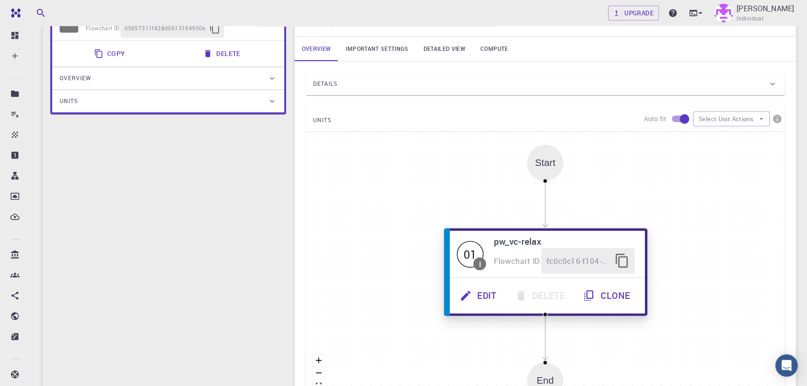
click at [465, 293] on icon "button" at bounding box center [466, 295] width 13 height 13
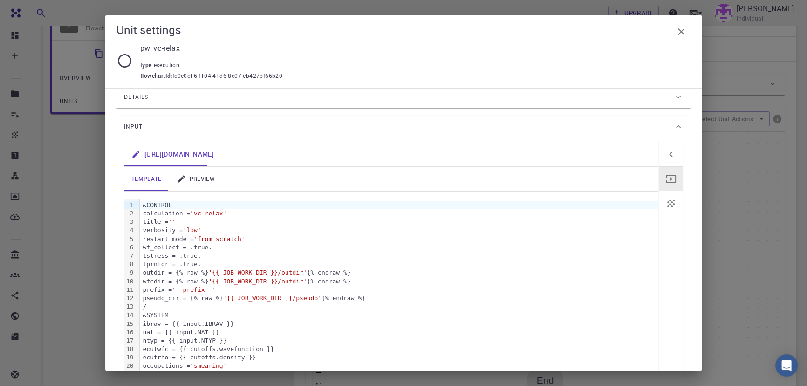
scroll to position [45, 0]
click at [179, 174] on icon at bounding box center [181, 178] width 9 height 9
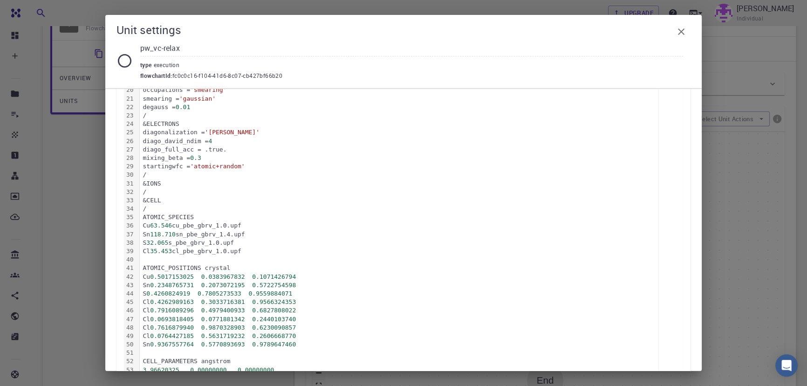
scroll to position [325, 0]
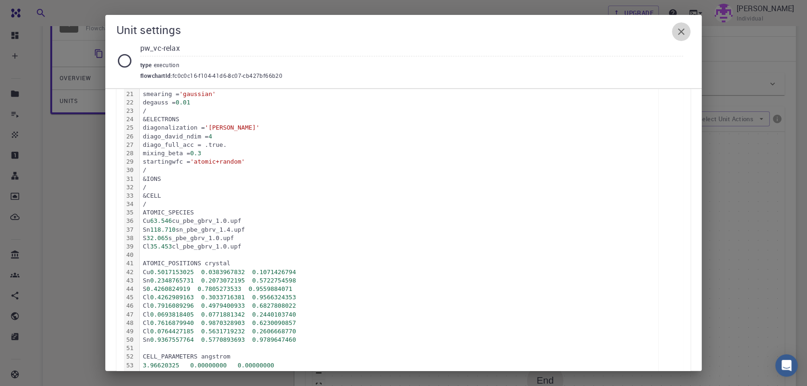
click at [679, 39] on button "button" at bounding box center [681, 31] width 19 height 19
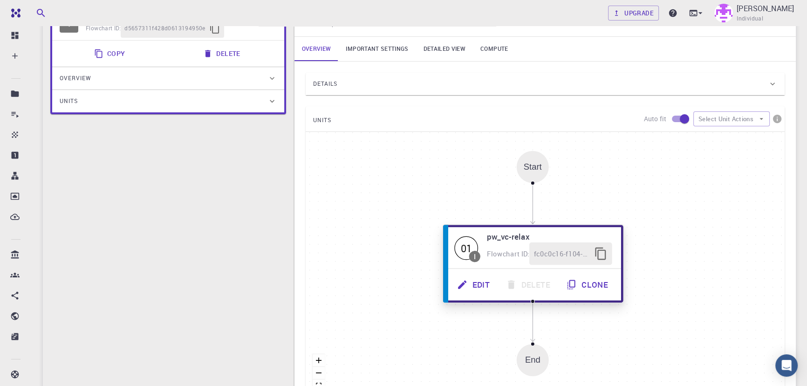
click at [474, 289] on button "Edit" at bounding box center [474, 284] width 49 height 22
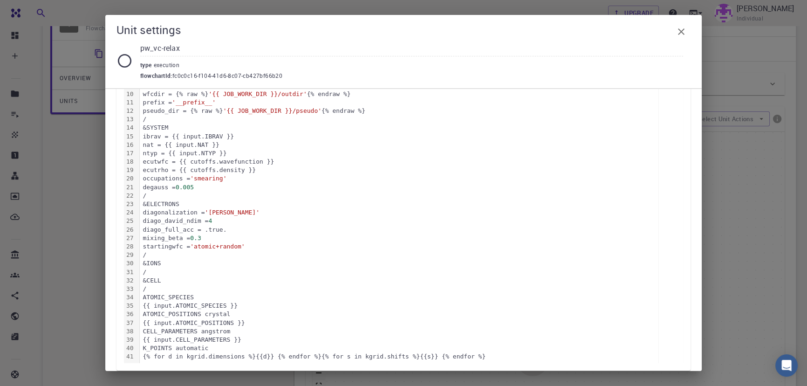
scroll to position [280, 0]
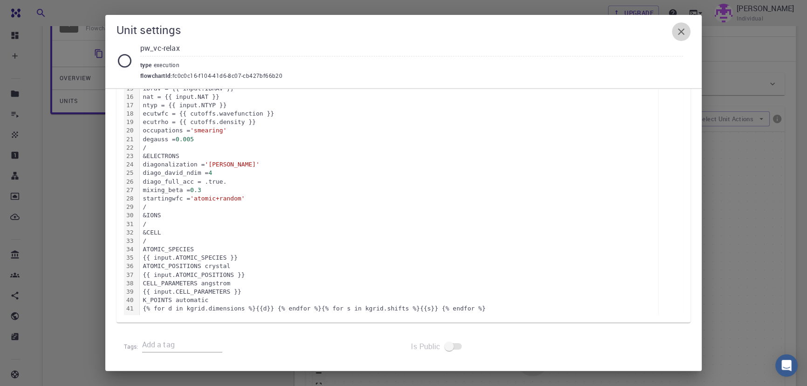
click at [681, 33] on icon "button" at bounding box center [681, 31] width 7 height 7
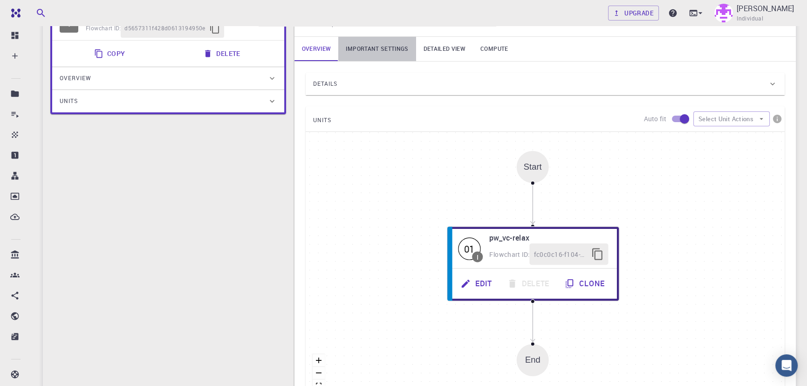
click at [397, 57] on link "Important settings" at bounding box center [376, 49] width 77 height 24
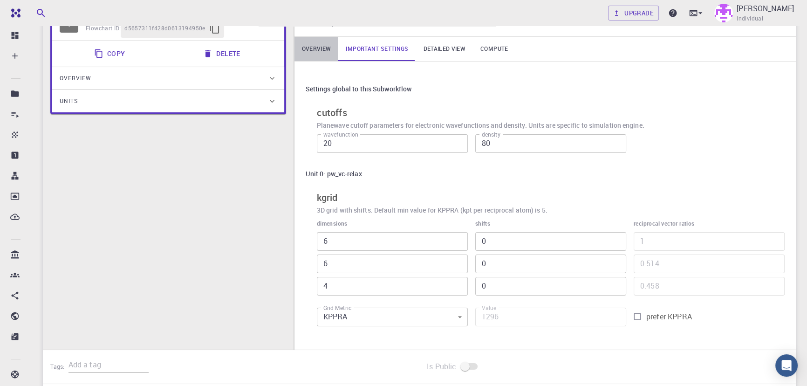
click at [324, 51] on link "Overview" at bounding box center [317, 49] width 44 height 24
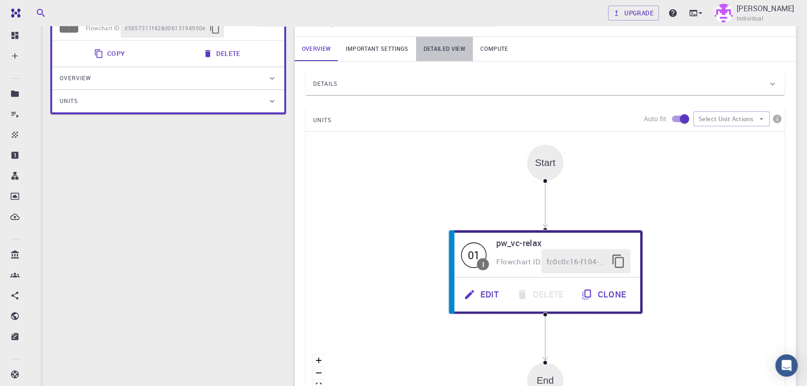
click at [436, 50] on link "Detailed view" at bounding box center [444, 49] width 57 height 24
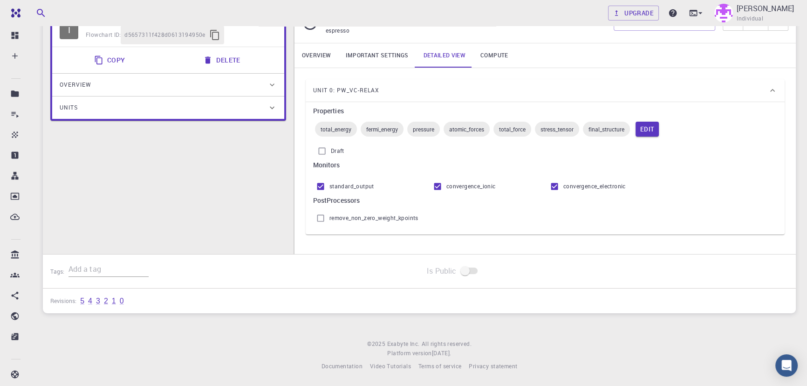
scroll to position [91, 0]
click at [480, 56] on link "Compute" at bounding box center [494, 55] width 42 height 24
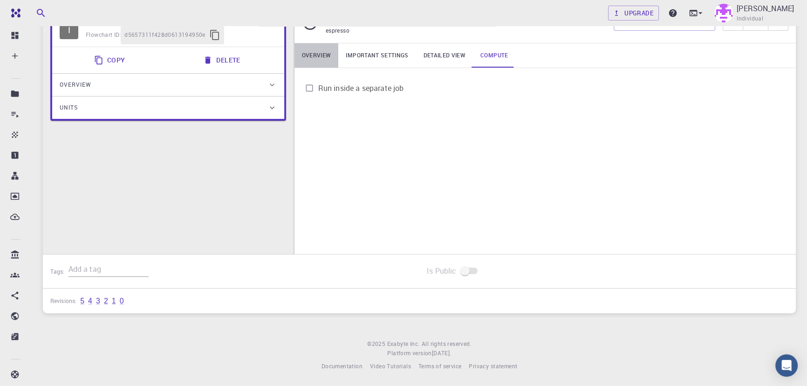
click at [307, 62] on link "Overview" at bounding box center [317, 55] width 44 height 24
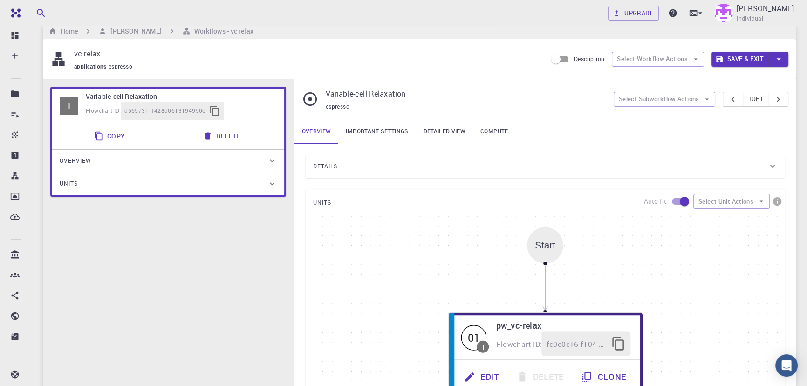
scroll to position [13, 0]
click at [219, 314] on div "I Variable-cell Relaxation Flowchart ID: d5657311f428d0613194950e Copy Delete O…" at bounding box center [168, 300] width 251 height 441
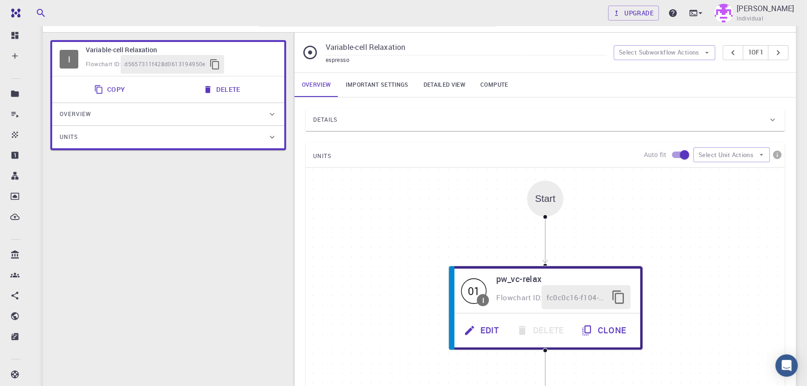
scroll to position [61, 0]
click at [373, 93] on link "Important settings" at bounding box center [376, 84] width 77 height 24
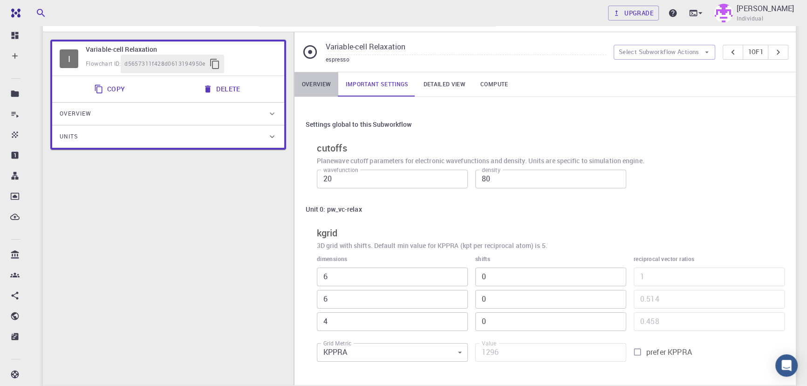
click at [331, 80] on link "Overview" at bounding box center [317, 84] width 44 height 24
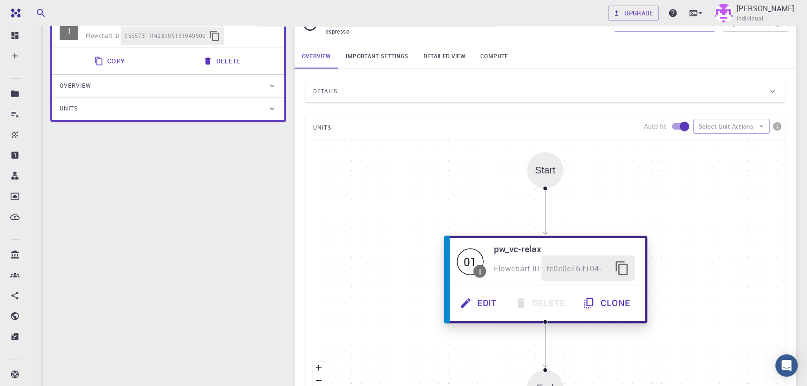
scroll to position [89, 0]
click at [485, 318] on div "Edit Delete Clone" at bounding box center [546, 302] width 198 height 35
click at [483, 308] on button "Edit" at bounding box center [479, 303] width 55 height 26
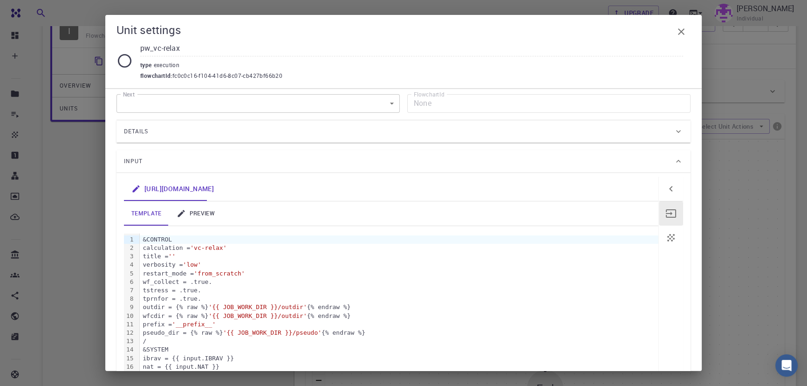
scroll to position [8, 0]
click at [205, 212] on link "preview" at bounding box center [195, 215] width 53 height 24
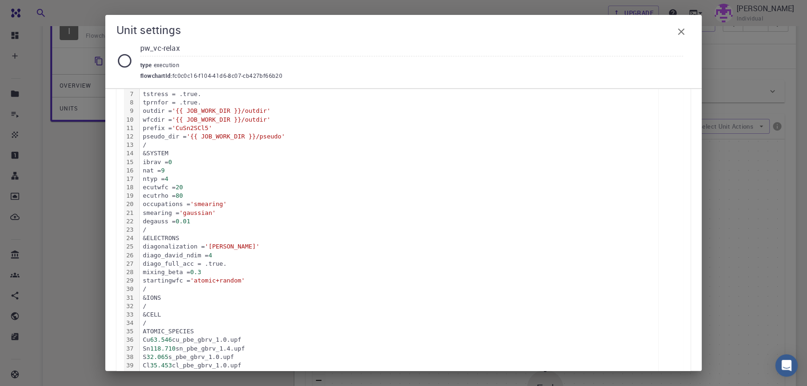
scroll to position [206, 0]
click at [679, 31] on icon "button" at bounding box center [681, 31] width 11 height 11
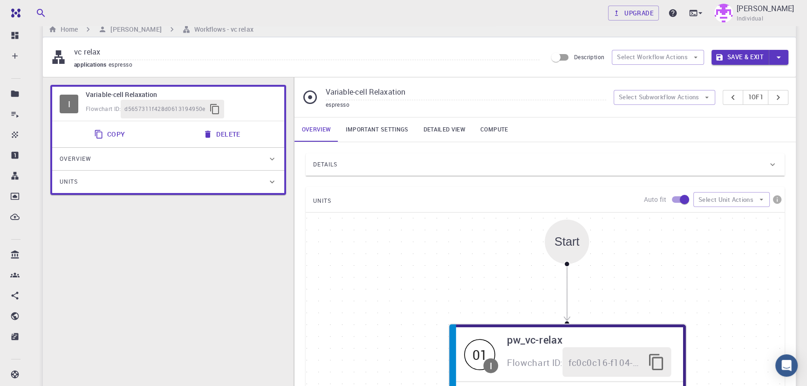
scroll to position [0, 0]
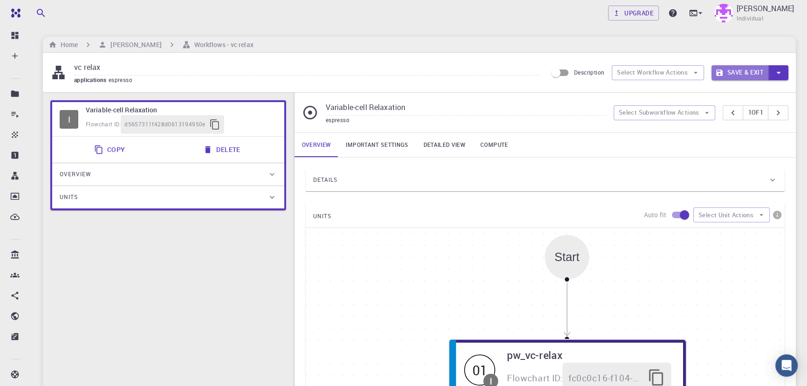
click at [743, 71] on button "Save & Exit" at bounding box center [740, 72] width 57 height 15
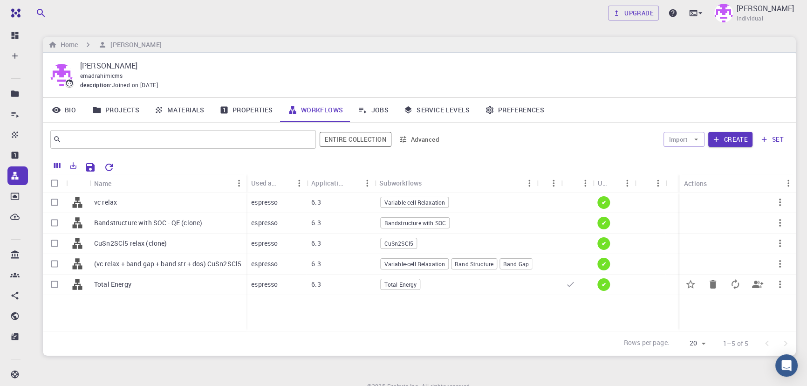
click at [345, 288] on div "6.3" at bounding box center [341, 285] width 68 height 21
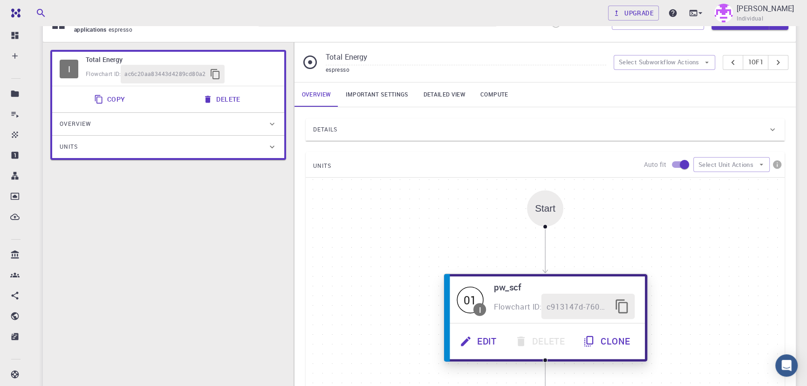
scroll to position [51, 0]
click at [475, 343] on button "Edit" at bounding box center [479, 341] width 55 height 26
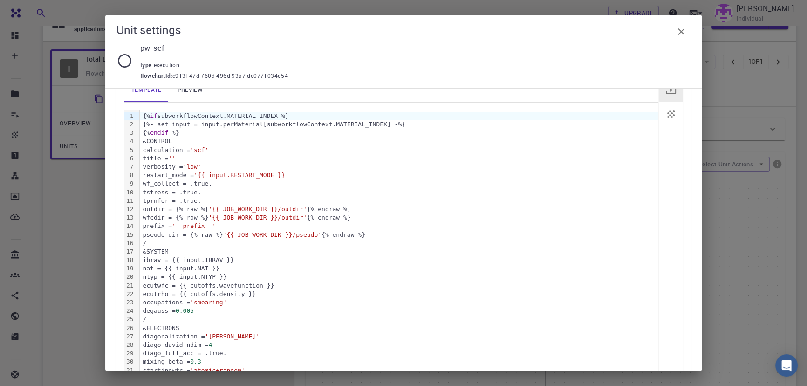
scroll to position [32, 0]
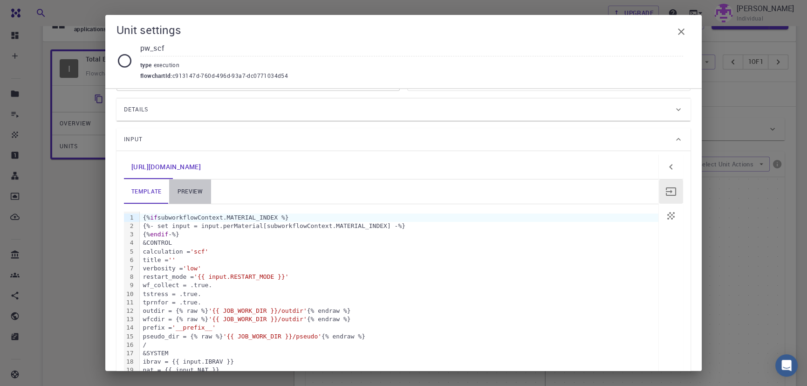
click at [199, 186] on link "preview" at bounding box center [190, 191] width 42 height 24
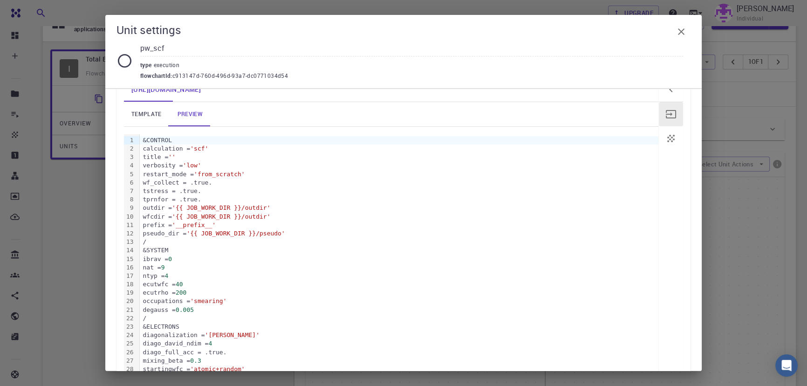
scroll to position [109, 0]
click at [679, 38] on button "button" at bounding box center [681, 31] width 19 height 19
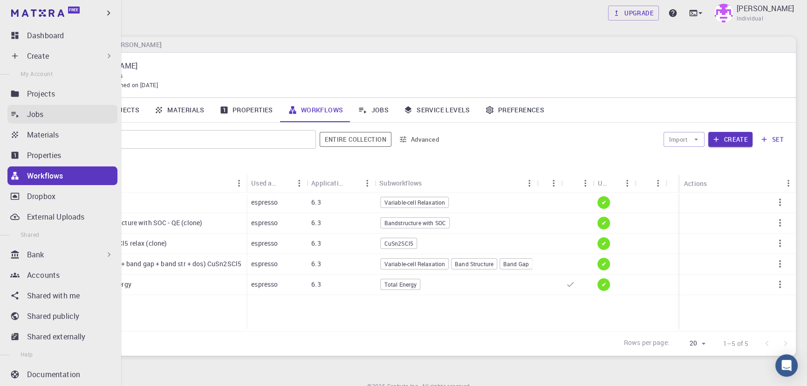
click at [56, 110] on div "Jobs" at bounding box center [72, 114] width 90 height 11
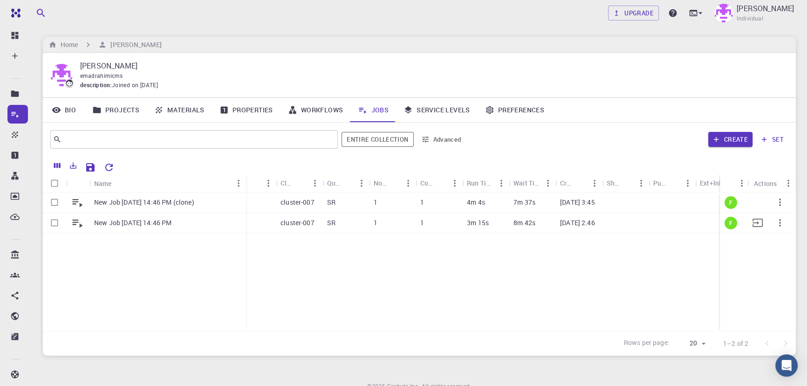
drag, startPoint x: 136, startPoint y: 178, endPoint x: 232, endPoint y: 223, distance: 106.1
click at [232, 223] on div "Name Workflow Name Application Application Version Cluster Queue Nodes Cores Ru…" at bounding box center [419, 252] width 753 height 157
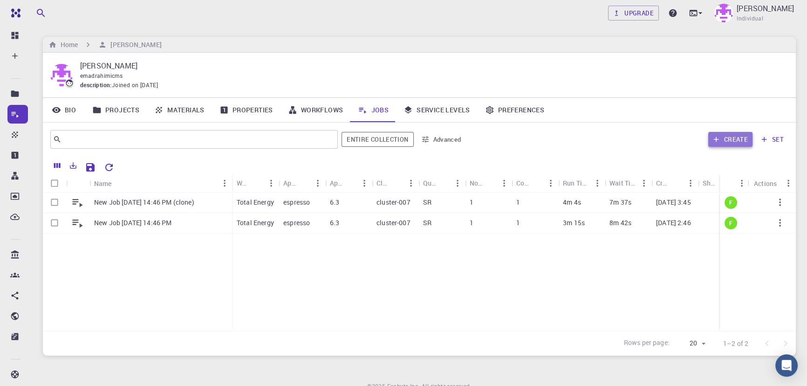
click at [717, 142] on icon "button" at bounding box center [716, 139] width 8 height 8
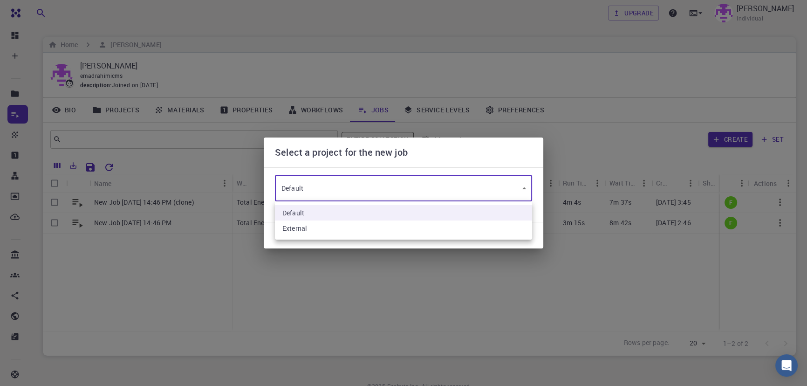
click at [418, 193] on body "Free Dashboard Create New Job New Material Create Material Upload File Import f…" at bounding box center [403, 214] width 807 height 428
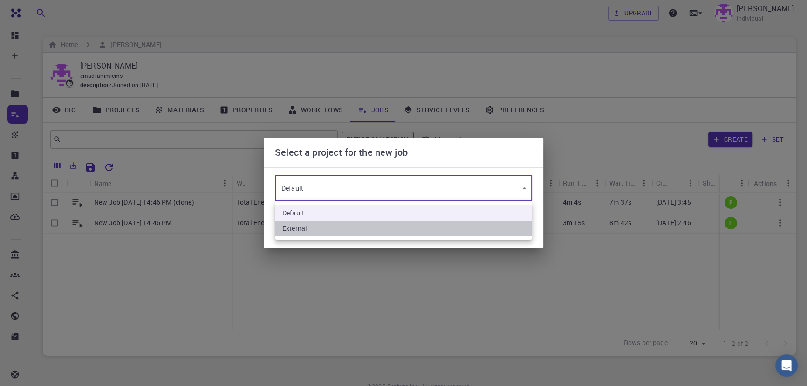
click at [362, 227] on li "External" at bounding box center [403, 227] width 257 height 15
type input "vHhr9LnMh8SmPn5ek"
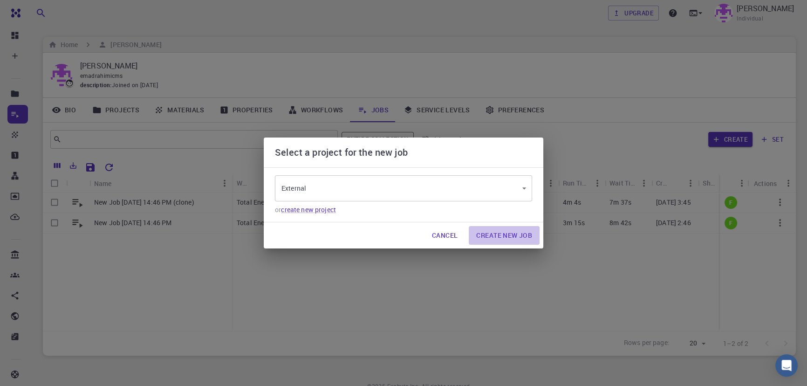
click at [498, 238] on button "Create New Job" at bounding box center [504, 235] width 71 height 19
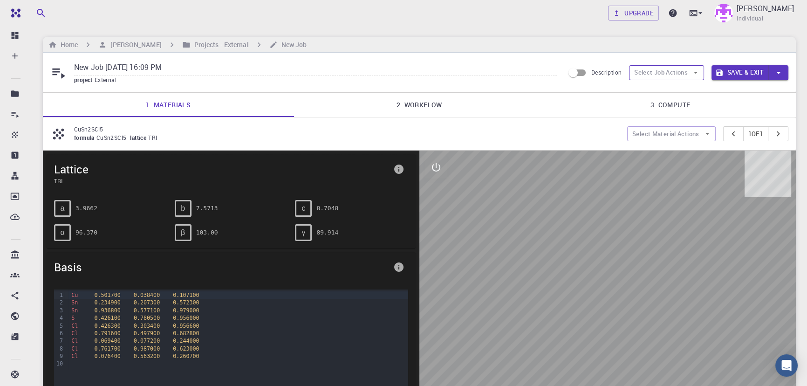
click at [667, 74] on button "Select Job Actions" at bounding box center [666, 72] width 75 height 15
click at [661, 109] on span "Select materials" at bounding box center [675, 106] width 44 height 9
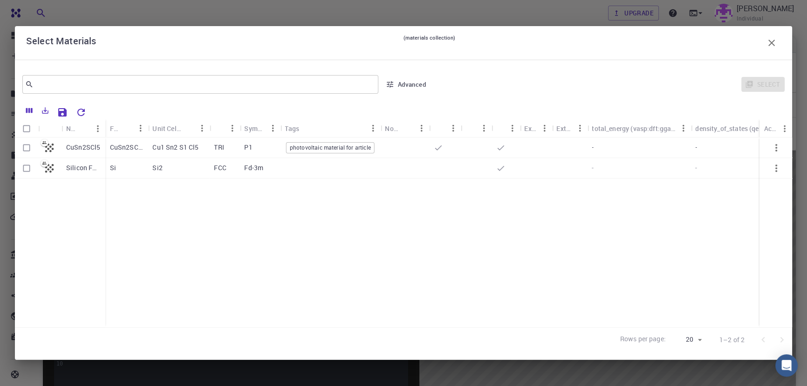
click at [90, 144] on p "CuSn2SCl5" at bounding box center [83, 147] width 34 height 9
checkbox input "true"
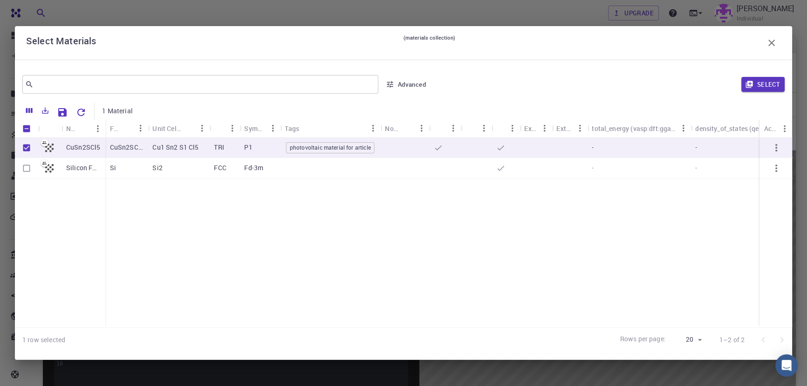
click at [755, 93] on div "Select" at bounding box center [609, 84] width 351 height 22
click at [757, 88] on button "Select" at bounding box center [763, 84] width 43 height 15
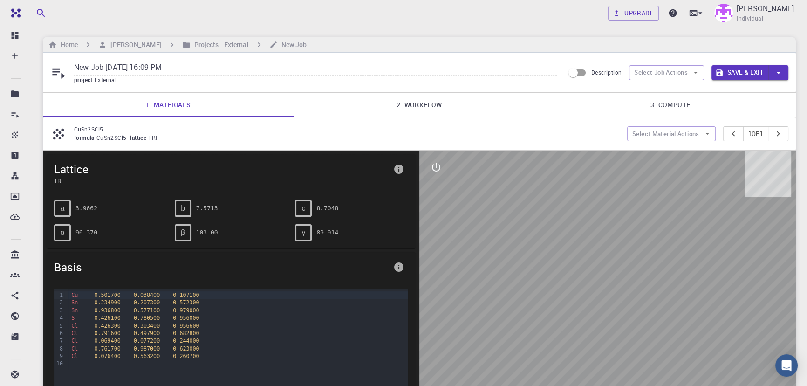
click at [418, 96] on link "2. Workflow" at bounding box center [419, 105] width 251 height 24
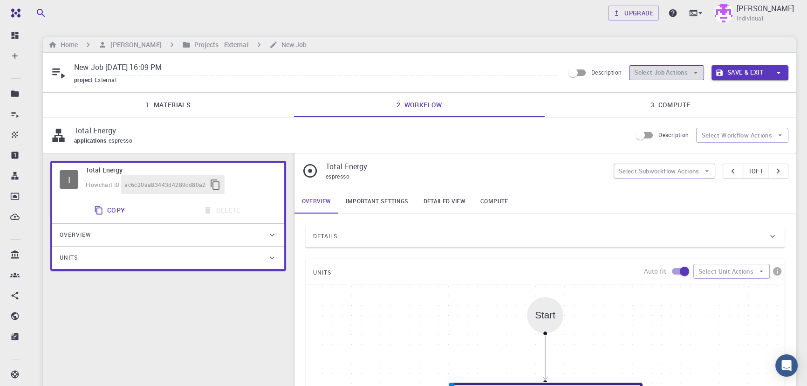
click at [690, 78] on button "Select Job Actions" at bounding box center [666, 72] width 75 height 15
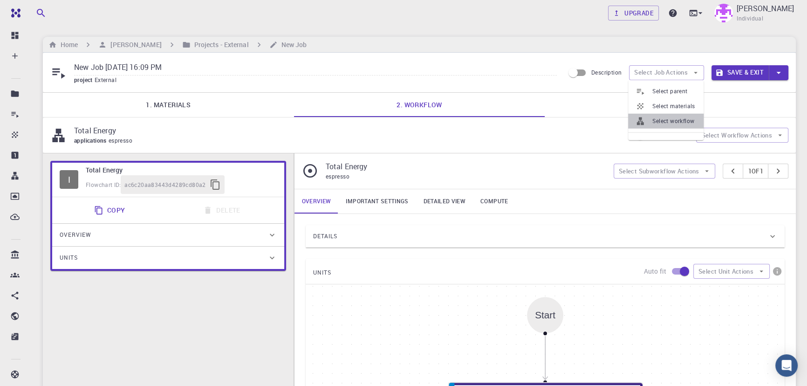
click at [673, 124] on span "Select workflow" at bounding box center [675, 121] width 44 height 9
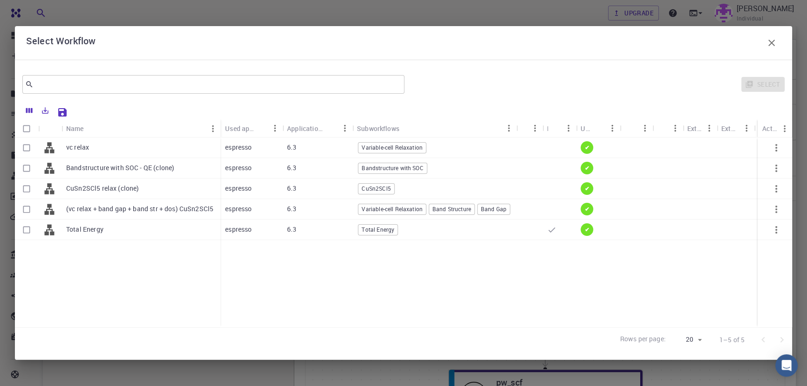
scroll to position [13, 0]
click at [28, 145] on input "Select row" at bounding box center [27, 148] width 18 height 18
checkbox input "true"
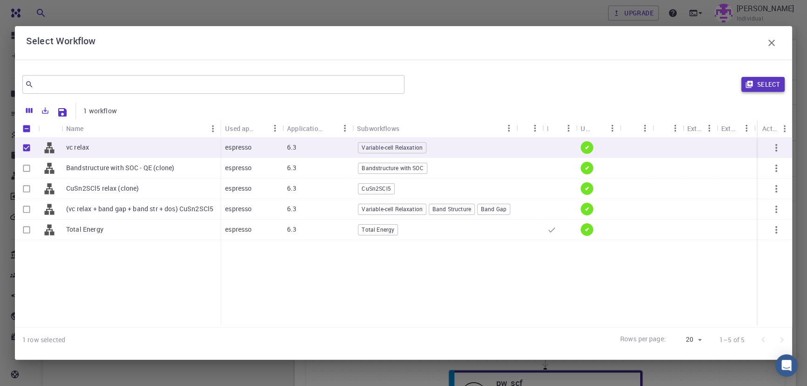
click at [753, 85] on icon "button" at bounding box center [749, 84] width 8 height 8
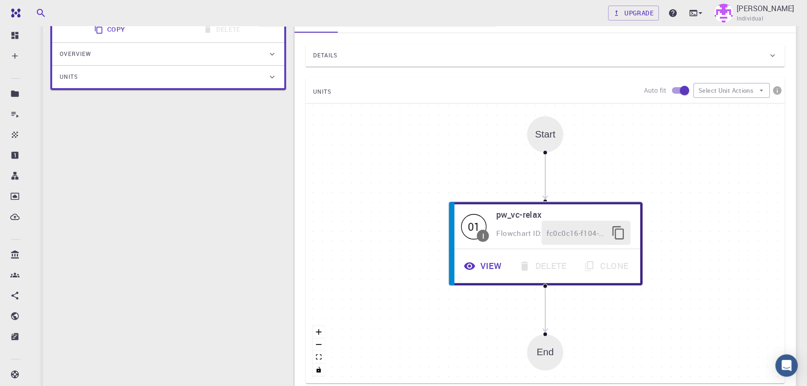
scroll to position [181, 0]
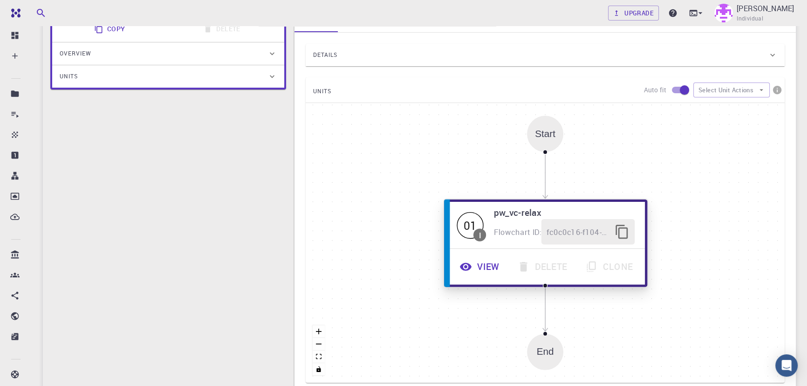
click at [463, 267] on icon "button" at bounding box center [466, 266] width 13 height 13
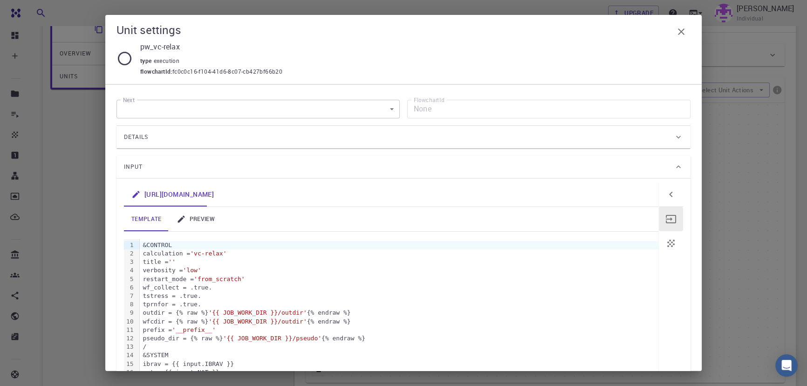
scroll to position [0, 0]
click at [206, 223] on link "preview" at bounding box center [195, 219] width 53 height 24
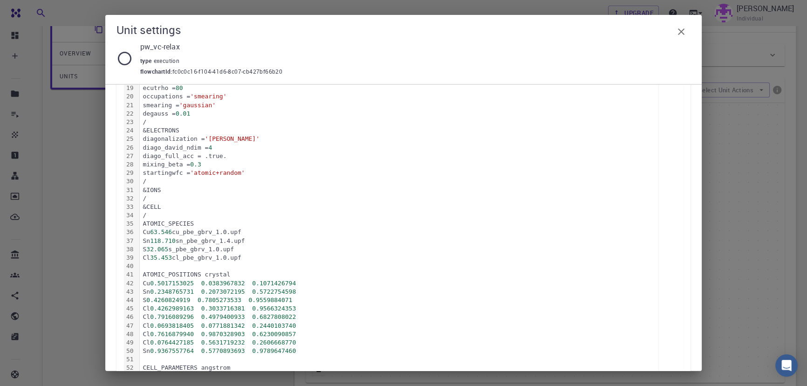
scroll to position [310, 0]
click at [681, 35] on icon "button" at bounding box center [681, 31] width 11 height 11
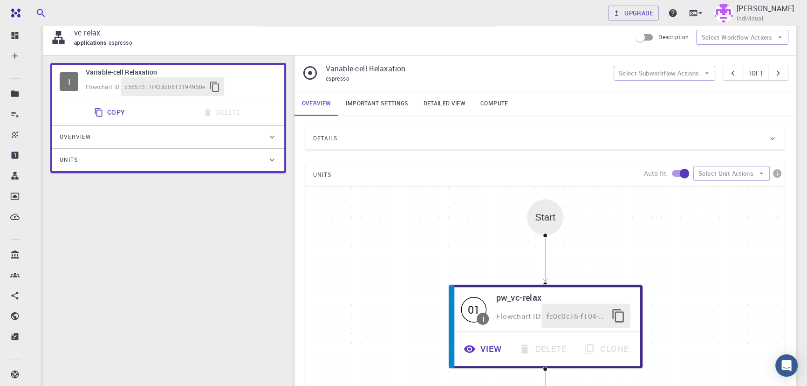
scroll to position [96, 0]
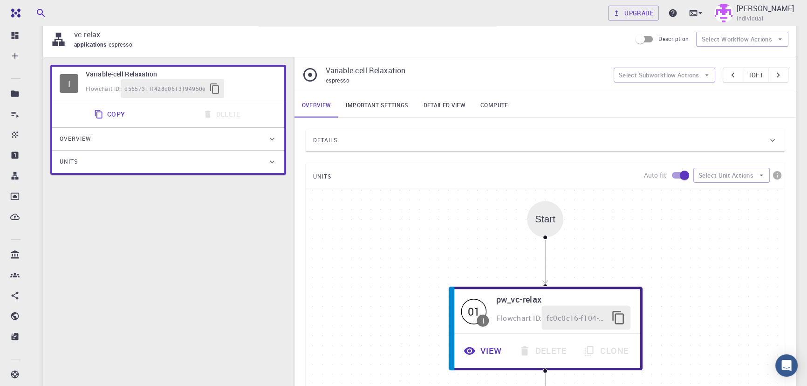
click at [517, 136] on div "Details" at bounding box center [540, 140] width 455 height 15
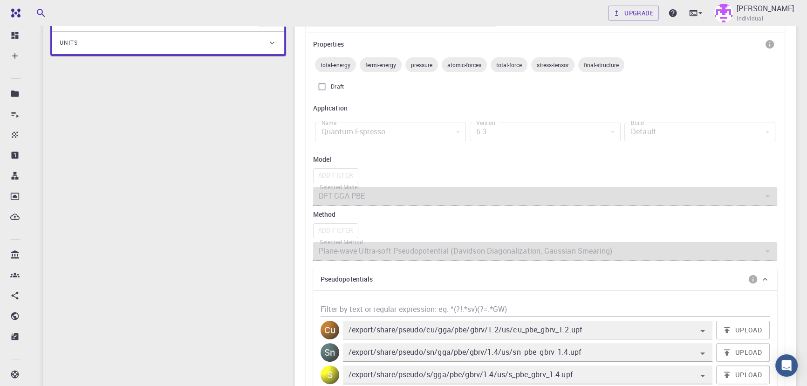
scroll to position [107, 0]
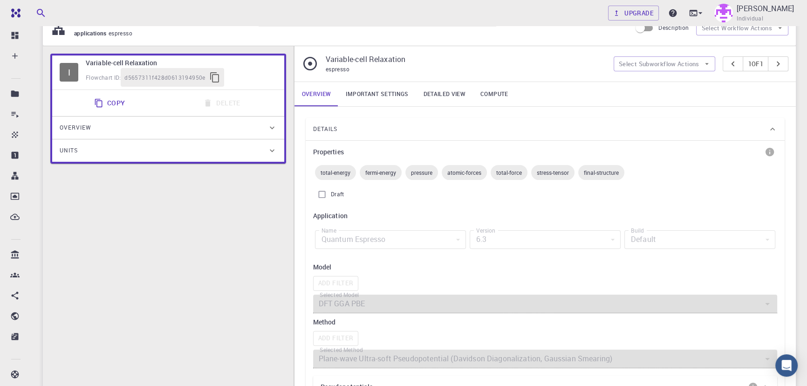
click at [350, 127] on div "Details" at bounding box center [540, 129] width 455 height 15
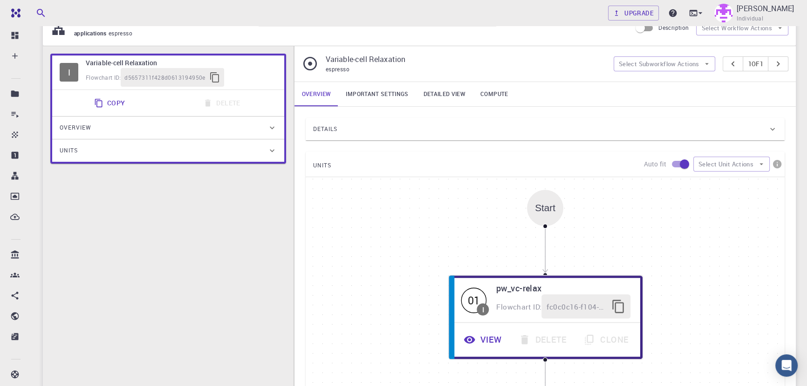
click at [350, 127] on div "Details" at bounding box center [540, 129] width 455 height 15
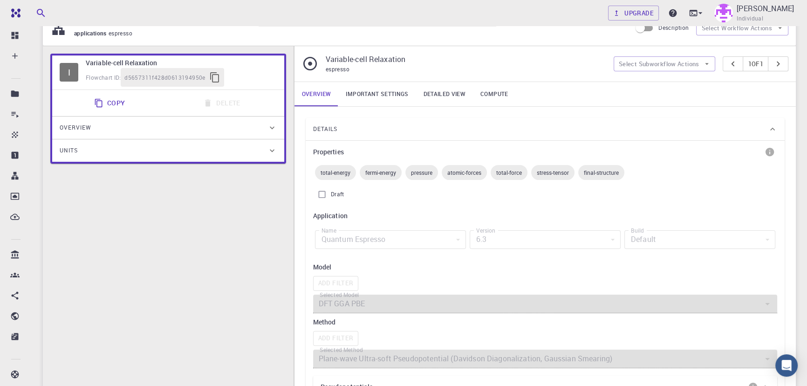
click at [350, 127] on div "Details" at bounding box center [540, 129] width 455 height 15
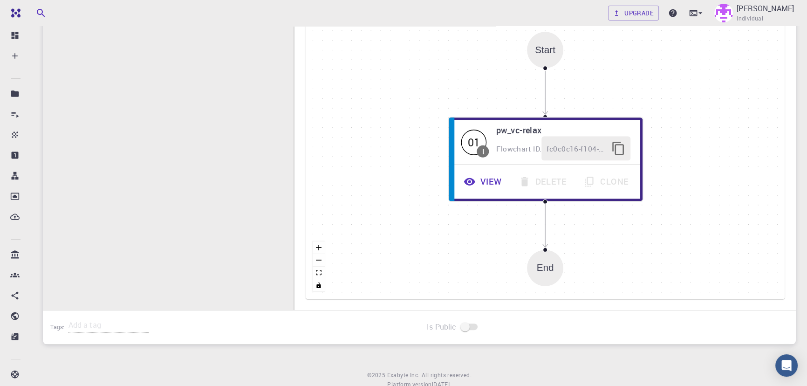
scroll to position [267, 0]
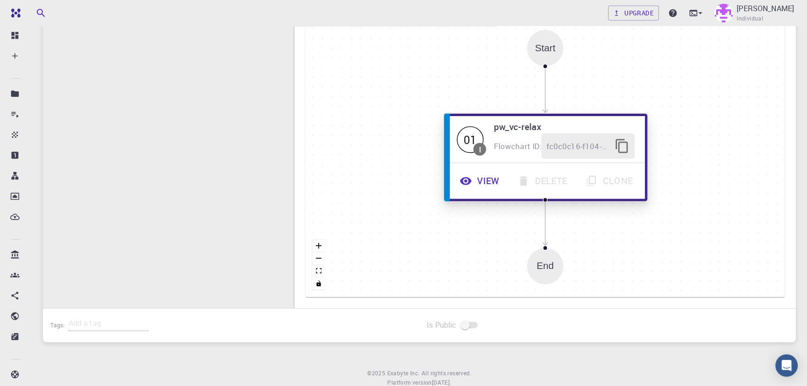
click at [475, 186] on button "View" at bounding box center [481, 181] width 58 height 26
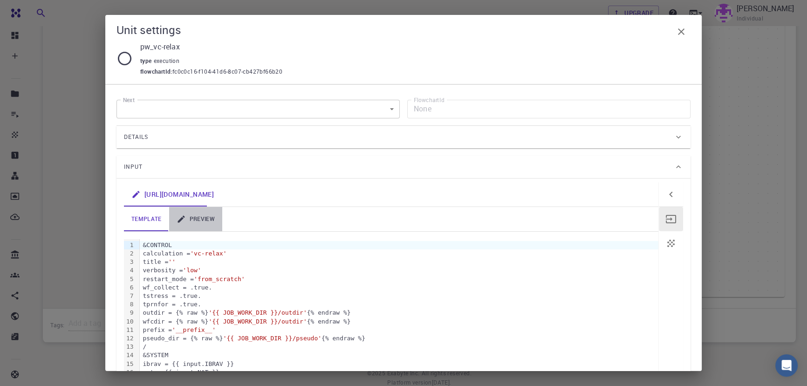
click at [192, 218] on link "preview" at bounding box center [195, 219] width 53 height 24
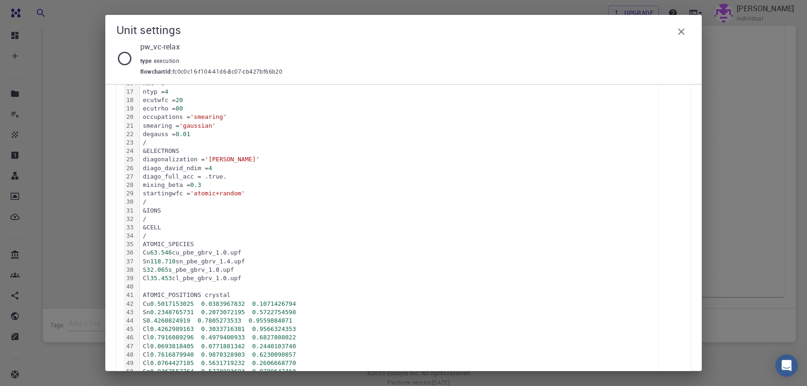
scroll to position [289, 0]
click at [231, 269] on div "S 32.065 s_pbe_gbrv_1.0.upf" at bounding box center [399, 269] width 519 height 8
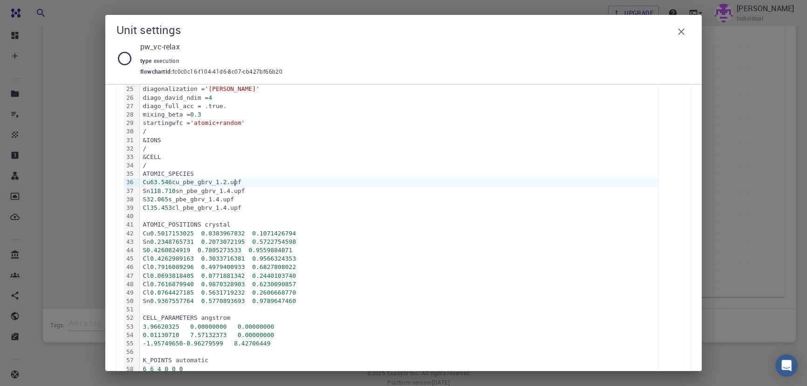
scroll to position [420, 0]
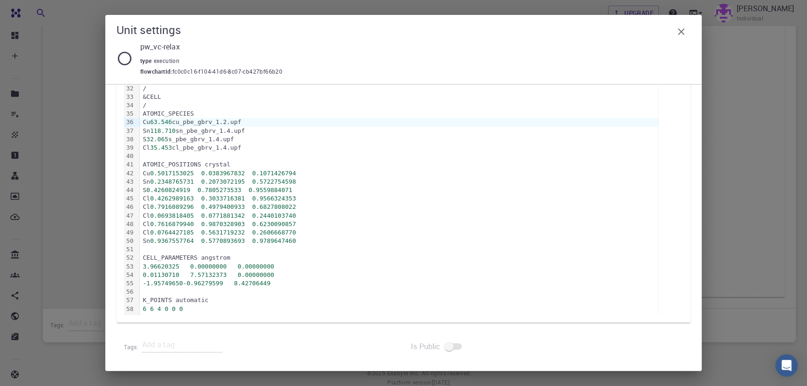
click at [729, 144] on div "Unit settings pw_vc-relax type execution flowchartId : fc0c0c16-f104-41d6-8c07-…" at bounding box center [403, 193] width 807 height 386
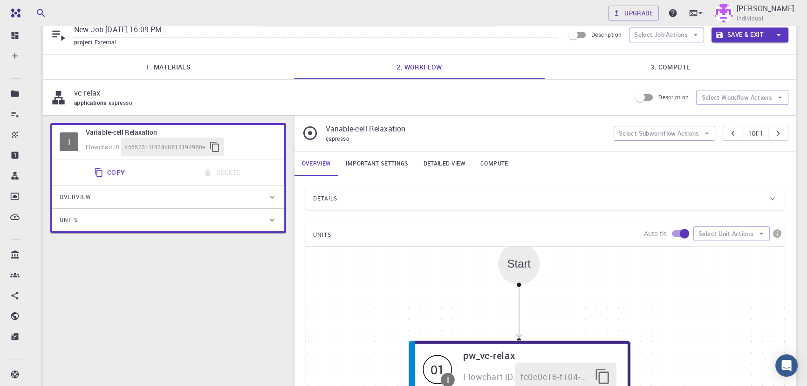
scroll to position [32, 0]
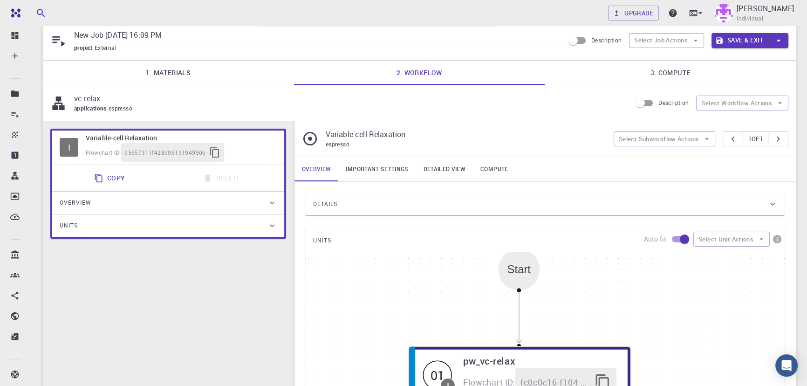
click at [420, 207] on div "Details" at bounding box center [540, 204] width 455 height 15
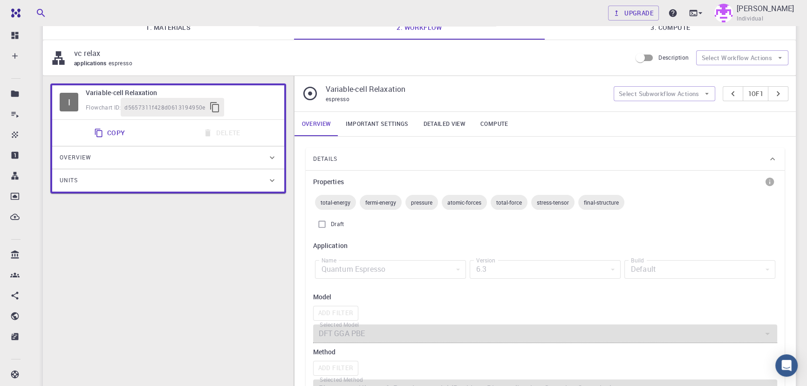
scroll to position [77, 0]
click at [334, 162] on span "Details" at bounding box center [325, 159] width 24 height 15
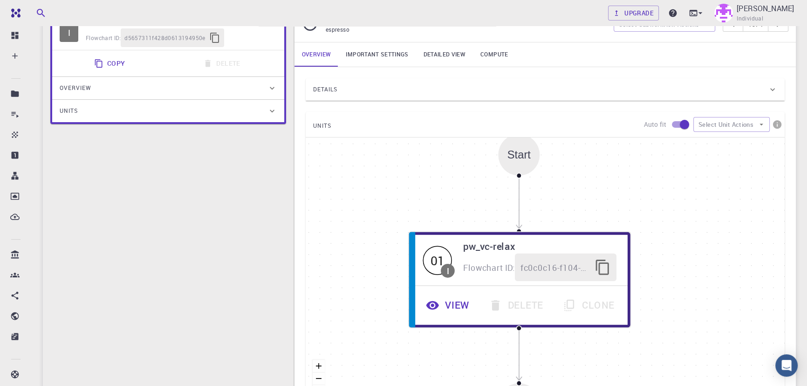
scroll to position [147, 0]
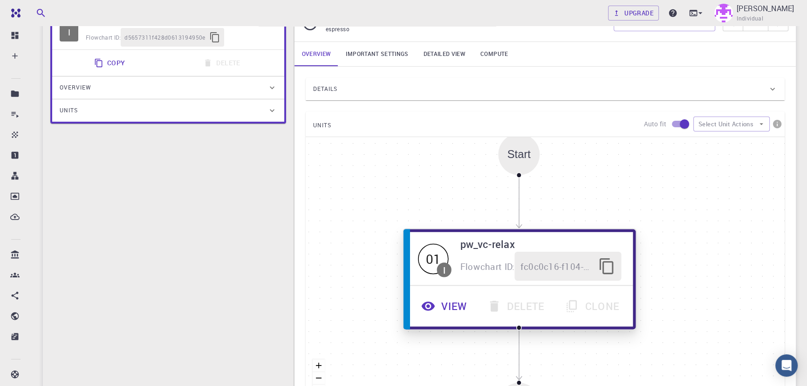
click at [456, 318] on button "View" at bounding box center [445, 305] width 66 height 29
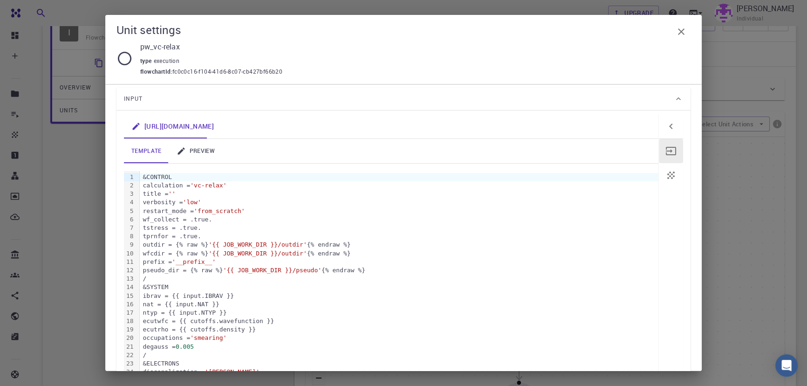
scroll to position [64, 0]
click at [201, 145] on link "preview" at bounding box center [195, 155] width 53 height 24
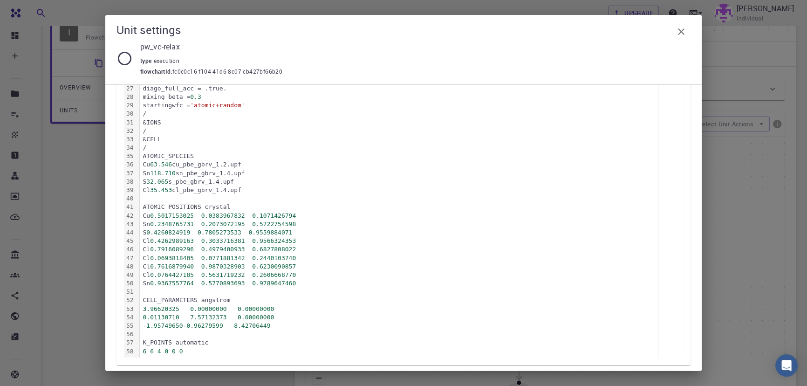
scroll to position [377, 0]
click at [311, 186] on div "Cl 35.453 cl_pbe_gbrv_1.4.upf" at bounding box center [399, 190] width 519 height 8
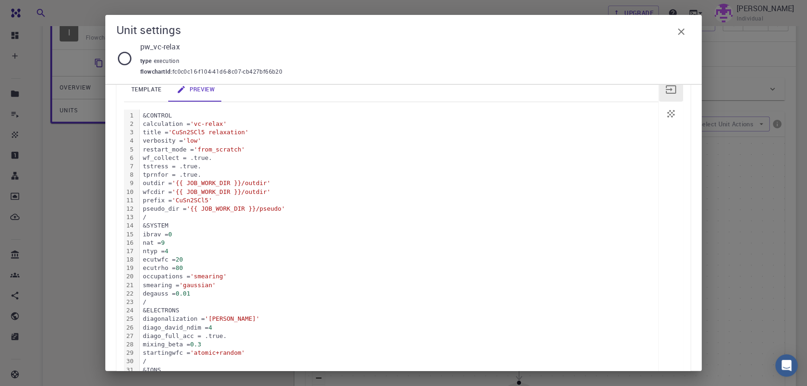
scroll to position [126, 0]
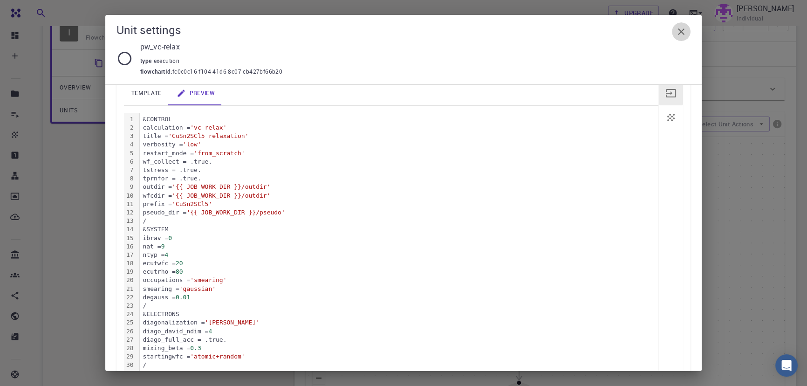
drag, startPoint x: 661, startPoint y: 119, endPoint x: 685, endPoint y: 31, distance: 90.9
click at [685, 31] on icon "button" at bounding box center [681, 31] width 11 height 11
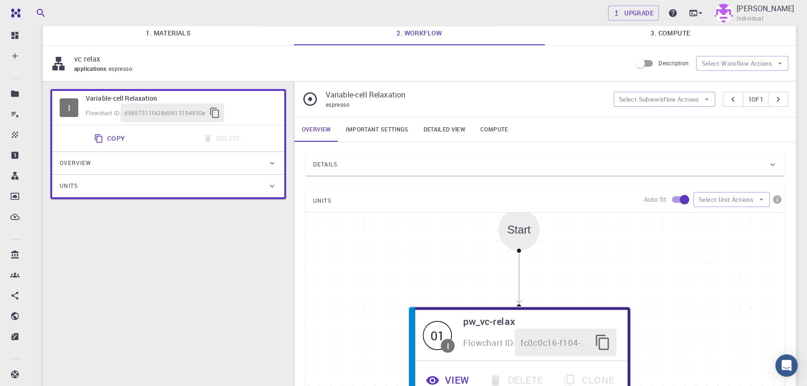
scroll to position [46, 0]
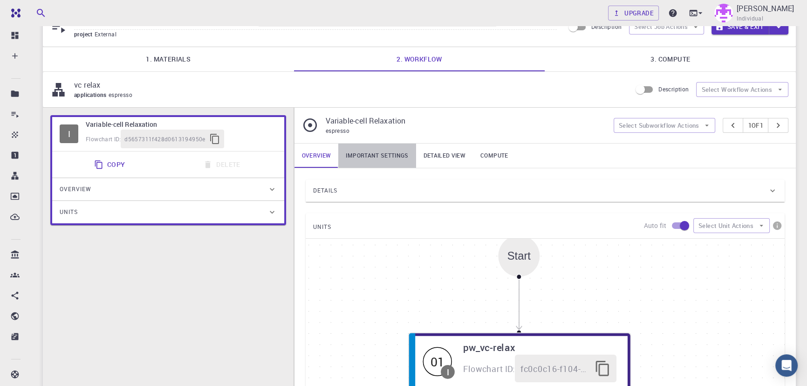
click at [380, 168] on link "Important settings" at bounding box center [376, 156] width 77 height 24
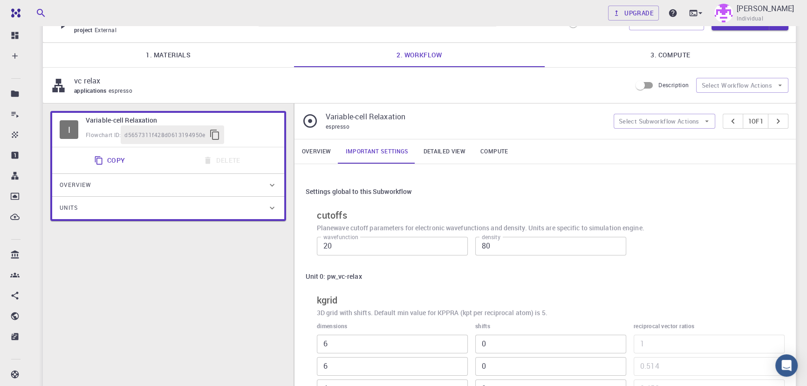
scroll to position [34, 0]
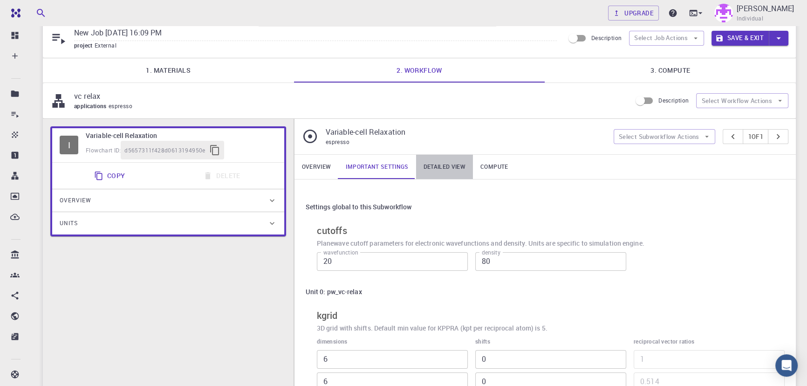
click at [442, 169] on link "Detailed view" at bounding box center [444, 167] width 57 height 24
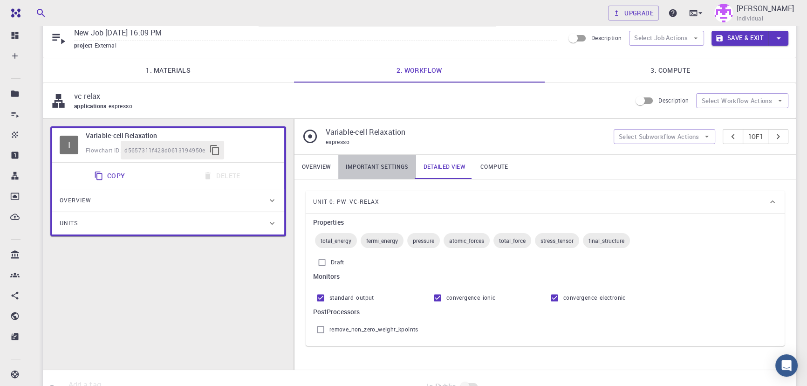
click at [402, 166] on link "Important settings" at bounding box center [376, 167] width 77 height 24
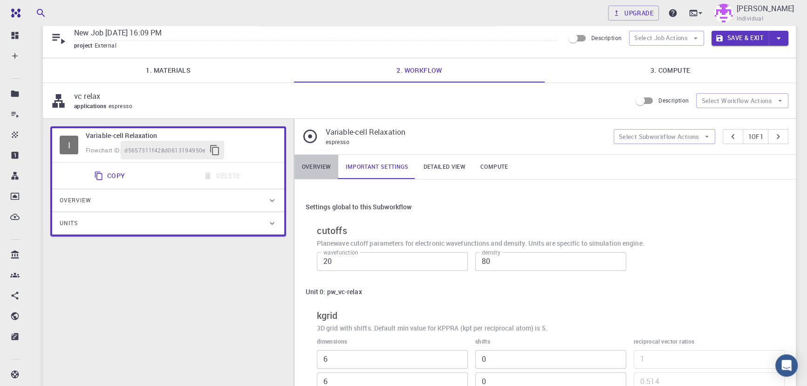
click at [322, 165] on link "Overview" at bounding box center [317, 167] width 44 height 24
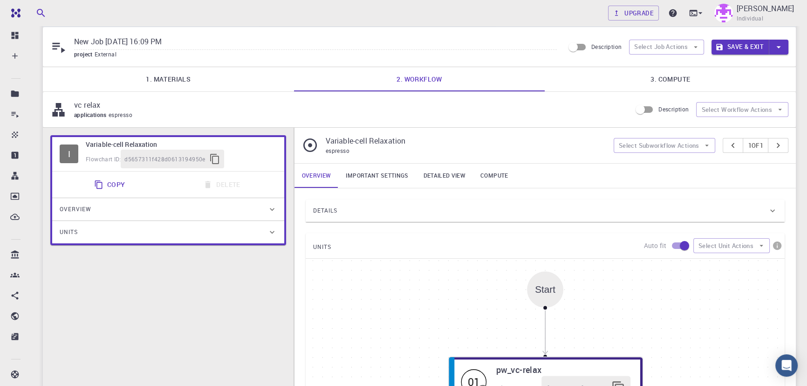
scroll to position [24, 0]
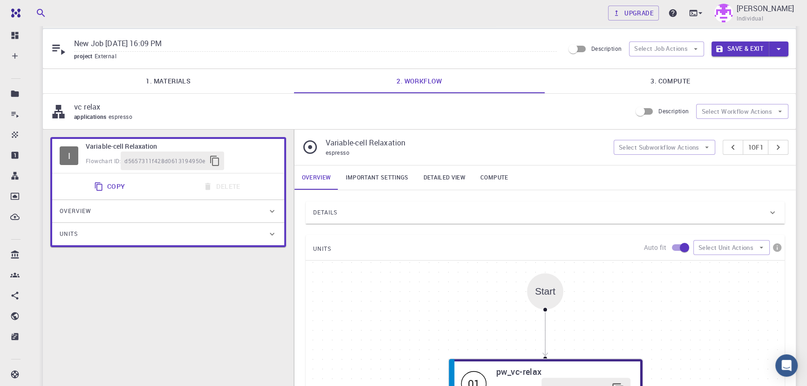
click at [654, 83] on link "3. Compute" at bounding box center [670, 81] width 251 height 24
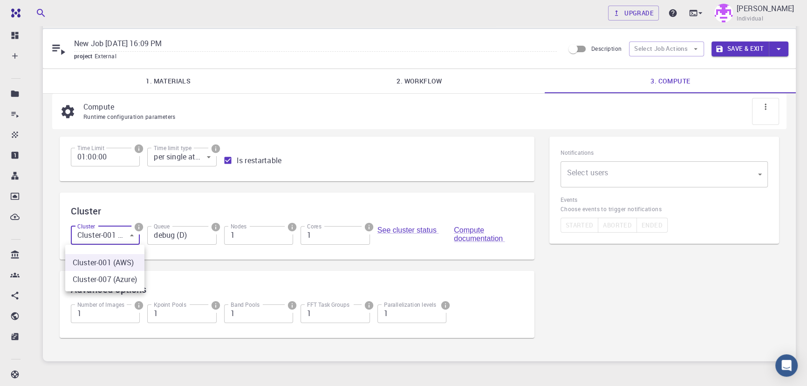
click at [94, 241] on body "Free Dashboard Create New Job New Material Create Material Upload File Import f…" at bounding box center [403, 205] width 807 height 458
click at [108, 282] on li "Cluster-007 (Azure)" at bounding box center [104, 279] width 79 height 17
type input "1"
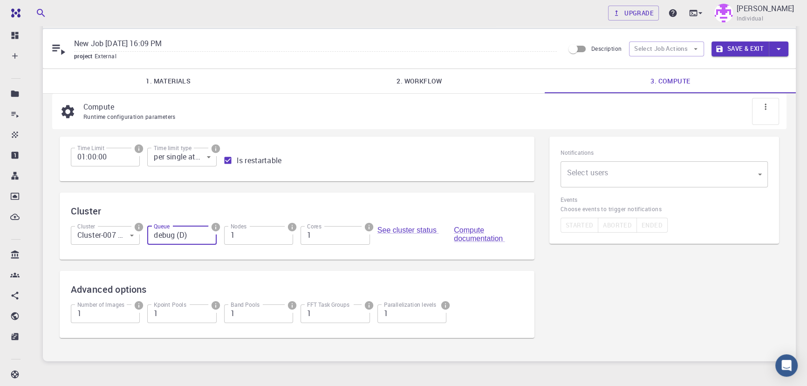
click at [199, 234] on input "debug (D)" at bounding box center [181, 235] width 69 height 19
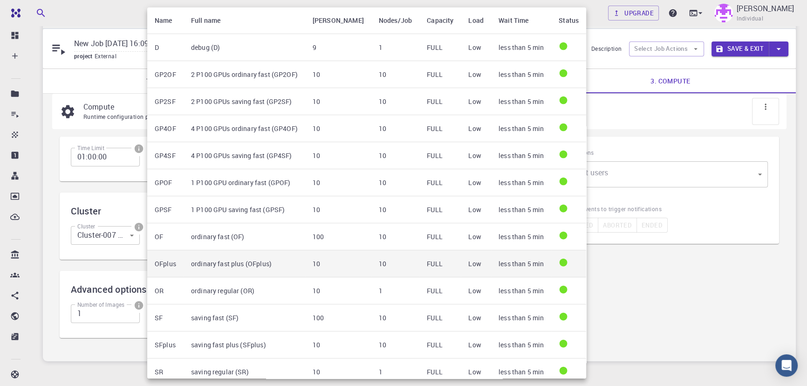
scroll to position [3, 0]
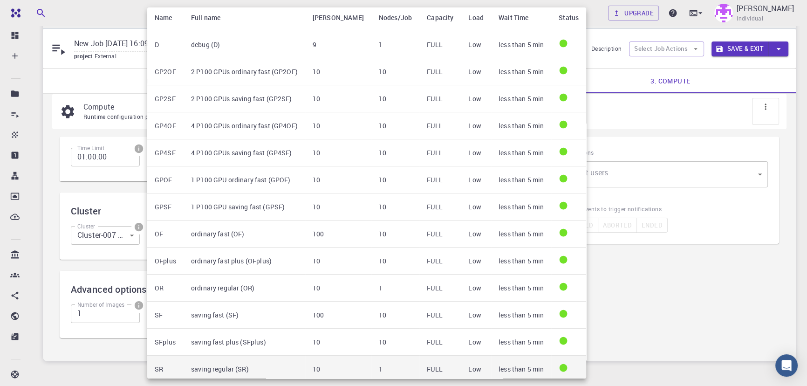
click at [226, 359] on td "saving regular (SR)" at bounding box center [245, 369] width 122 height 27
type input "saving regular (SR)"
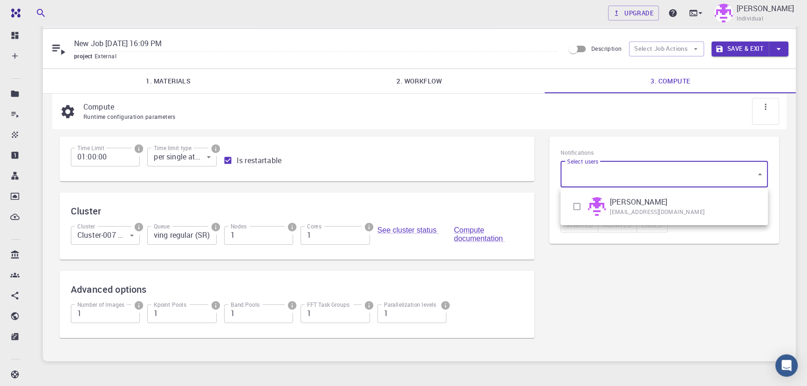
scroll to position [0, 0]
click at [598, 176] on body "Free Dashboard Create New Job New Material Create Material Upload File Import f…" at bounding box center [403, 205] width 807 height 458
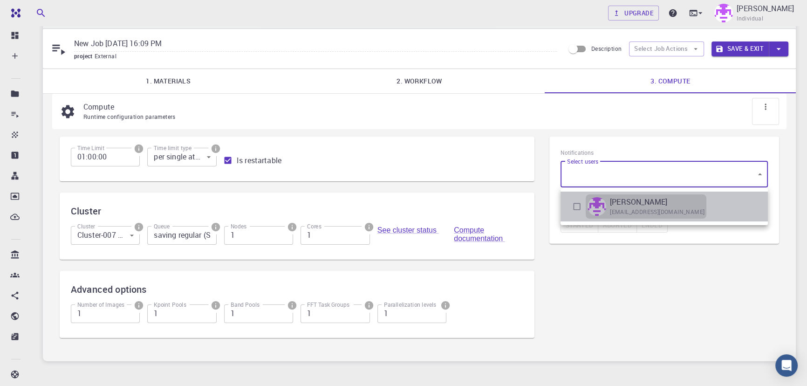
click at [597, 195] on div "Emad Rahimi emadrahimicms@gmail.com" at bounding box center [646, 206] width 121 height 24
type input "[object Object]"
checkbox input "true"
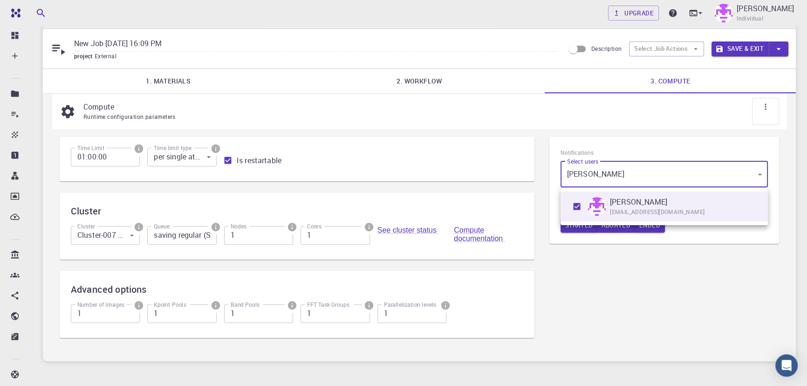
click at [615, 230] on div at bounding box center [403, 193] width 807 height 386
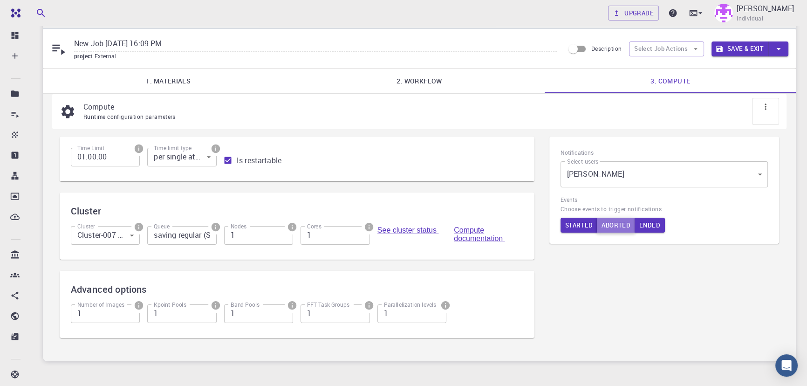
click at [618, 228] on button "Aborted" at bounding box center [616, 225] width 38 height 15
click at [85, 157] on input "01:00:00" at bounding box center [105, 157] width 69 height 19
type input "04:00:00"
click at [755, 48] on button "Save & Exit" at bounding box center [740, 48] width 57 height 15
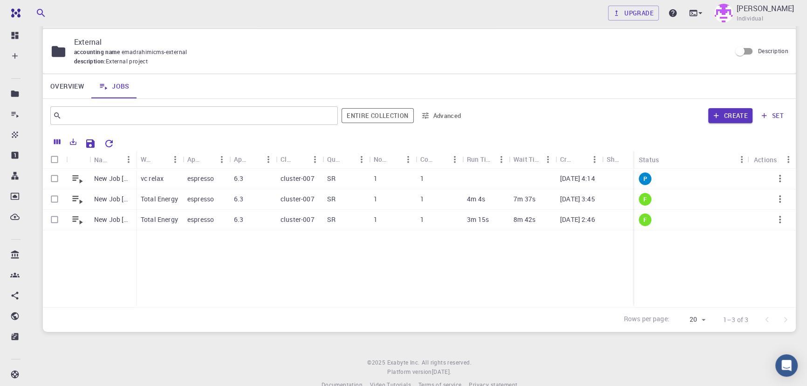
drag, startPoint x: 721, startPoint y: 154, endPoint x: 635, endPoint y: 148, distance: 86.0
click at [635, 148] on div "Name Workflow Name Application Application Version Cluster Queue Nodes Cores Ru…" at bounding box center [419, 232] width 753 height 200
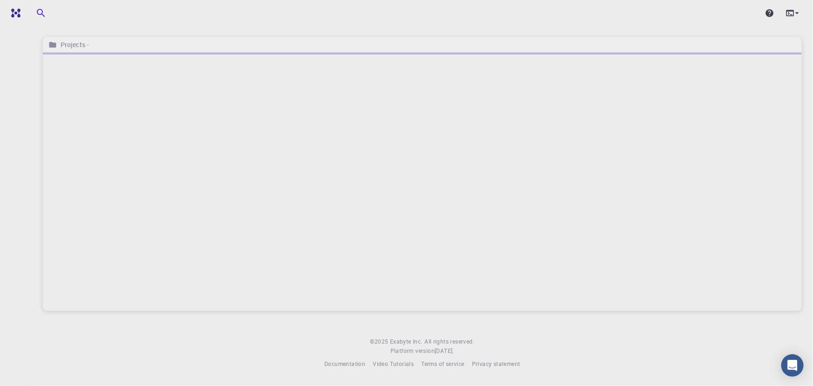
click at [23, 34] on ul at bounding box center [16, 37] width 32 height 22
